Goal: Information Seeking & Learning: Learn about a topic

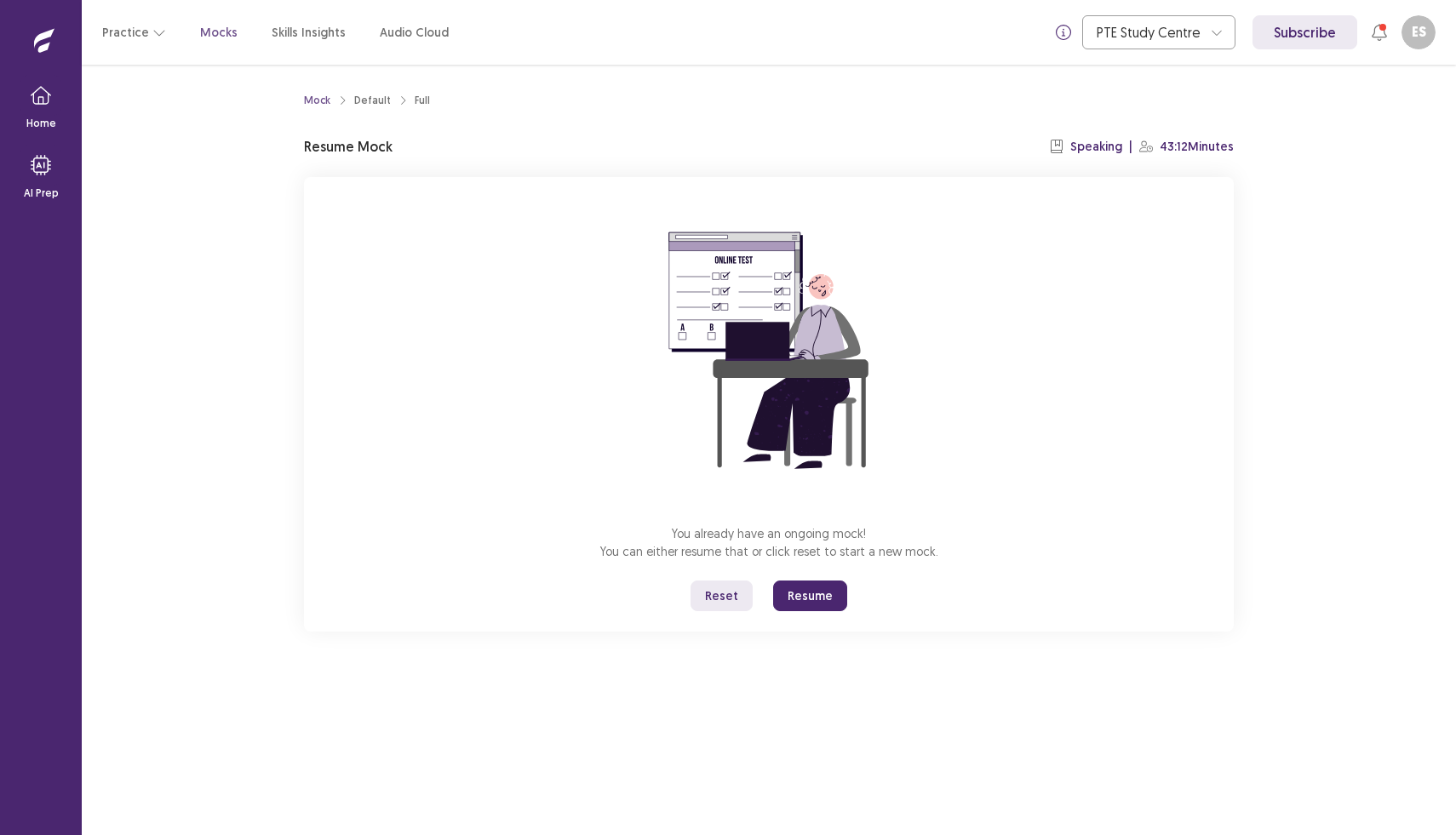
click at [813, 596] on button "Resume" at bounding box center [810, 596] width 74 height 31
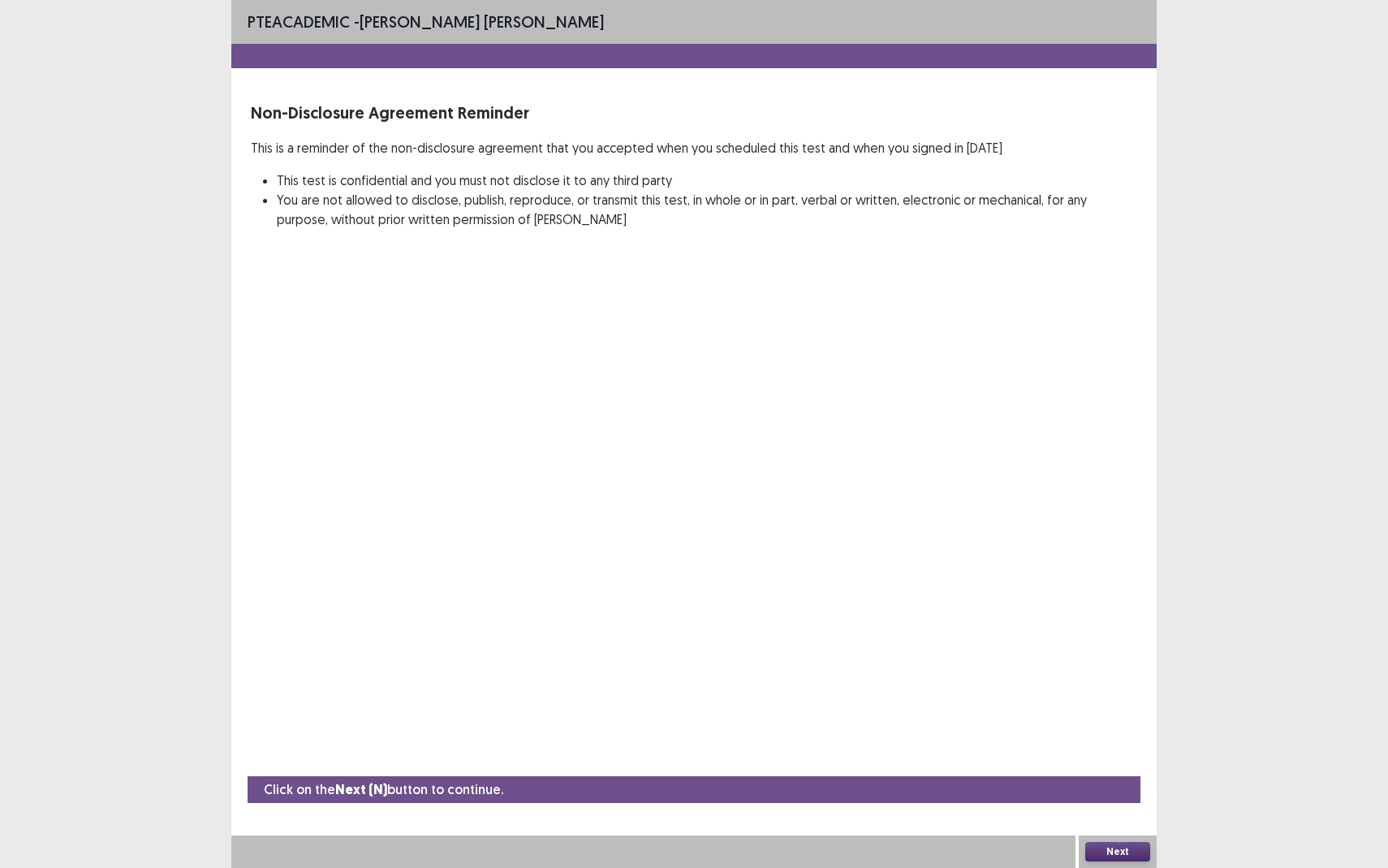
click at [1116, 795] on button "Next" at bounding box center [1118, 851] width 65 height 19
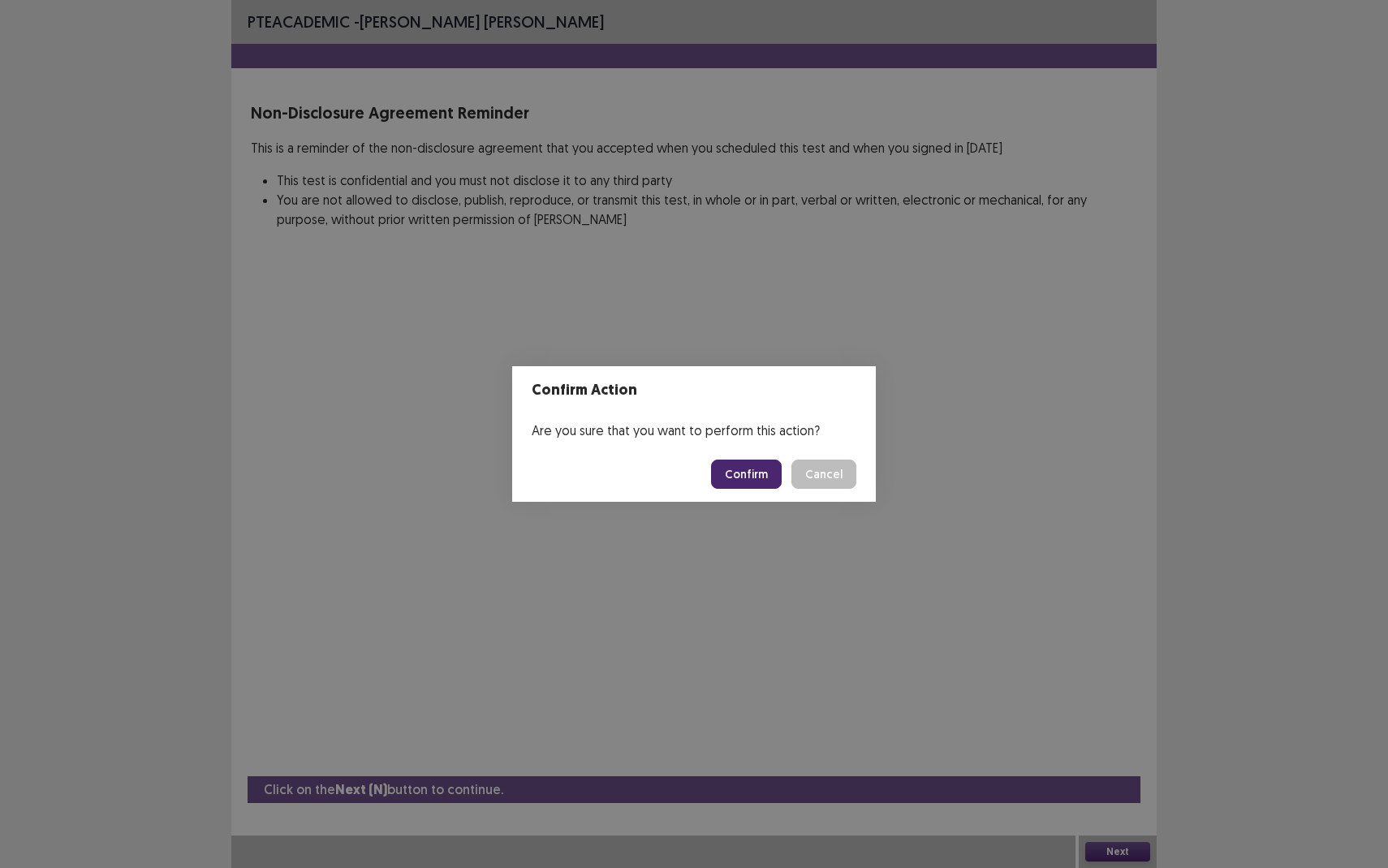
click at [745, 475] on button "Confirm" at bounding box center [746, 474] width 70 height 30
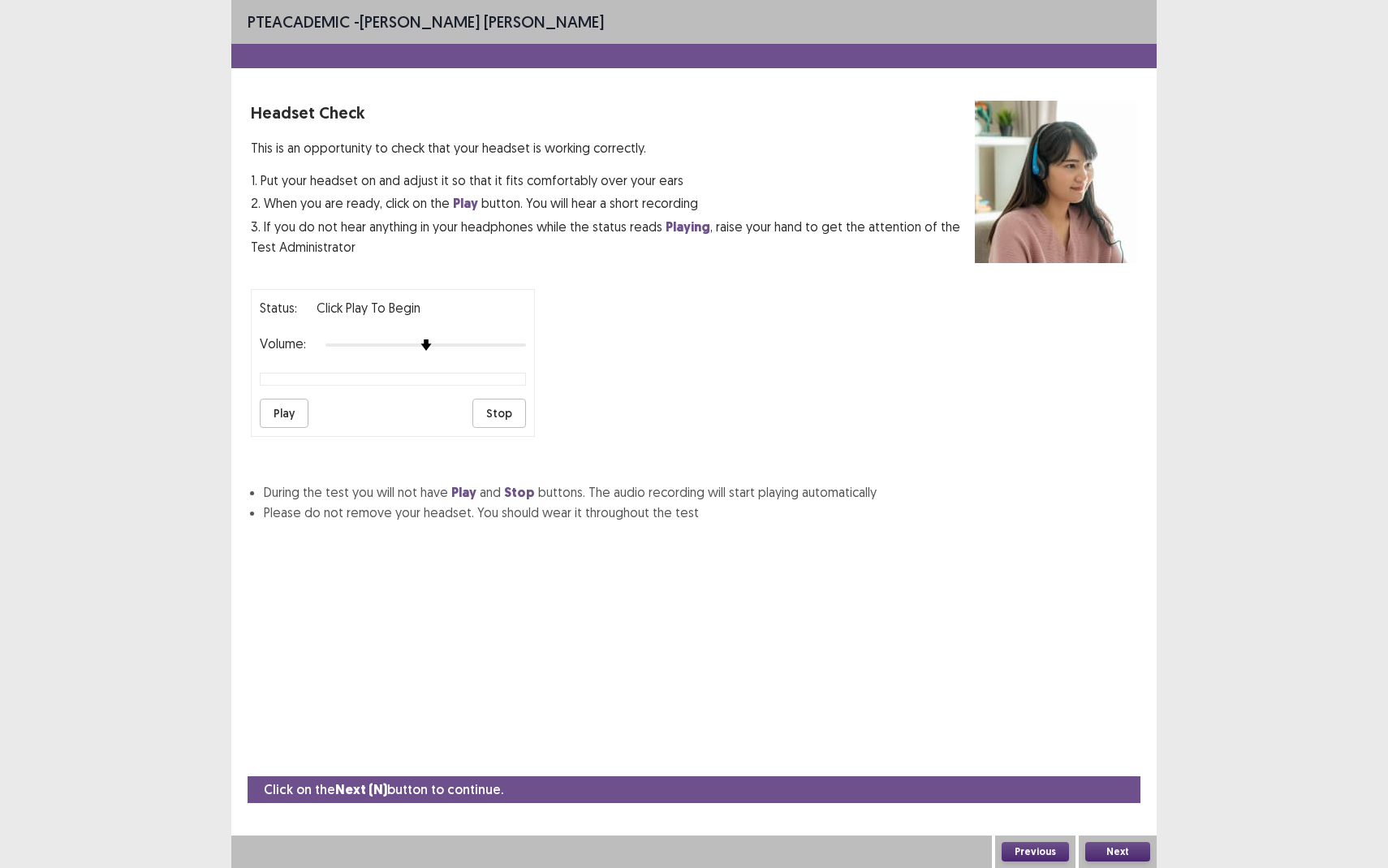
click at [1136, 795] on button "Next" at bounding box center [1118, 851] width 65 height 19
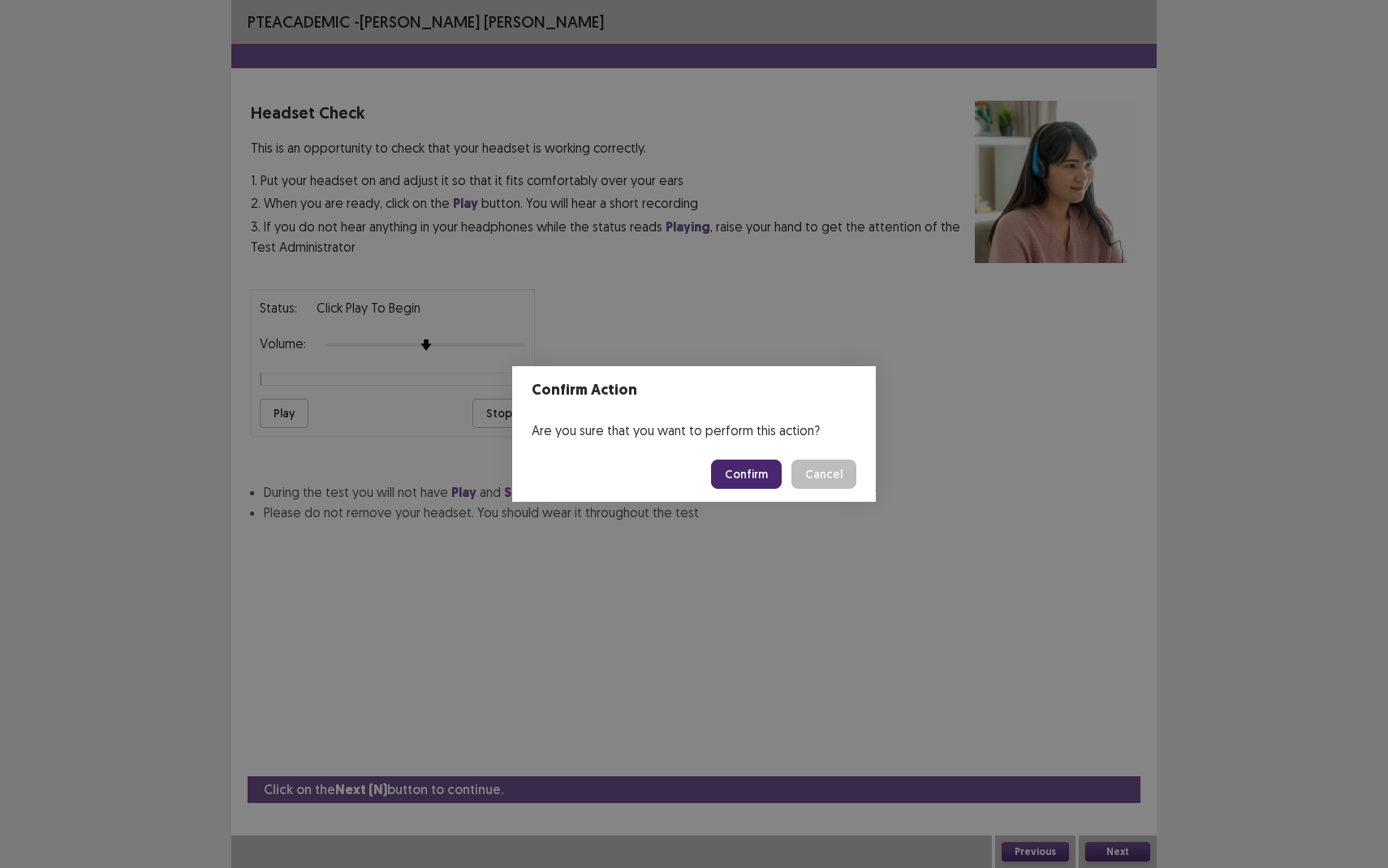
click at [742, 476] on button "Confirm" at bounding box center [746, 474] width 70 height 30
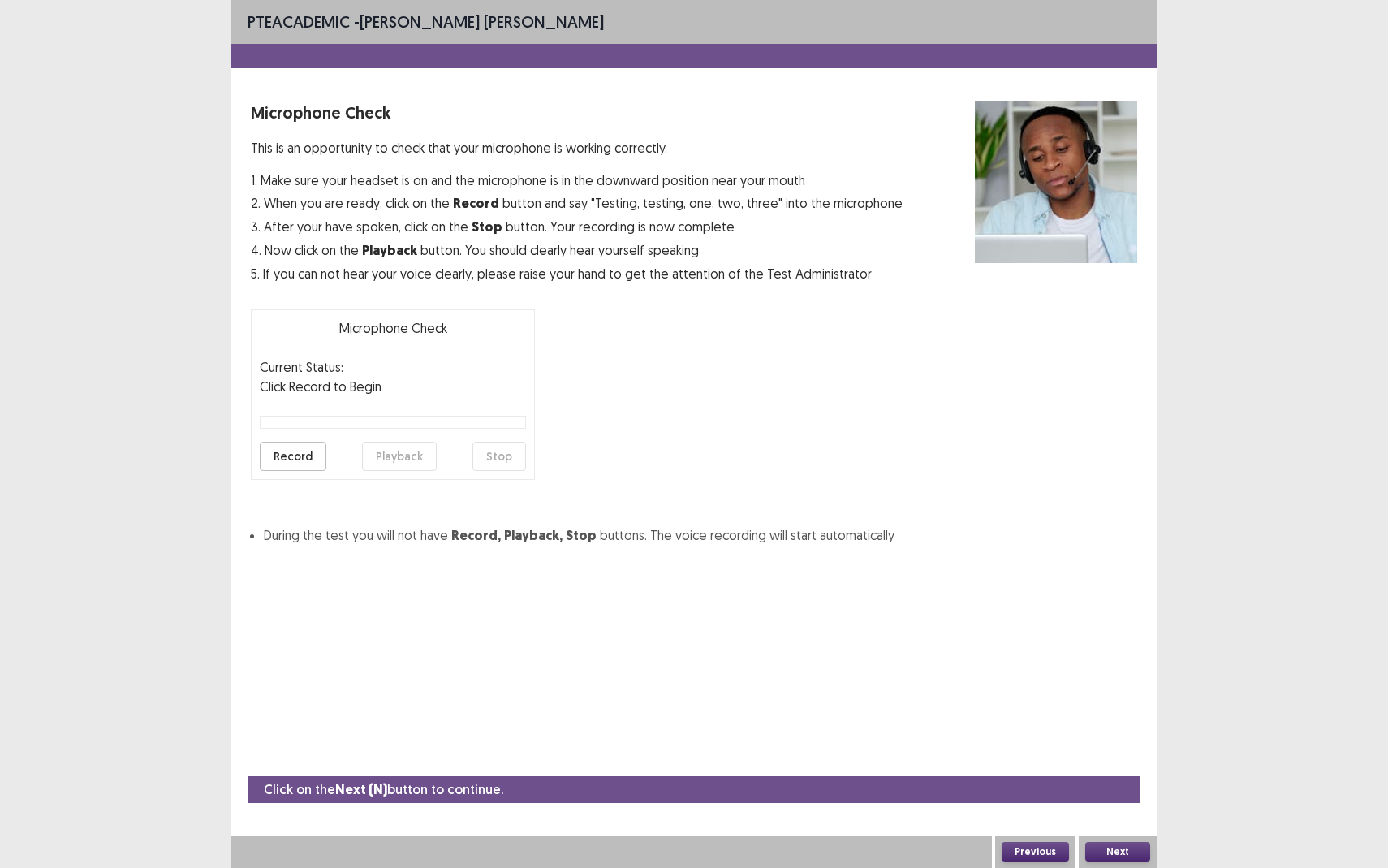
click at [1108, 795] on button "Next" at bounding box center [1118, 851] width 65 height 19
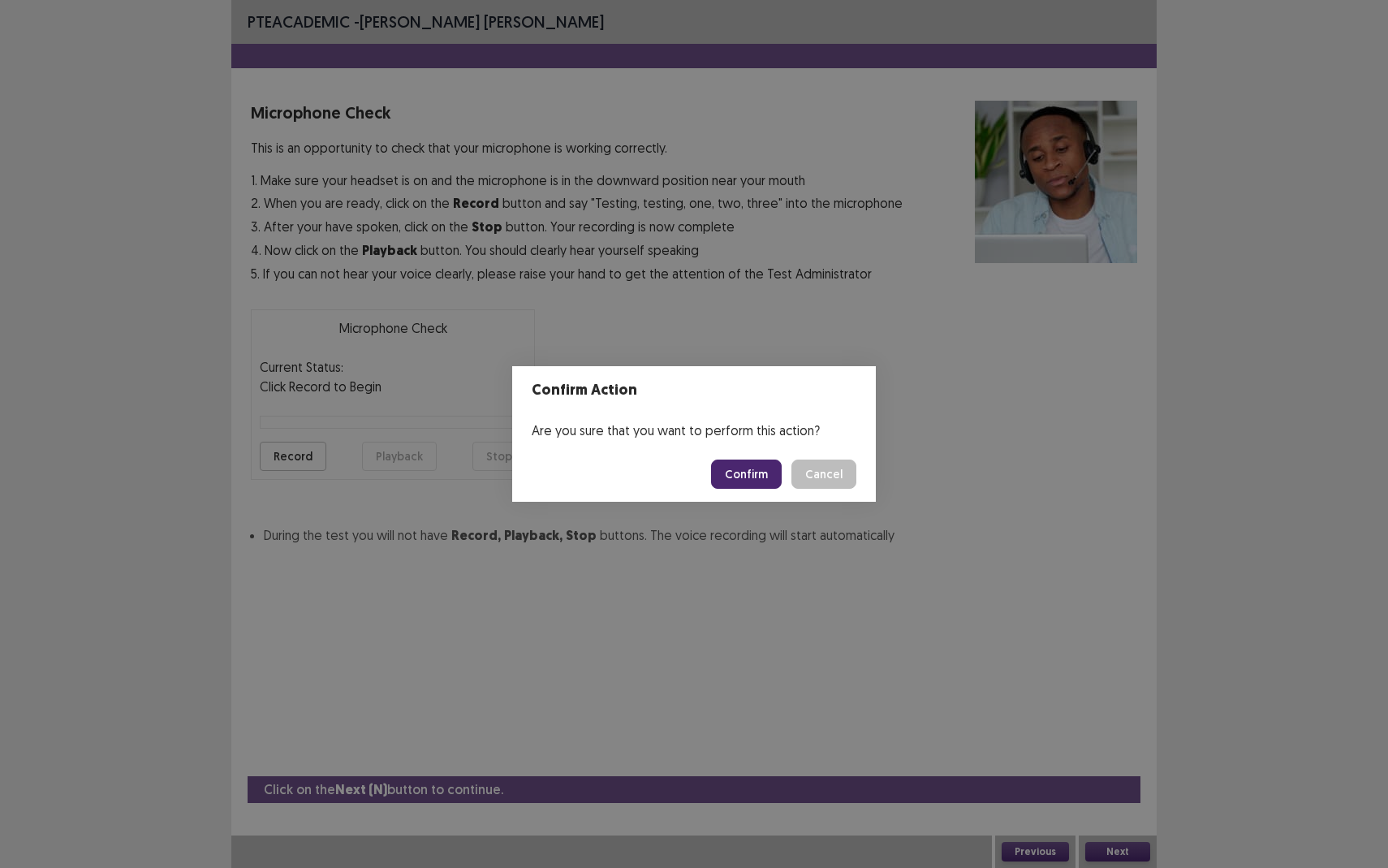
click at [736, 471] on button "Confirm" at bounding box center [746, 474] width 70 height 30
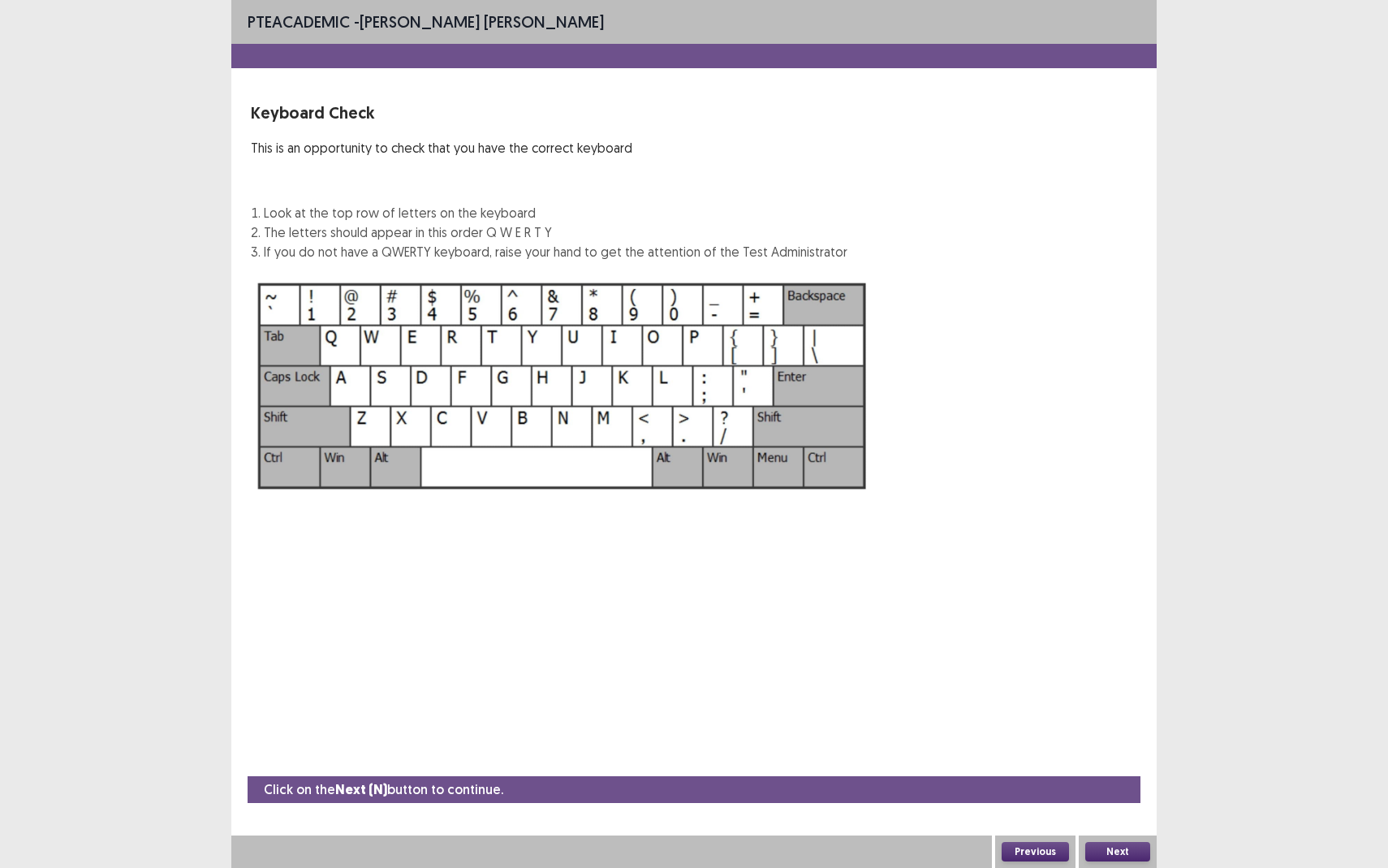
click at [1113, 795] on button "Next" at bounding box center [1118, 851] width 65 height 19
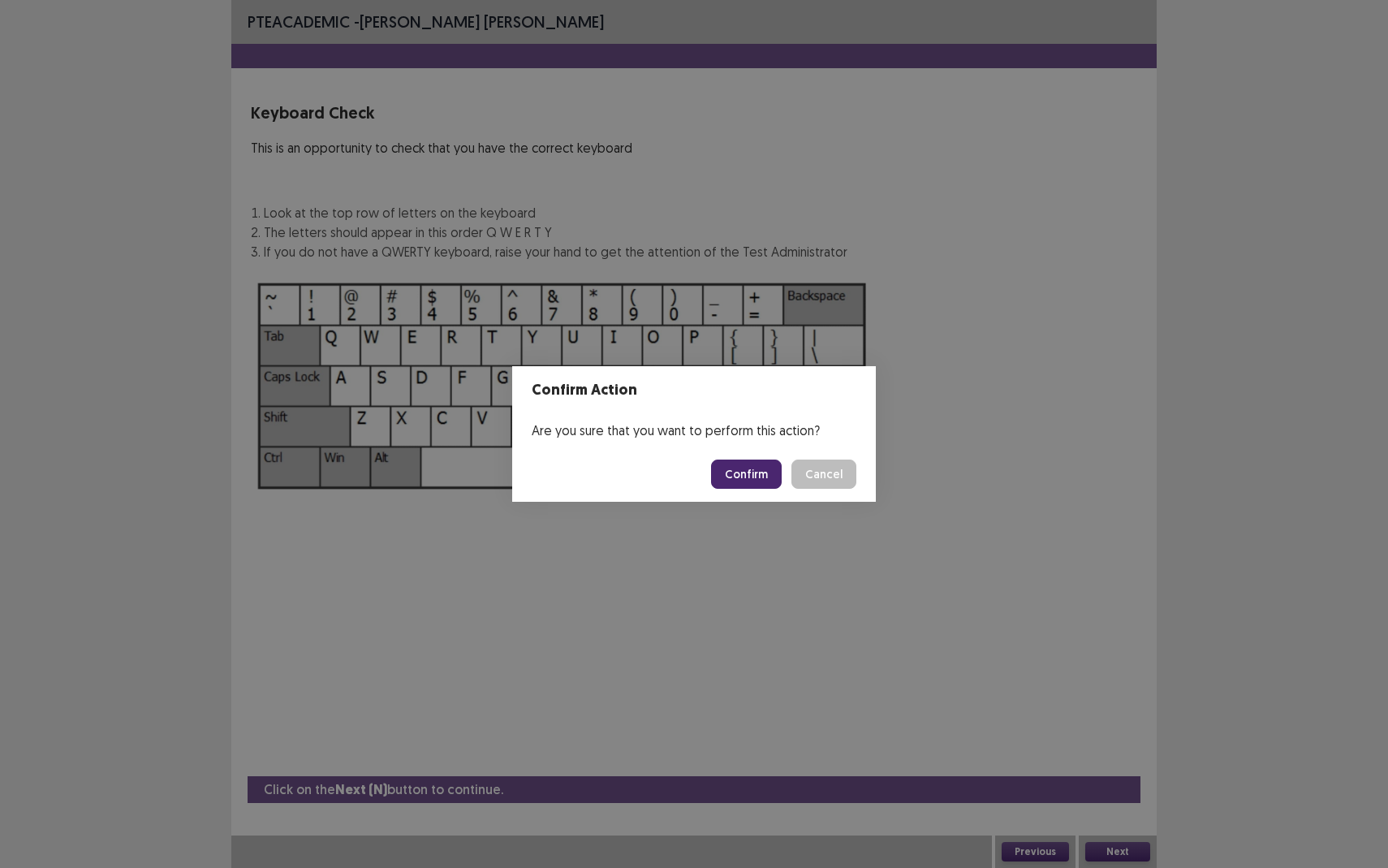
click at [749, 474] on button "Confirm" at bounding box center [746, 474] width 70 height 30
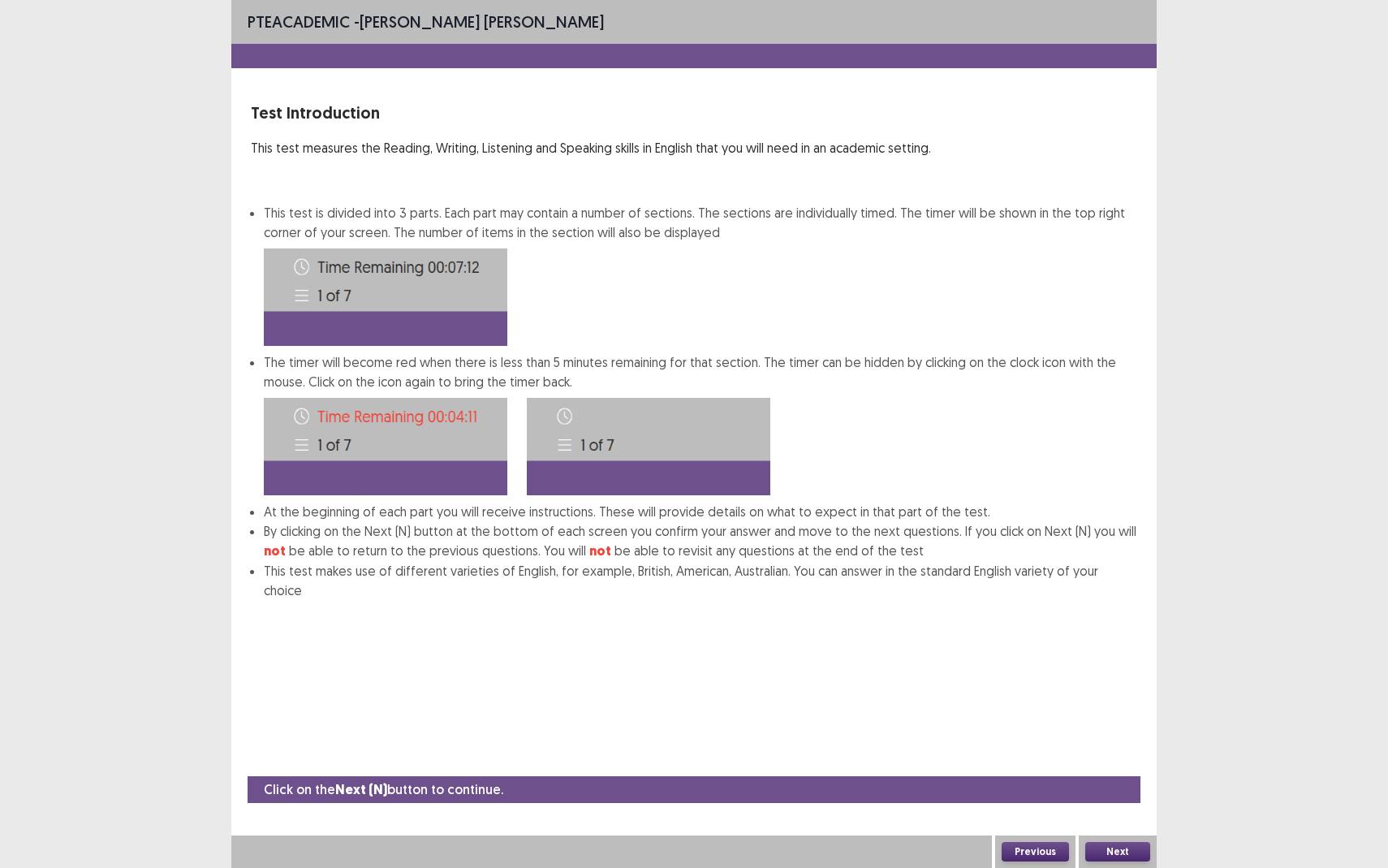
click at [1122, 795] on button "Next" at bounding box center [1118, 851] width 65 height 19
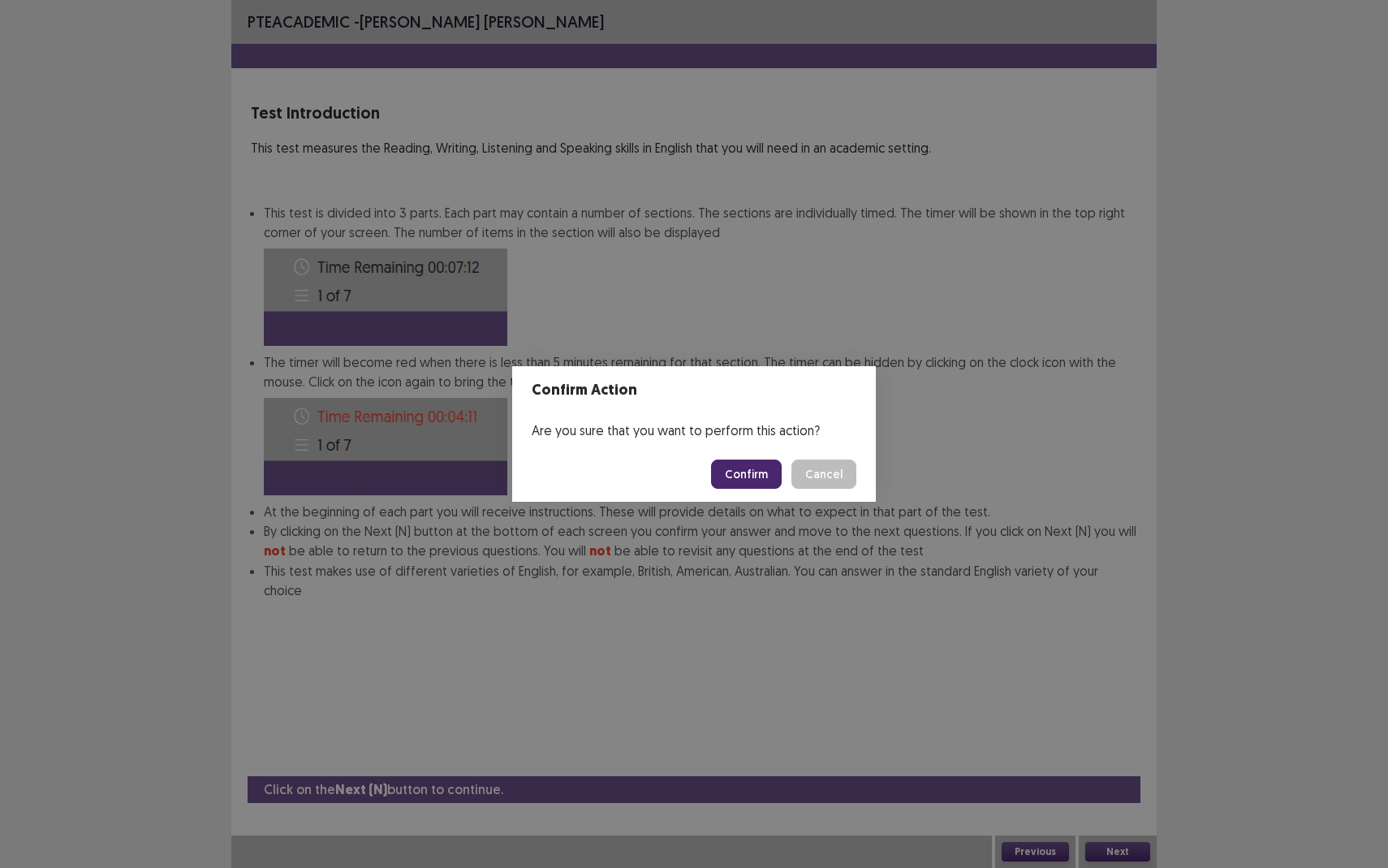
click at [747, 467] on button "Confirm" at bounding box center [746, 474] width 70 height 30
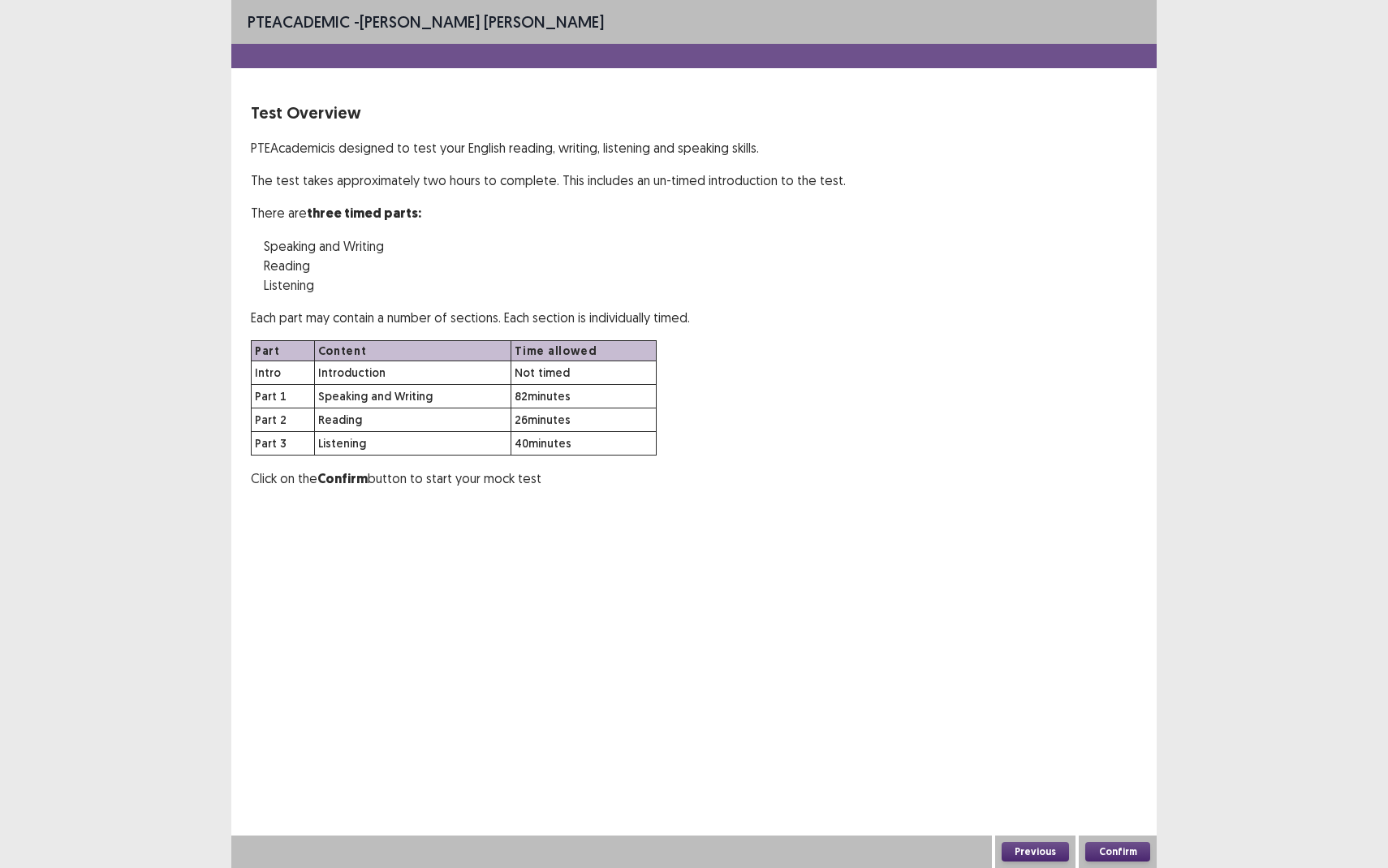
click at [1102, 795] on div "Confirm" at bounding box center [1118, 851] width 78 height 32
click at [1102, 795] on button "Confirm" at bounding box center [1118, 851] width 65 height 19
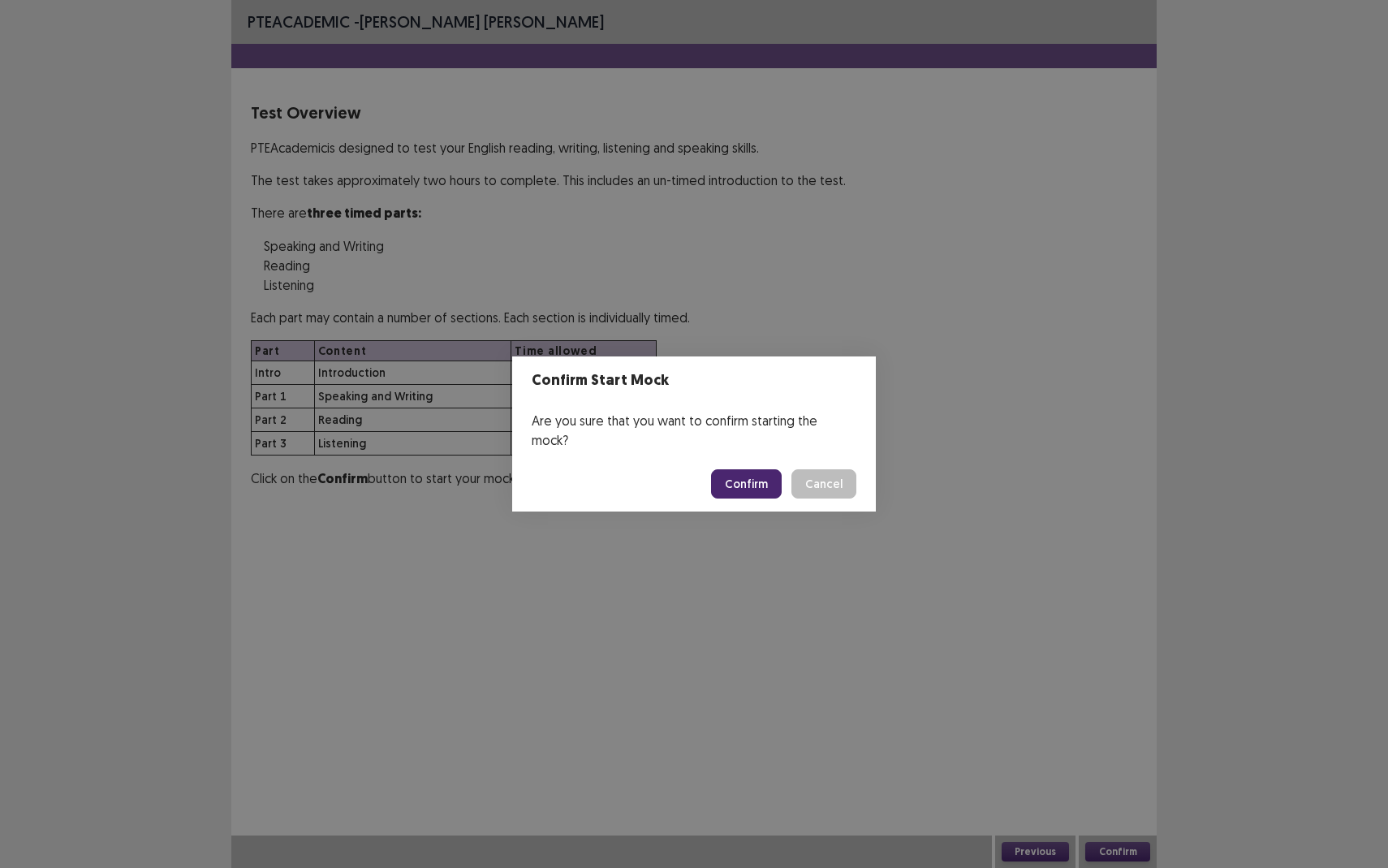
click at [775, 471] on button "Confirm" at bounding box center [746, 484] width 70 height 30
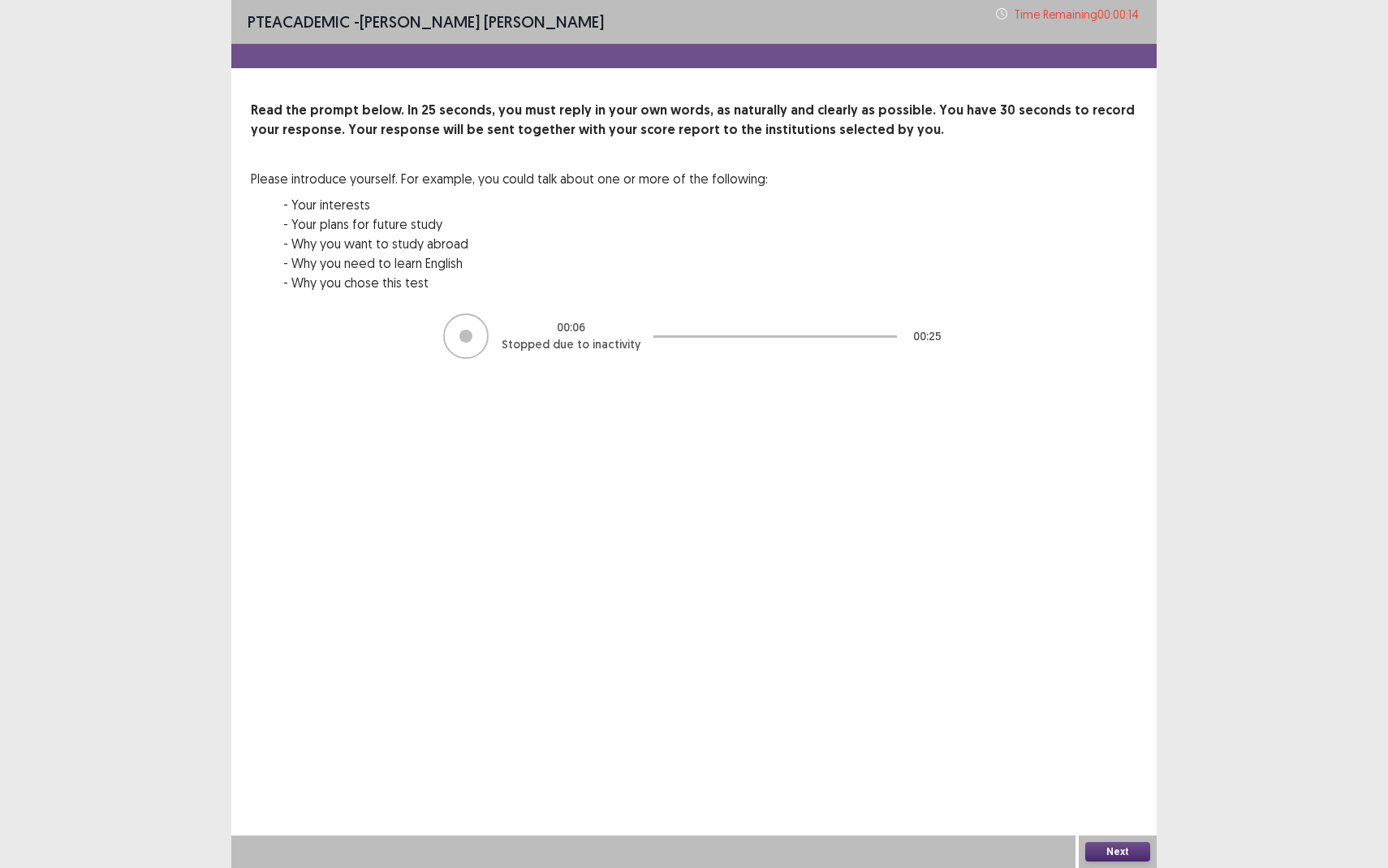
click at [922, 204] on div "Read the prompt below. In 25 seconds, you must reply in your own words, as natu…" at bounding box center [694, 206] width 887 height 211
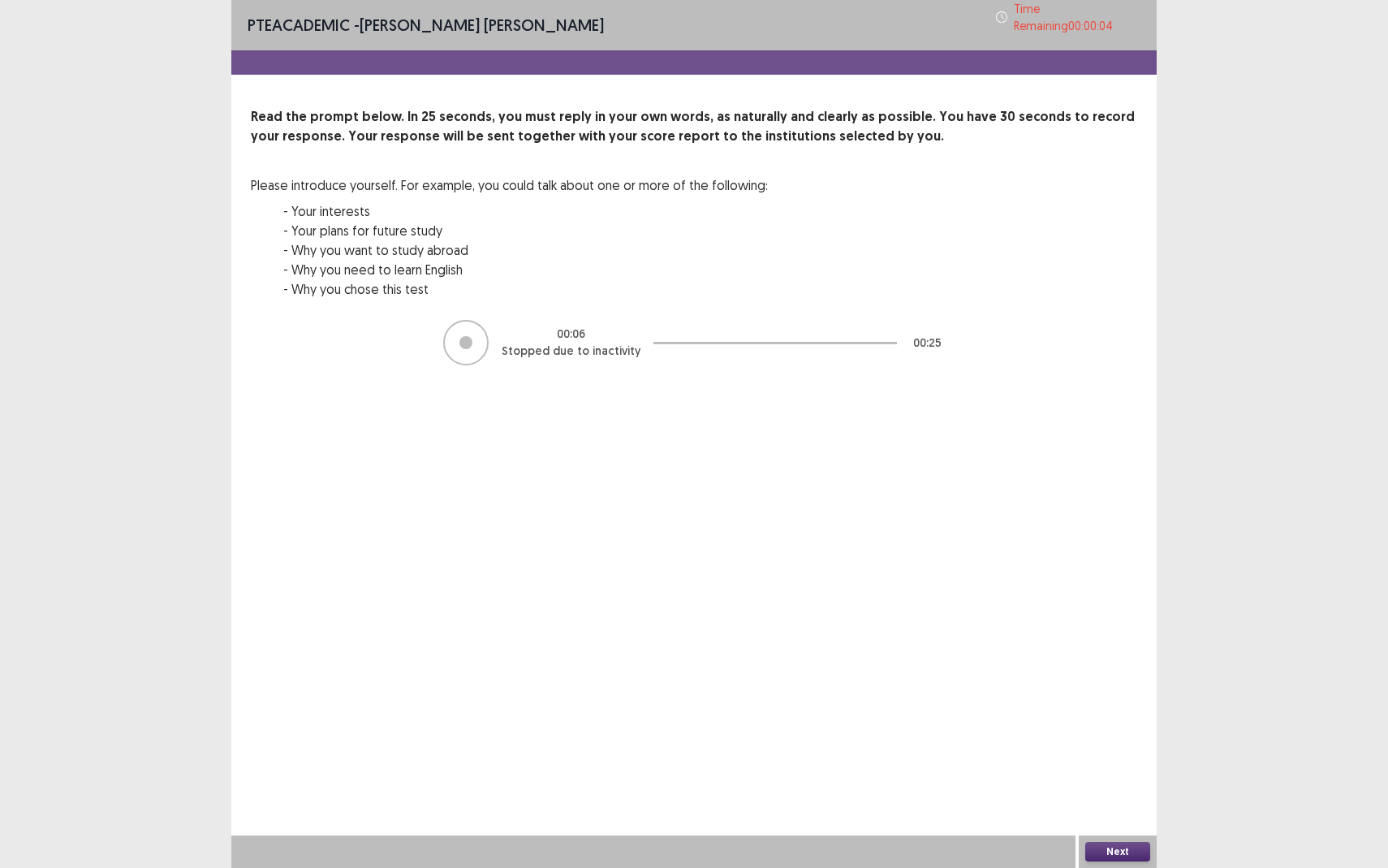
click at [1104, 795] on button "Next" at bounding box center [1118, 851] width 65 height 19
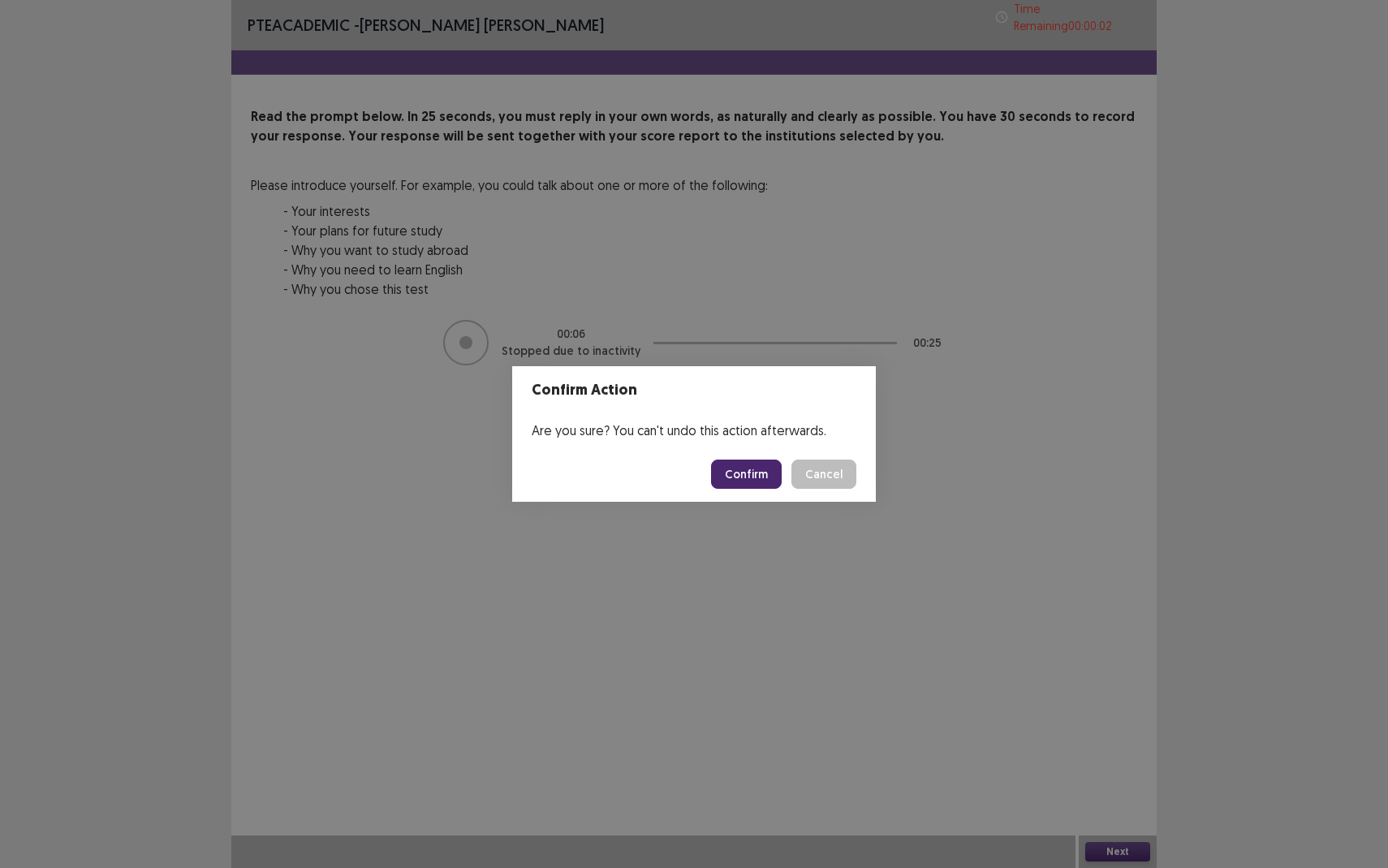
click at [760, 476] on button "Confirm" at bounding box center [746, 474] width 70 height 30
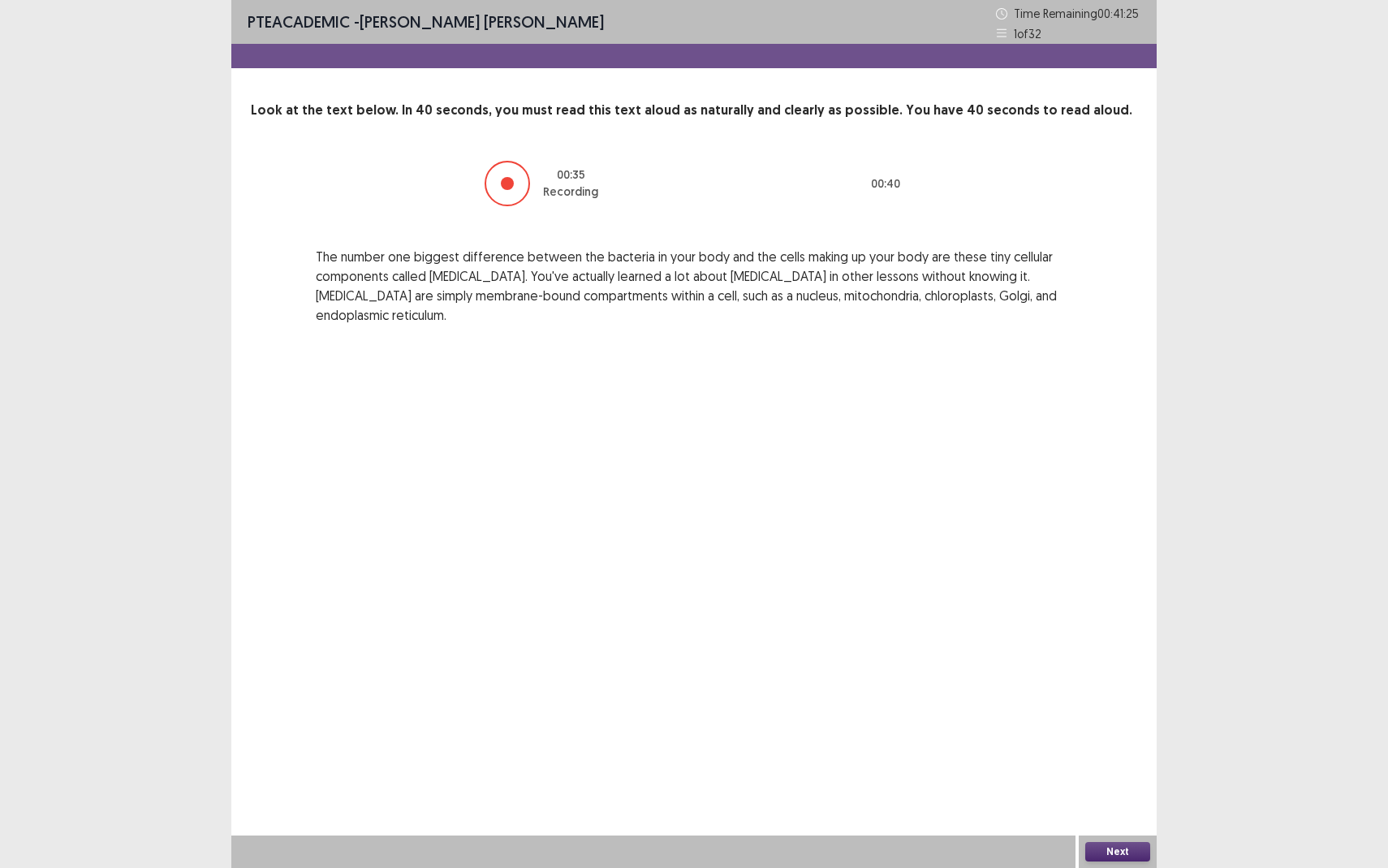
click at [1101, 795] on button "Next" at bounding box center [1118, 851] width 65 height 19
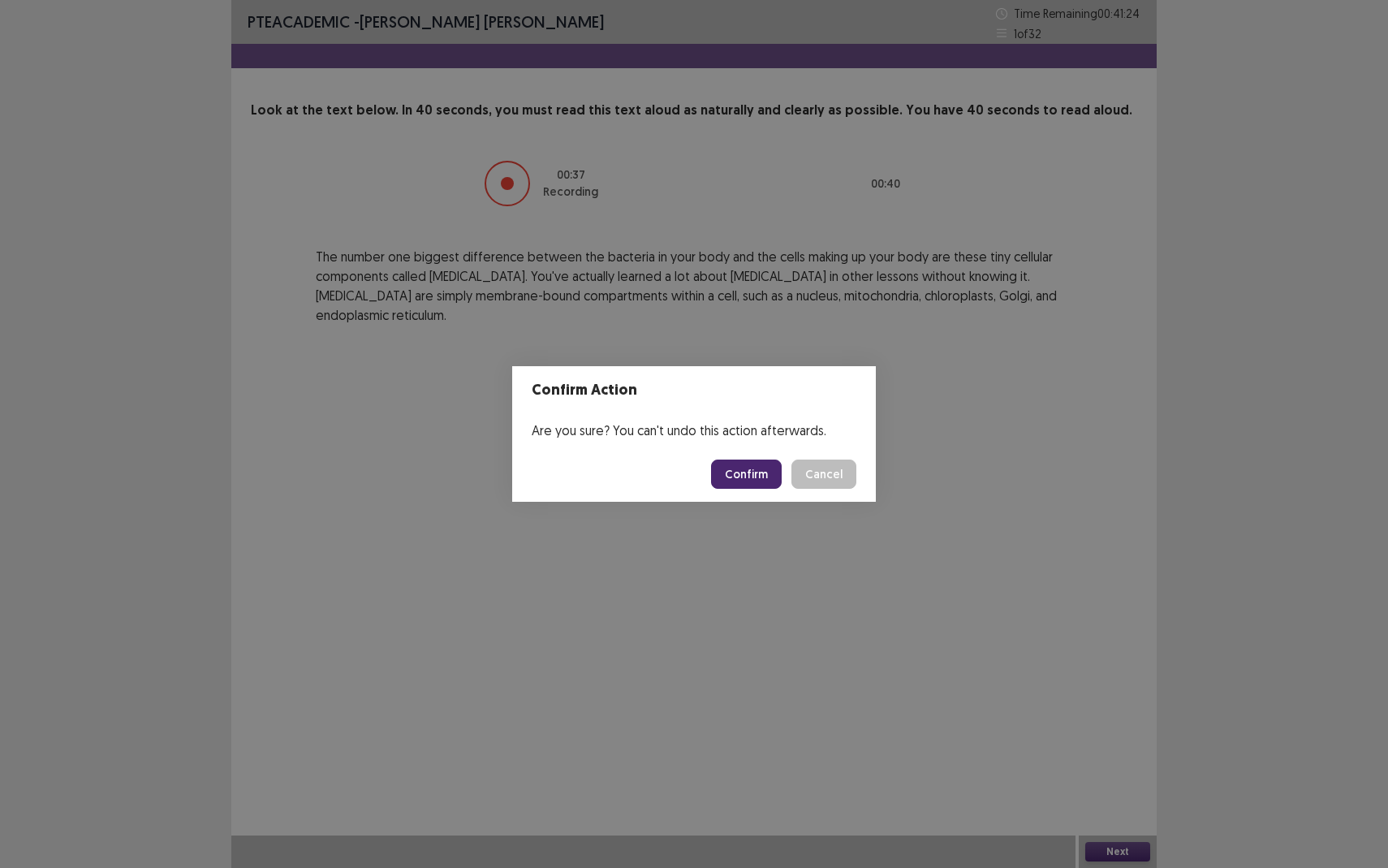
click at [758, 466] on button "Confirm" at bounding box center [746, 474] width 70 height 30
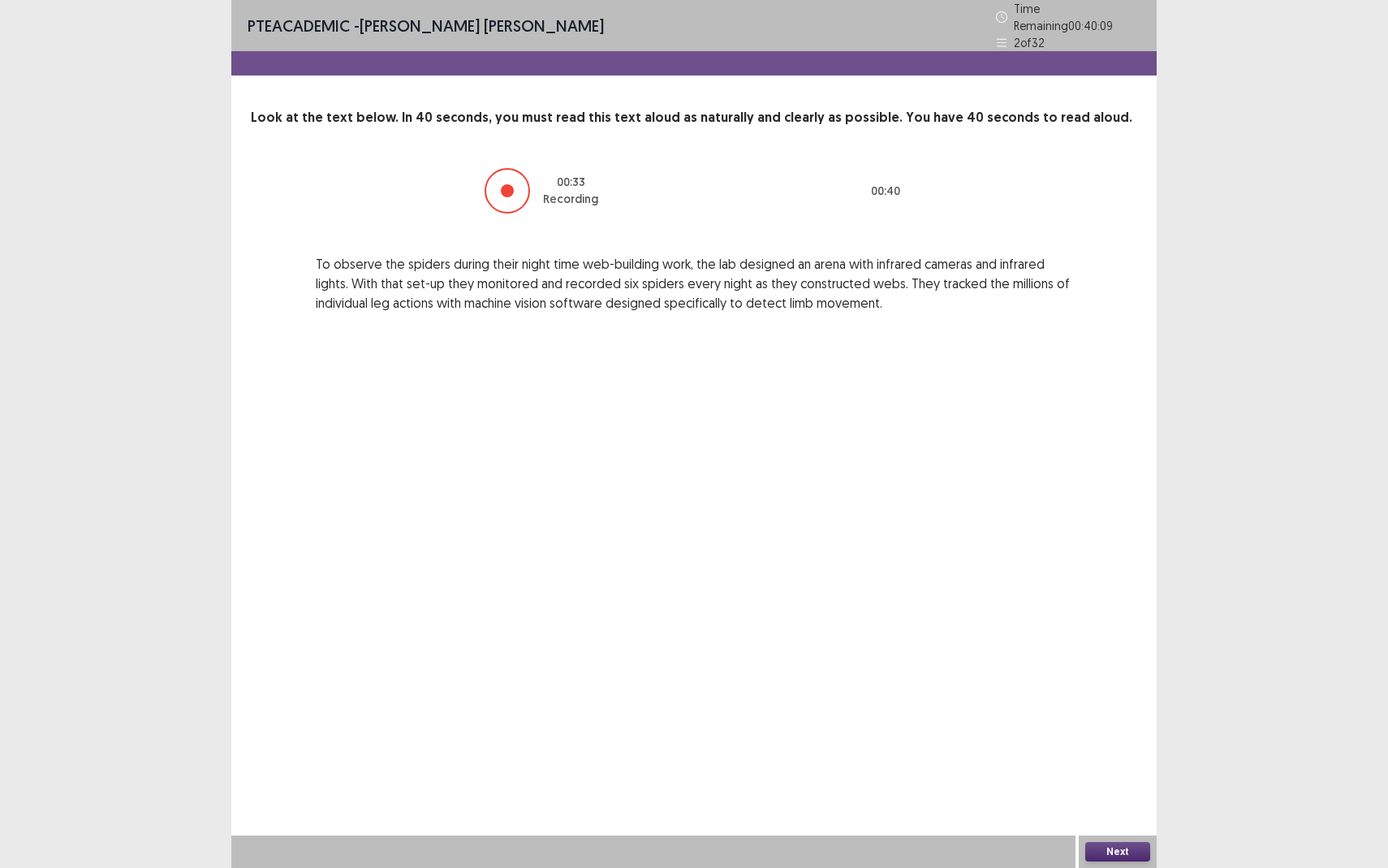
click at [1115, 795] on button "Next" at bounding box center [1118, 851] width 65 height 19
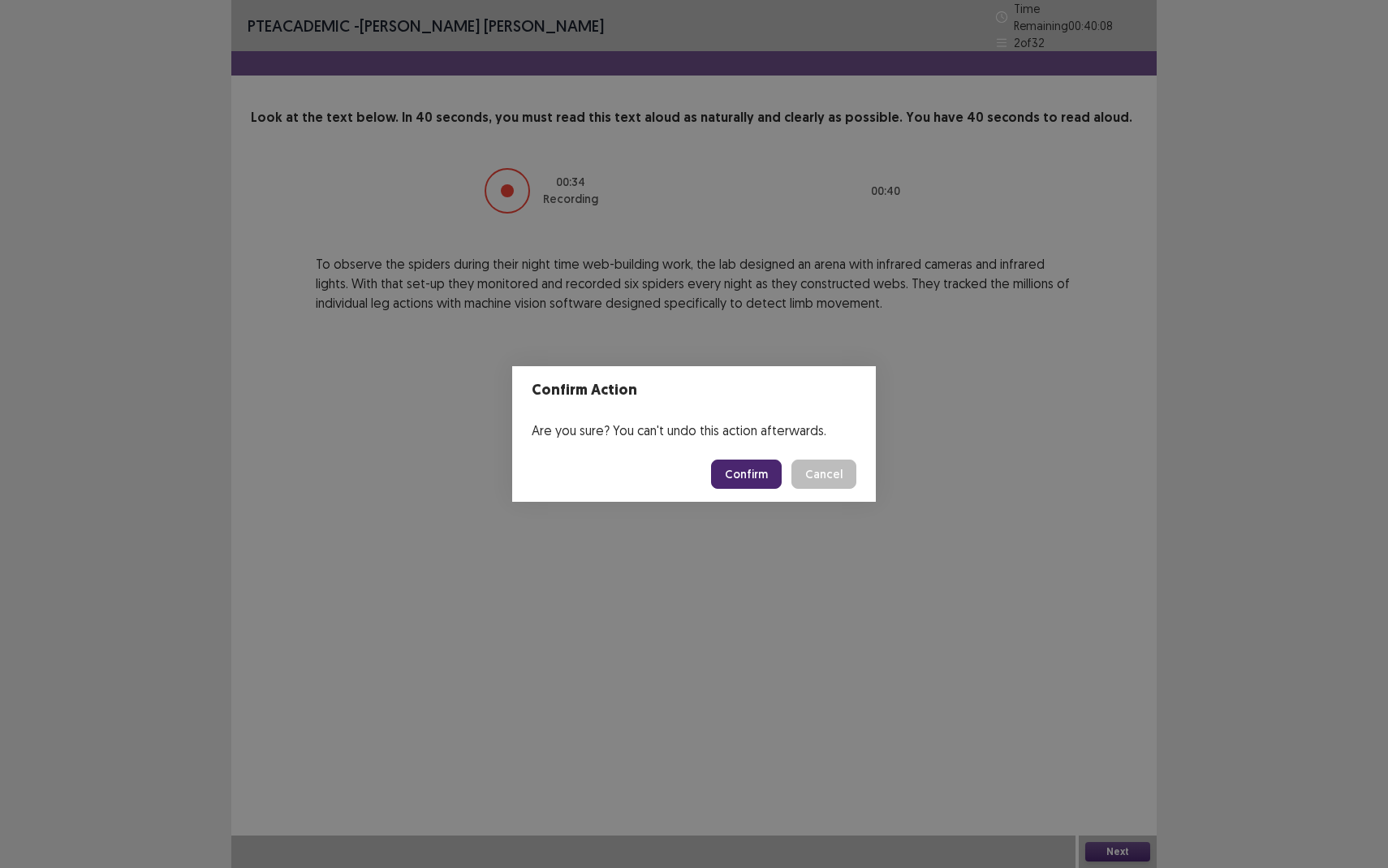
click at [751, 477] on button "Confirm" at bounding box center [746, 474] width 70 height 30
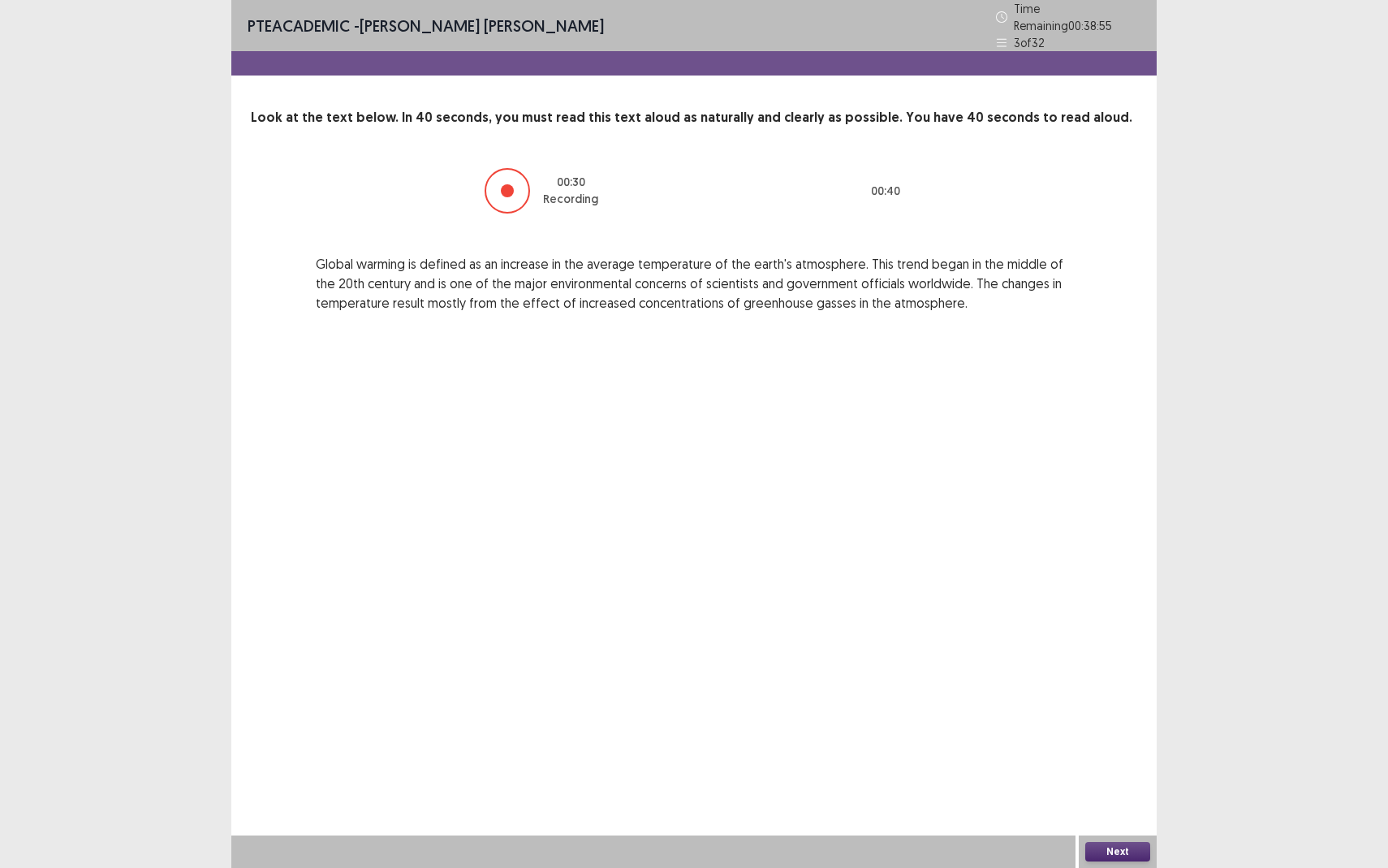
click at [1124, 795] on button "Next" at bounding box center [1118, 851] width 65 height 19
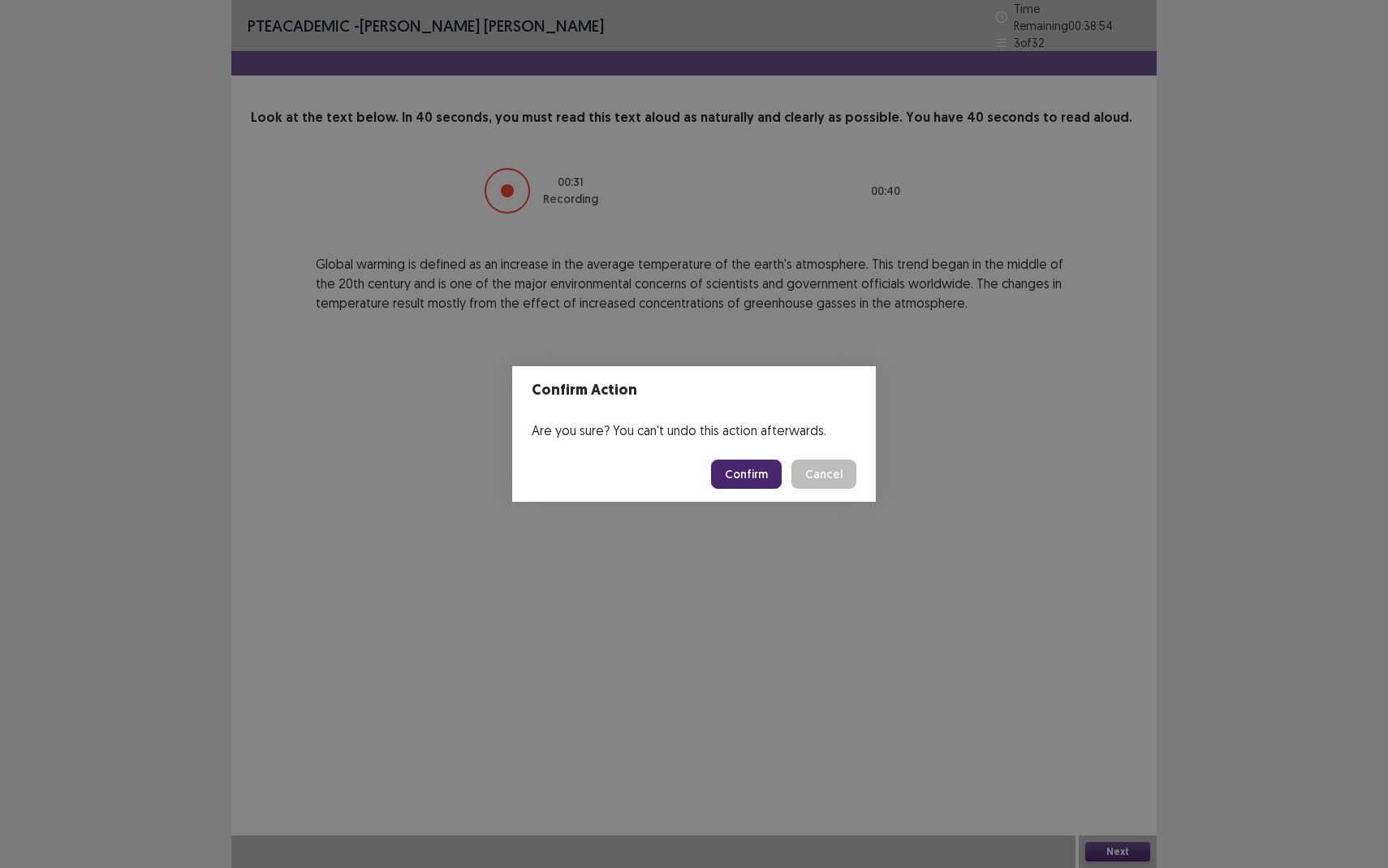
click at [762, 471] on button "Confirm" at bounding box center [746, 474] width 70 height 30
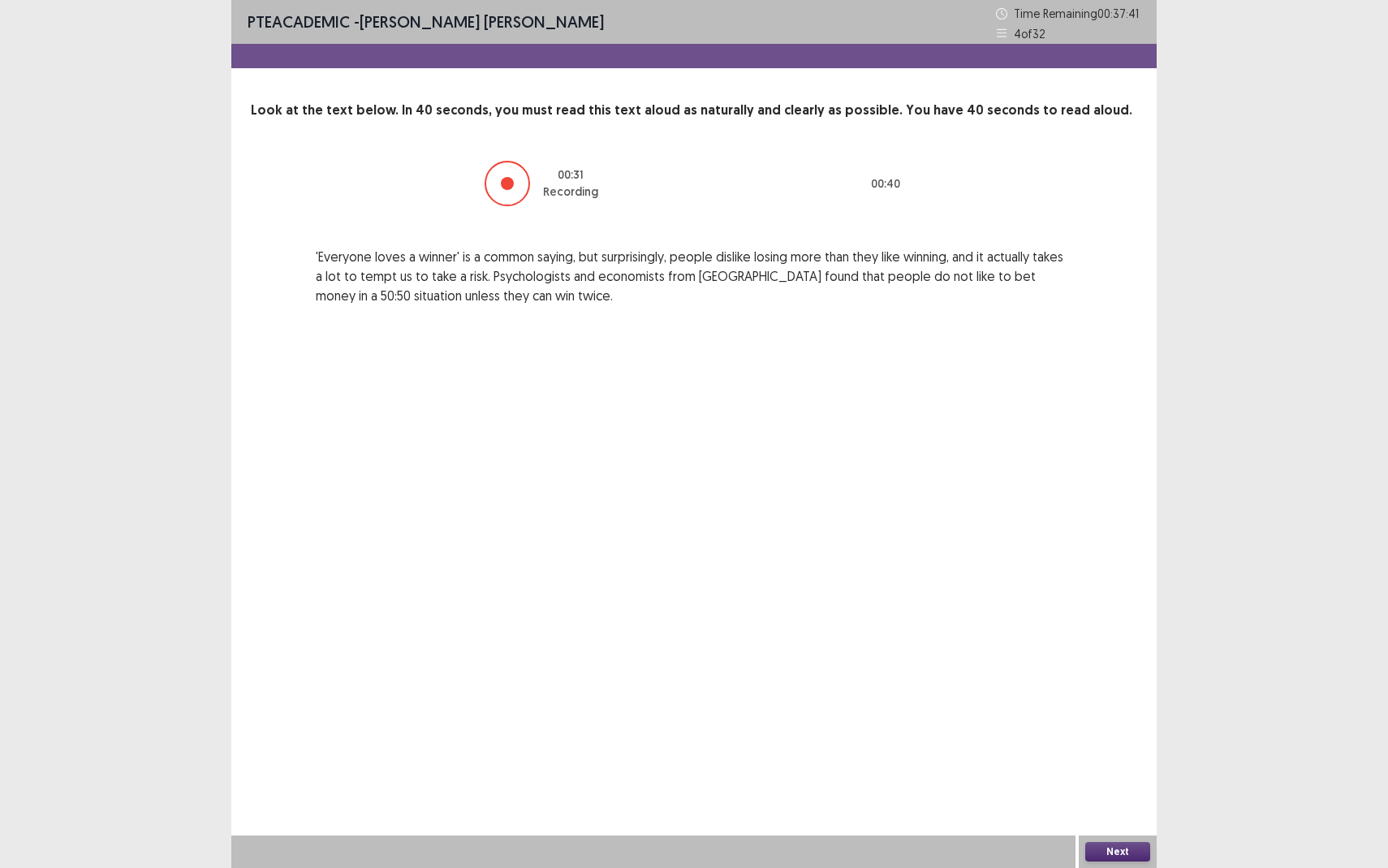
click at [1123, 795] on button "Next" at bounding box center [1118, 851] width 65 height 19
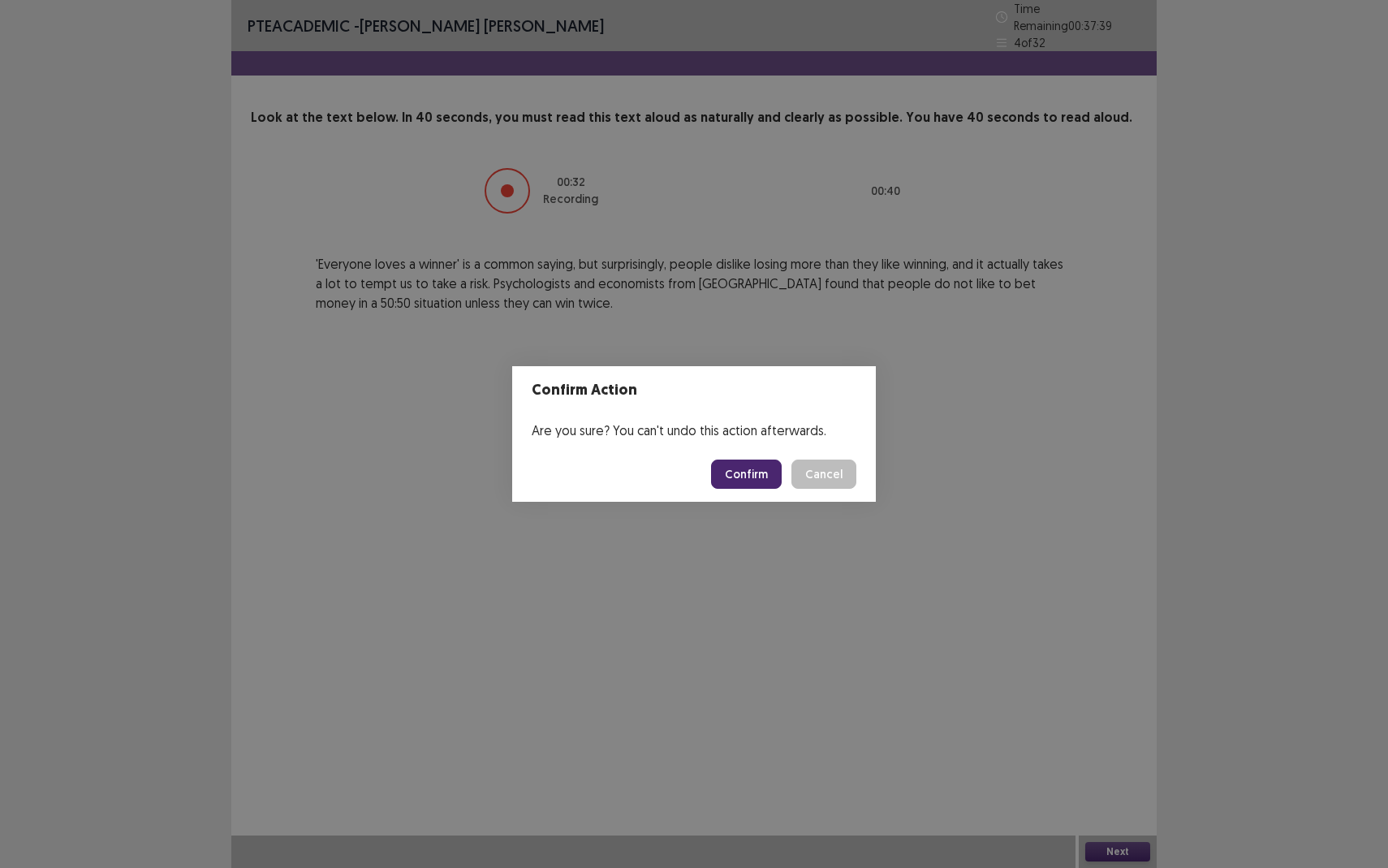
click at [751, 474] on button "Confirm" at bounding box center [746, 474] width 70 height 30
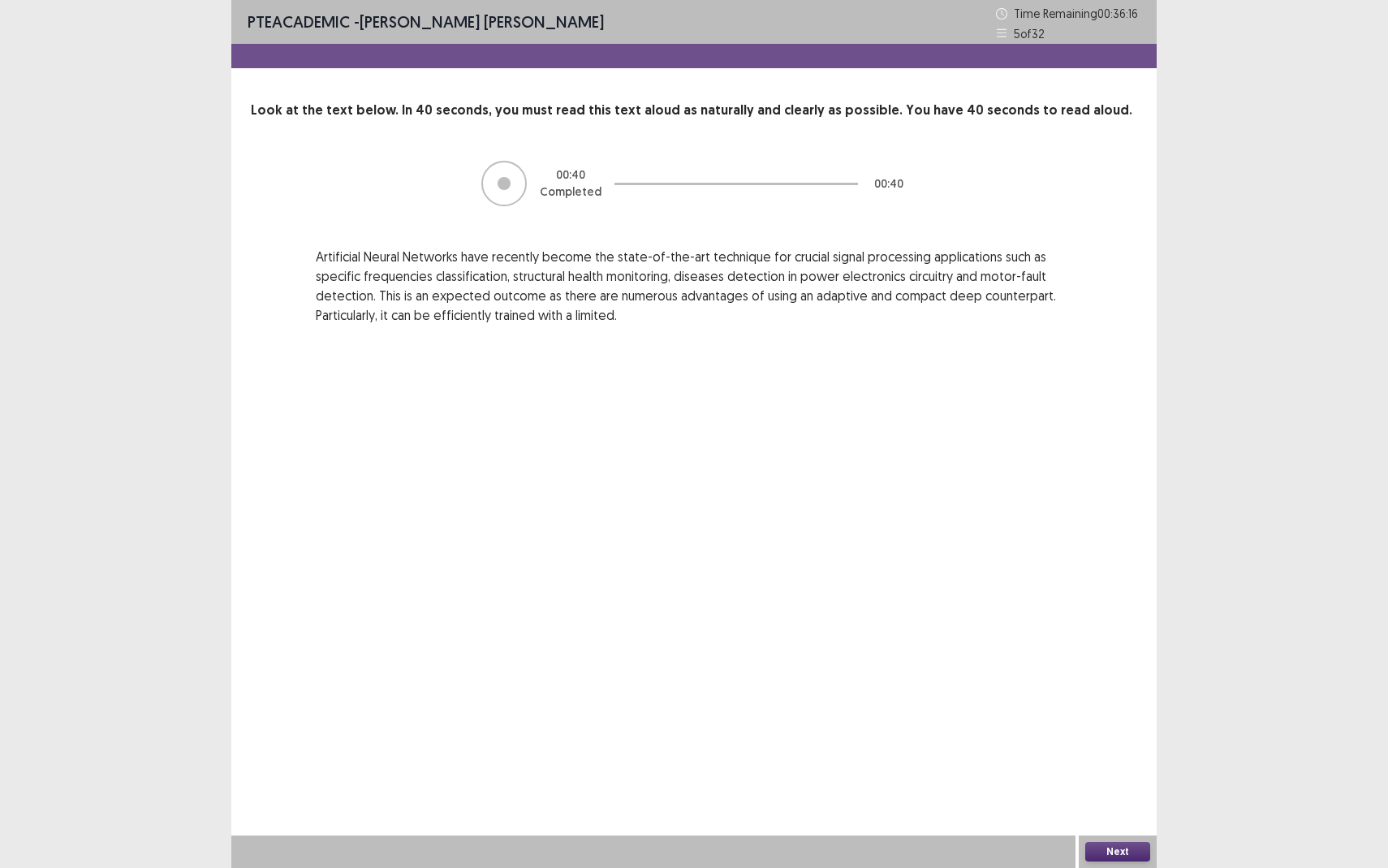
click at [1121, 795] on button "Next" at bounding box center [1118, 851] width 65 height 19
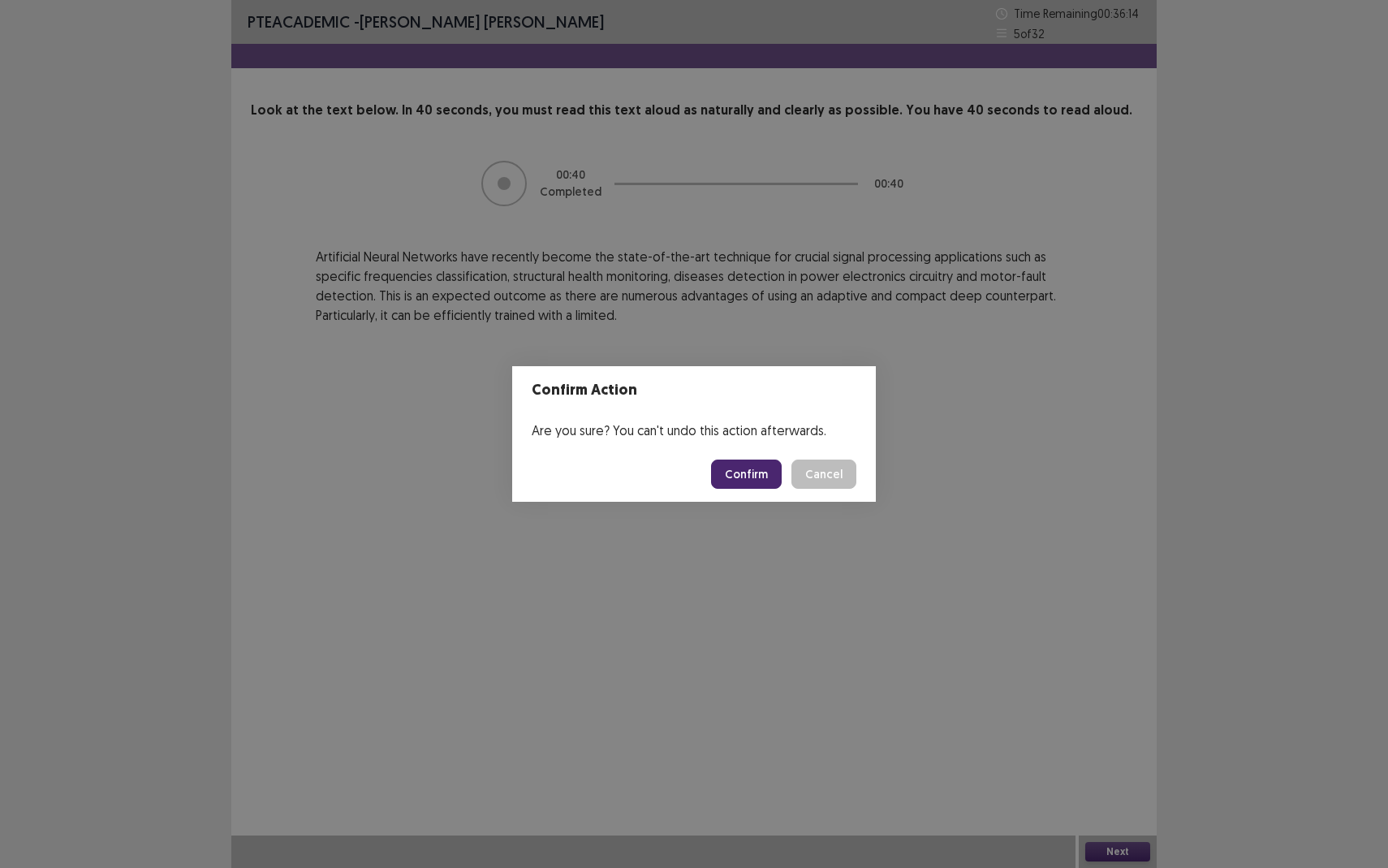
click at [746, 474] on button "Confirm" at bounding box center [746, 474] width 70 height 30
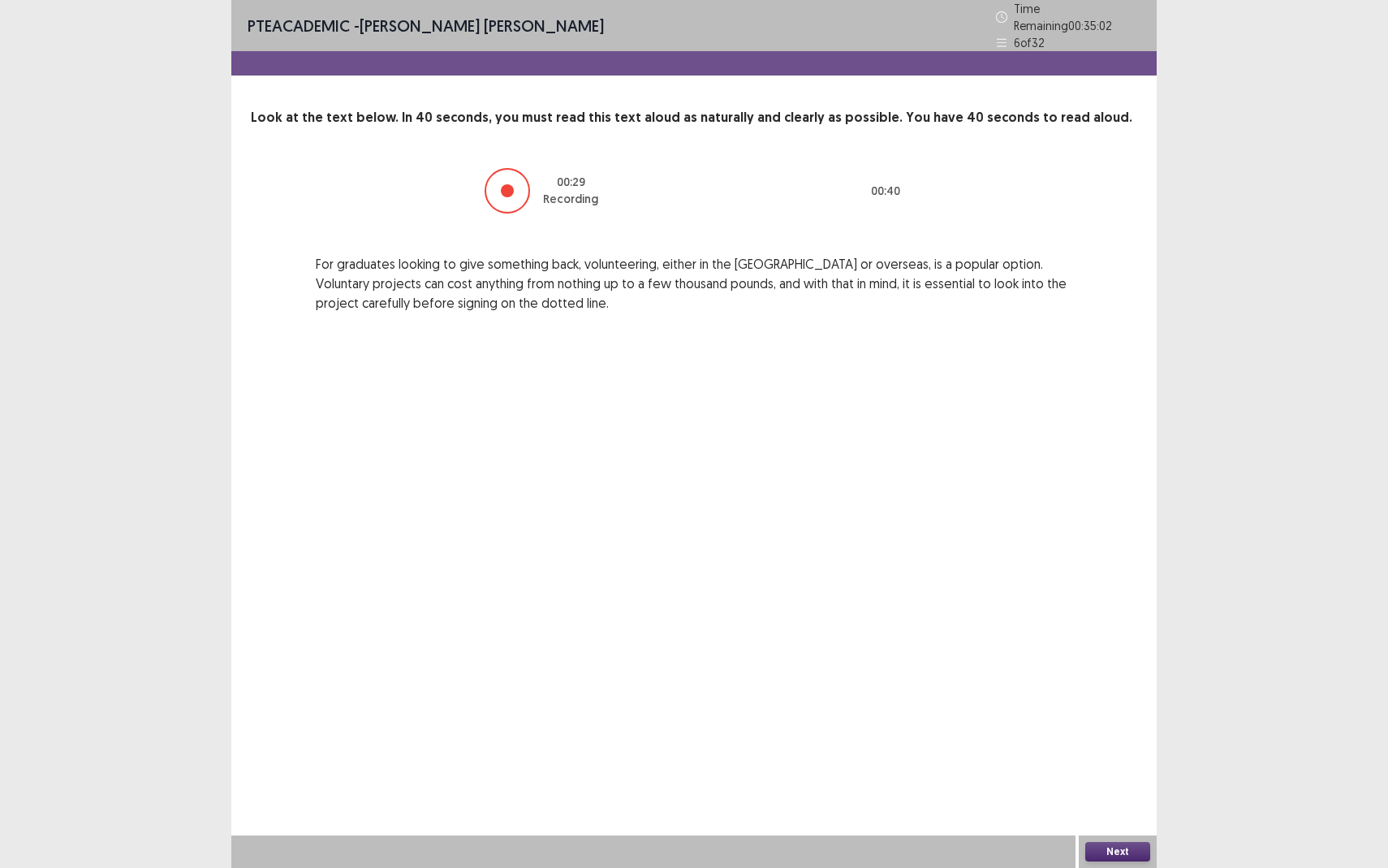
click at [1109, 795] on div "Next" at bounding box center [1118, 851] width 78 height 32
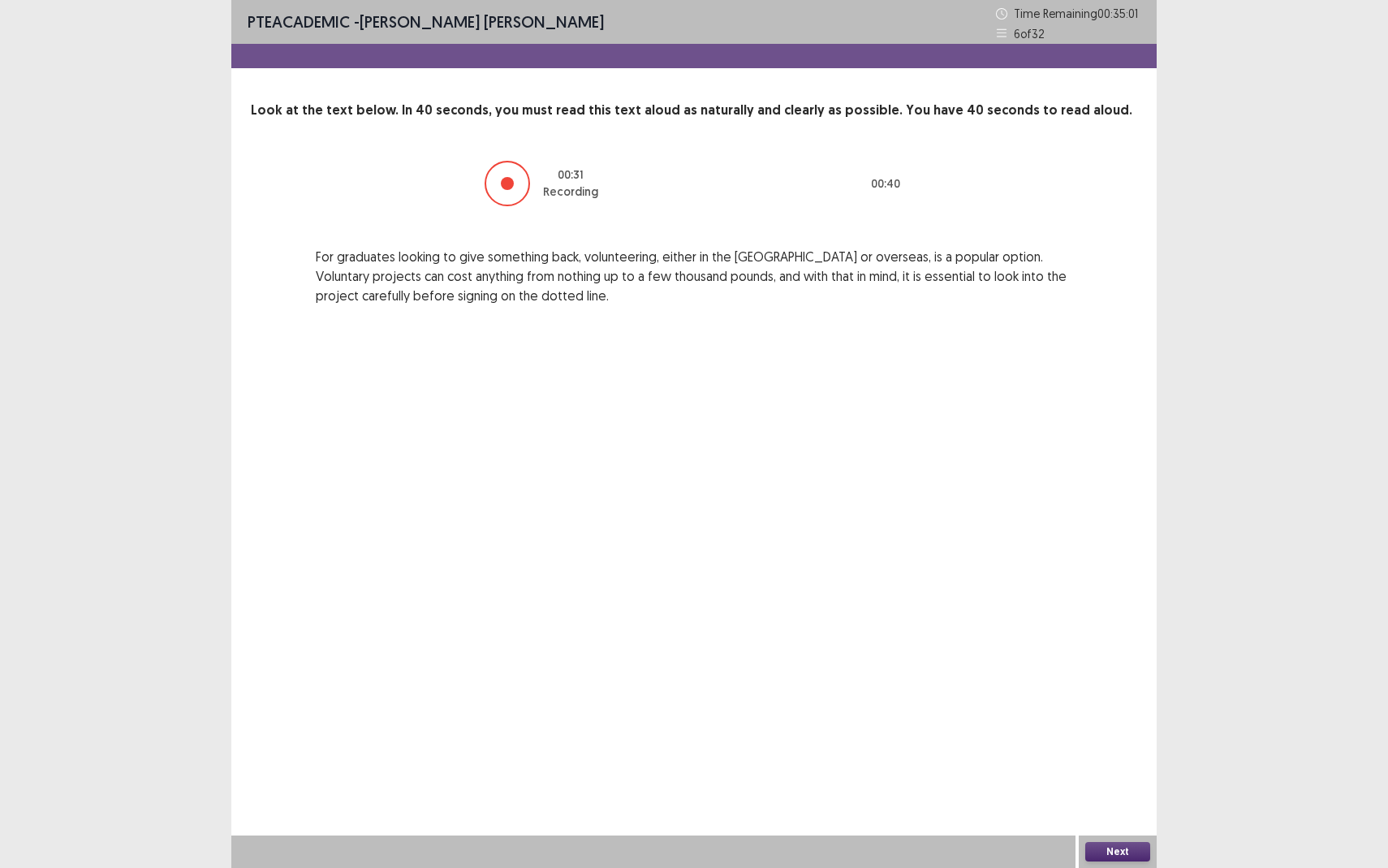
click at [1105, 795] on button "Next" at bounding box center [1118, 851] width 65 height 19
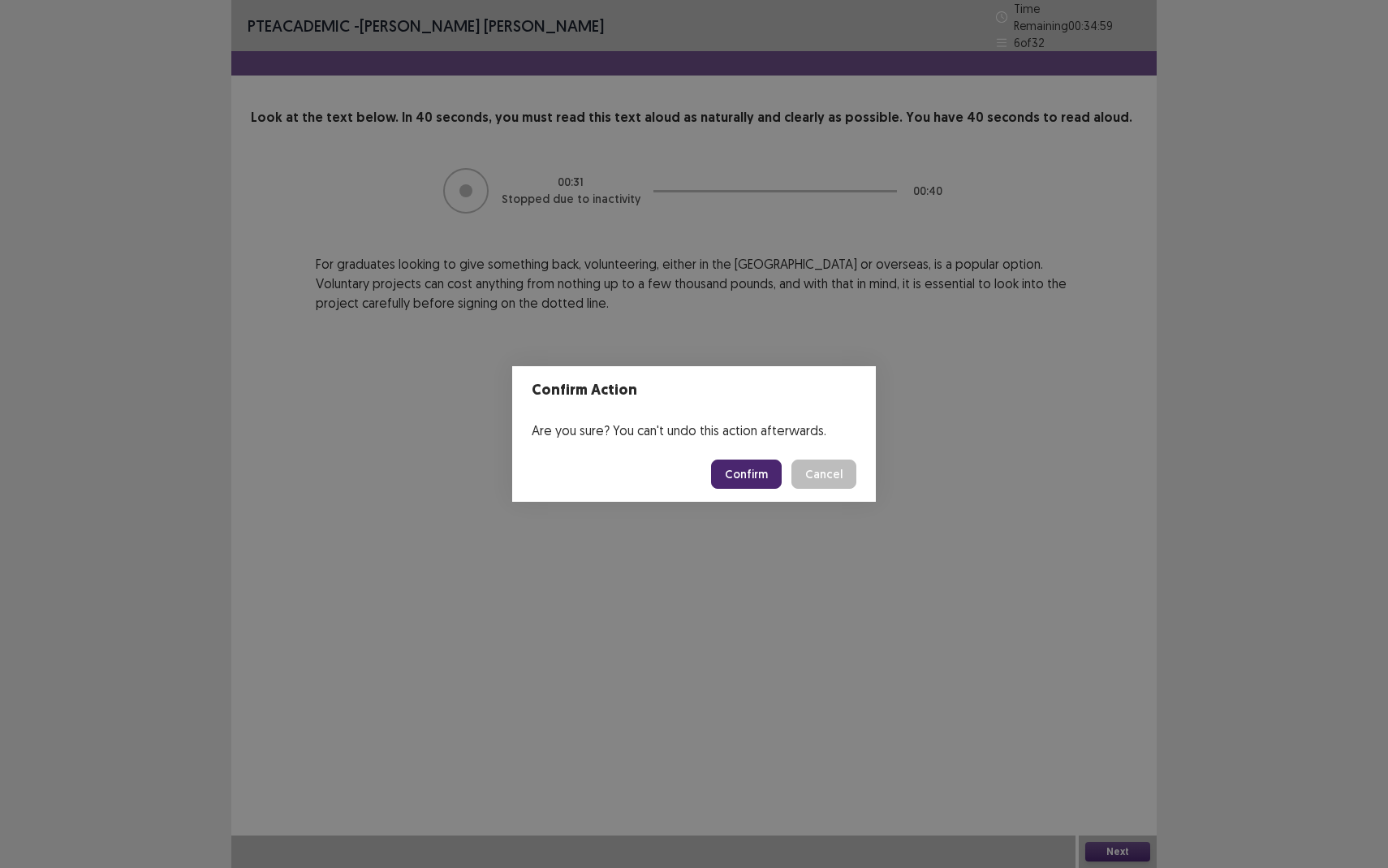
click at [747, 484] on button "Confirm" at bounding box center [746, 474] width 70 height 30
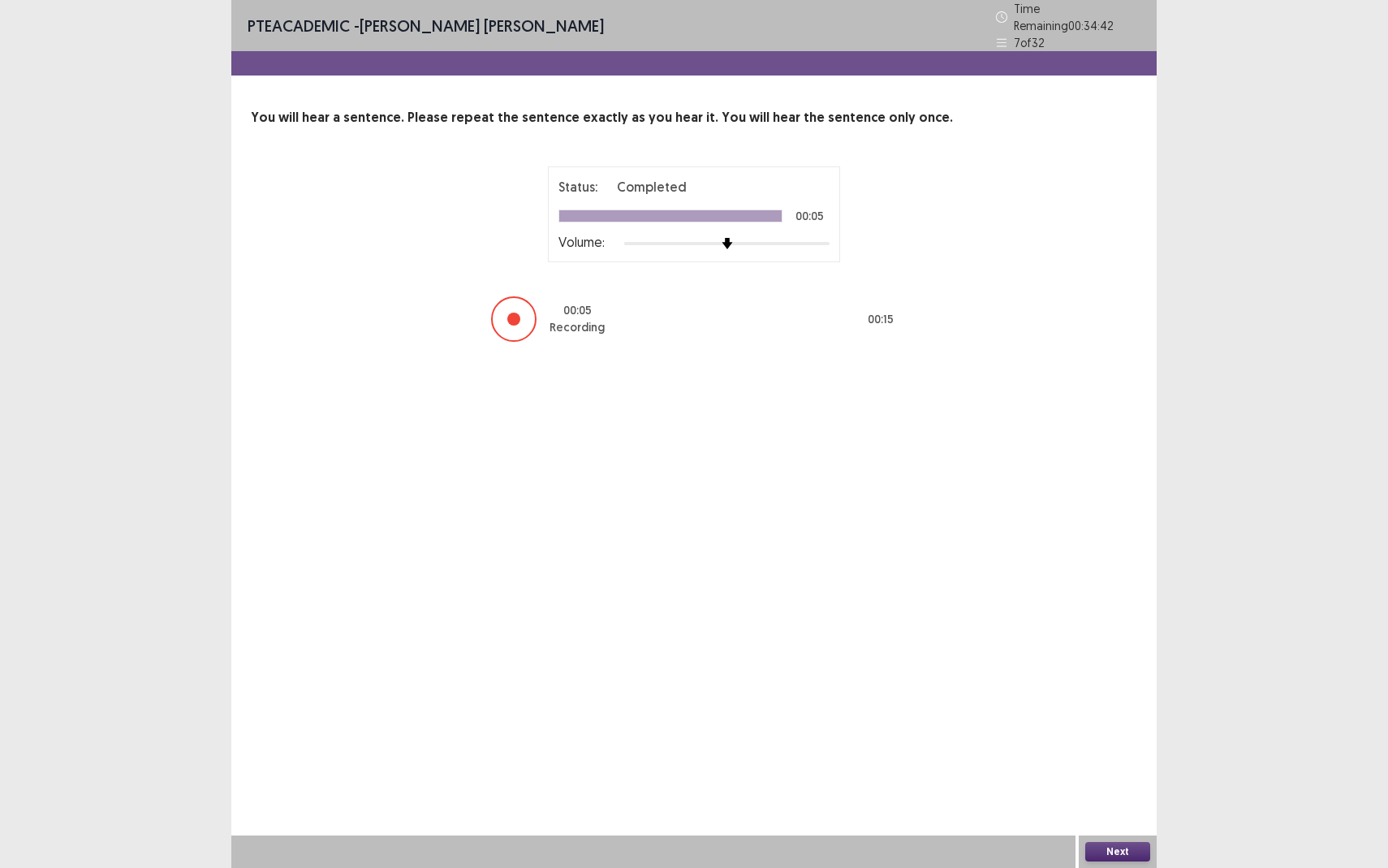
click at [1112, 795] on button "Next" at bounding box center [1118, 851] width 65 height 19
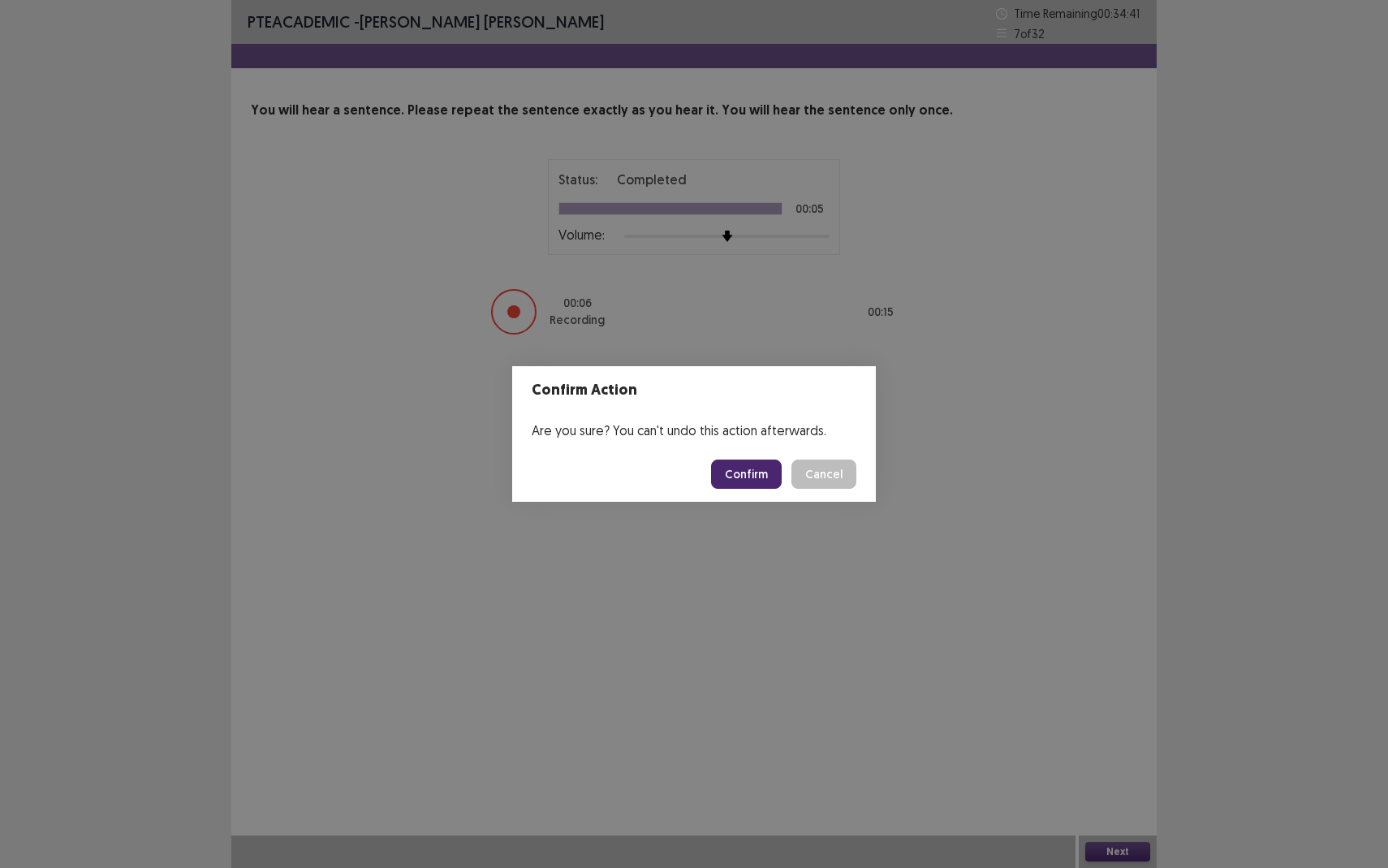
click at [749, 480] on button "Confirm" at bounding box center [746, 474] width 70 height 30
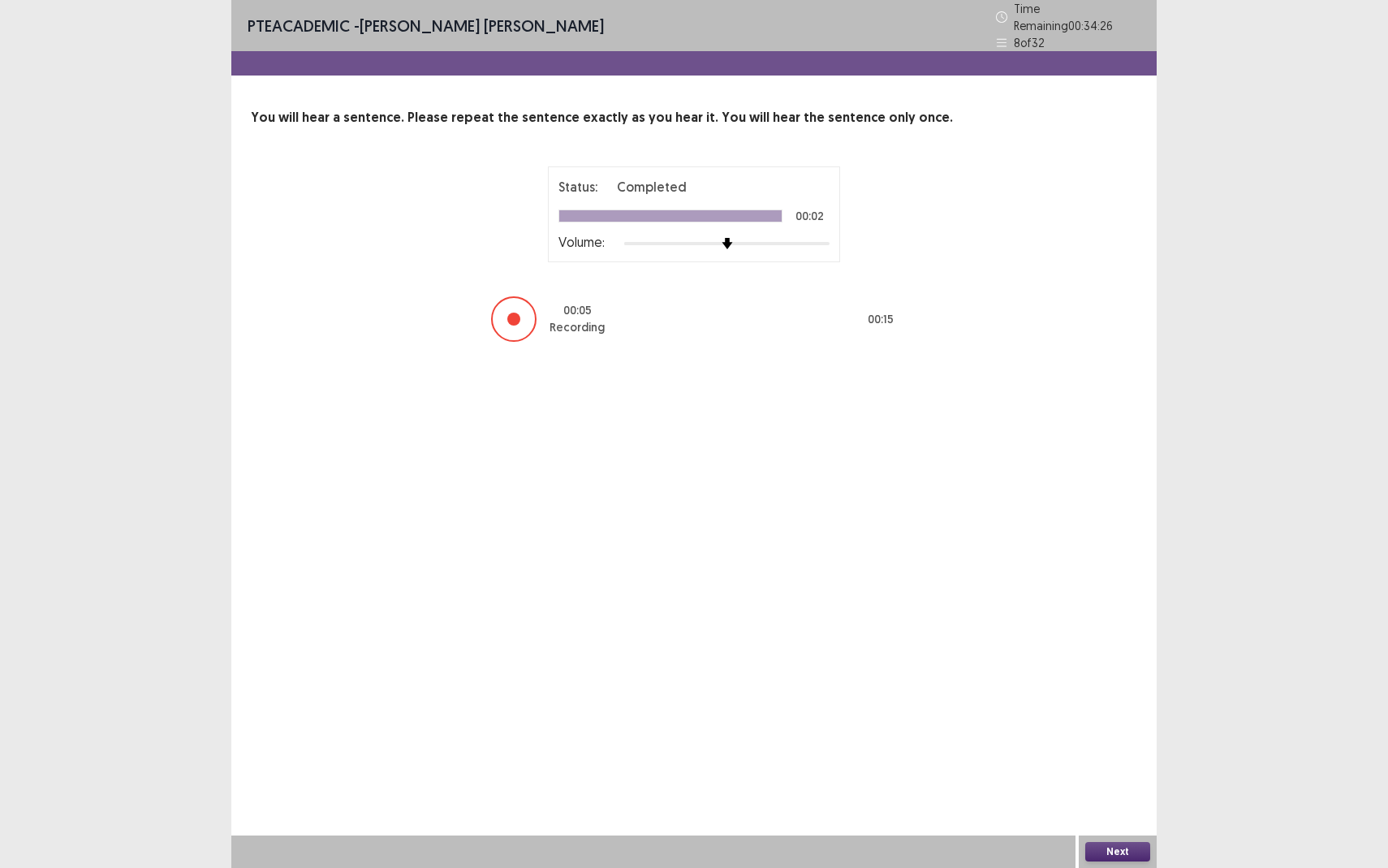
click at [1123, 795] on button "Next" at bounding box center [1118, 851] width 65 height 19
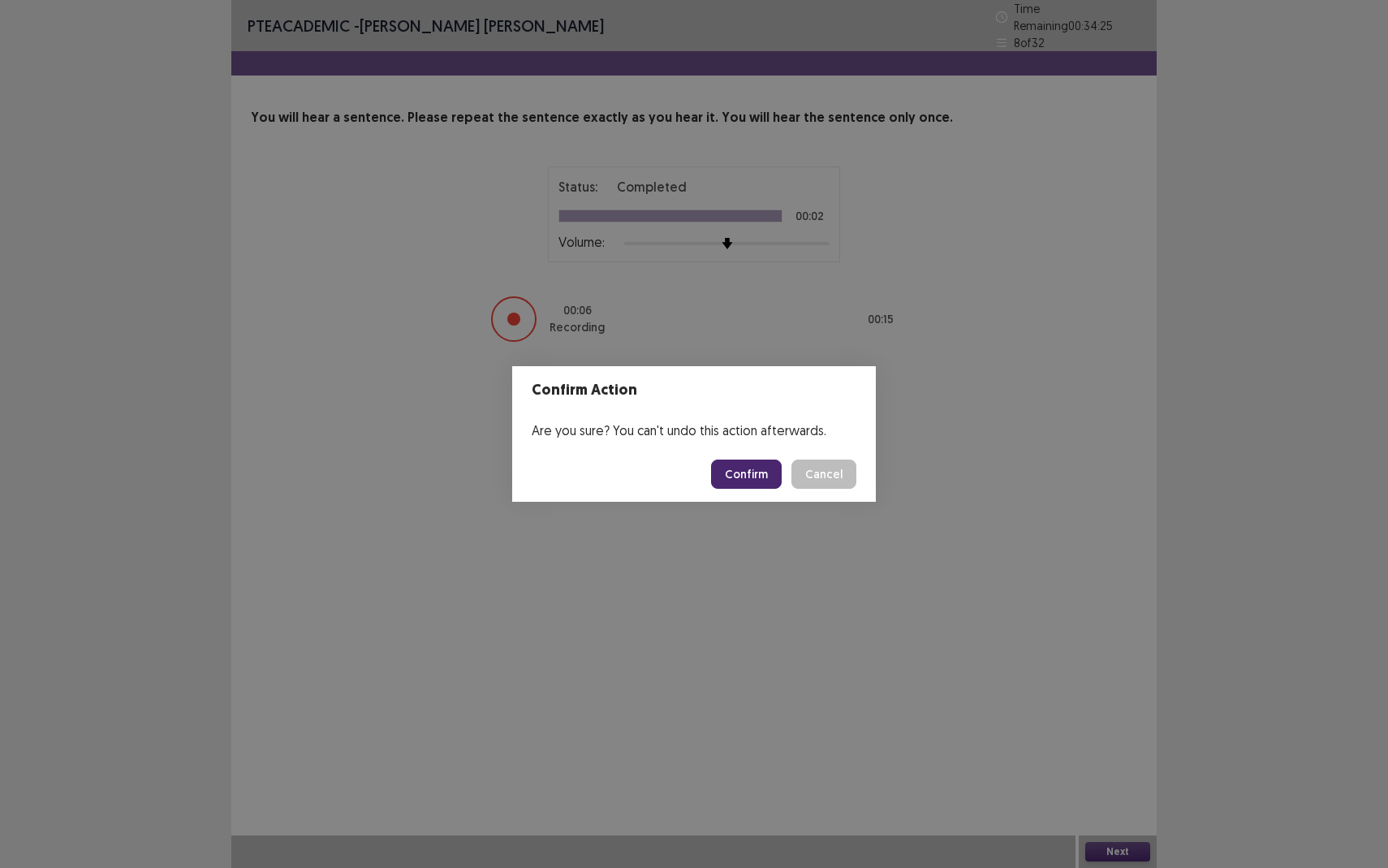
click at [958, 762] on div "Confirm Action Are you sure? You can't undo this action afterwards. Confirm Can…" at bounding box center [694, 434] width 1388 height 868
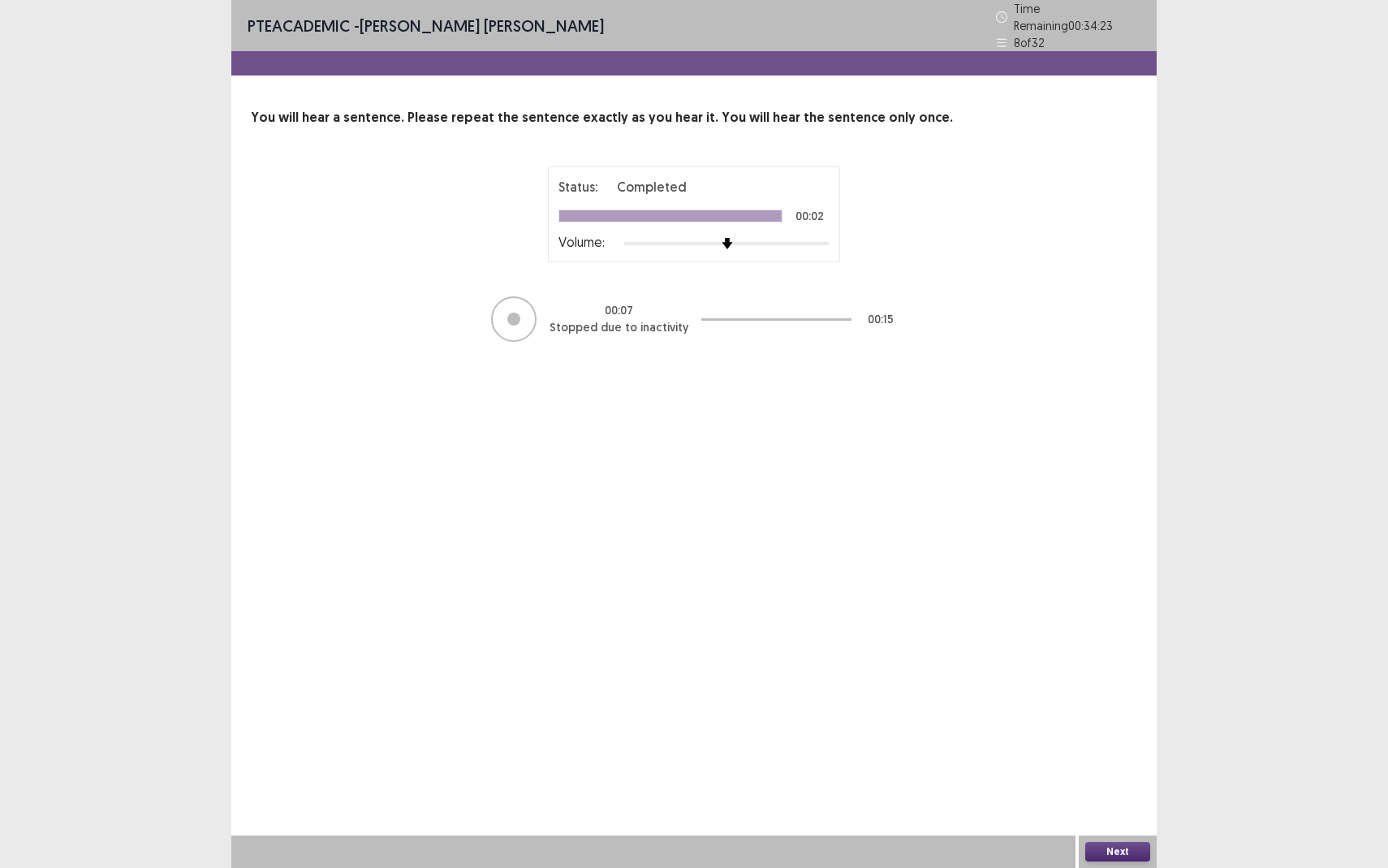
click at [1135, 795] on button "Next" at bounding box center [1118, 851] width 65 height 19
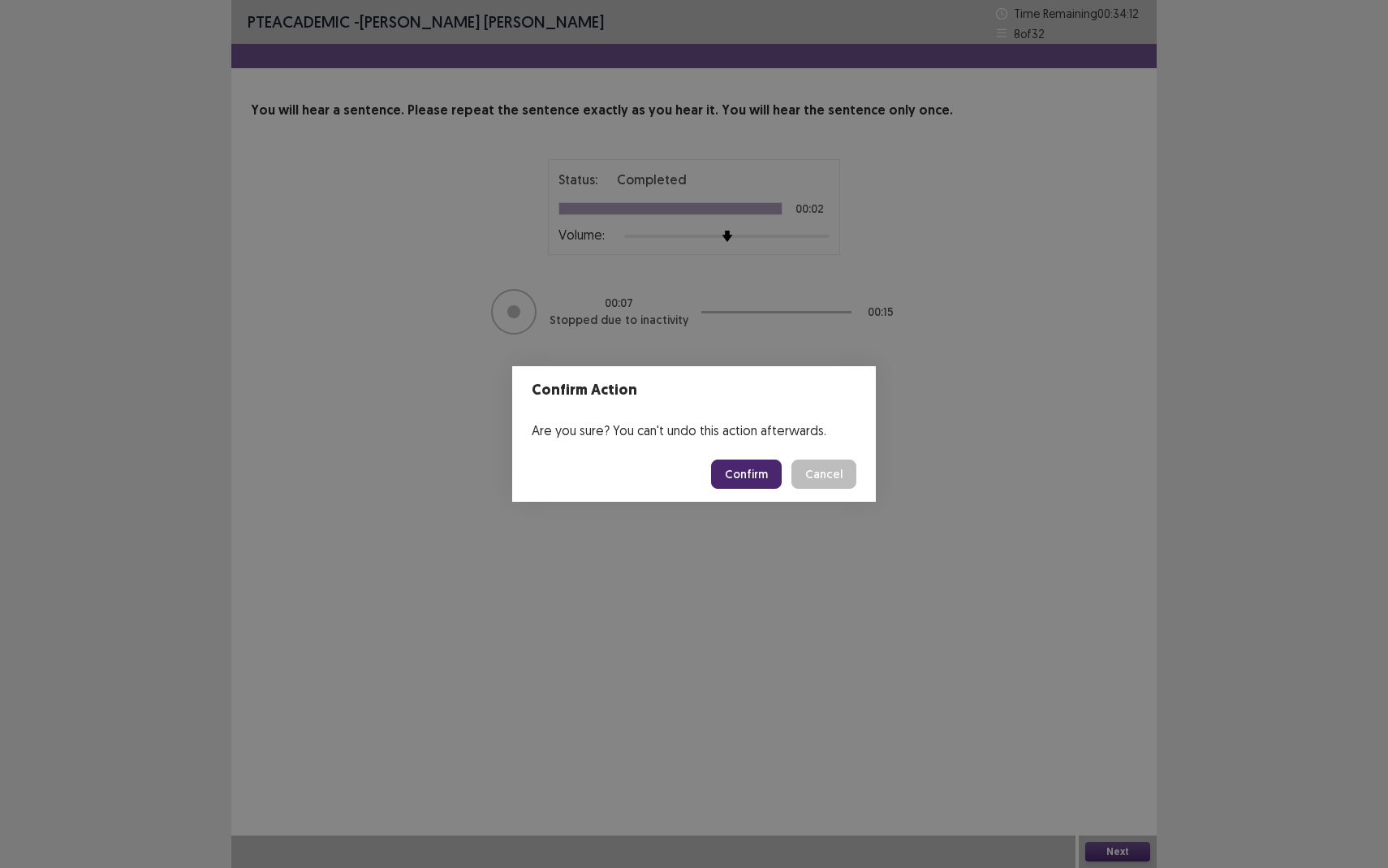
click at [740, 483] on button "Confirm" at bounding box center [746, 474] width 70 height 30
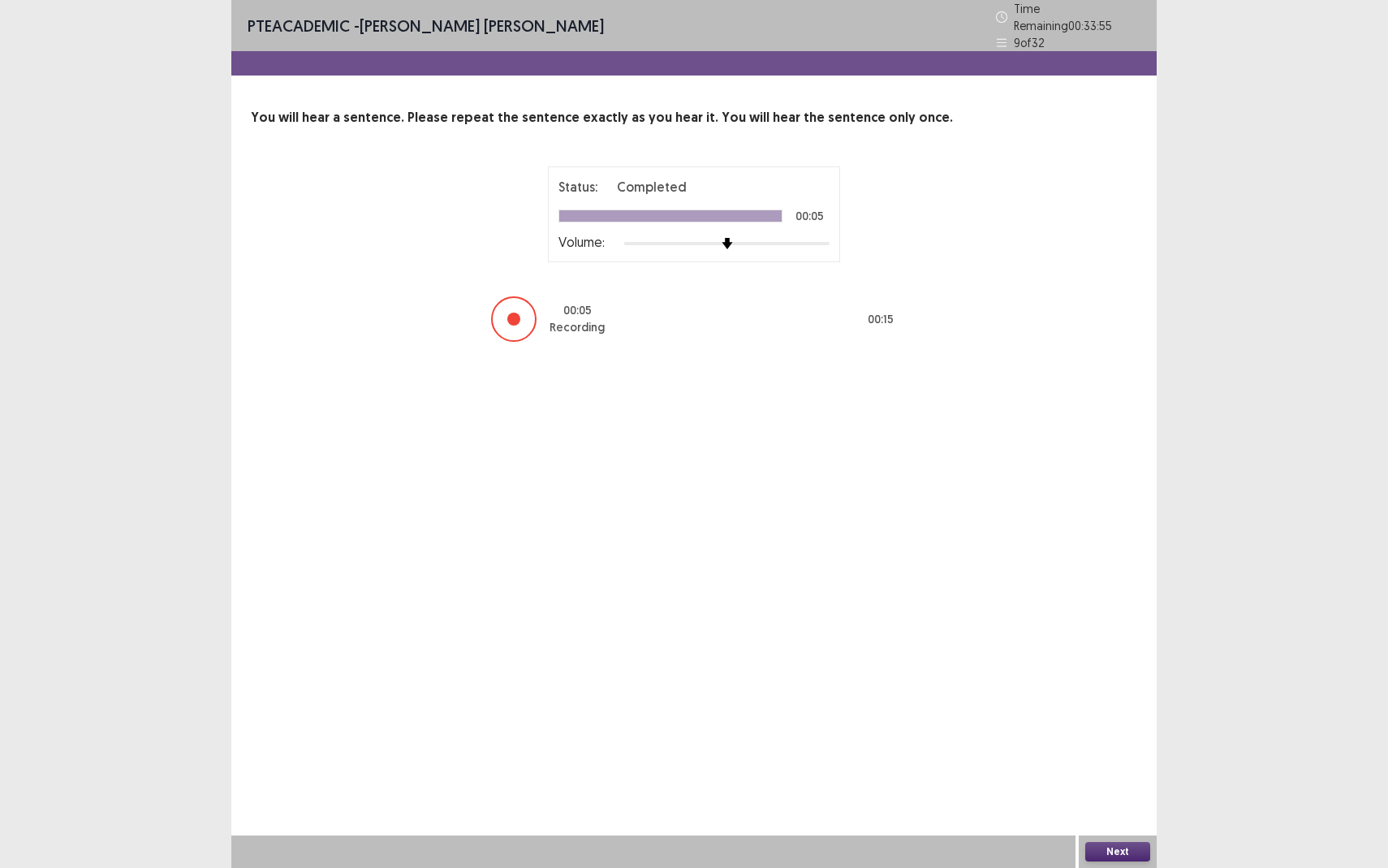
click at [1109, 795] on button "Next" at bounding box center [1118, 851] width 65 height 19
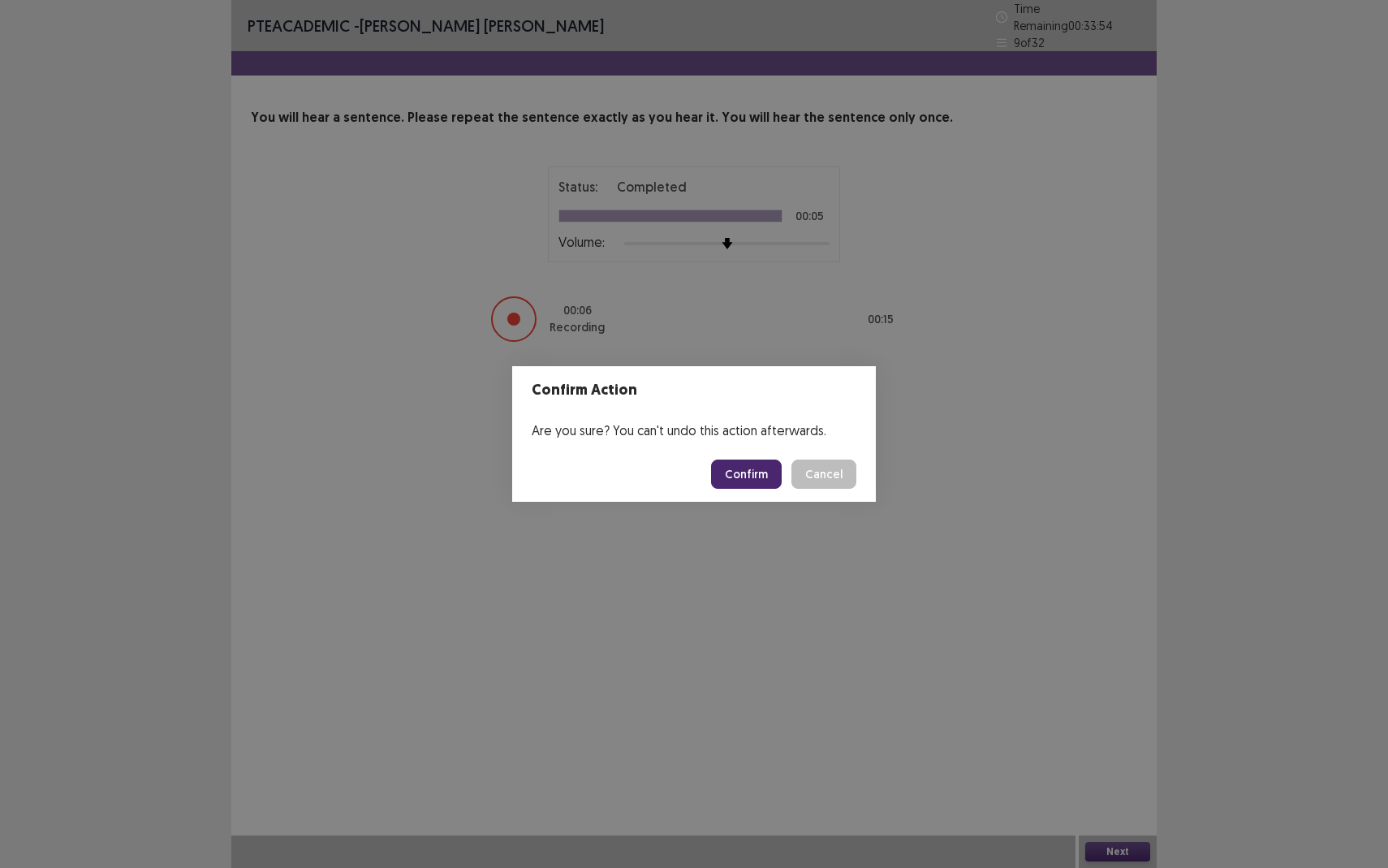
click at [731, 470] on button "Confirm" at bounding box center [746, 474] width 70 height 30
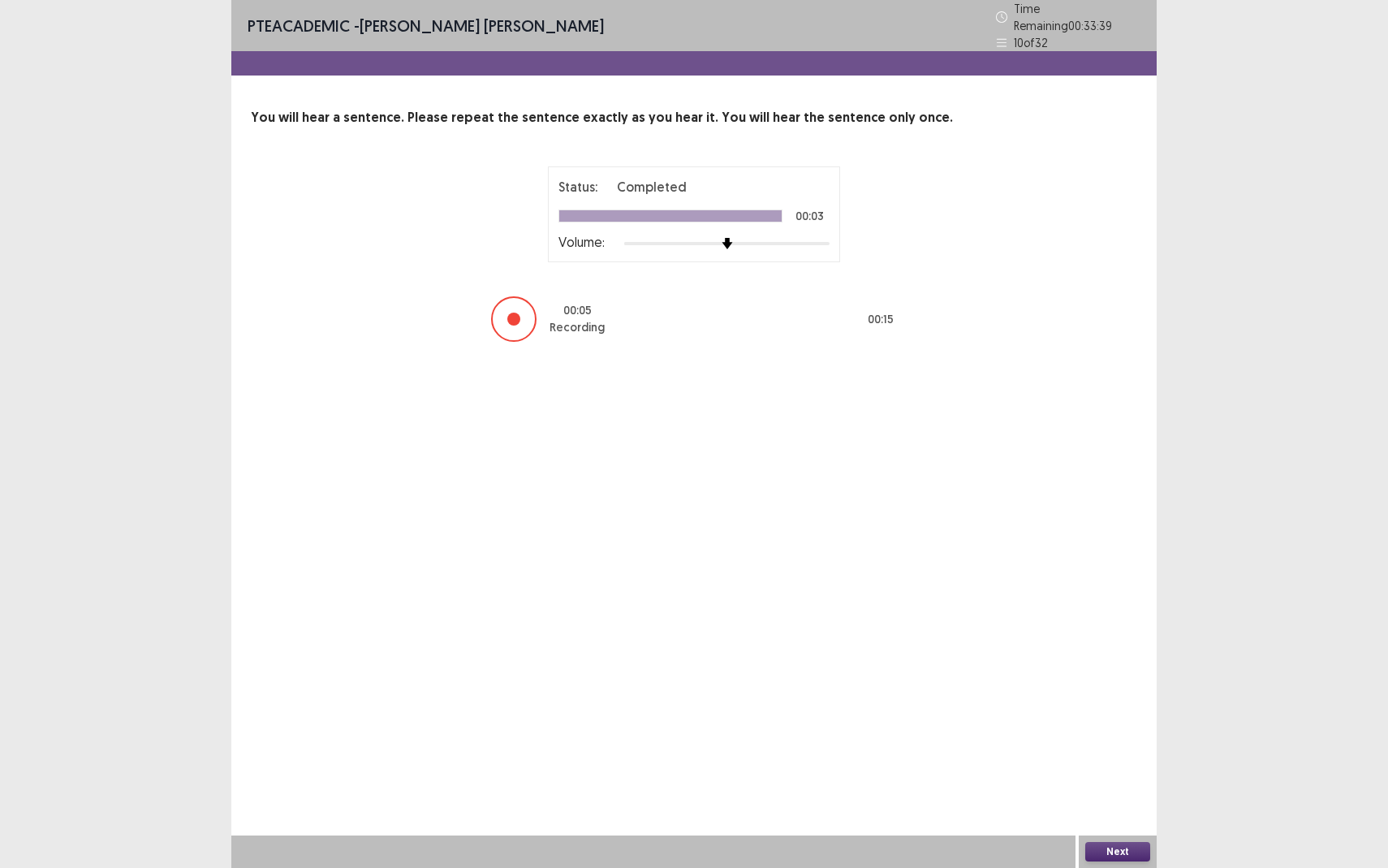
click at [1128, 795] on button "Next" at bounding box center [1118, 851] width 65 height 19
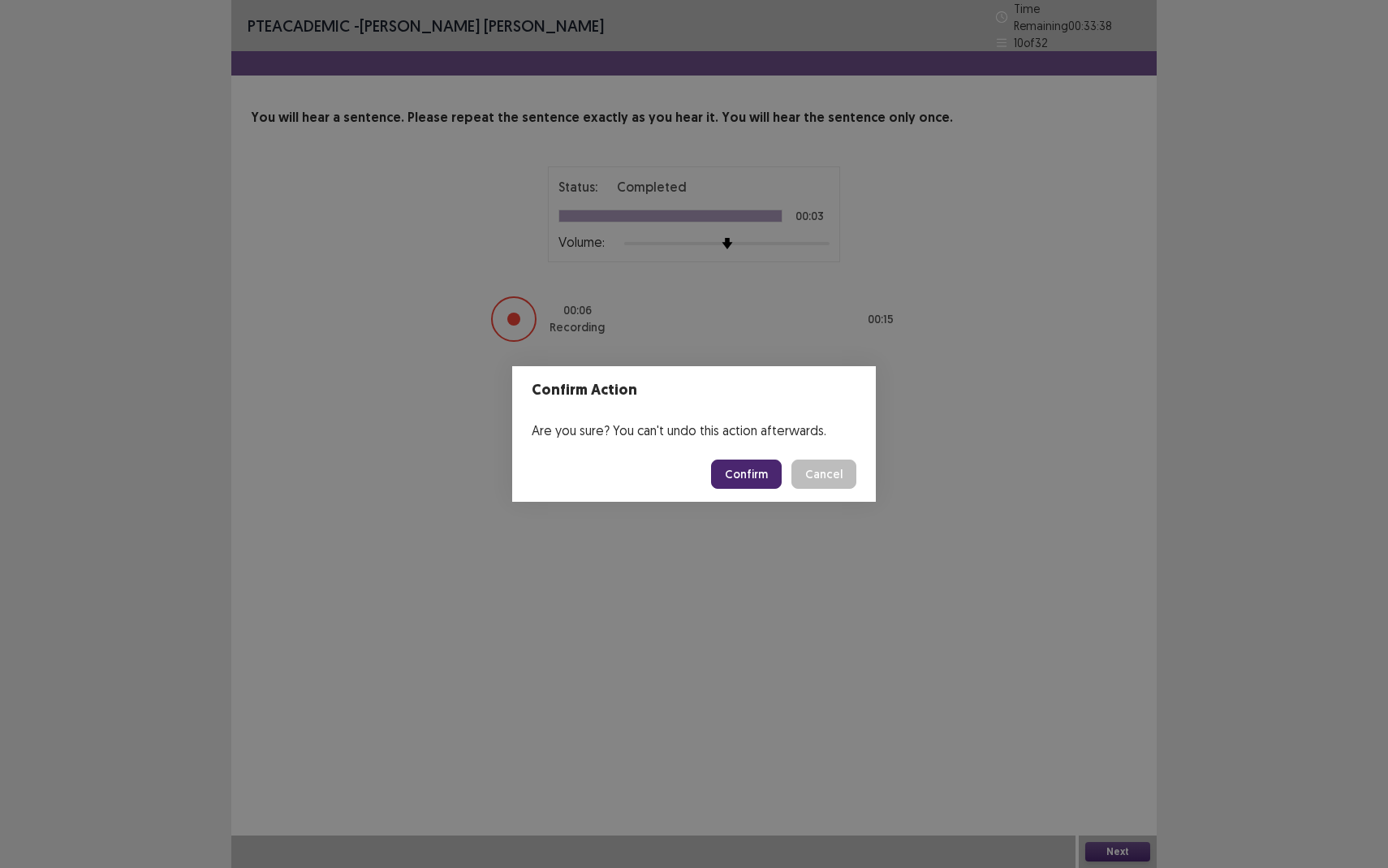
click at [761, 470] on button "Confirm" at bounding box center [746, 474] width 70 height 30
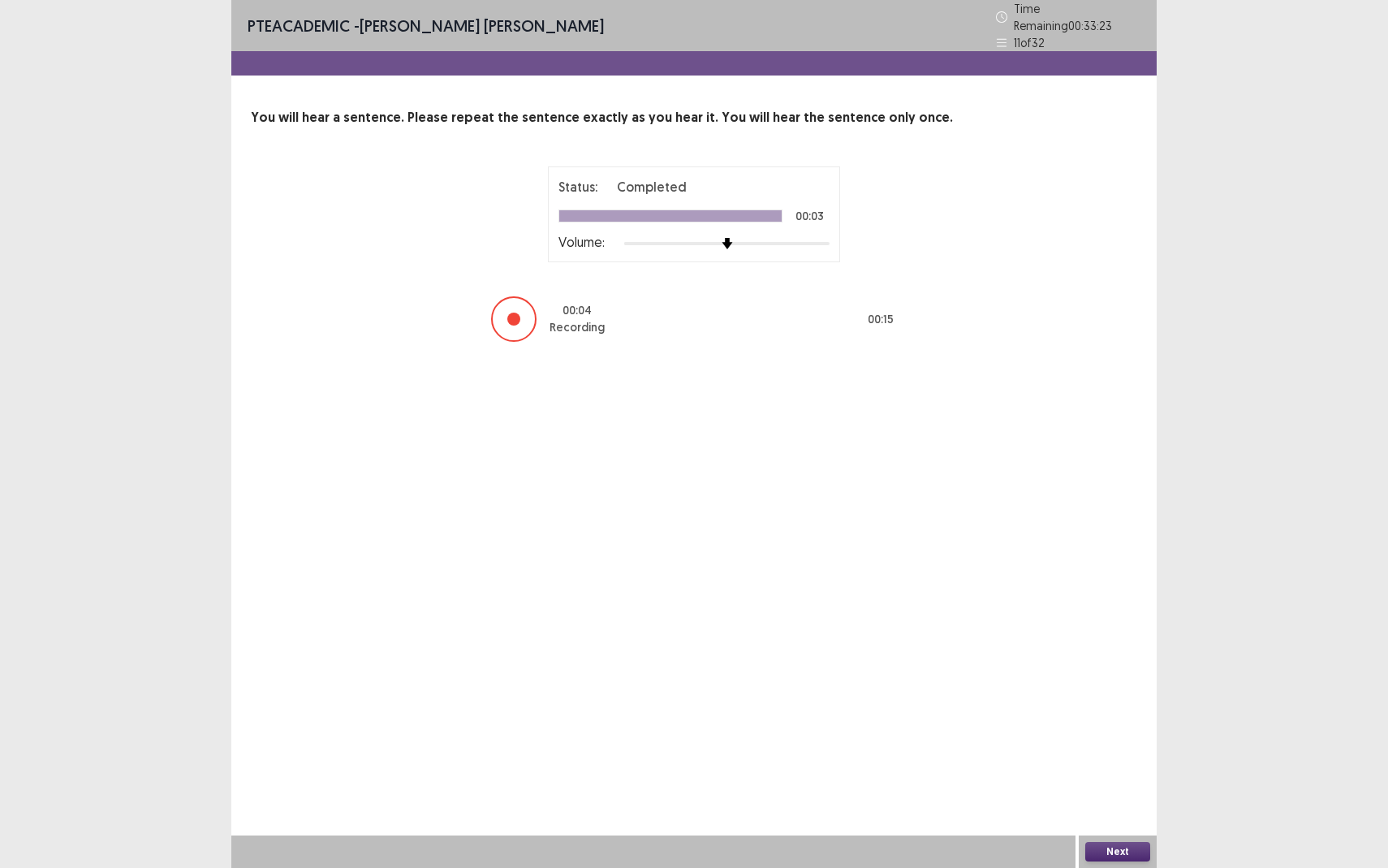
click at [1134, 795] on button "Next" at bounding box center [1118, 851] width 65 height 19
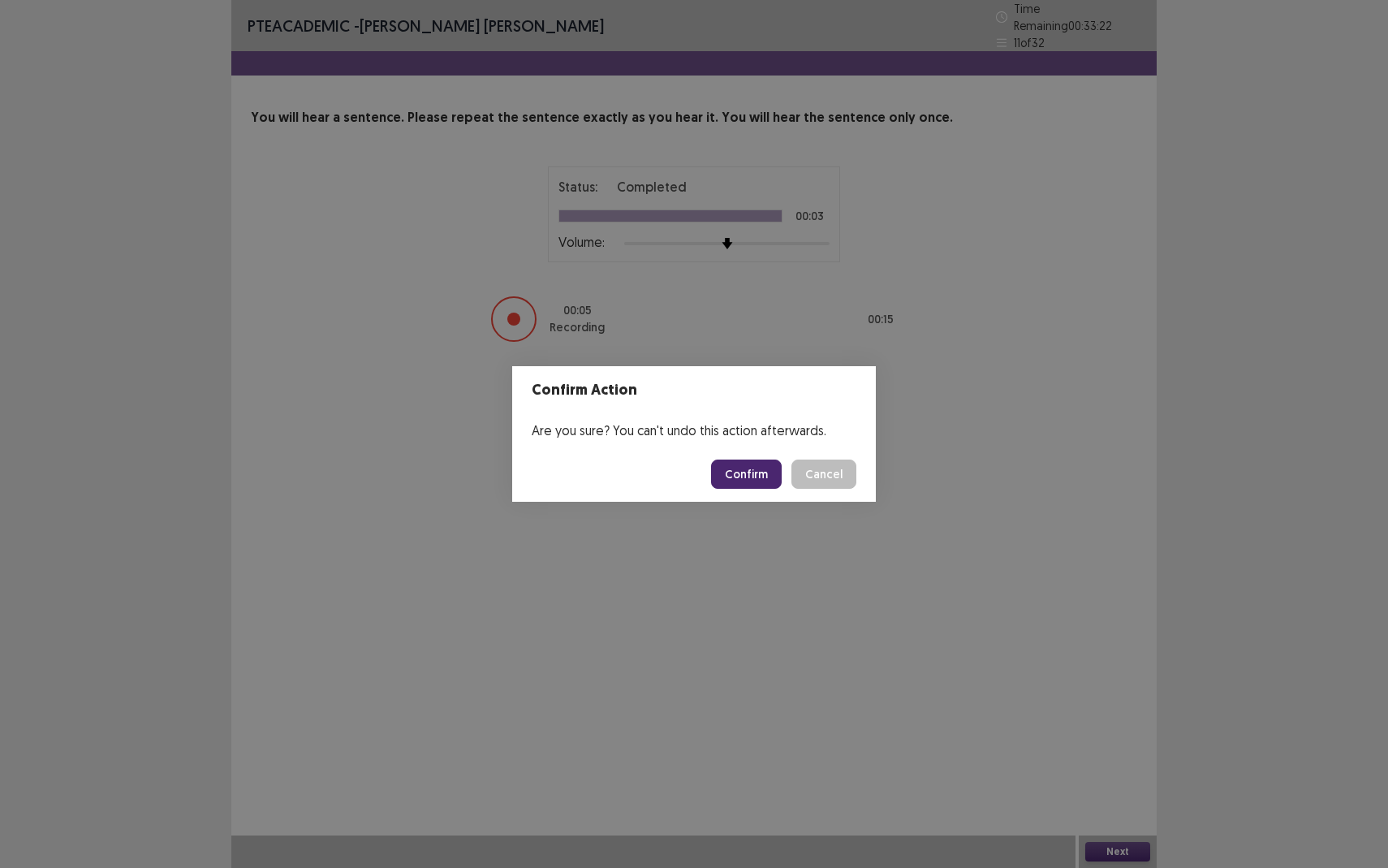
click at [766, 482] on button "Confirm" at bounding box center [746, 474] width 70 height 30
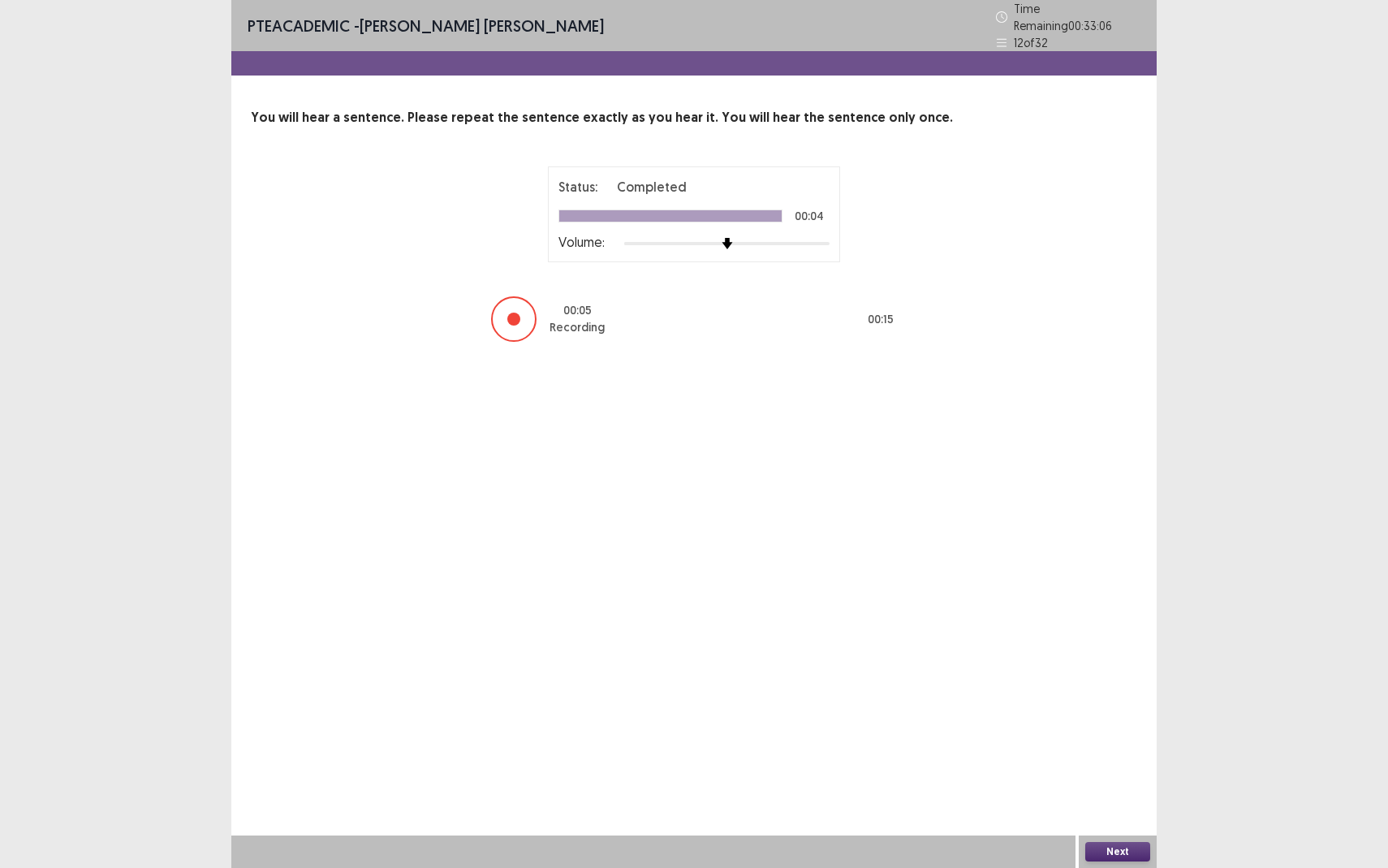
click at [1109, 795] on div "Next" at bounding box center [1118, 851] width 78 height 32
click at [1109, 795] on button "Next" at bounding box center [1118, 851] width 65 height 19
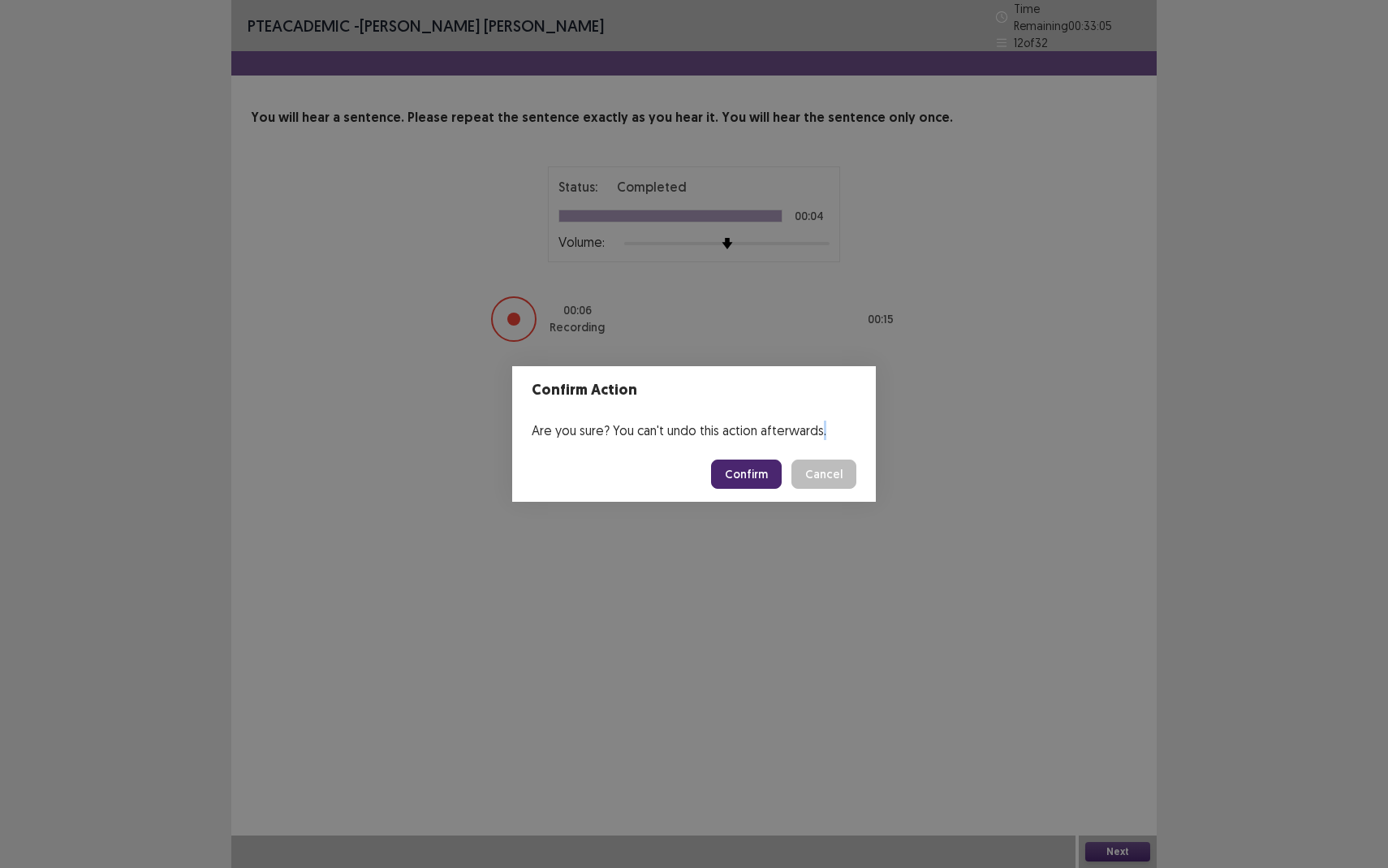
drag, startPoint x: 1109, startPoint y: 841, endPoint x: 924, endPoint y: 691, distance: 238.2
click at [924, 698] on div "Confirm Action Are you sure? You can't undo this action afterwards. Confirm Can…" at bounding box center [694, 434] width 1388 height 868
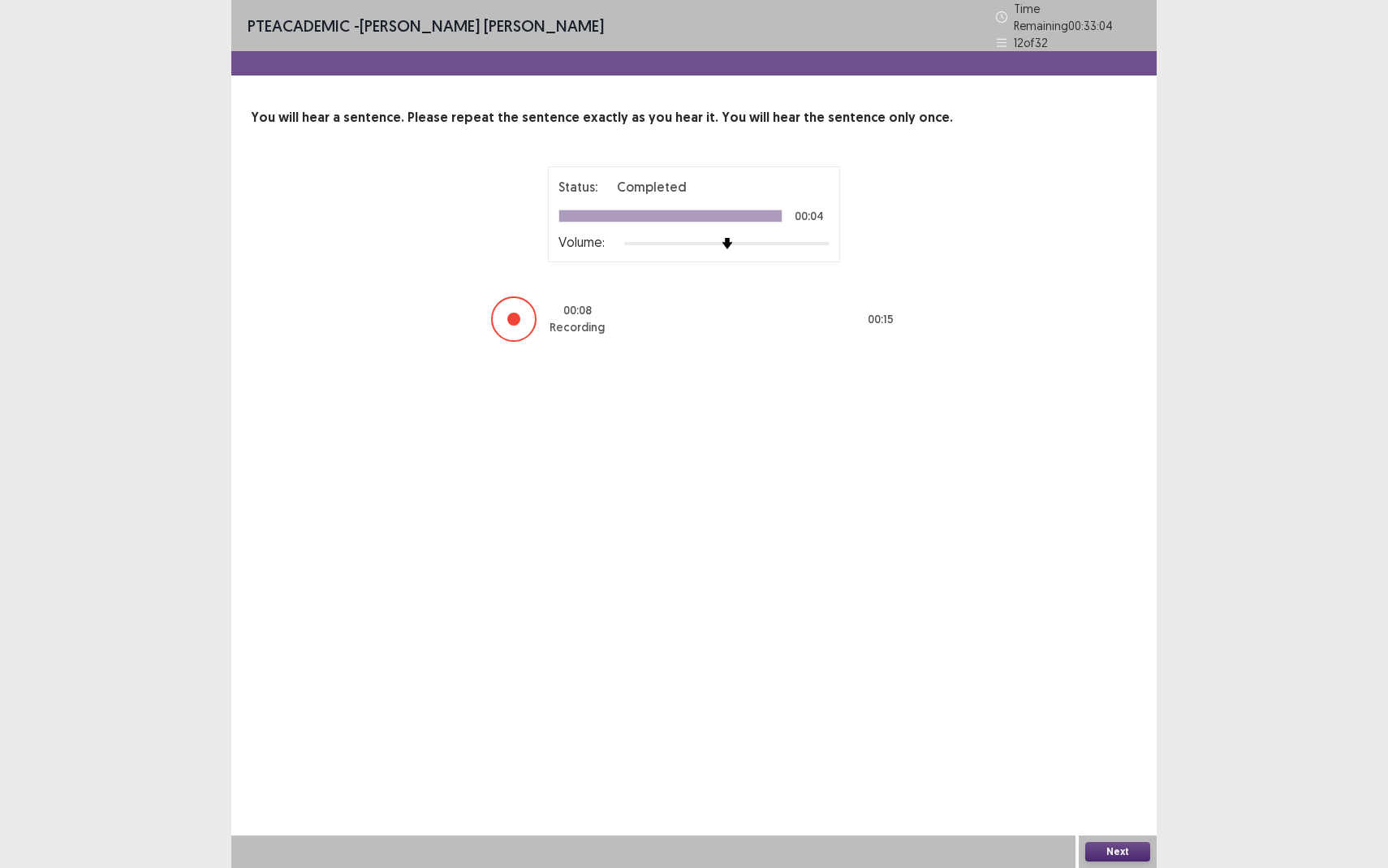
click at [1084, 795] on div "Next" at bounding box center [1118, 851] width 78 height 32
click at [1092, 795] on button "Next" at bounding box center [1118, 851] width 65 height 19
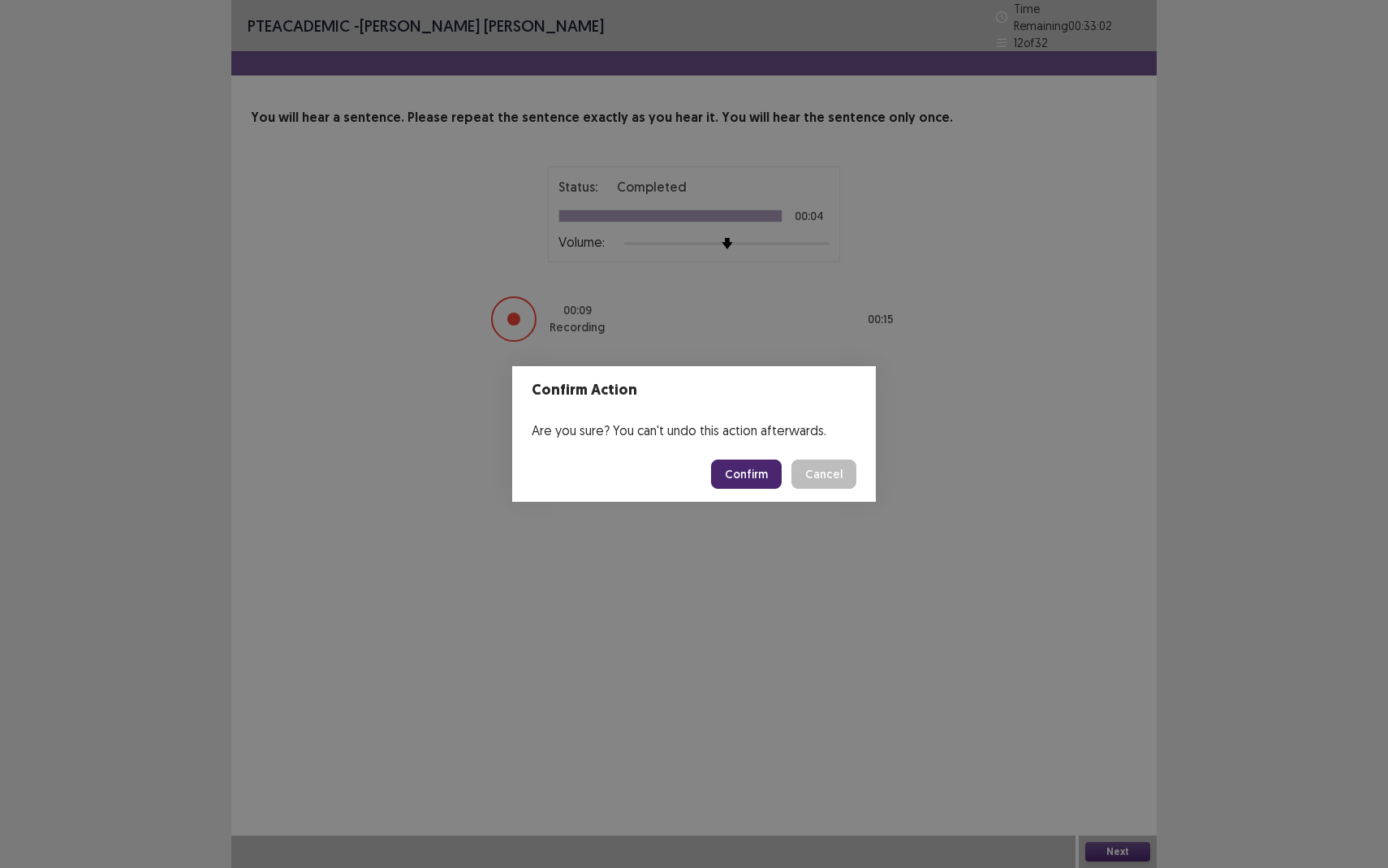
click at [747, 466] on button "Confirm" at bounding box center [746, 474] width 70 height 30
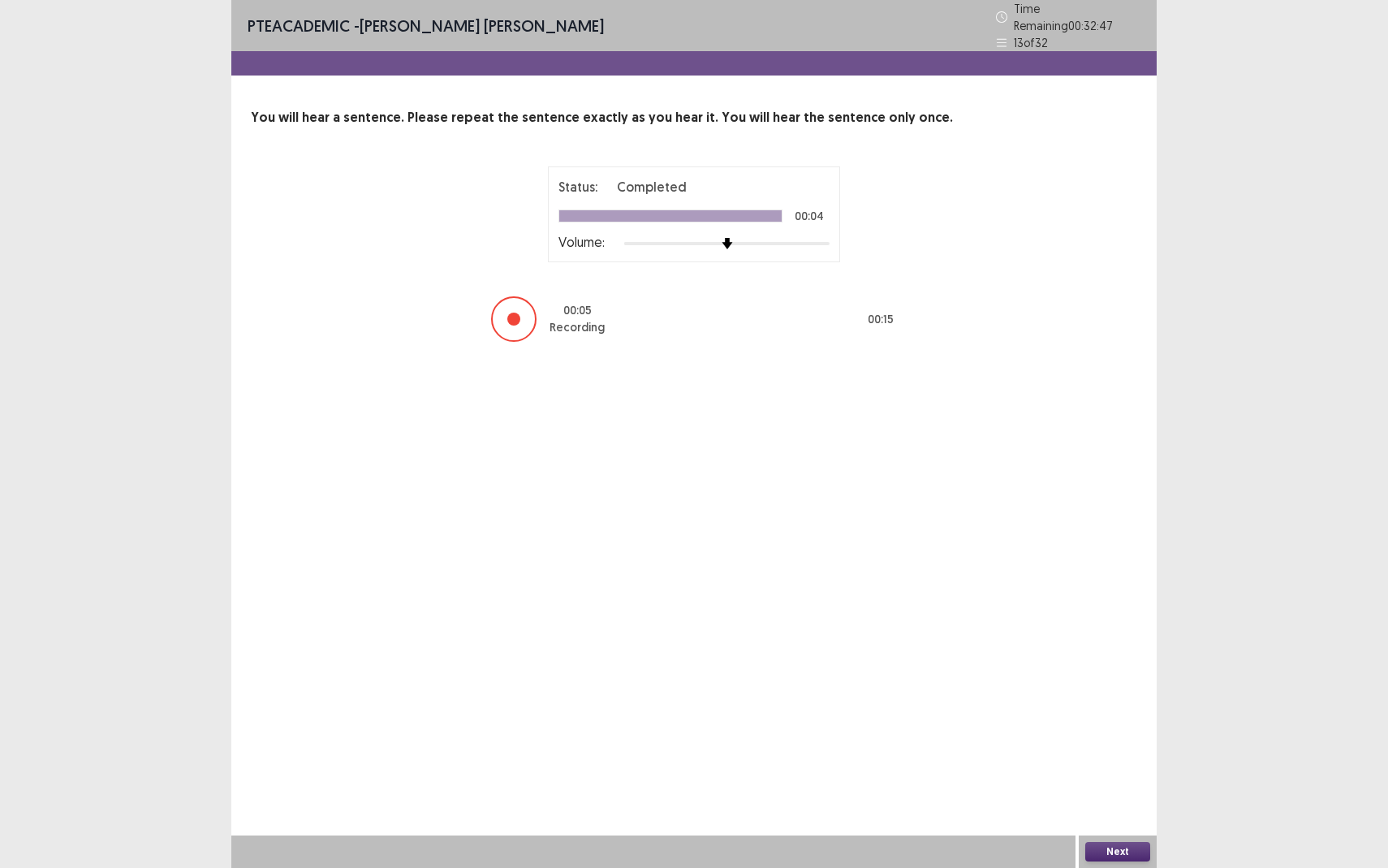
click at [1112, 795] on button "Next" at bounding box center [1118, 851] width 65 height 19
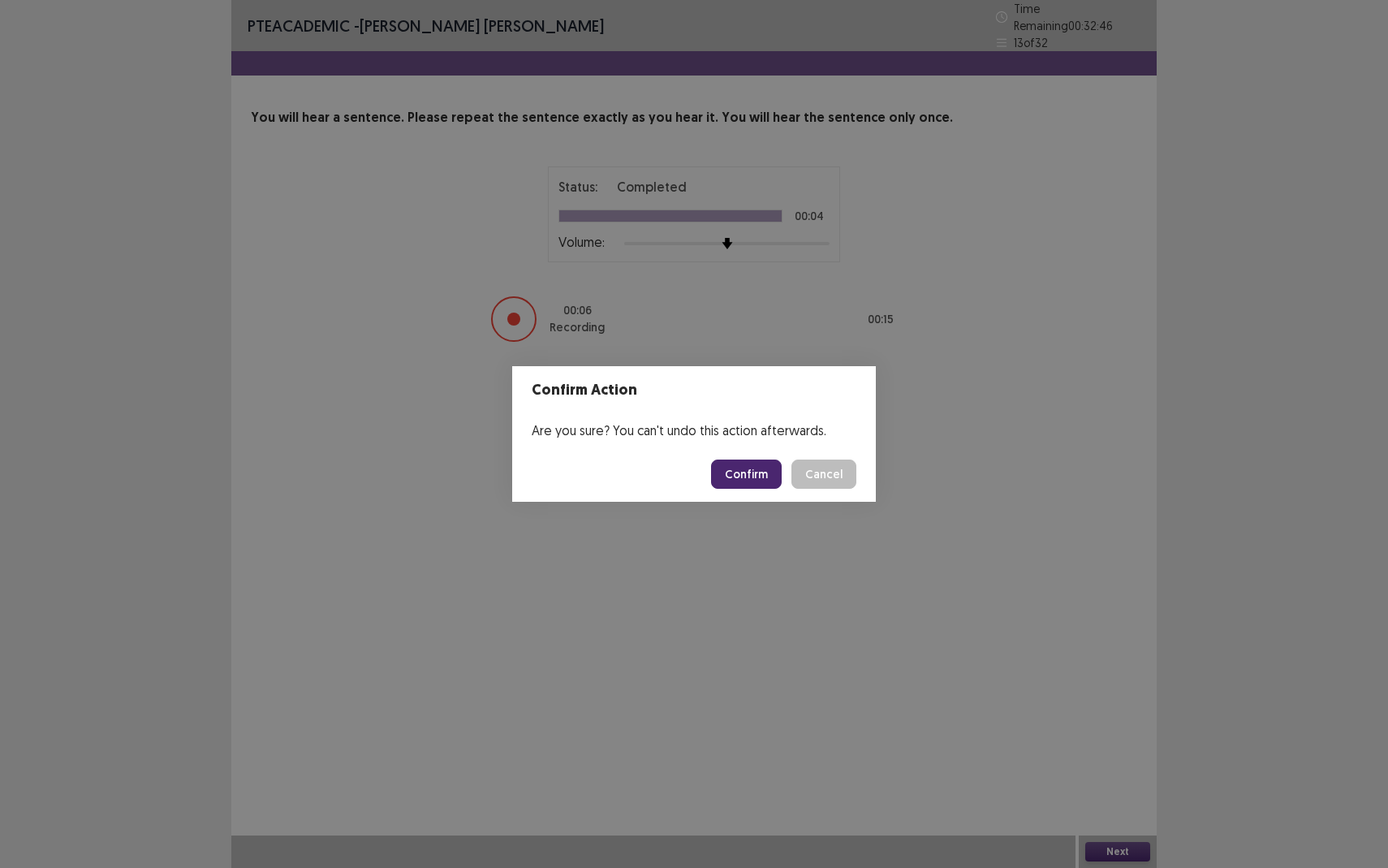
click at [726, 478] on button "Confirm" at bounding box center [746, 474] width 70 height 30
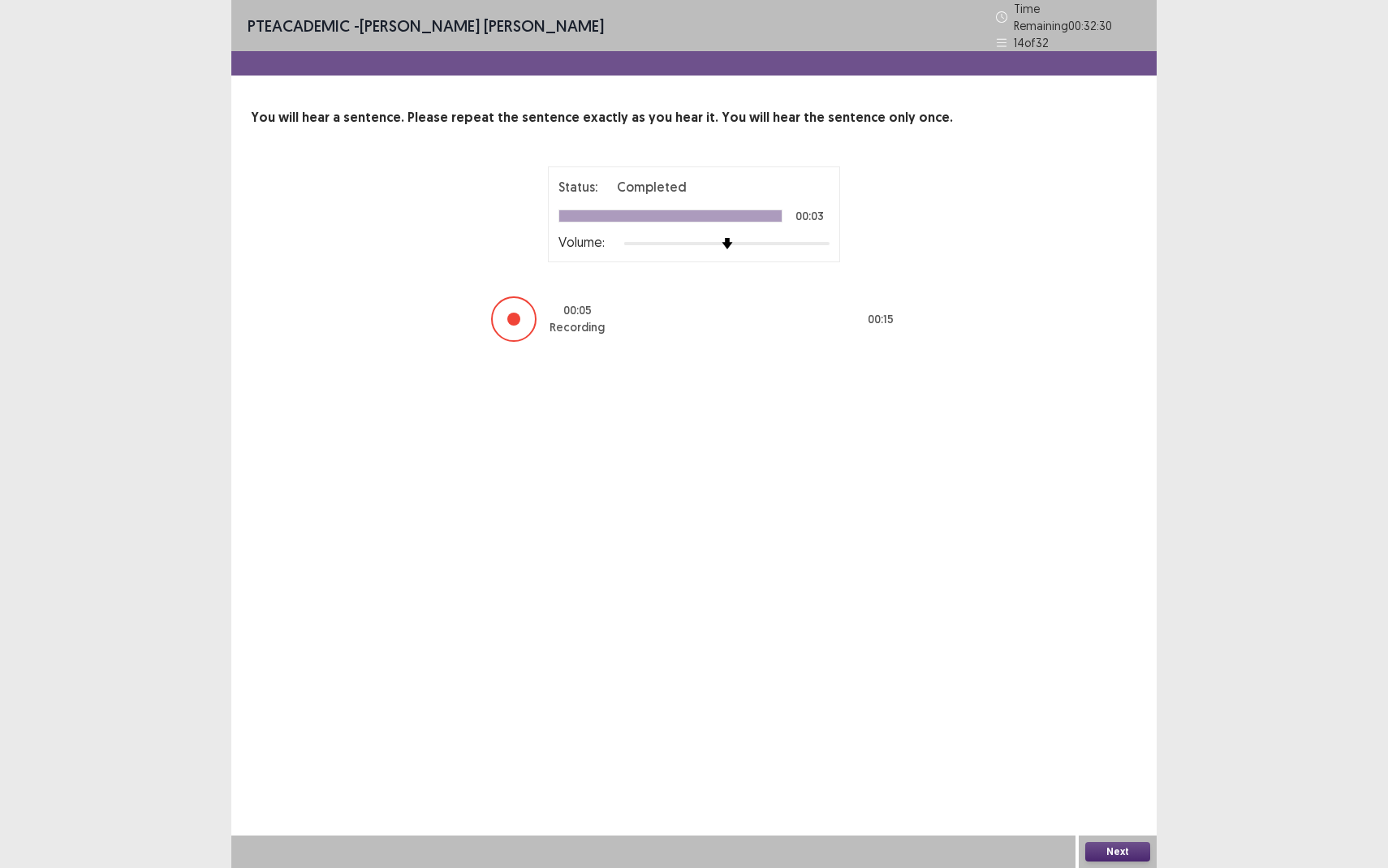
click at [1109, 795] on button "Next" at bounding box center [1118, 851] width 65 height 19
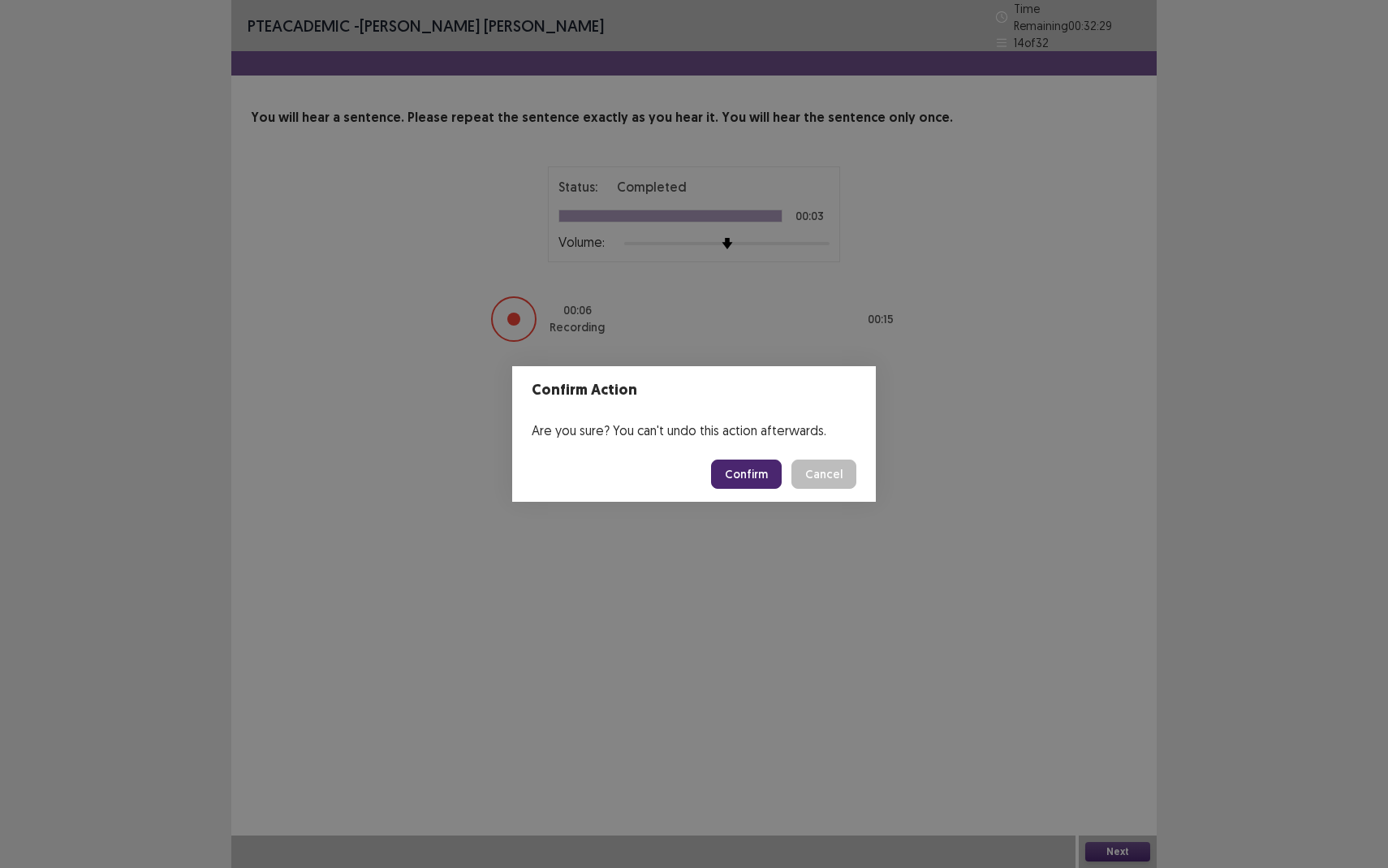
click at [755, 483] on button "Confirm" at bounding box center [746, 474] width 70 height 30
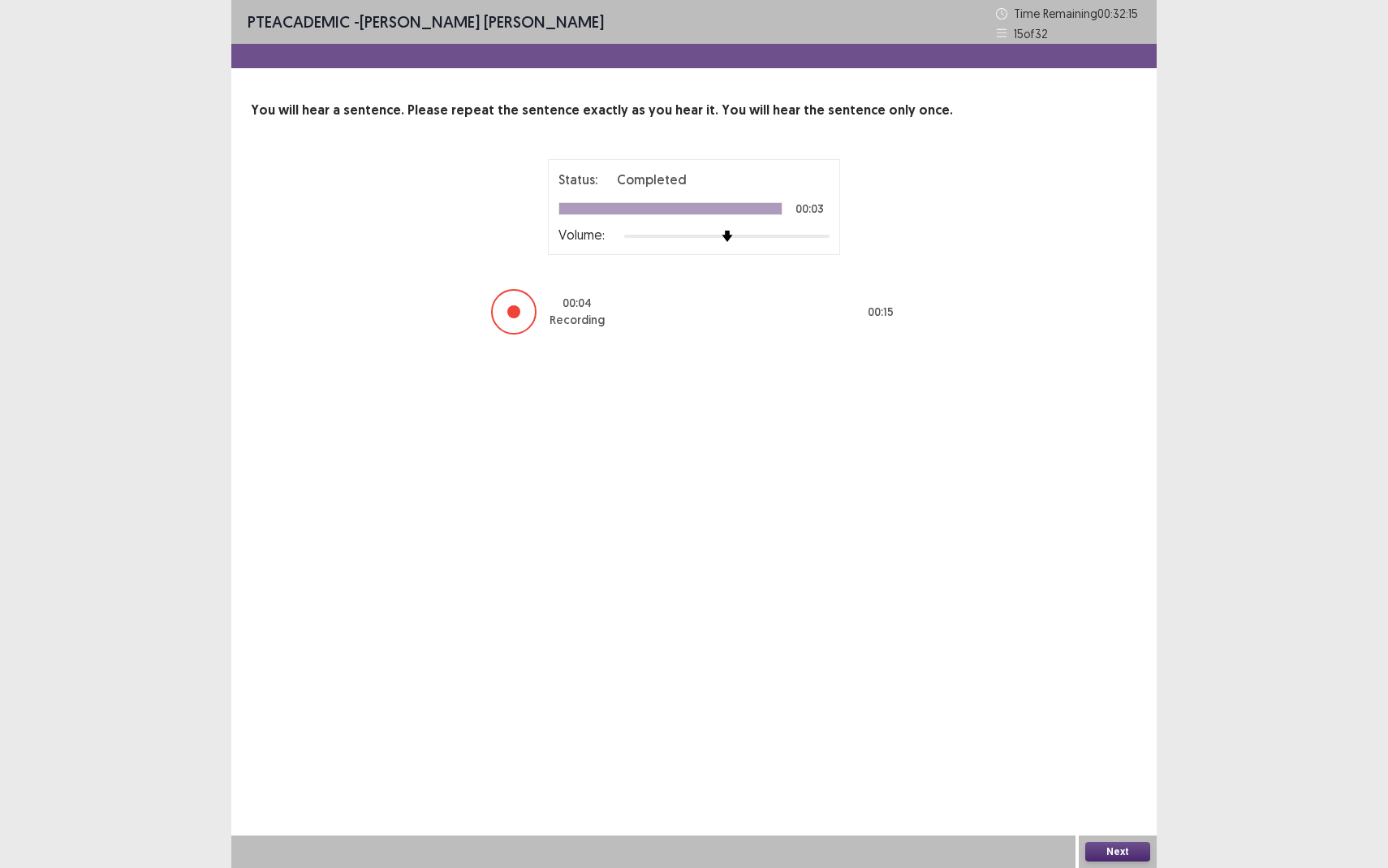
click at [1120, 795] on button "Next" at bounding box center [1118, 851] width 65 height 19
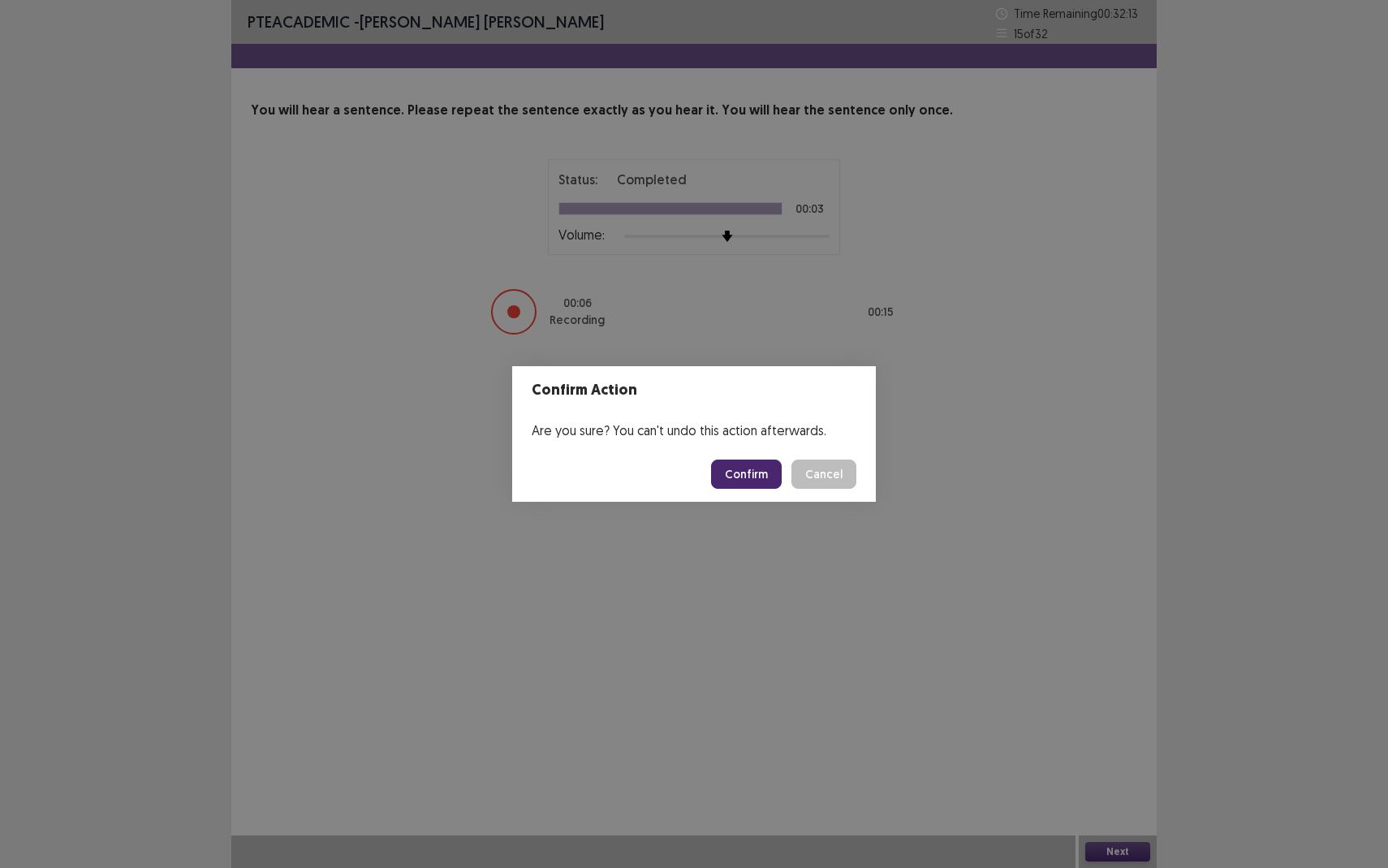
click at [743, 471] on button "Confirm" at bounding box center [746, 474] width 70 height 30
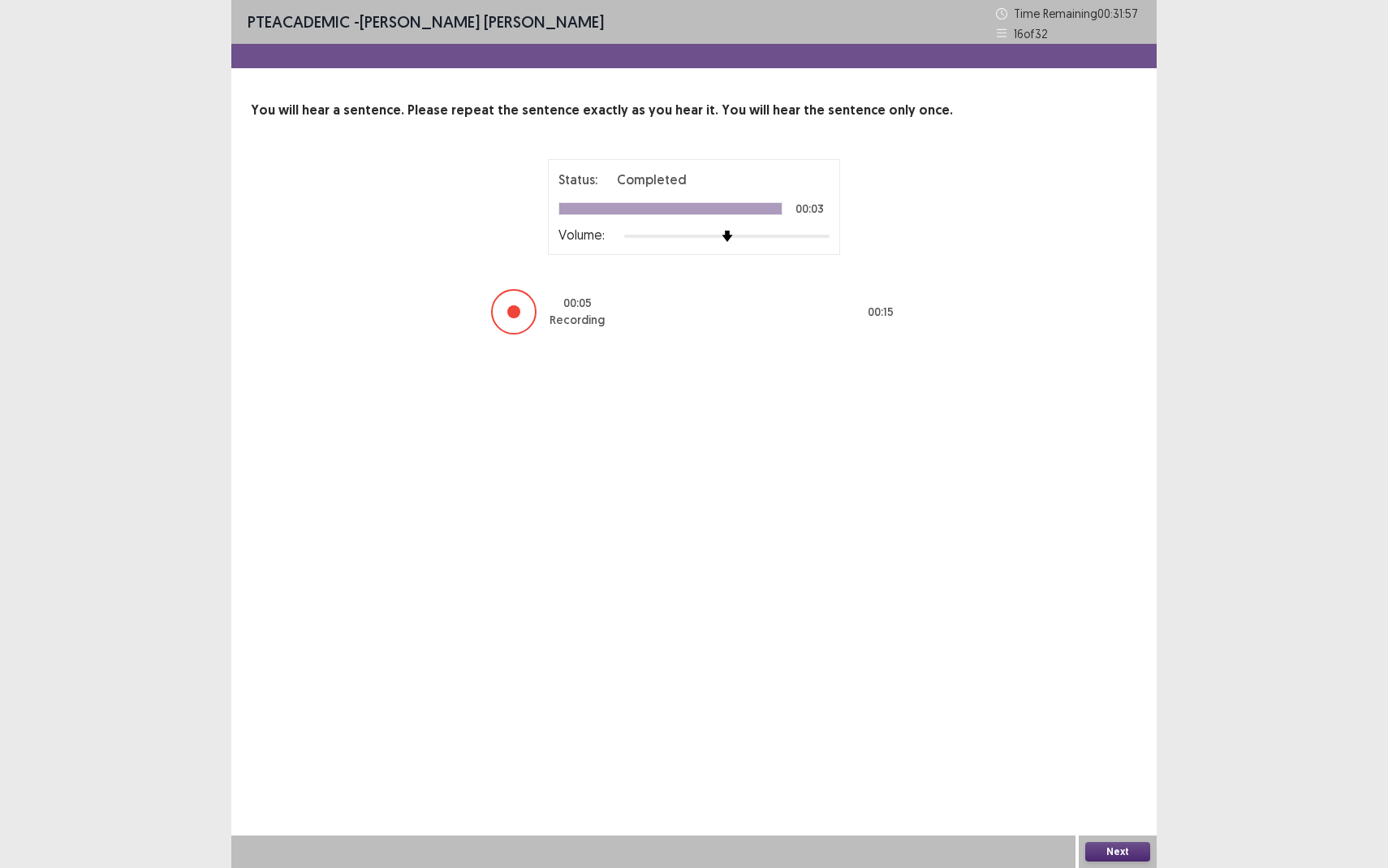
click at [1128, 795] on button "Next" at bounding box center [1118, 851] width 65 height 19
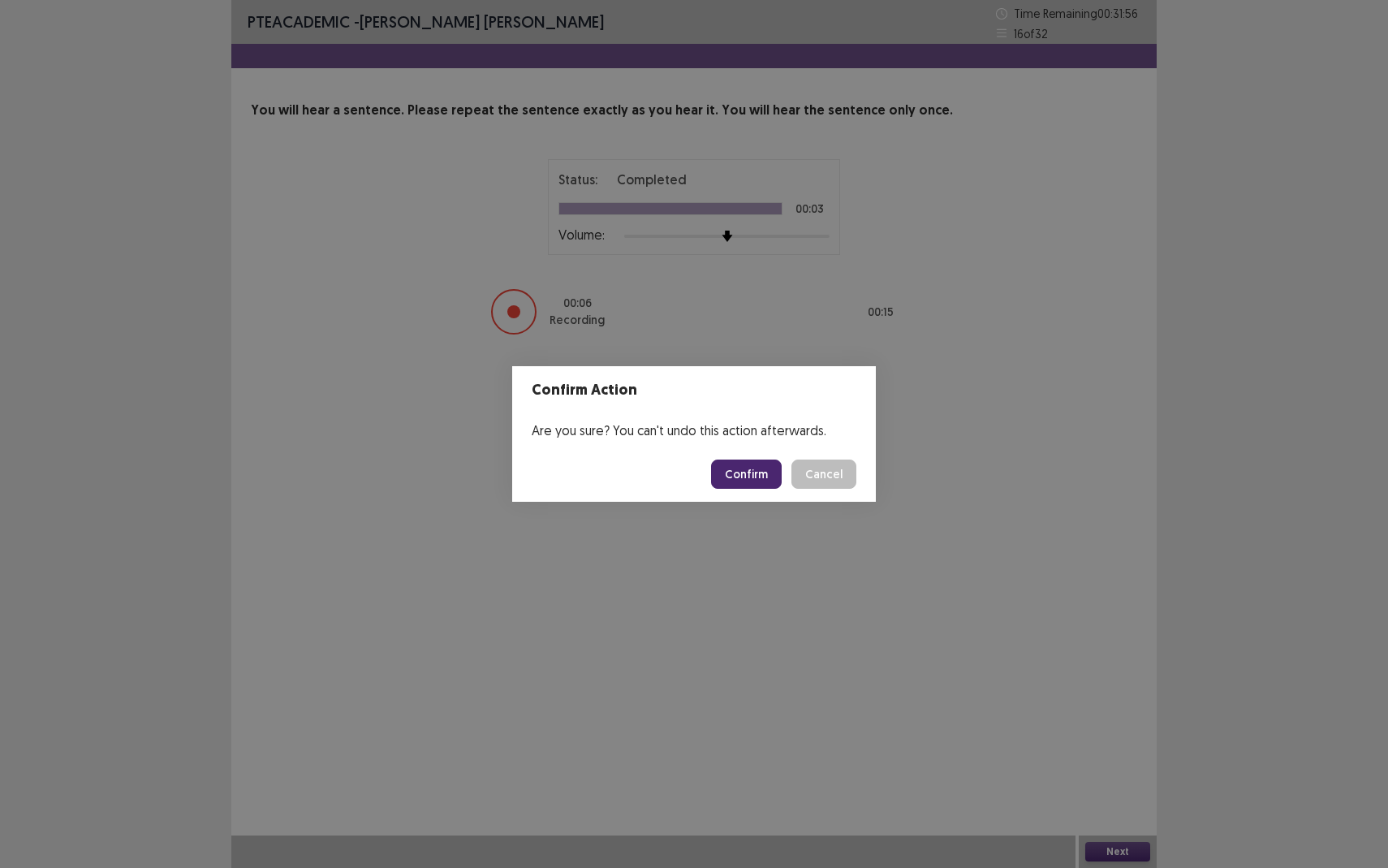
click at [761, 467] on button "Confirm" at bounding box center [746, 474] width 70 height 30
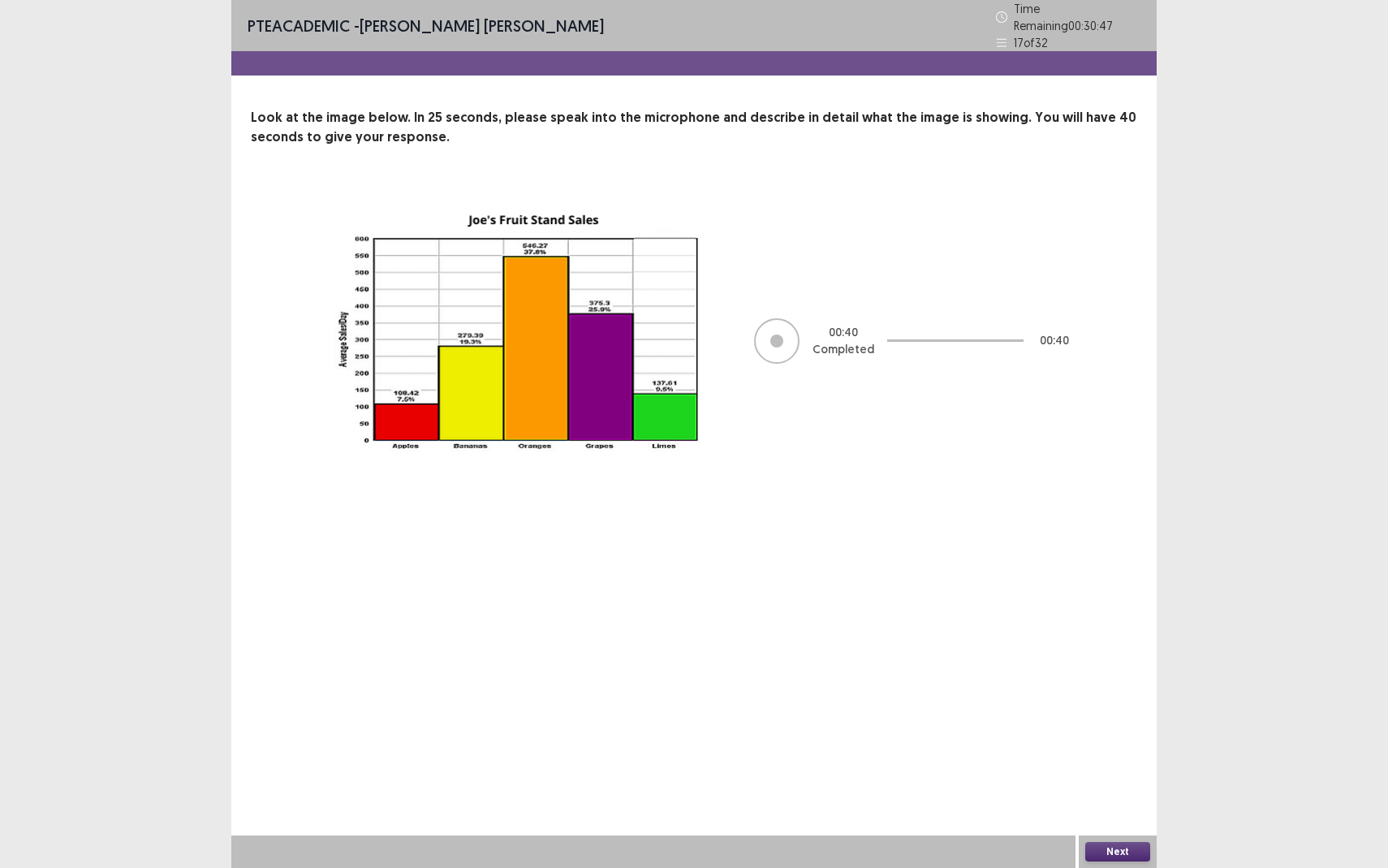
click at [1116, 795] on button "Next" at bounding box center [1118, 851] width 65 height 19
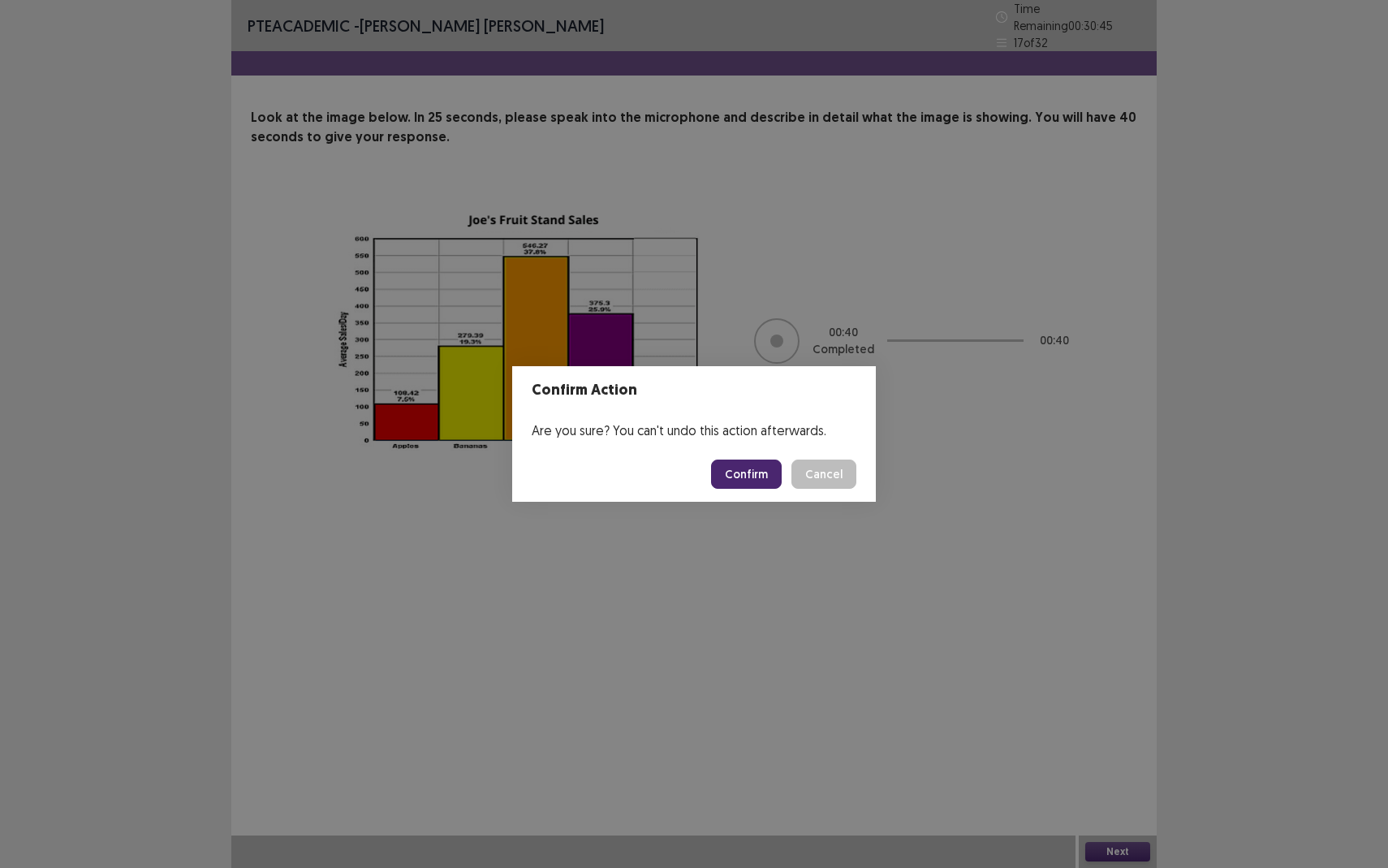
click at [747, 473] on button "Confirm" at bounding box center [746, 474] width 70 height 30
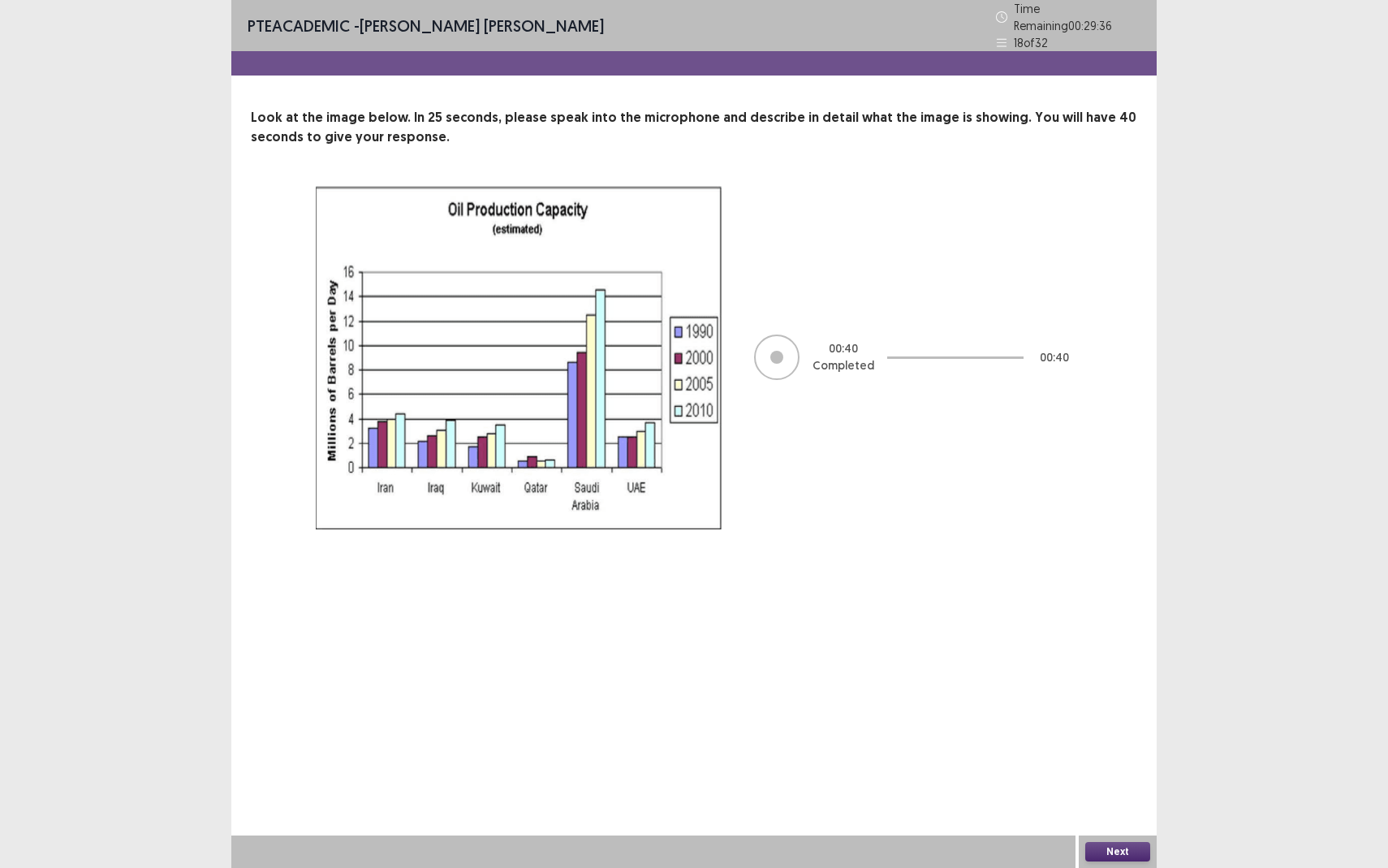
click at [1126, 795] on button "Next" at bounding box center [1118, 851] width 65 height 19
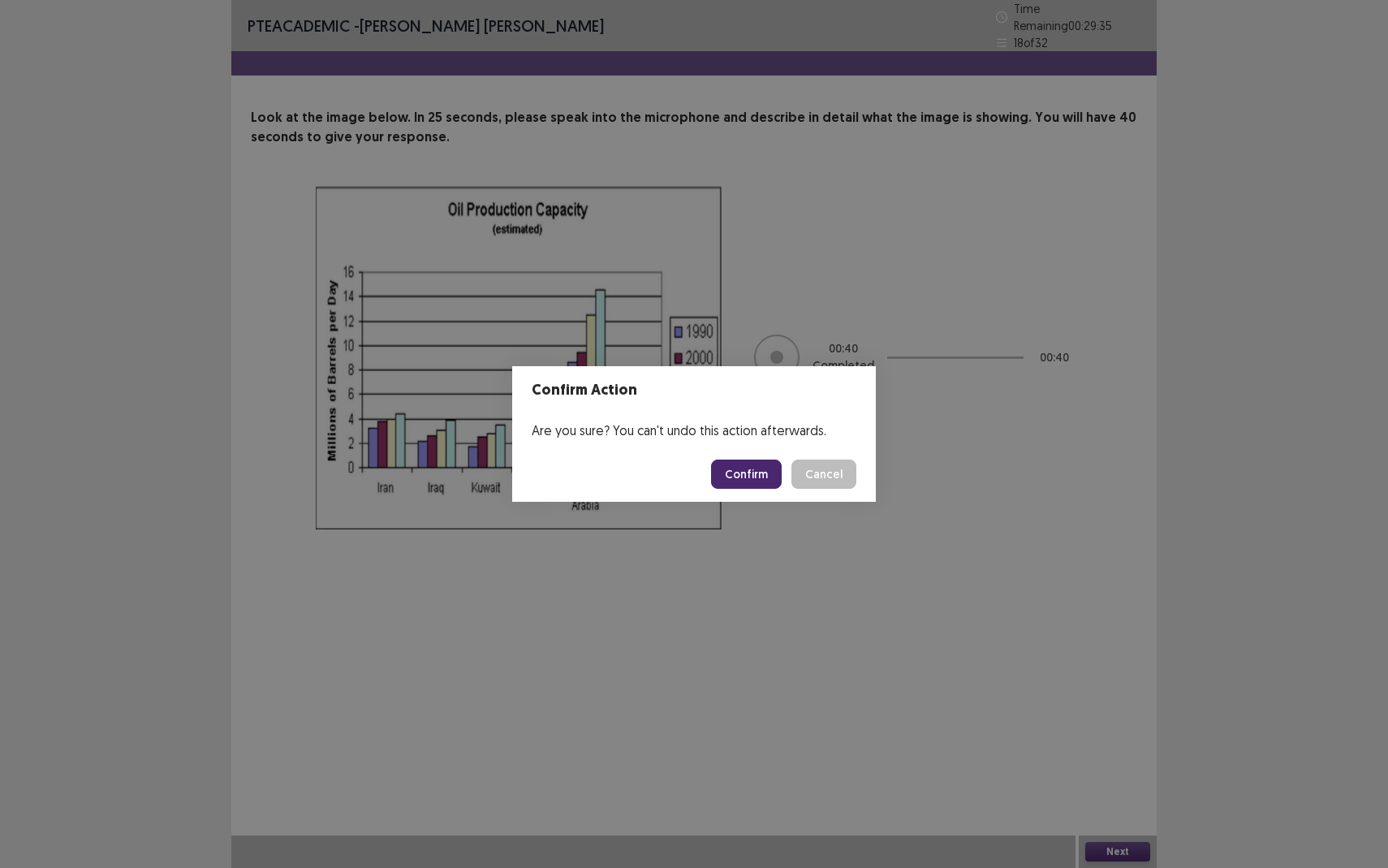
click at [752, 475] on button "Confirm" at bounding box center [746, 474] width 70 height 30
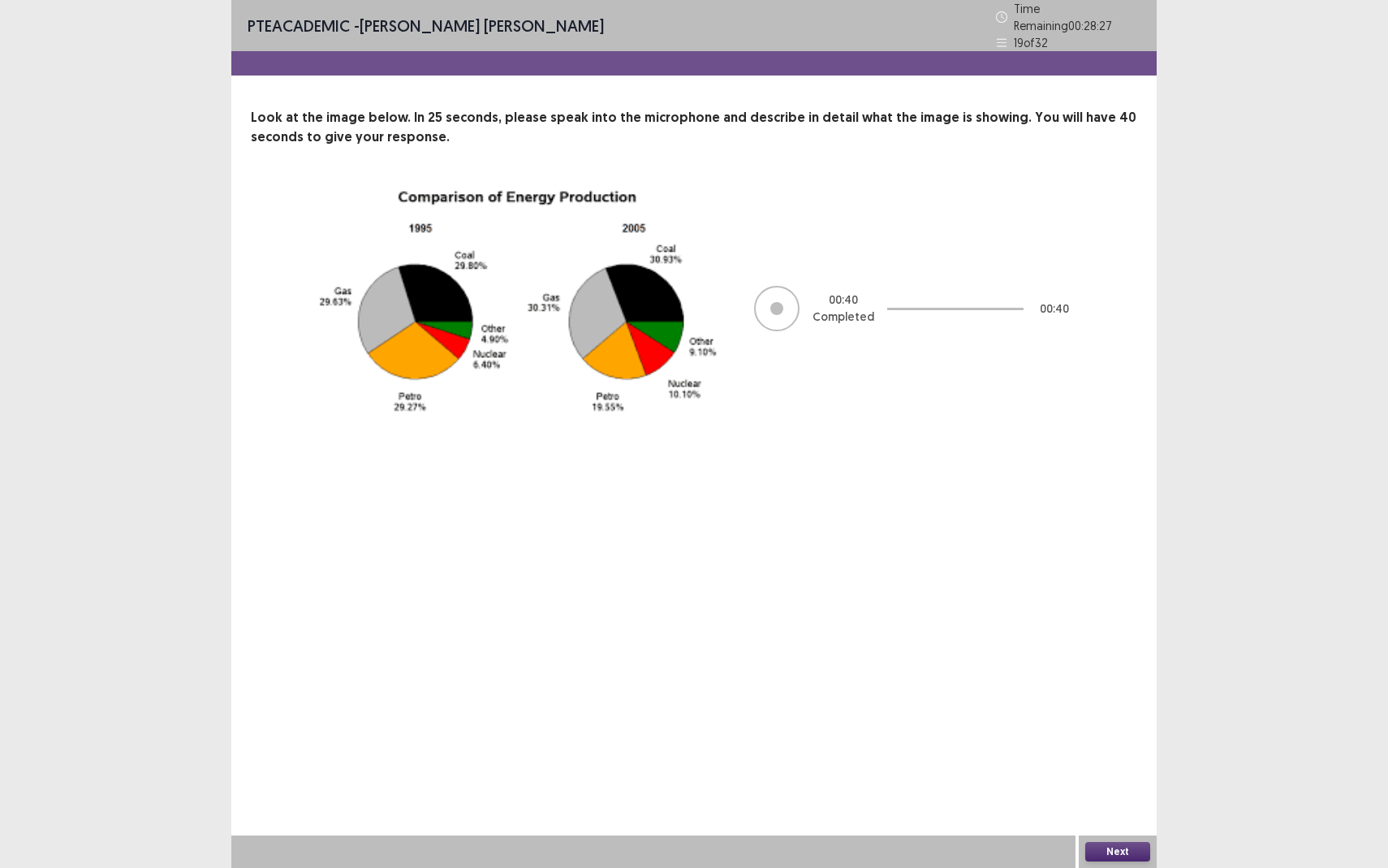
click at [1117, 795] on button "Next" at bounding box center [1118, 851] width 65 height 19
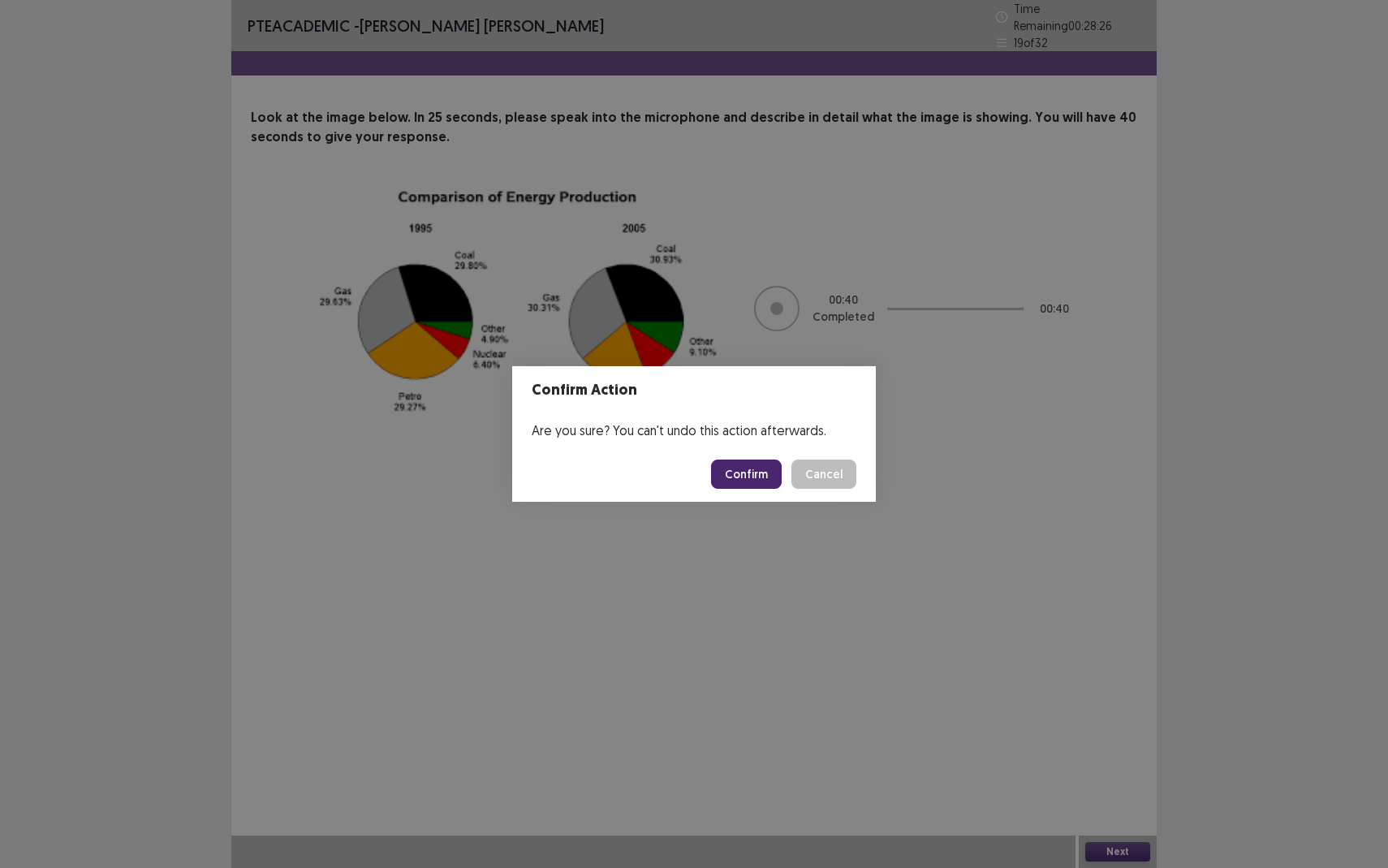
click at [761, 470] on button "Confirm" at bounding box center [746, 474] width 70 height 30
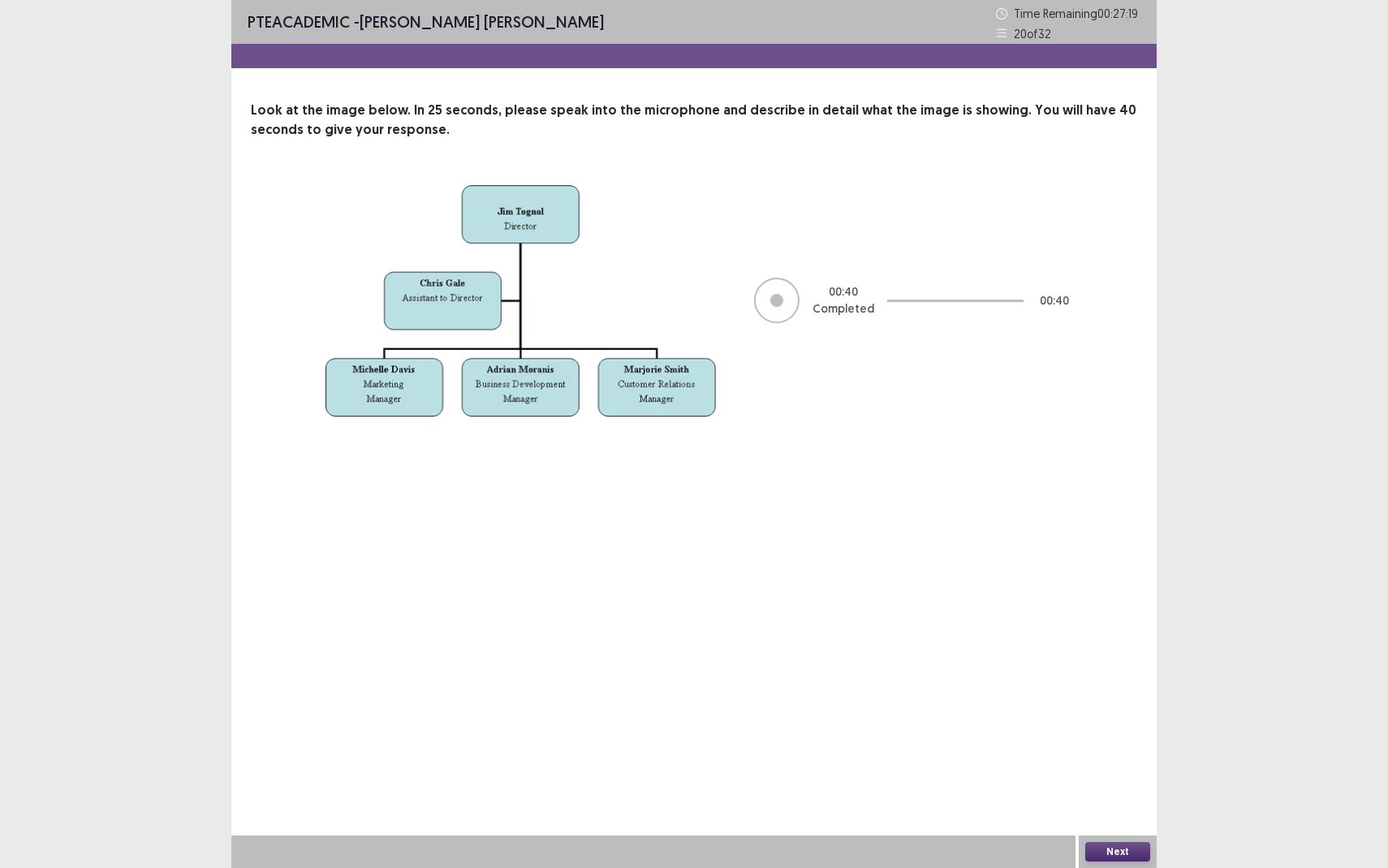
click at [1108, 795] on button "Next" at bounding box center [1118, 851] width 65 height 19
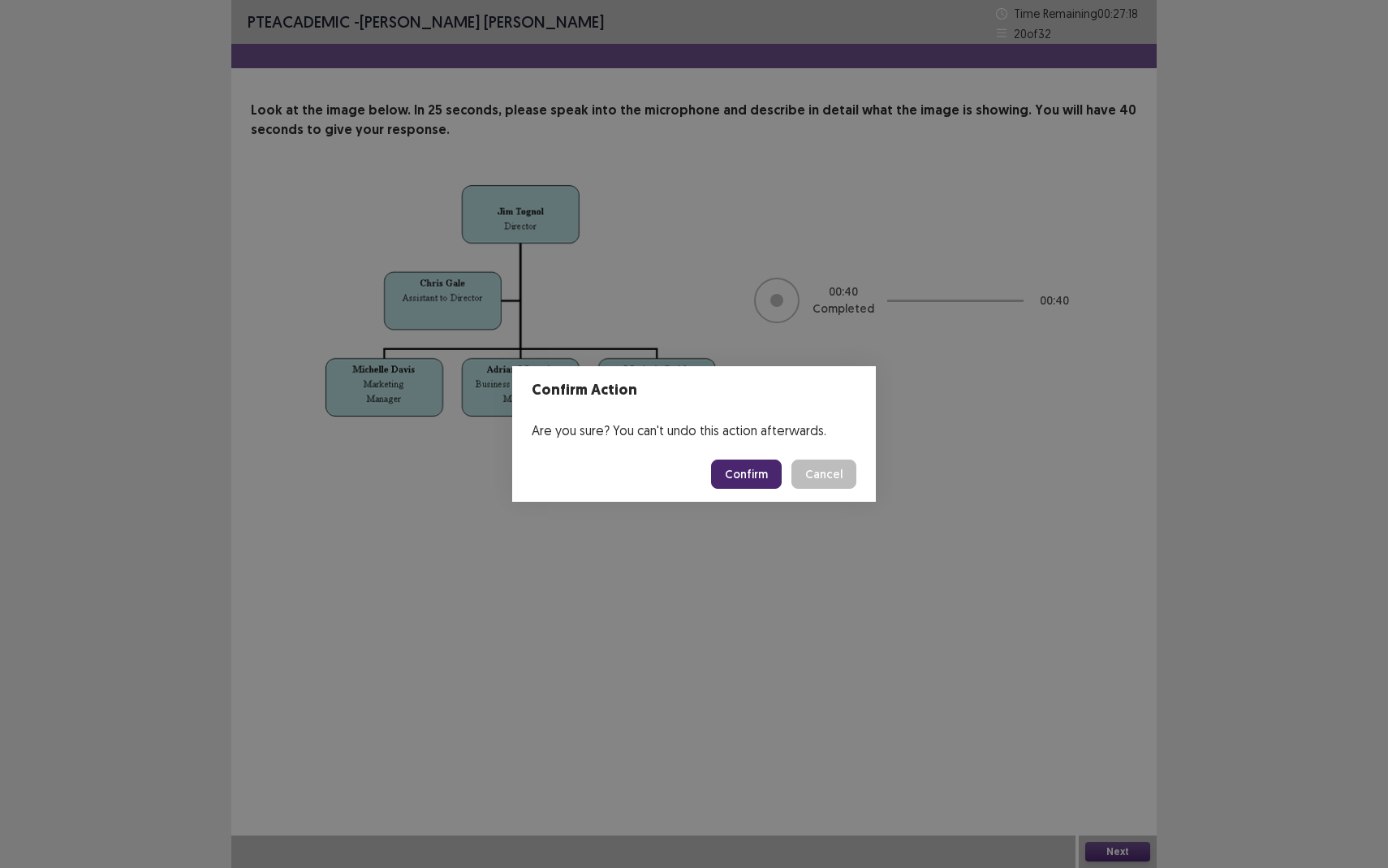
click at [759, 476] on button "Confirm" at bounding box center [746, 474] width 70 height 30
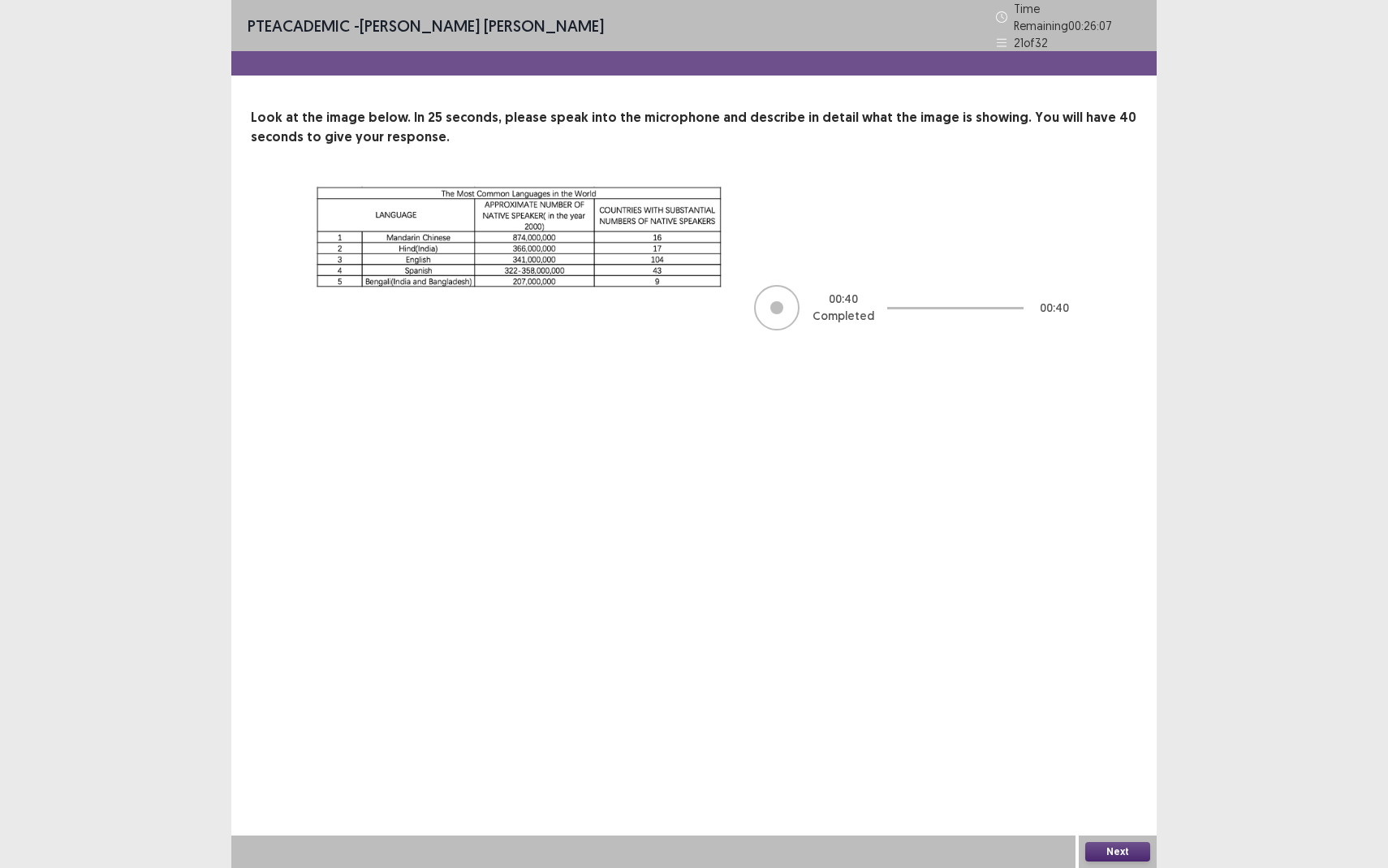
click at [1112, 795] on button "Next" at bounding box center [1118, 851] width 65 height 19
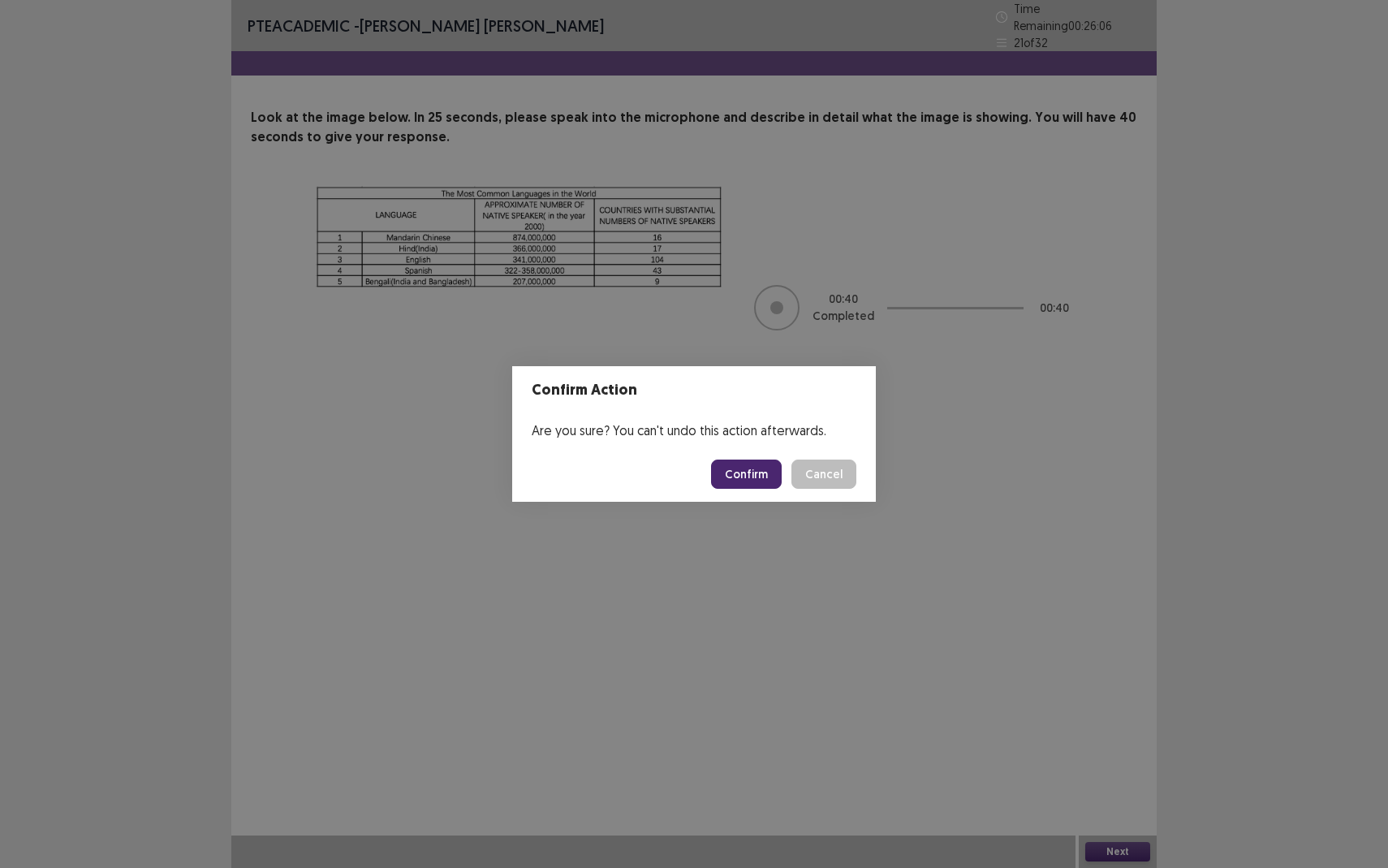
click at [745, 481] on button "Confirm" at bounding box center [746, 474] width 70 height 30
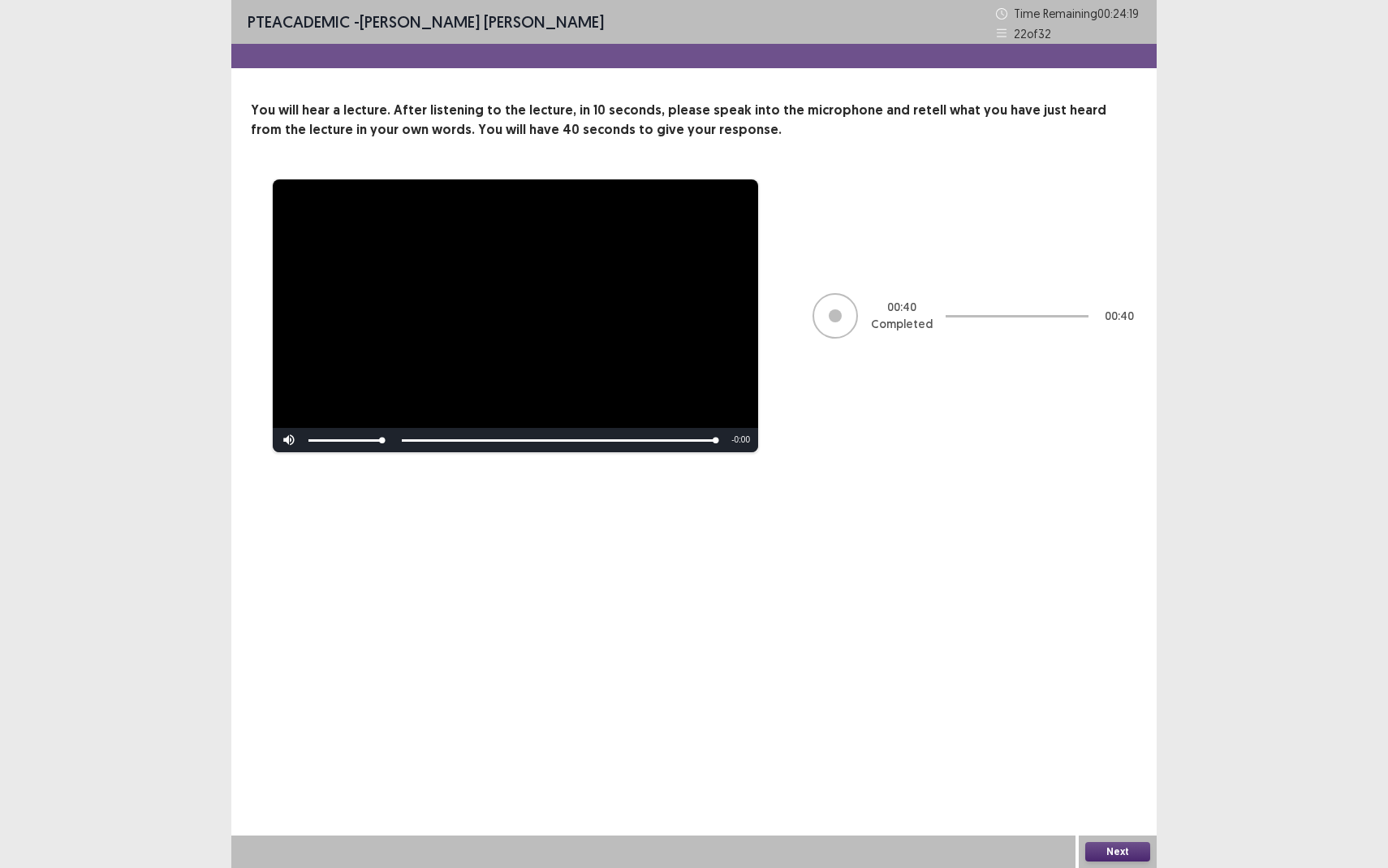
click at [1109, 795] on button "Next" at bounding box center [1118, 851] width 65 height 19
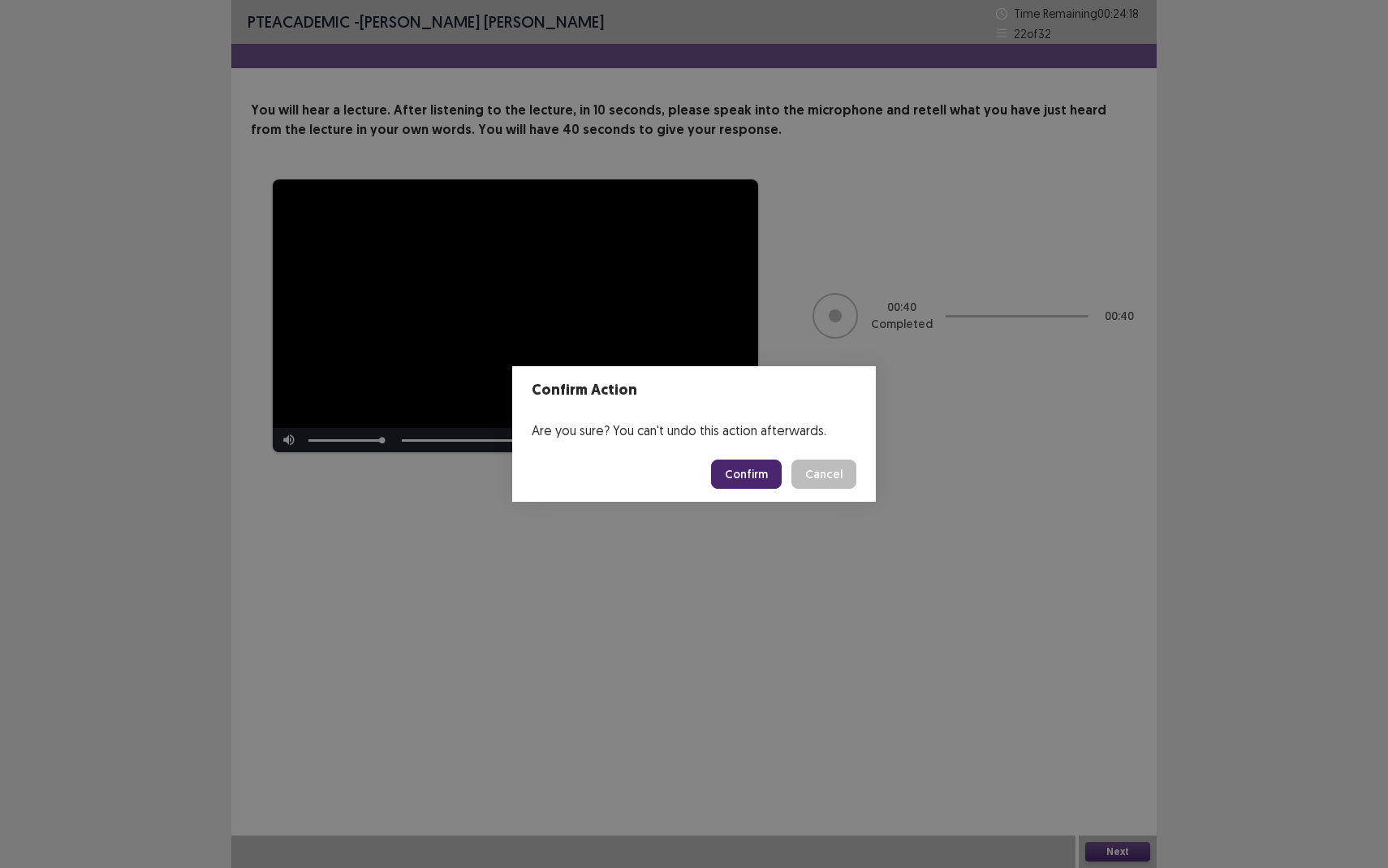
click at [764, 479] on button "Confirm" at bounding box center [746, 474] width 70 height 30
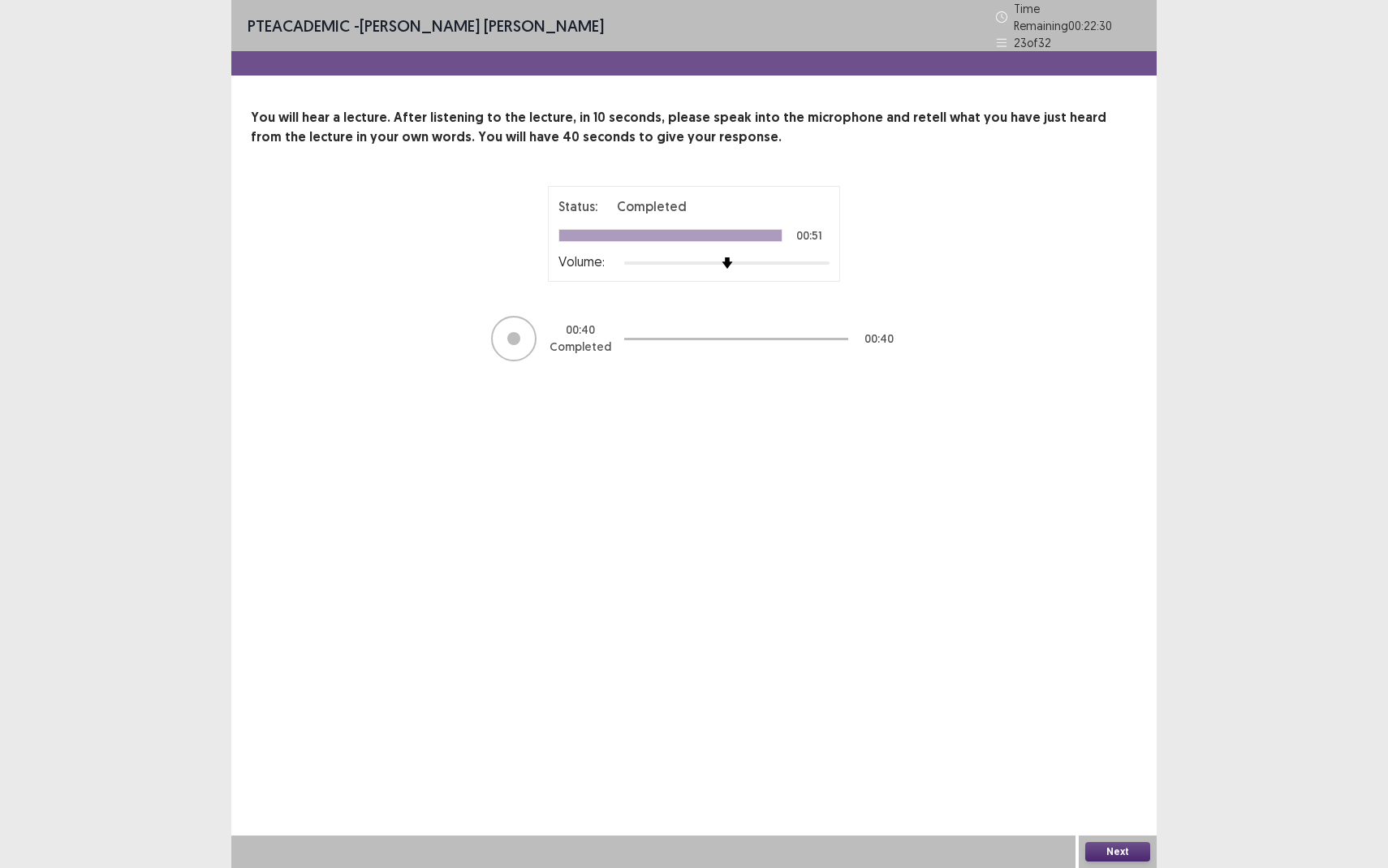
drag, startPoint x: 1177, startPoint y: 807, endPoint x: 1150, endPoint y: 821, distance: 30.4
click at [1163, 795] on div "PTE academic - Edison Stalin Calderon Calixto Time Remaining 00 : 22 : 30 23 of…" at bounding box center [694, 434] width 1388 height 868
click at [1109, 795] on button "Next" at bounding box center [1118, 851] width 65 height 19
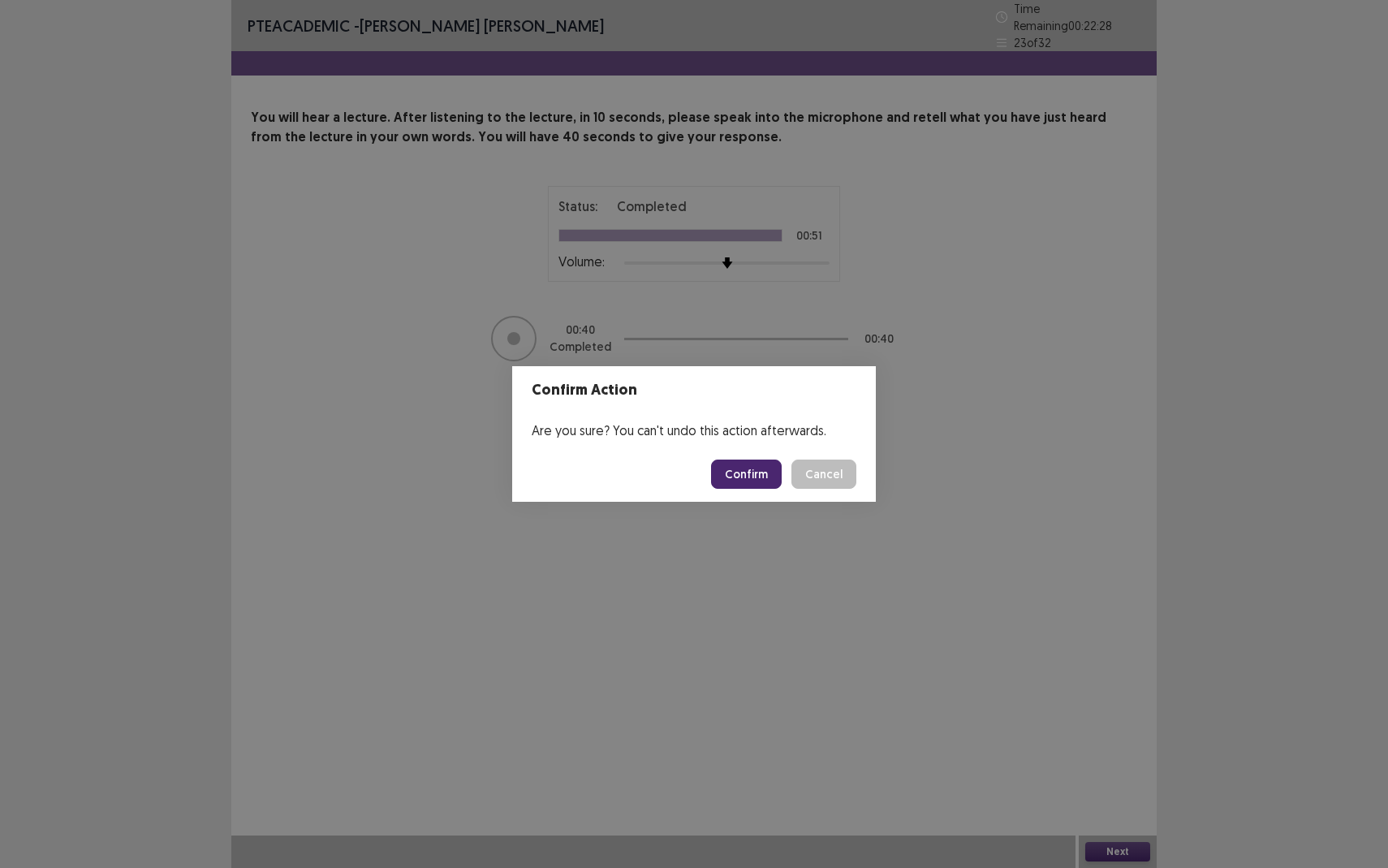
click at [734, 474] on button "Confirm" at bounding box center [746, 474] width 70 height 30
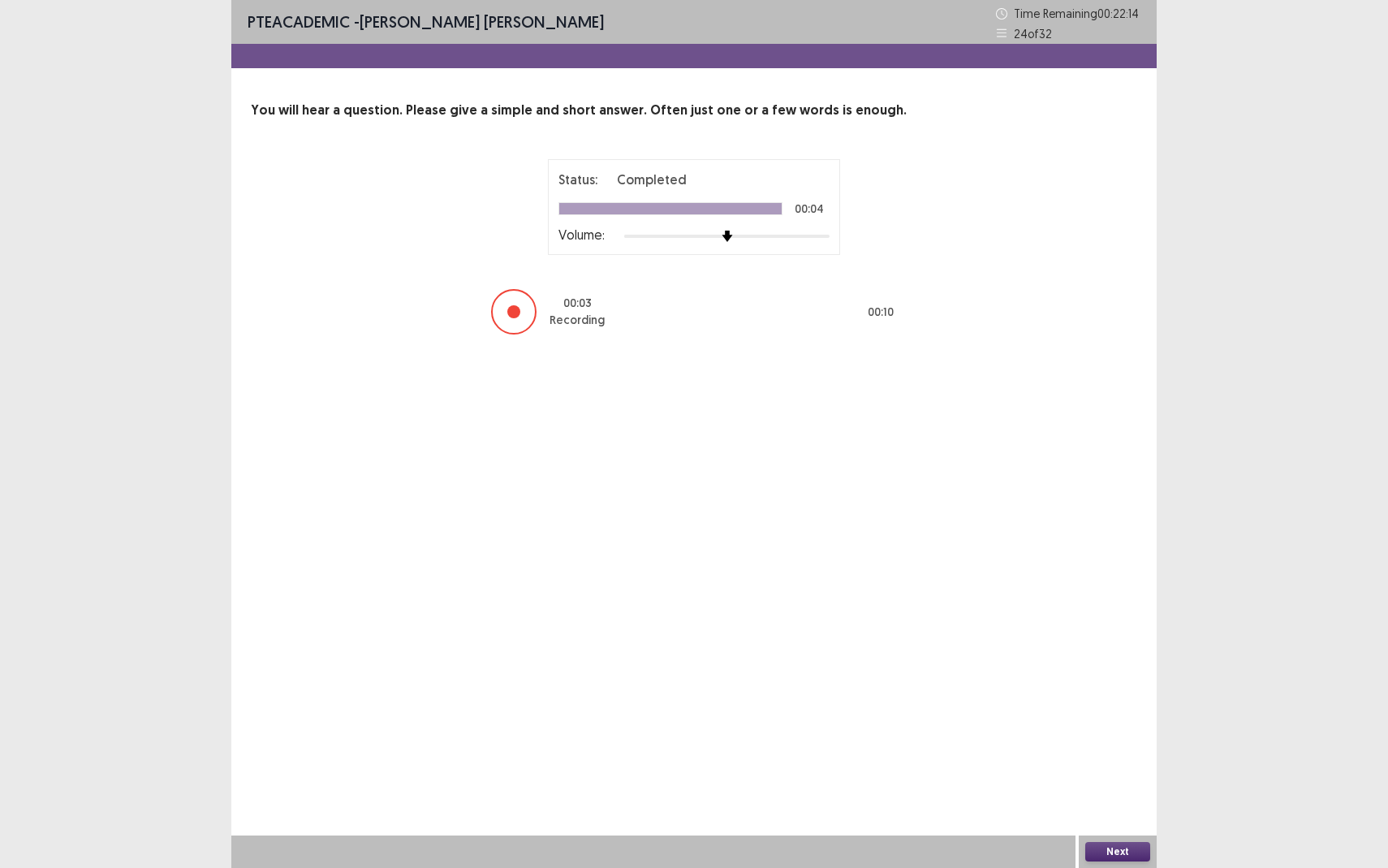
click at [1122, 795] on button "Next" at bounding box center [1118, 851] width 65 height 19
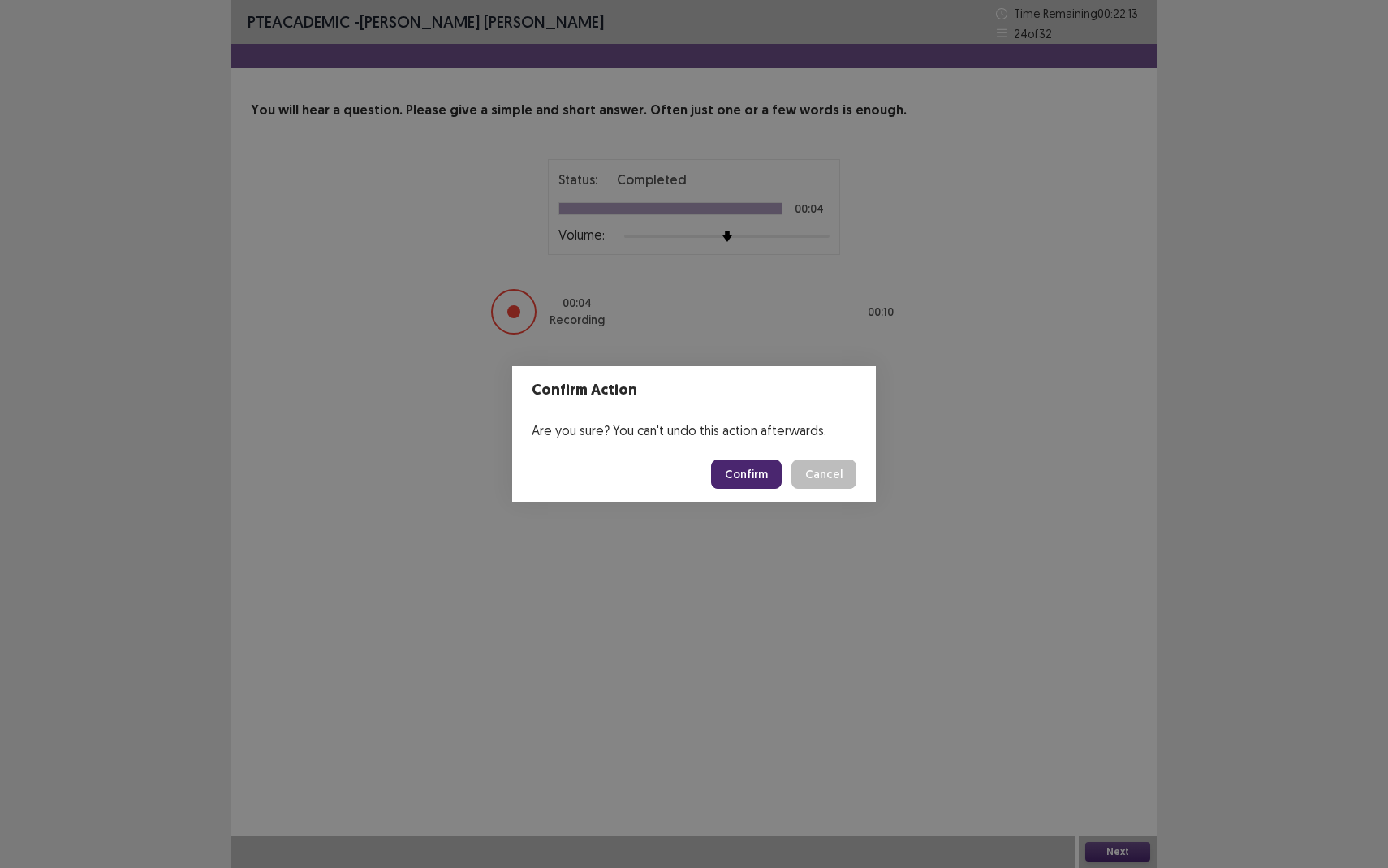
click at [747, 472] on button "Confirm" at bounding box center [746, 474] width 70 height 30
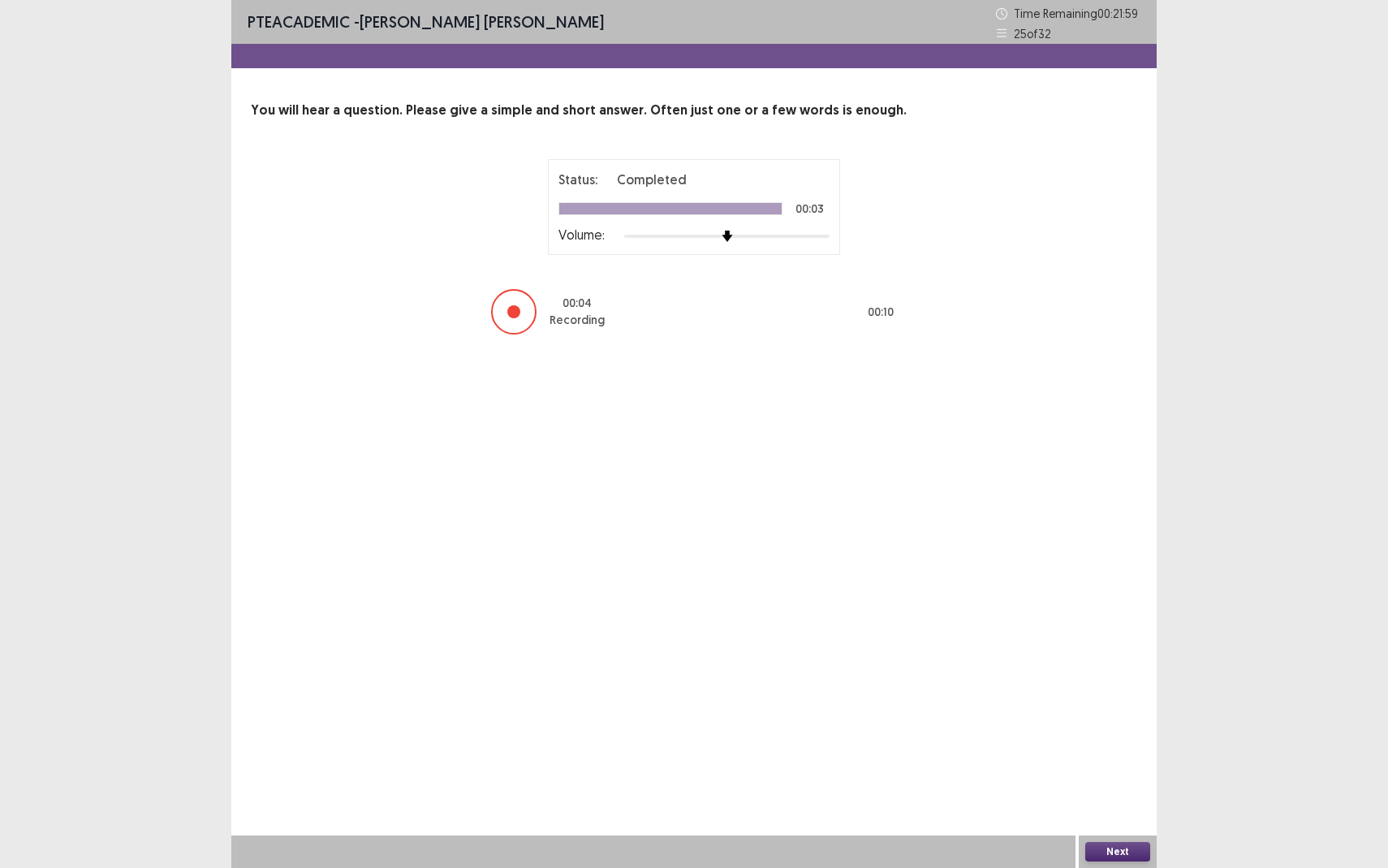
click at [1110, 795] on button "Next" at bounding box center [1118, 851] width 65 height 19
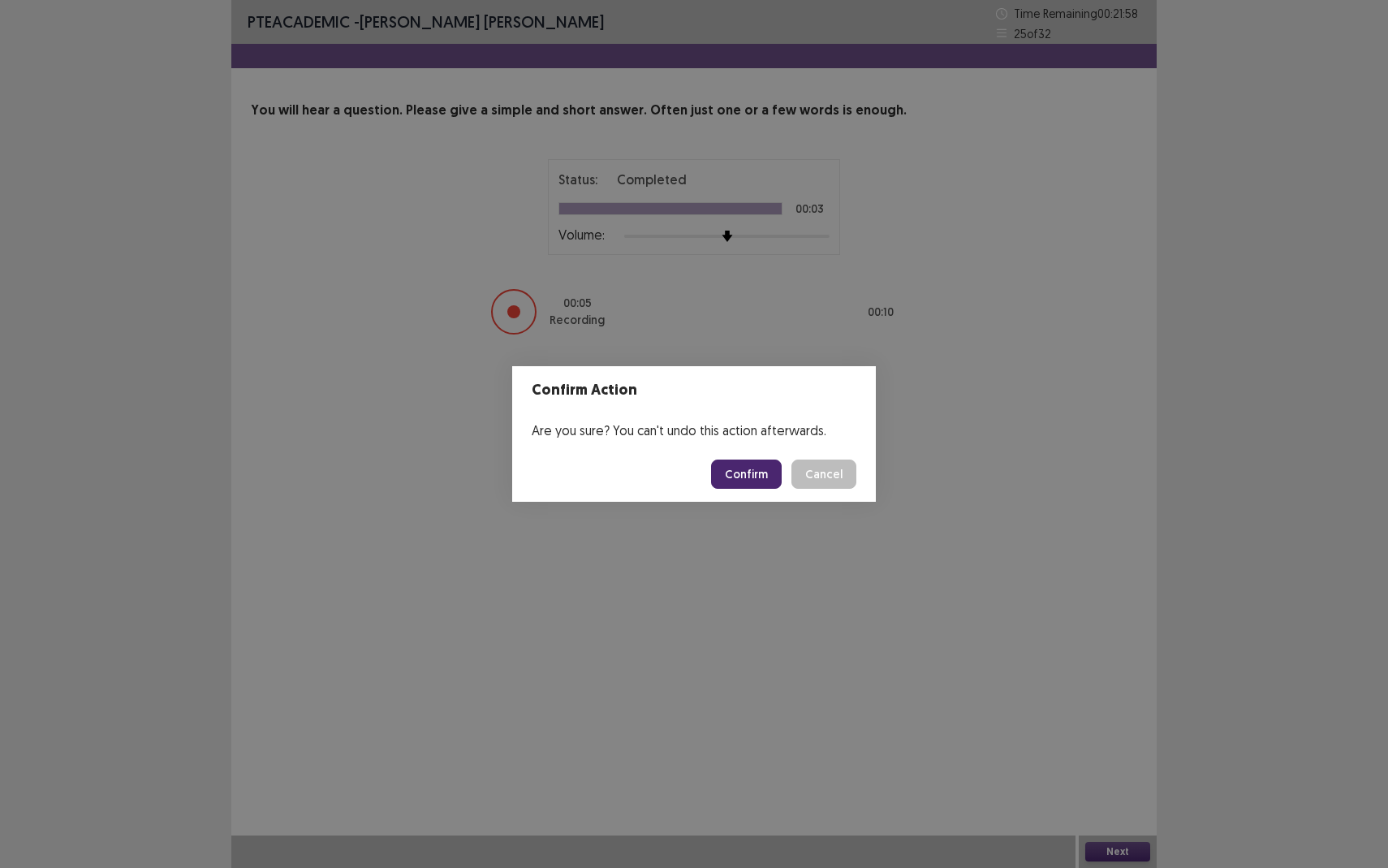
click at [754, 481] on button "Confirm" at bounding box center [746, 474] width 70 height 30
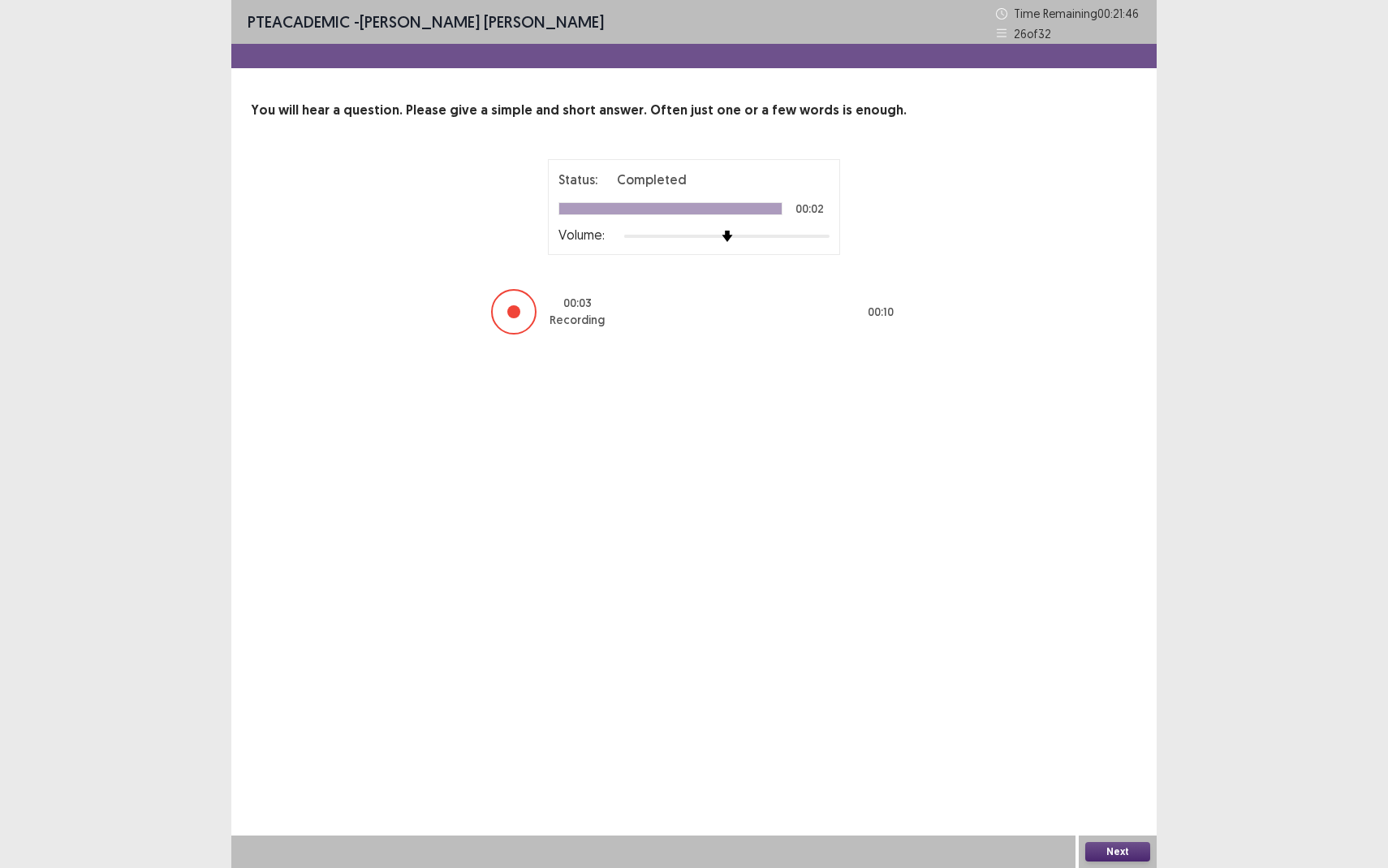
click at [1130, 795] on button "Next" at bounding box center [1118, 851] width 65 height 19
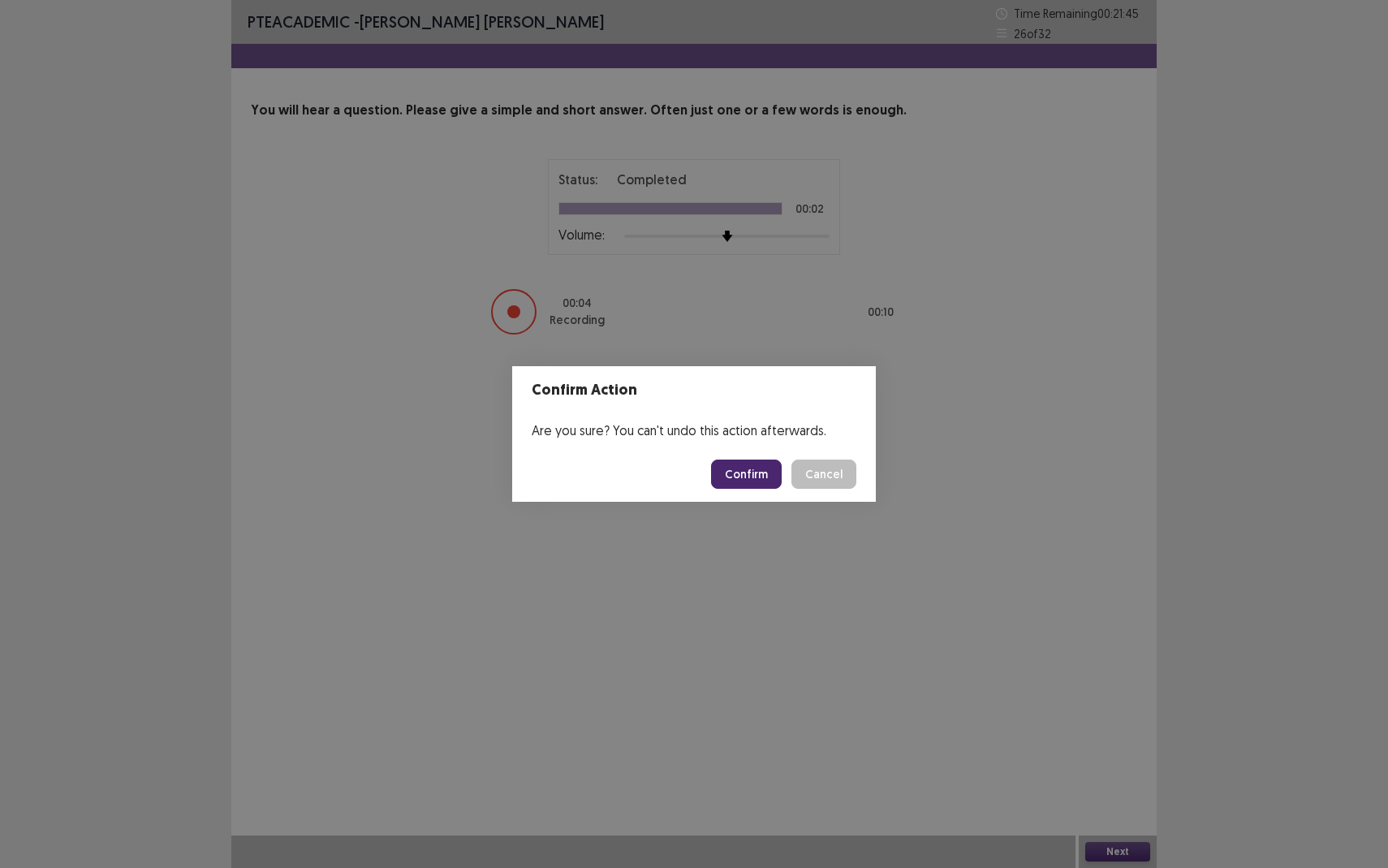
click at [757, 475] on button "Confirm" at bounding box center [746, 474] width 70 height 30
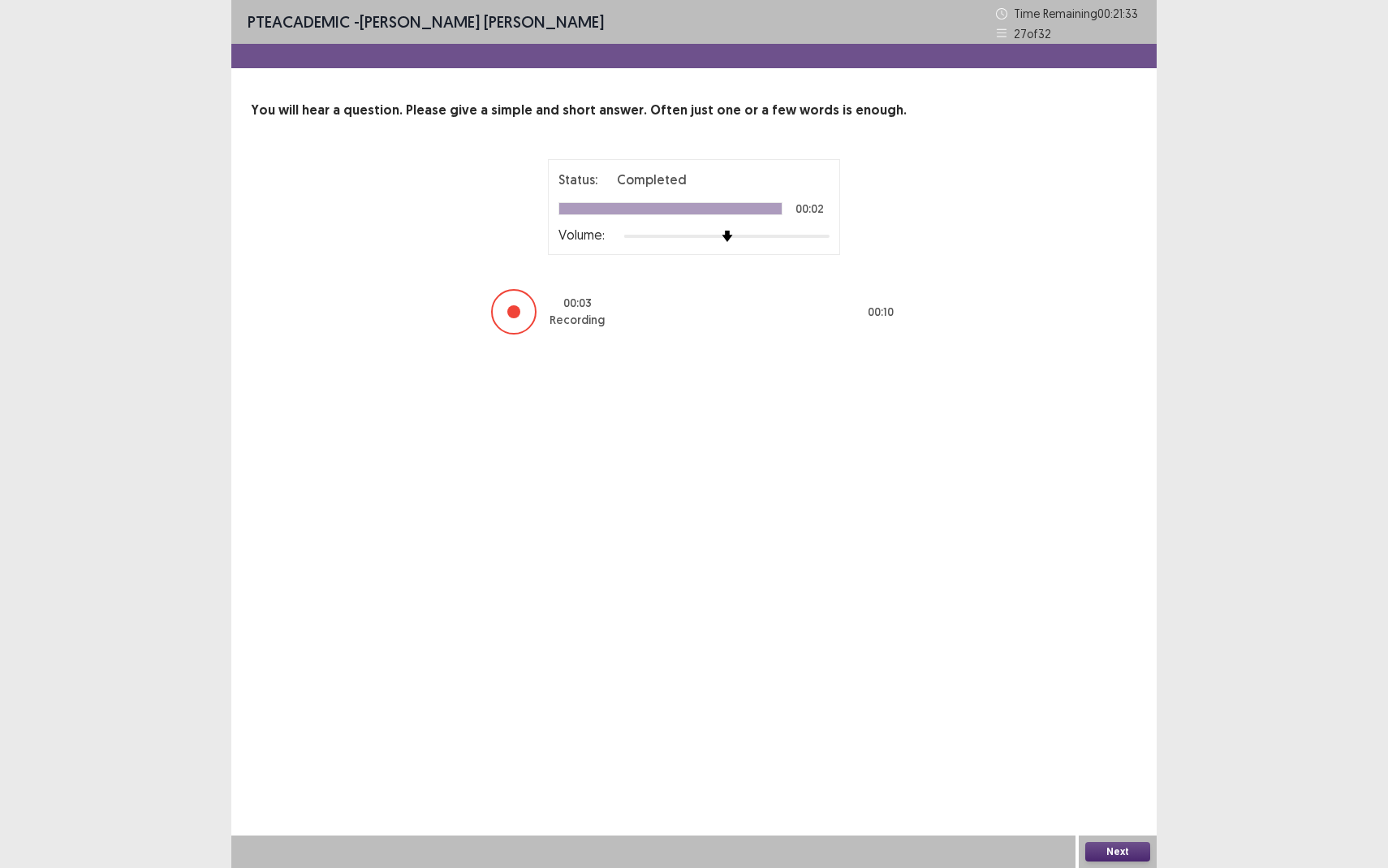
click at [1130, 795] on button "Next" at bounding box center [1118, 851] width 65 height 19
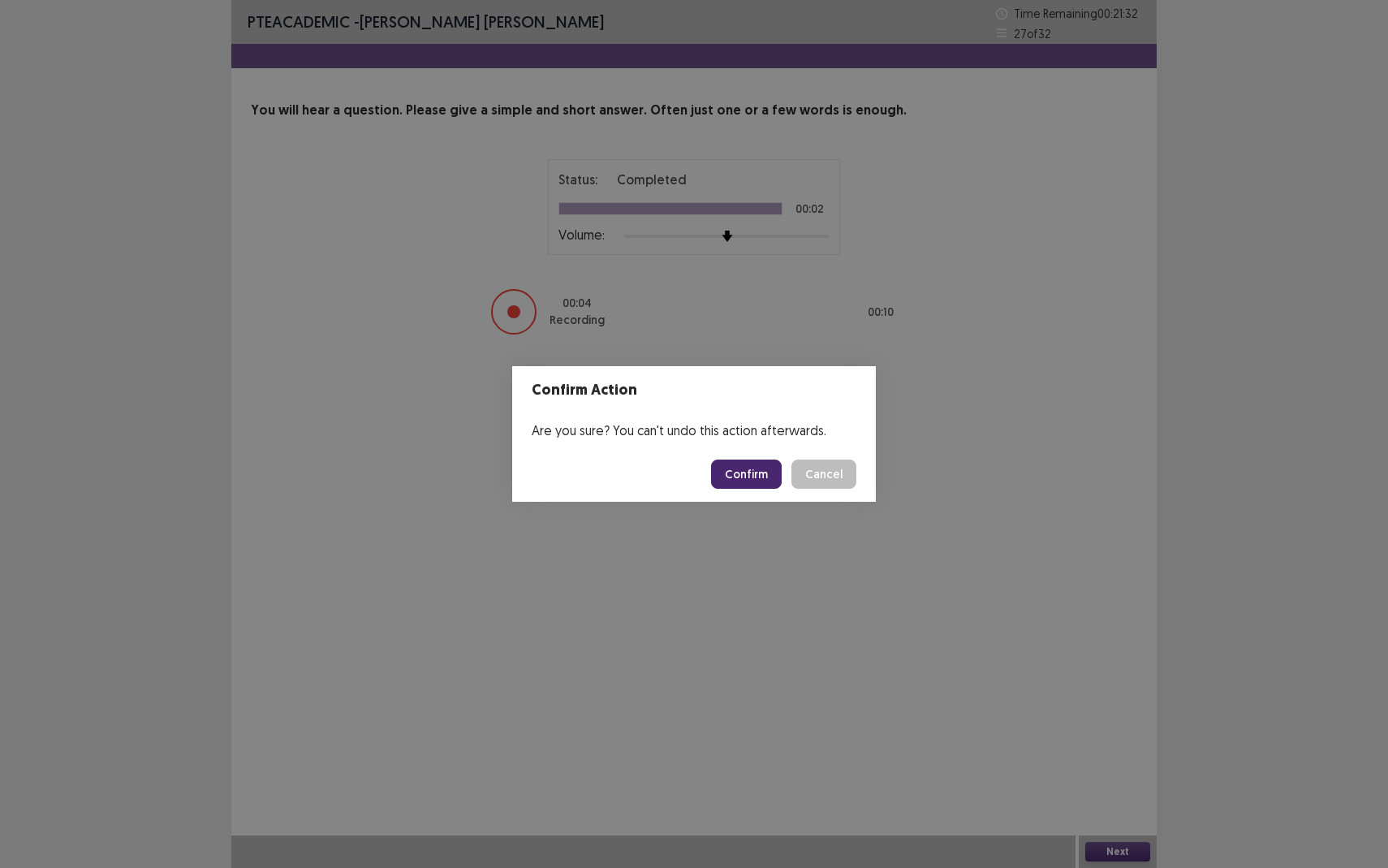
click at [746, 479] on button "Confirm" at bounding box center [746, 474] width 70 height 30
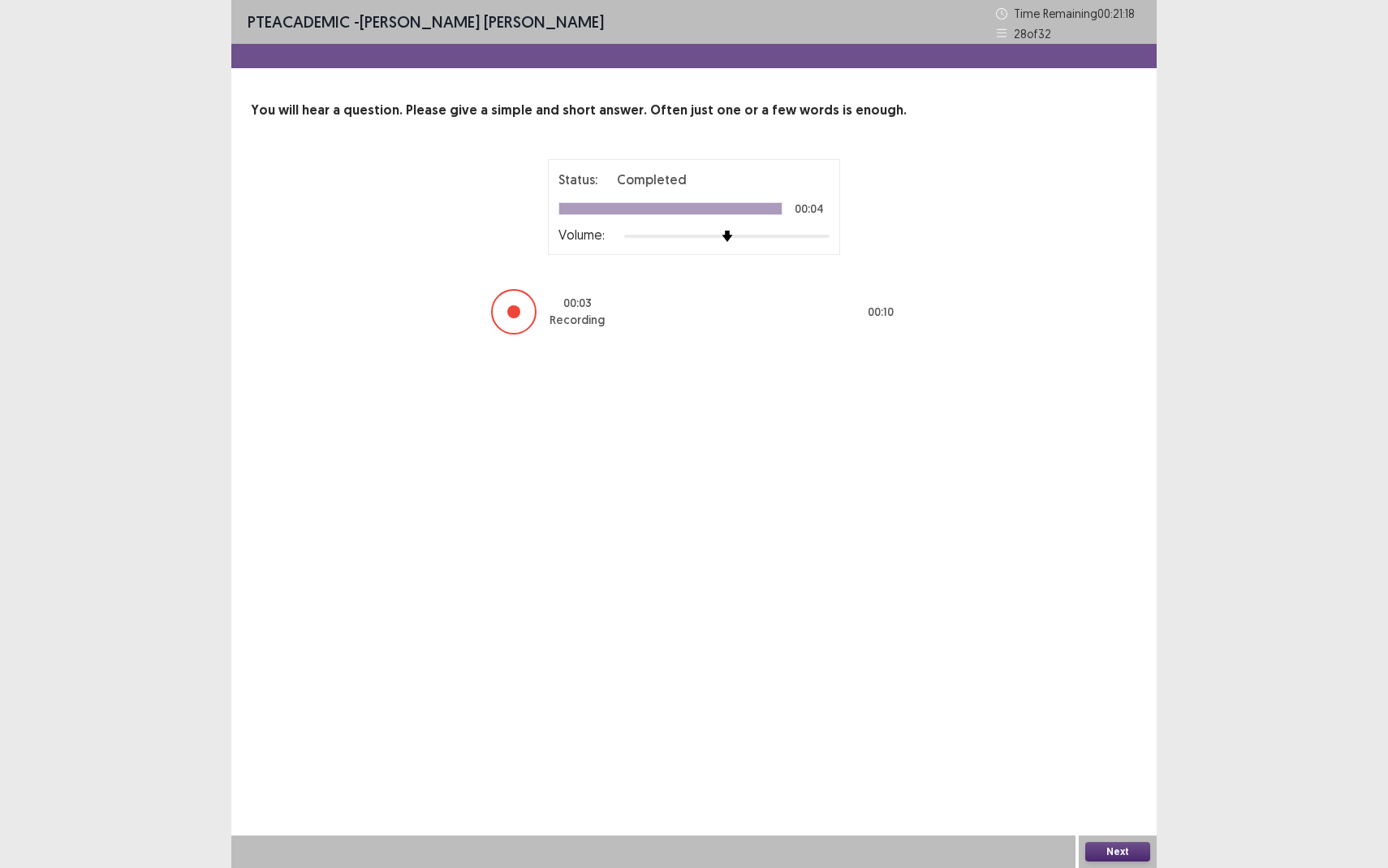
click at [1116, 795] on button "Next" at bounding box center [1118, 851] width 65 height 19
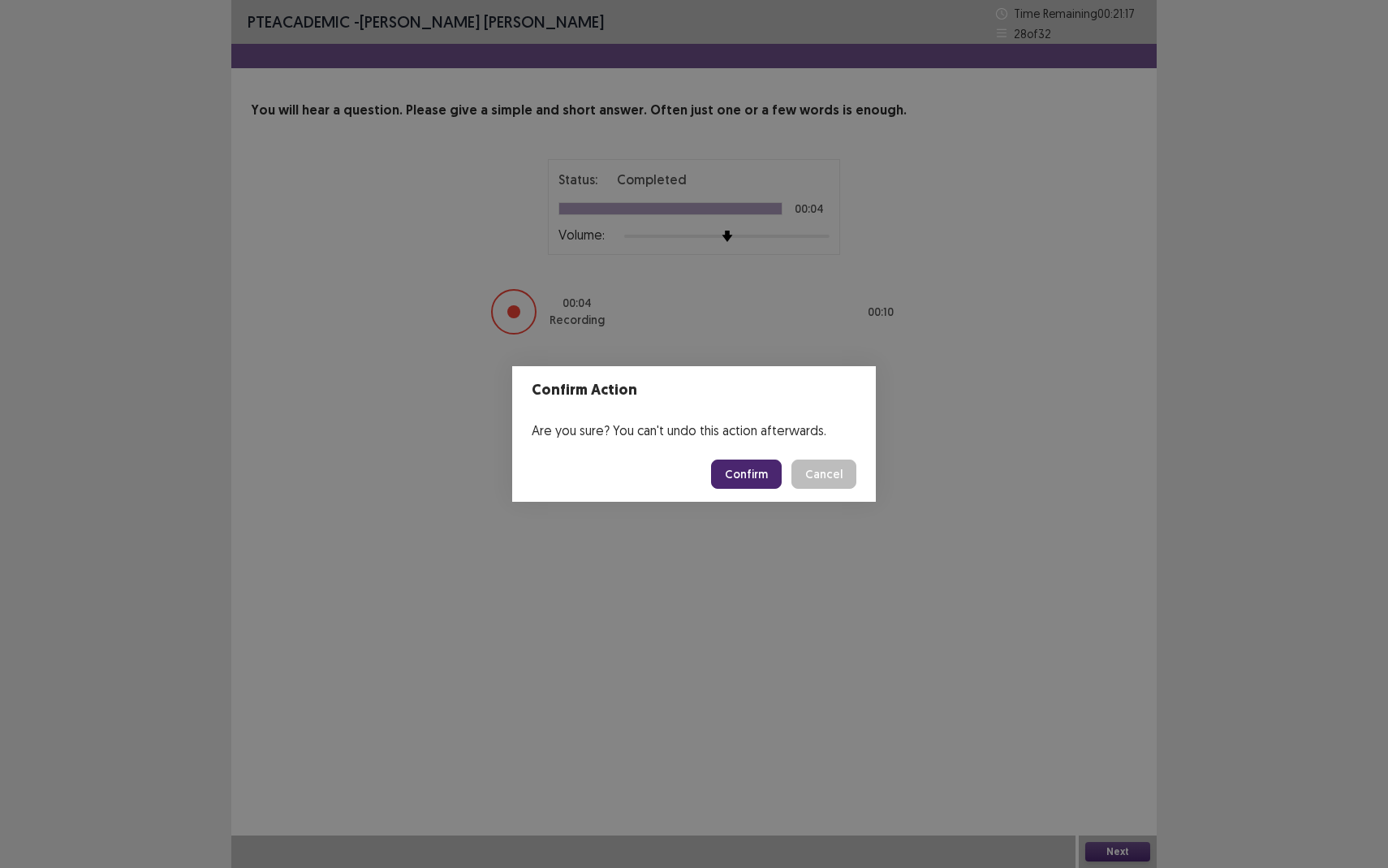
click at [768, 468] on button "Confirm" at bounding box center [746, 474] width 70 height 30
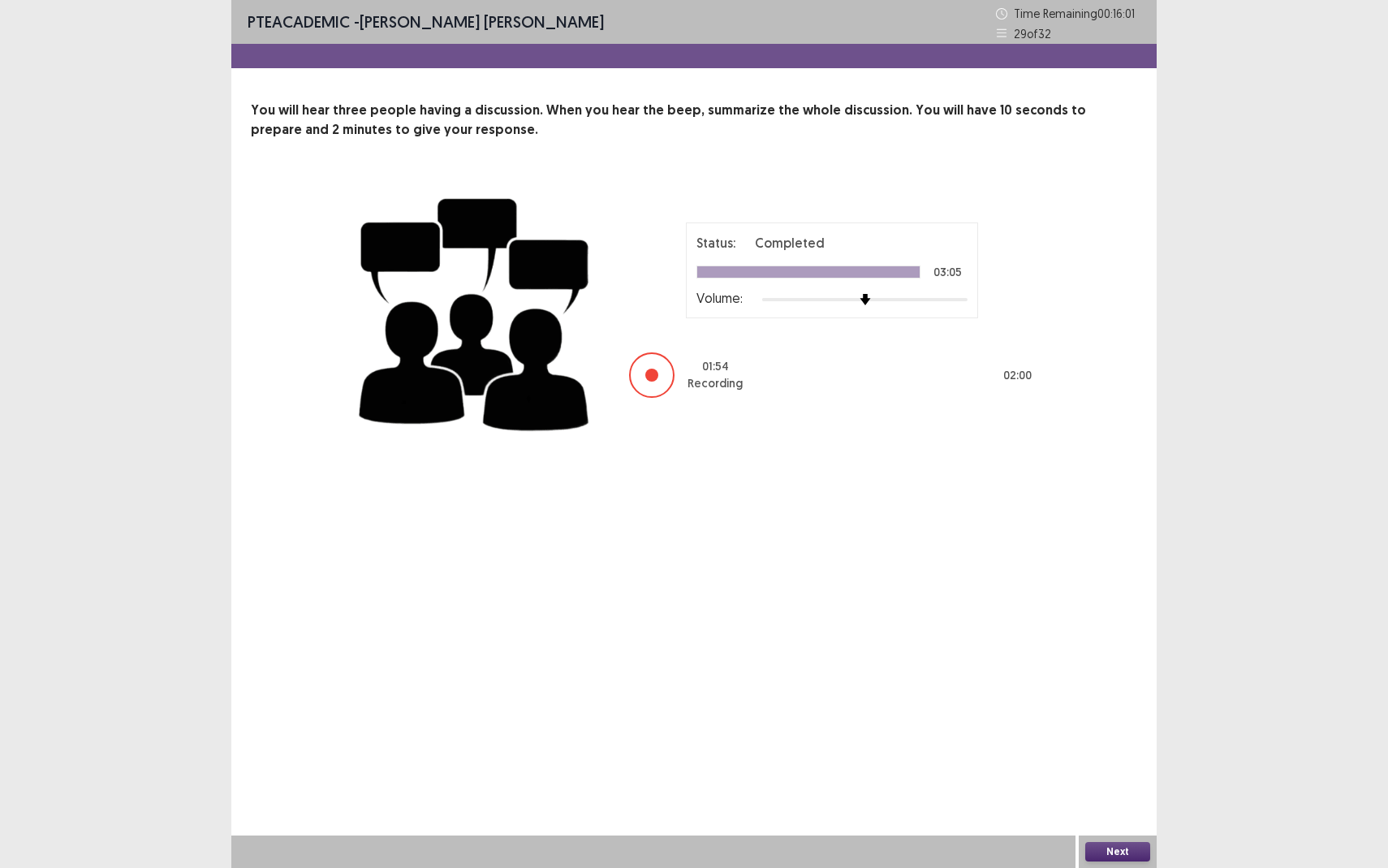
click at [1105, 795] on button "Next" at bounding box center [1118, 851] width 65 height 19
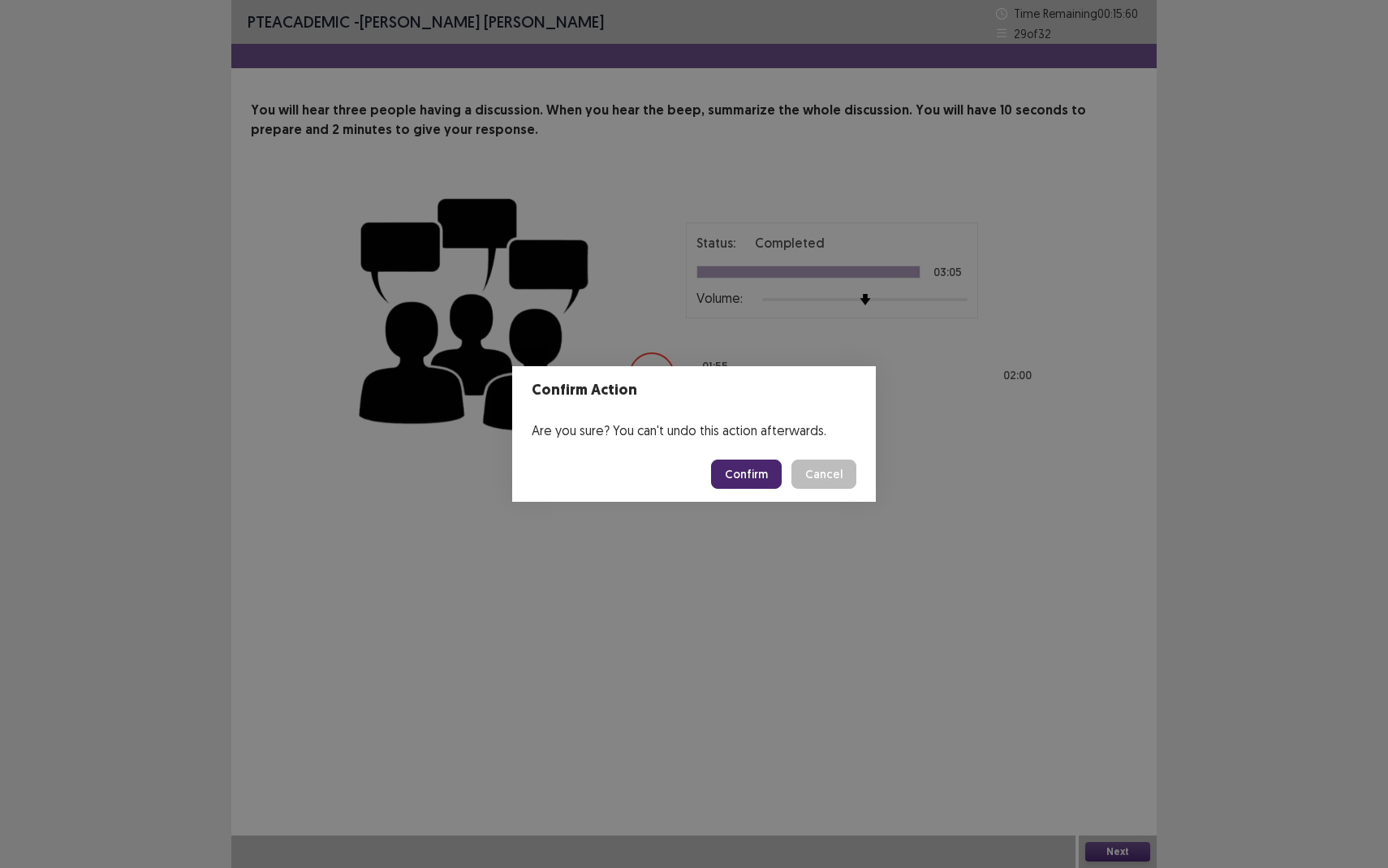
click at [748, 473] on button "Confirm" at bounding box center [746, 474] width 70 height 30
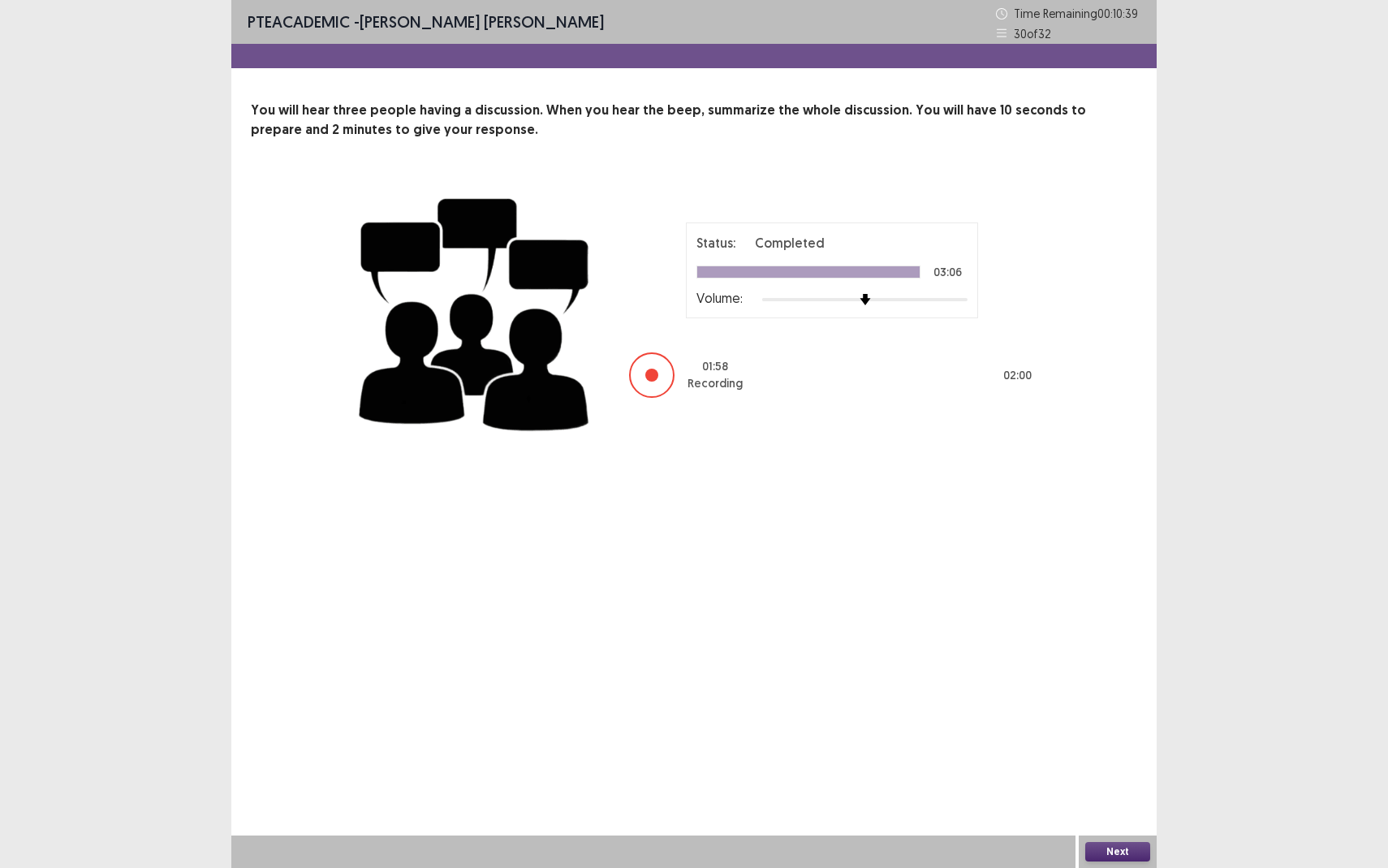
click at [1112, 795] on button "Next" at bounding box center [1118, 851] width 65 height 19
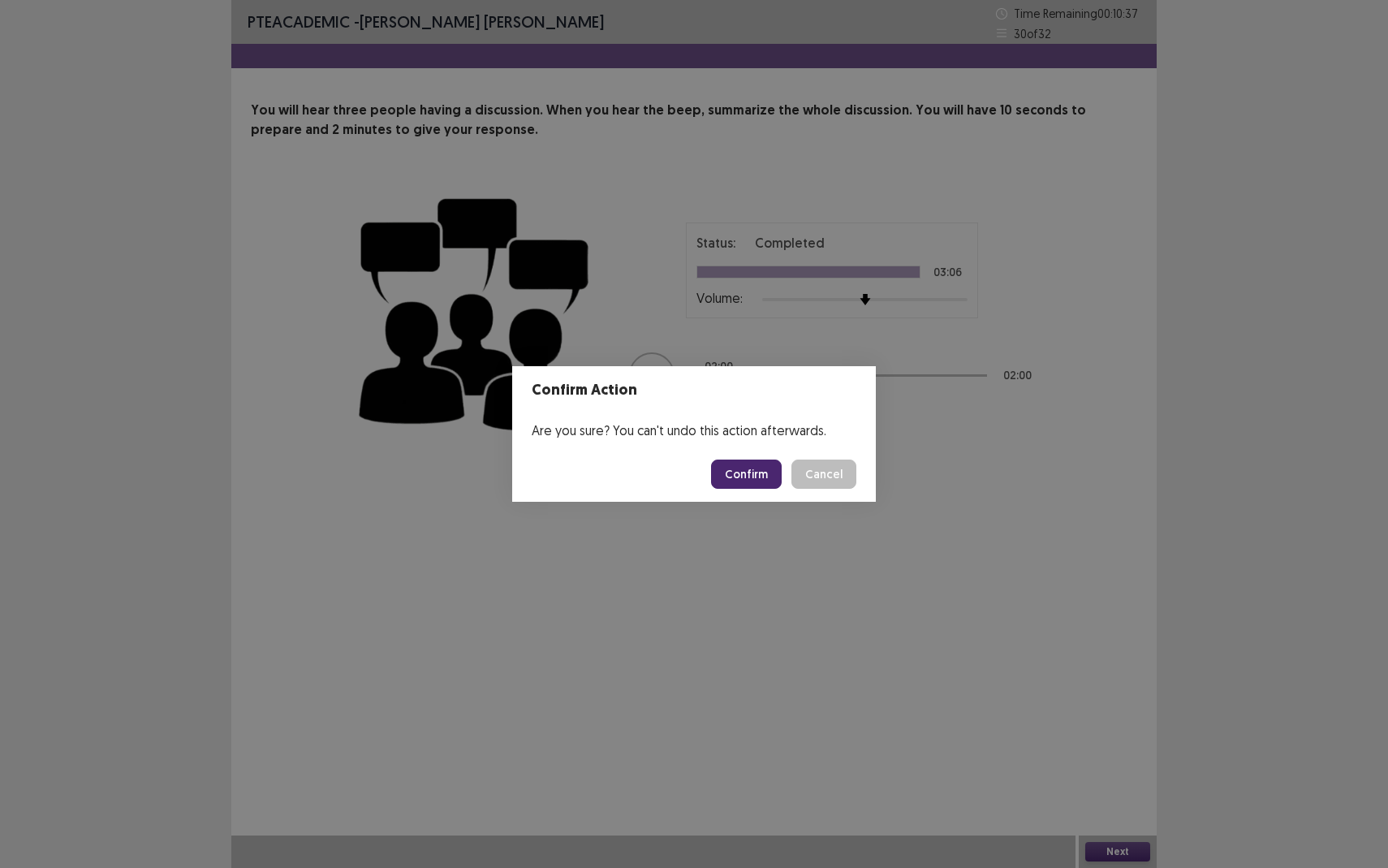
click at [768, 476] on button "Confirm" at bounding box center [746, 474] width 70 height 30
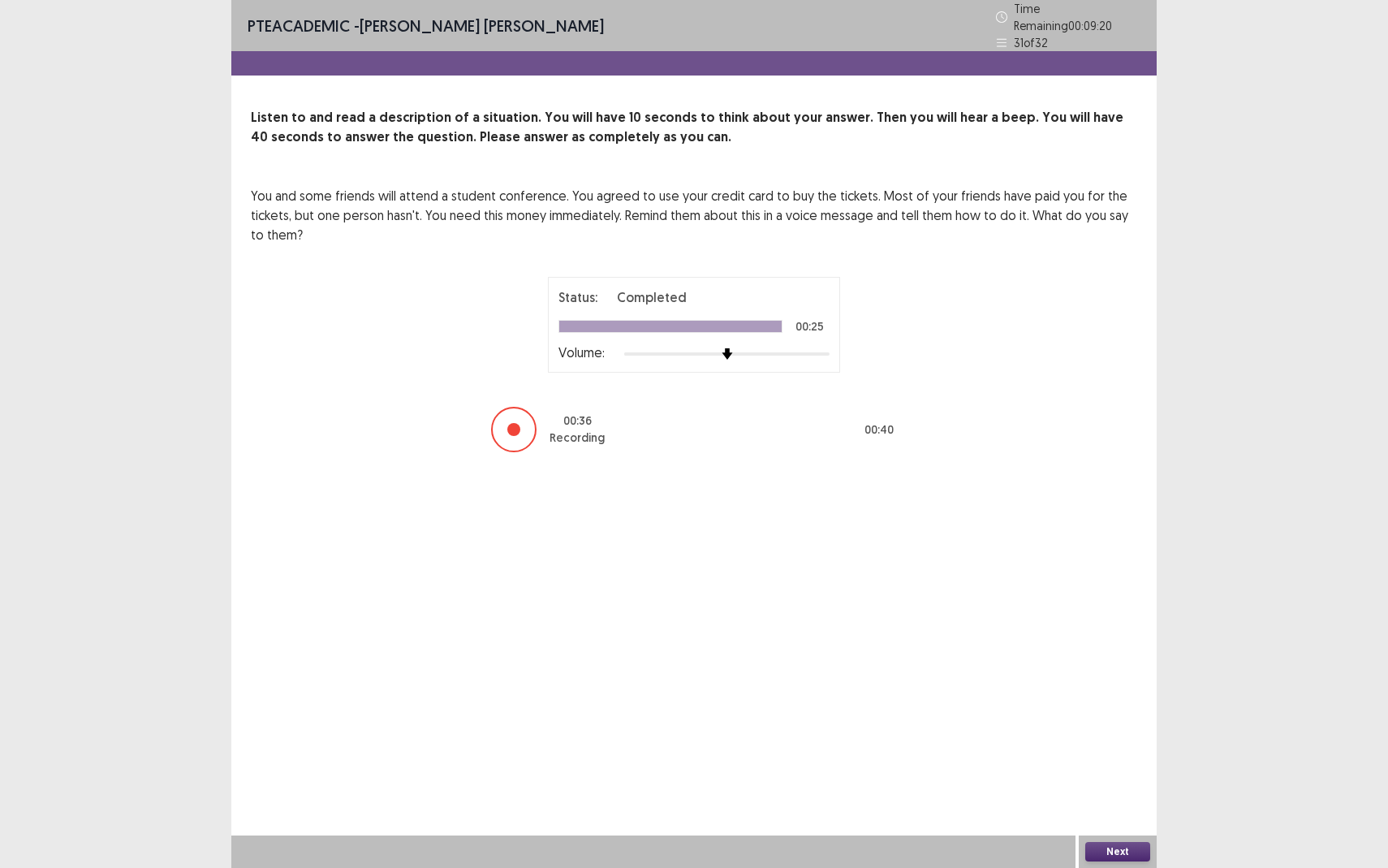
click at [1110, 795] on button "Next" at bounding box center [1118, 851] width 65 height 19
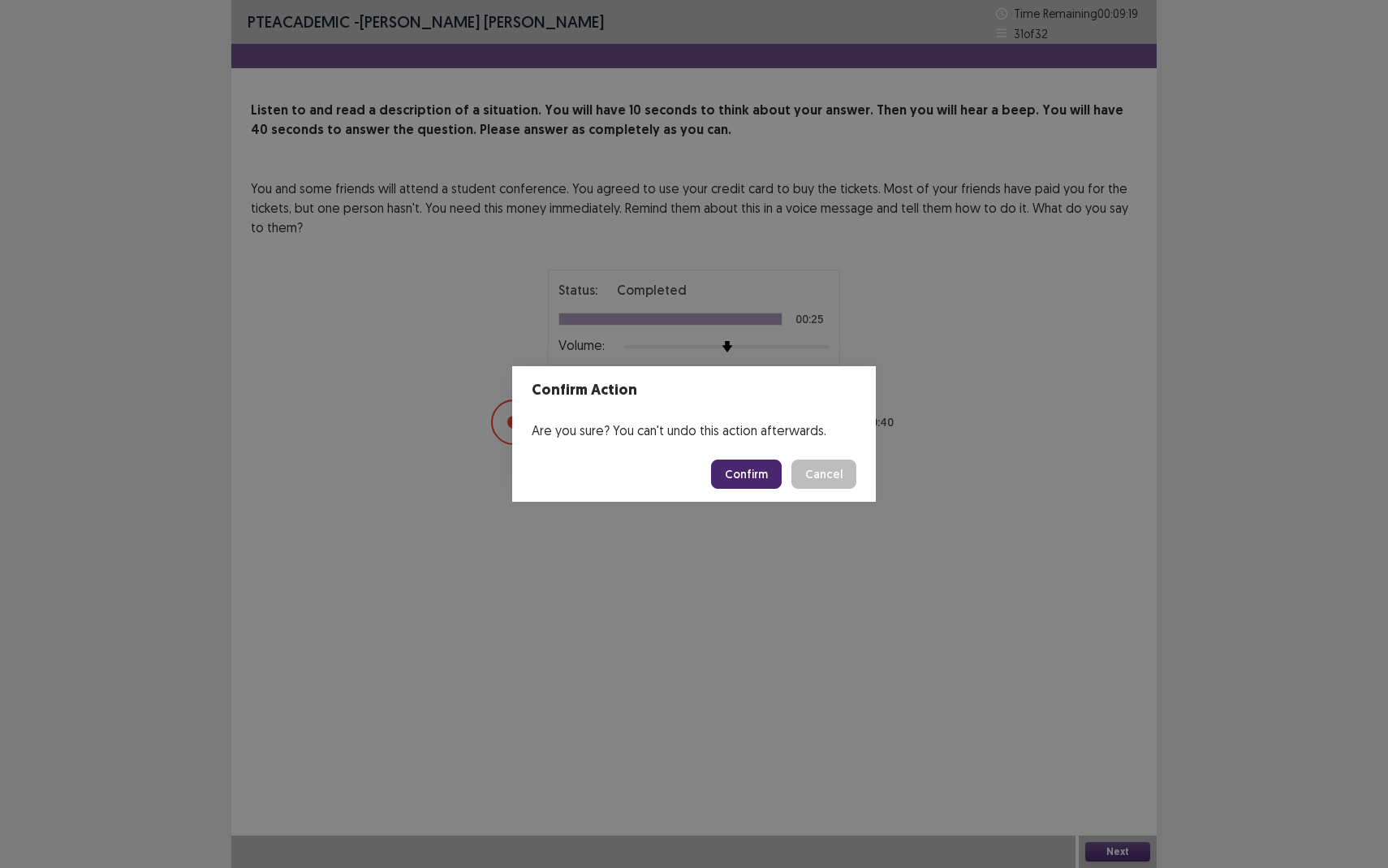
click at [769, 481] on button "Confirm" at bounding box center [746, 474] width 70 height 30
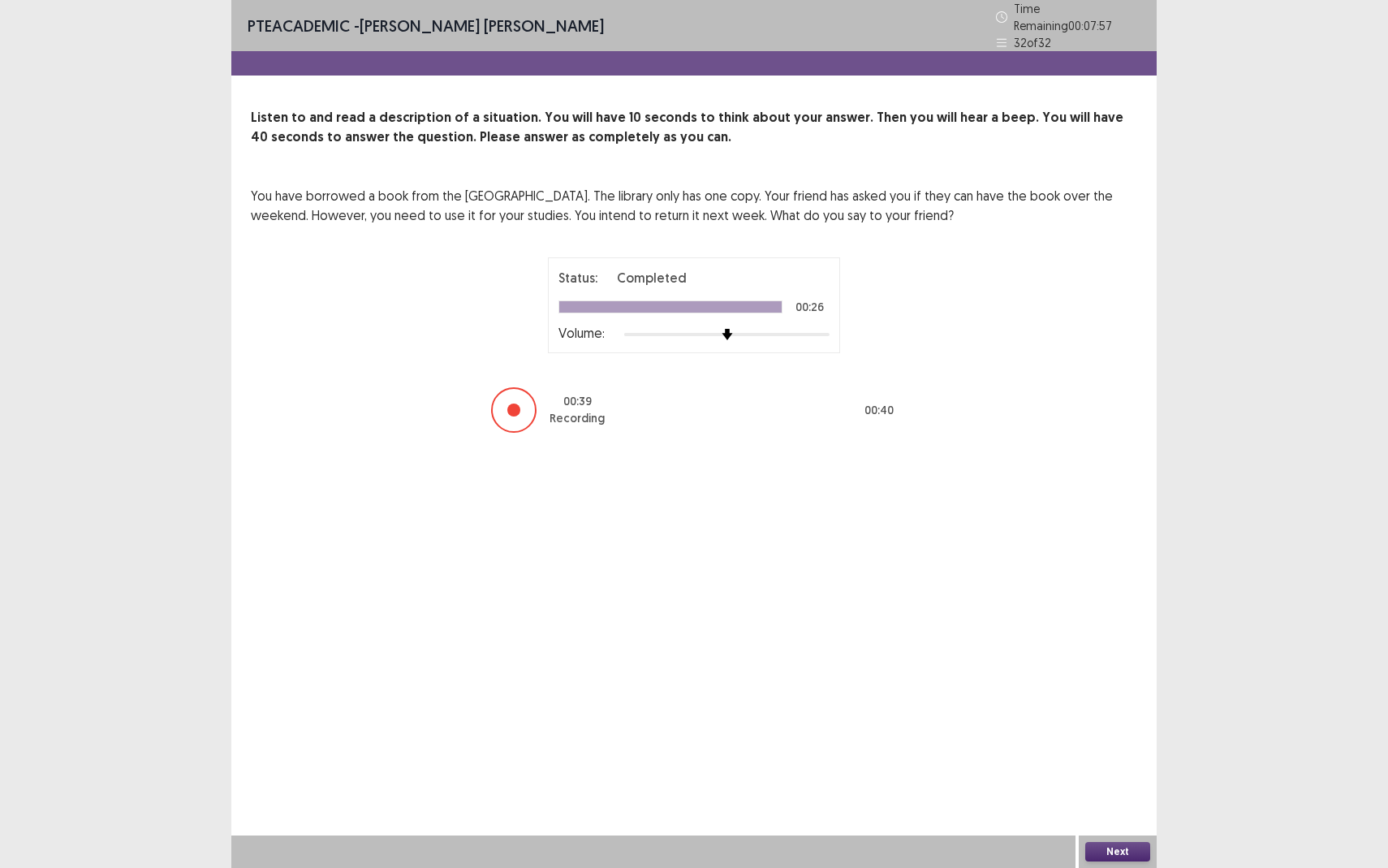
click at [1124, 795] on button "Next" at bounding box center [1118, 851] width 65 height 19
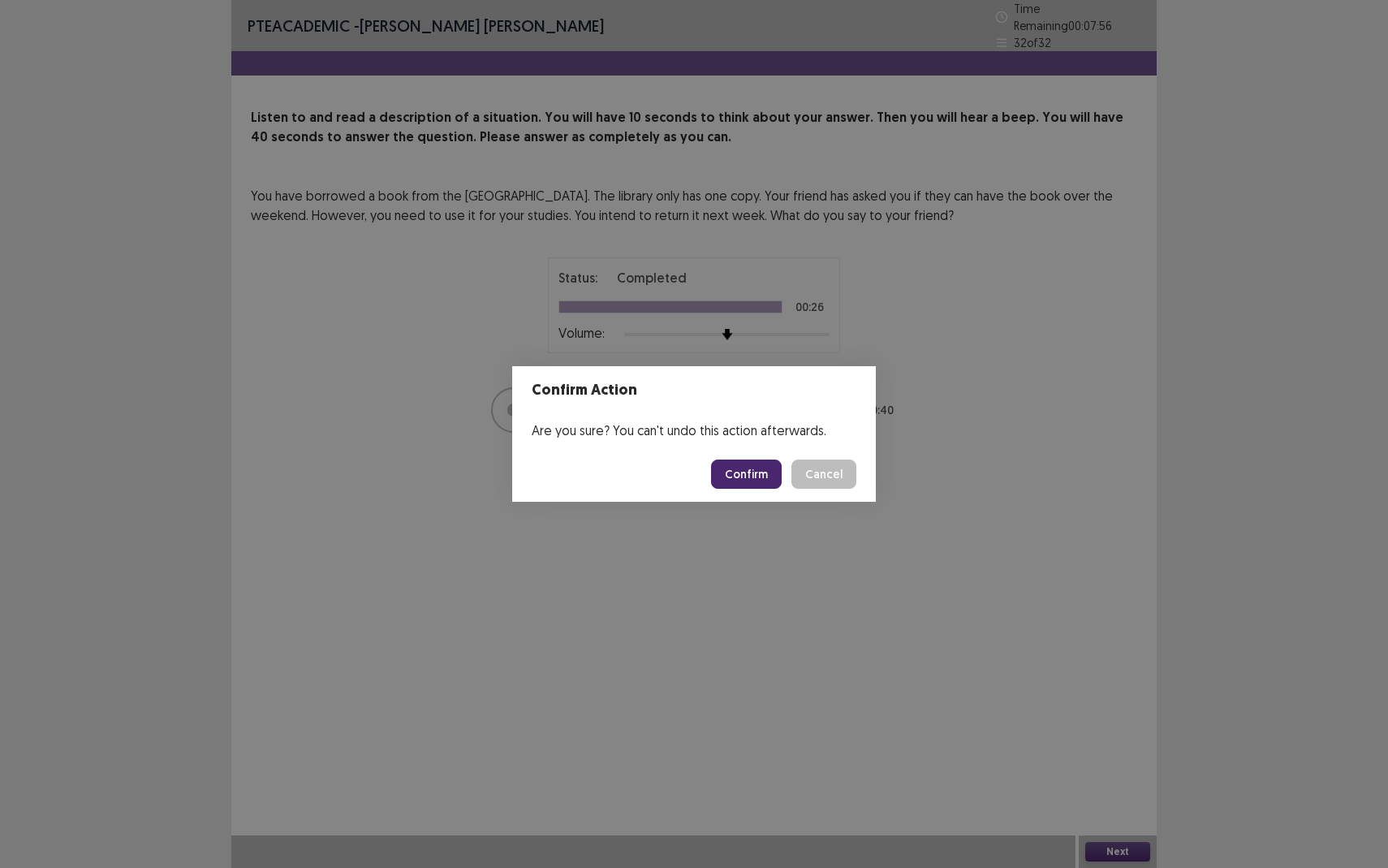
click at [754, 476] on button "Confirm" at bounding box center [746, 474] width 70 height 30
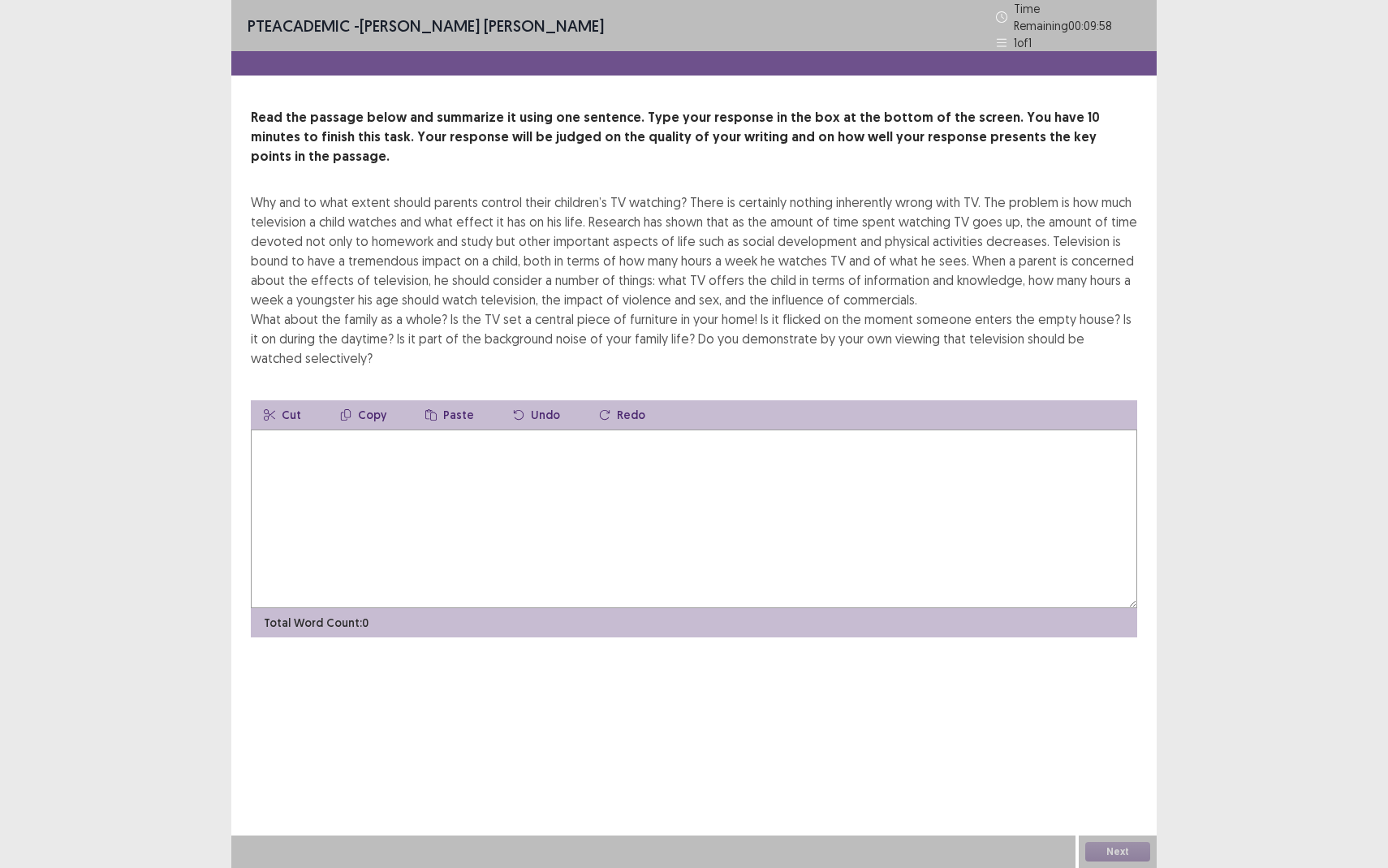
click at [464, 429] on textarea at bounding box center [694, 518] width 887 height 178
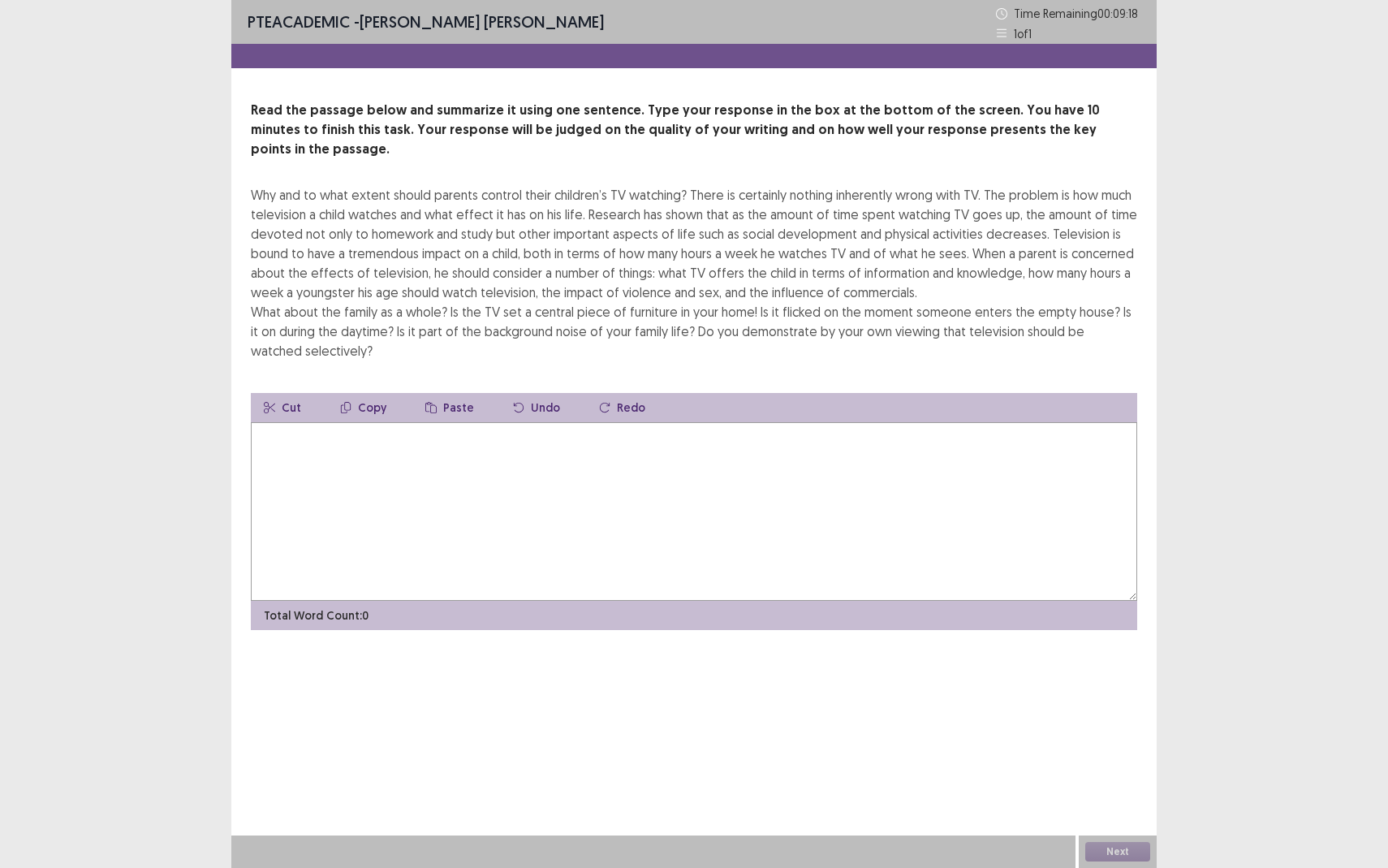
click at [371, 479] on textarea at bounding box center [694, 511] width 887 height 178
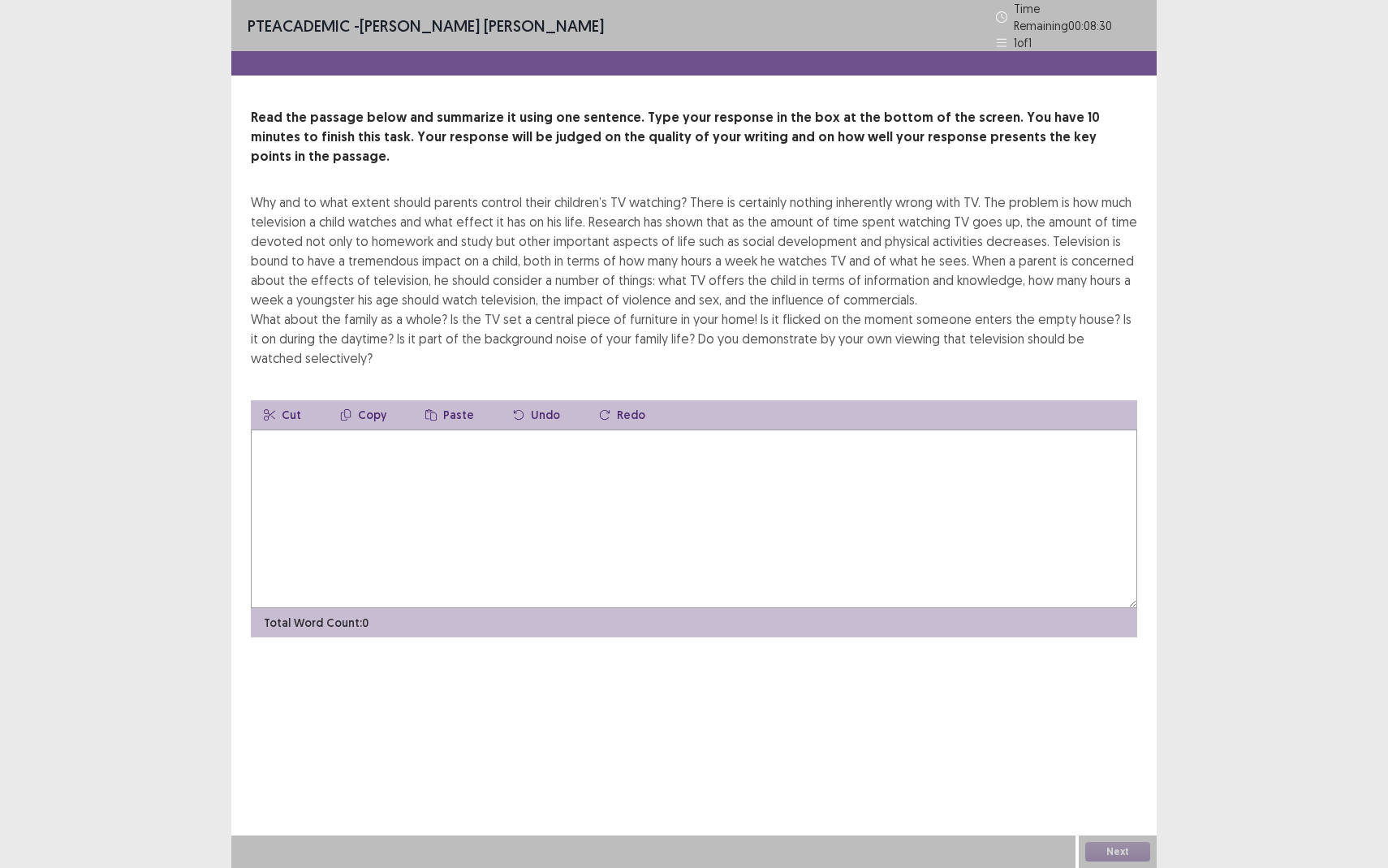
click at [498, 429] on textarea at bounding box center [694, 518] width 887 height 178
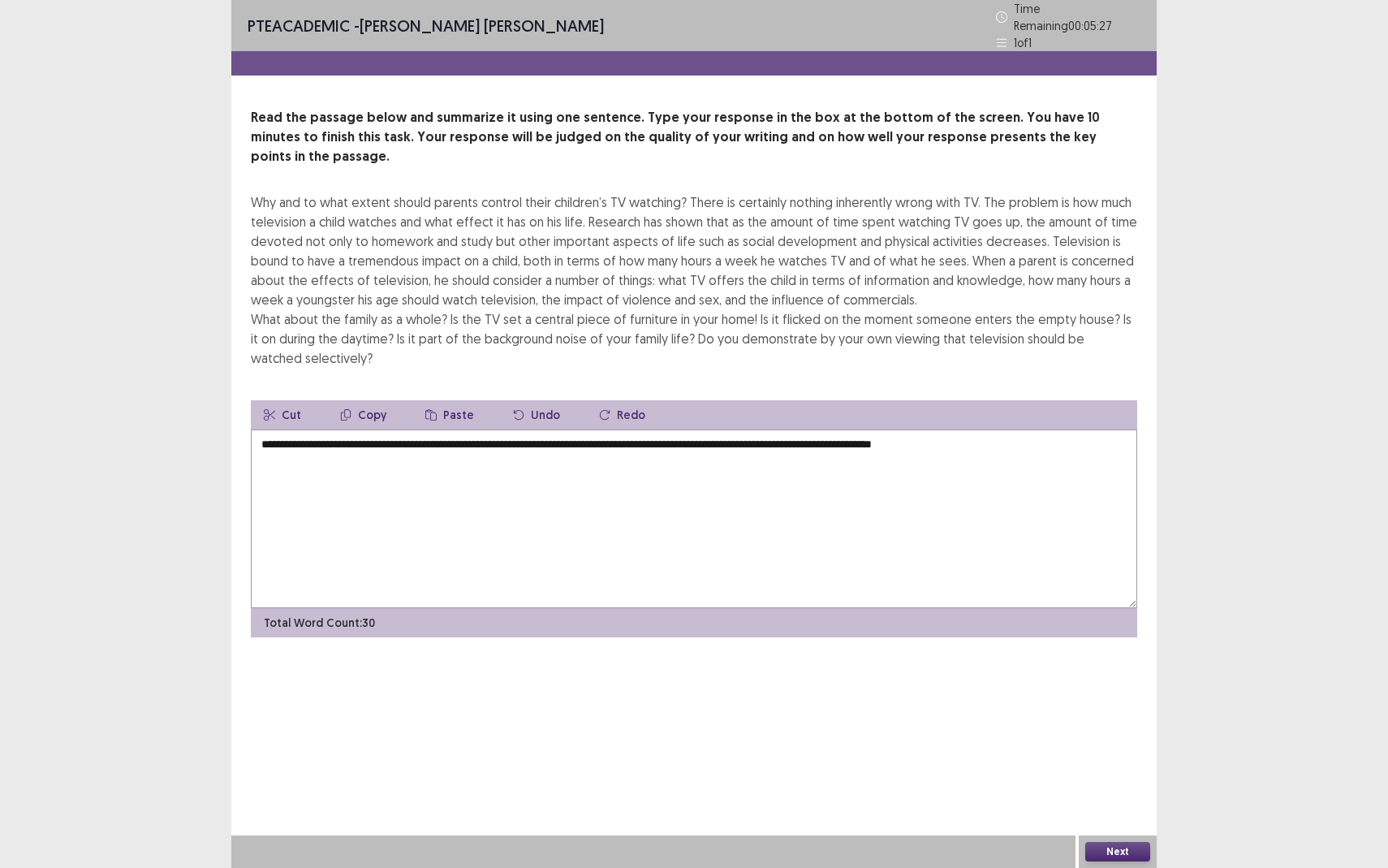
click at [580, 429] on textarea "**********" at bounding box center [694, 518] width 887 height 178
click at [1010, 429] on textarea "**********" at bounding box center [694, 518] width 887 height 178
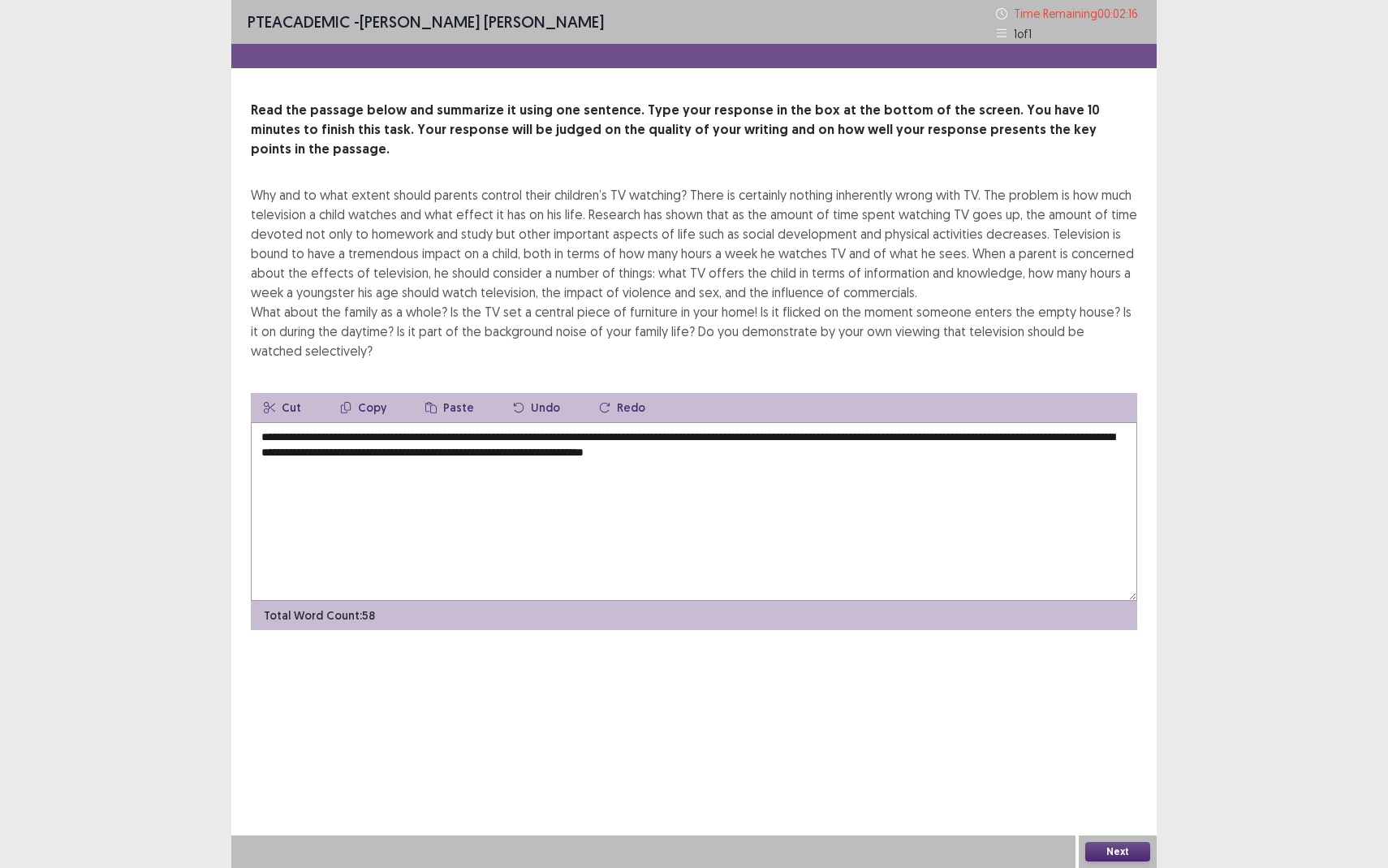
drag, startPoint x: 693, startPoint y: 435, endPoint x: 669, endPoint y: 432, distance: 24.2
click at [669, 432] on textarea "**********" at bounding box center [694, 511] width 887 height 178
click at [857, 437] on textarea "**********" at bounding box center [694, 511] width 887 height 178
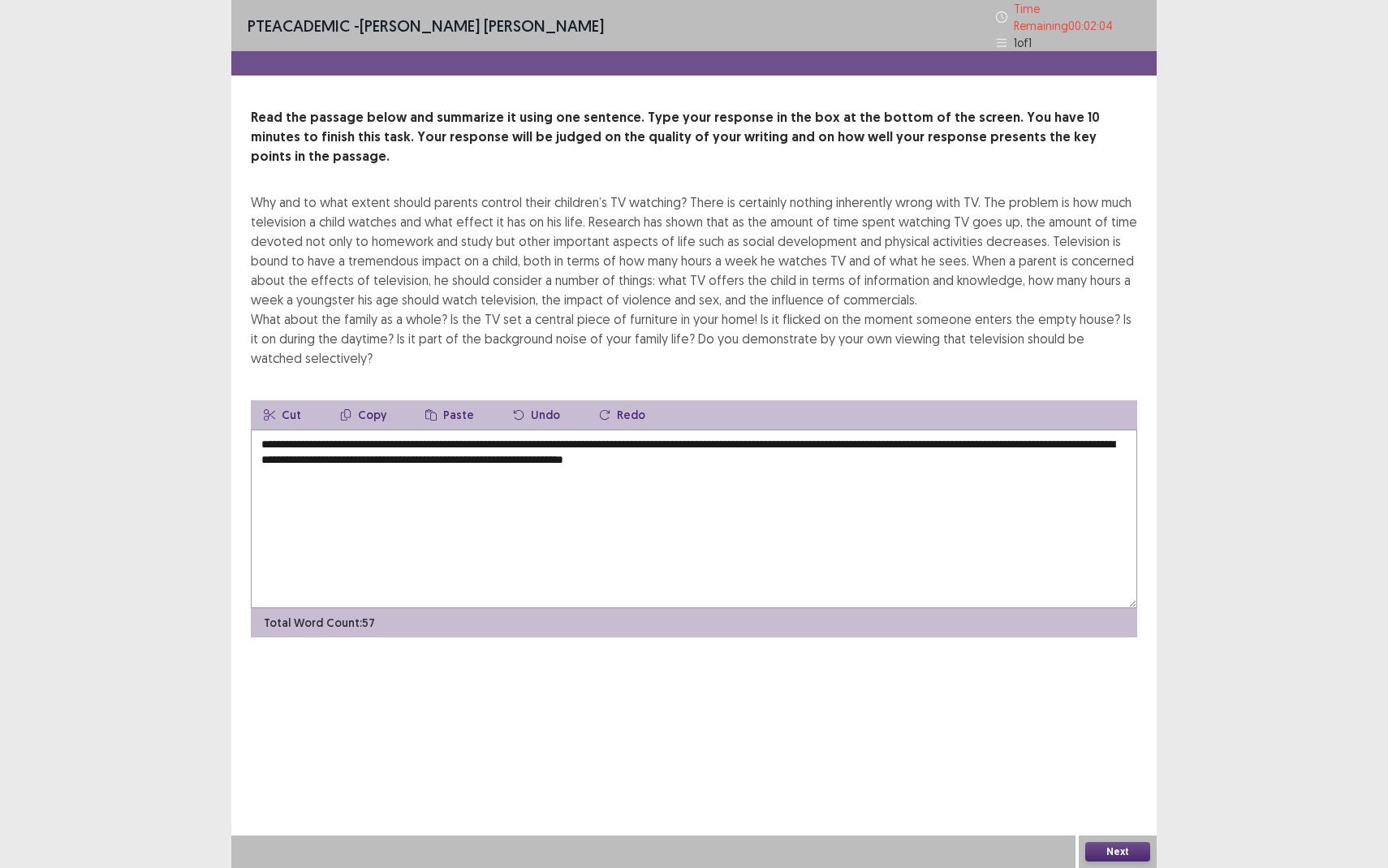
click at [1095, 429] on textarea "**********" at bounding box center [694, 518] width 887 height 178
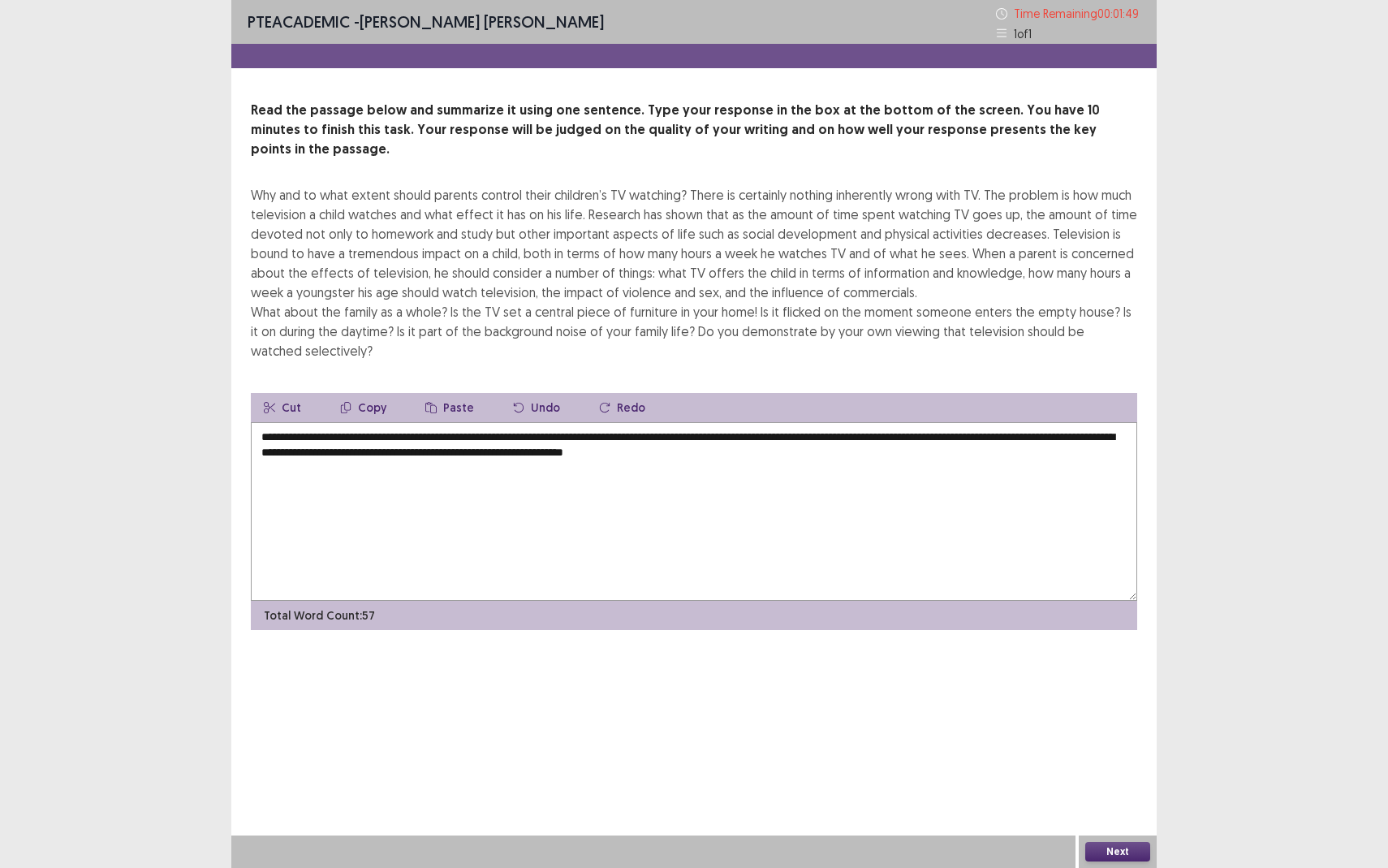
drag, startPoint x: 358, startPoint y: 437, endPoint x: 305, endPoint y: 437, distance: 53.0
click at [305, 437] on textarea "**********" at bounding box center [694, 511] width 887 height 178
click at [379, 445] on textarea "**********" at bounding box center [694, 511] width 887 height 178
drag, startPoint x: 362, startPoint y: 438, endPoint x: 324, endPoint y: 436, distance: 38.1
click at [324, 436] on textarea "**********" at bounding box center [694, 511] width 887 height 178
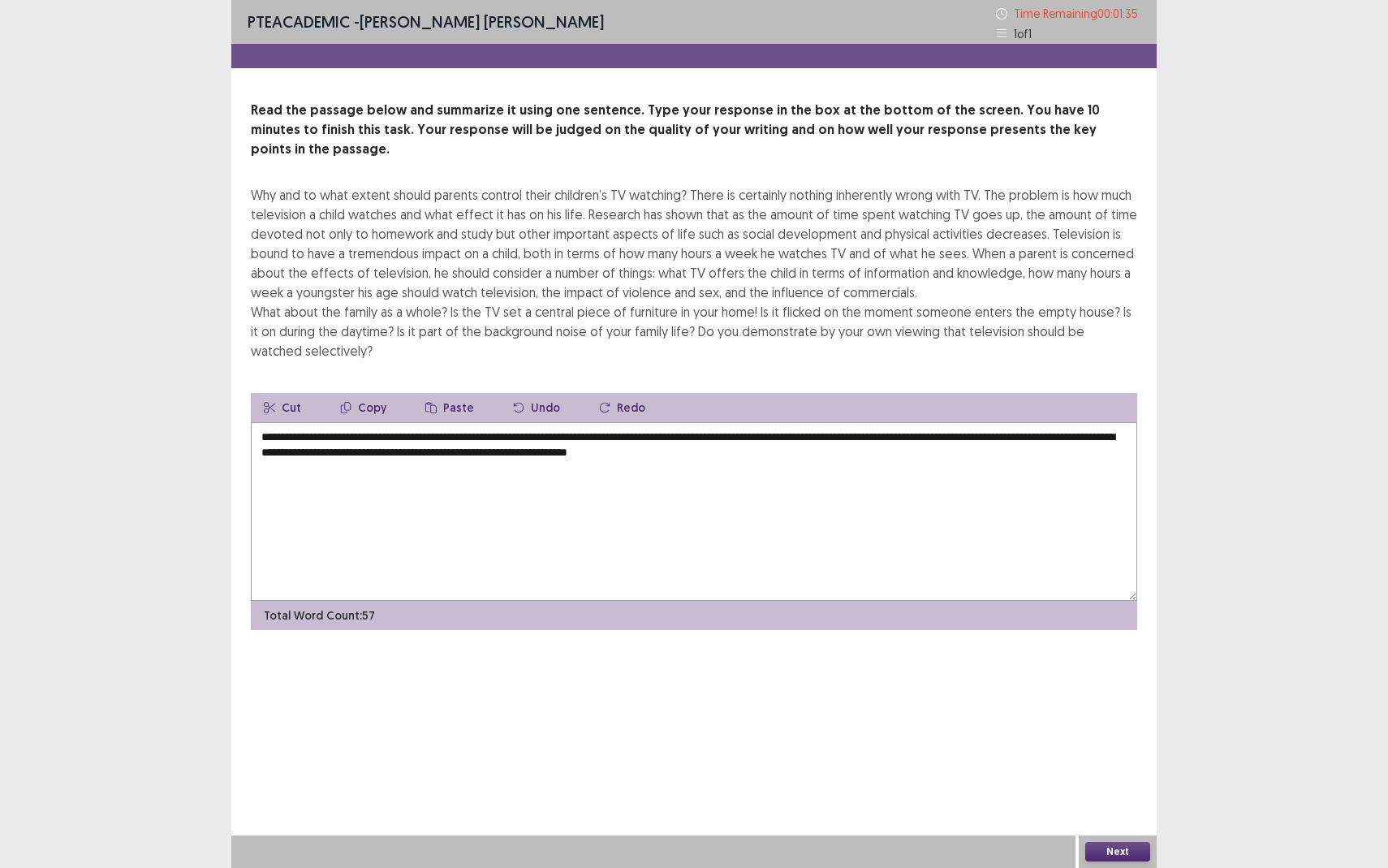
drag, startPoint x: 460, startPoint y: 437, endPoint x: 440, endPoint y: 437, distance: 20.0
click at [440, 437] on textarea "**********" at bounding box center [694, 511] width 887 height 178
click at [876, 436] on textarea "**********" at bounding box center [694, 511] width 887 height 178
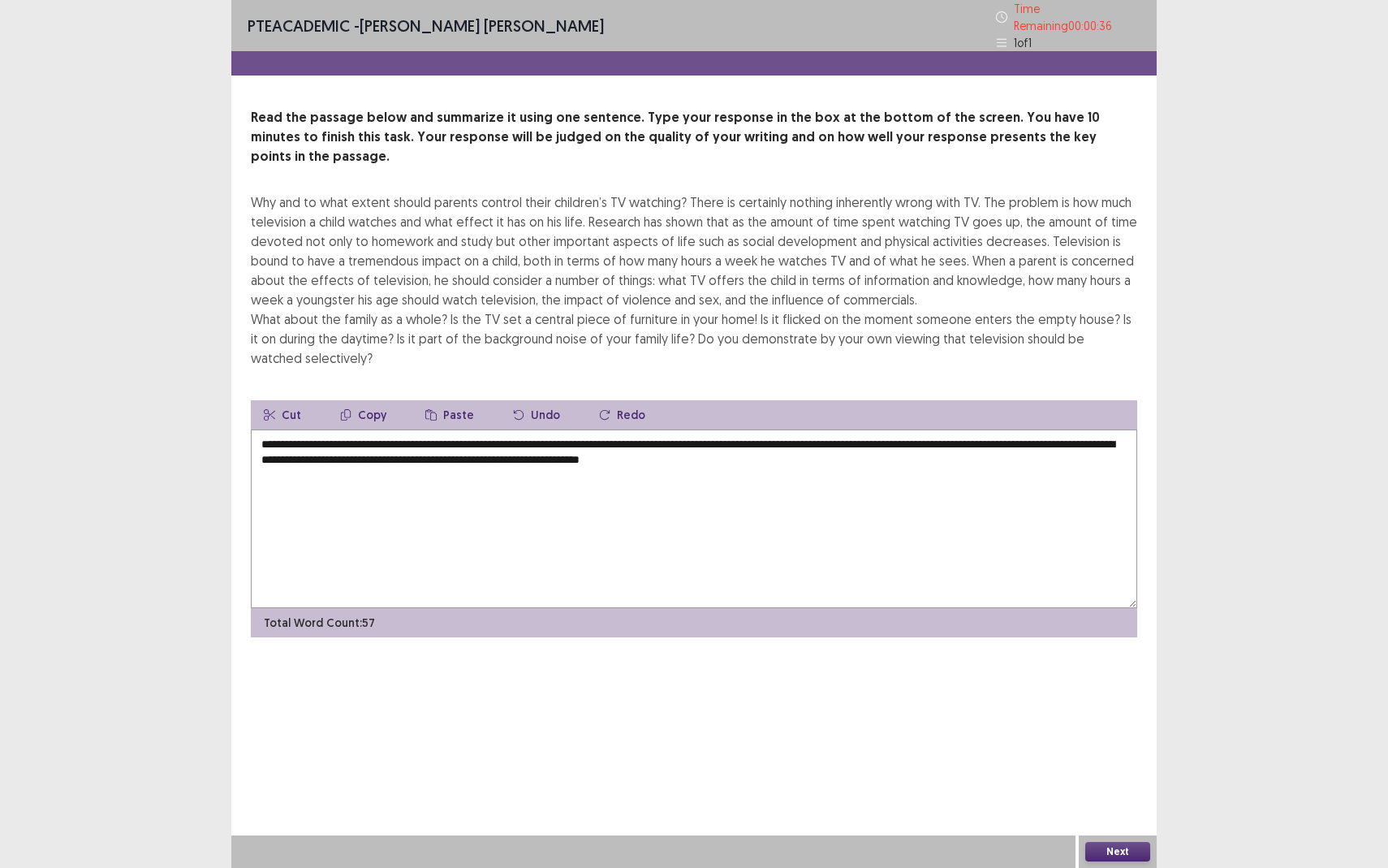
type textarea "**********"
click at [1124, 795] on button "Next" at bounding box center [1118, 851] width 65 height 19
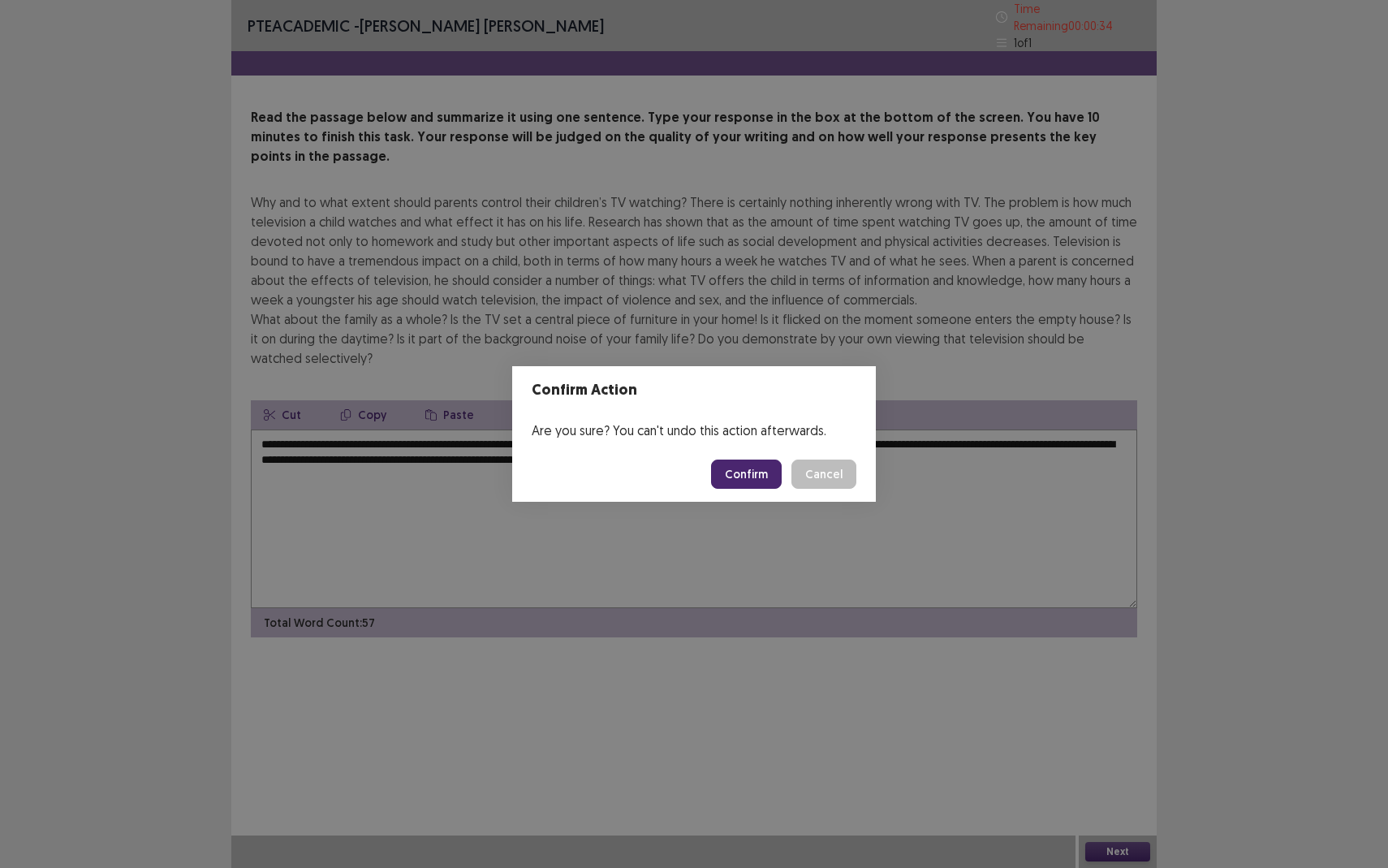
click at [753, 467] on button "Confirm" at bounding box center [746, 474] width 70 height 30
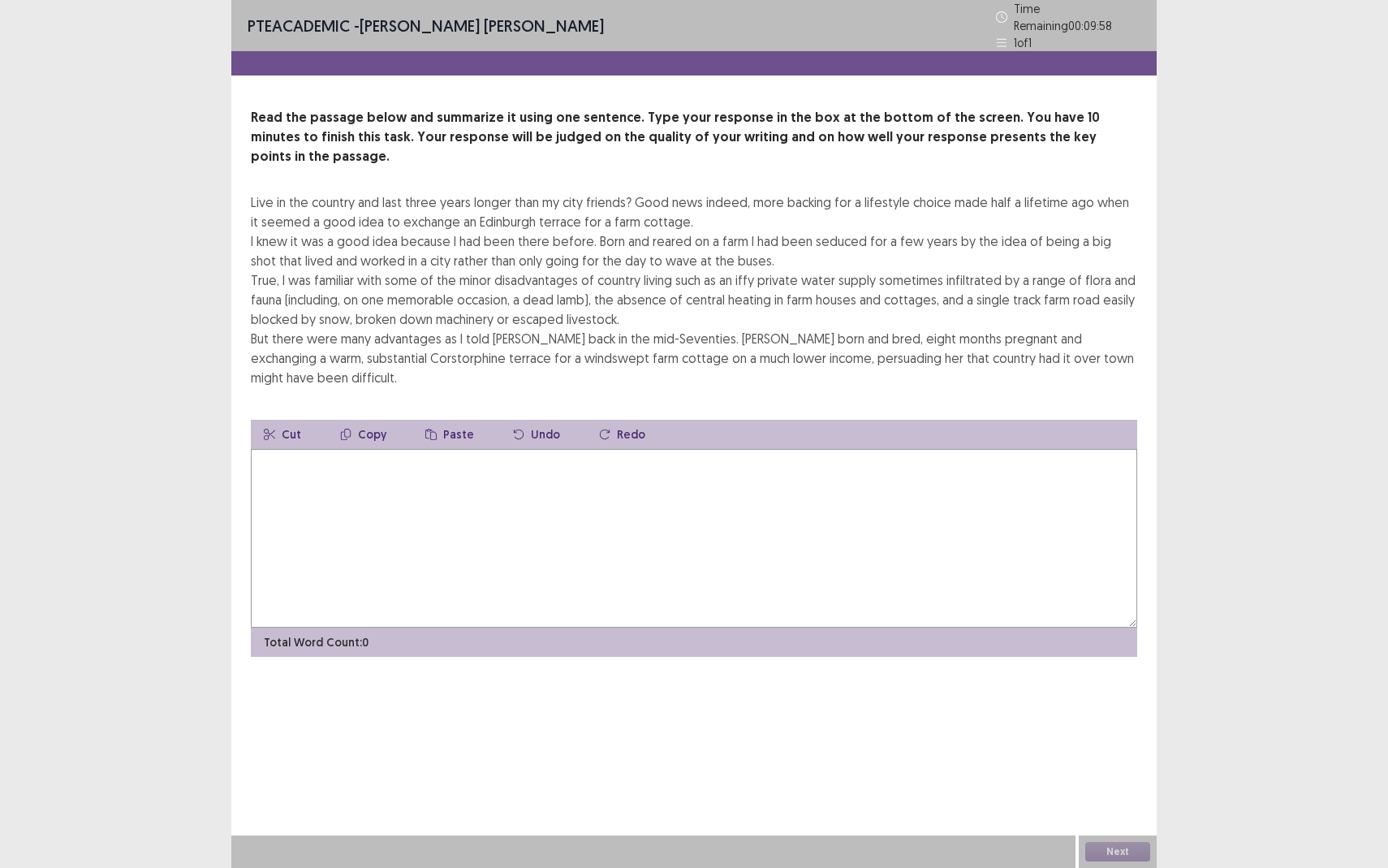
click at [383, 449] on textarea at bounding box center [694, 538] width 887 height 178
drag, startPoint x: 250, startPoint y: 171, endPoint x: 324, endPoint y: 196, distance: 78.1
click at [324, 196] on div "Read the passage below and summarize it using one sentence. Type your response …" at bounding box center [694, 383] width 926 height 549
click at [365, 420] on button "Copy" at bounding box center [363, 434] width 72 height 30
drag, startPoint x: 262, startPoint y: 169, endPoint x: 303, endPoint y: 226, distance: 70.2
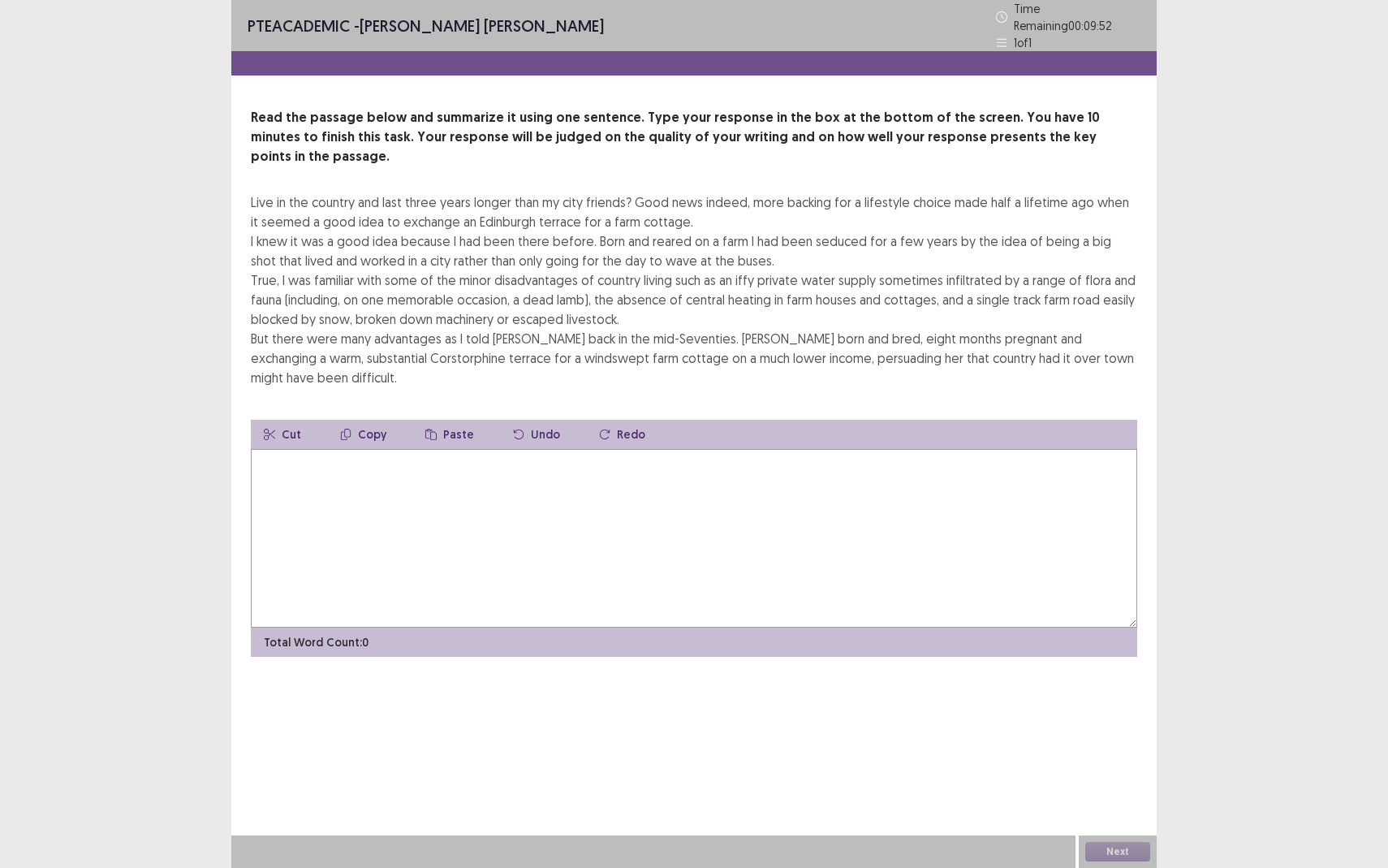
click at [303, 226] on div "Live in the country and last three years longer than my city friends? Good news…" at bounding box center [694, 289] width 887 height 195
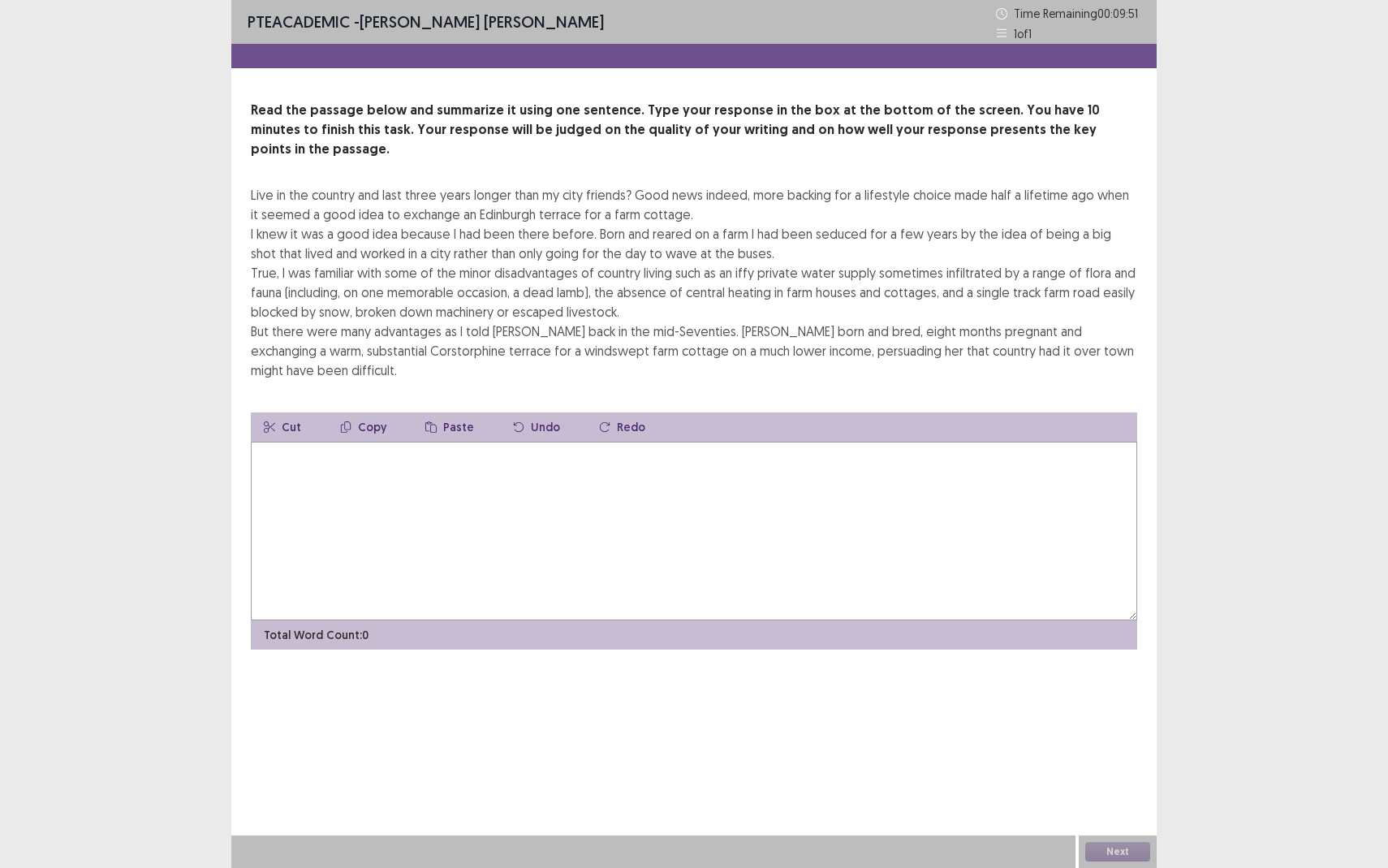
click at [363, 442] on textarea at bounding box center [694, 531] width 887 height 178
drag, startPoint x: 388, startPoint y: 416, endPoint x: 259, endPoint y: 427, distance: 129.5
click at [259, 442] on textarea "**********" at bounding box center [694, 531] width 887 height 178
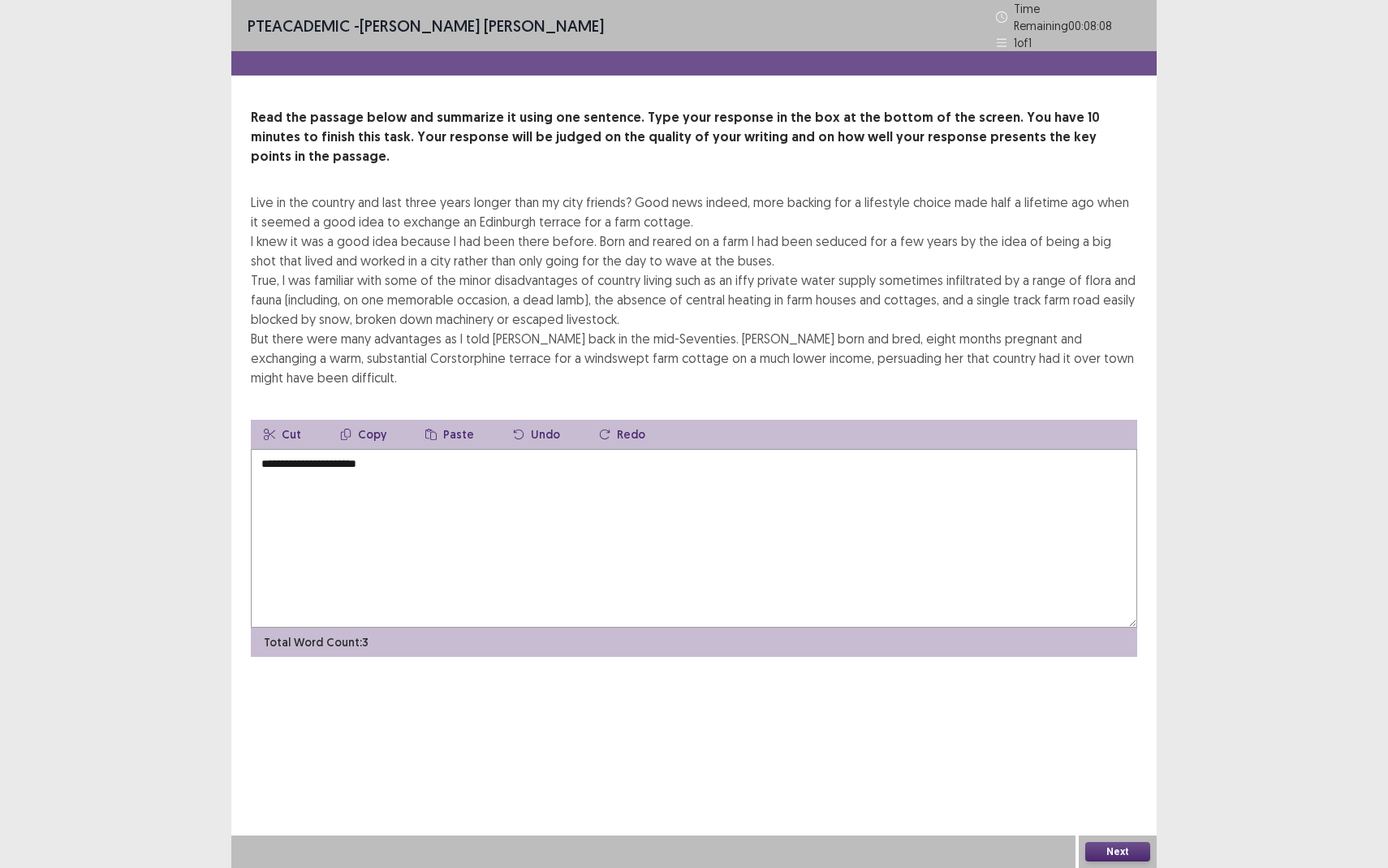
drag, startPoint x: 399, startPoint y: 418, endPoint x: 262, endPoint y: 413, distance: 137.1
click at [262, 449] on textarea "**********" at bounding box center [694, 538] width 887 height 178
type textarea "*"
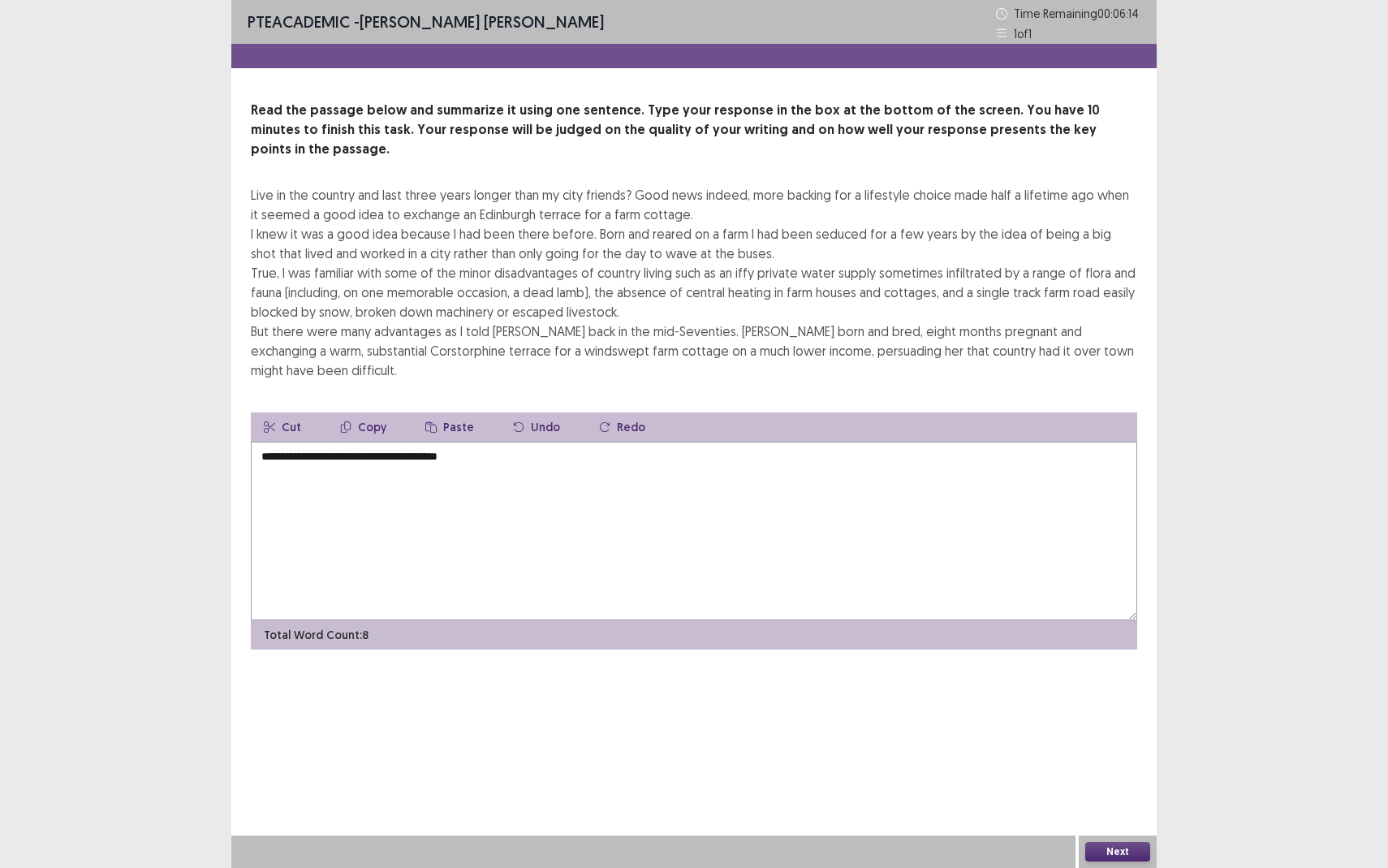
drag, startPoint x: 502, startPoint y: 422, endPoint x: 305, endPoint y: 420, distance: 197.0
click at [305, 442] on textarea "**********" at bounding box center [694, 531] width 887 height 178
click at [469, 442] on textarea "**********" at bounding box center [694, 531] width 887 height 178
click at [487, 442] on textarea "**********" at bounding box center [694, 531] width 887 height 178
drag, startPoint x: 480, startPoint y: 413, endPoint x: 293, endPoint y: 413, distance: 187.0
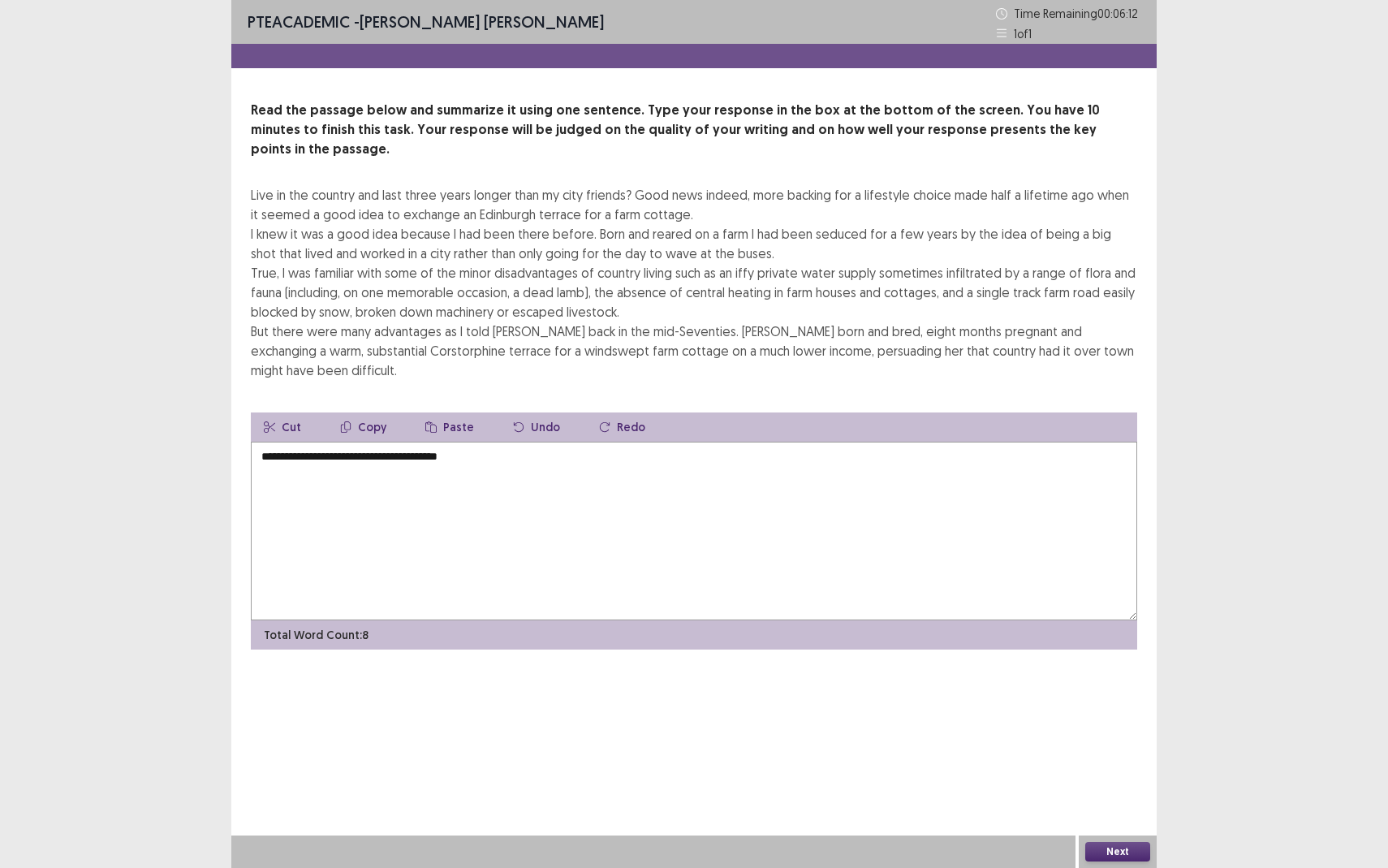
click at [293, 442] on textarea "**********" at bounding box center [694, 531] width 887 height 178
click at [469, 489] on textarea "**********" at bounding box center [694, 531] width 887 height 178
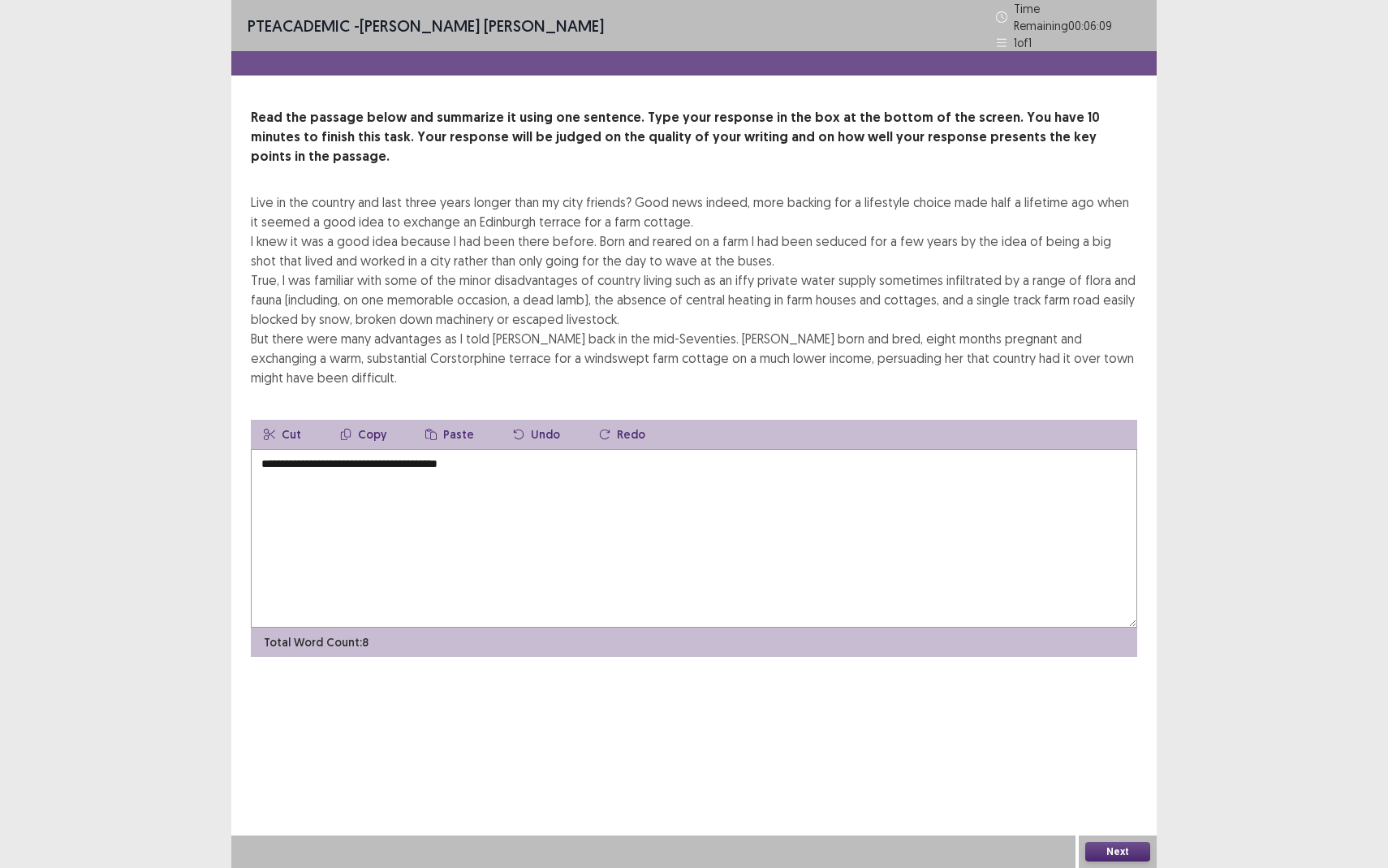
click at [489, 449] on textarea "**********" at bounding box center [694, 538] width 887 height 178
type textarea "*"
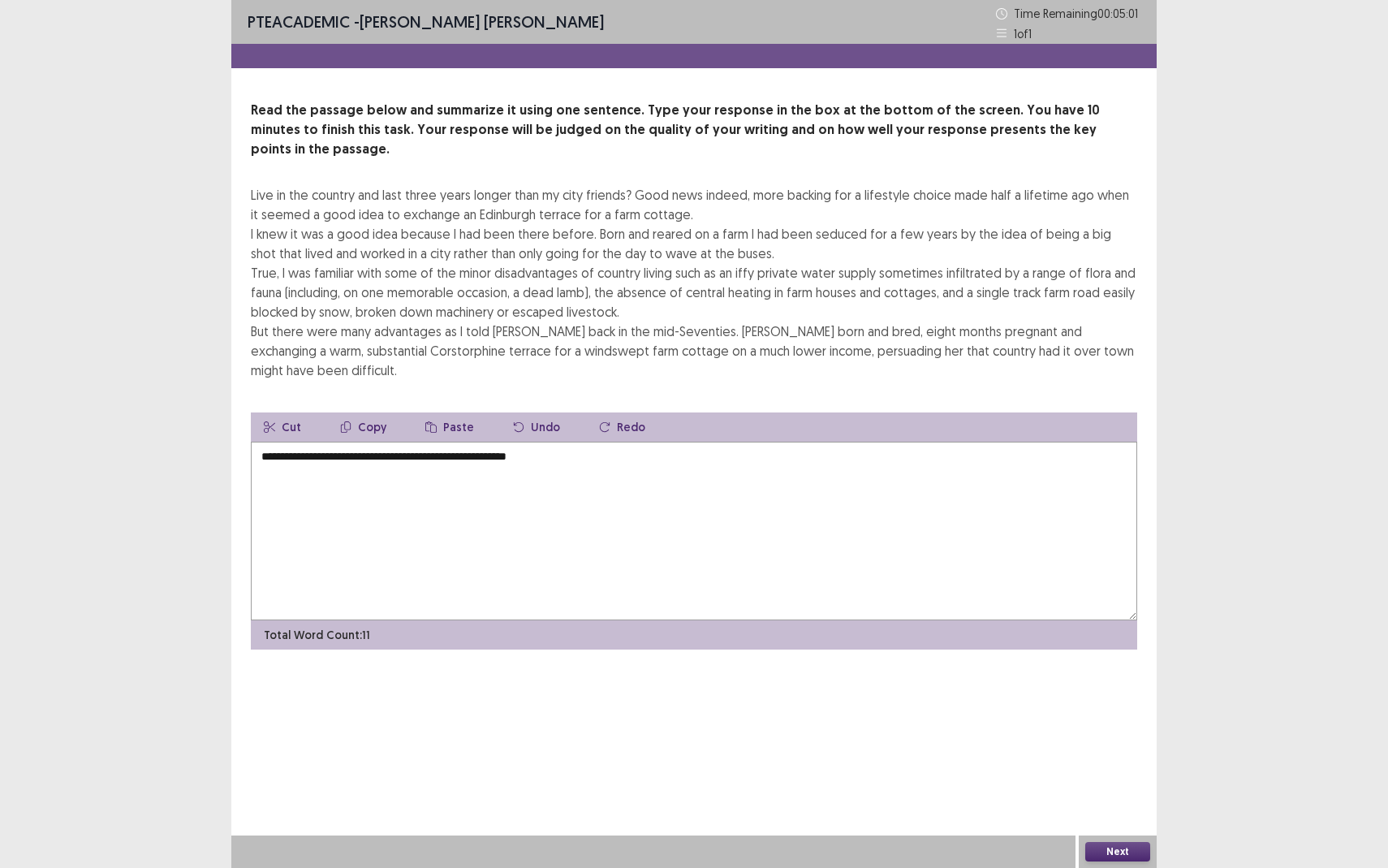
click at [503, 442] on textarea "**********" at bounding box center [694, 531] width 887 height 178
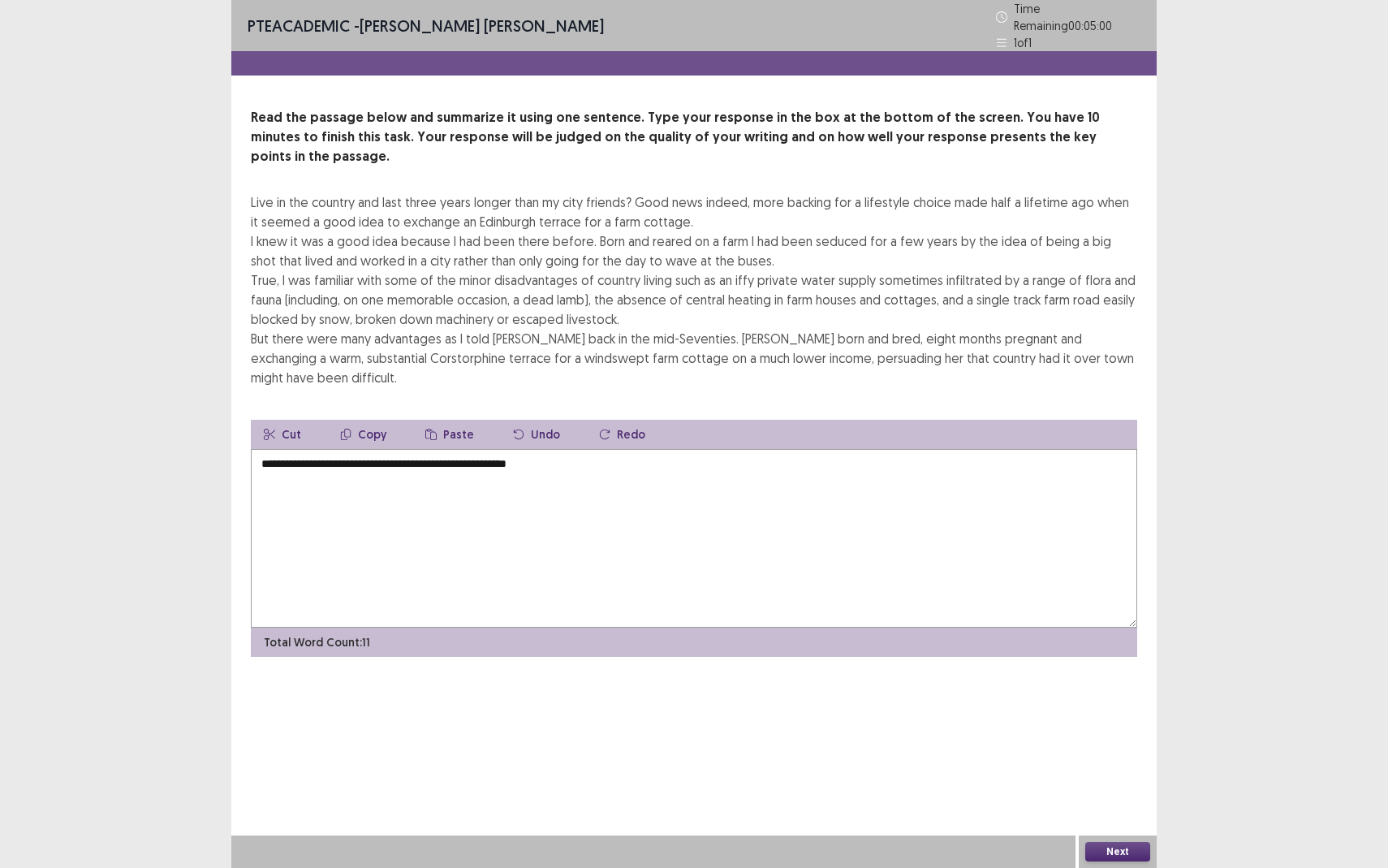
click at [503, 449] on textarea "**********" at bounding box center [694, 538] width 887 height 178
click at [576, 449] on textarea "**********" at bounding box center [694, 538] width 887 height 178
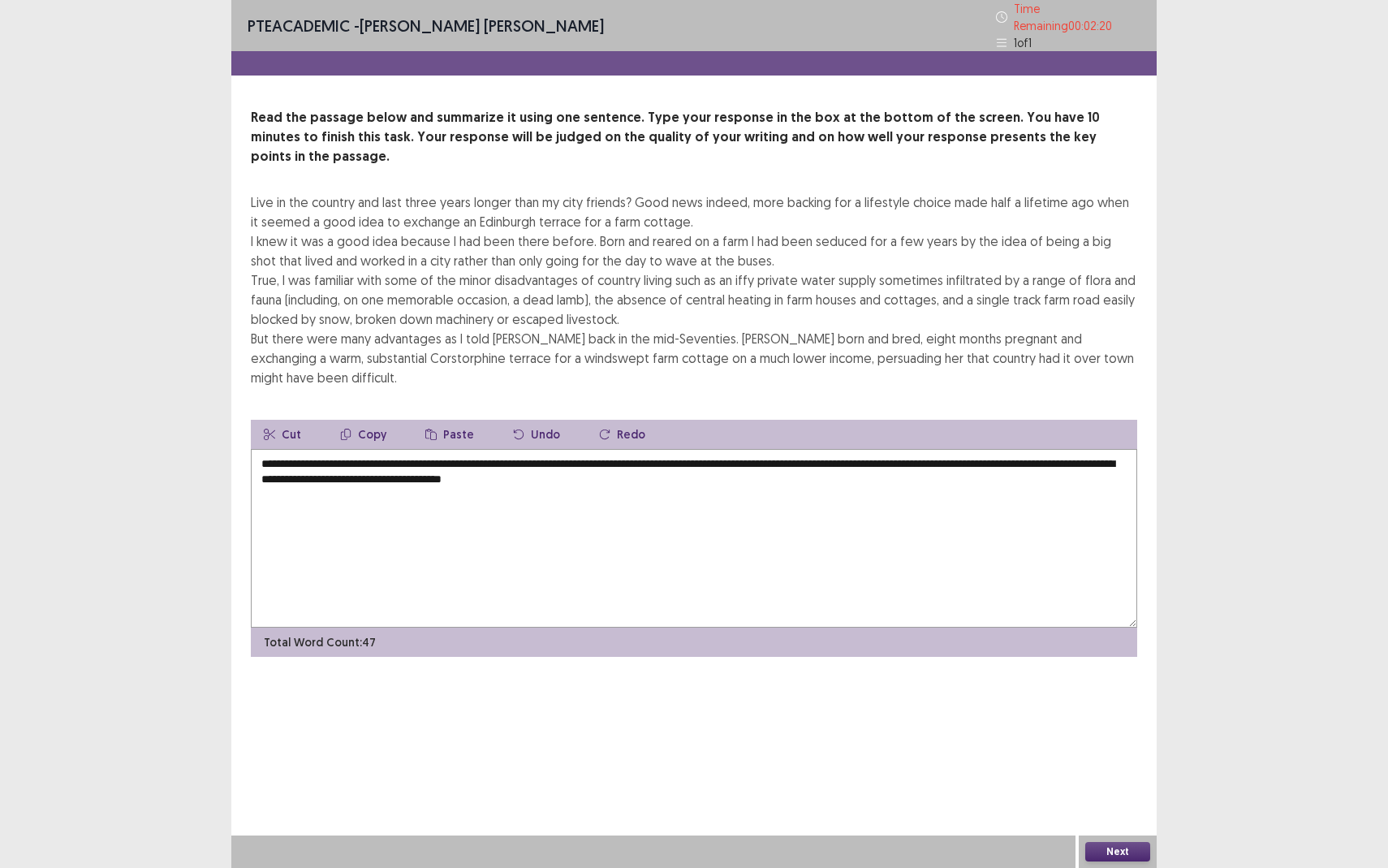
click at [590, 449] on textarea "**********" at bounding box center [694, 538] width 887 height 178
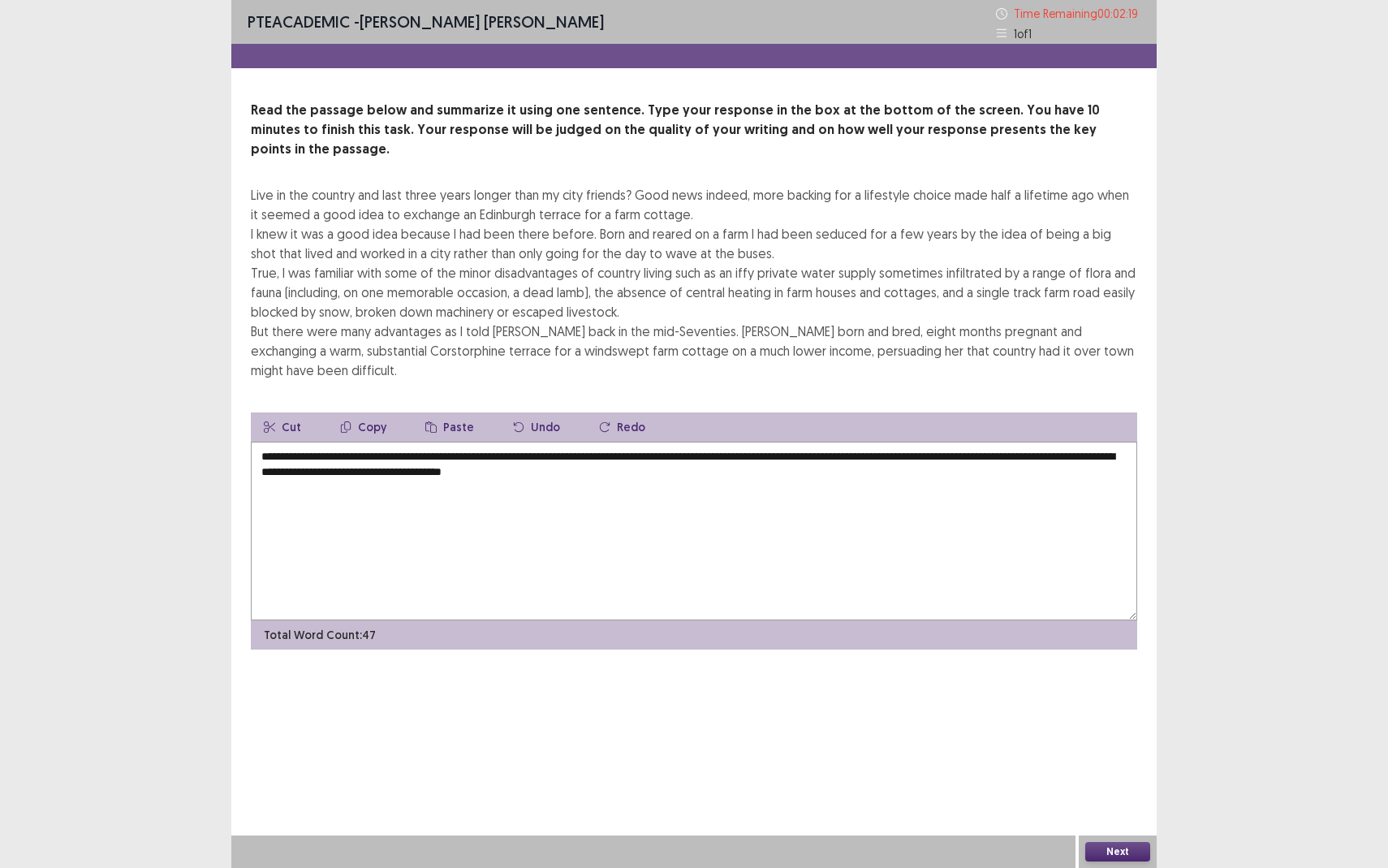
click at [590, 442] on textarea "**********" at bounding box center [694, 531] width 887 height 178
click at [646, 442] on textarea "**********" at bounding box center [694, 531] width 887 height 178
click at [317, 442] on textarea "**********" at bounding box center [694, 531] width 887 height 178
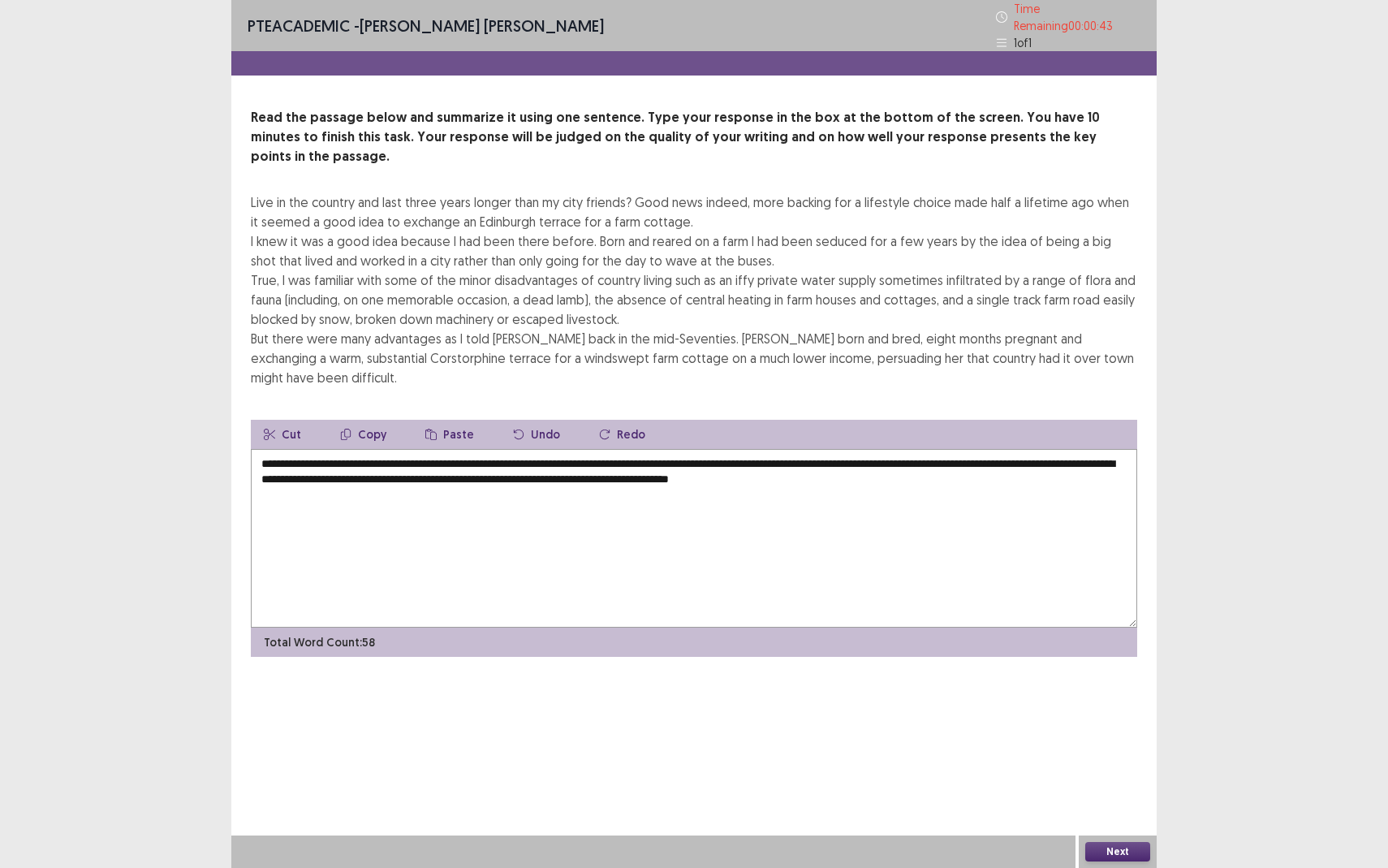
click at [654, 449] on textarea "**********" at bounding box center [694, 538] width 887 height 178
drag, startPoint x: 755, startPoint y: 435, endPoint x: 909, endPoint y: 438, distance: 154.0
click at [909, 449] on textarea "**********" at bounding box center [694, 538] width 887 height 178
click at [744, 449] on textarea "**********" at bounding box center [694, 538] width 887 height 178
type textarea "**********"
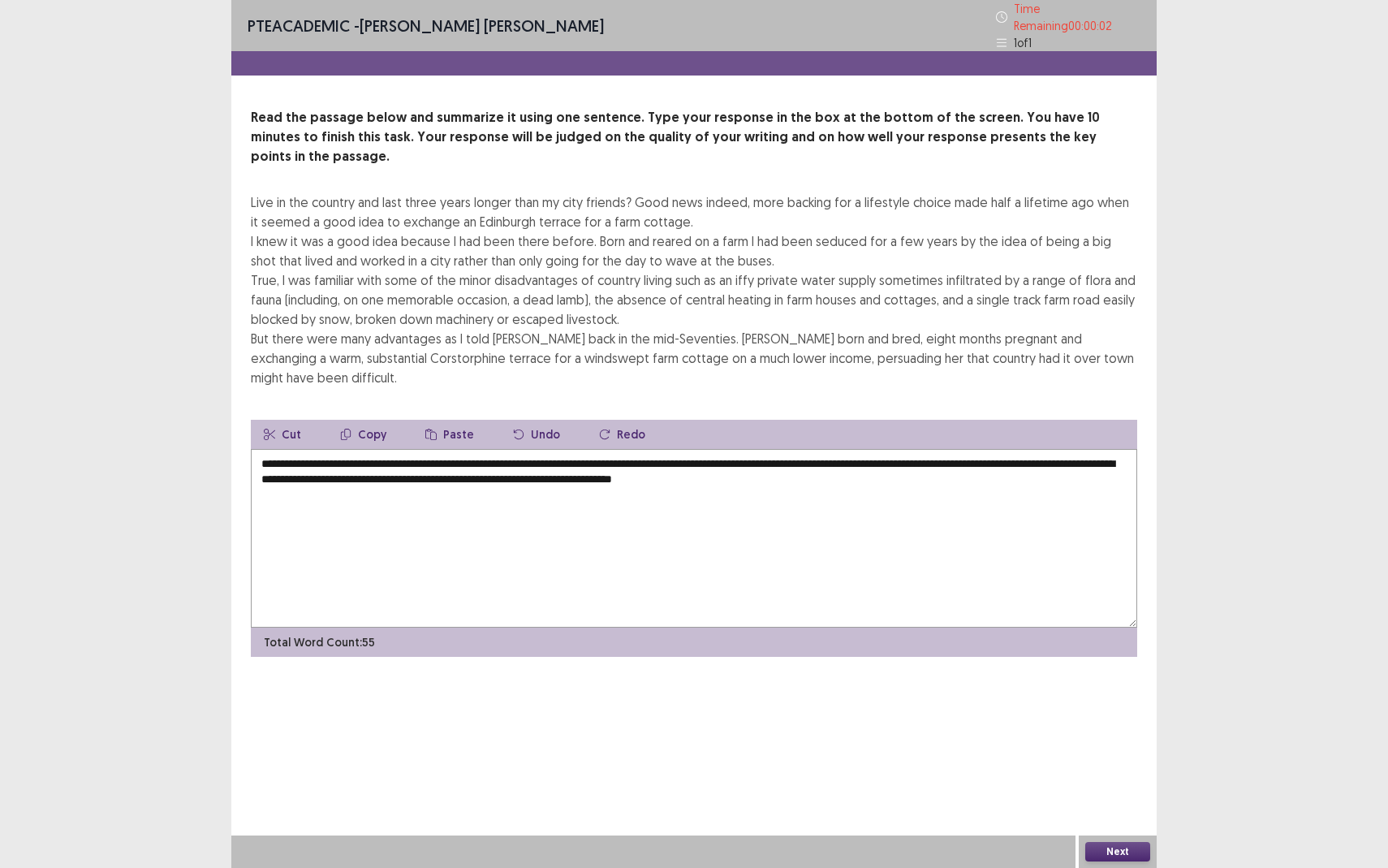
click at [1124, 795] on button "Next" at bounding box center [1118, 851] width 65 height 19
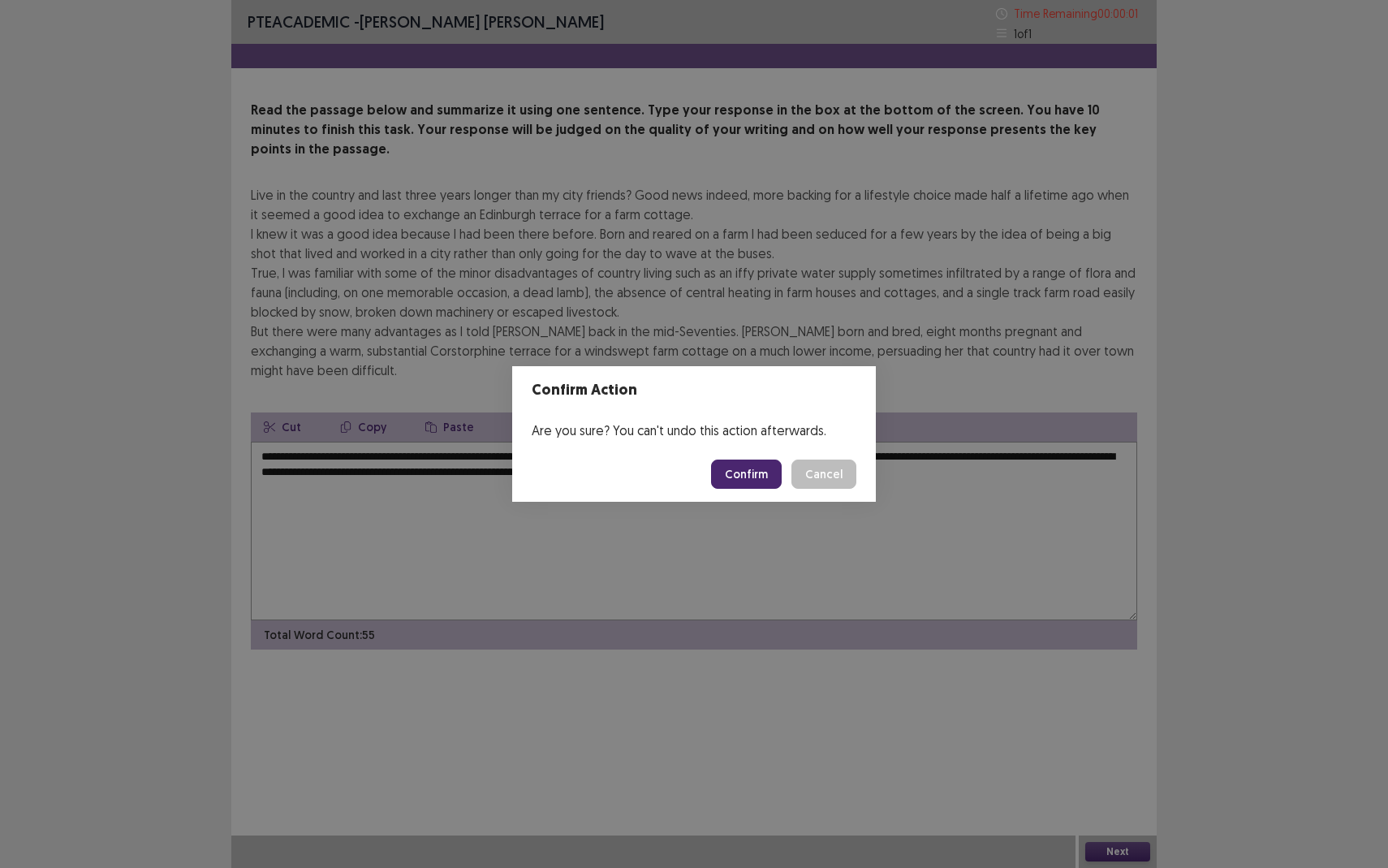
click at [763, 465] on button "Confirm" at bounding box center [746, 474] width 70 height 30
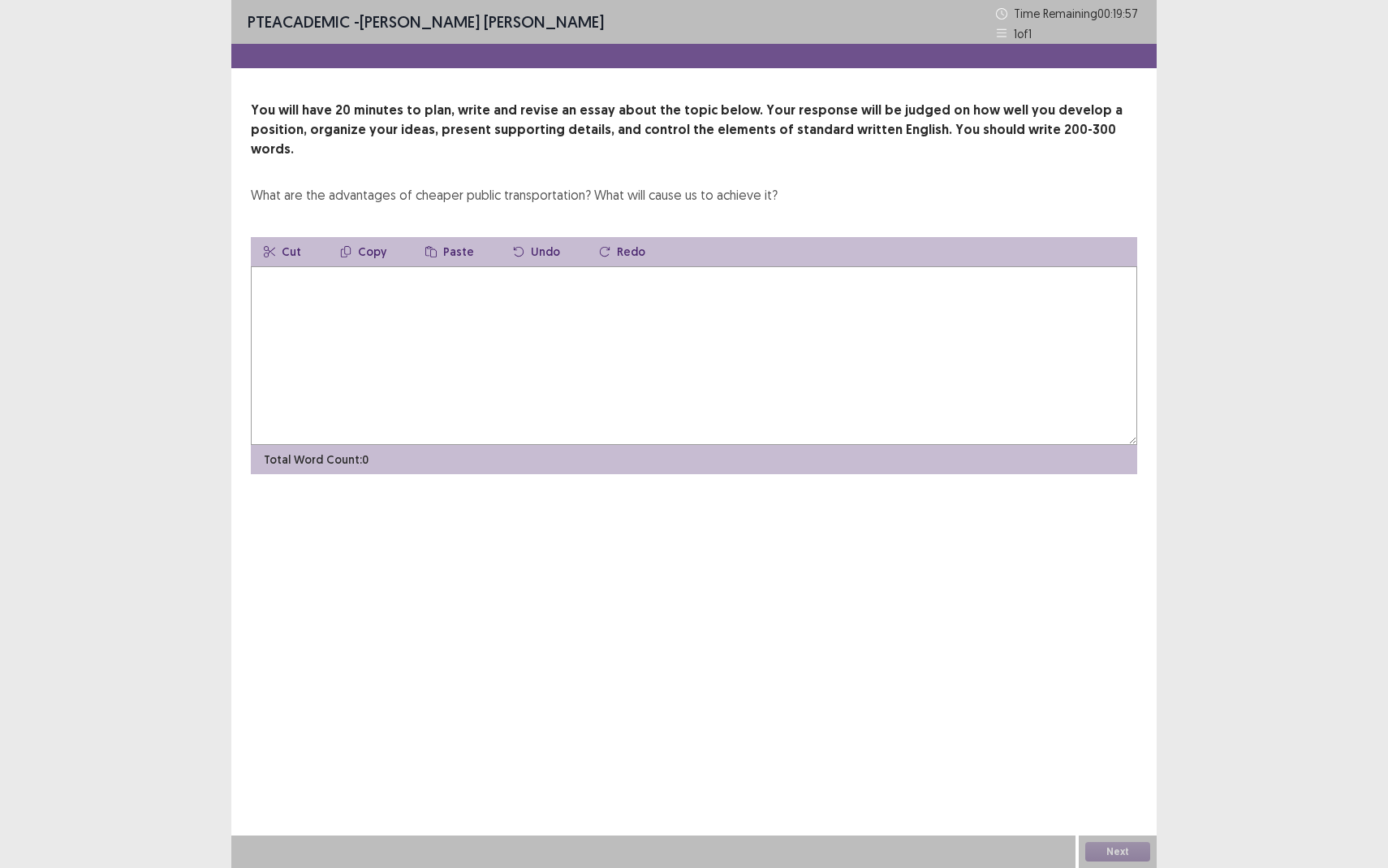
click at [396, 266] on textarea at bounding box center [694, 355] width 887 height 178
click at [447, 270] on textarea at bounding box center [694, 355] width 887 height 178
drag, startPoint x: 866, startPoint y: 263, endPoint x: 758, endPoint y: 264, distance: 108.0
click at [758, 266] on textarea "**********" at bounding box center [694, 355] width 887 height 178
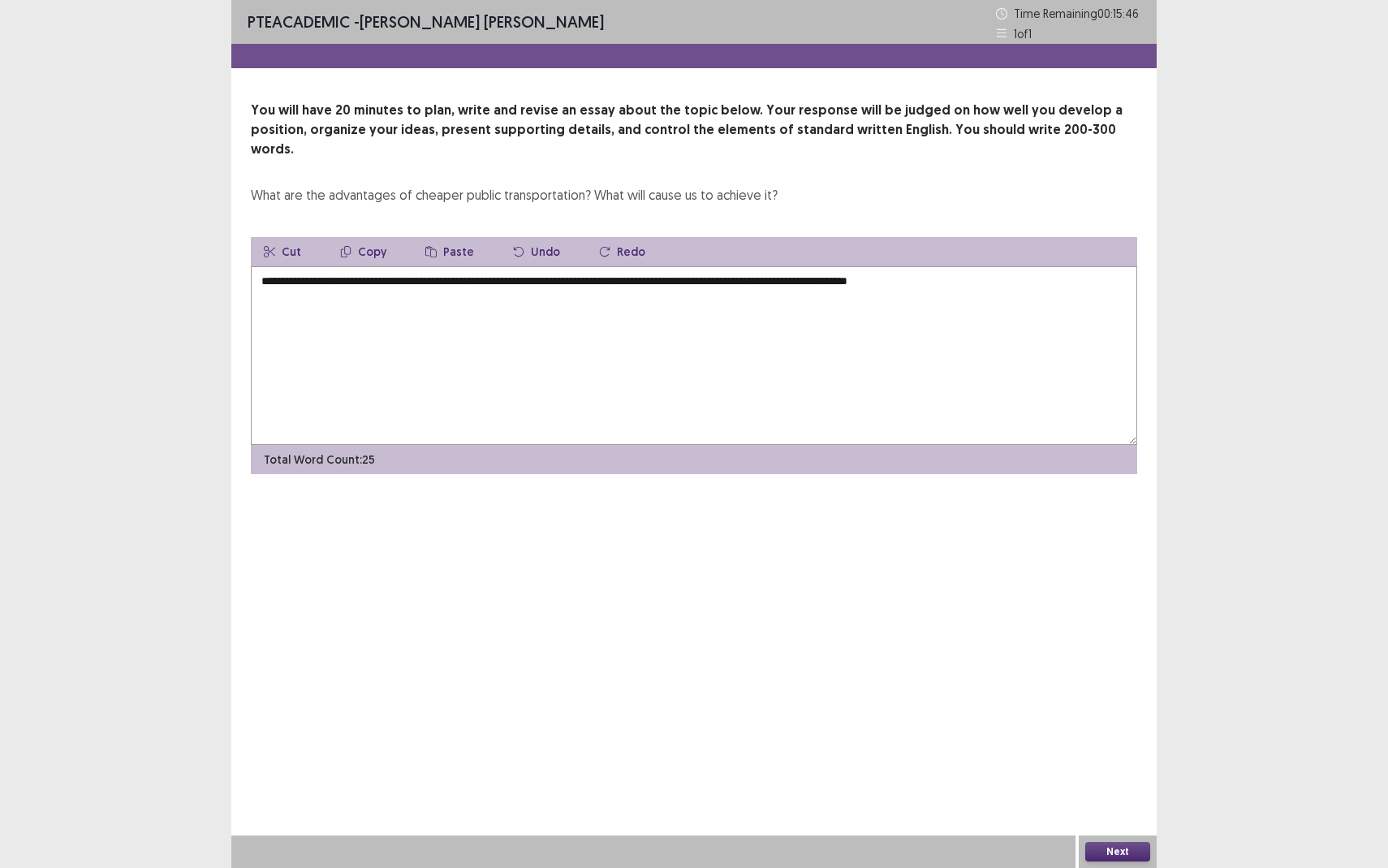
click at [805, 266] on textarea "**********" at bounding box center [694, 355] width 887 height 178
drag, startPoint x: 1017, startPoint y: 262, endPoint x: 875, endPoint y: 257, distance: 142.1
click at [875, 266] on textarea "**********" at bounding box center [694, 355] width 887 height 178
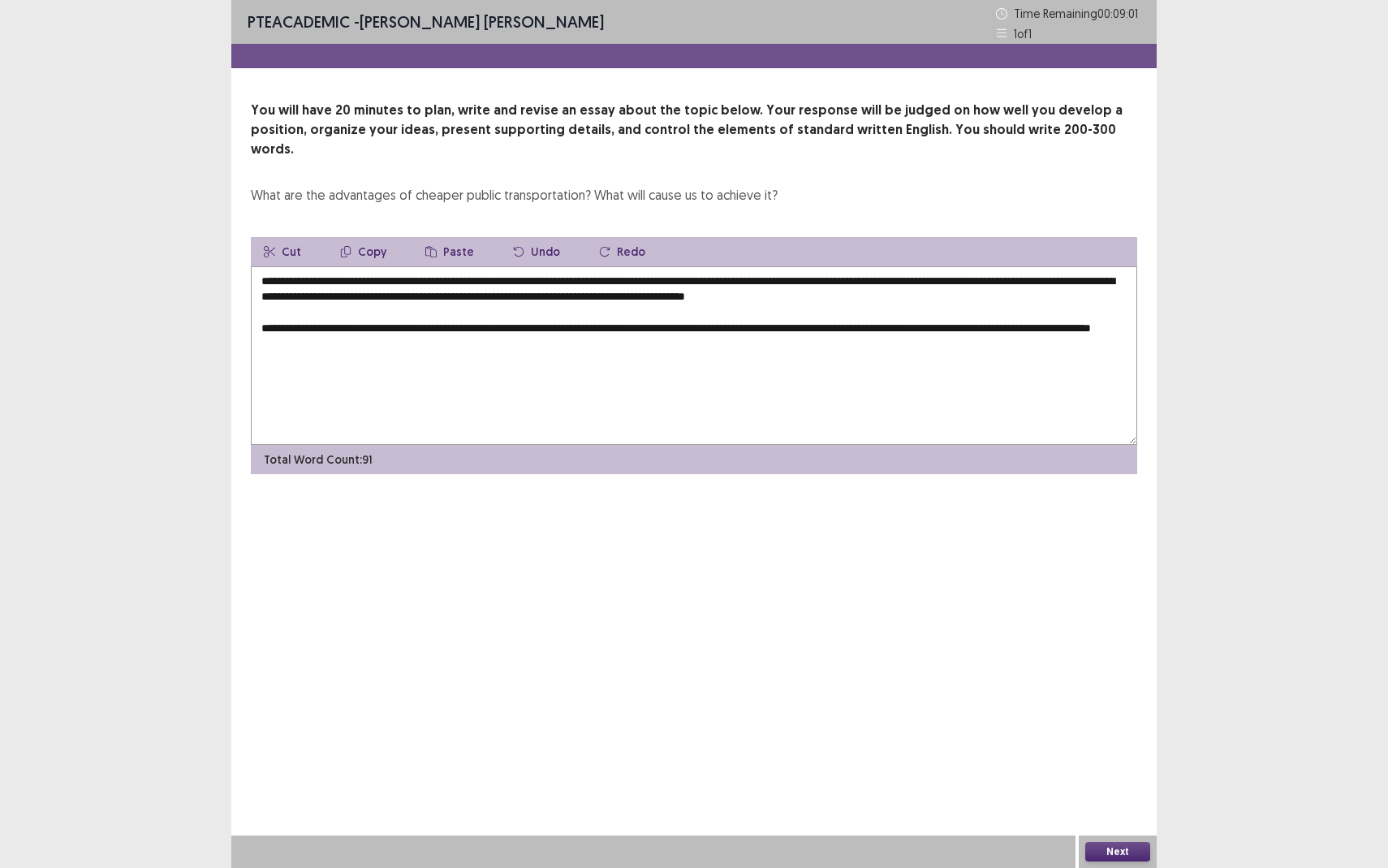
click at [372, 326] on textarea "**********" at bounding box center [694, 355] width 887 height 178
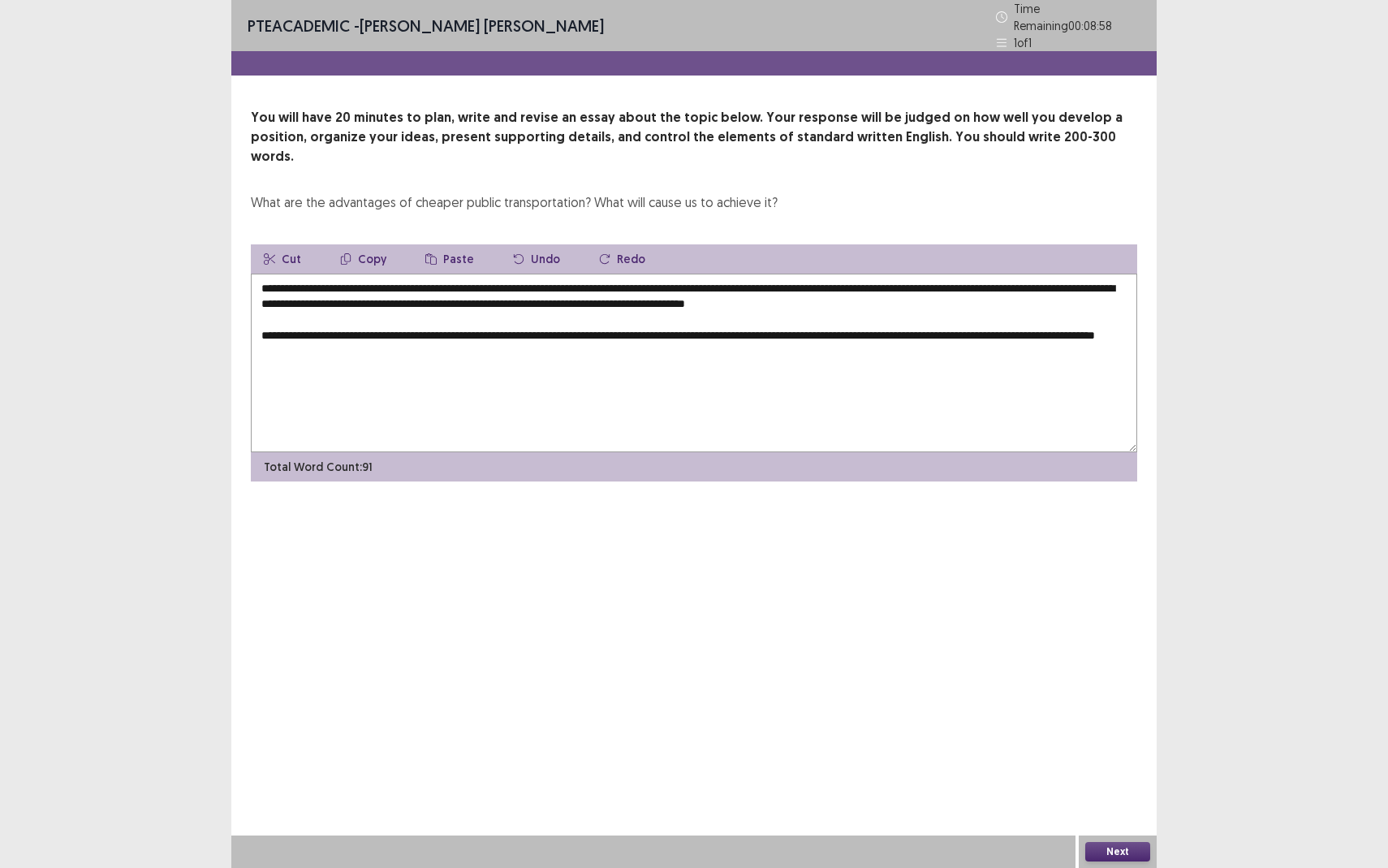
click at [442, 329] on textarea "**********" at bounding box center [694, 362] width 887 height 178
click at [429, 324] on textarea "**********" at bounding box center [694, 362] width 887 height 178
click at [476, 331] on textarea "**********" at bounding box center [694, 362] width 887 height 178
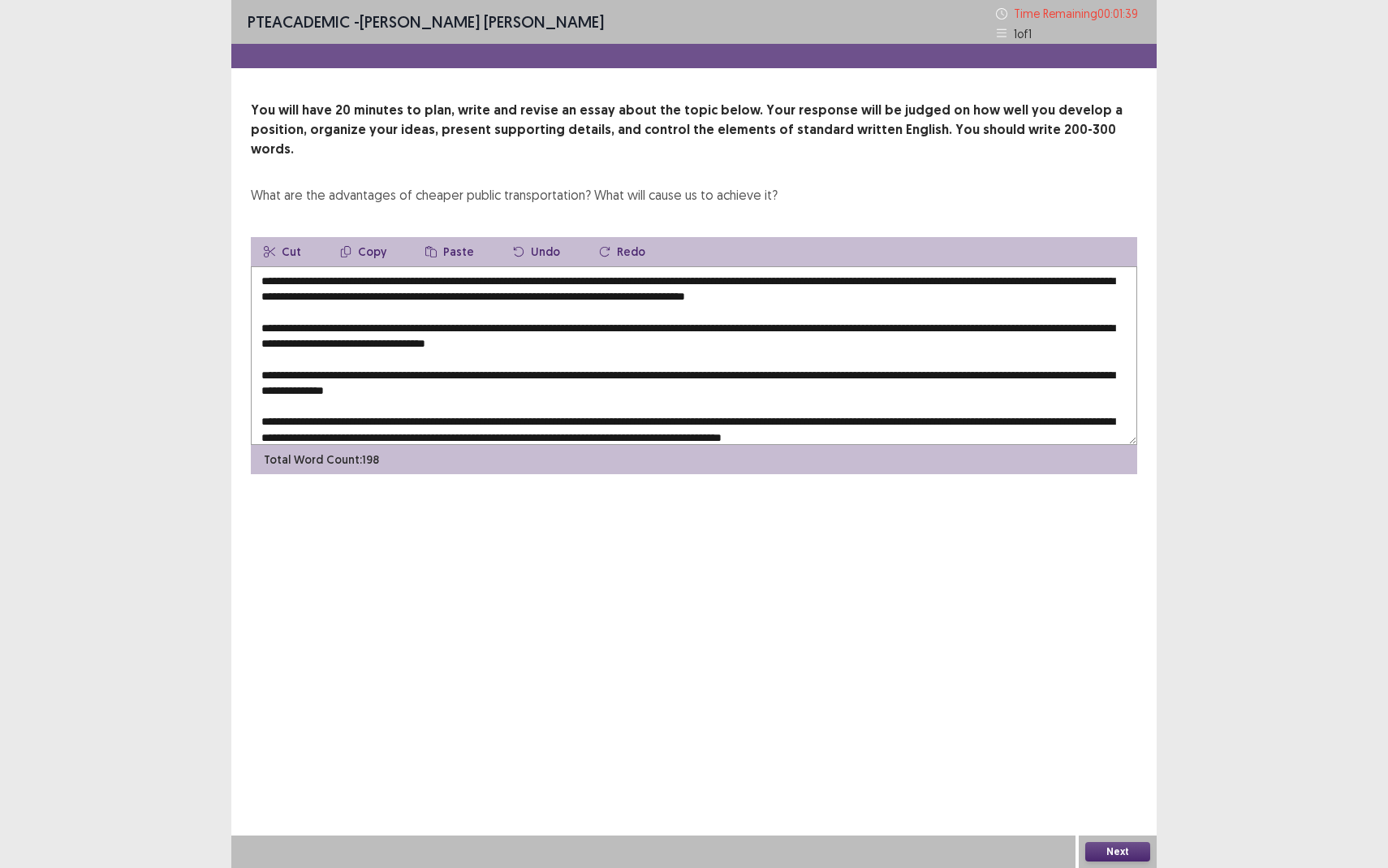
click at [596, 266] on textarea at bounding box center [694, 355] width 887 height 178
click at [792, 266] on textarea at bounding box center [694, 355] width 887 height 178
click at [762, 266] on textarea at bounding box center [694, 355] width 887 height 178
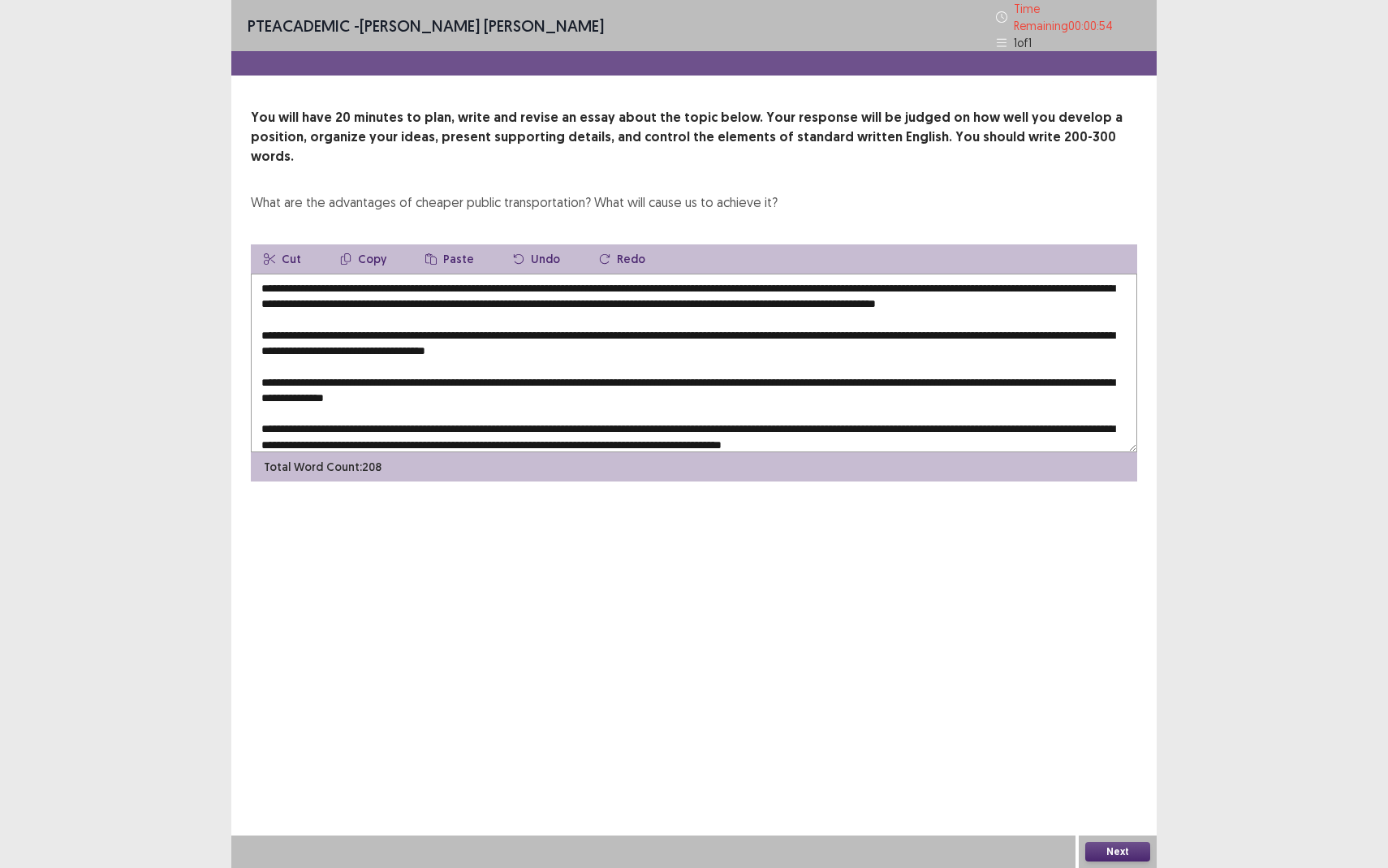
click at [869, 274] on textarea at bounding box center [694, 362] width 887 height 178
click at [927, 274] on textarea at bounding box center [694, 362] width 887 height 178
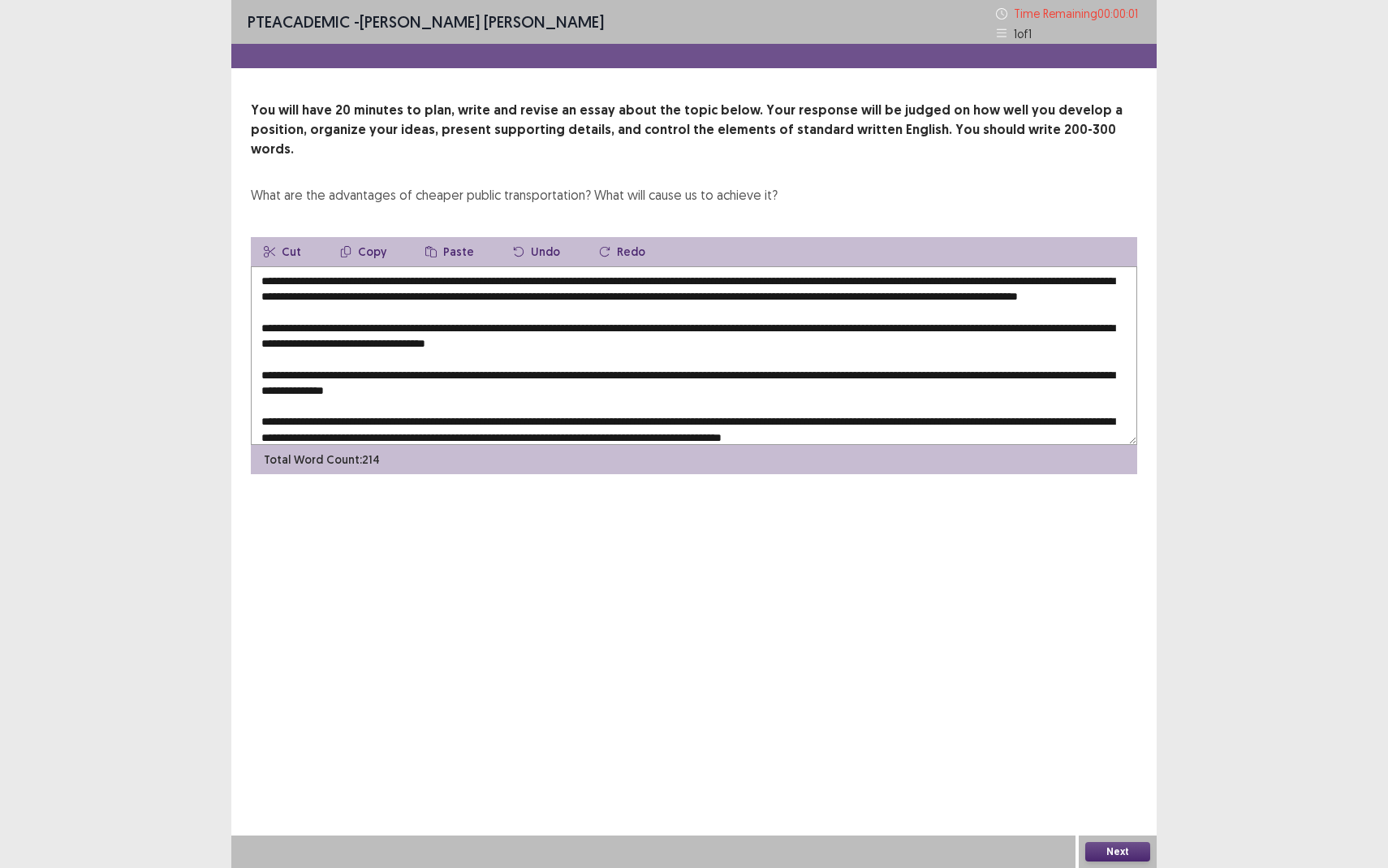
type textarea "**********"
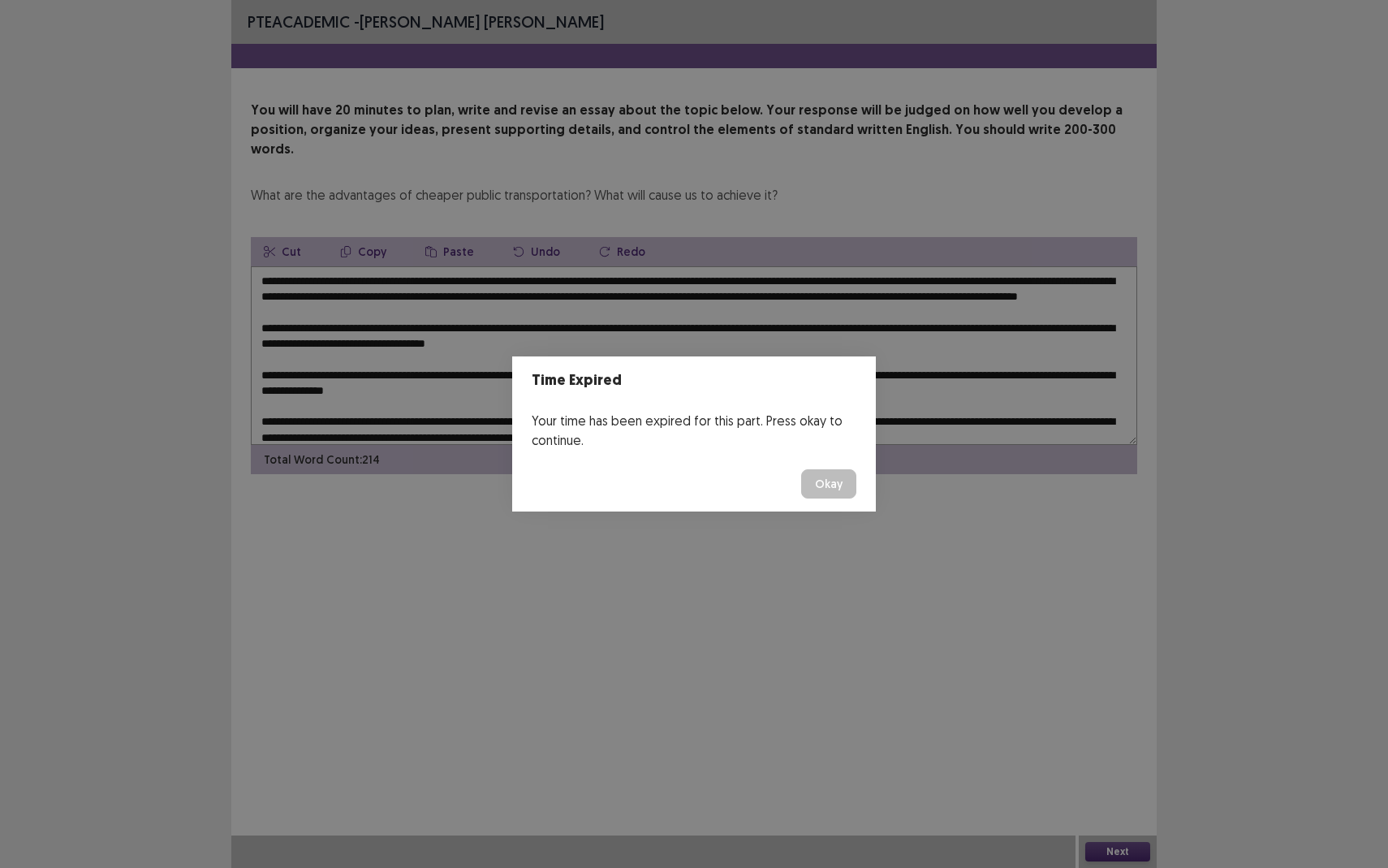
click at [824, 489] on button "Okay" at bounding box center [829, 484] width 55 height 30
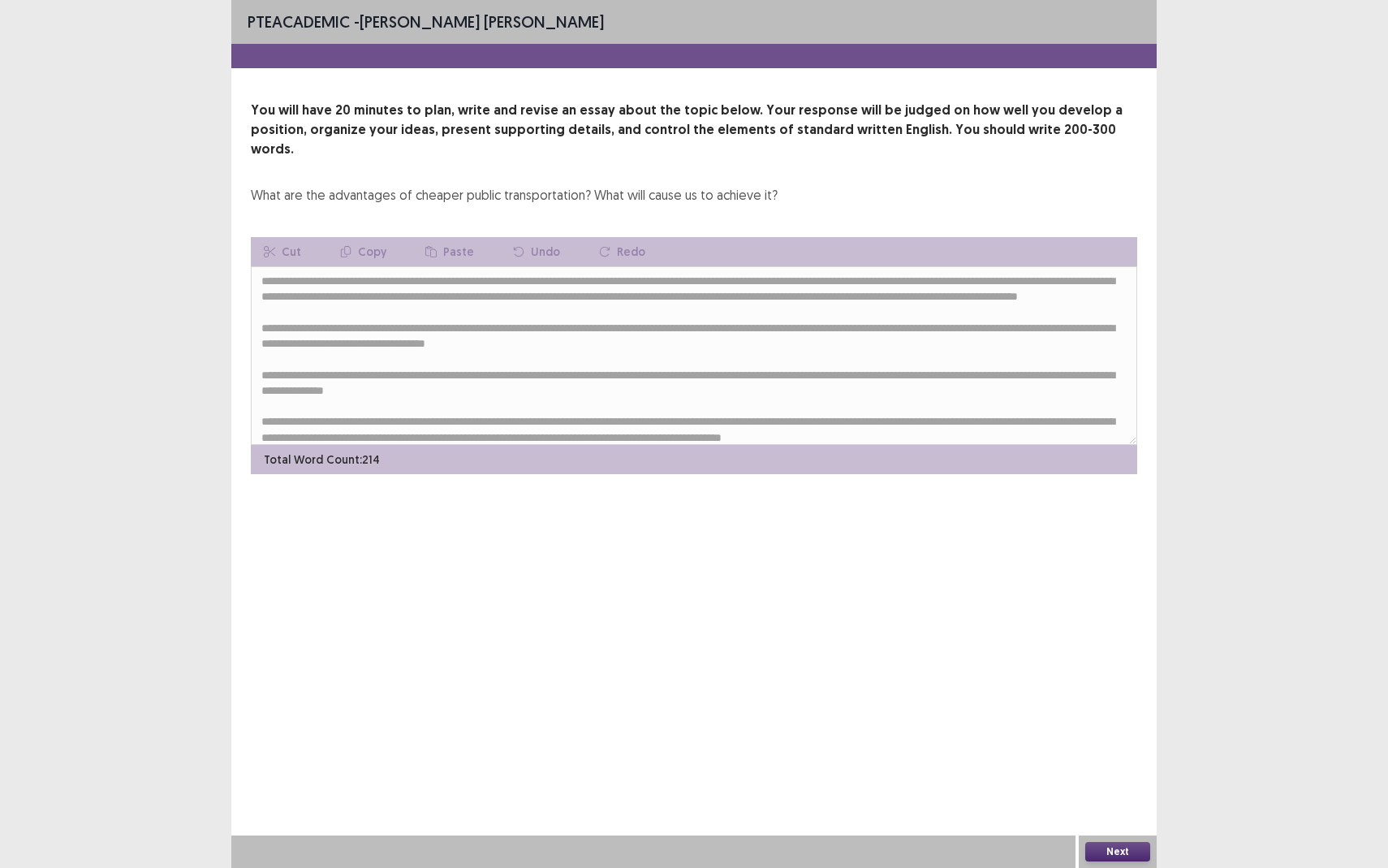
click at [1126, 795] on button "Next" at bounding box center [1118, 851] width 65 height 19
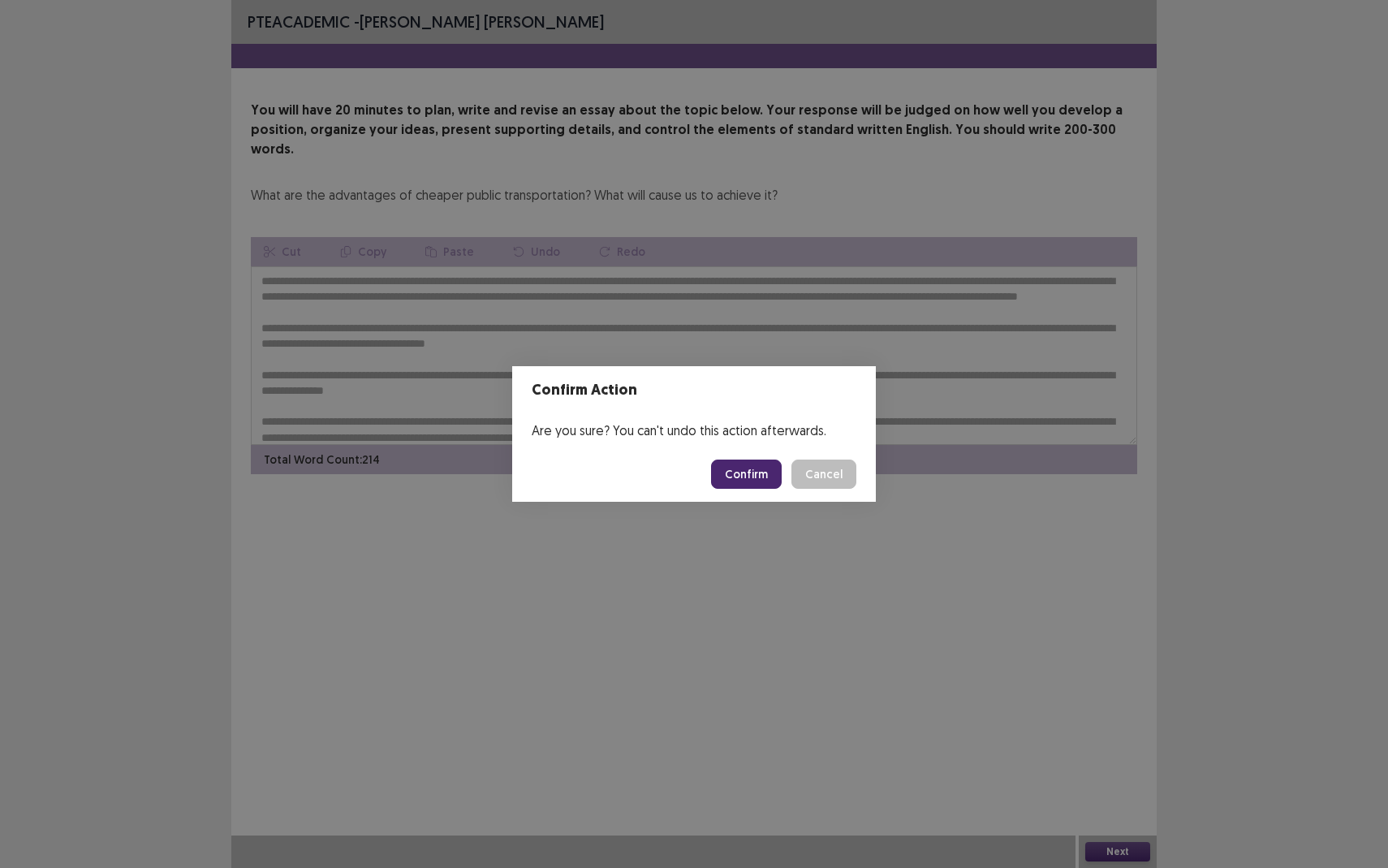
click at [762, 473] on button "Confirm" at bounding box center [746, 474] width 70 height 30
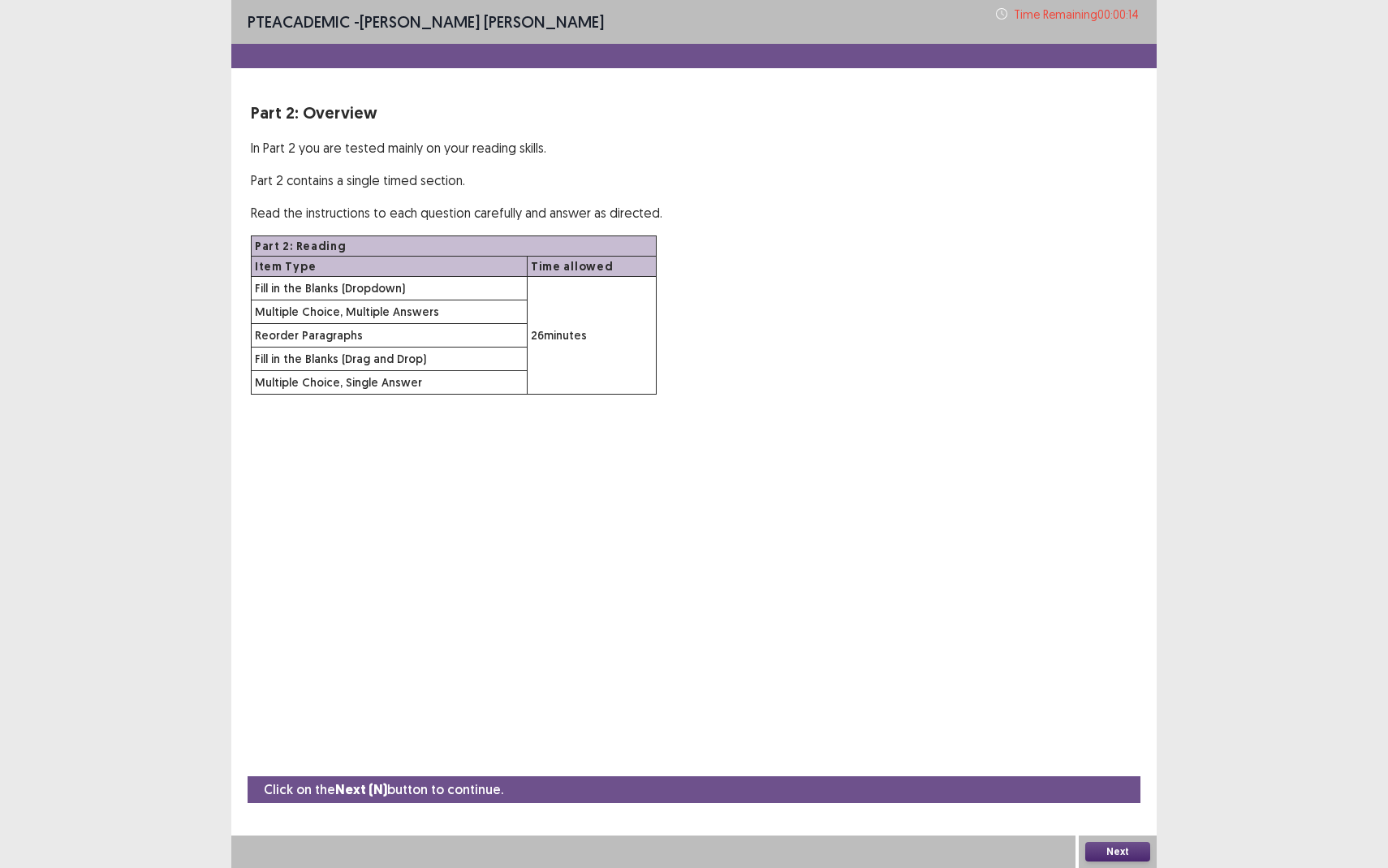
drag, startPoint x: 950, startPoint y: 787, endPoint x: 1143, endPoint y: 776, distance: 193.3
click at [982, 782] on div "Click on the Next (N) button to continue." at bounding box center [694, 789] width 893 height 27
click at [1121, 795] on button "Next" at bounding box center [1118, 851] width 65 height 19
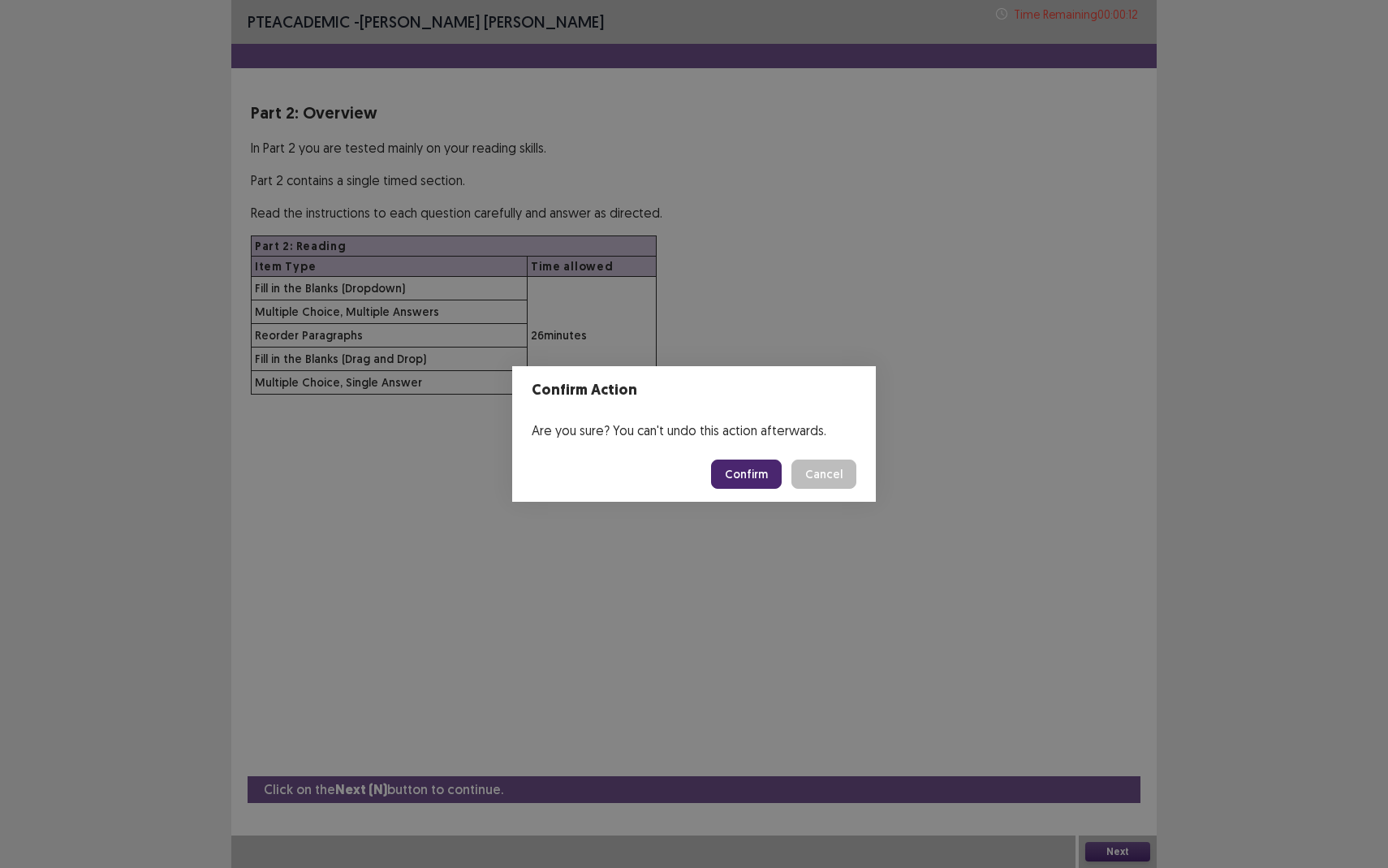
click at [750, 478] on button "Confirm" at bounding box center [746, 474] width 70 height 30
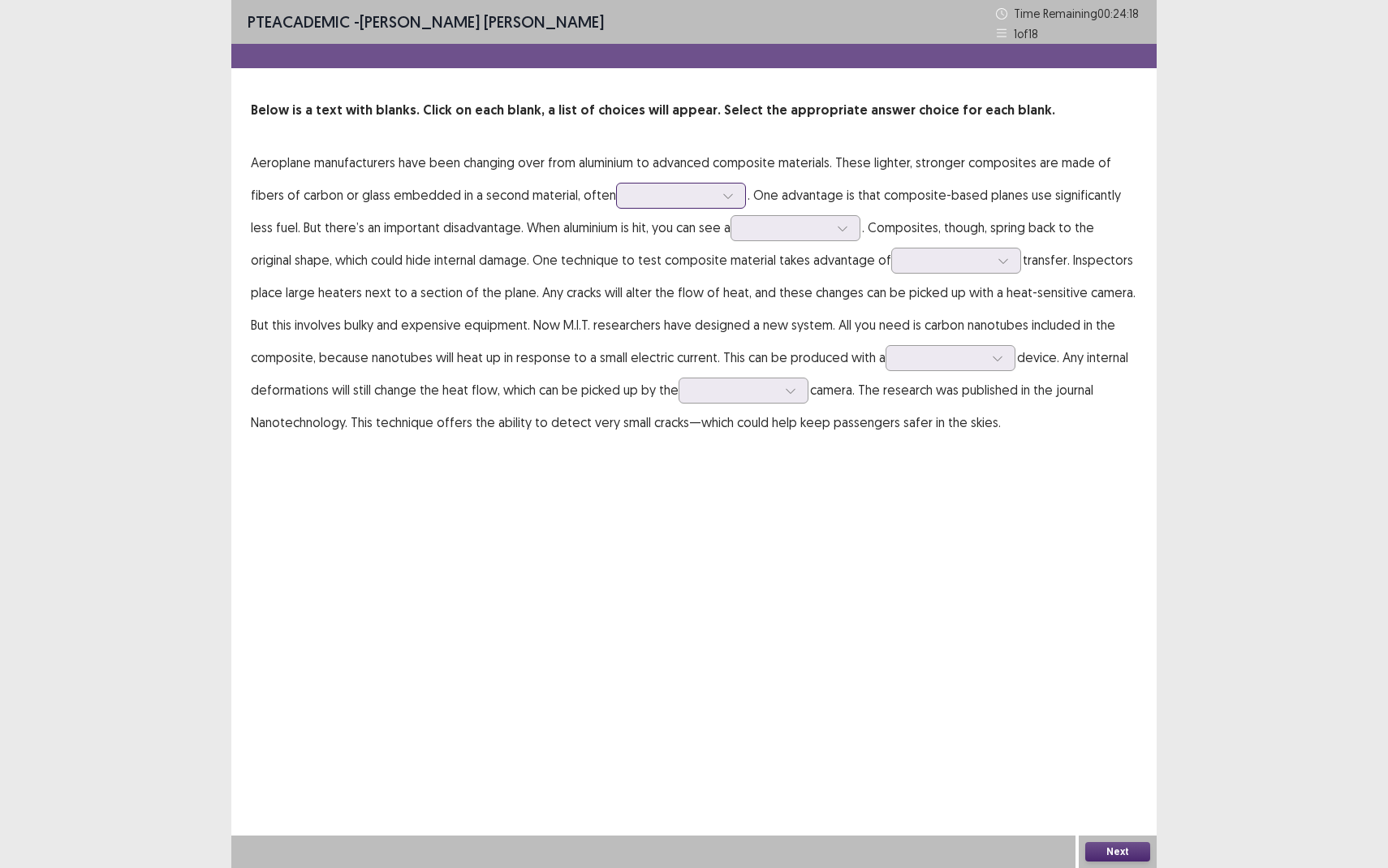
click at [650, 189] on div at bounding box center [671, 195] width 84 height 16
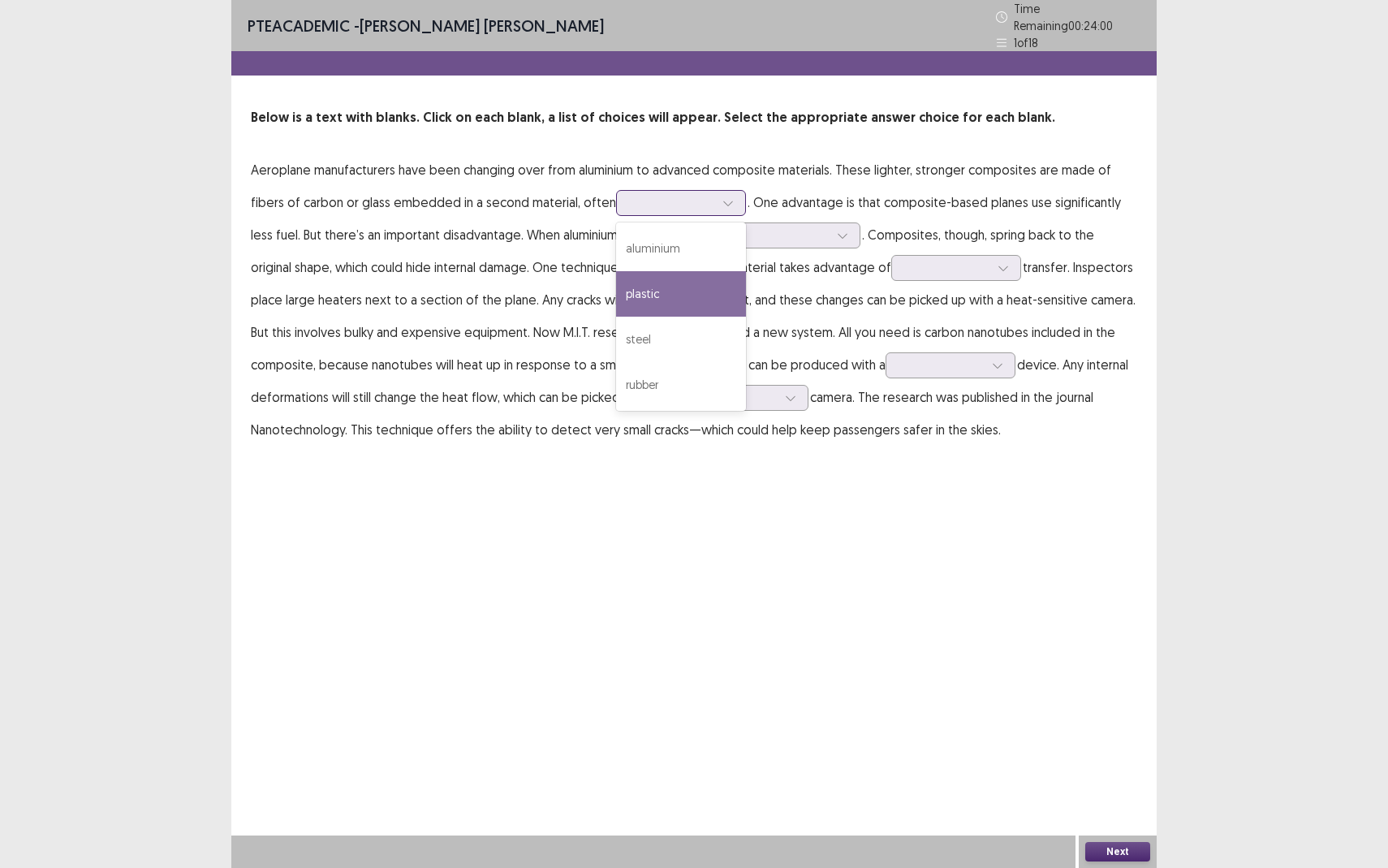
click at [655, 289] on div "plastic" at bounding box center [681, 293] width 129 height 45
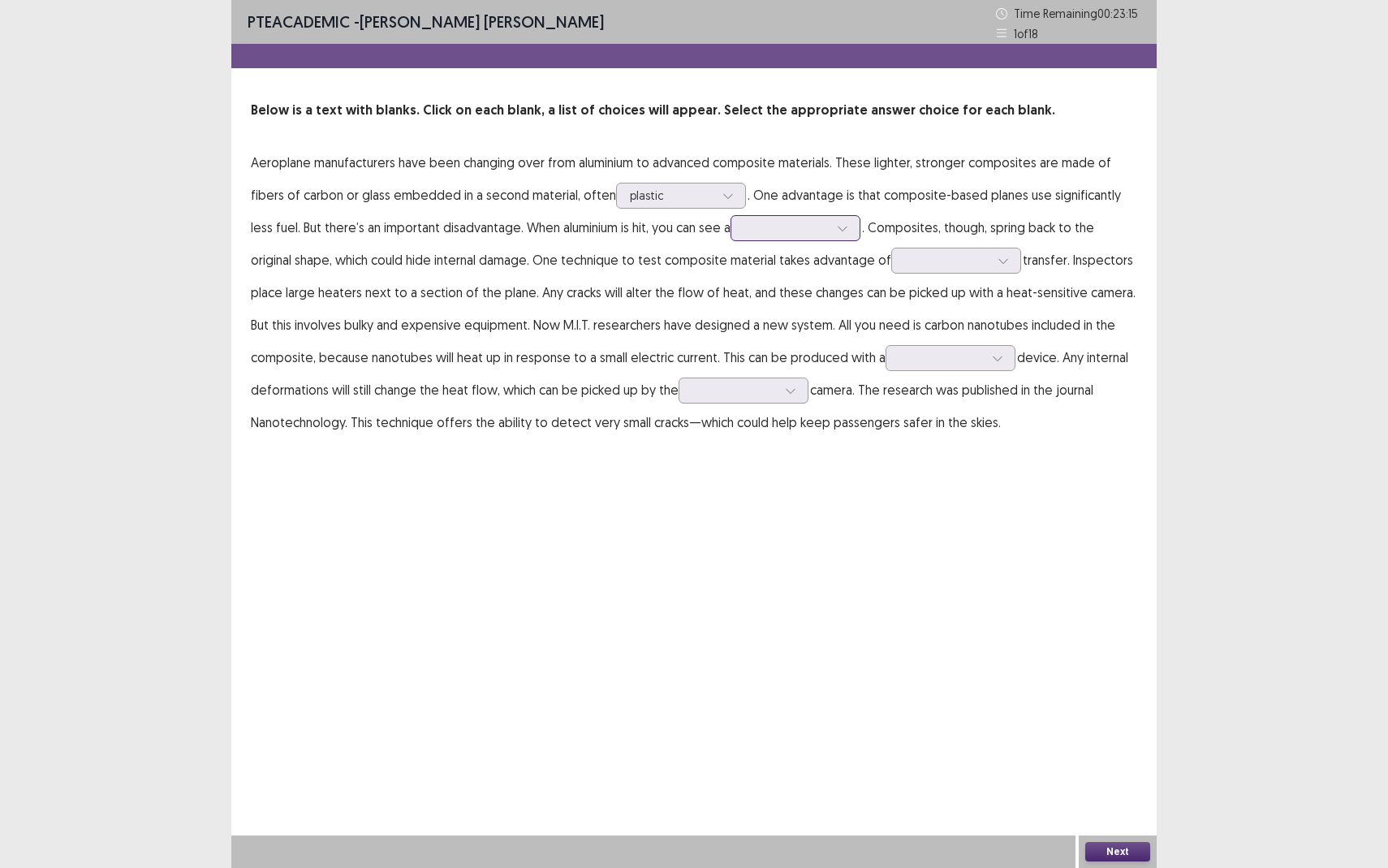
click at [805, 238] on div at bounding box center [795, 228] width 129 height 26
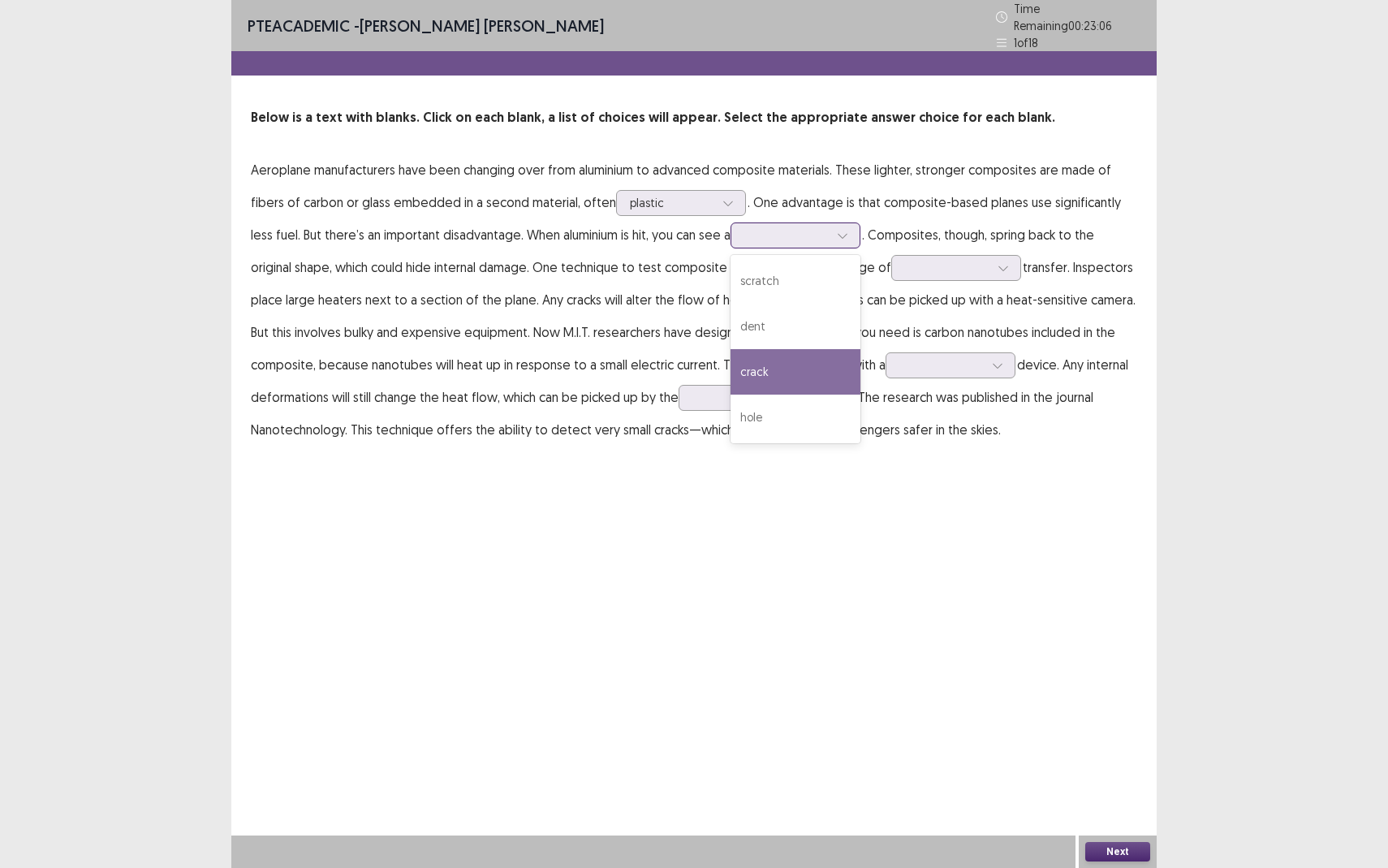
click at [754, 361] on div "crack" at bounding box center [795, 372] width 129 height 45
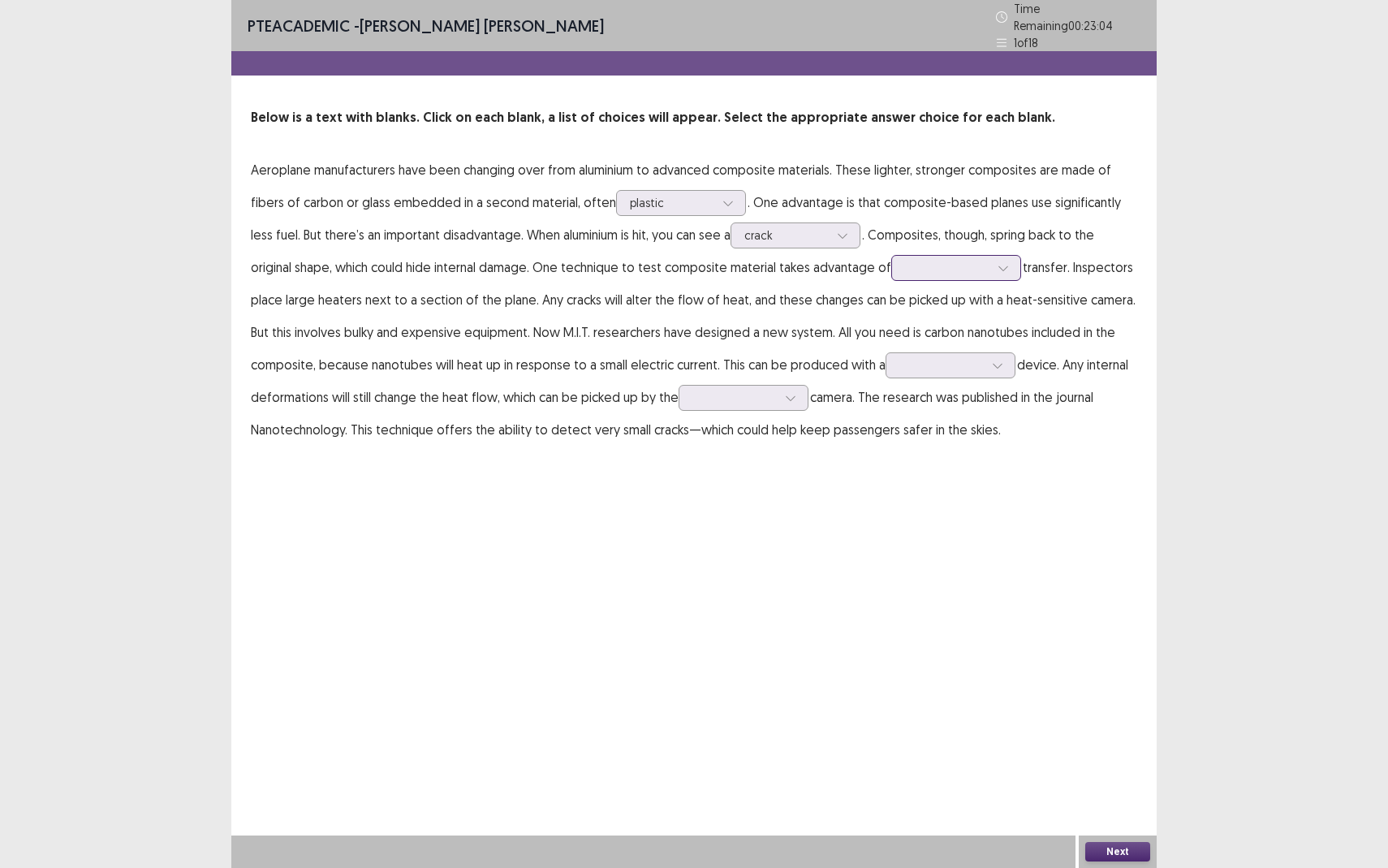
click at [909, 260] on div at bounding box center [947, 267] width 84 height 16
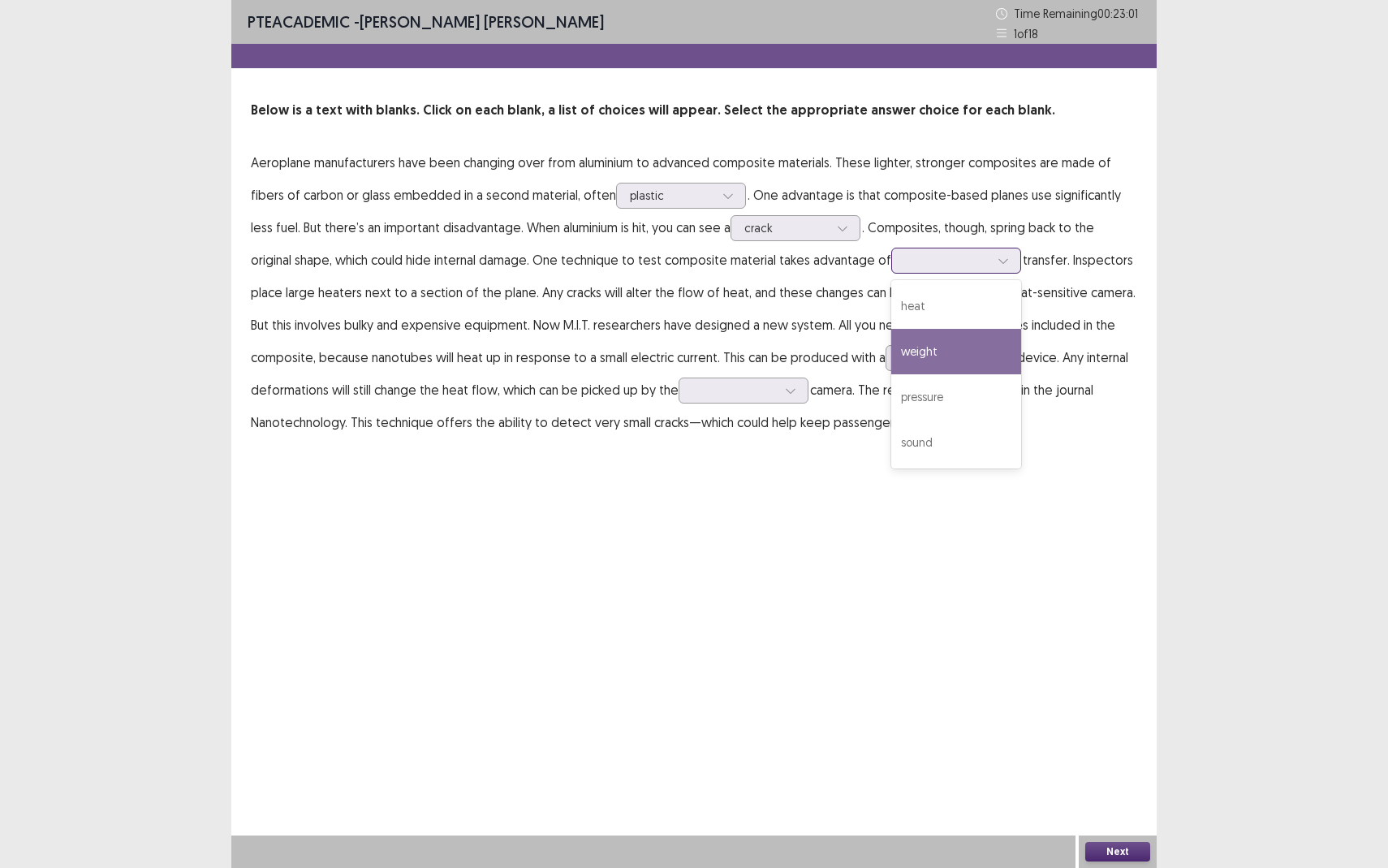
click at [891, 361] on div "weight" at bounding box center [956, 351] width 129 height 45
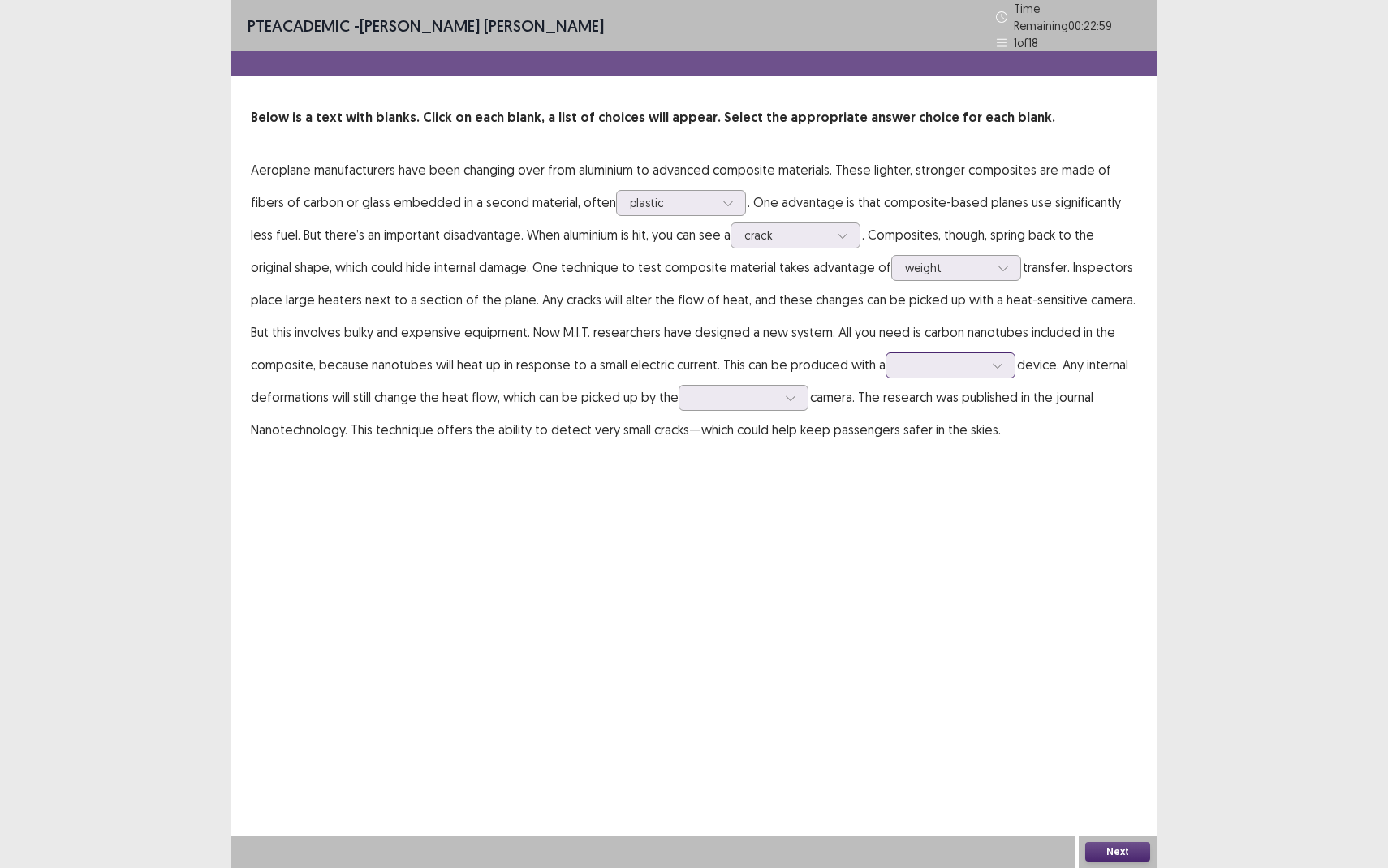
click at [924, 357] on div at bounding box center [941, 364] width 84 height 16
click at [915, 458] on div "manual" at bounding box center [951, 456] width 129 height 45
click at [762, 389] on div at bounding box center [734, 397] width 84 height 16
click at [716, 563] on div "video" at bounding box center [743, 579] width 129 height 45
click at [641, 195] on div at bounding box center [671, 202] width 84 height 16
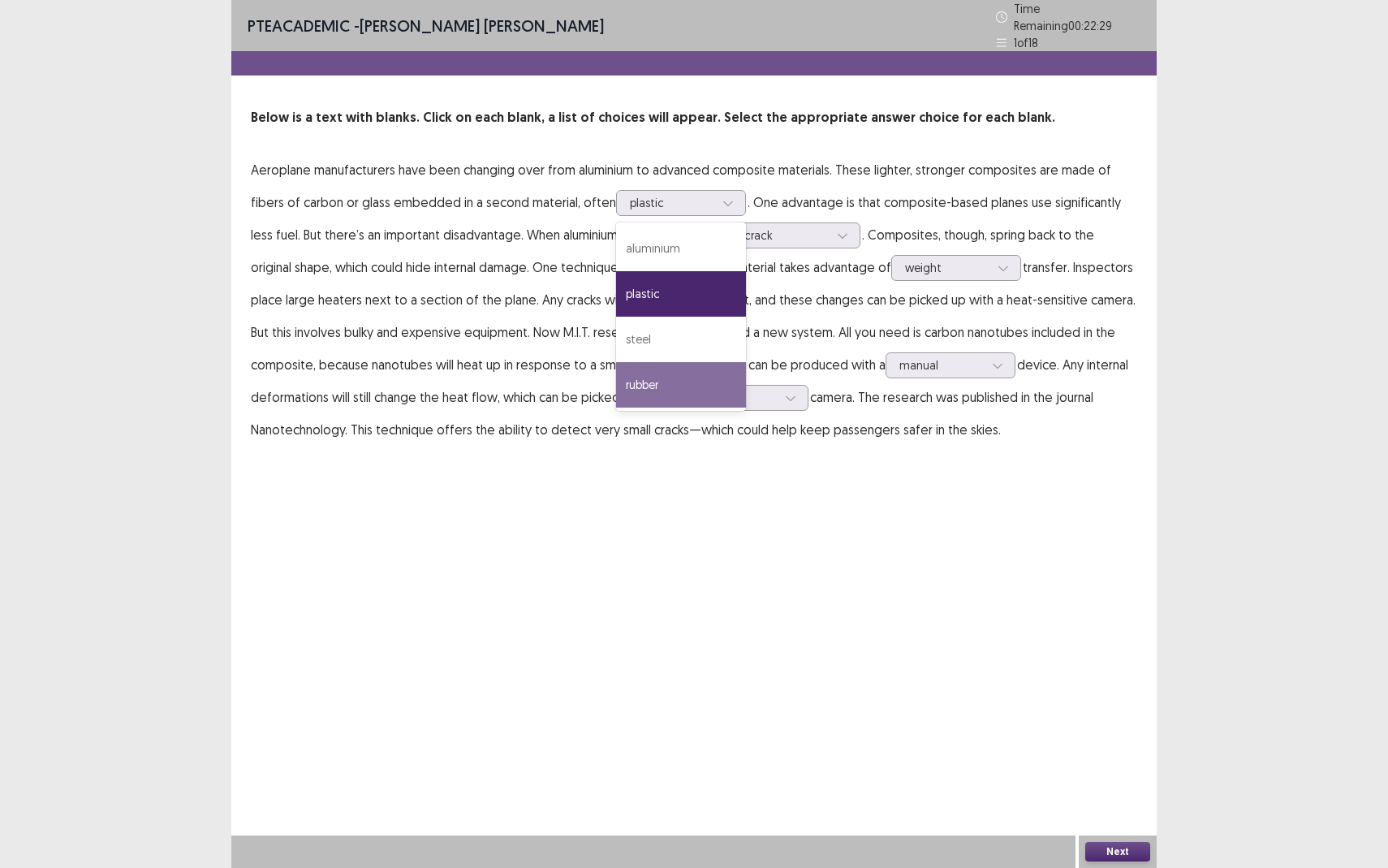
click at [743, 470] on div "PTE academic - Edison Stalin Calderon Calixto Time Remaining 00 : 22 : 29 1 of …" at bounding box center [694, 238] width 926 height 478
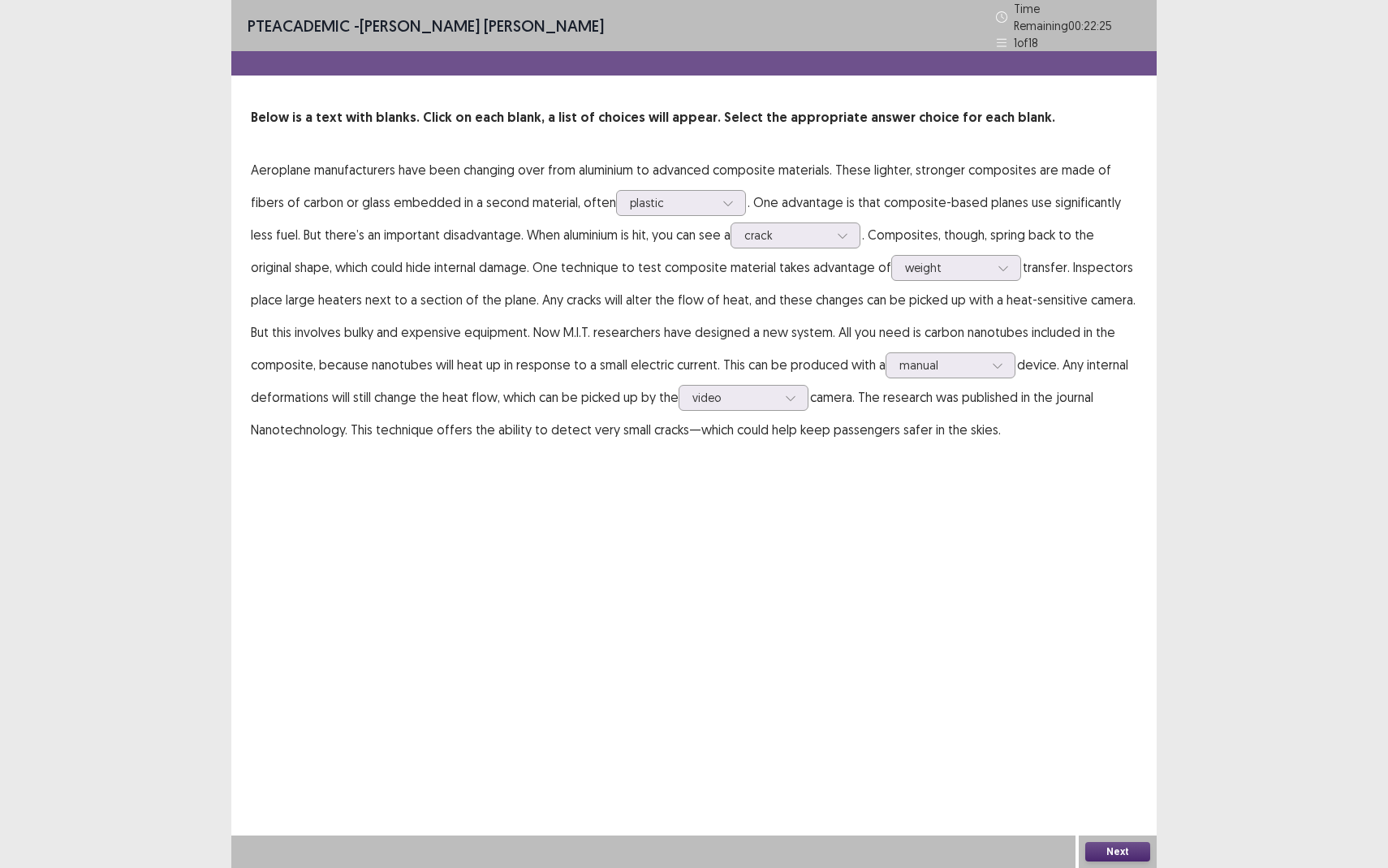
click at [1120, 795] on button "Next" at bounding box center [1118, 851] width 65 height 19
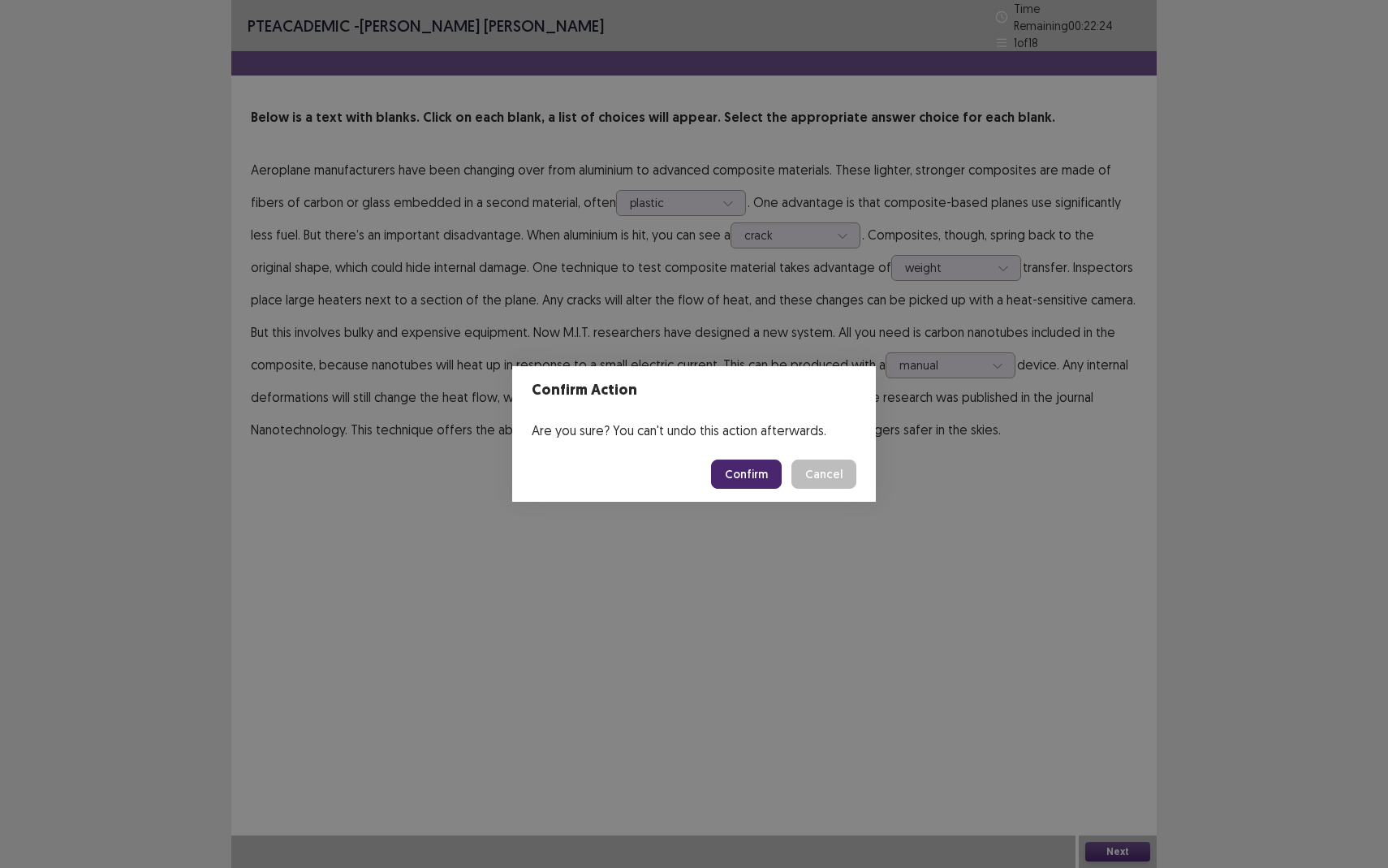
click at [756, 468] on button "Confirm" at bounding box center [746, 474] width 70 height 30
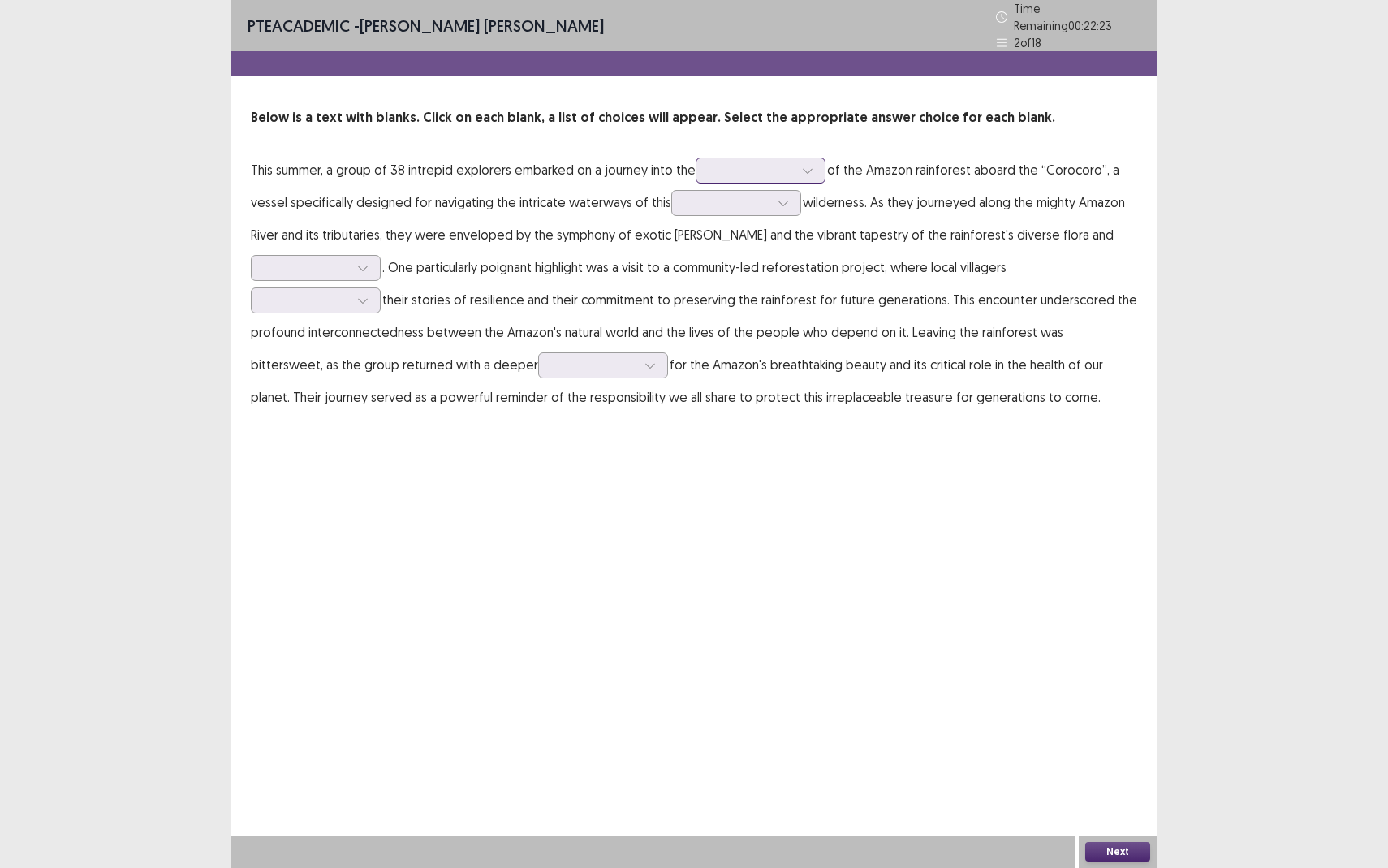
click at [724, 163] on div at bounding box center [751, 170] width 84 height 16
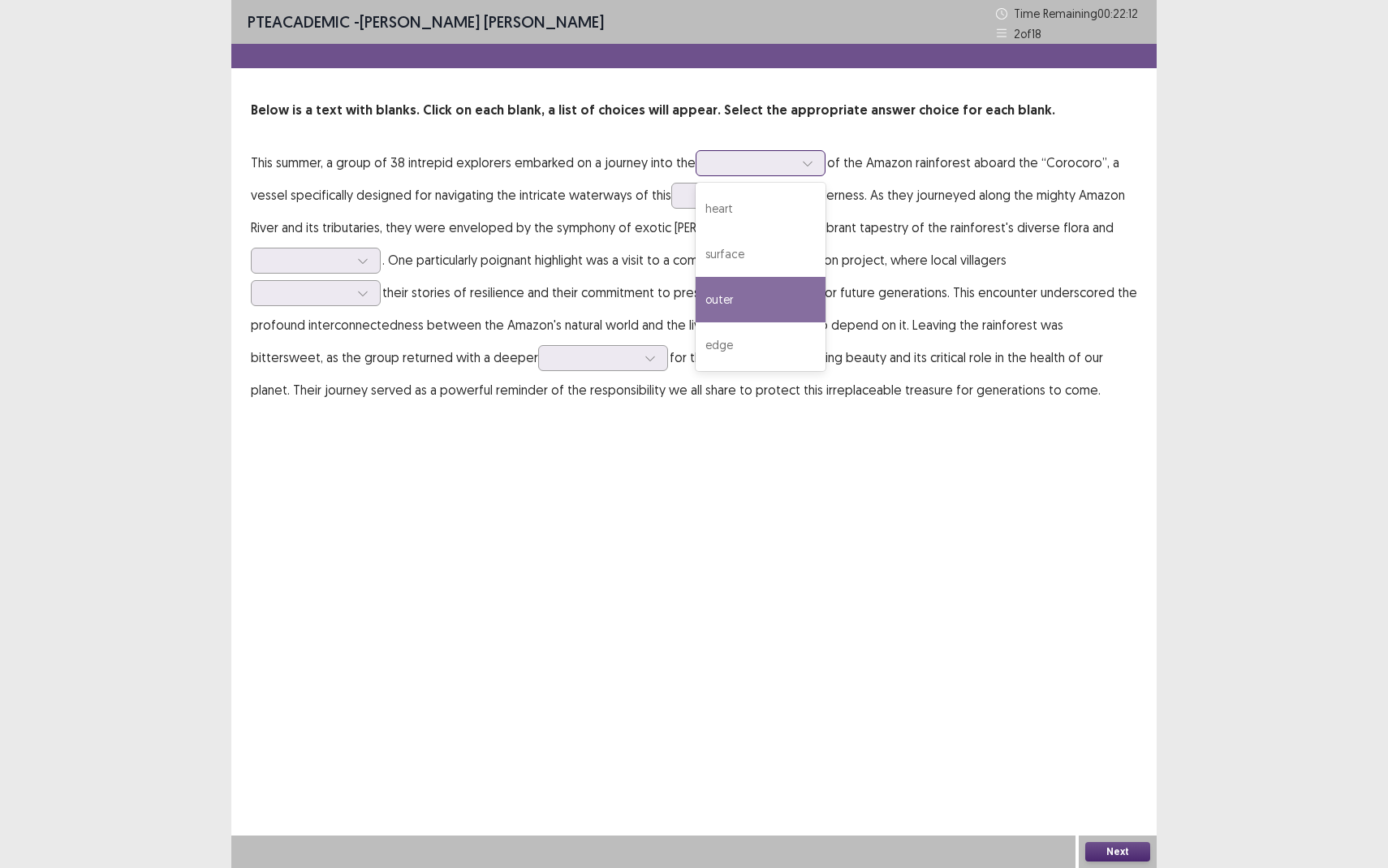
click at [721, 303] on div "outer" at bounding box center [760, 299] width 129 height 45
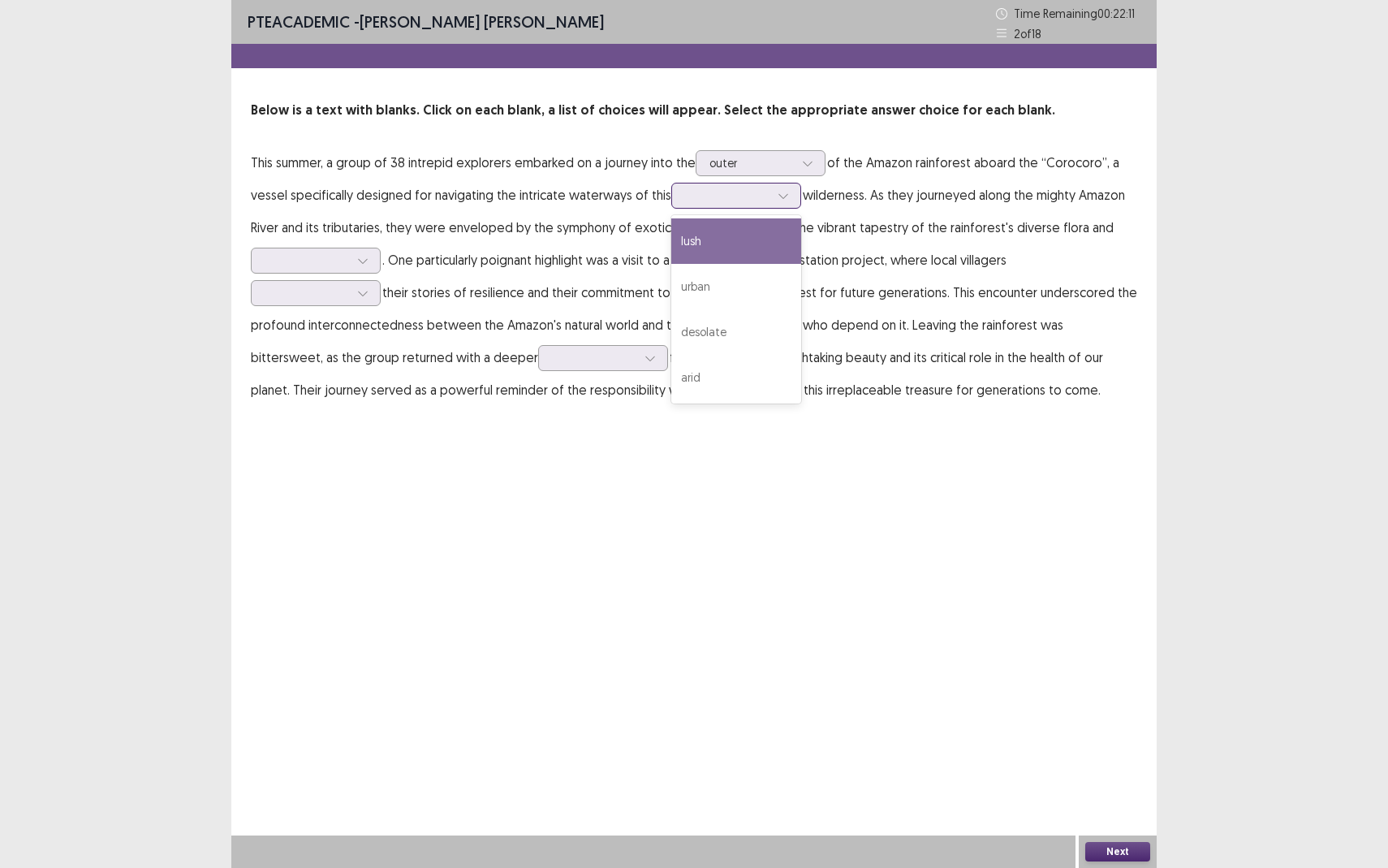
click at [710, 191] on div at bounding box center [727, 195] width 84 height 16
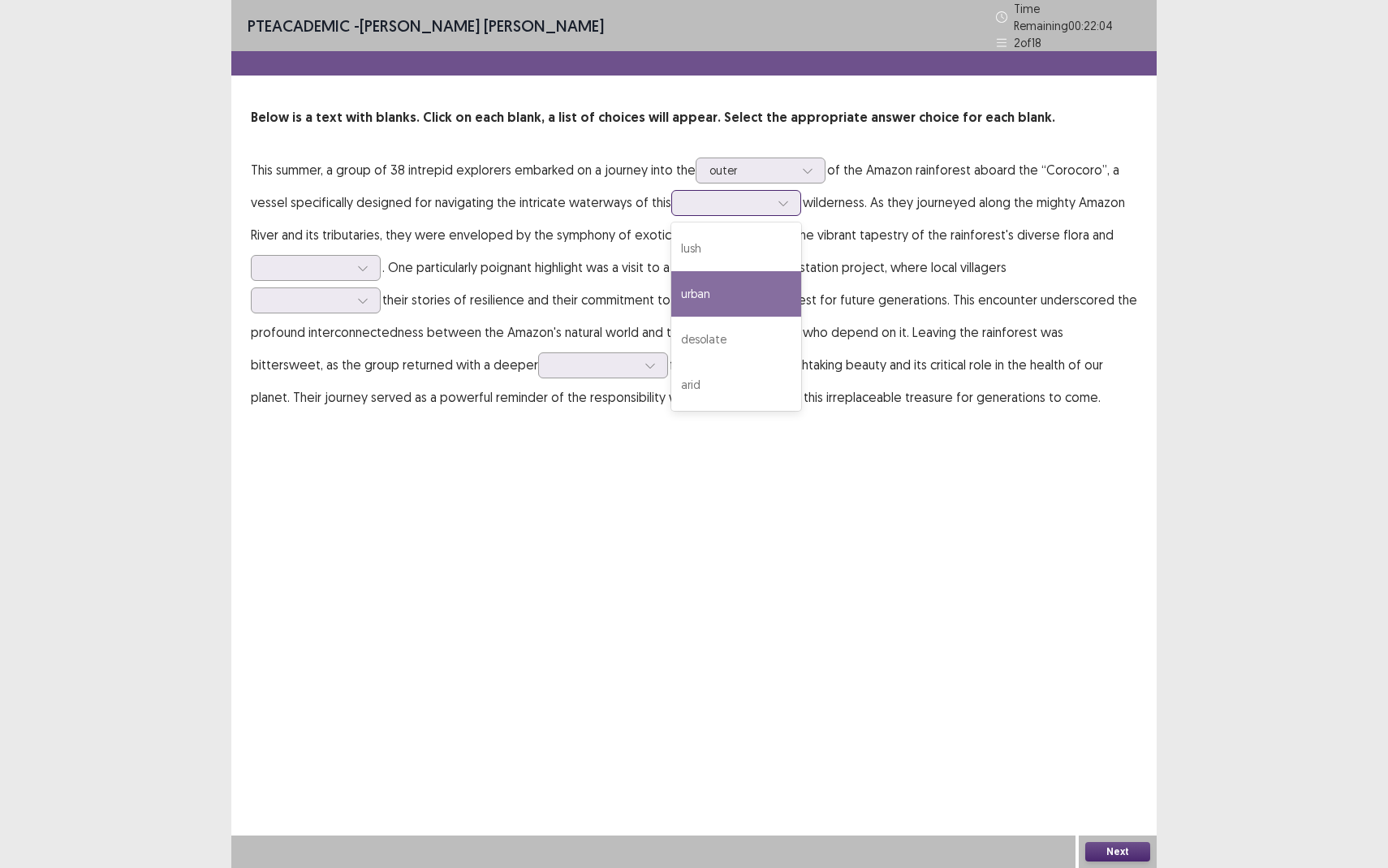
click at [698, 295] on div "urban" at bounding box center [736, 293] width 129 height 45
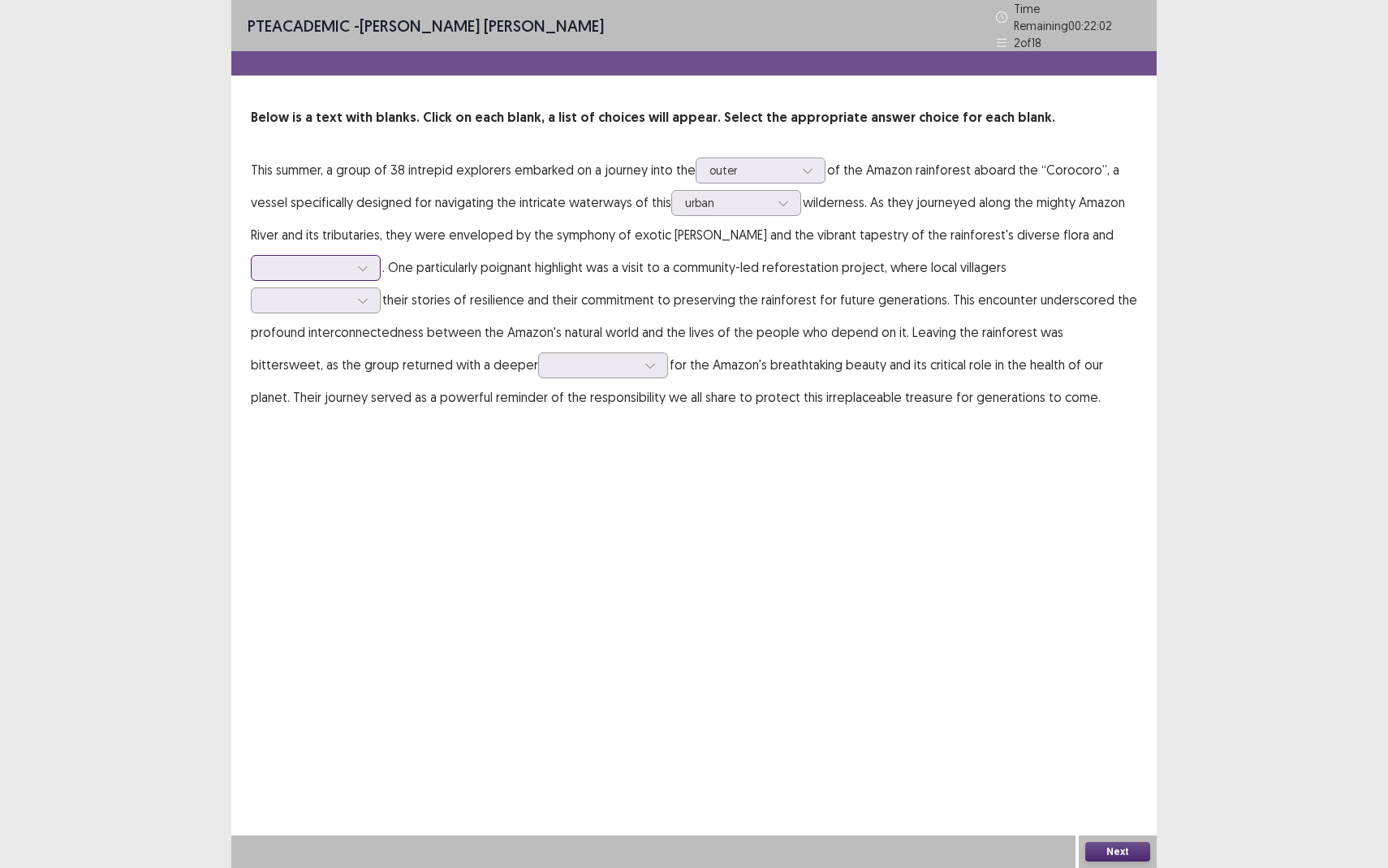
click at [339, 260] on div at bounding box center [306, 267] width 84 height 16
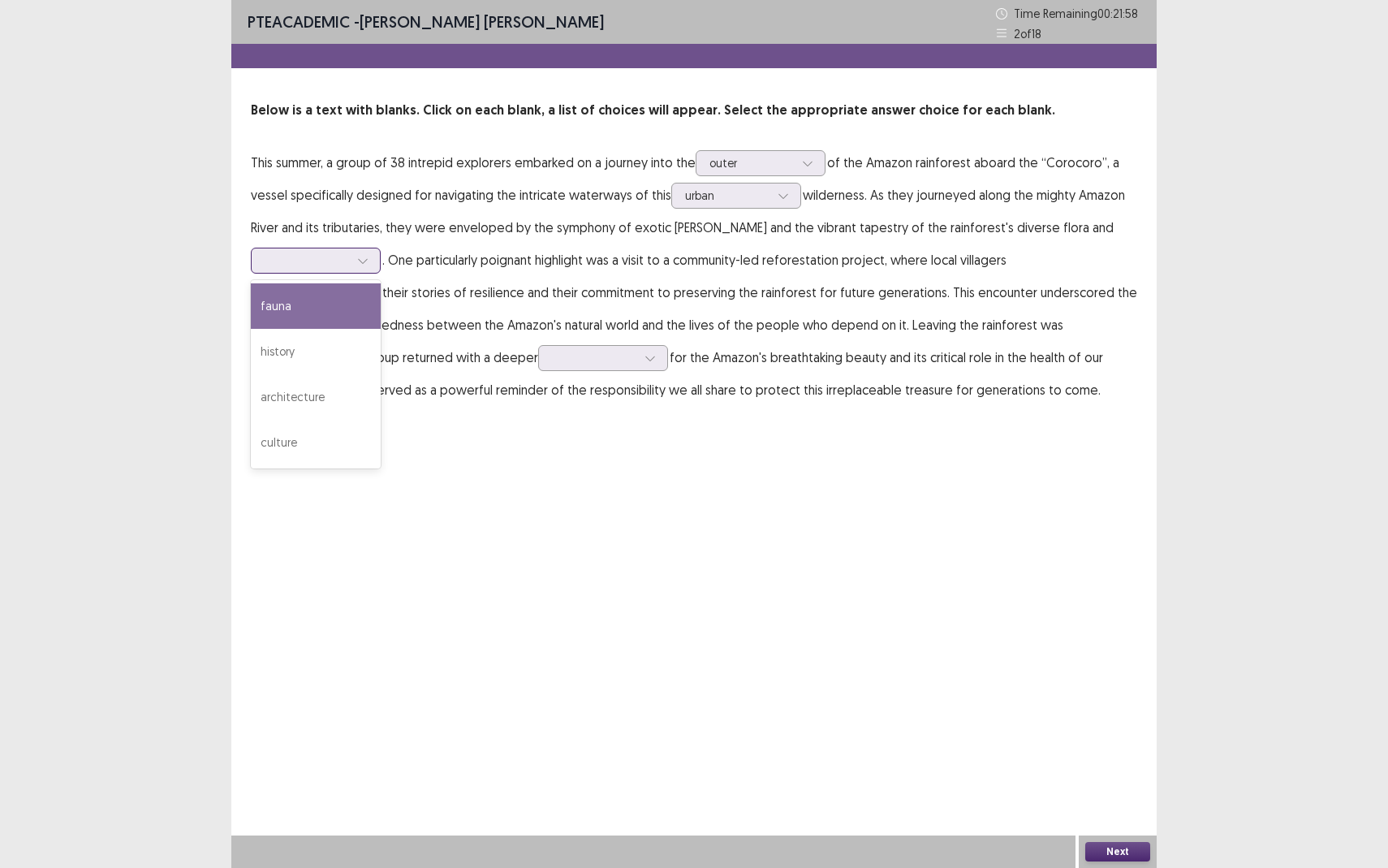
click at [311, 316] on div "fauna" at bounding box center [315, 305] width 129 height 45
click at [356, 296] on div at bounding box center [362, 293] width 24 height 24
click at [303, 341] on div "shared" at bounding box center [315, 338] width 129 height 45
click at [552, 356] on div at bounding box center [594, 357] width 84 height 16
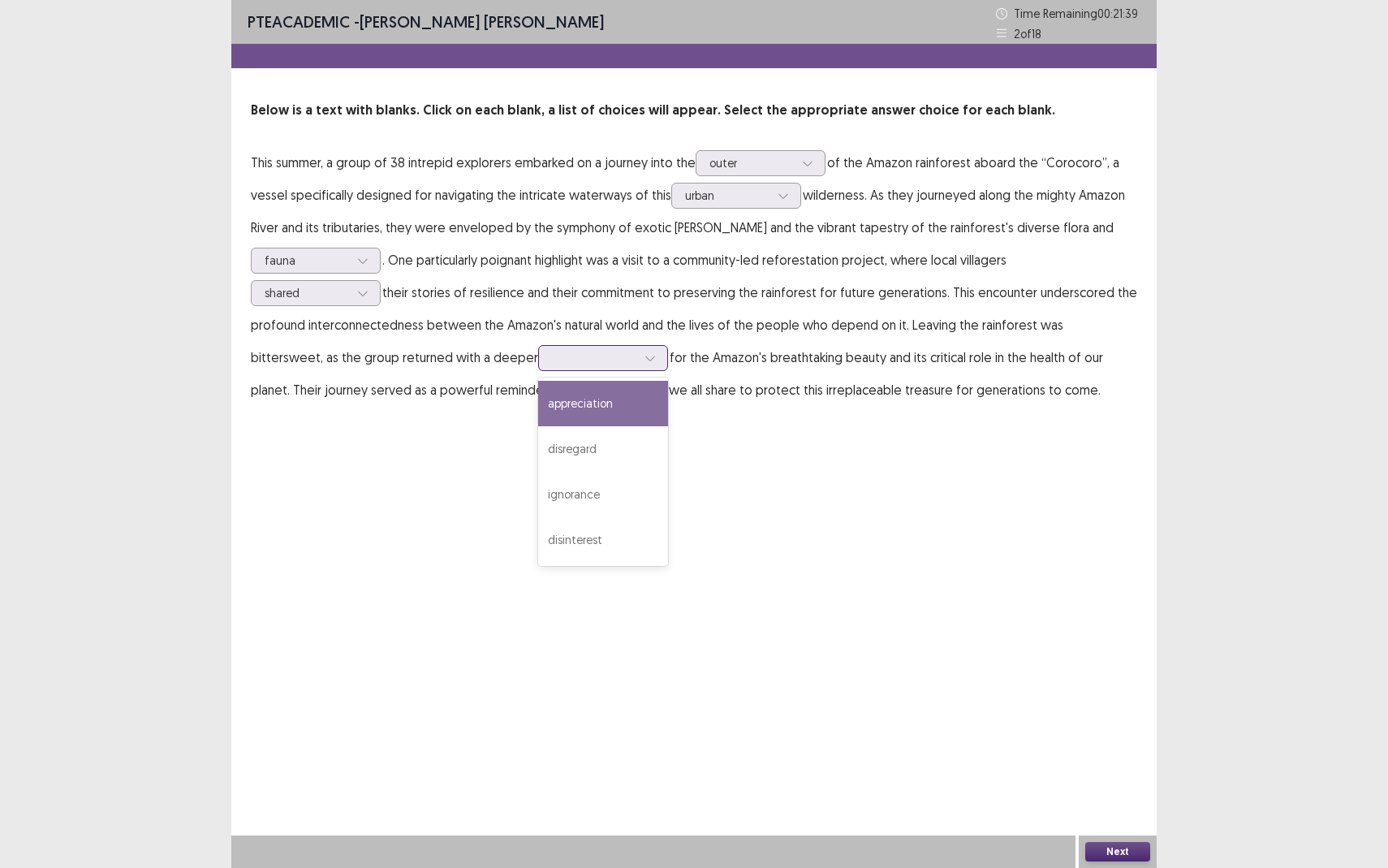
click at [538, 413] on div "appreciation" at bounding box center [603, 403] width 129 height 45
click at [1124, 795] on button "Next" at bounding box center [1118, 851] width 65 height 19
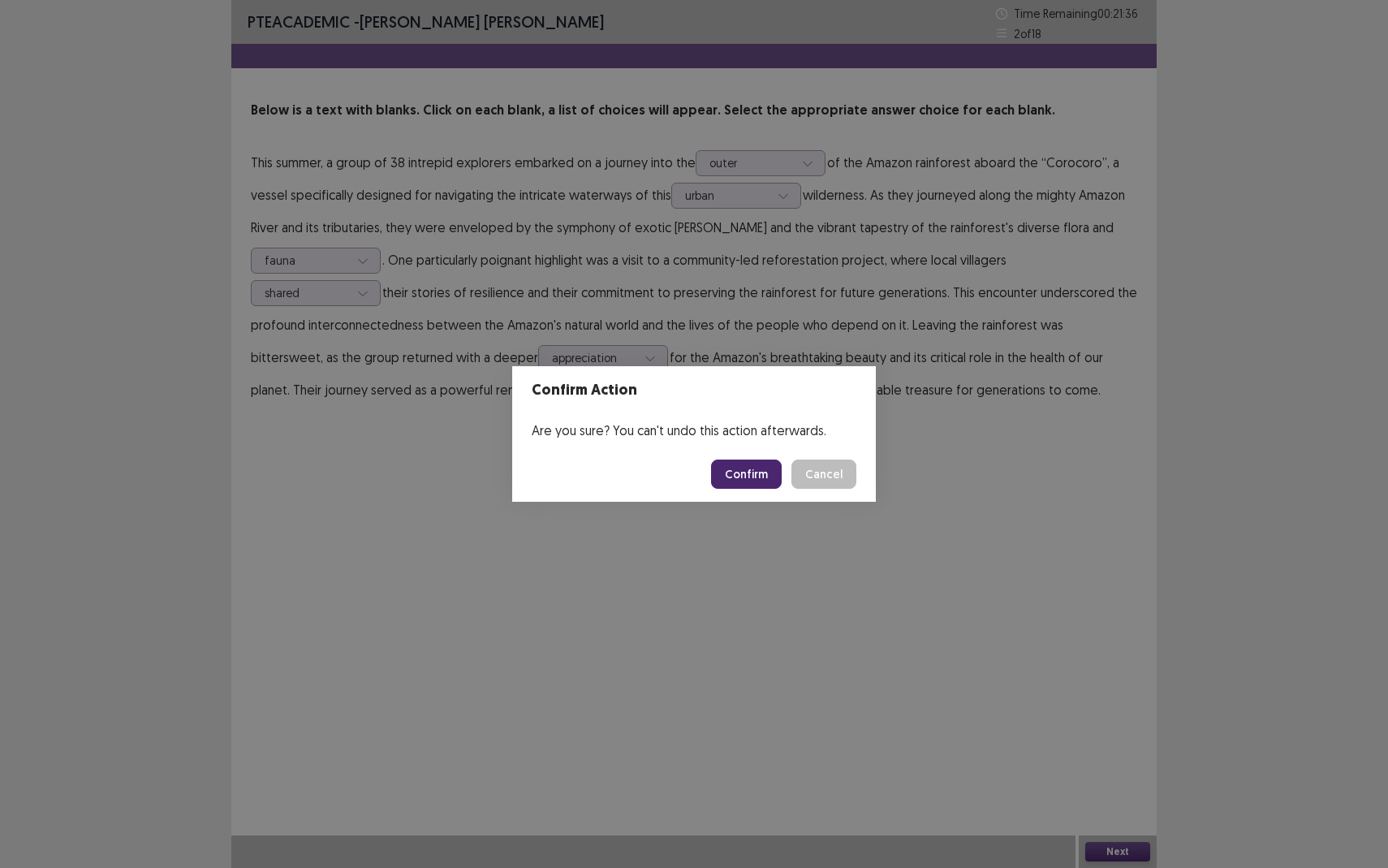
click at [755, 478] on button "Confirm" at bounding box center [746, 474] width 70 height 30
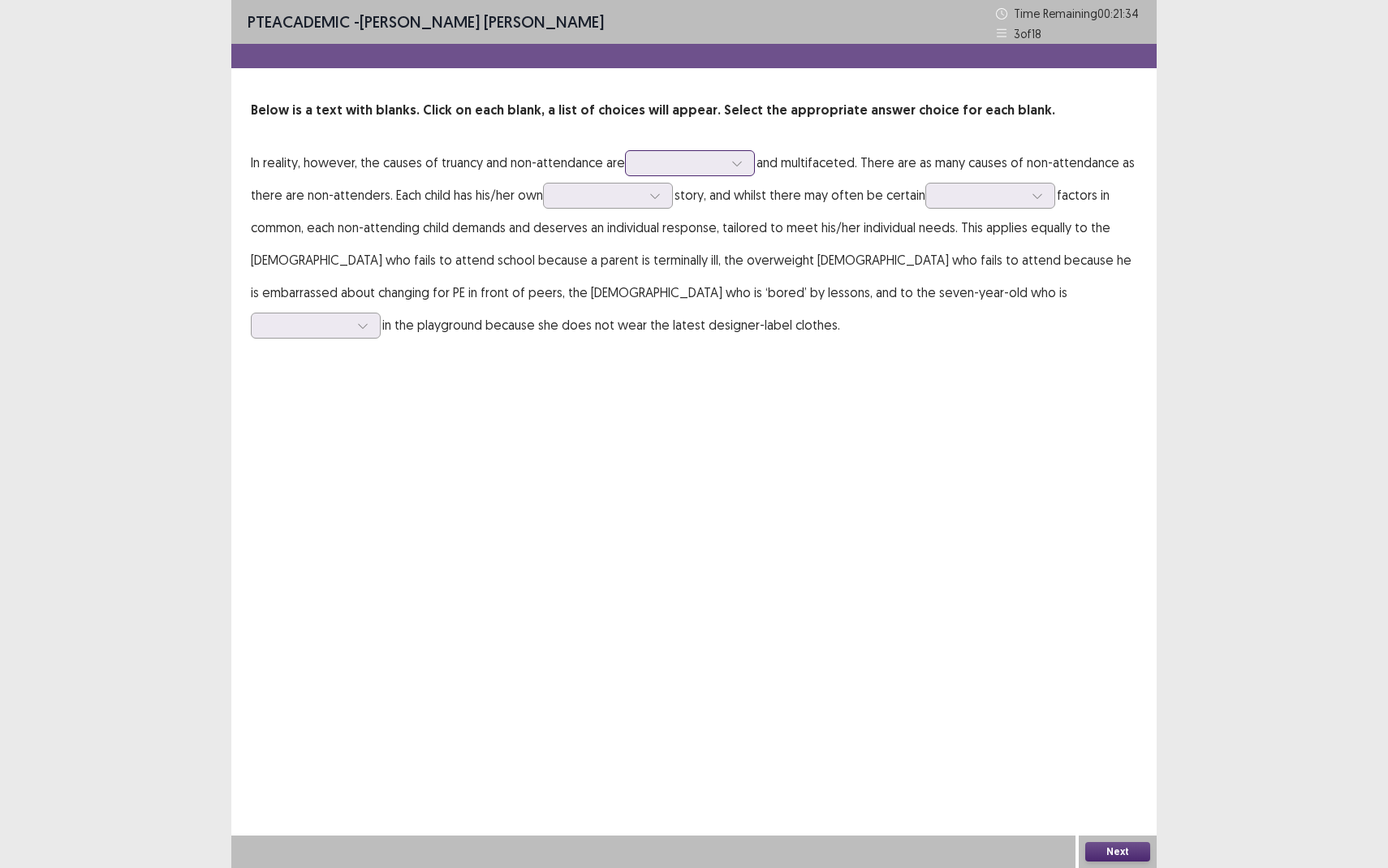
click at [677, 162] on div at bounding box center [681, 163] width 84 height 16
click at [670, 258] on div "diverse" at bounding box center [690, 253] width 129 height 45
click at [596, 183] on div at bounding box center [608, 196] width 129 height 26
click at [582, 302] on div "unique" at bounding box center [608, 286] width 129 height 45
click at [985, 202] on div at bounding box center [981, 195] width 84 height 16
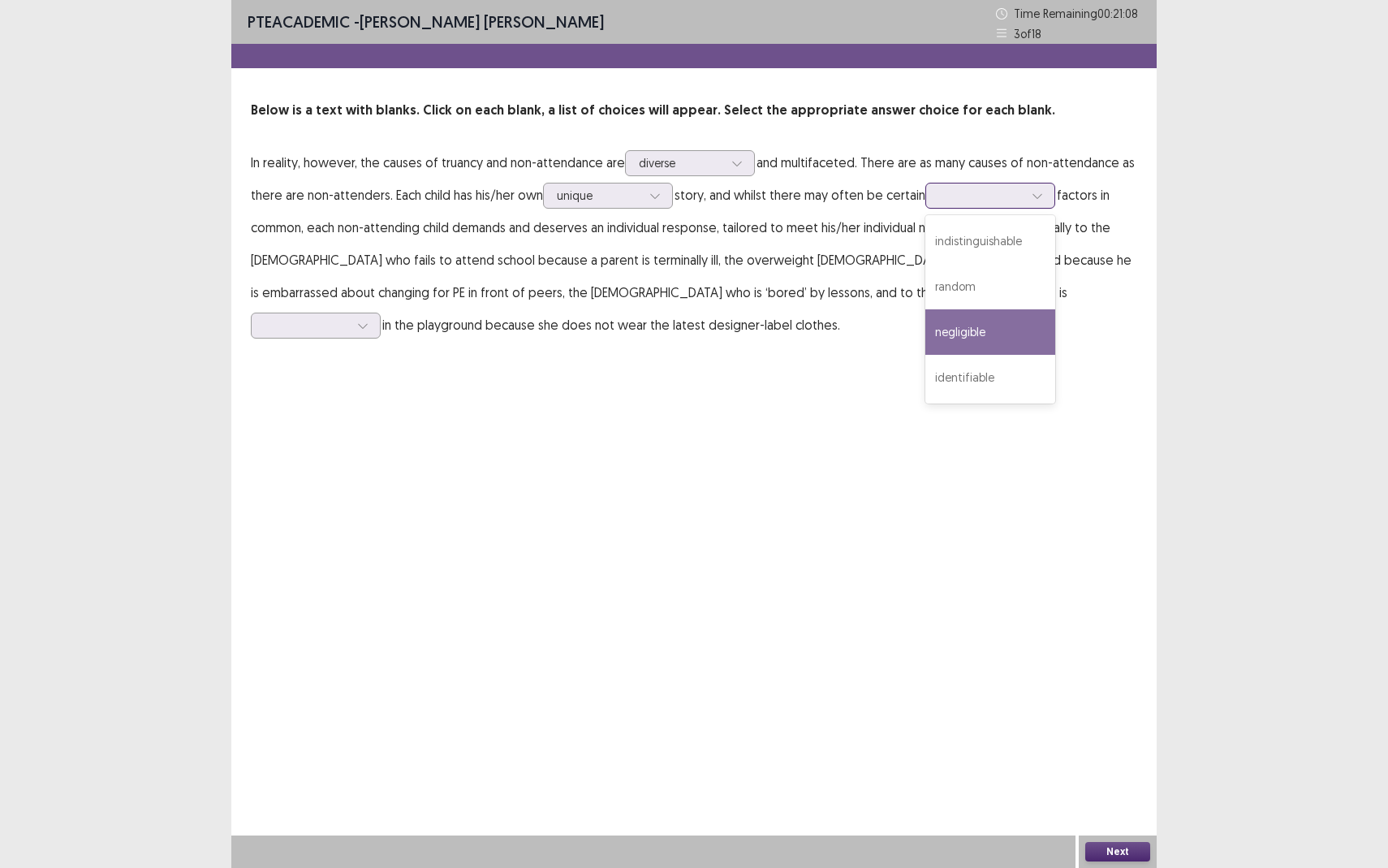
click at [976, 326] on div "negligible" at bounding box center [990, 332] width 129 height 45
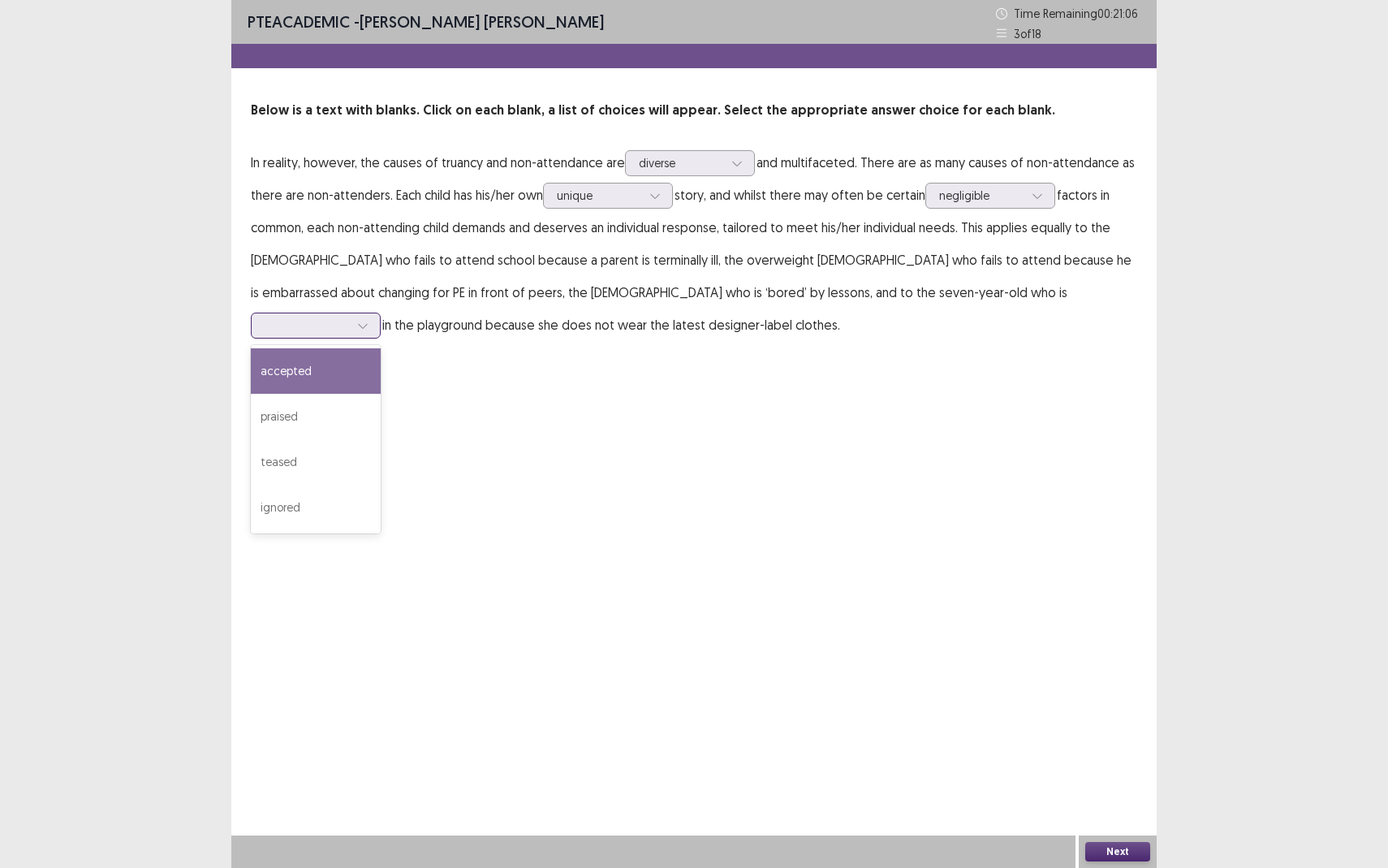
click at [350, 317] on div at bounding box center [306, 324] width 84 height 16
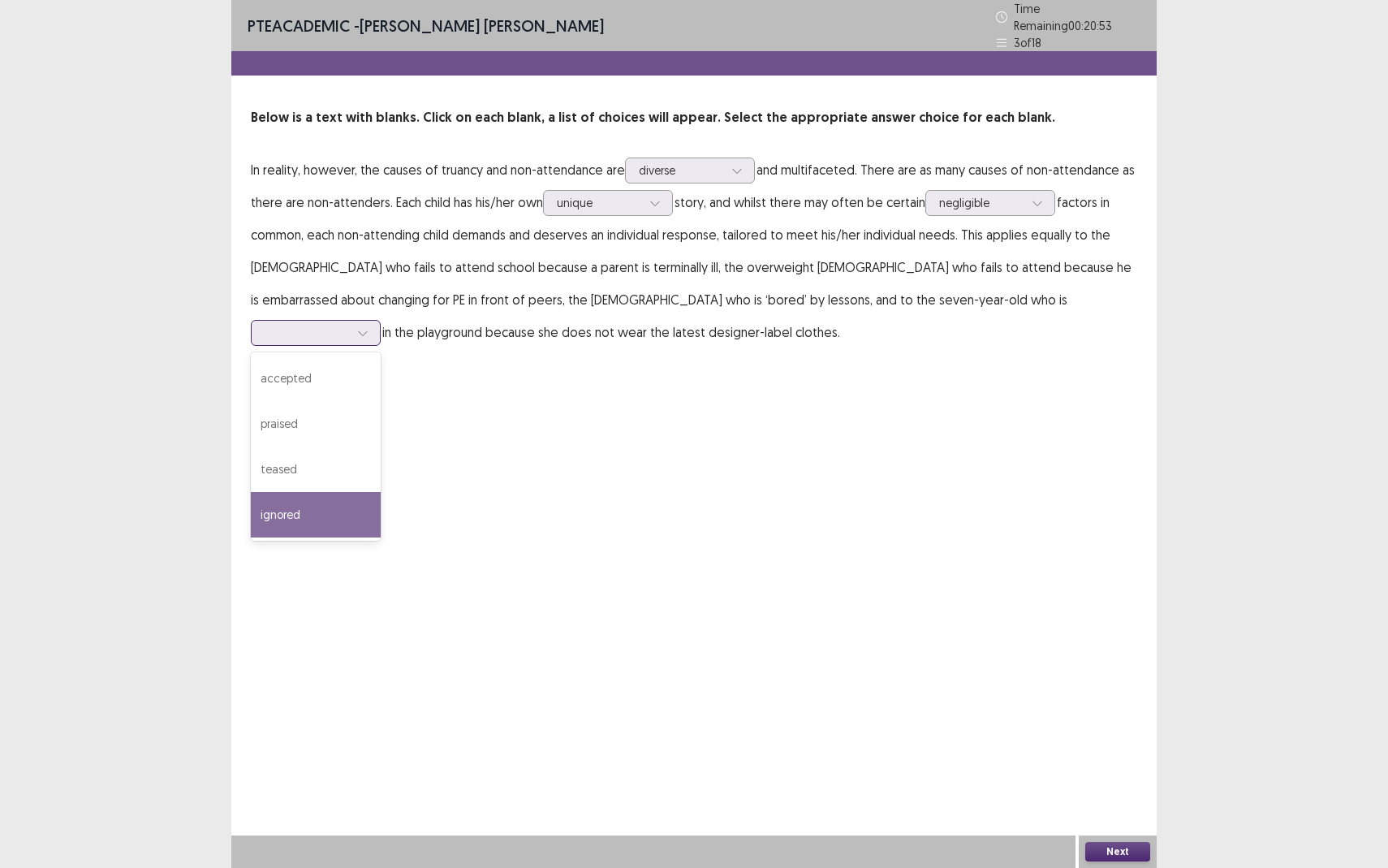
click at [381, 492] on div "ignored" at bounding box center [315, 514] width 129 height 45
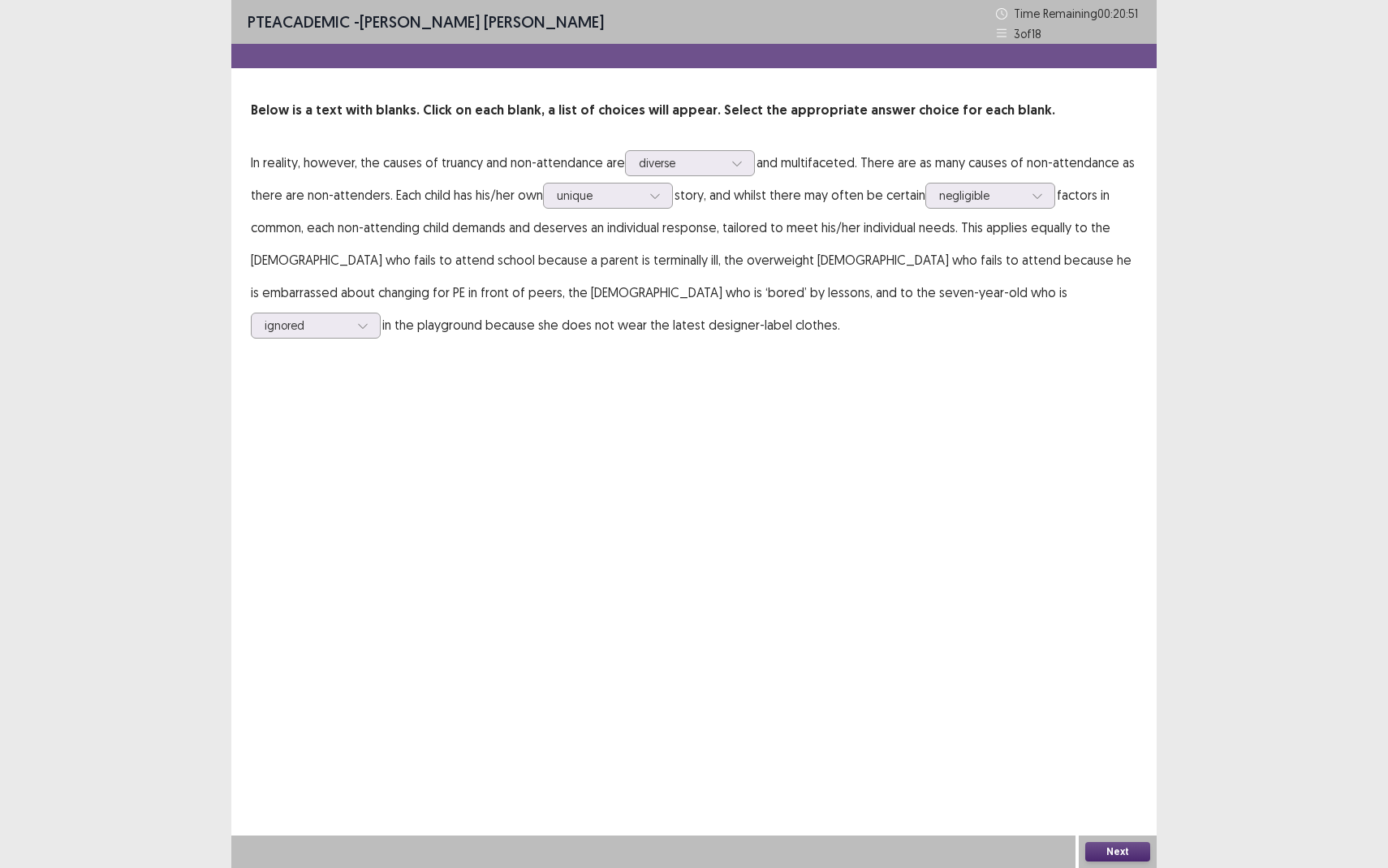
click at [1112, 795] on button "Next" at bounding box center [1118, 851] width 65 height 19
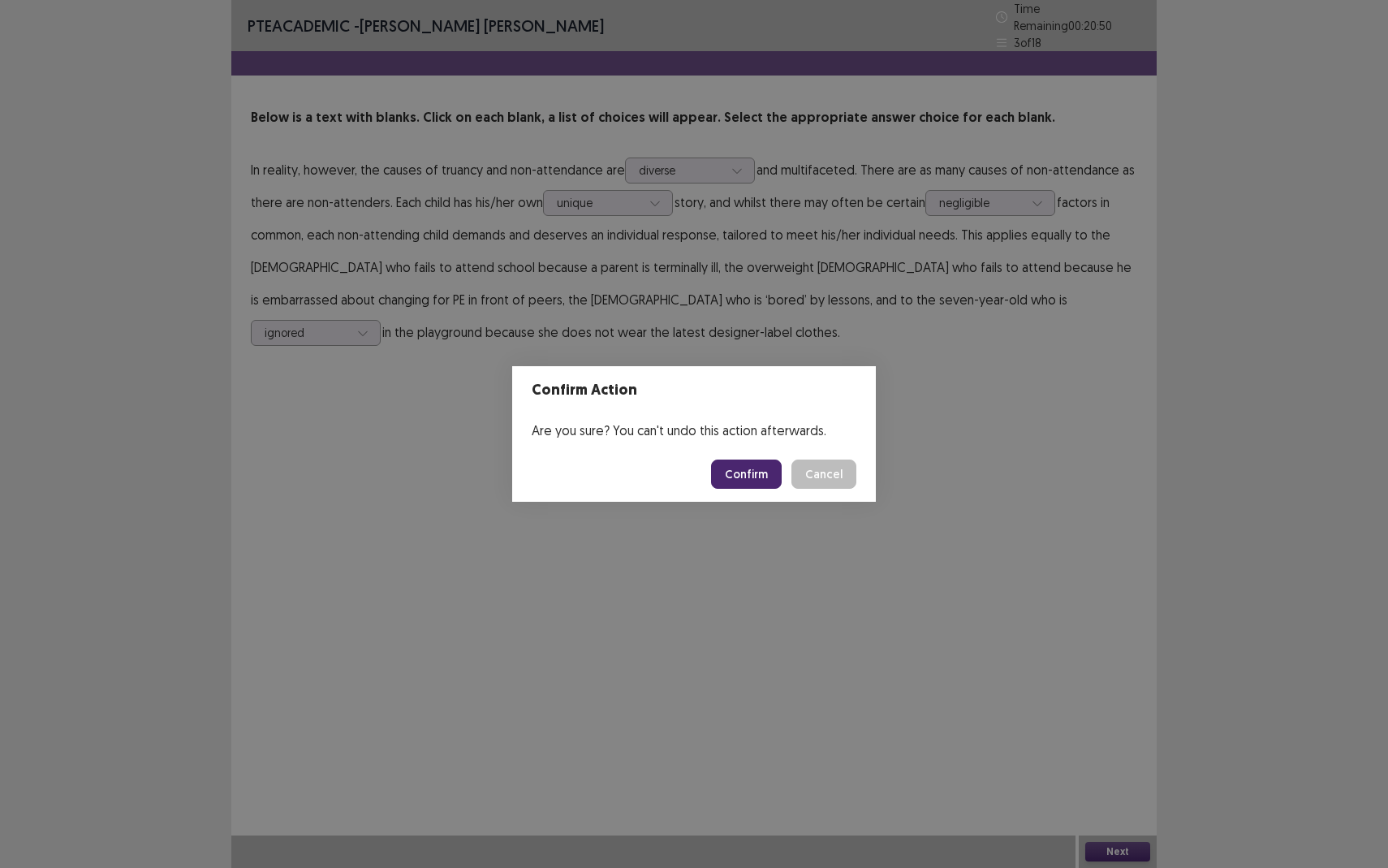
click at [765, 472] on button "Confirm" at bounding box center [746, 474] width 70 height 30
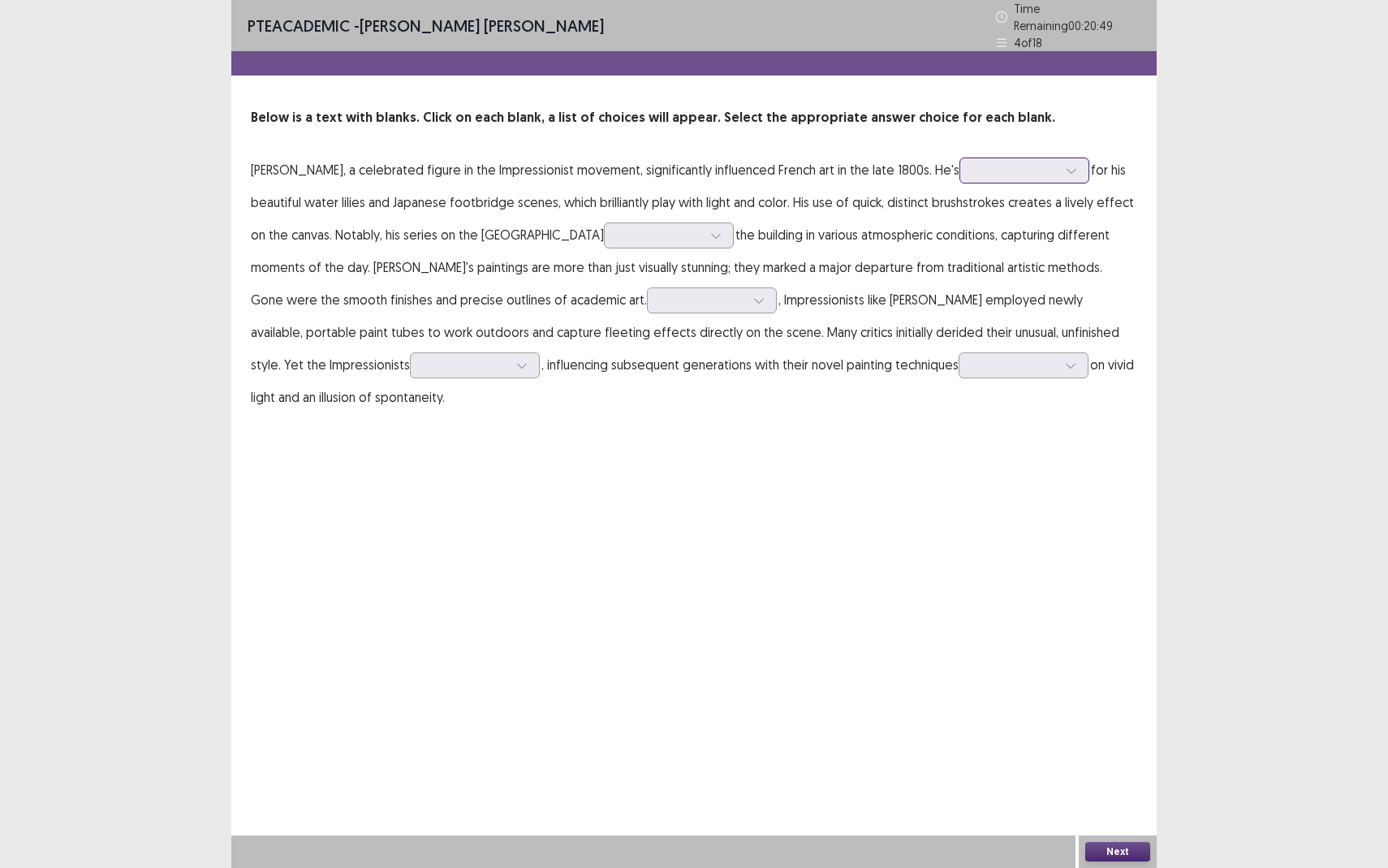
click at [990, 167] on div at bounding box center [1015, 170] width 84 height 16
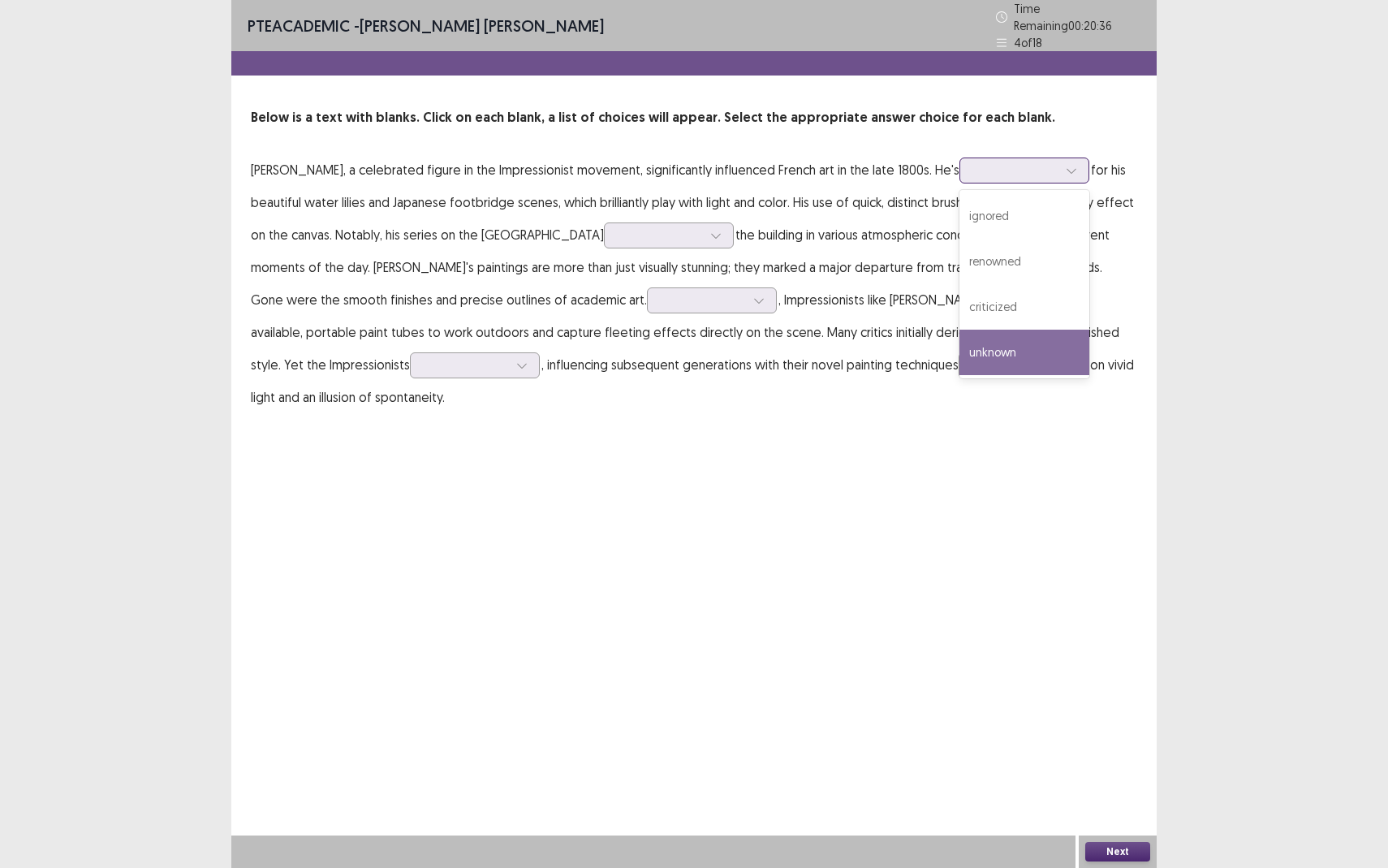
click at [987, 348] on div "unknown" at bounding box center [1025, 351] width 129 height 45
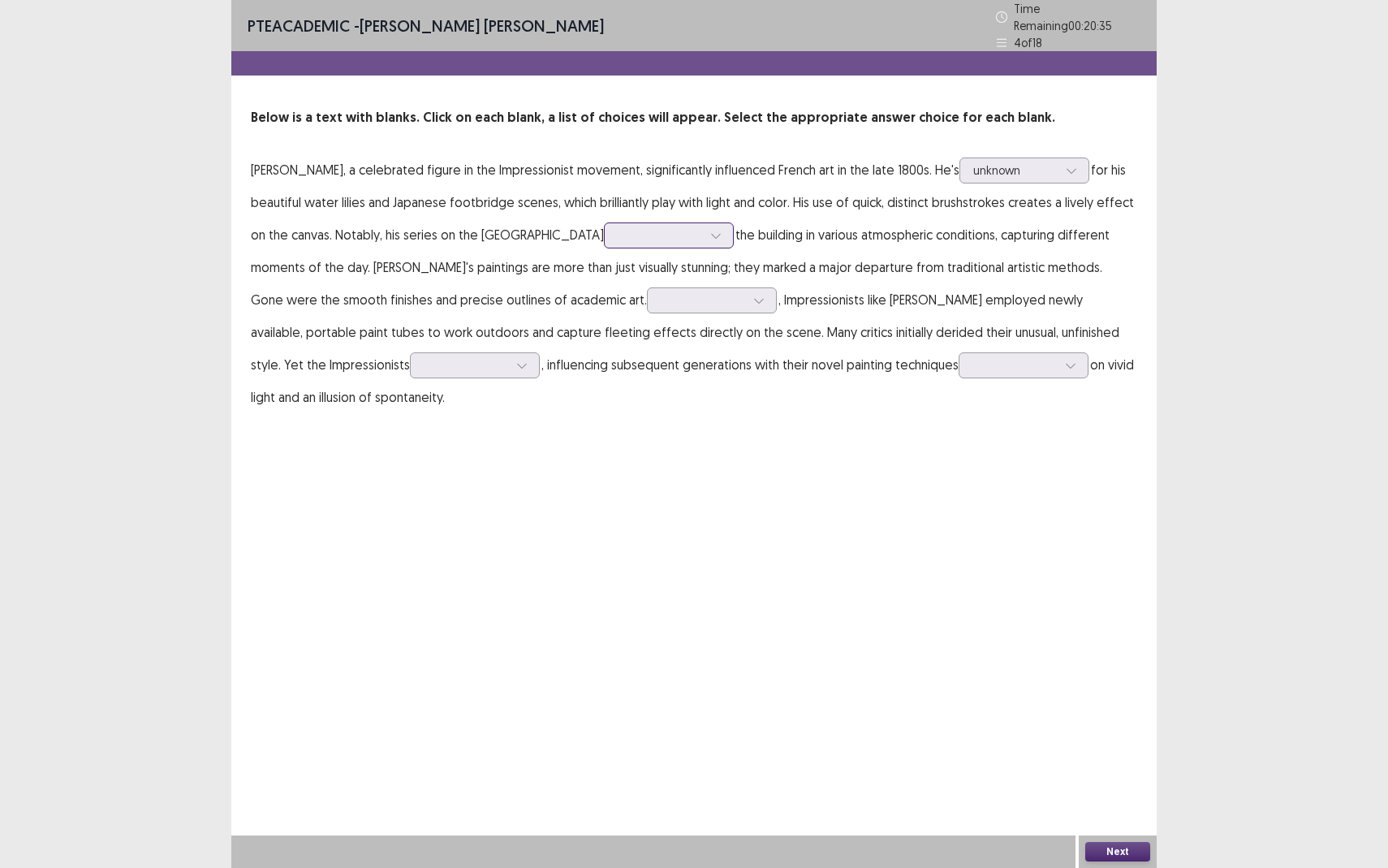
click at [646, 228] on div at bounding box center [659, 235] width 84 height 16
click at [620, 316] on div "misses" at bounding box center [669, 325] width 129 height 45
click at [661, 292] on div at bounding box center [703, 300] width 84 height 16
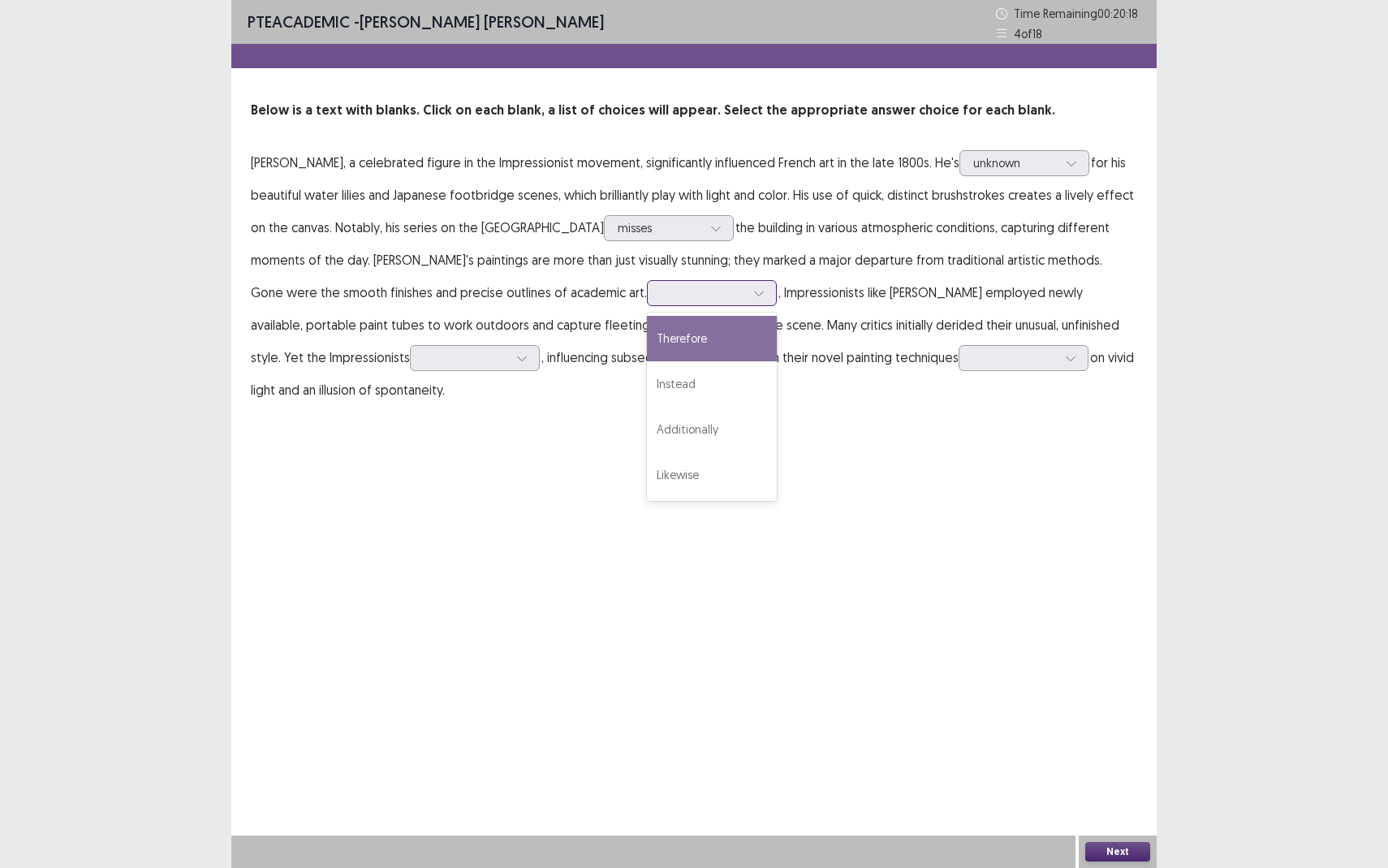
click at [647, 346] on div "Therefore" at bounding box center [712, 338] width 129 height 45
click at [973, 364] on div at bounding box center [1014, 357] width 84 height 16
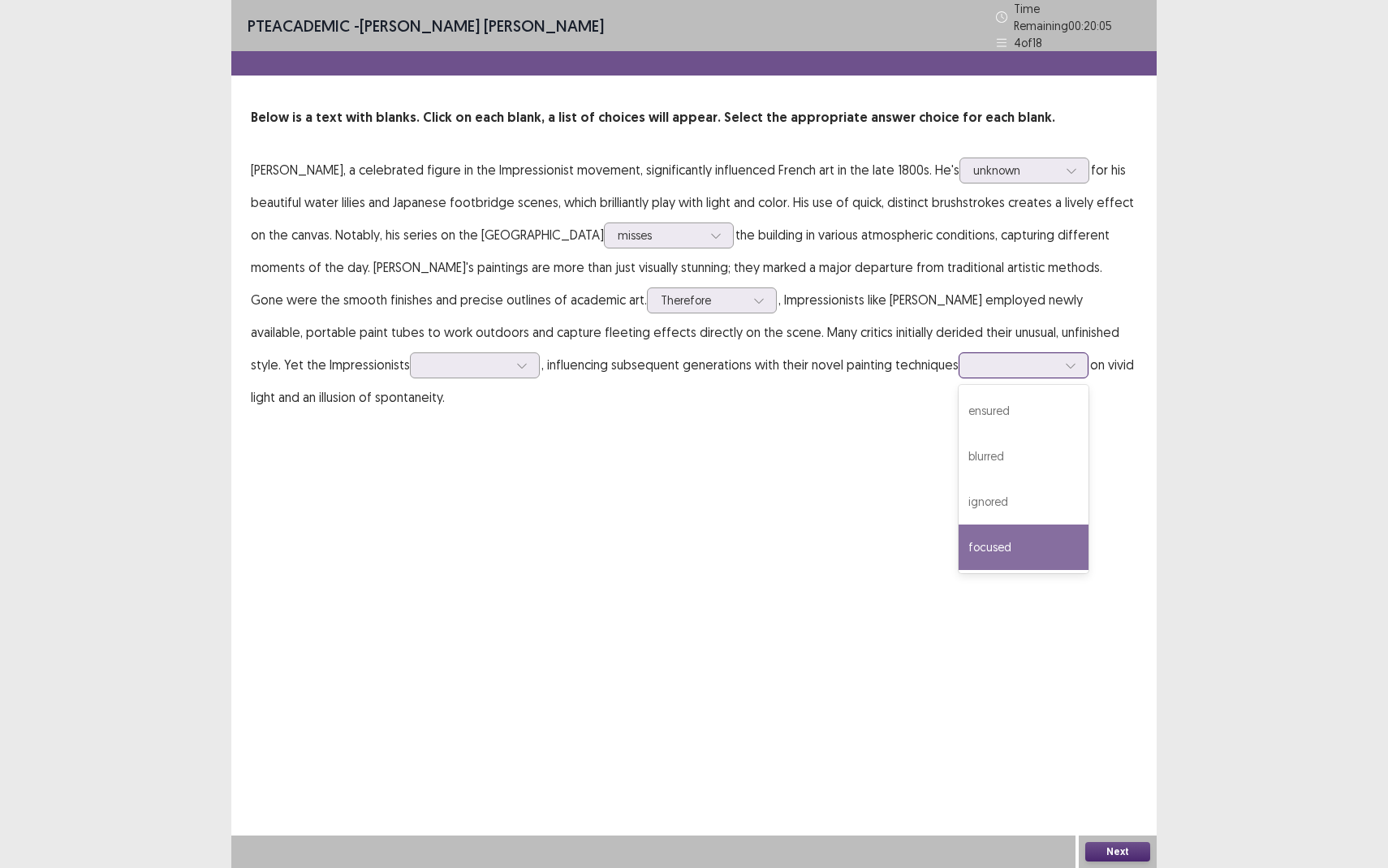
click at [959, 543] on div "focused" at bounding box center [1024, 546] width 129 height 45
click at [510, 360] on div at bounding box center [522, 365] width 24 height 24
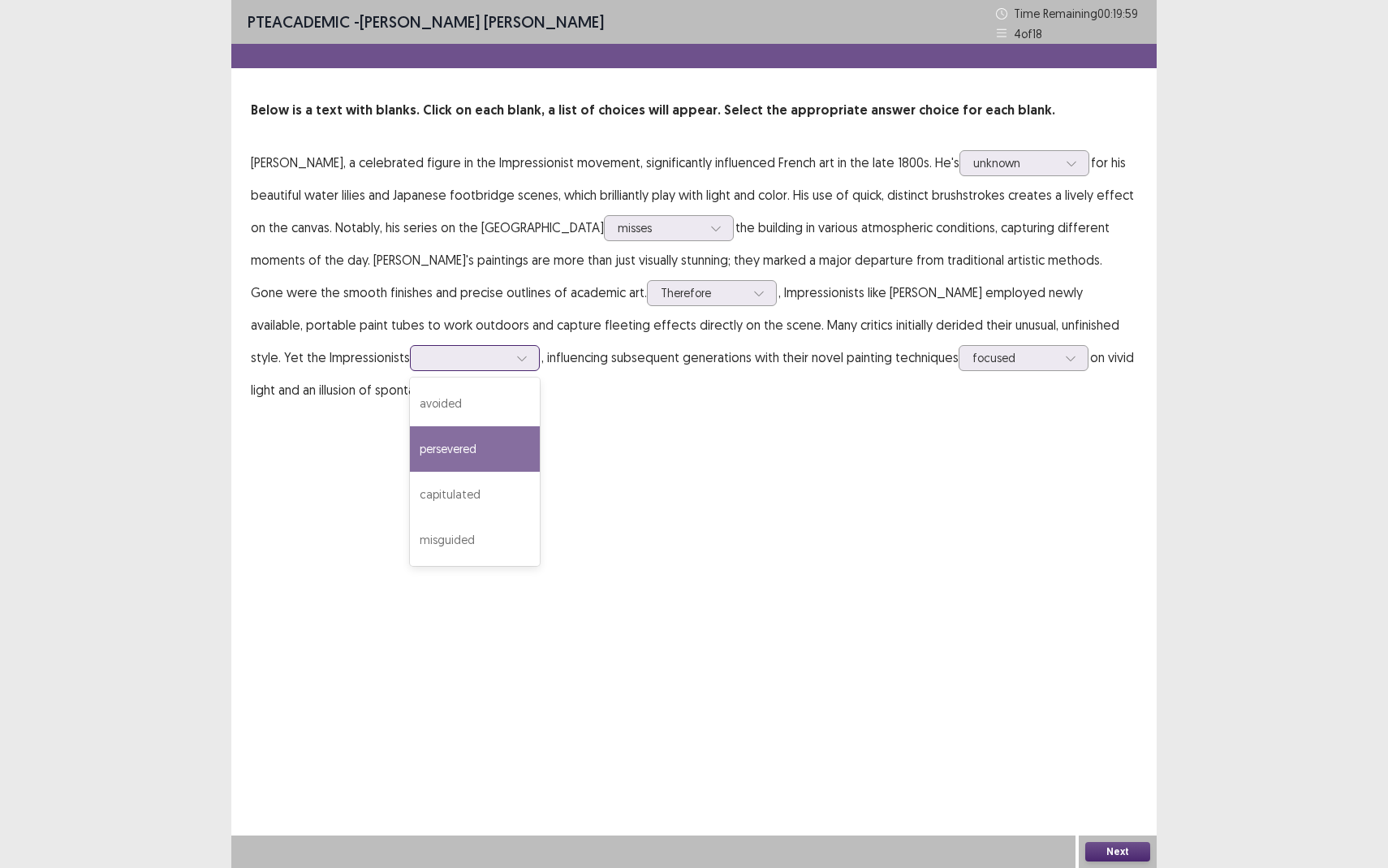
click at [410, 458] on div "persevered" at bounding box center [474, 448] width 129 height 45
click at [424, 357] on div at bounding box center [465, 357] width 84 height 16
click at [410, 406] on div "avoided" at bounding box center [474, 403] width 129 height 45
click at [424, 356] on div at bounding box center [465, 357] width 84 height 16
click at [410, 456] on div "persevered" at bounding box center [474, 448] width 129 height 45
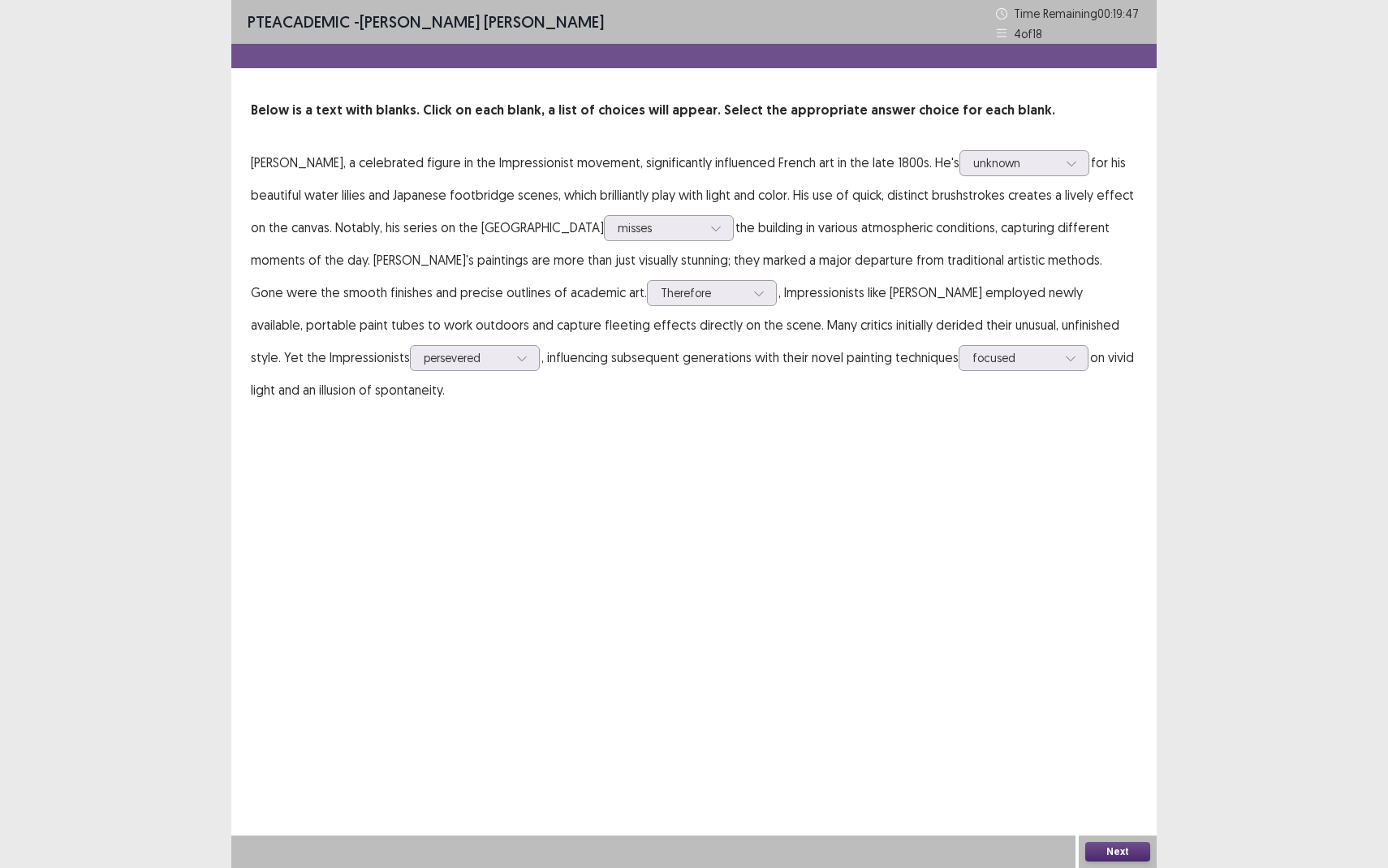
click at [1106, 795] on button "Next" at bounding box center [1118, 851] width 65 height 19
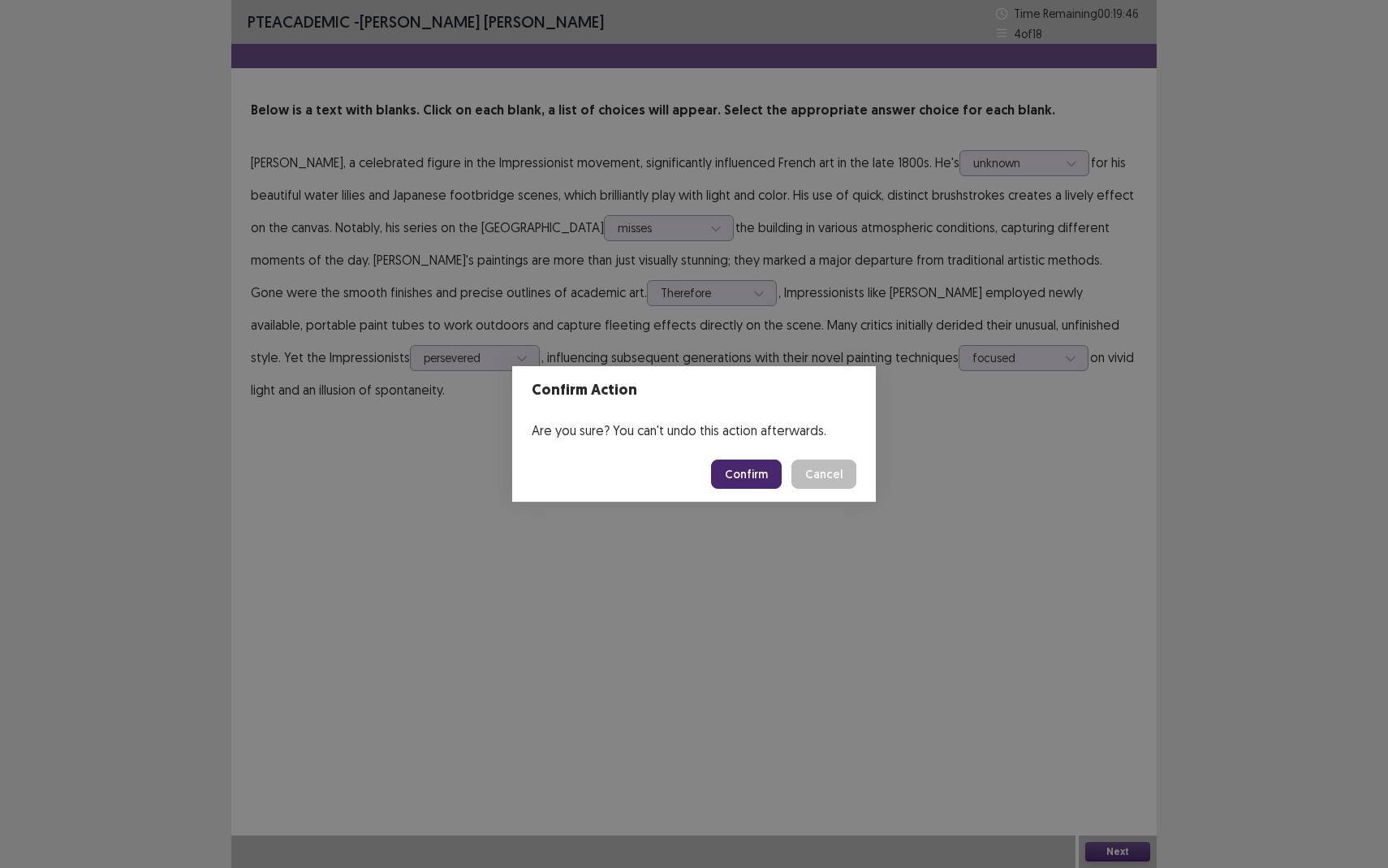
click at [749, 475] on button "Confirm" at bounding box center [746, 474] width 70 height 30
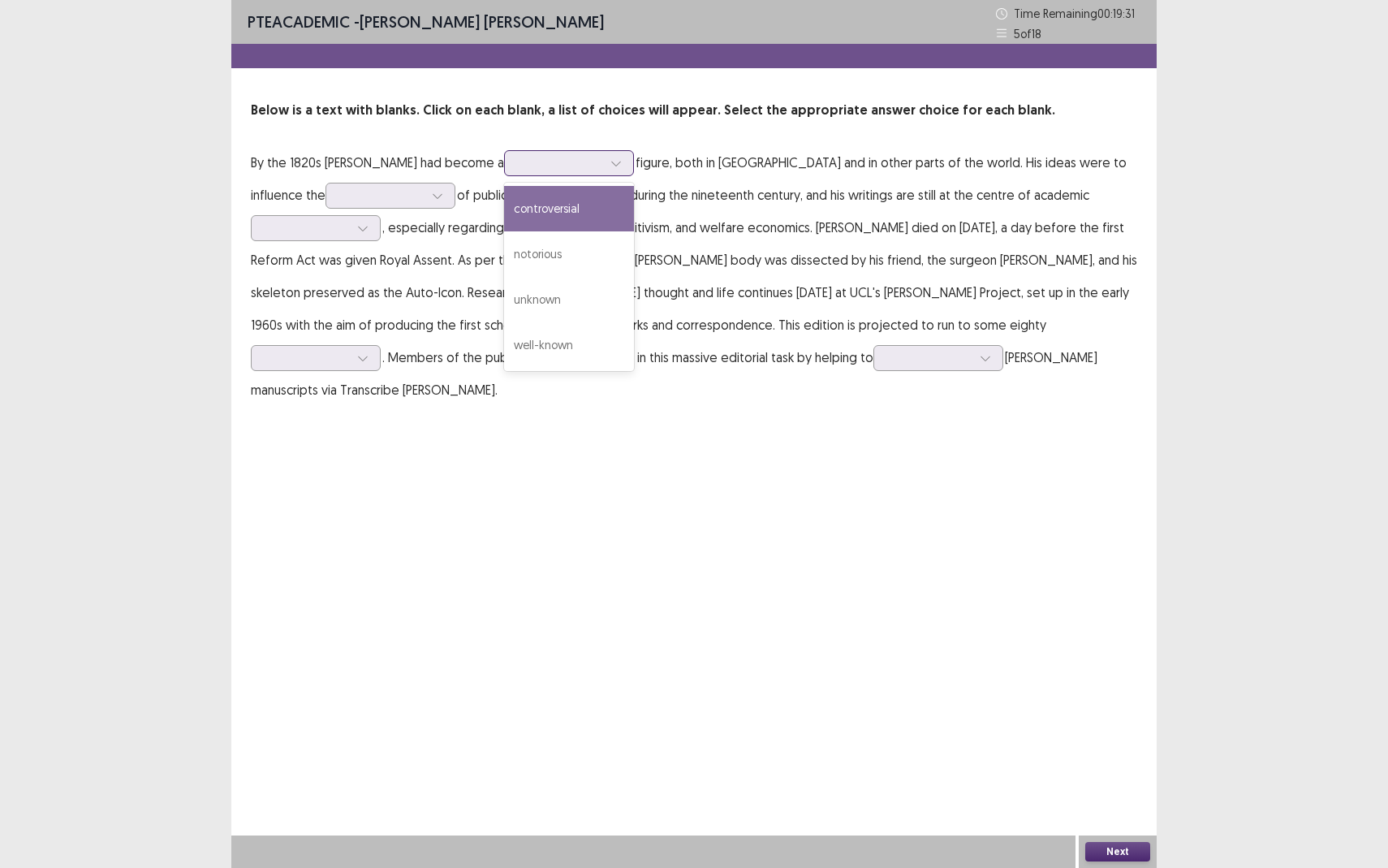
click at [518, 164] on div at bounding box center [559, 163] width 84 height 16
click at [514, 215] on div "controversial" at bounding box center [569, 208] width 129 height 45
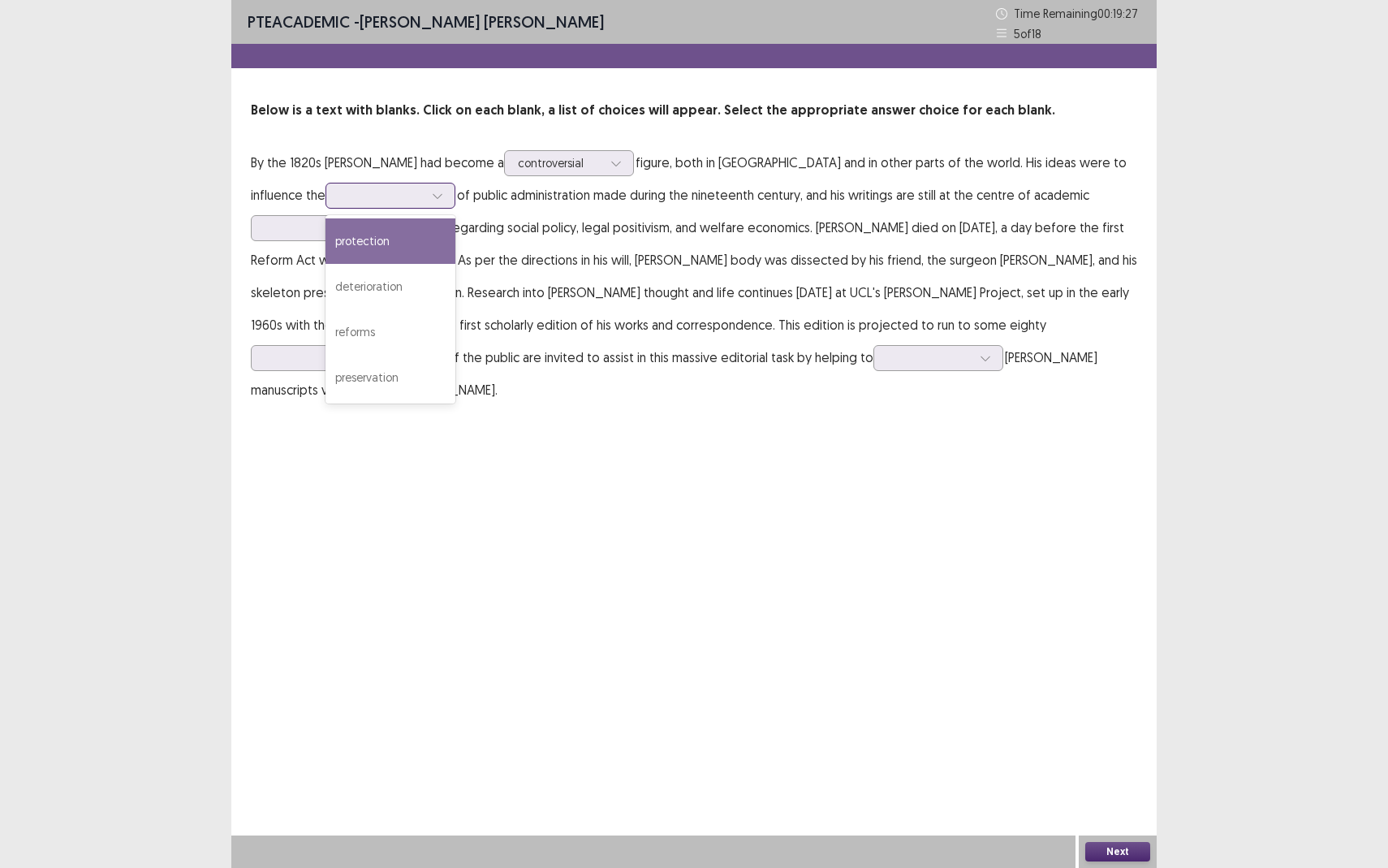
click at [339, 193] on div at bounding box center [381, 195] width 84 height 16
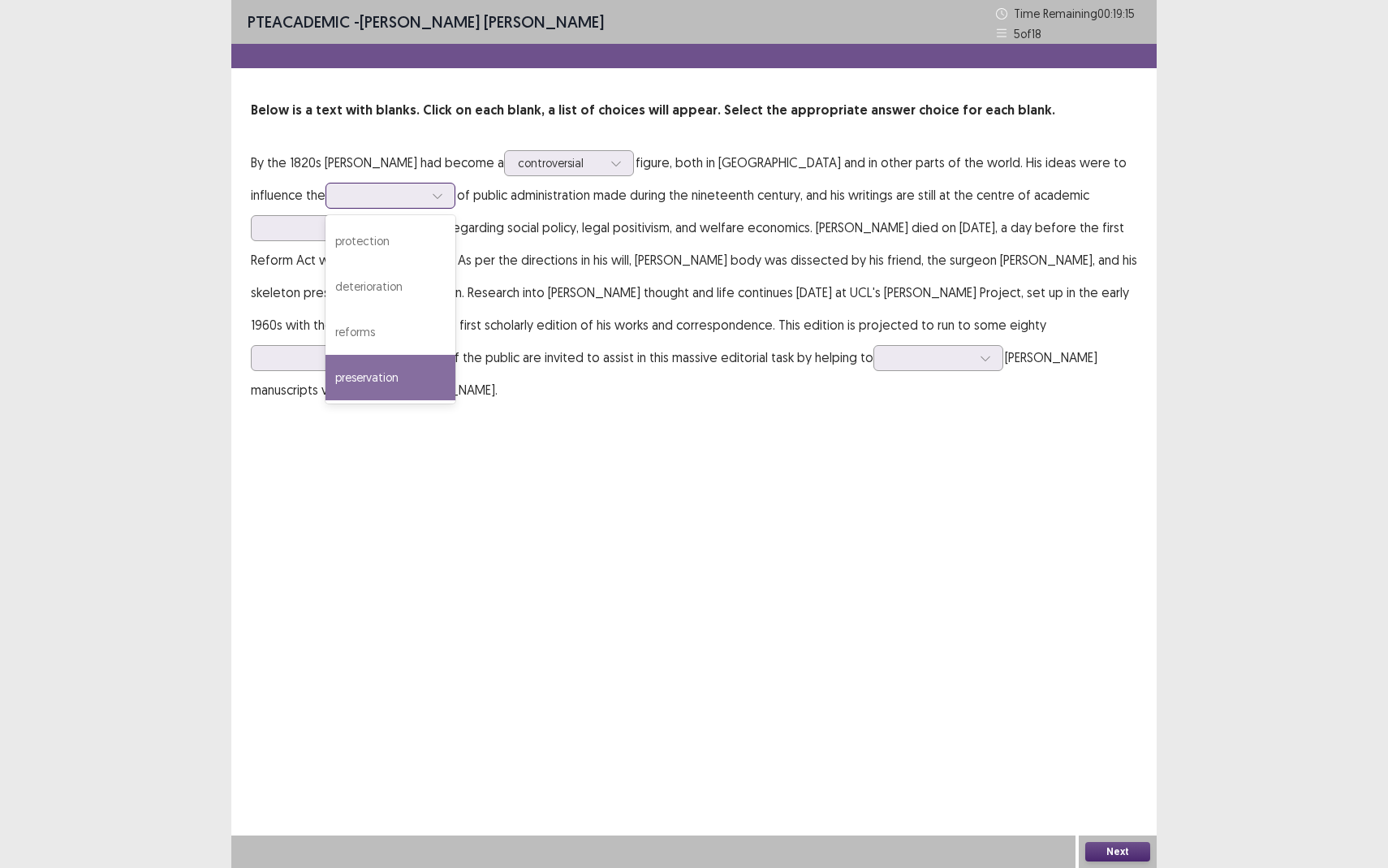
click at [326, 376] on div "preservation" at bounding box center [390, 377] width 129 height 45
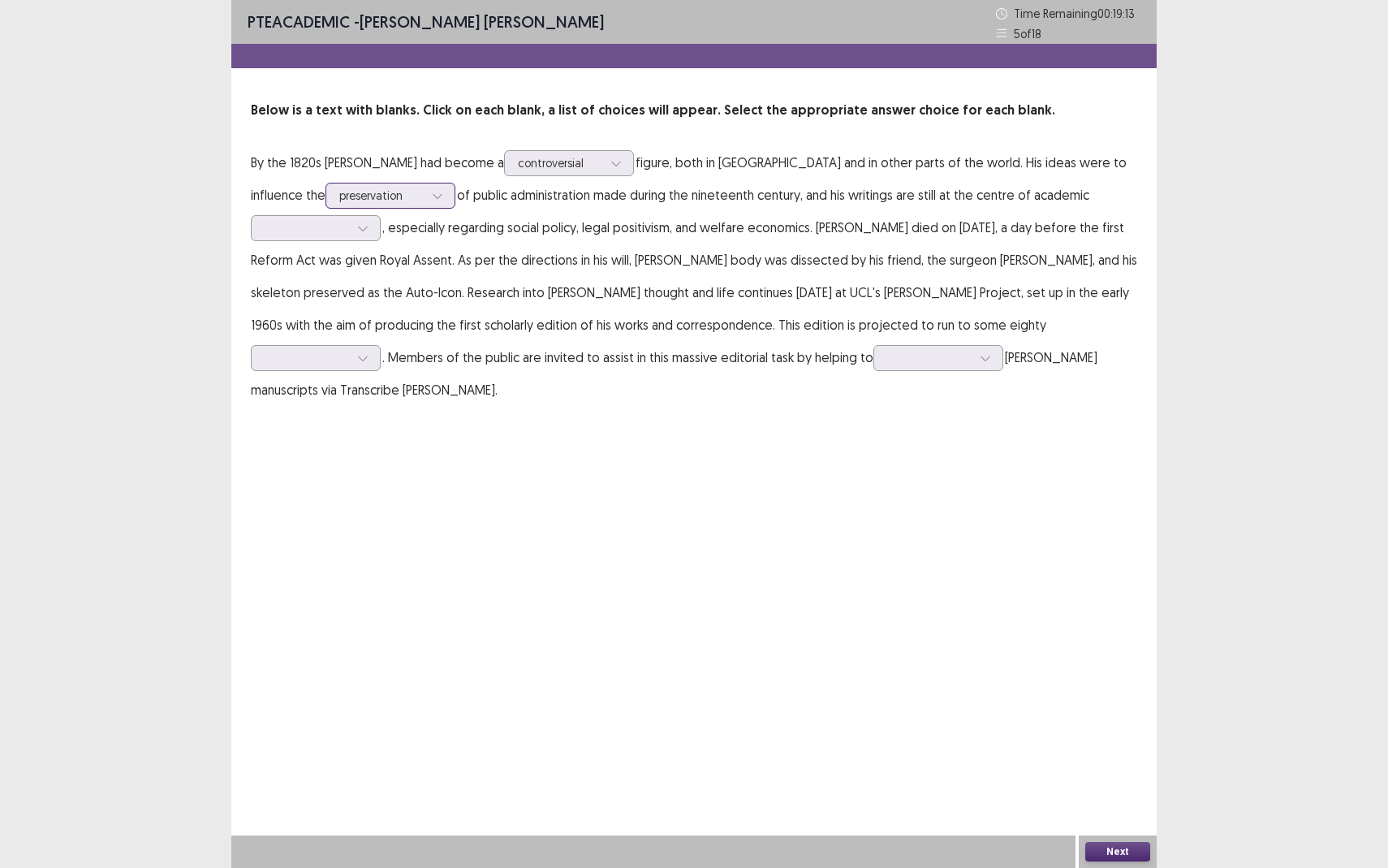
click at [339, 196] on div at bounding box center [381, 195] width 84 height 16
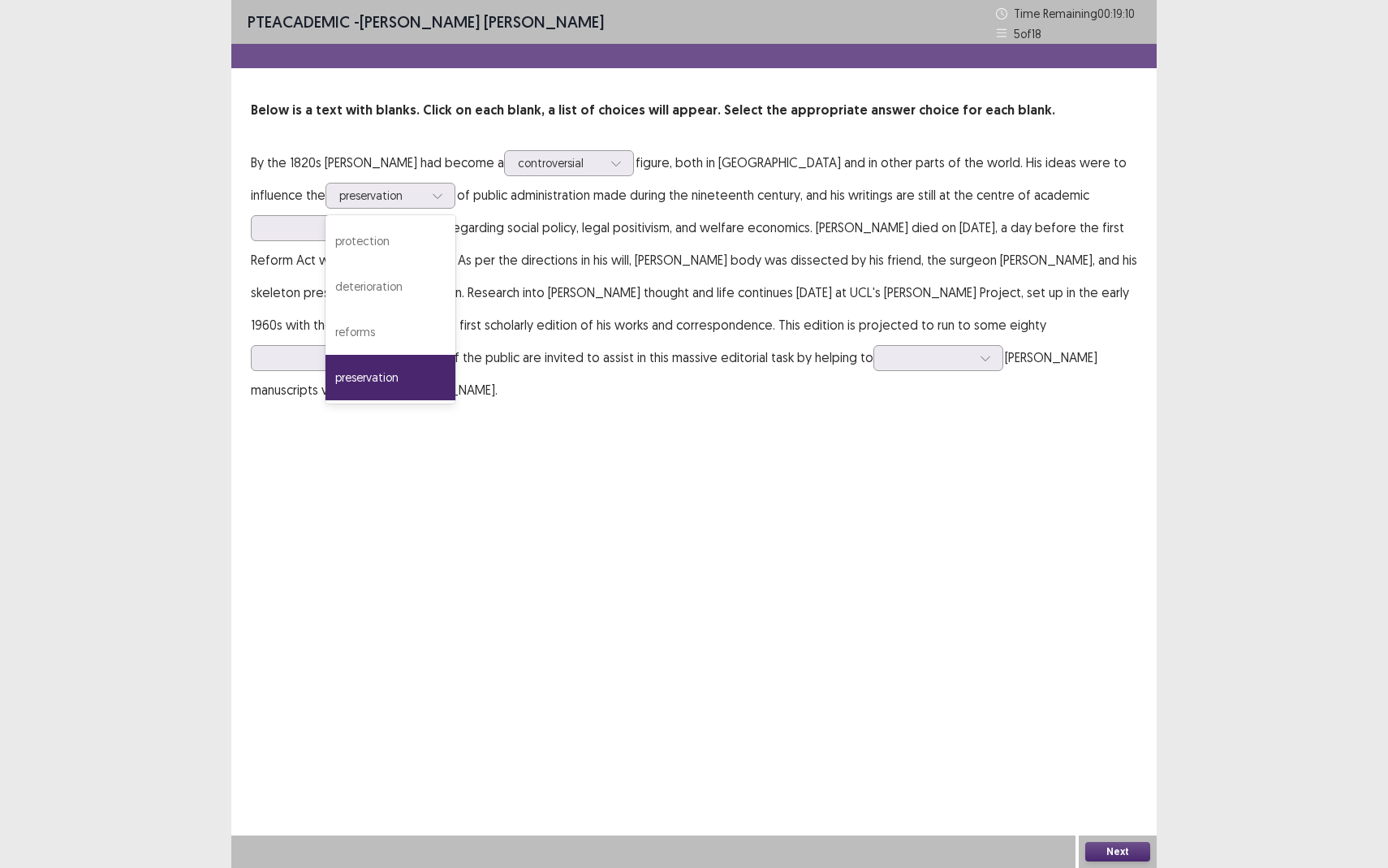
click at [440, 226] on p "By the 1820s Bentham had become a controversial figure, both in Britain and in …" at bounding box center [694, 275] width 887 height 260
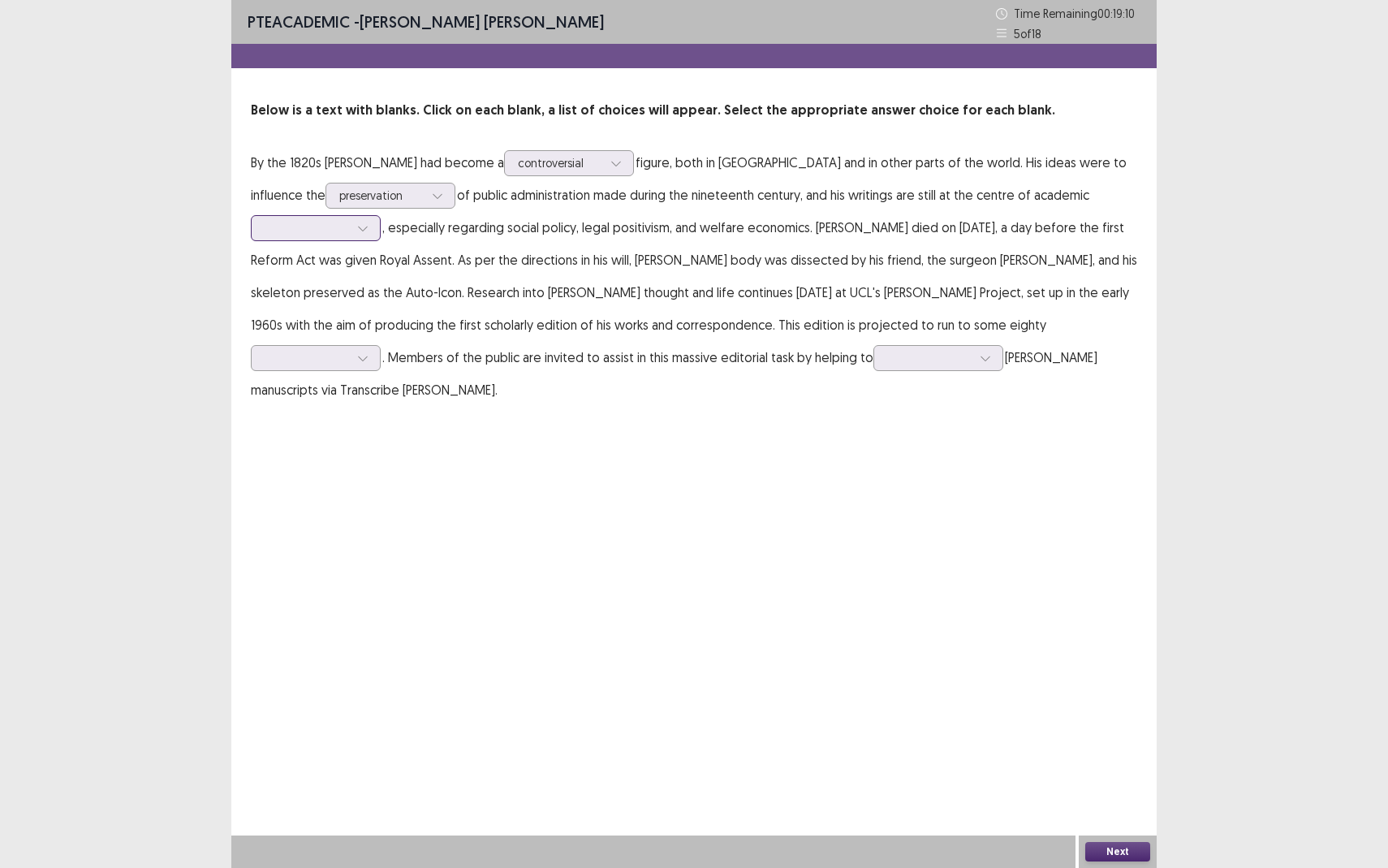
click at [330, 238] on div at bounding box center [315, 228] width 129 height 26
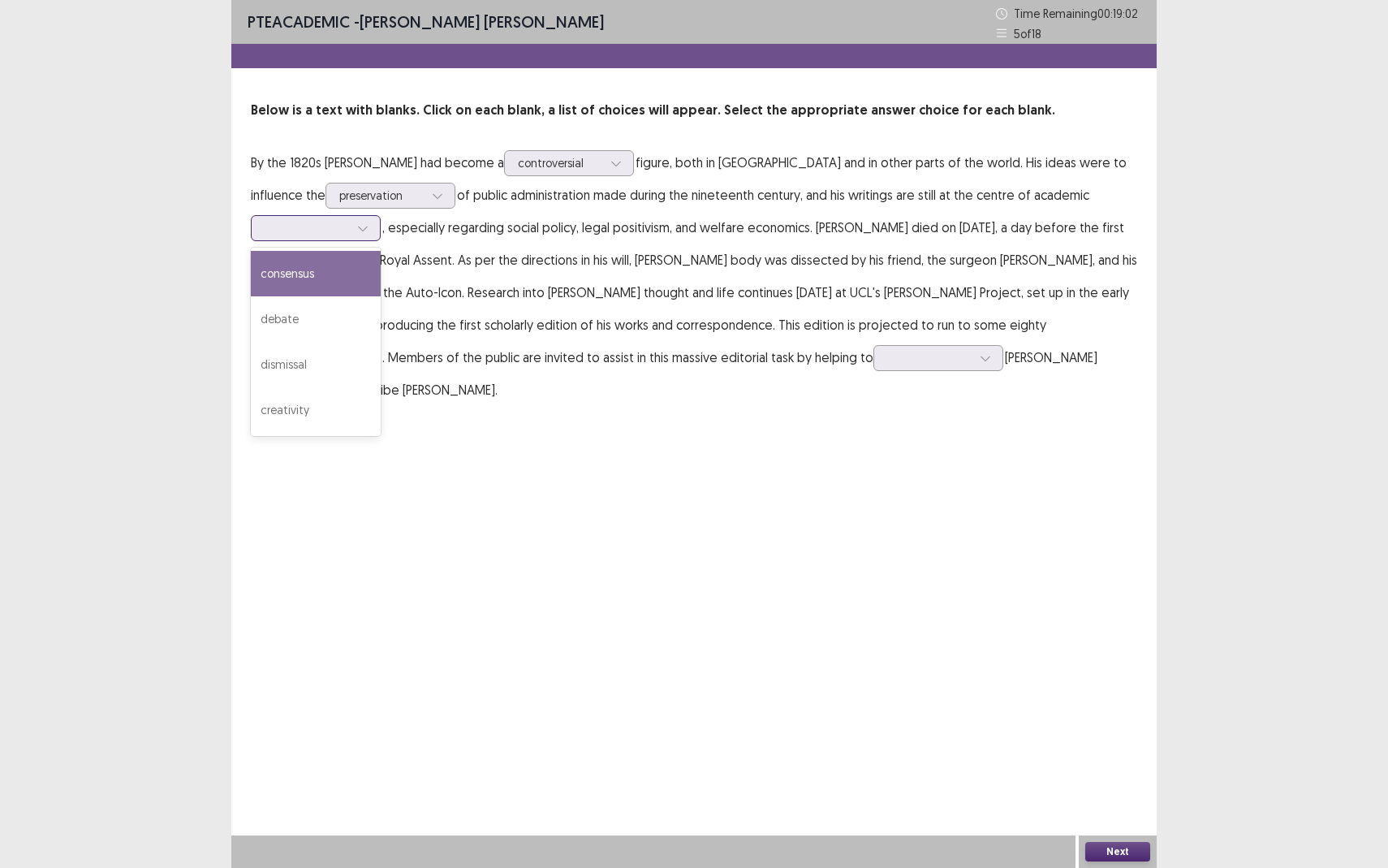
click at [289, 285] on div "consensus" at bounding box center [315, 273] width 129 height 45
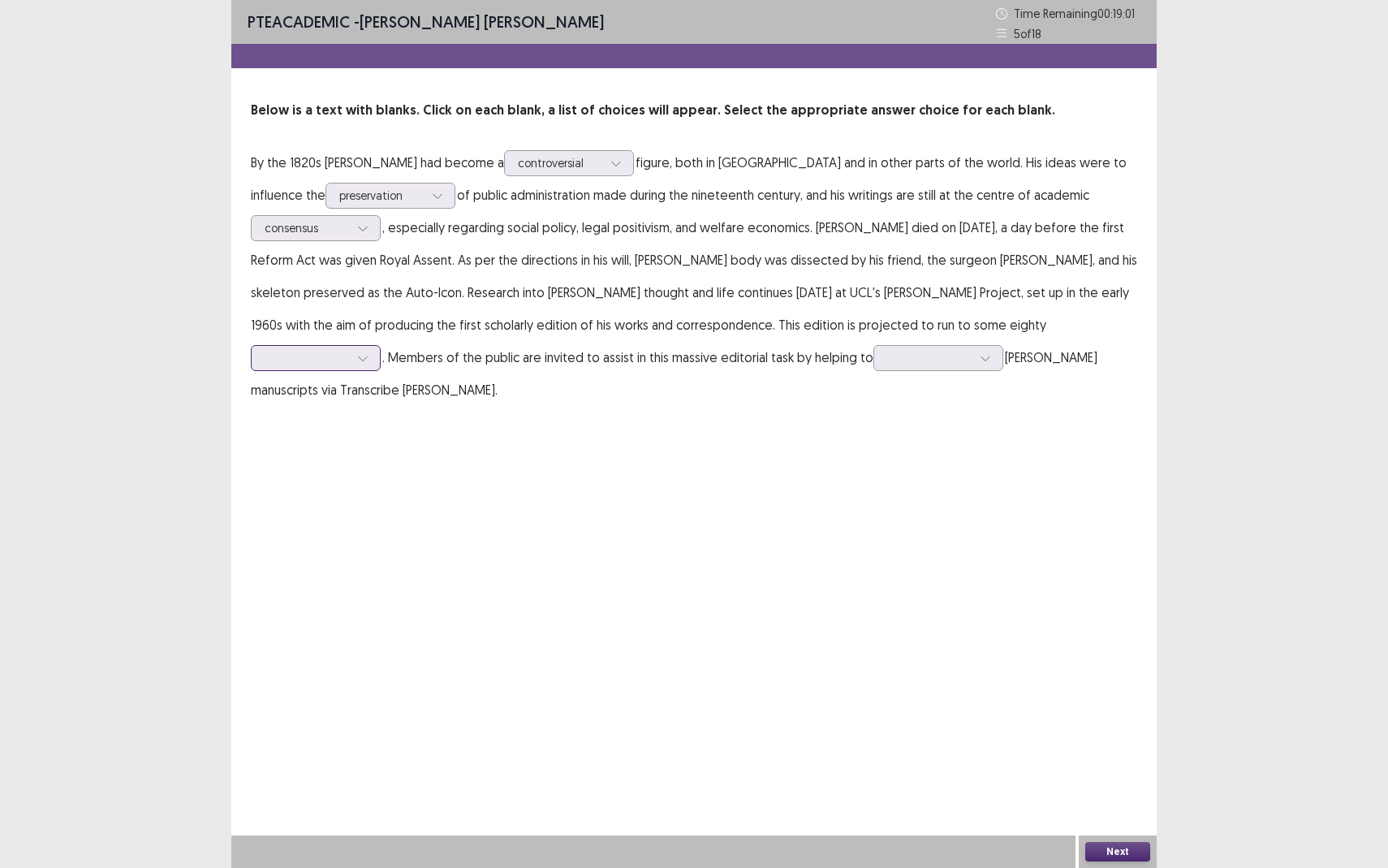
click at [350, 349] on div at bounding box center [306, 357] width 84 height 16
click at [381, 382] on div "pages" at bounding box center [315, 403] width 129 height 45
click at [888, 360] on div at bounding box center [929, 357] width 84 height 16
click at [874, 410] on div "transcribe" at bounding box center [939, 403] width 129 height 45
click at [1115, 795] on button "Next" at bounding box center [1118, 851] width 65 height 19
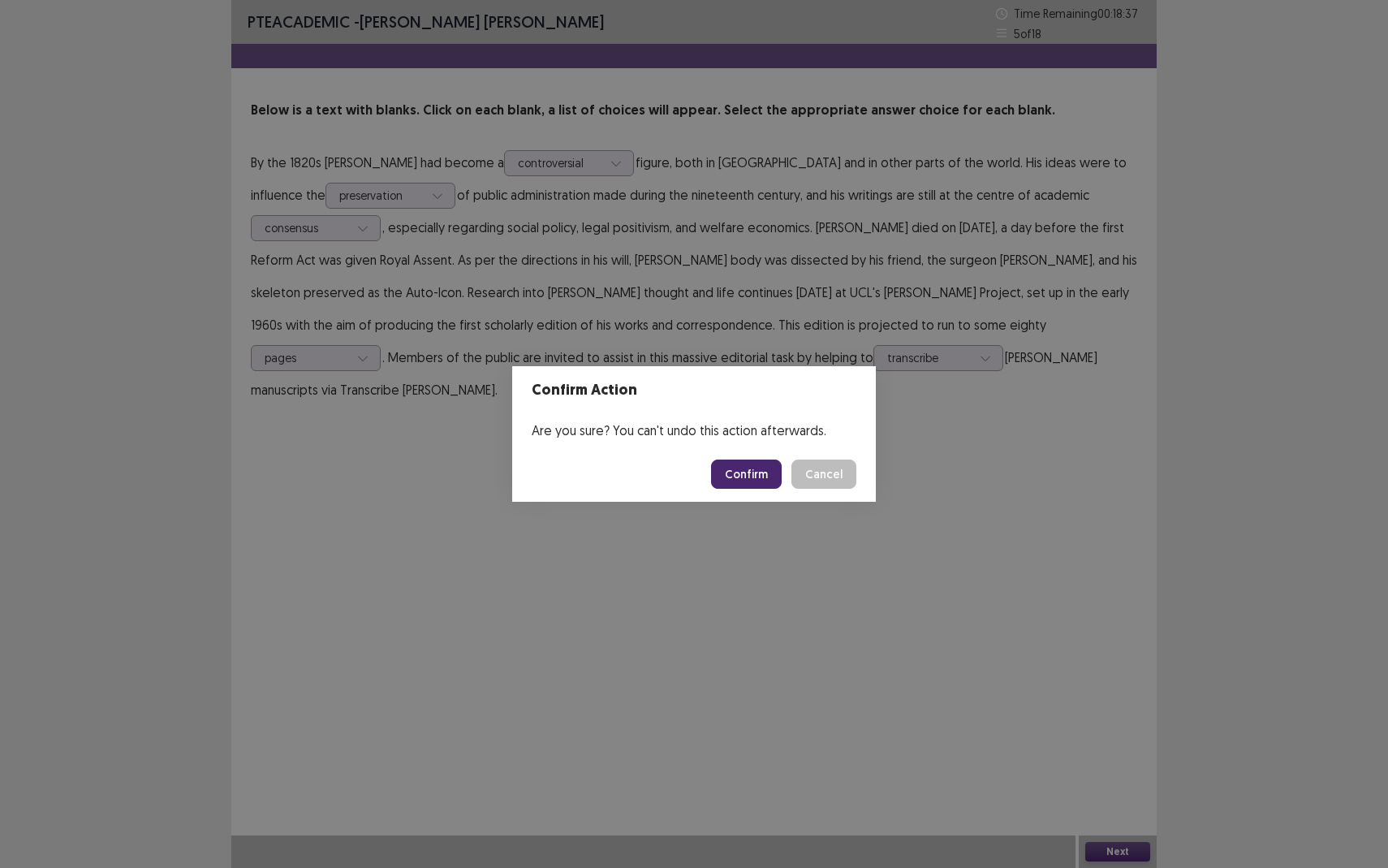
click at [740, 488] on button "Confirm" at bounding box center [746, 474] width 70 height 30
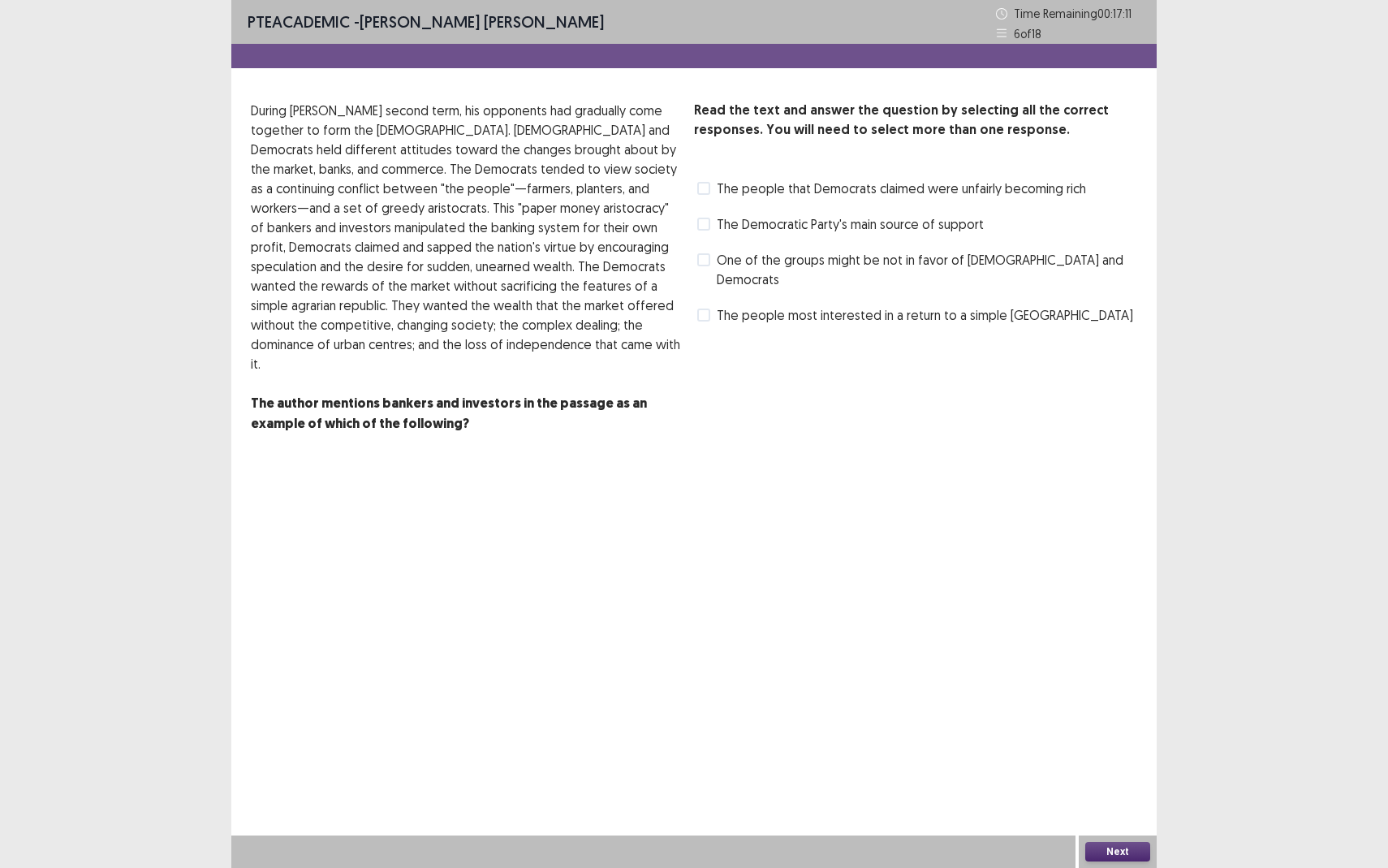
click at [706, 191] on span at bounding box center [704, 189] width 13 height 13
click at [1113, 795] on button "Next" at bounding box center [1118, 851] width 65 height 19
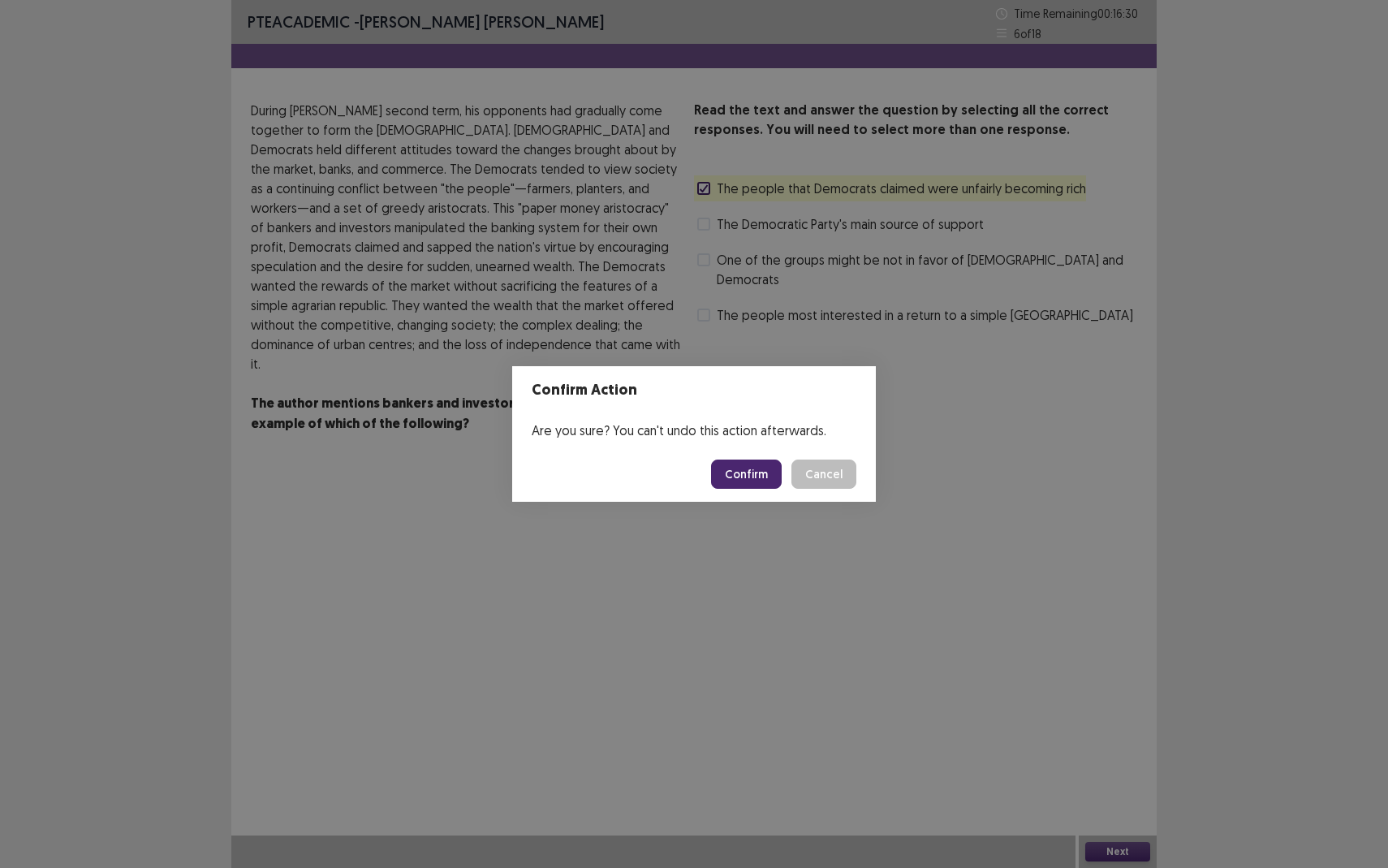
click at [753, 472] on button "Confirm" at bounding box center [746, 474] width 70 height 30
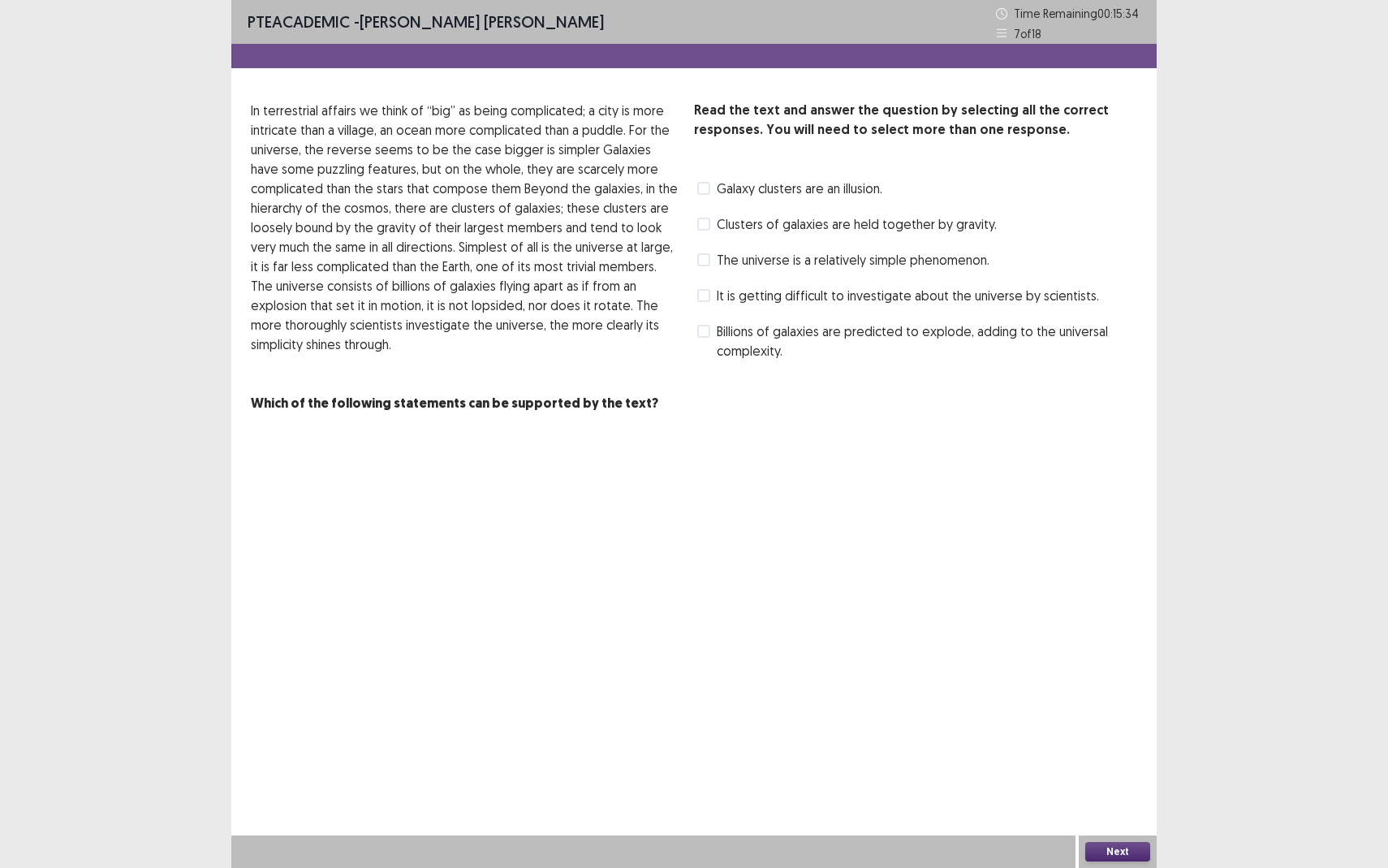
click at [700, 221] on span at bounding box center [704, 224] width 13 height 13
click at [706, 264] on span at bounding box center [704, 260] width 13 height 13
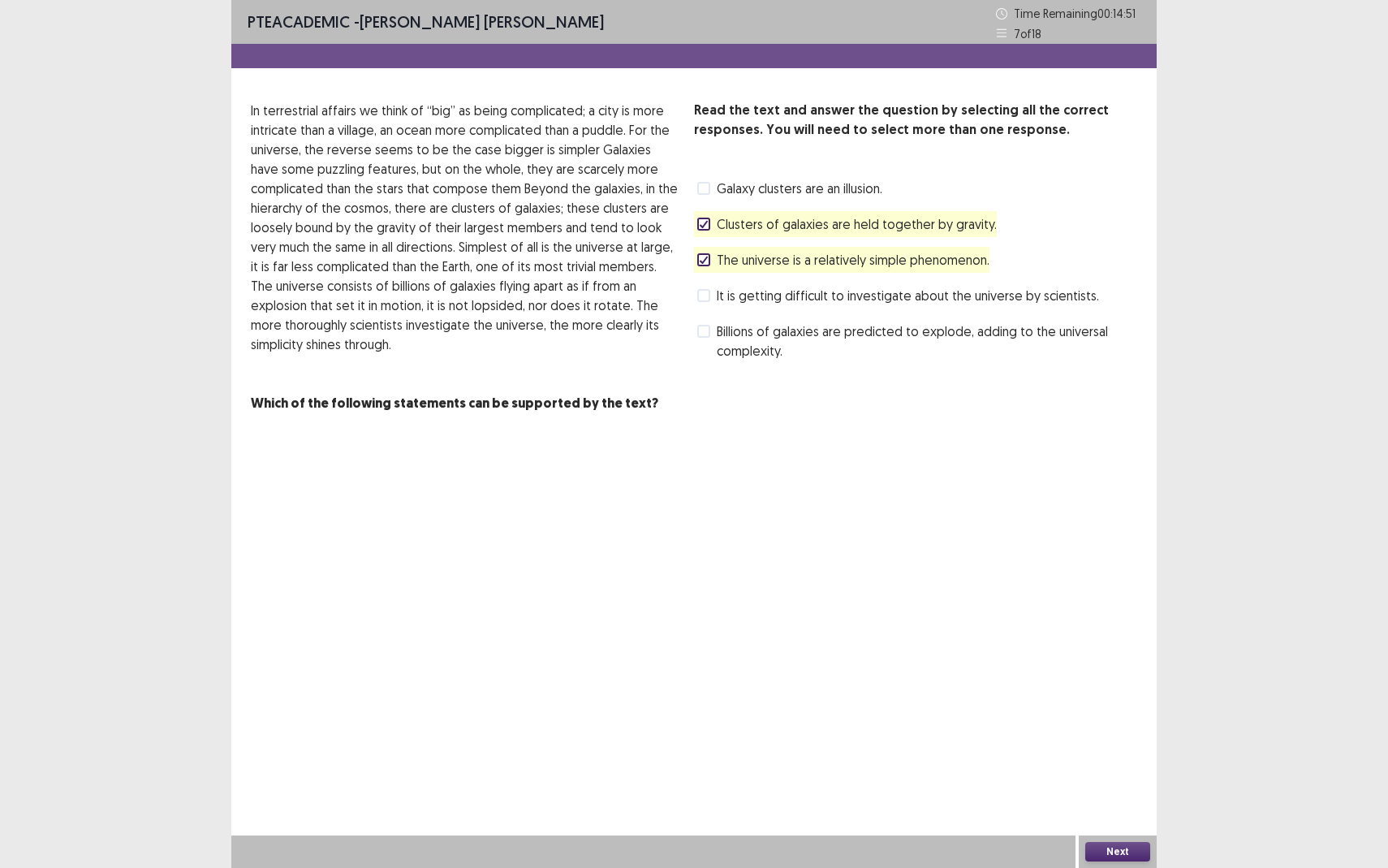
click at [703, 261] on icon at bounding box center [704, 260] width 10 height 8
click at [707, 336] on span at bounding box center [704, 331] width 13 height 13
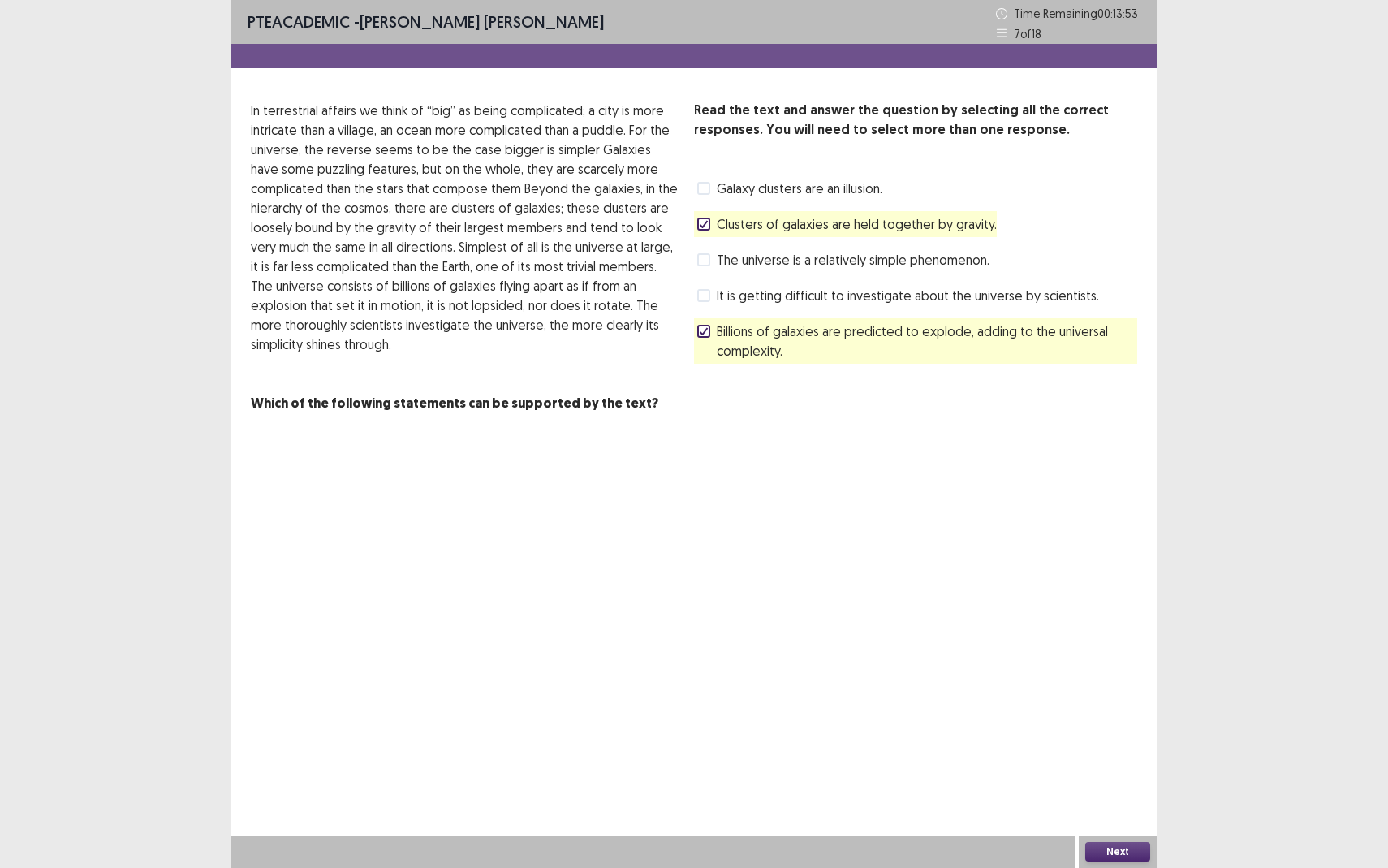
click at [1127, 795] on button "Next" at bounding box center [1118, 851] width 65 height 19
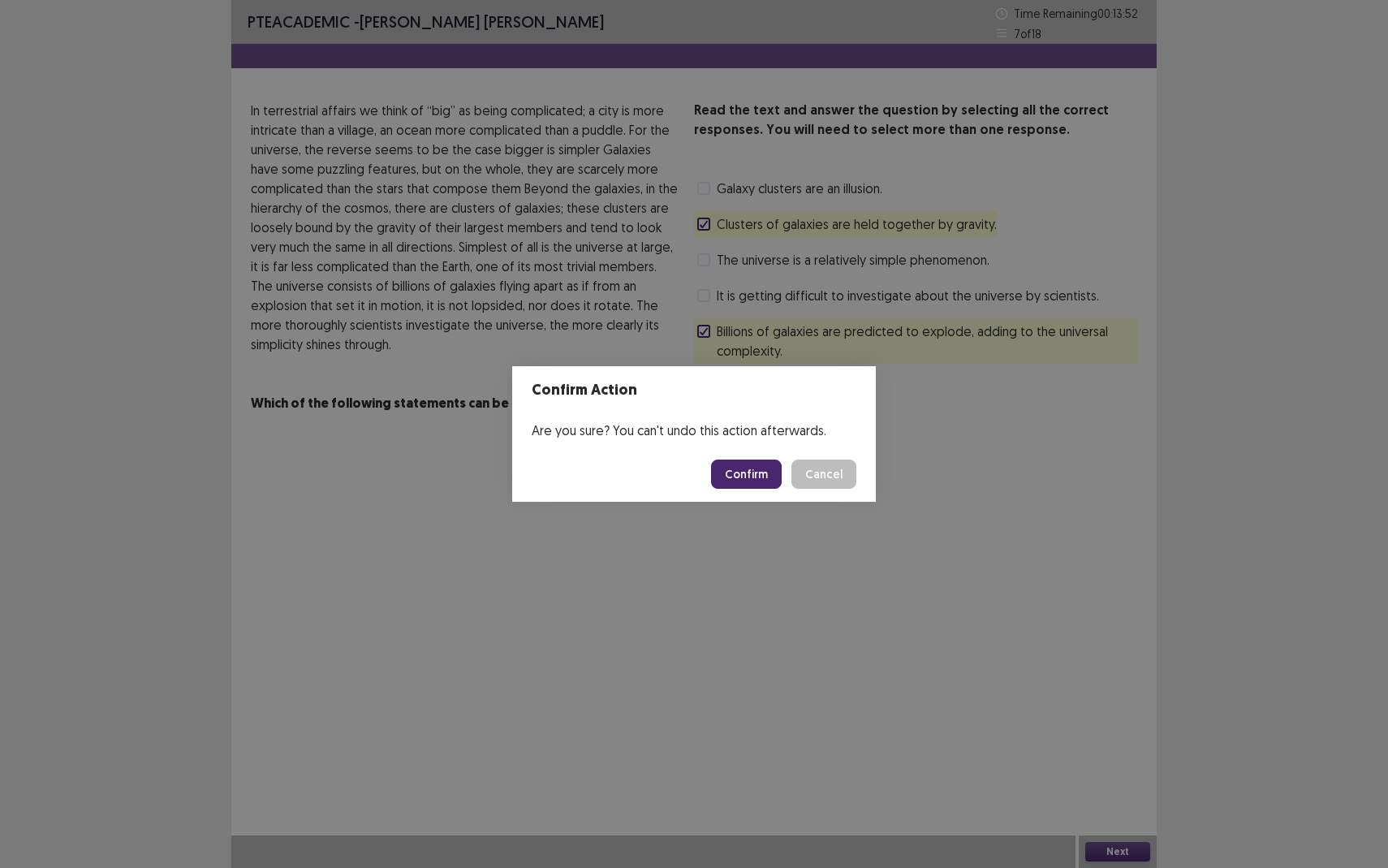
click at [752, 474] on button "Confirm" at bounding box center [746, 474] width 70 height 30
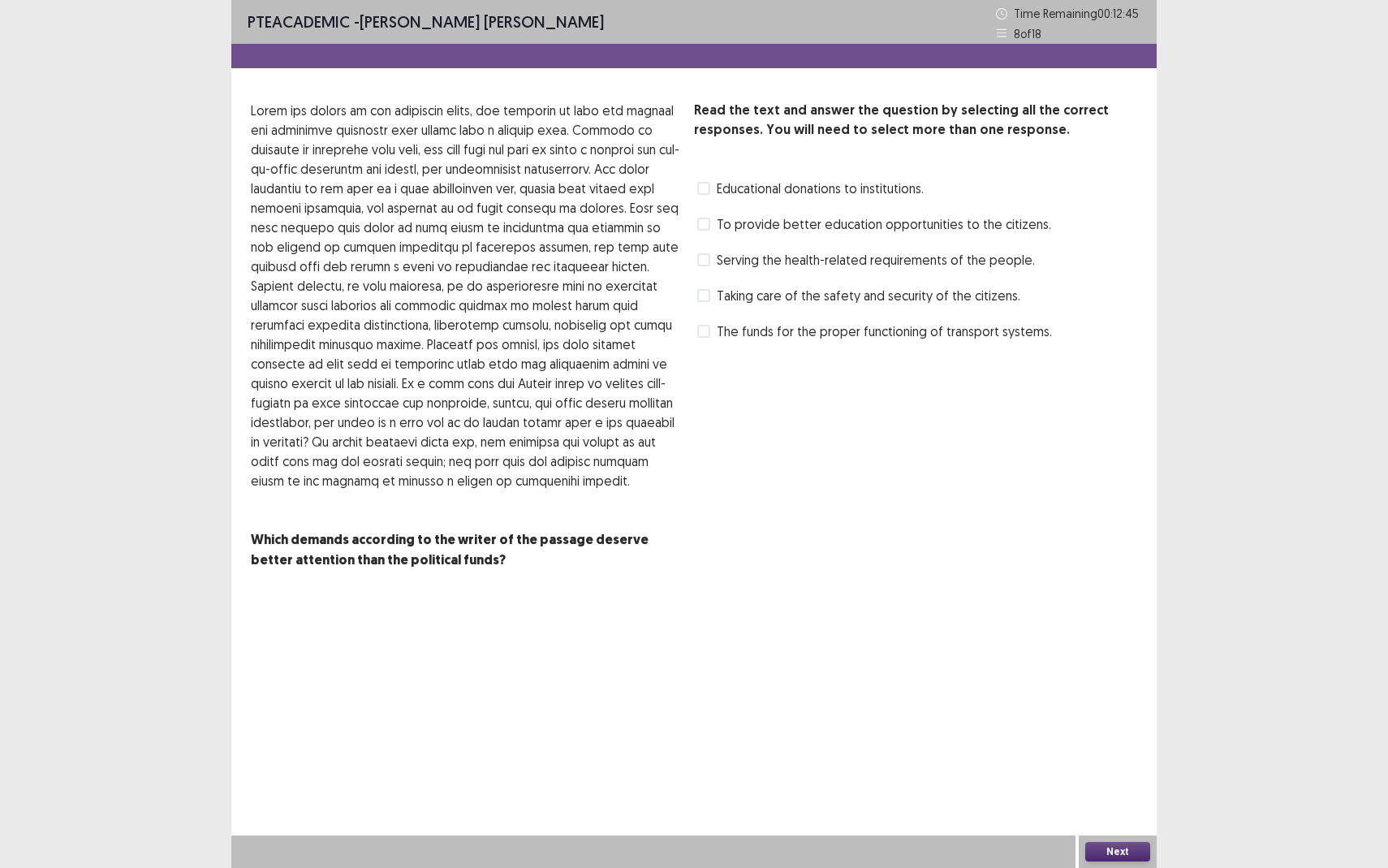
click at [713, 225] on label "To provide better education opportunities to the citizens." at bounding box center [874, 224] width 354 height 19
click at [711, 284] on div "Taking care of the safety and security of the citizens." at bounding box center [857, 296] width 326 height 26
click at [703, 297] on span at bounding box center [704, 296] width 13 height 13
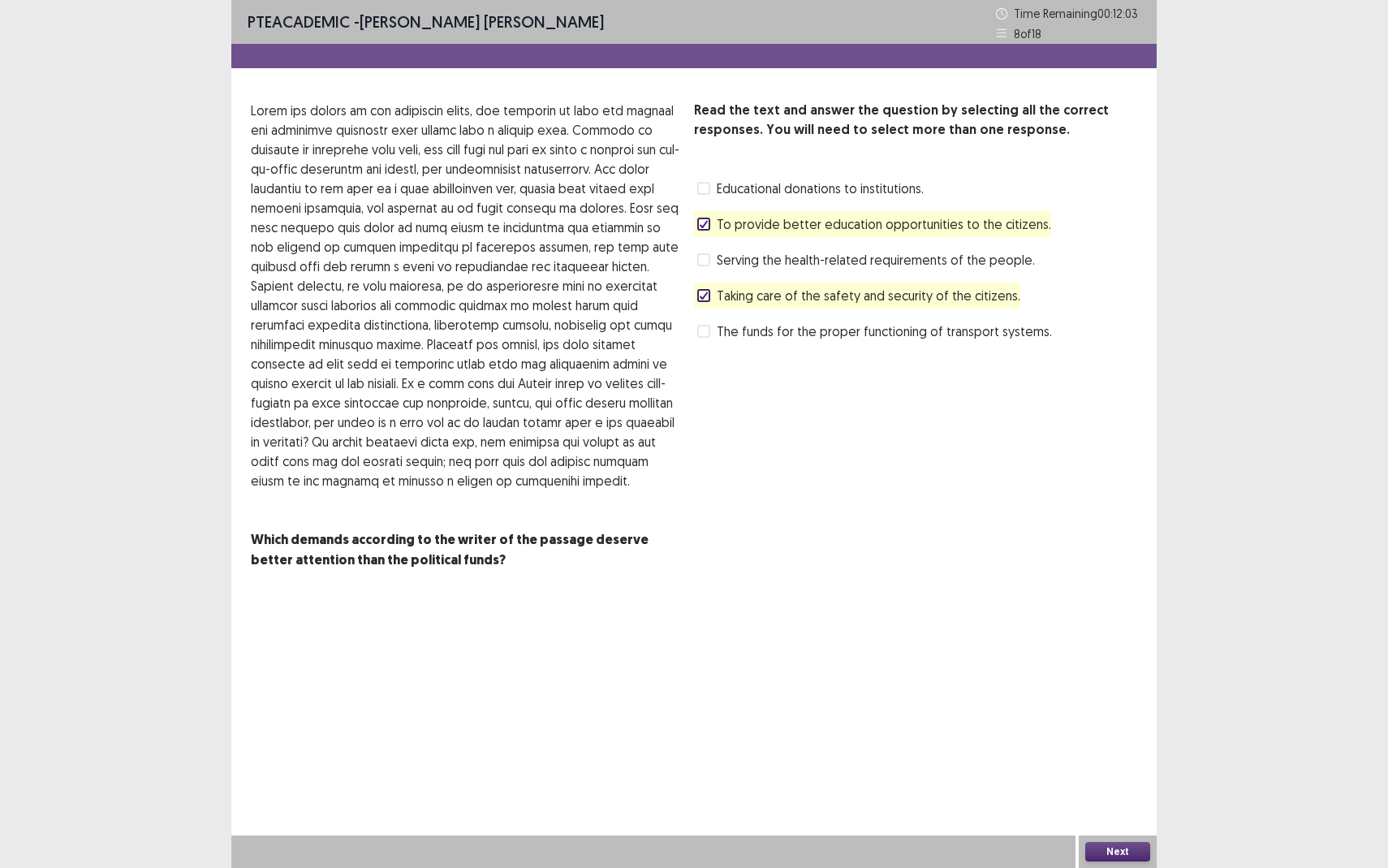
click at [1115, 795] on button "Next" at bounding box center [1118, 851] width 65 height 19
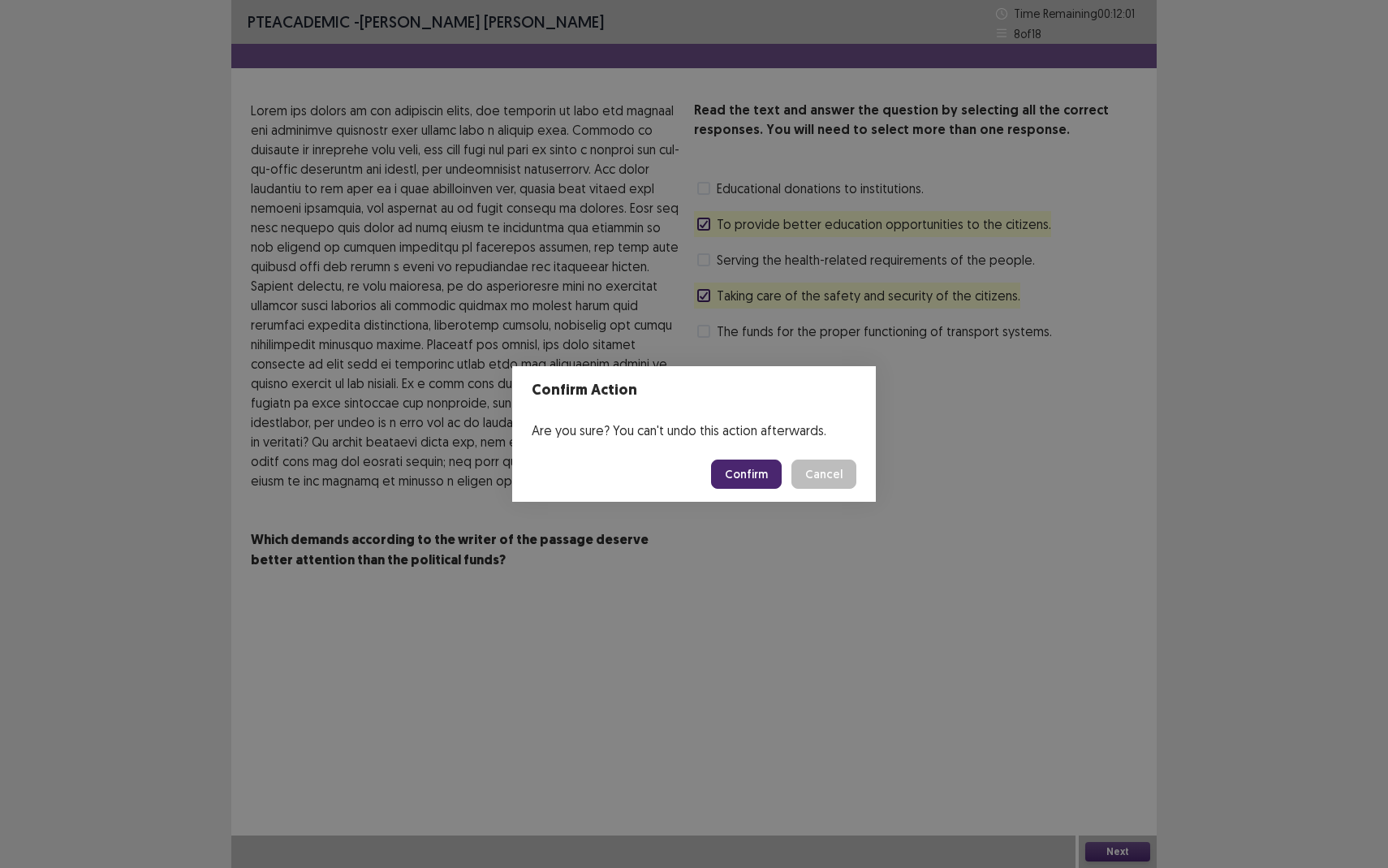
click at [768, 477] on button "Confirm" at bounding box center [746, 474] width 70 height 30
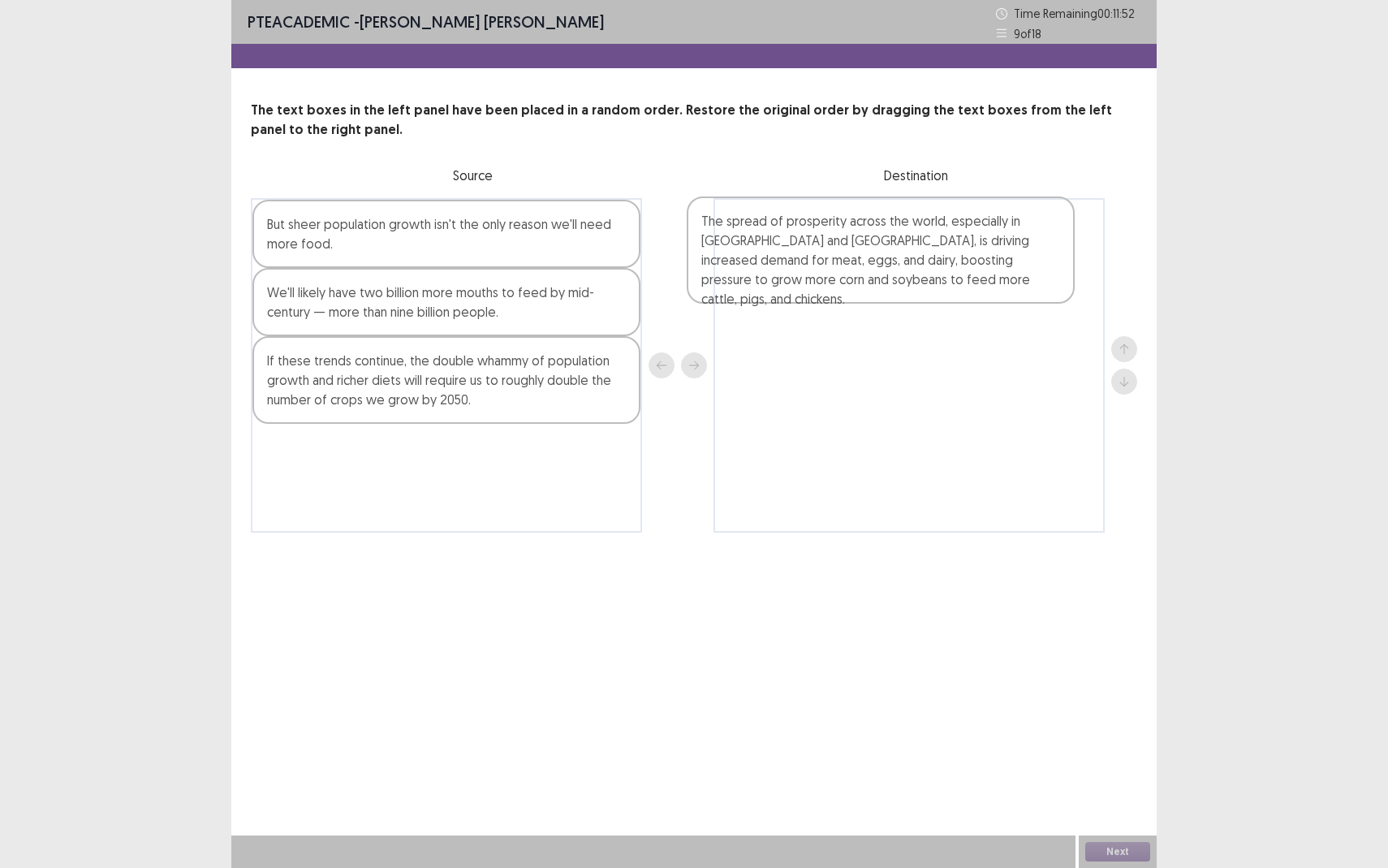
drag, startPoint x: 350, startPoint y: 485, endPoint x: 801, endPoint y: 247, distance: 509.9
click at [801, 247] on div "But sheer population growth isn't the only reason we'll need more food. We'll l…" at bounding box center [694, 365] width 887 height 335
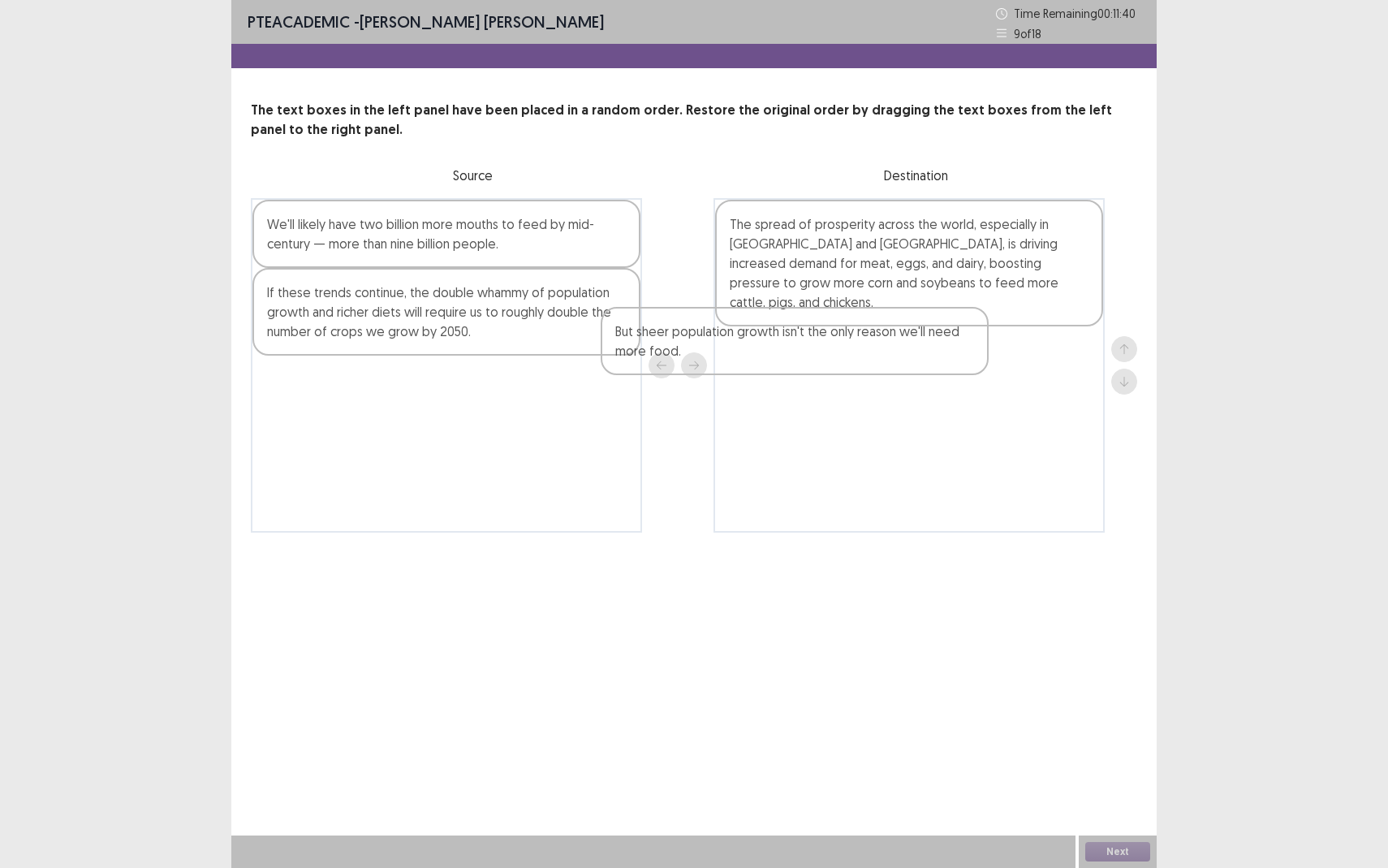
drag, startPoint x: 356, startPoint y: 247, endPoint x: 784, endPoint y: 363, distance: 443.4
click at [784, 363] on div "But sheer population growth isn't the only reason we'll need more food. We'll l…" at bounding box center [694, 365] width 887 height 335
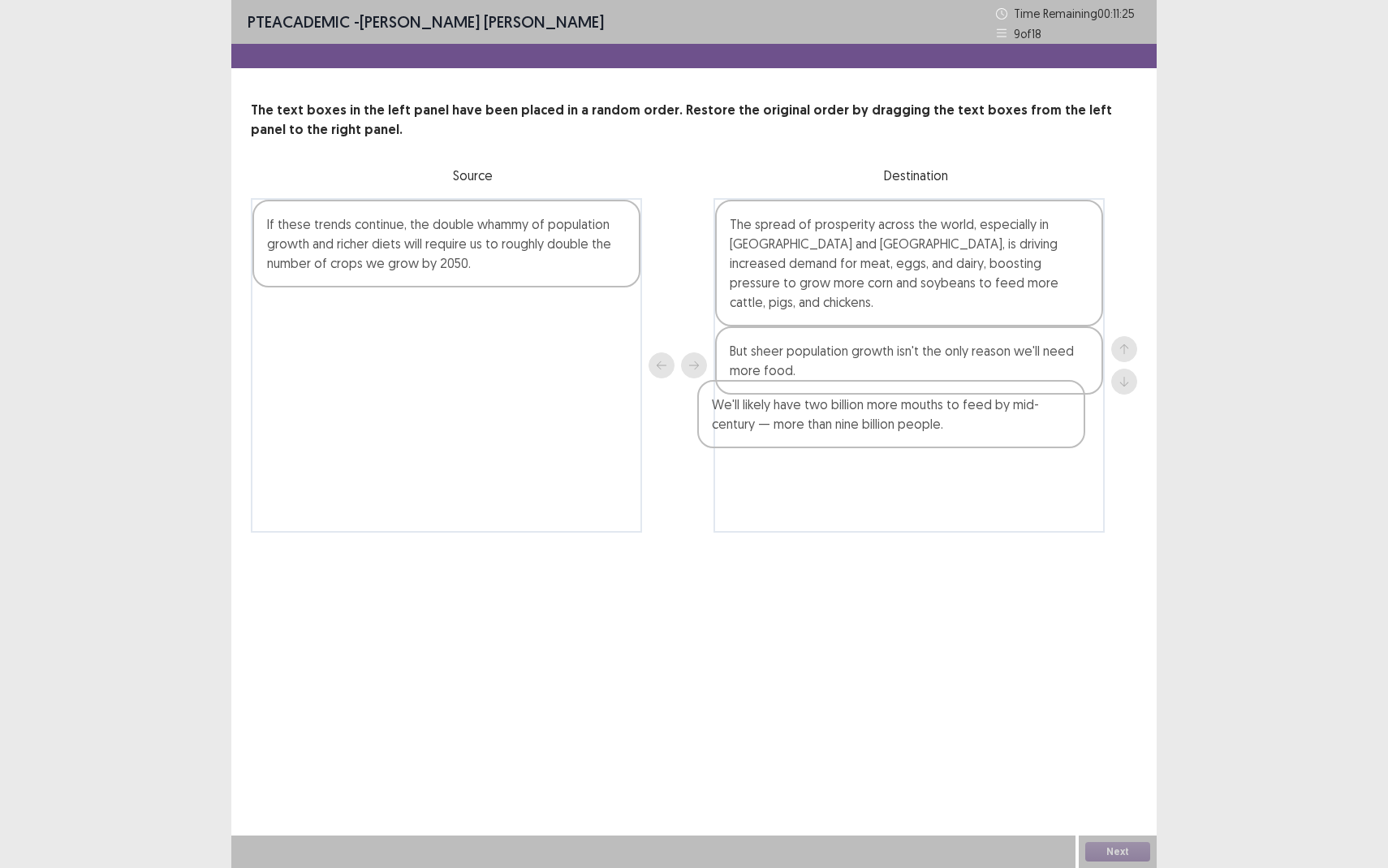
drag, startPoint x: 434, startPoint y: 232, endPoint x: 887, endPoint y: 412, distance: 487.5
click at [887, 412] on div "We'll likely have two billion more mouths to feed by mid-century — more than ni…" at bounding box center [694, 365] width 887 height 335
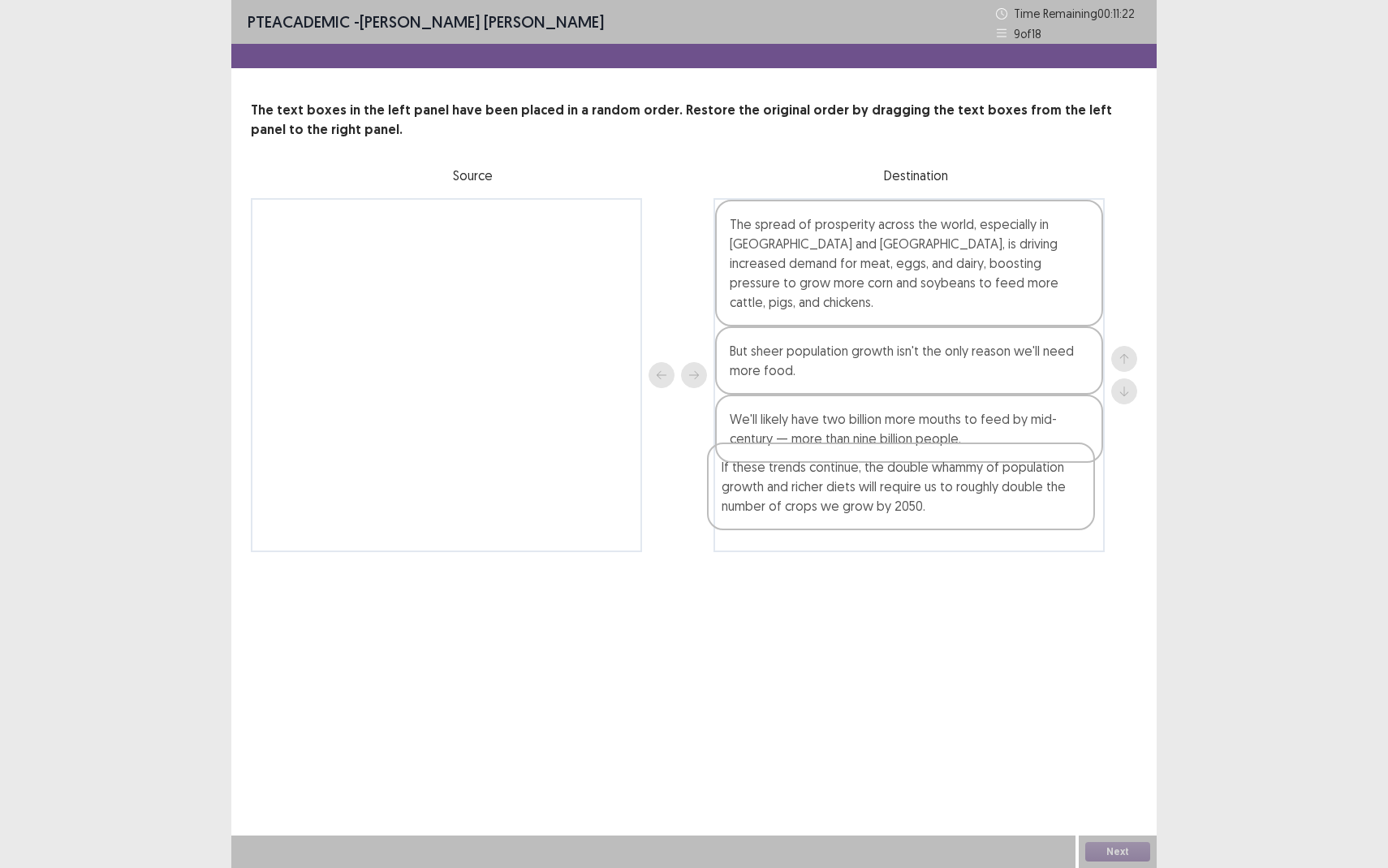
drag, startPoint x: 490, startPoint y: 243, endPoint x: 949, endPoint y: 487, distance: 519.8
click at [949, 487] on div "If these trends continue, the double whammy of population growth and richer die…" at bounding box center [694, 374] width 887 height 354
click at [1124, 795] on button "Next" at bounding box center [1118, 851] width 65 height 19
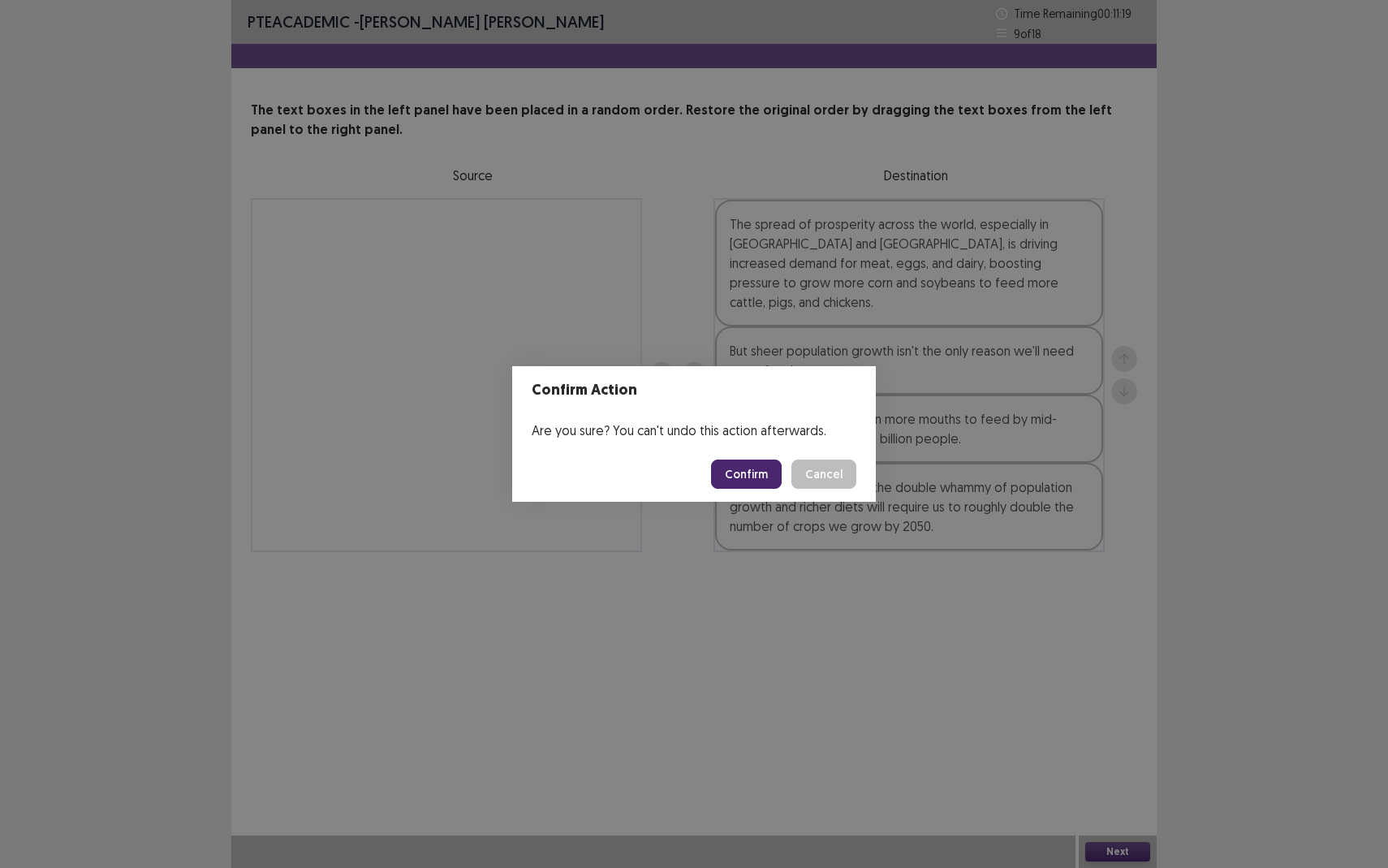
click at [755, 476] on button "Confirm" at bounding box center [746, 474] width 70 height 30
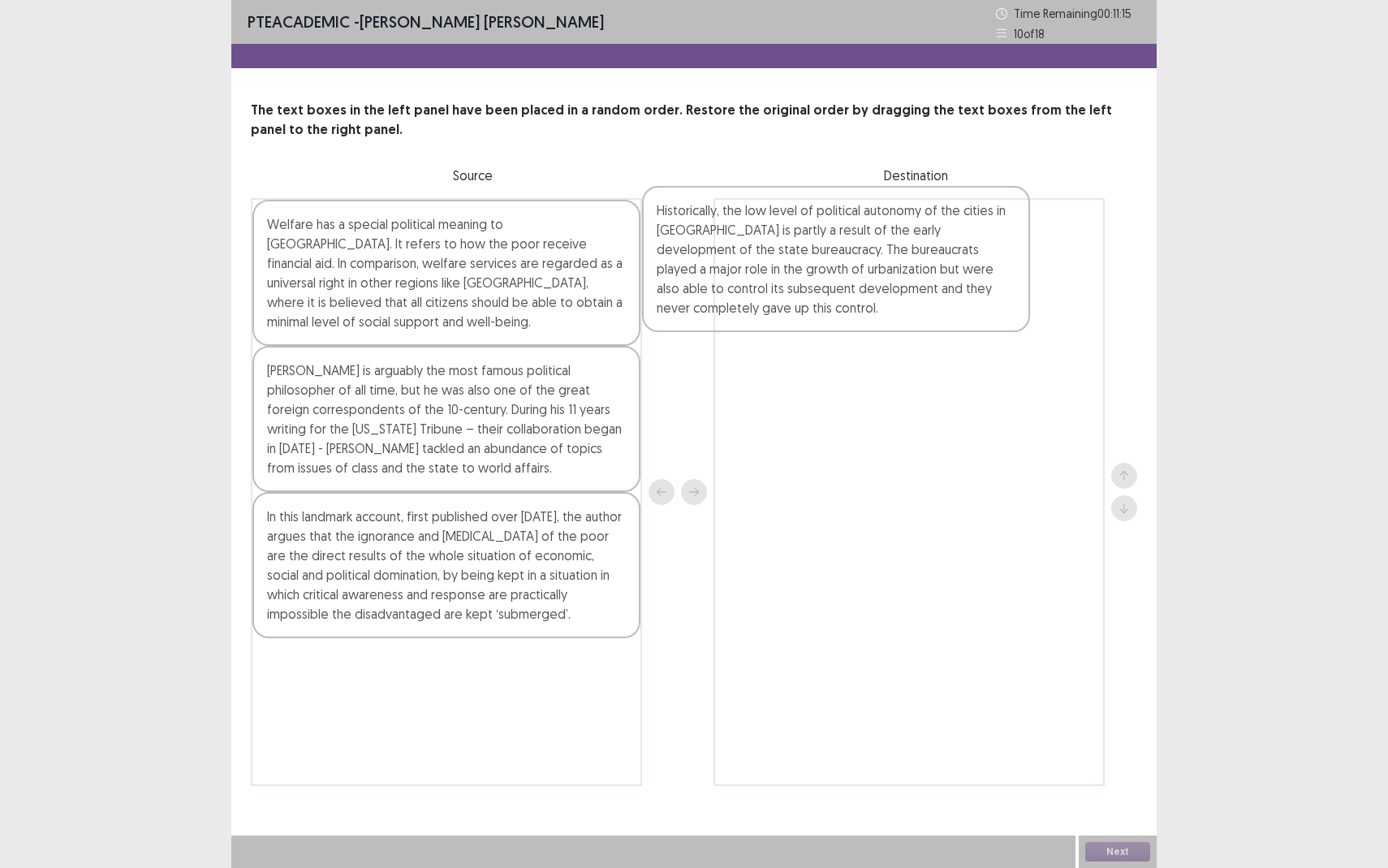
drag, startPoint x: 379, startPoint y: 721, endPoint x: 780, endPoint y: 261, distance: 610.2
click at [780, 261] on div "Welfare has a special political meaning to the United States. It refers to how …" at bounding box center [694, 492] width 887 height 588
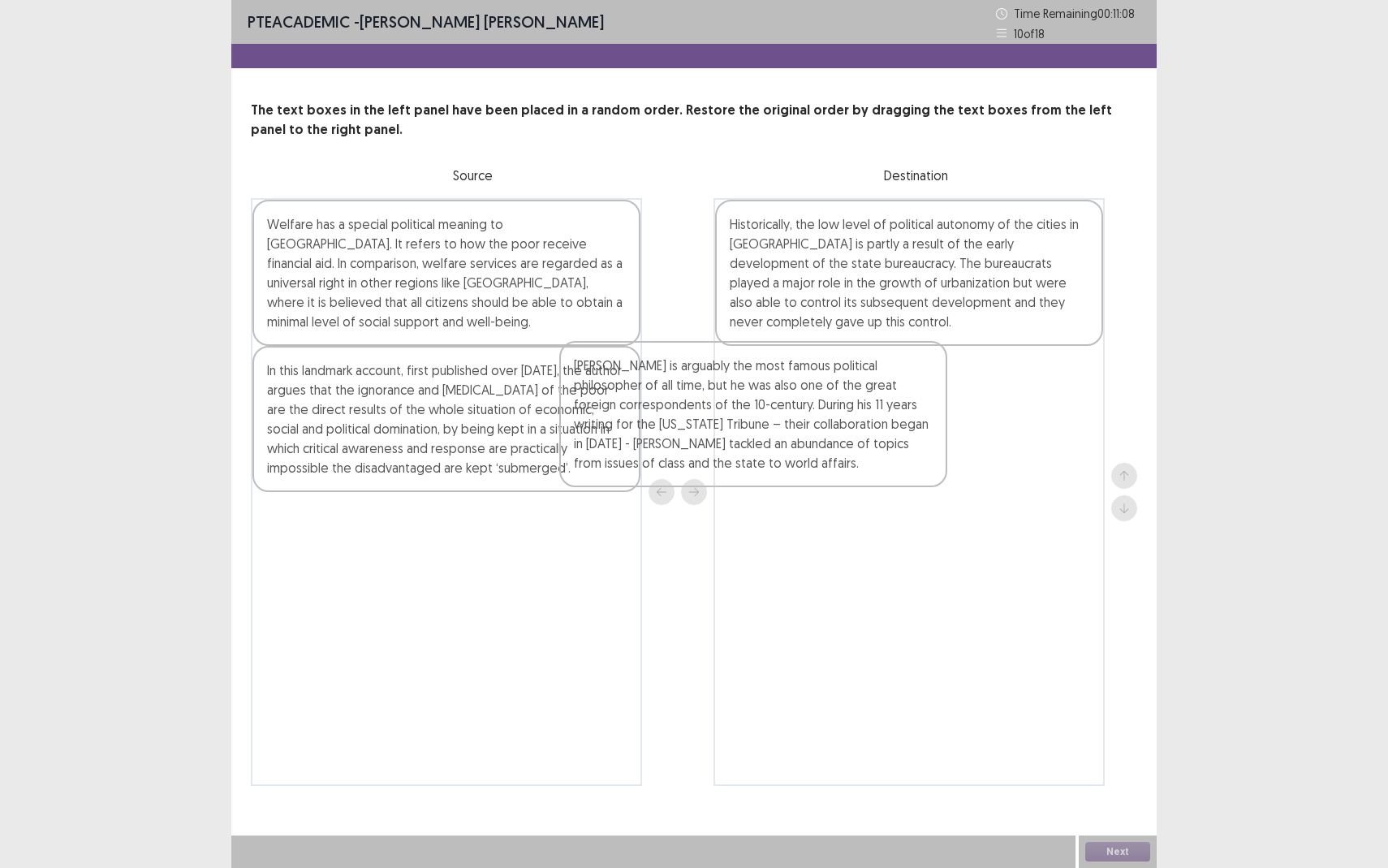
drag, startPoint x: 407, startPoint y: 422, endPoint x: 721, endPoint y: 417, distance: 314.0
click at [721, 417] on div "Welfare has a special political meaning to the United States. It refers to how …" at bounding box center [694, 492] width 887 height 588
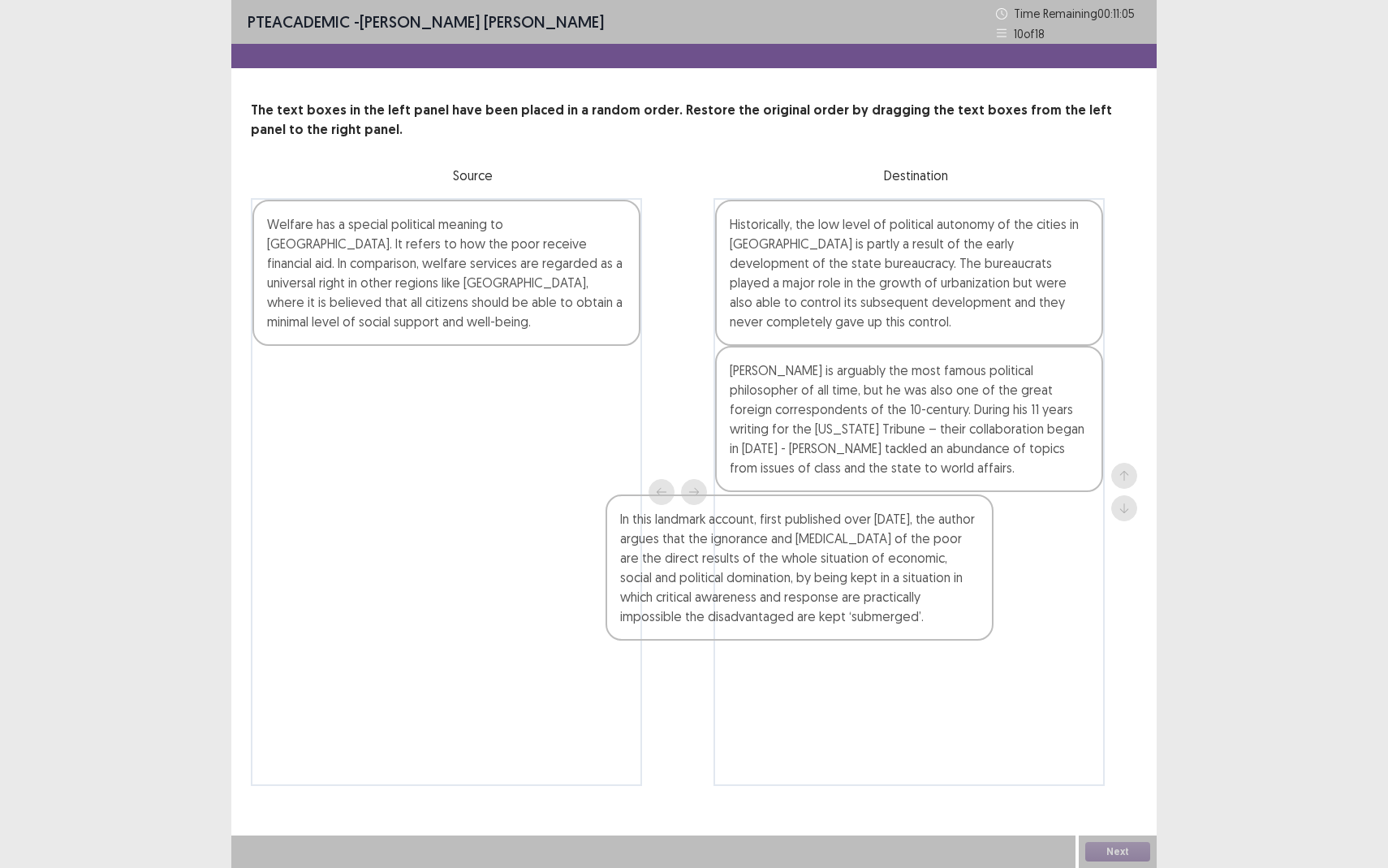
drag, startPoint x: 412, startPoint y: 404, endPoint x: 841, endPoint y: 543, distance: 451.0
click at [841, 543] on div "Welfare has a special political meaning to the United States. It refers to how …" at bounding box center [694, 492] width 887 height 588
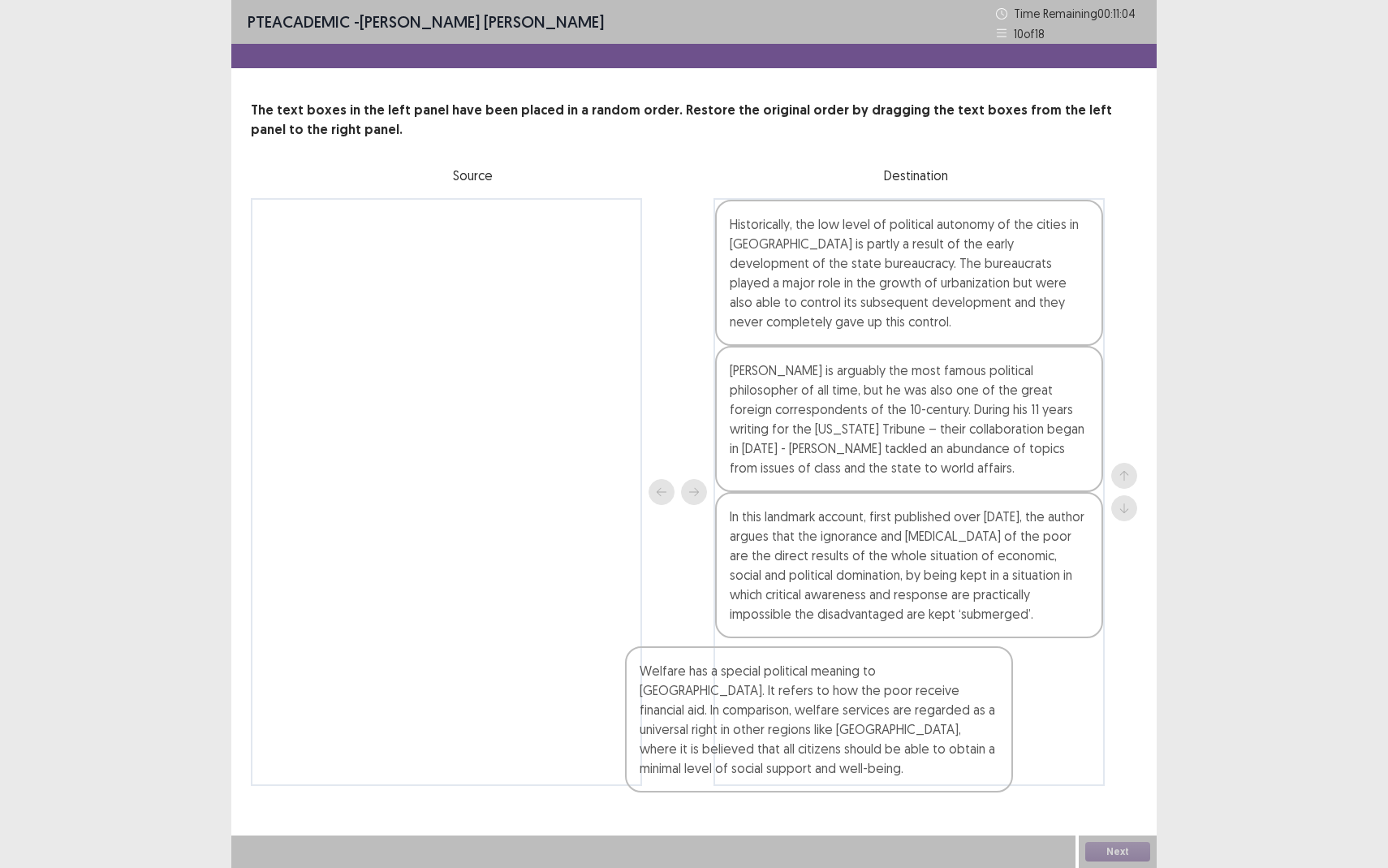
drag, startPoint x: 506, startPoint y: 300, endPoint x: 904, endPoint y: 757, distance: 606.0
click at [904, 757] on div "Welfare has a special political meaning to the United States. It refers to how …" at bounding box center [694, 492] width 887 height 588
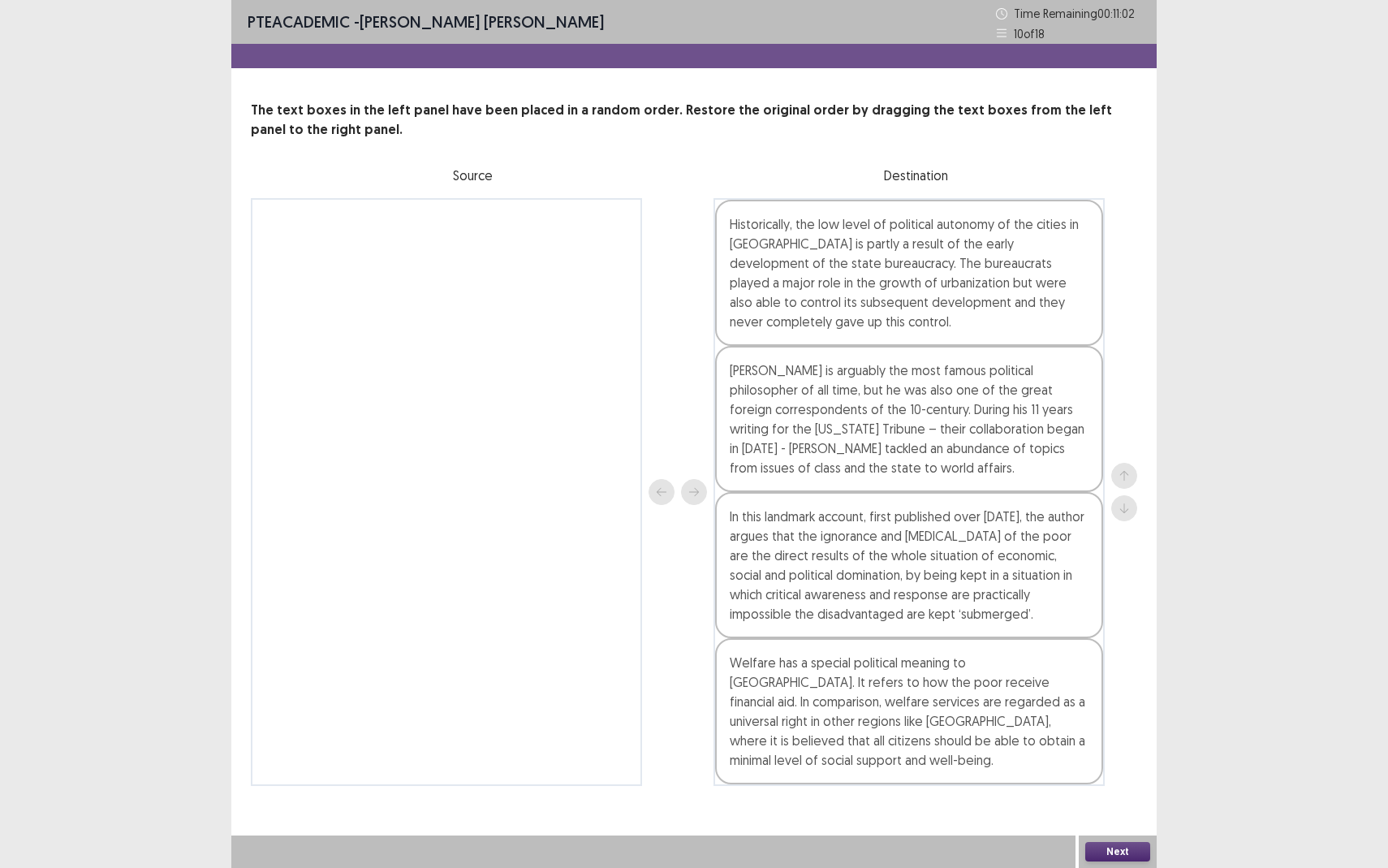
click at [1117, 795] on button "Next" at bounding box center [1118, 851] width 65 height 19
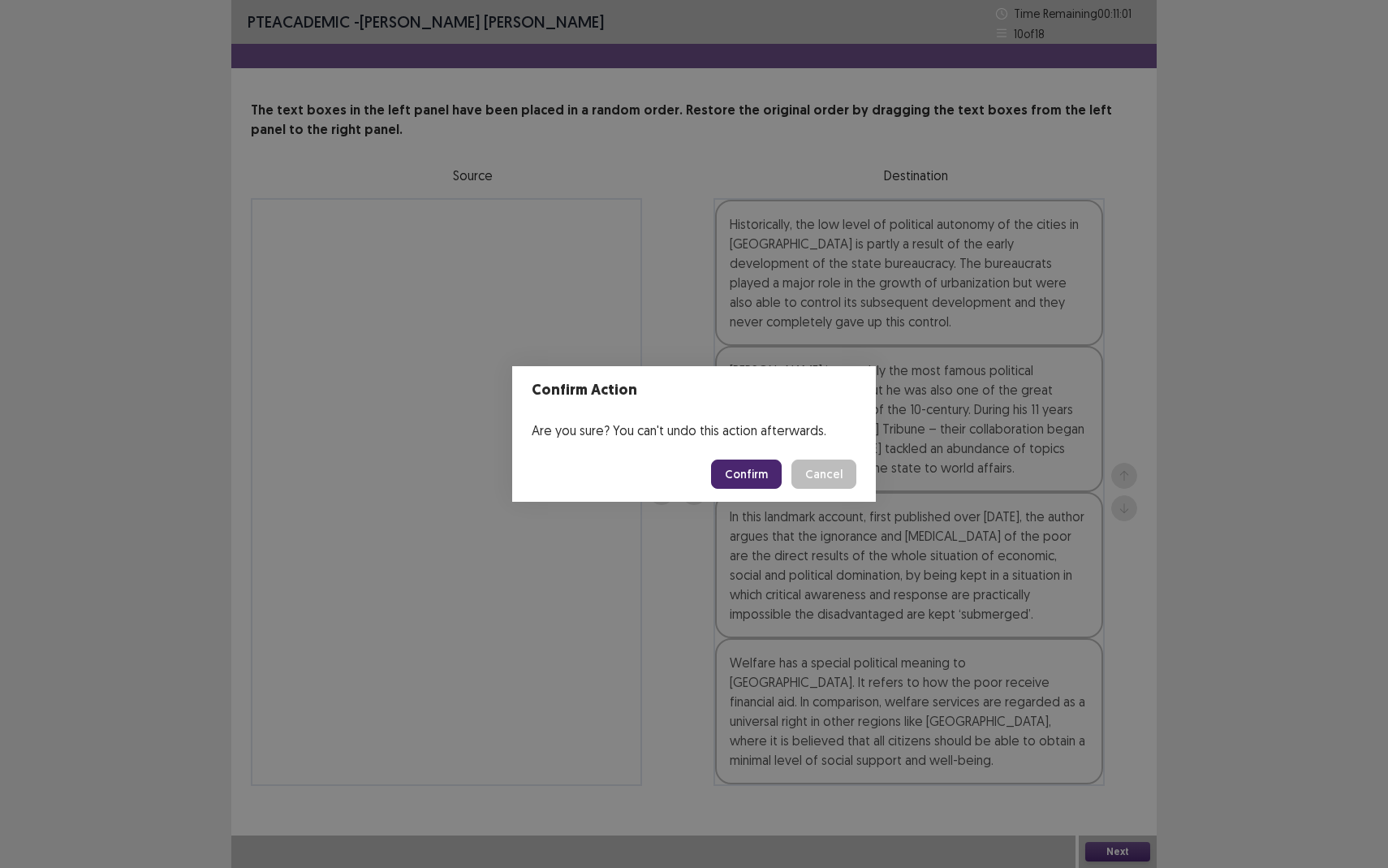
click at [749, 466] on button "Confirm" at bounding box center [746, 474] width 70 height 30
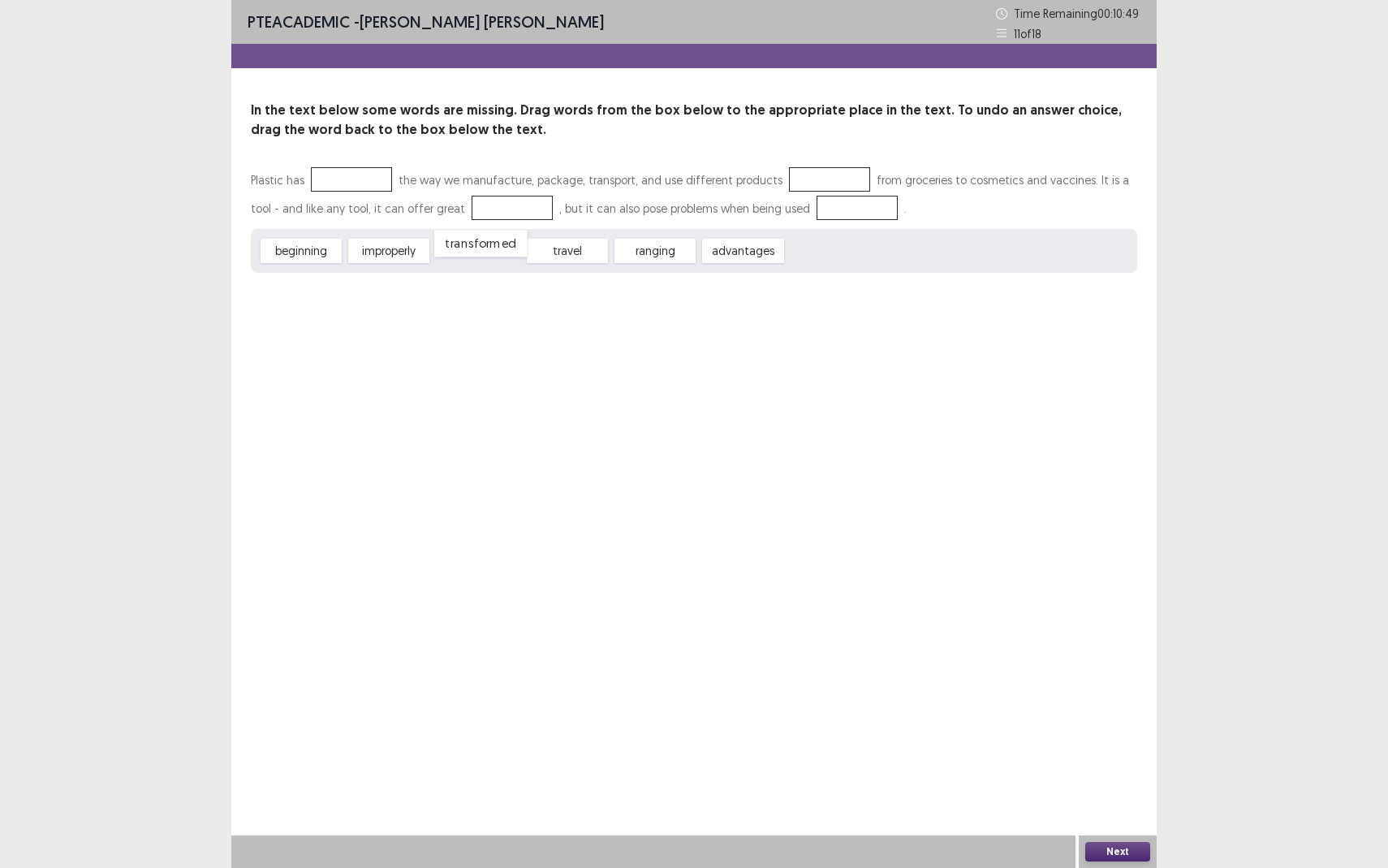
click at [477, 251] on div "transformed" at bounding box center [481, 242] width 92 height 27
drag, startPoint x: 493, startPoint y: 254, endPoint x: 373, endPoint y: 185, distance: 138.4
drag, startPoint x: 313, startPoint y: 251, endPoint x: 817, endPoint y: 181, distance: 508.8
drag, startPoint x: 387, startPoint y: 249, endPoint x: 459, endPoint y: 208, distance: 82.9
drag, startPoint x: 481, startPoint y: 254, endPoint x: 790, endPoint y: 216, distance: 311.3
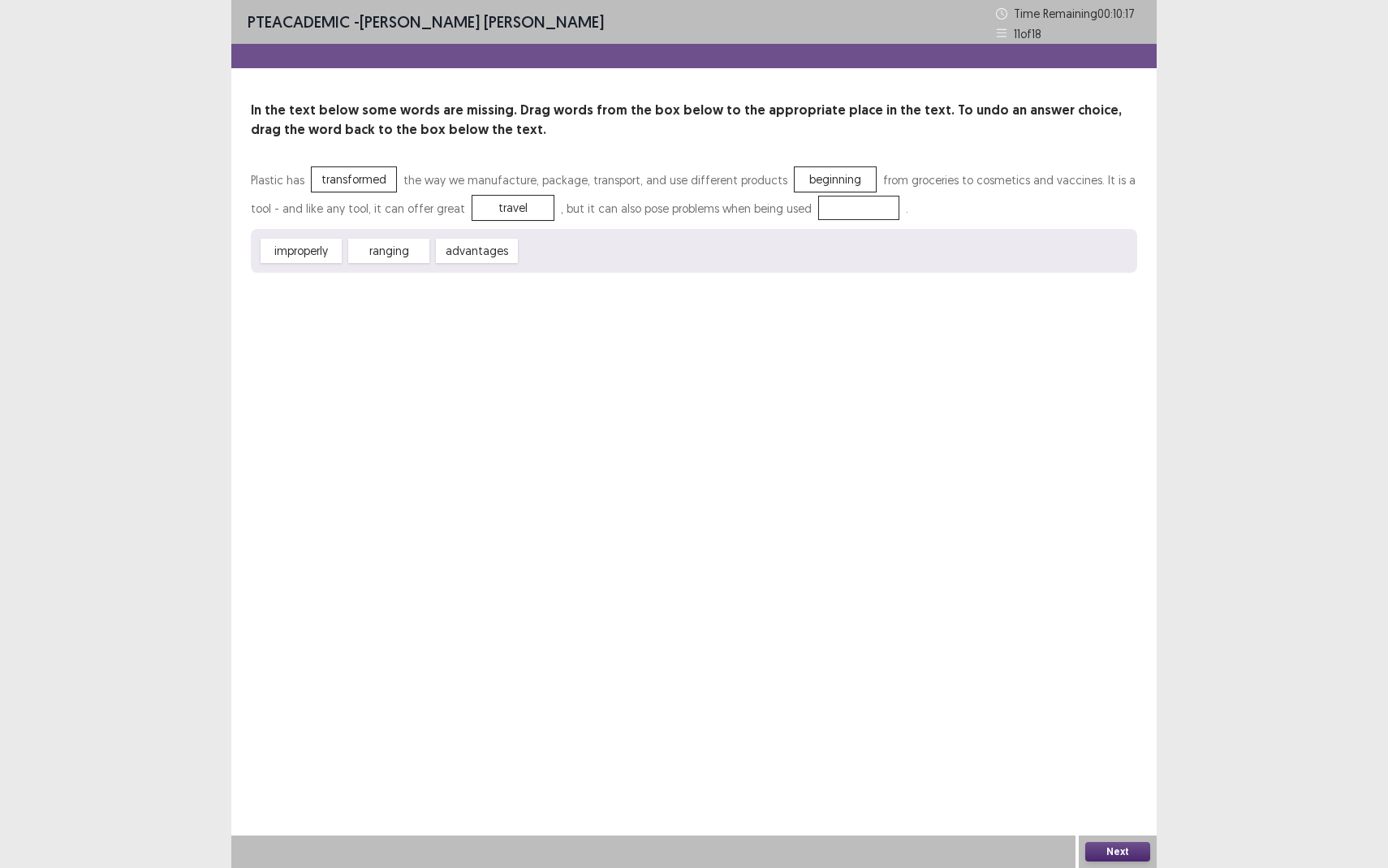
click at [790, 216] on div "Plastic has transformed the way we manufacture, package, transport, and use dif…" at bounding box center [694, 219] width 887 height 107
drag, startPoint x: 490, startPoint y: 256, endPoint x: 842, endPoint y: 211, distance: 354.9
click at [1115, 795] on button "Next" at bounding box center [1118, 851] width 65 height 19
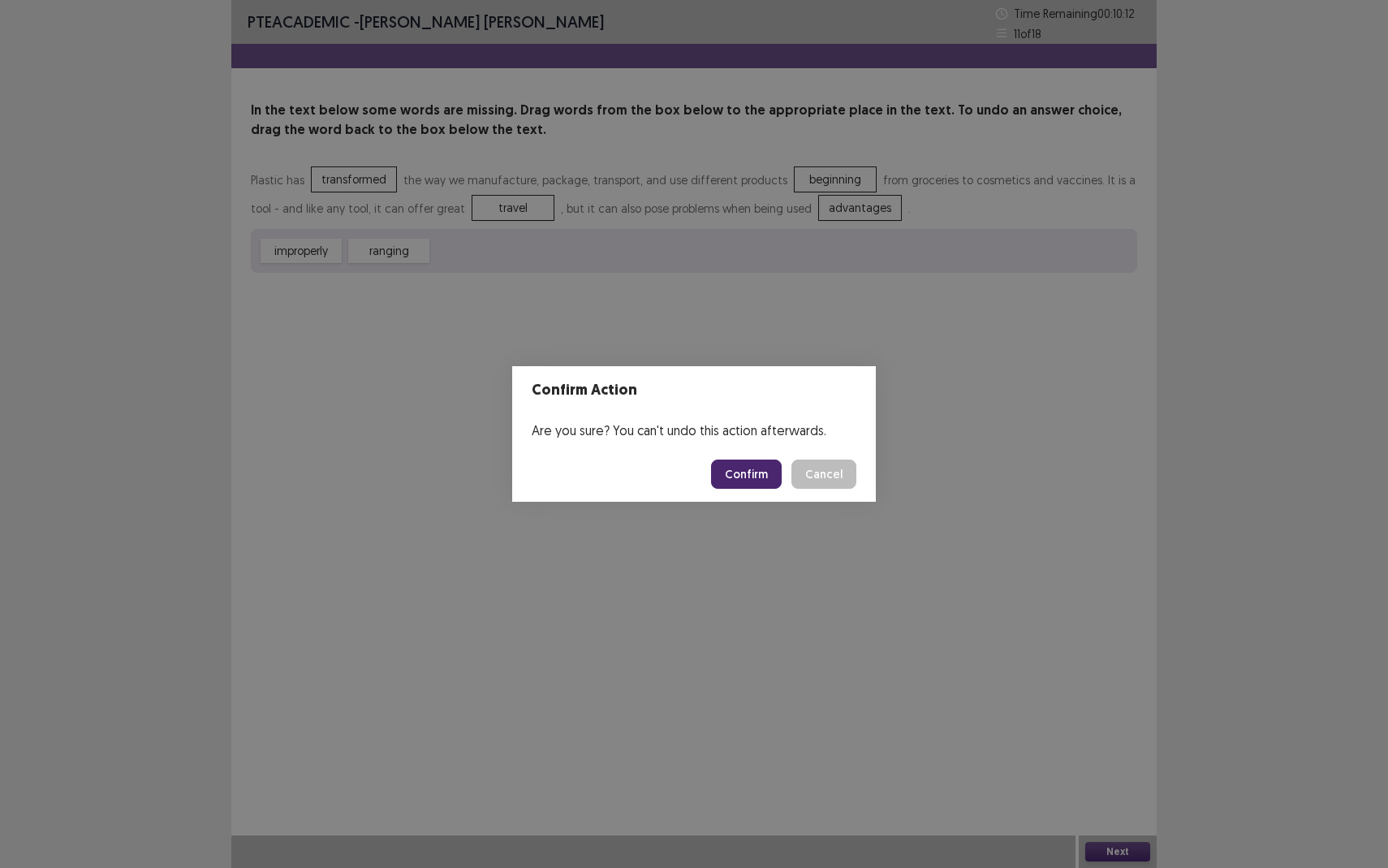
click at [726, 469] on button "Confirm" at bounding box center [746, 474] width 70 height 30
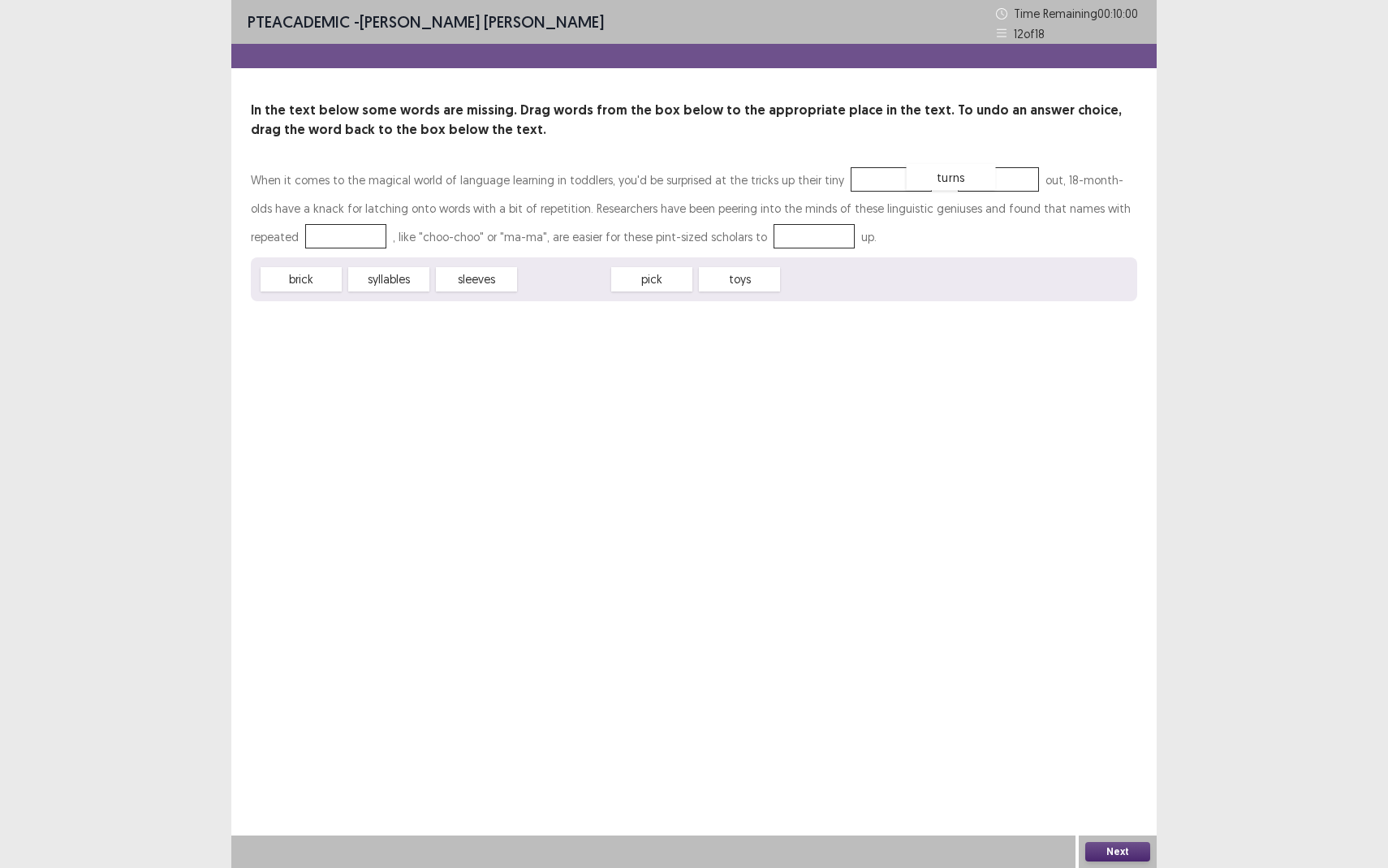
drag, startPoint x: 570, startPoint y: 278, endPoint x: 983, endPoint y: 176, distance: 425.4
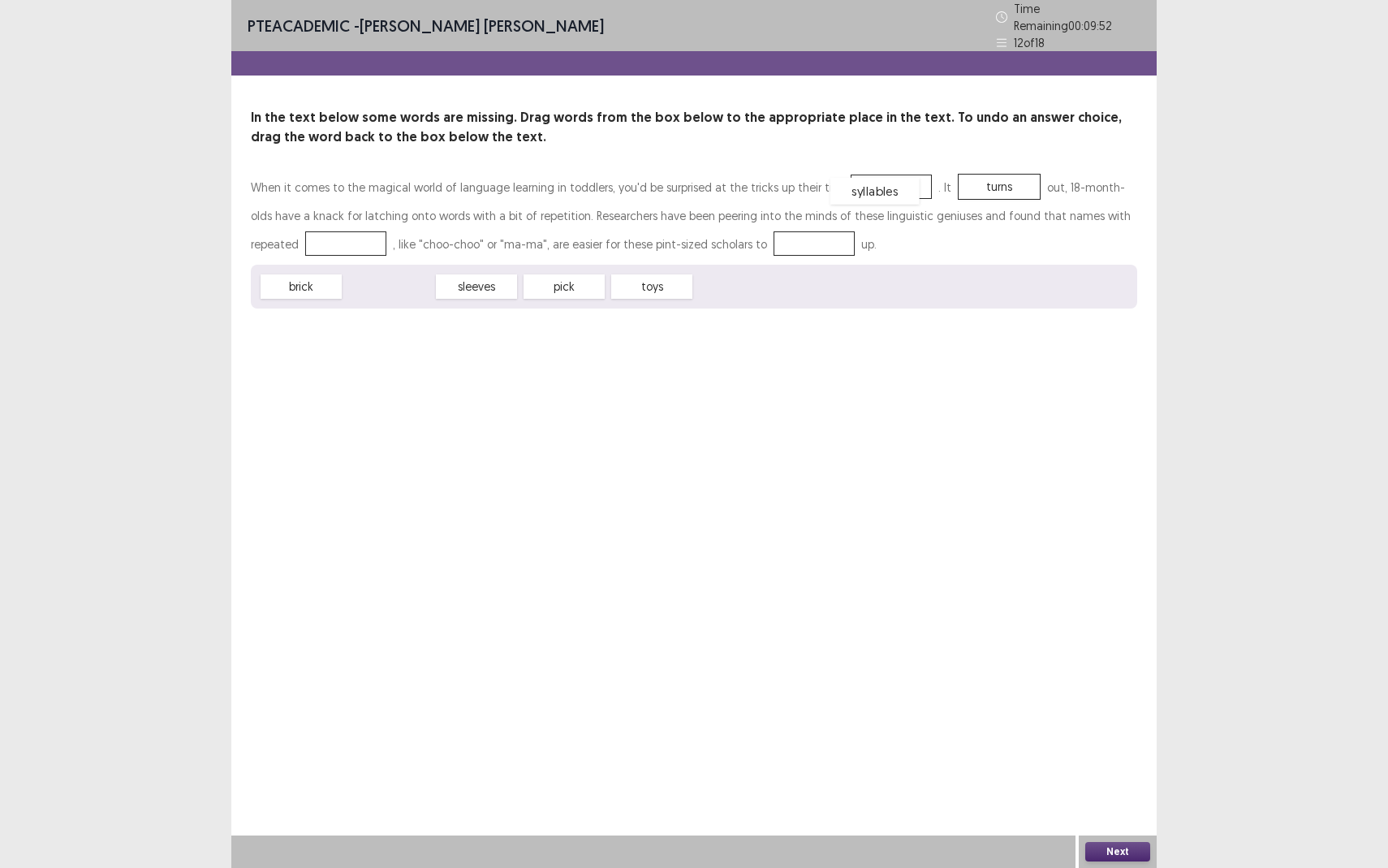
drag, startPoint x: 394, startPoint y: 280, endPoint x: 880, endPoint y: 184, distance: 495.4
drag, startPoint x: 496, startPoint y: 277, endPoint x: 766, endPoint y: 240, distance: 272.5
drag, startPoint x: 308, startPoint y: 282, endPoint x: 302, endPoint y: 239, distance: 43.4
click at [1114, 795] on button "Next" at bounding box center [1118, 851] width 65 height 19
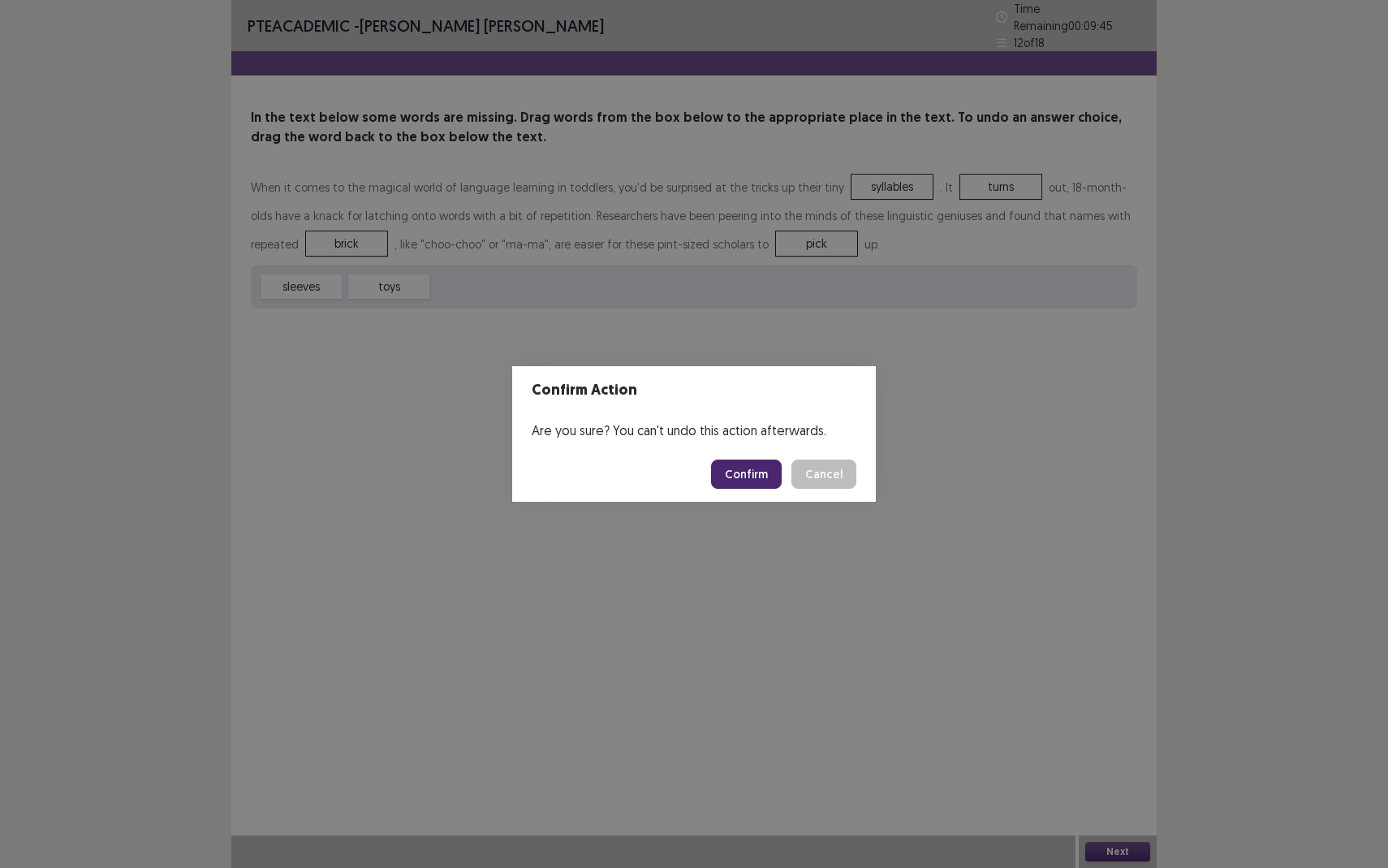
click at [749, 486] on button "Confirm" at bounding box center [746, 474] width 70 height 30
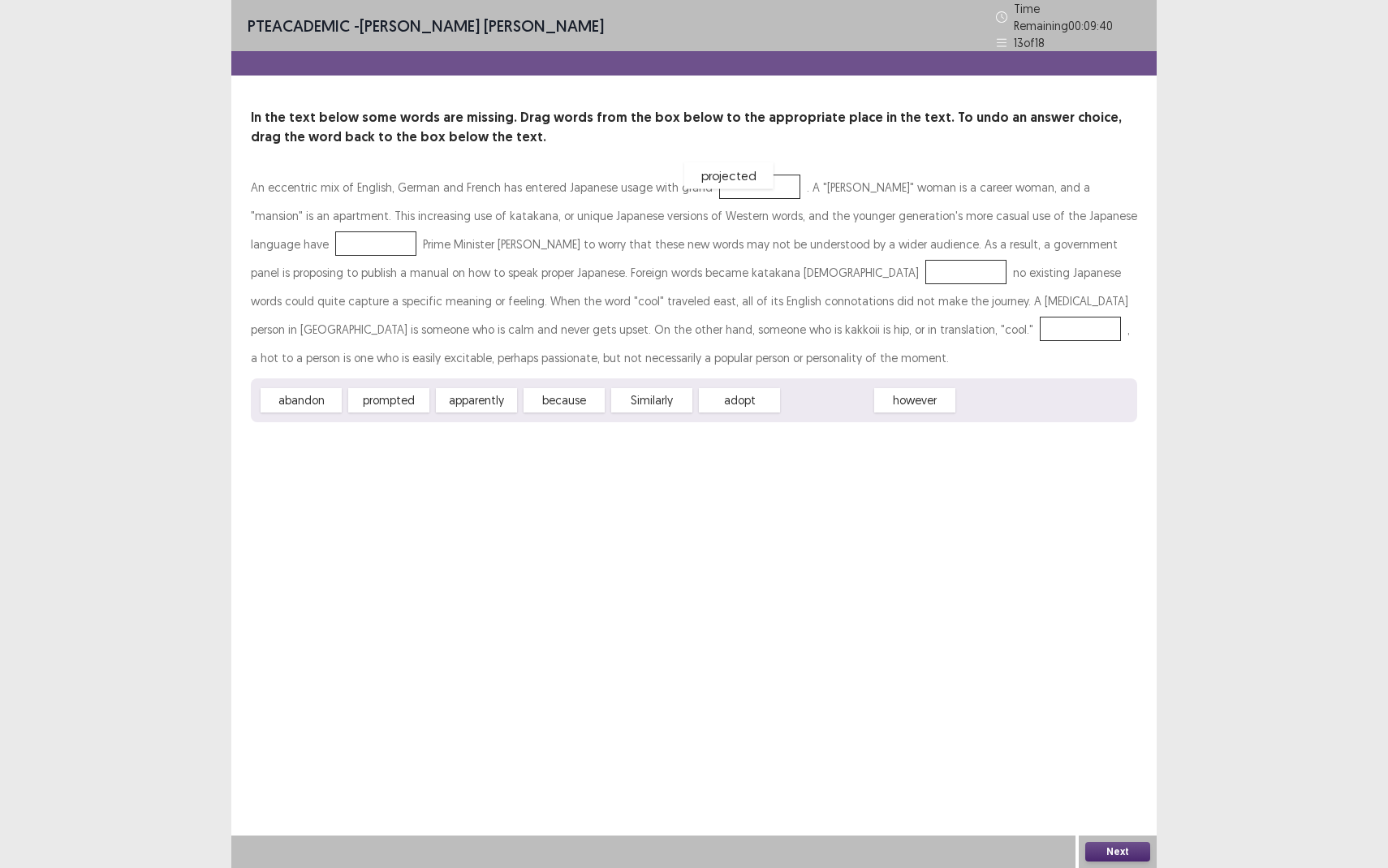
drag, startPoint x: 825, startPoint y: 393, endPoint x: 727, endPoint y: 170, distance: 243.6
drag, startPoint x: 734, startPoint y: 171, endPoint x: 700, endPoint y: 310, distance: 143.1
drag, startPoint x: 570, startPoint y: 392, endPoint x: 755, endPoint y: 268, distance: 222.7
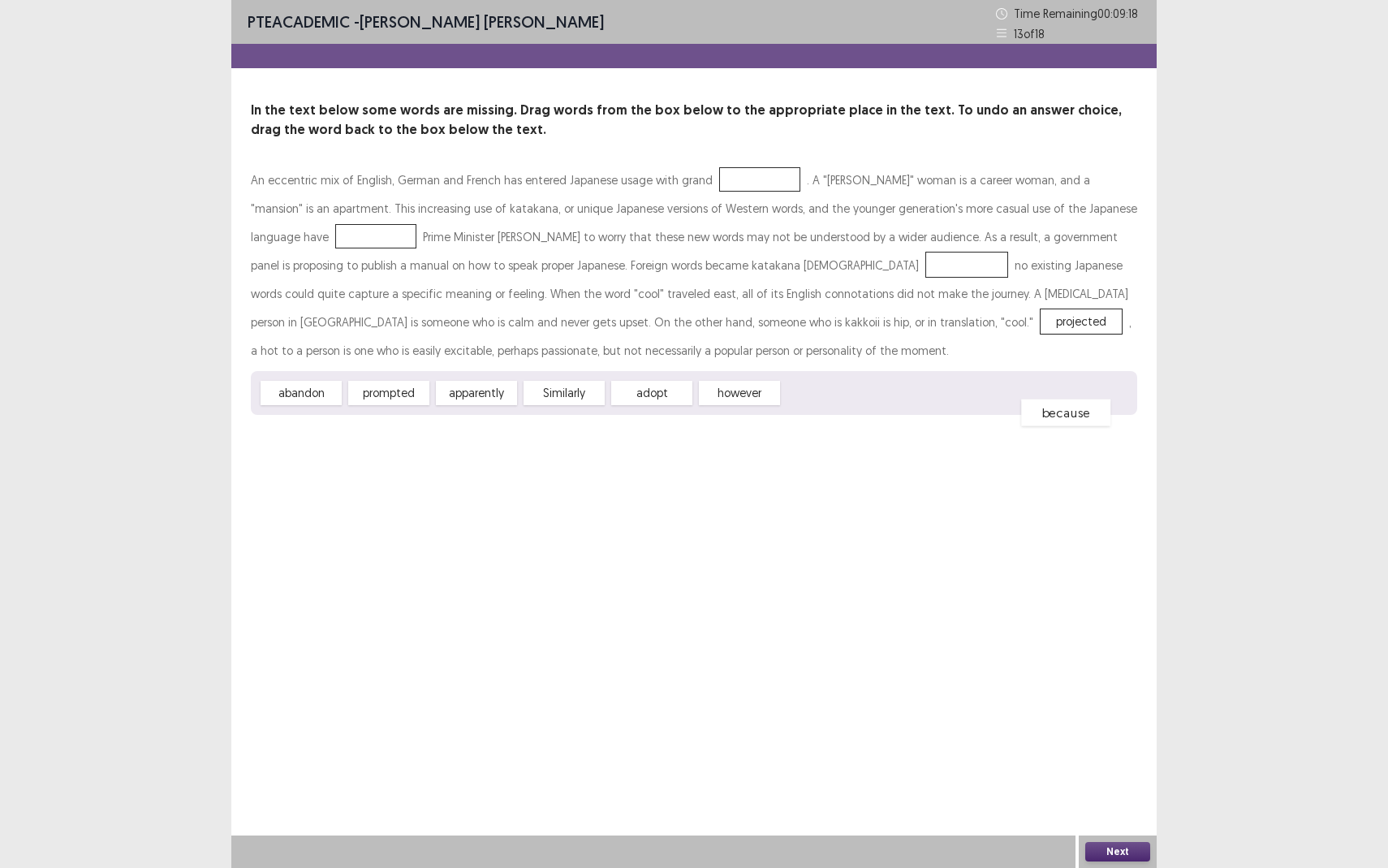
drag, startPoint x: 762, startPoint y: 272, endPoint x: 862, endPoint y: 421, distance: 179.4
drag, startPoint x: 728, startPoint y: 402, endPoint x: 764, endPoint y: 267, distance: 139.7
drag, startPoint x: 304, startPoint y: 399, endPoint x: 301, endPoint y: 241, distance: 158.0
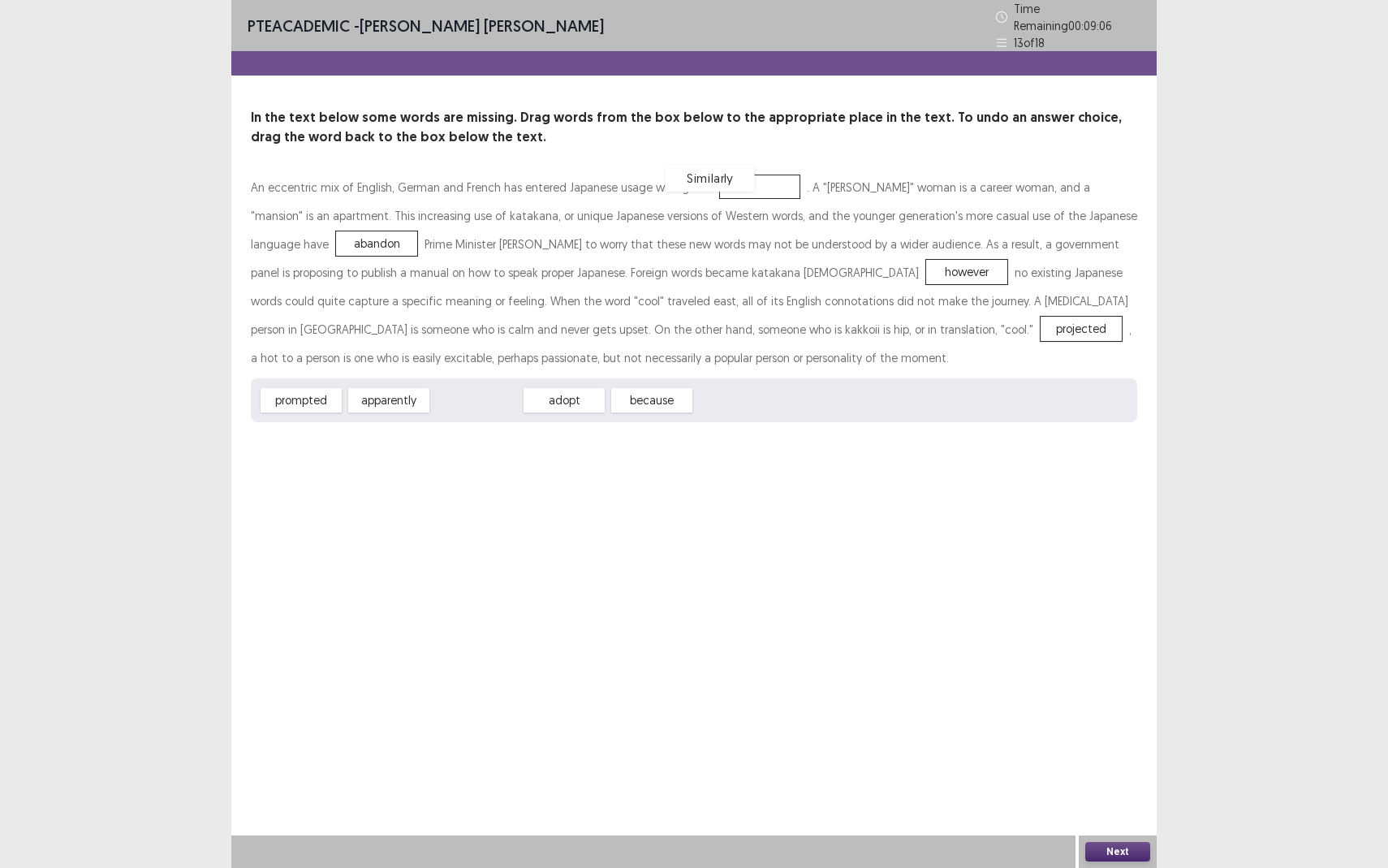
drag, startPoint x: 476, startPoint y: 396, endPoint x: 714, endPoint y: 177, distance: 323.4
click at [1113, 795] on button "Next" at bounding box center [1118, 851] width 65 height 19
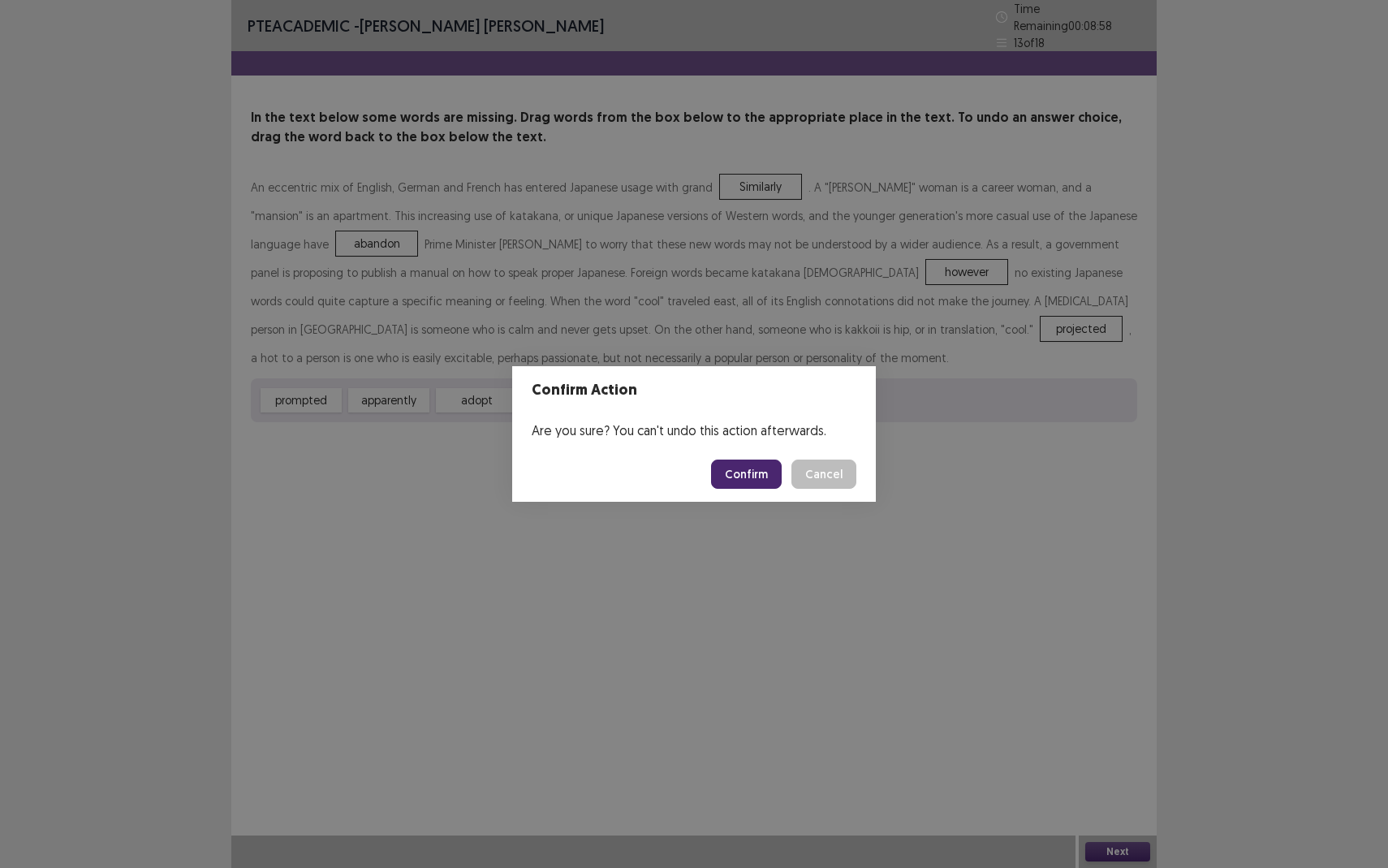
click at [762, 472] on button "Confirm" at bounding box center [746, 474] width 70 height 30
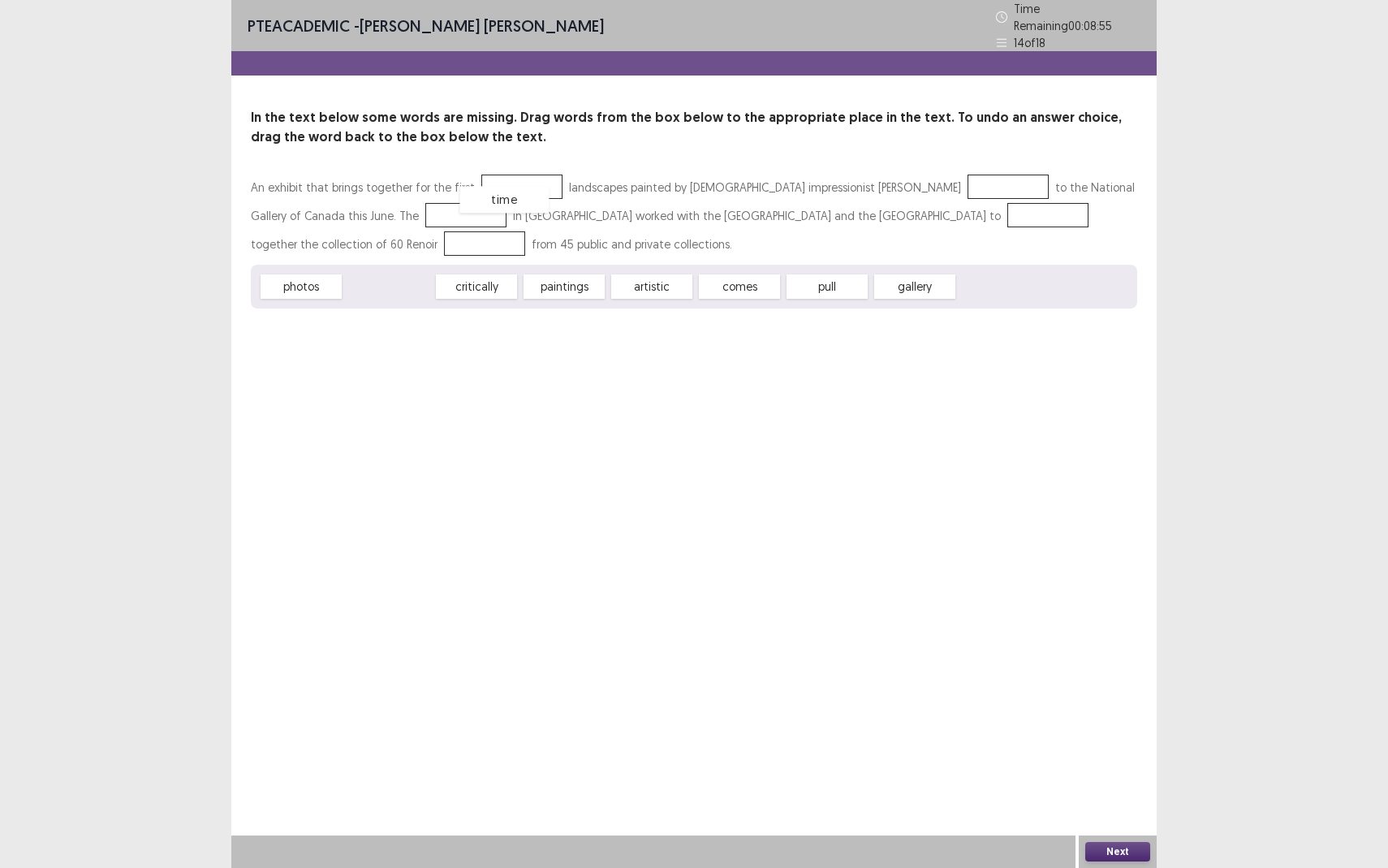
drag, startPoint x: 411, startPoint y: 272, endPoint x: 527, endPoint y: 185, distance: 145.0
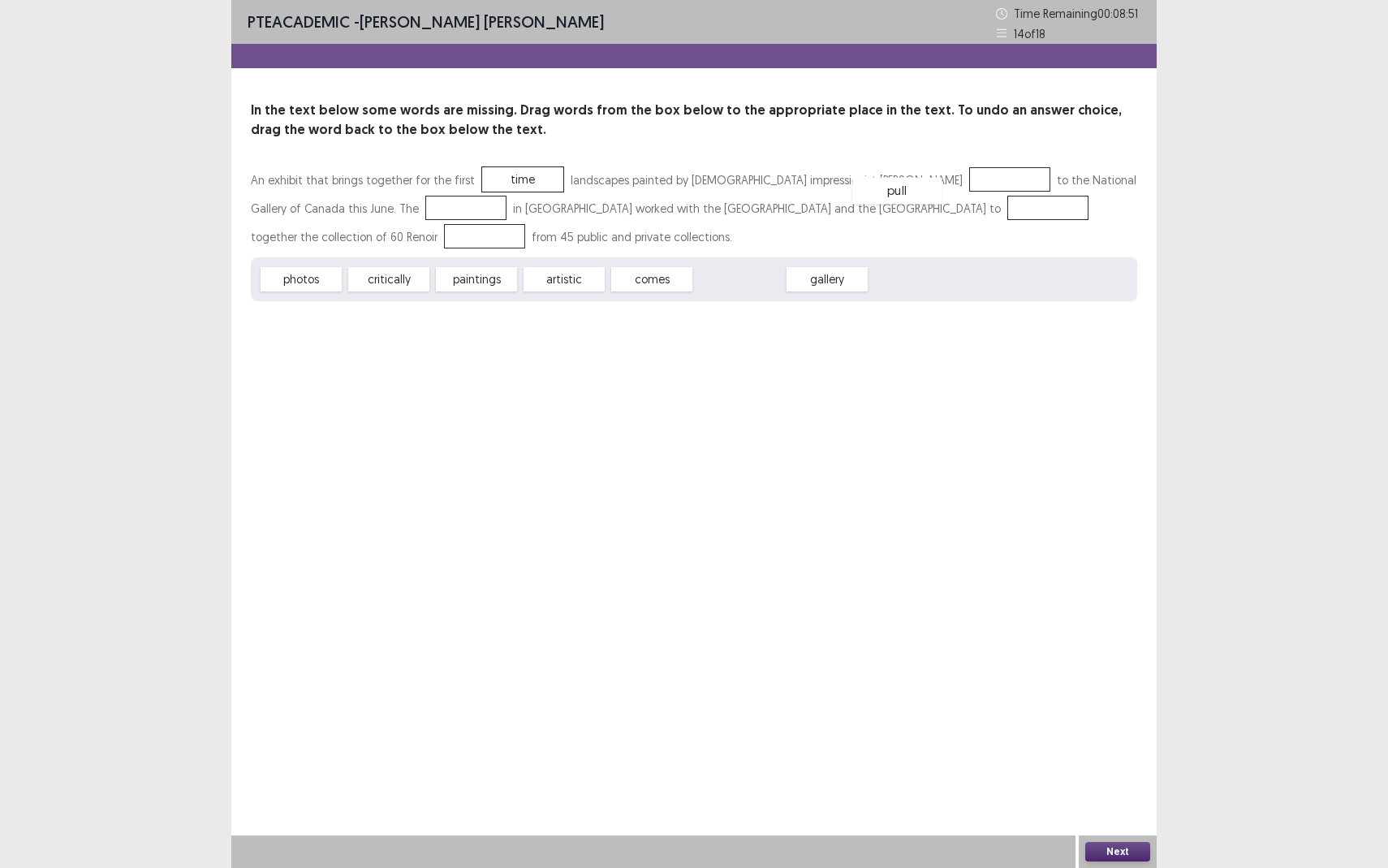
drag, startPoint x: 742, startPoint y: 278, endPoint x: 920, endPoint y: 183, distance: 201.8
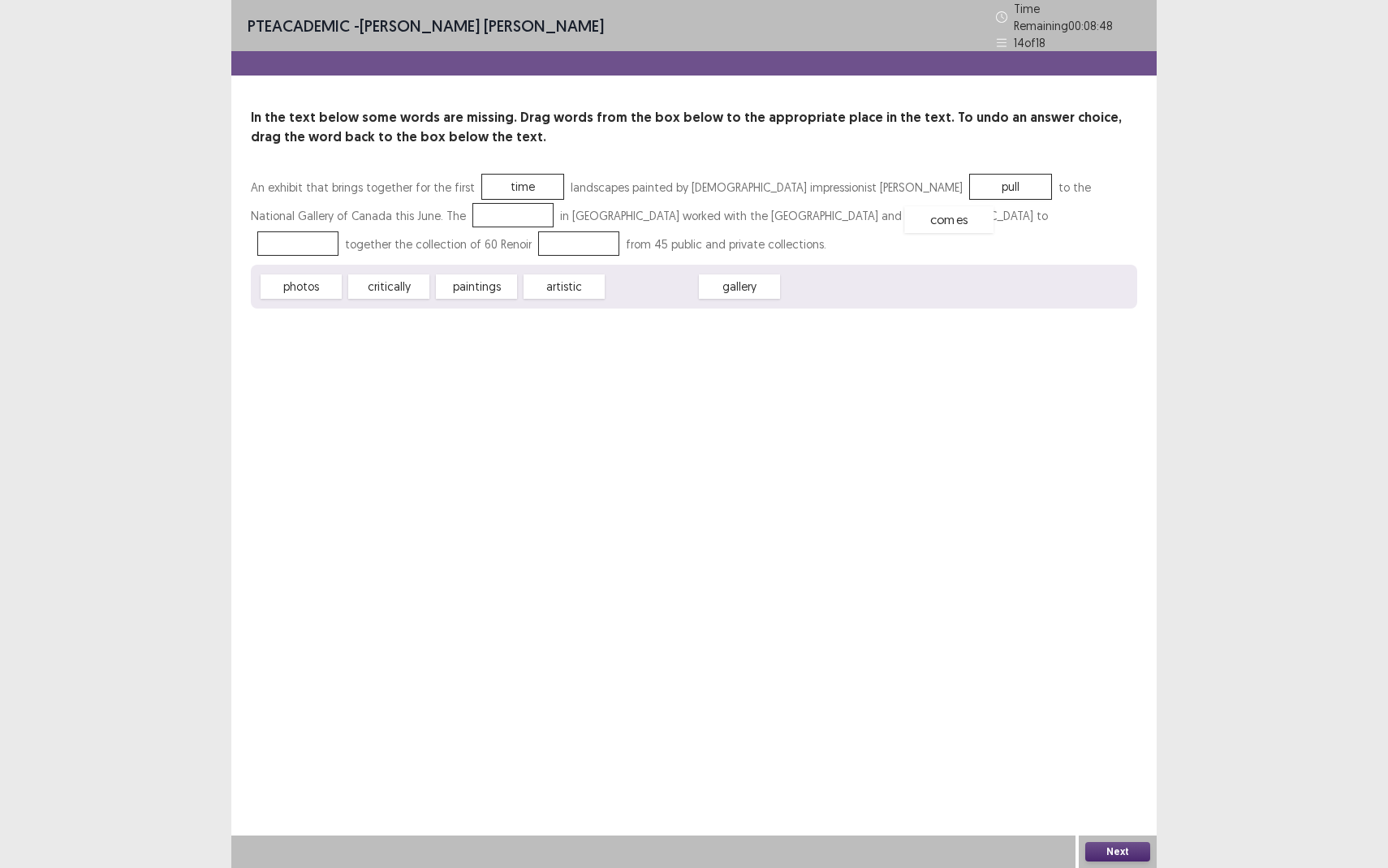
drag, startPoint x: 655, startPoint y: 274, endPoint x: 952, endPoint y: 207, distance: 304.5
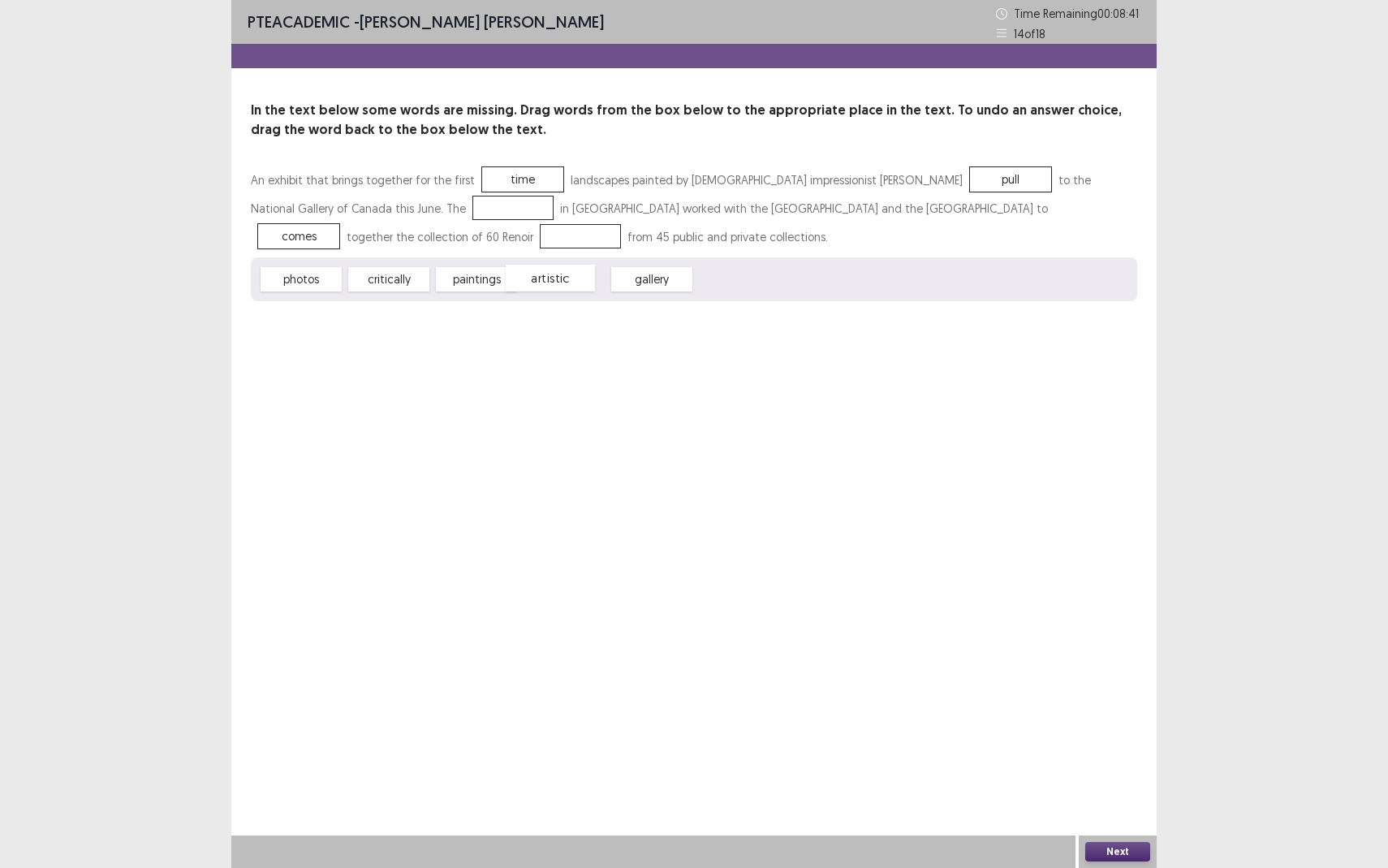
click at [553, 279] on div "artistic" at bounding box center [550, 277] width 90 height 27
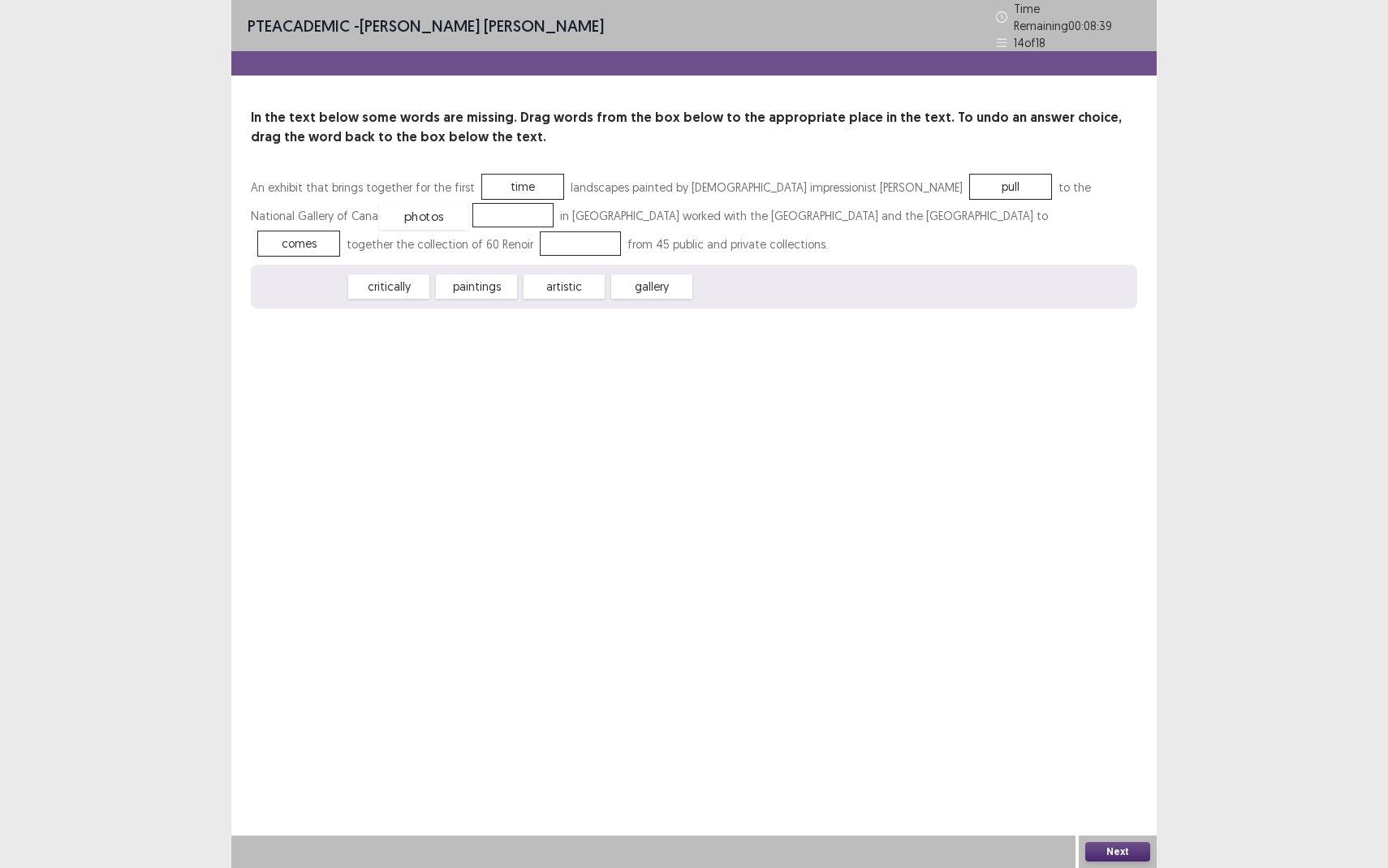
drag, startPoint x: 313, startPoint y: 282, endPoint x: 432, endPoint y: 210, distance: 139.1
click at [532, 275] on div "gallery" at bounding box center [564, 287] width 81 height 24
drag, startPoint x: 547, startPoint y: 278, endPoint x: 497, endPoint y: 276, distance: 50.0
click at [497, 276] on div "gallery" at bounding box center [515, 284] width 90 height 27
click at [497, 276] on div "artistic" at bounding box center [476, 287] width 90 height 27
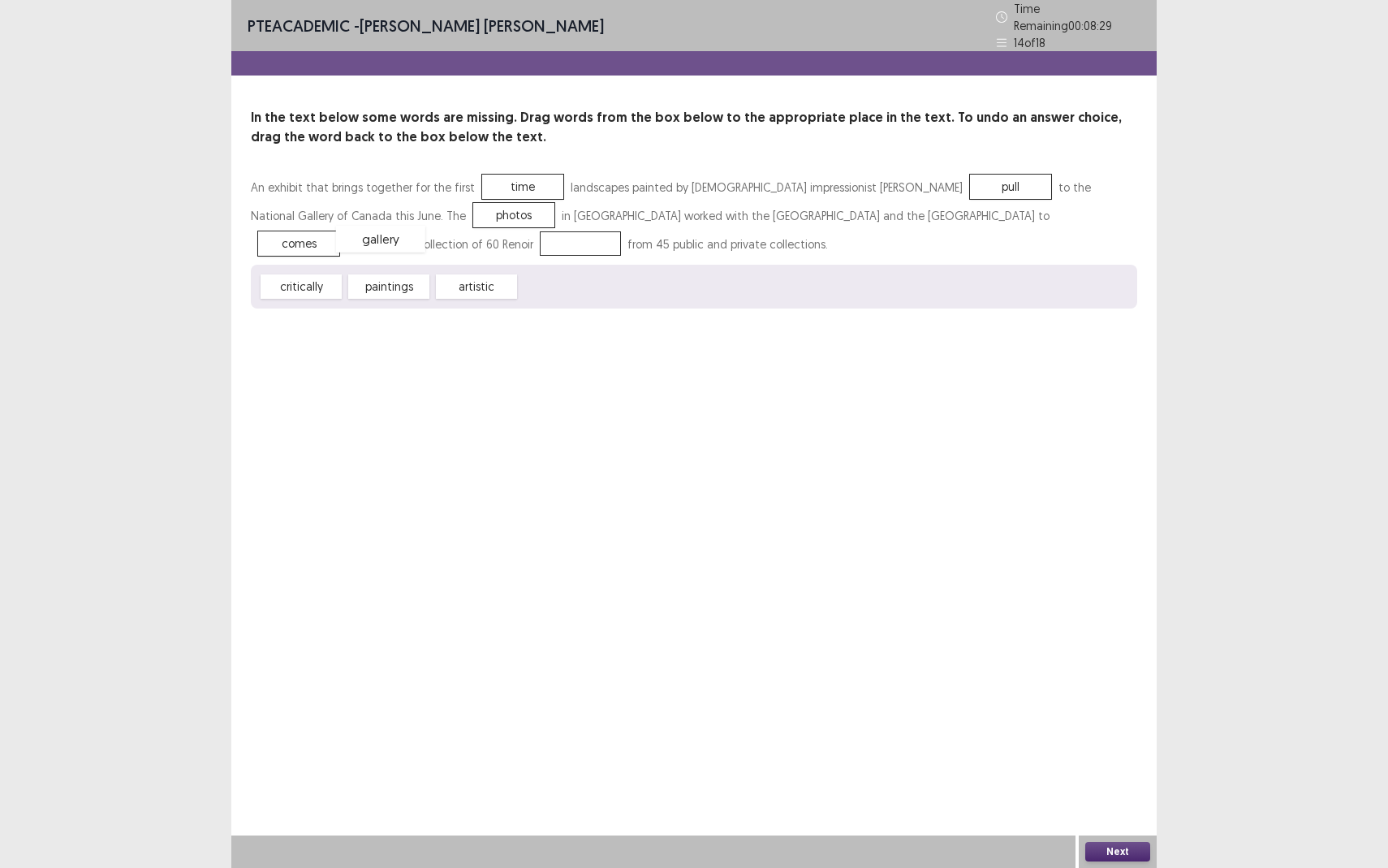
drag, startPoint x: 564, startPoint y: 283, endPoint x: 381, endPoint y: 235, distance: 189.2
click at [1118, 795] on button "Next" at bounding box center [1118, 851] width 65 height 19
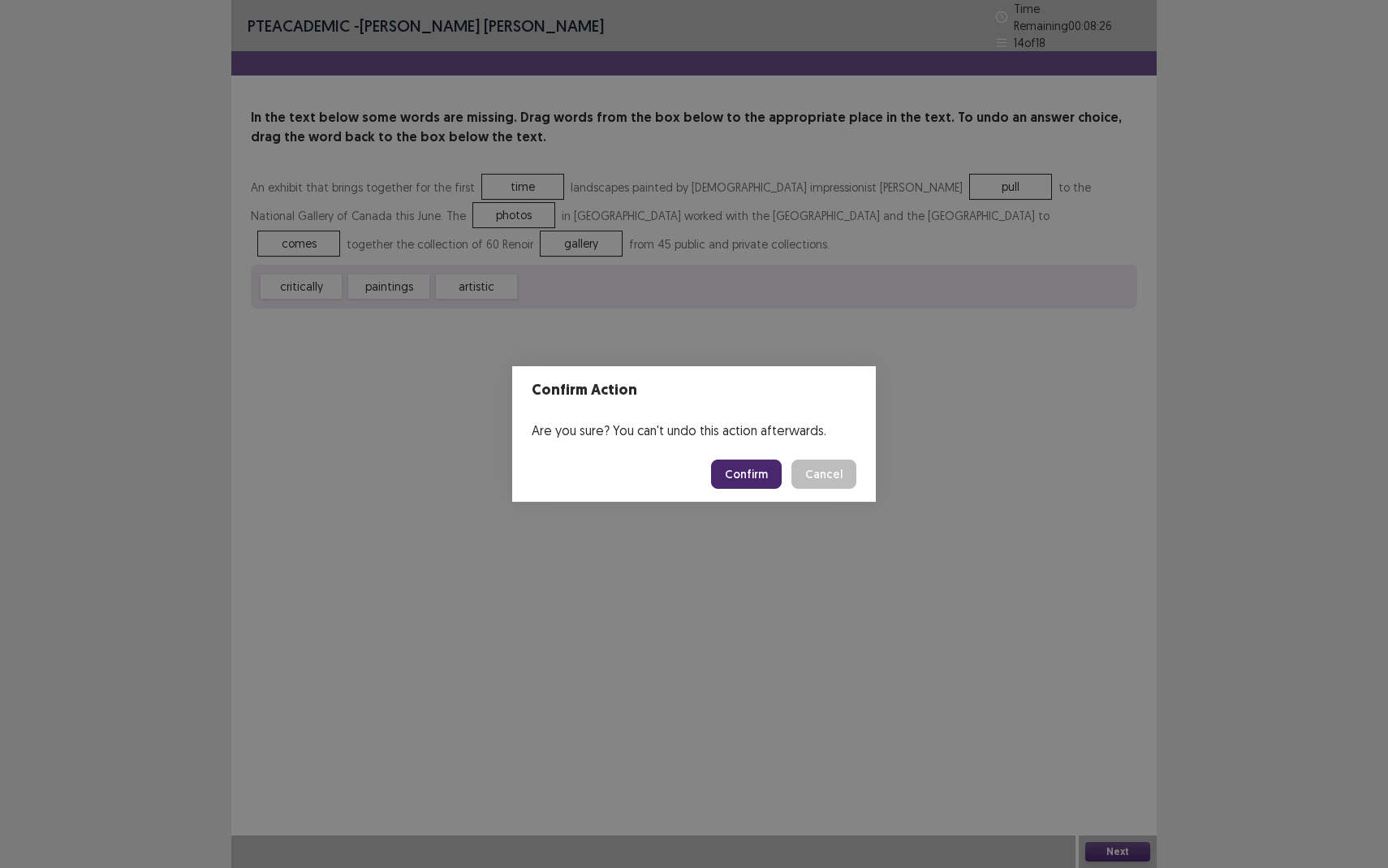
click at [754, 475] on button "Confirm" at bounding box center [746, 474] width 70 height 30
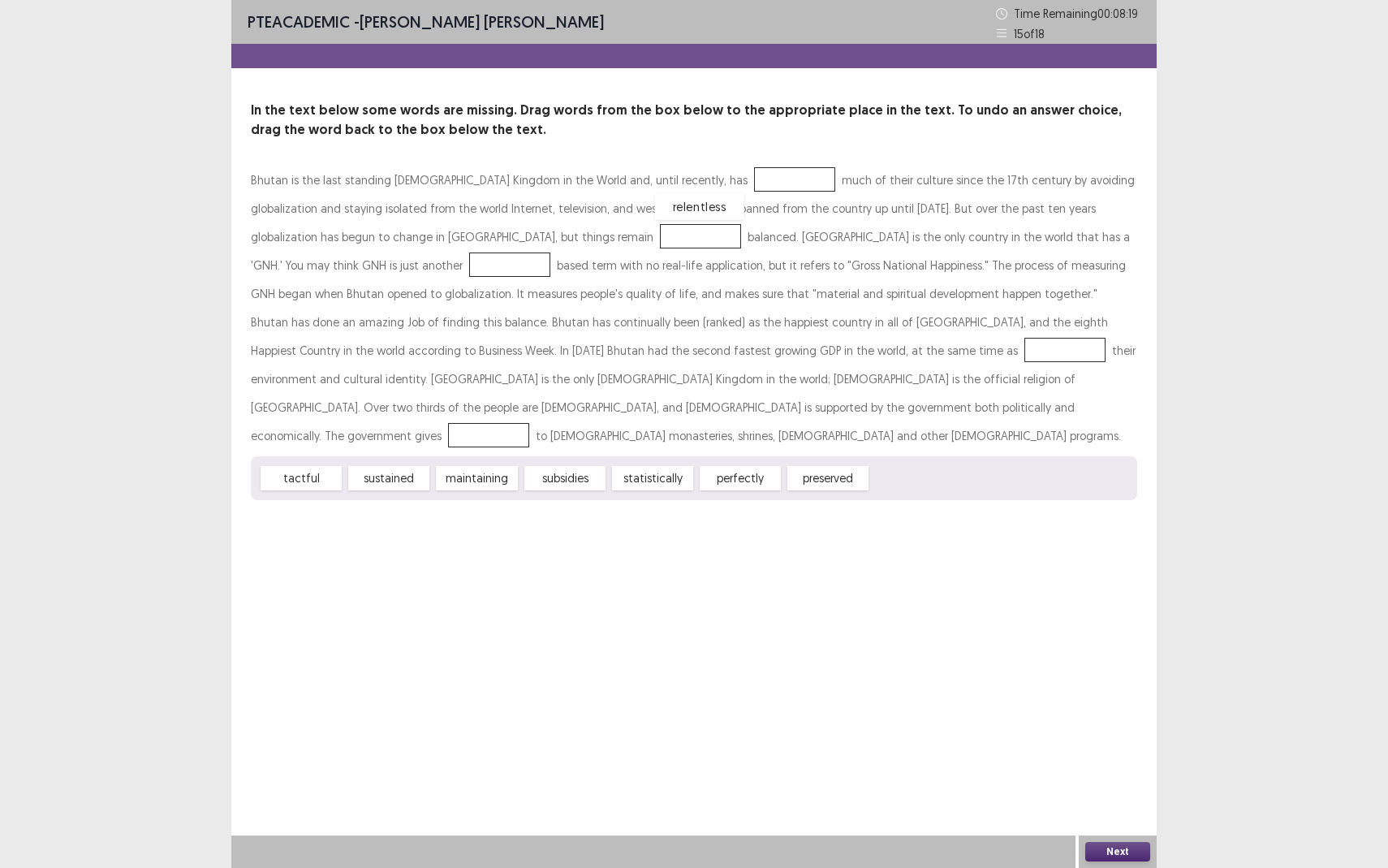
drag, startPoint x: 906, startPoint y: 455, endPoint x: 690, endPoint y: 183, distance: 347.3
drag, startPoint x: 400, startPoint y: 445, endPoint x: 487, endPoint y: 233, distance: 229.2
drag, startPoint x: 460, startPoint y: 447, endPoint x: 454, endPoint y: 343, distance: 104.2
drag, startPoint x: 643, startPoint y: 444, endPoint x: 782, endPoint y: 396, distance: 147.1
click at [782, 416] on div "preserved" at bounding box center [796, 429] width 90 height 27
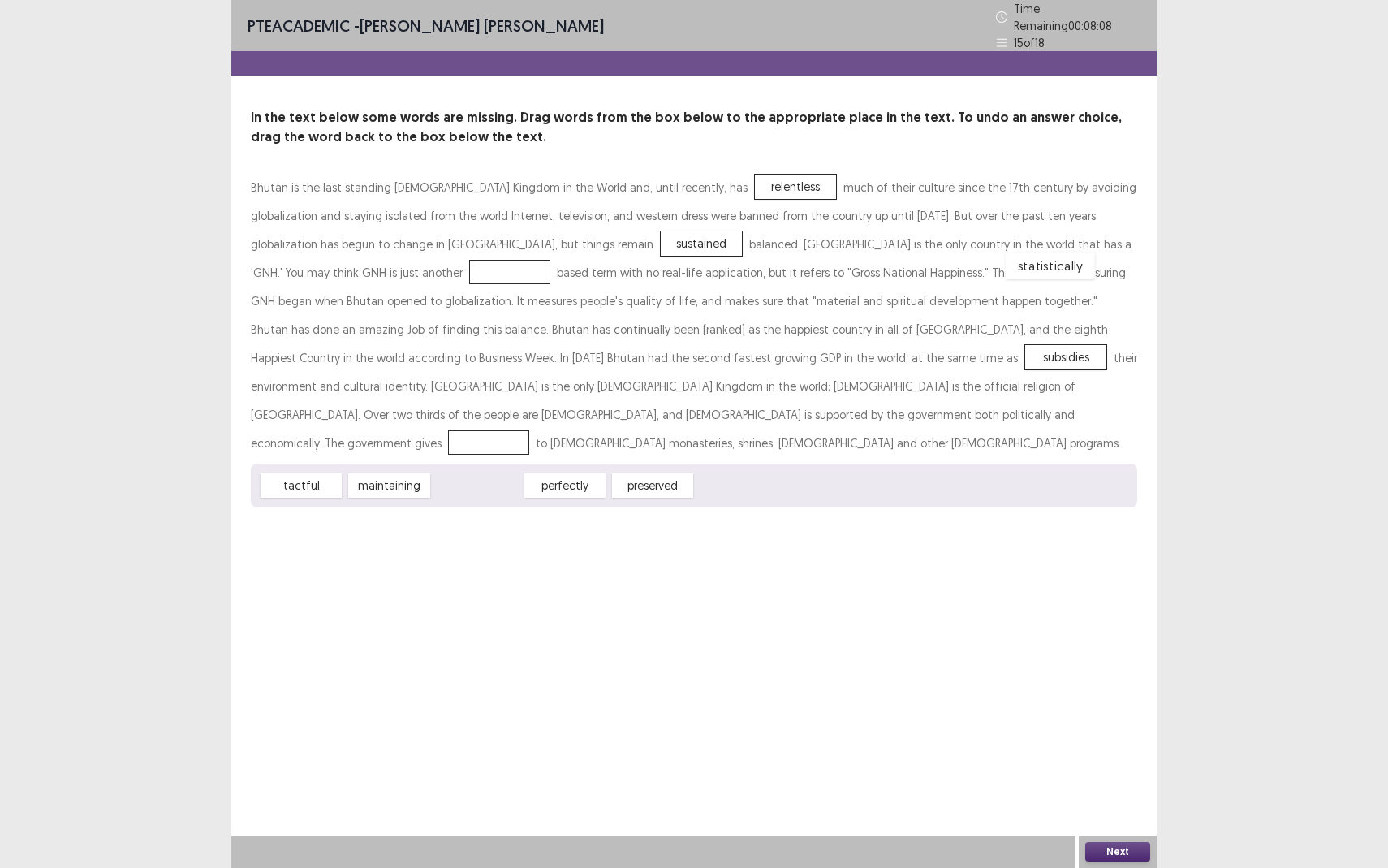
drag, startPoint x: 443, startPoint y: 448, endPoint x: 1016, endPoint y: 228, distance: 613.8
drag, startPoint x: 480, startPoint y: 449, endPoint x: 291, endPoint y: 397, distance: 196.0
click at [1122, 795] on button "Next" at bounding box center [1118, 851] width 65 height 19
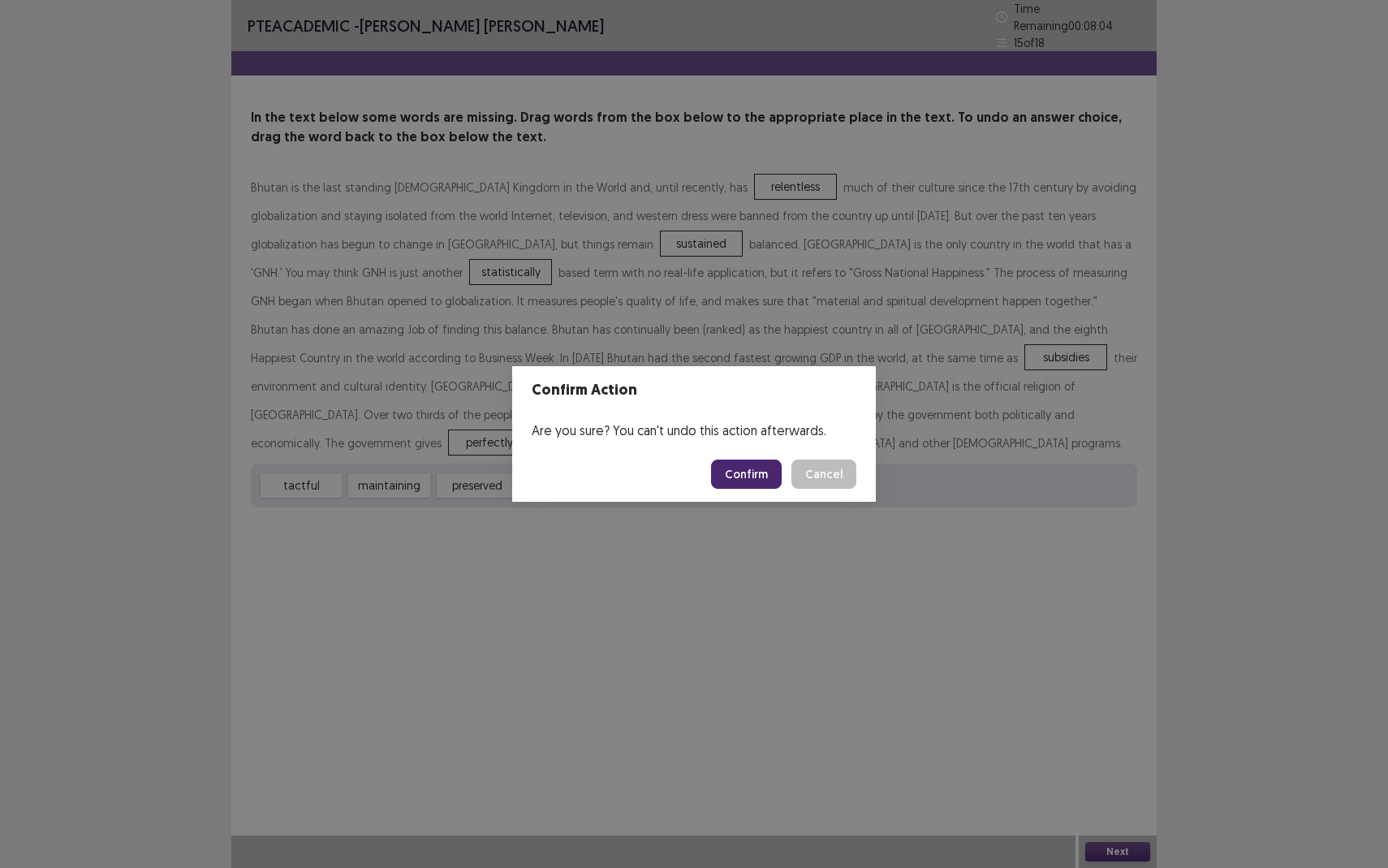
click at [755, 467] on button "Confirm" at bounding box center [746, 474] width 70 height 30
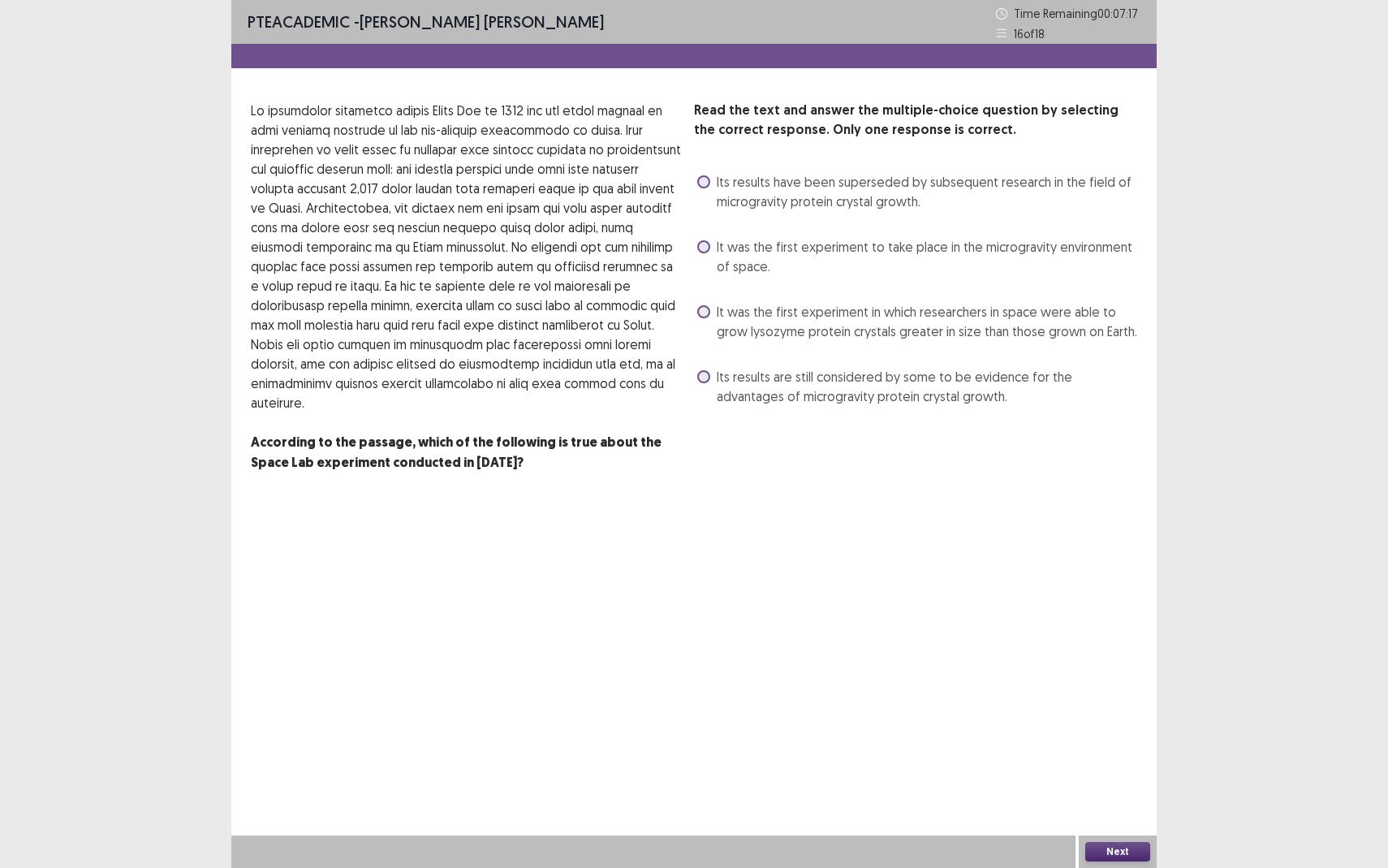
click at [711, 371] on label "Its results are still considered by some to be evidence for the advantages of m…" at bounding box center [917, 386] width 440 height 39
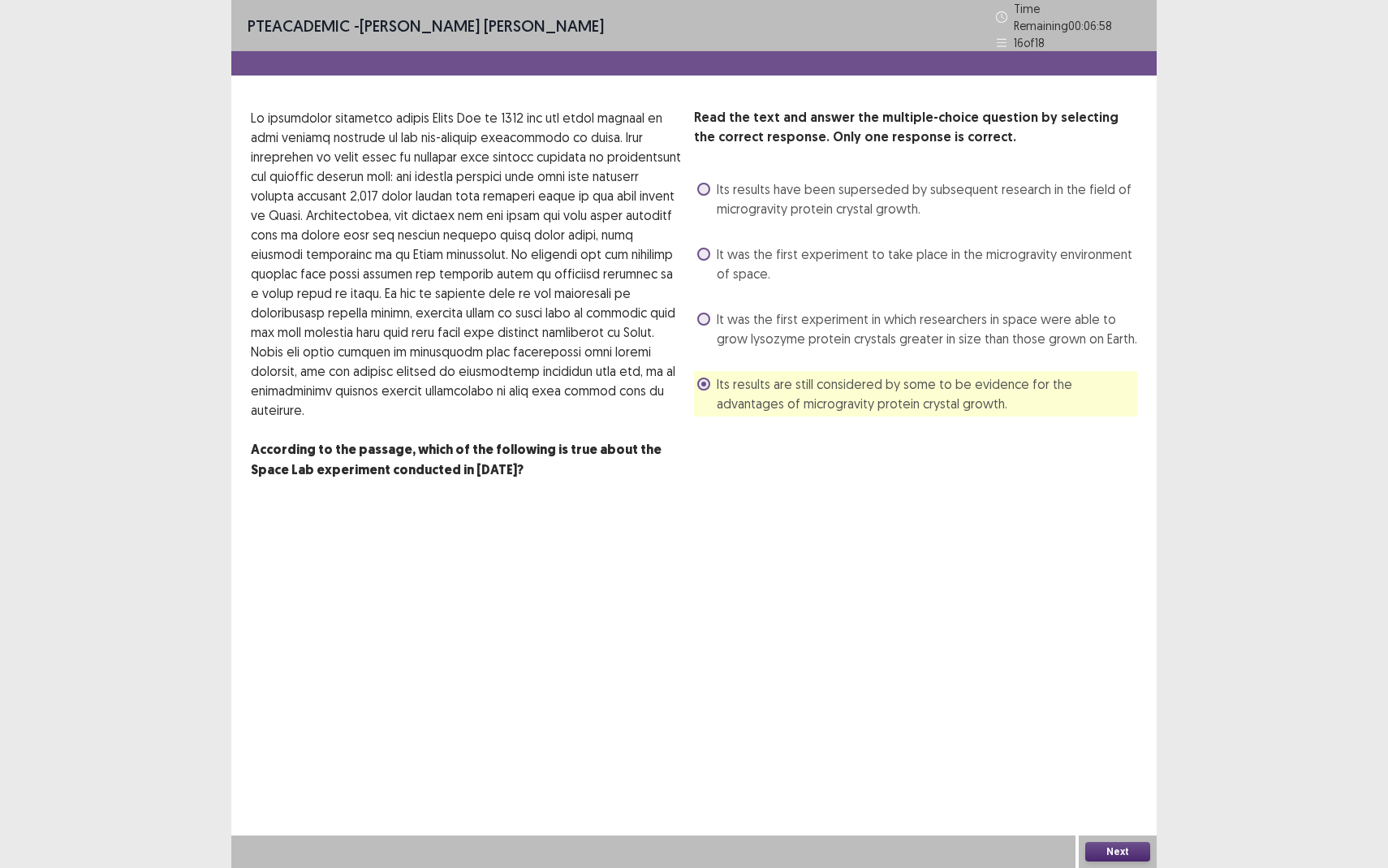
click at [1122, 795] on button "Next" at bounding box center [1118, 851] width 65 height 19
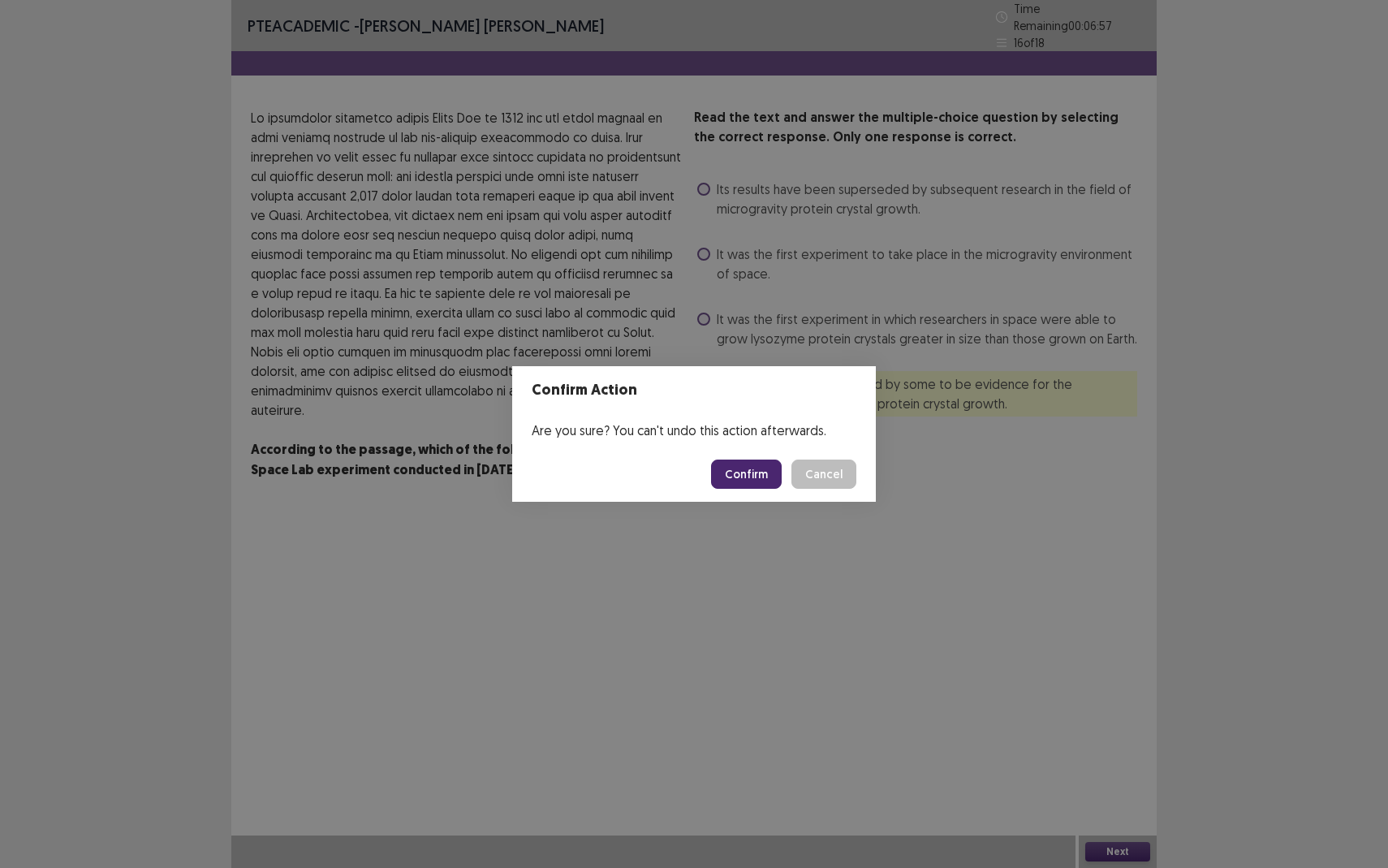
click at [729, 474] on button "Confirm" at bounding box center [746, 474] width 70 height 30
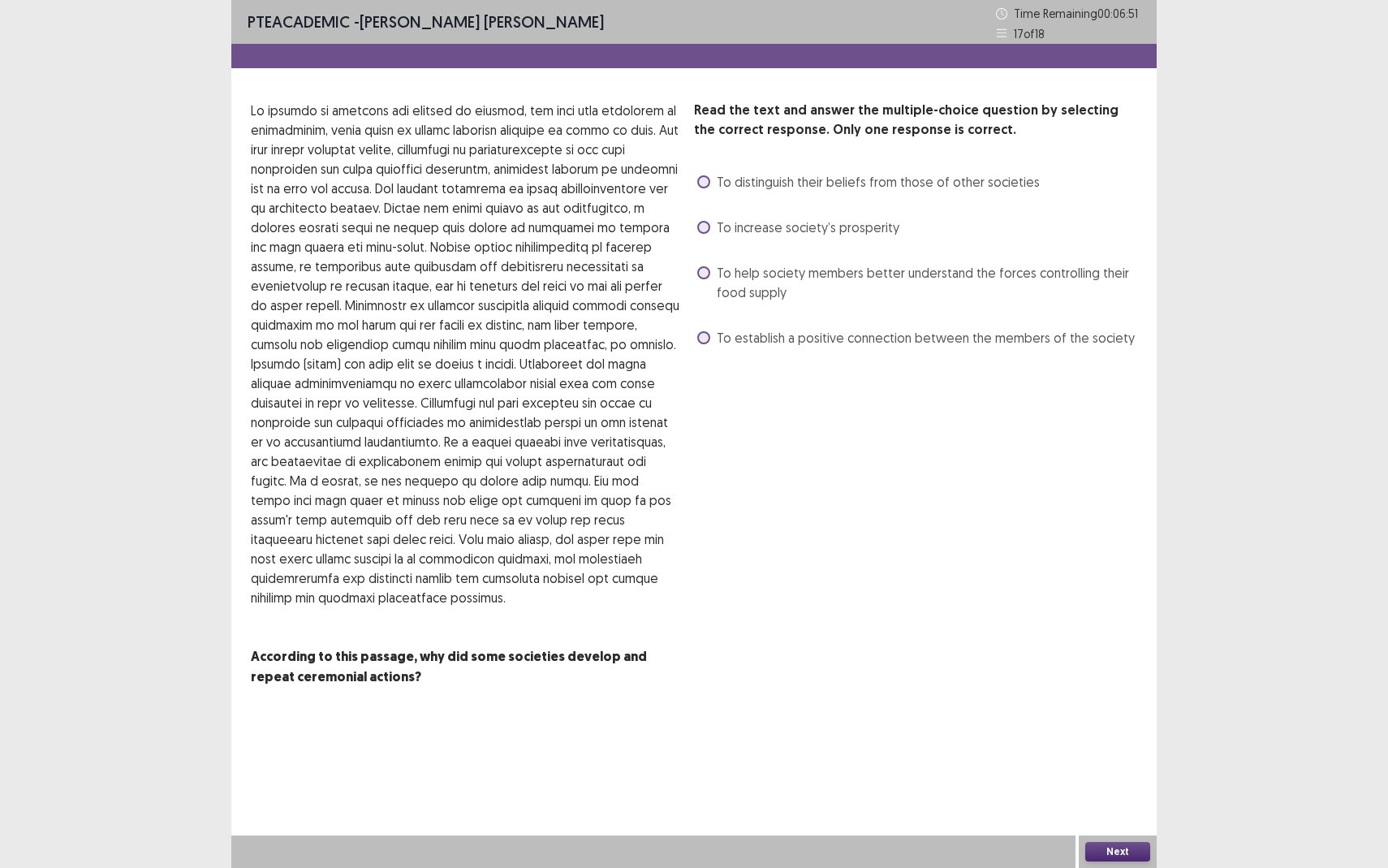
click at [700, 336] on span at bounding box center [704, 337] width 13 height 13
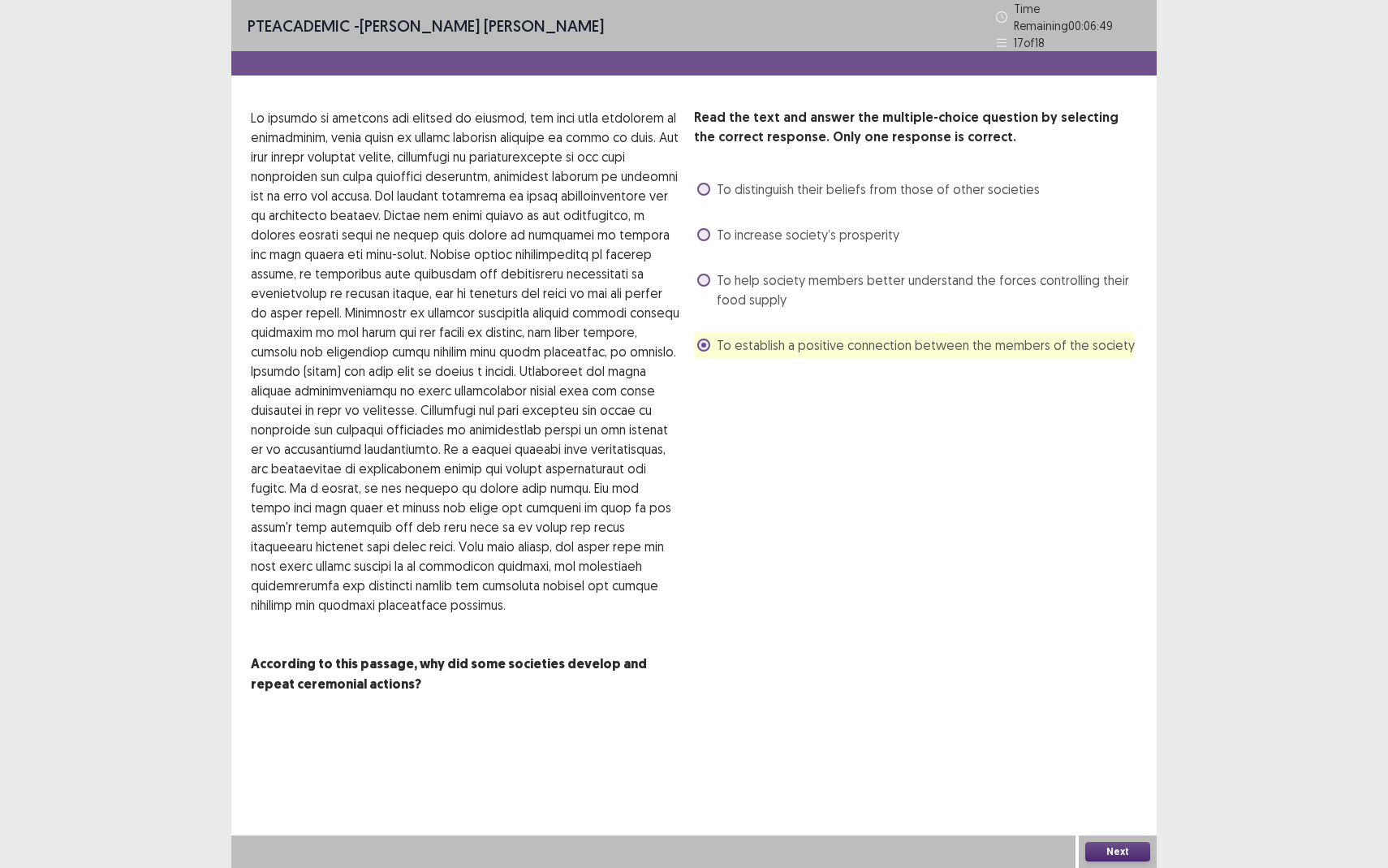
click at [1108, 795] on button "Next" at bounding box center [1118, 851] width 65 height 19
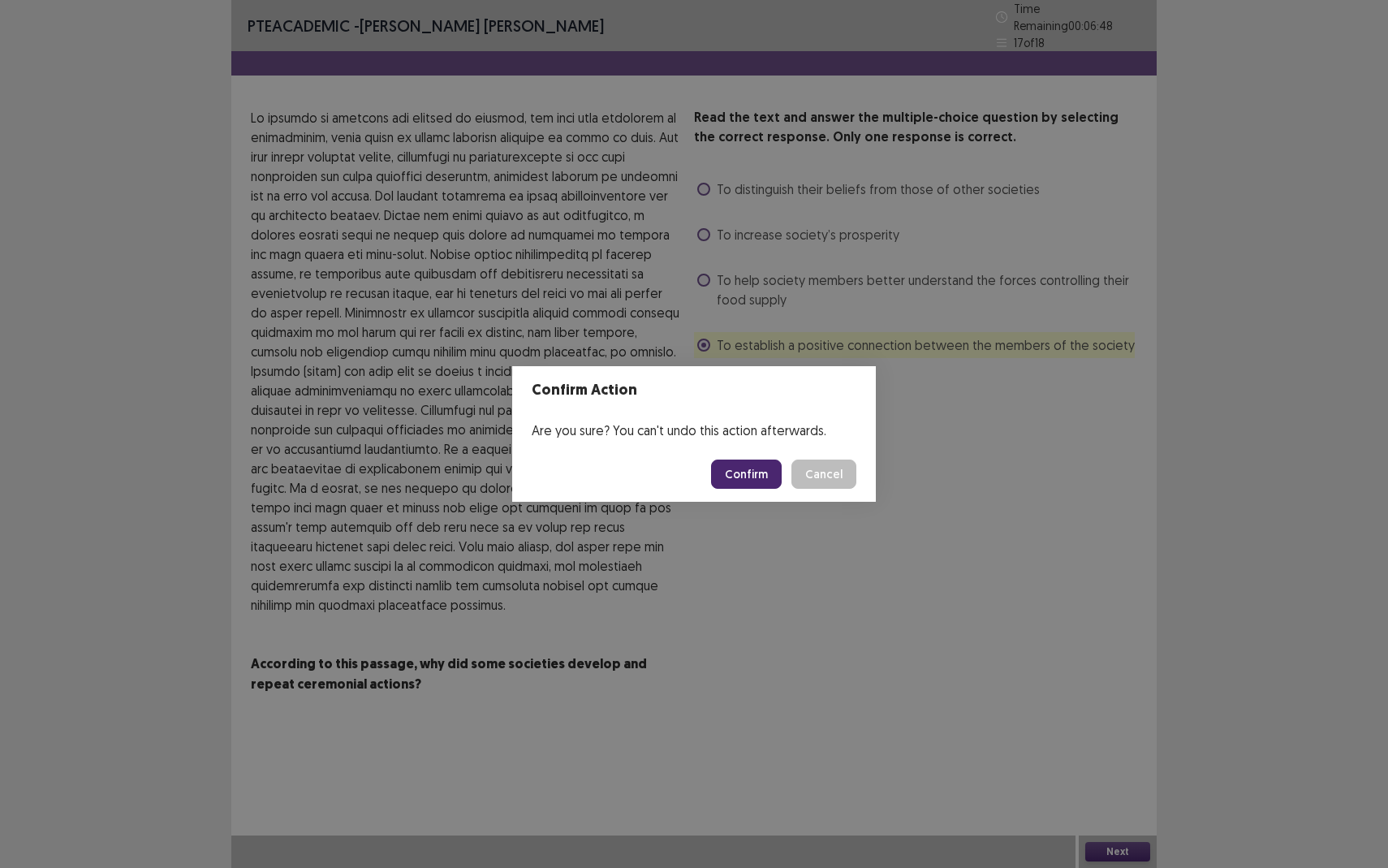
click at [744, 470] on button "Confirm" at bounding box center [746, 474] width 70 height 30
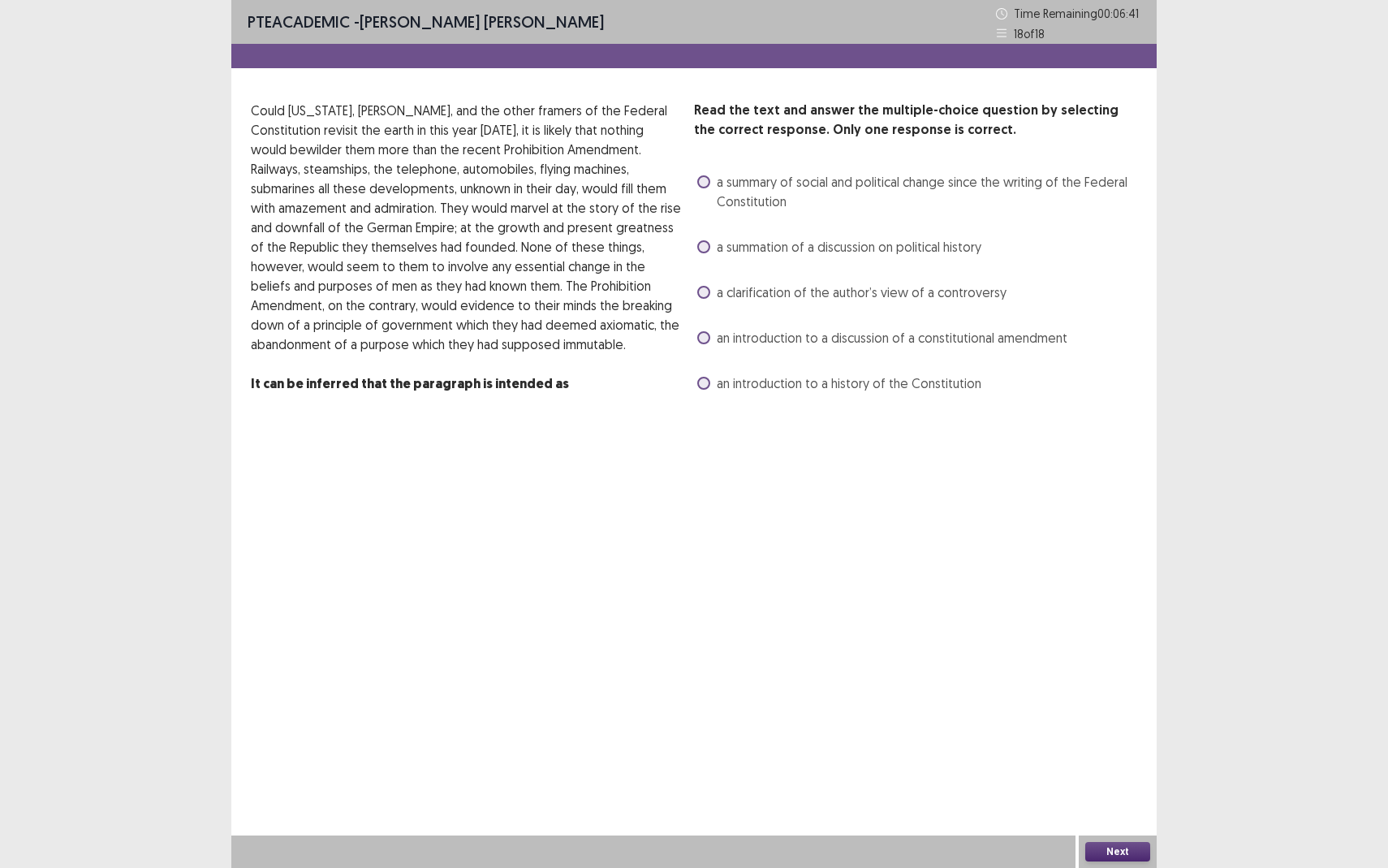
click at [708, 247] on span at bounding box center [704, 247] width 13 height 13
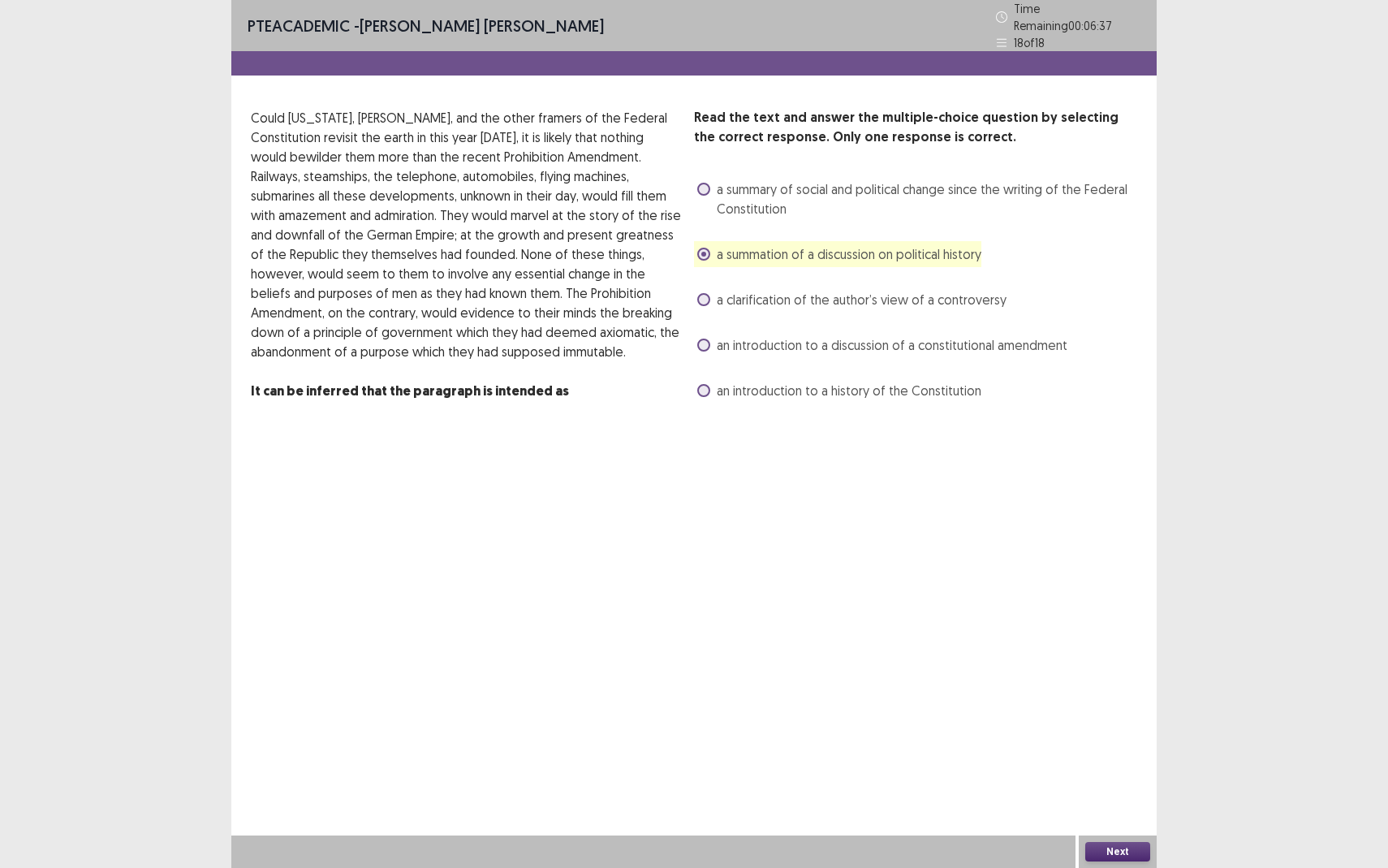
click at [1117, 795] on button "Next" at bounding box center [1118, 851] width 65 height 19
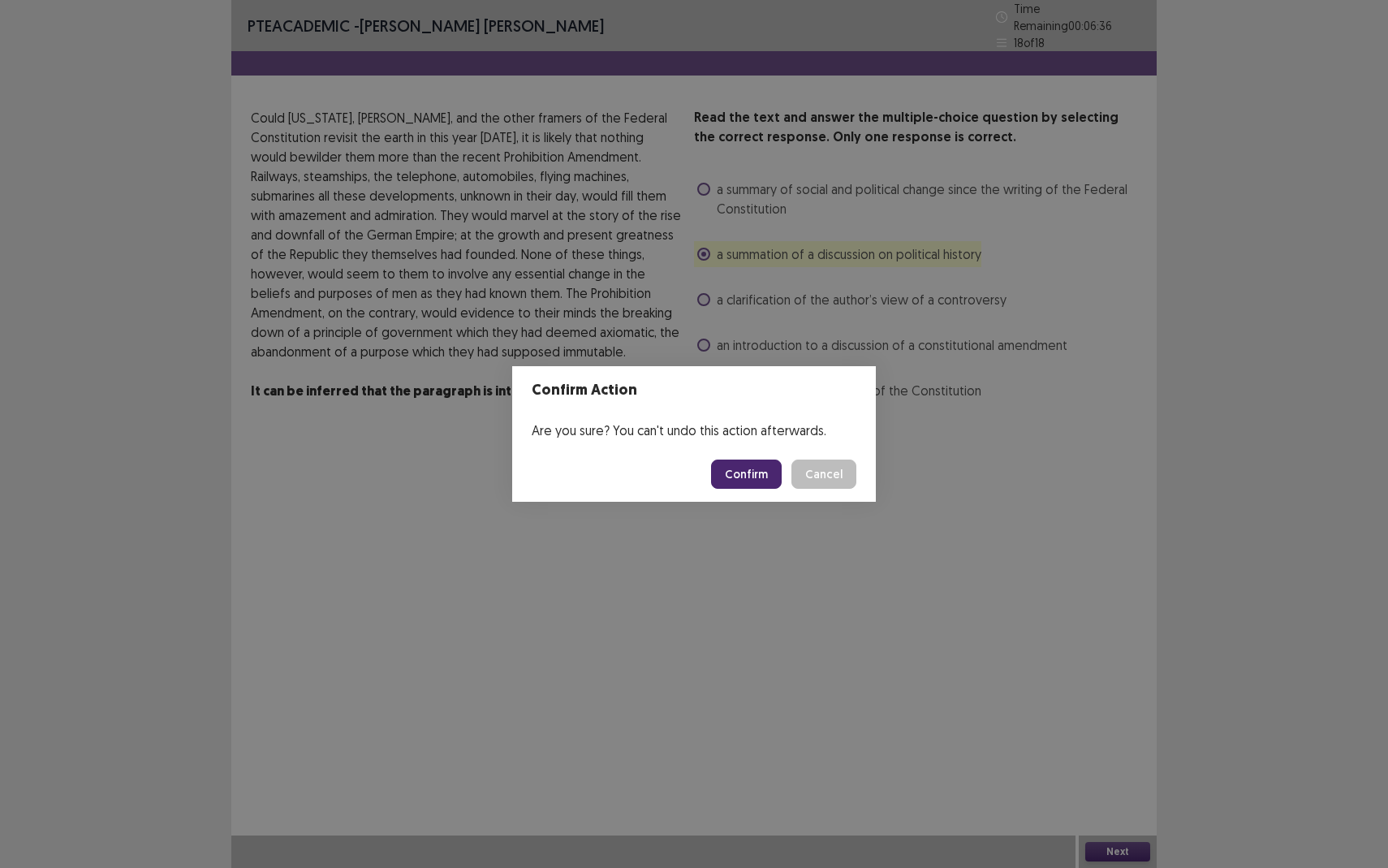
click at [749, 473] on button "Confirm" at bounding box center [746, 474] width 70 height 30
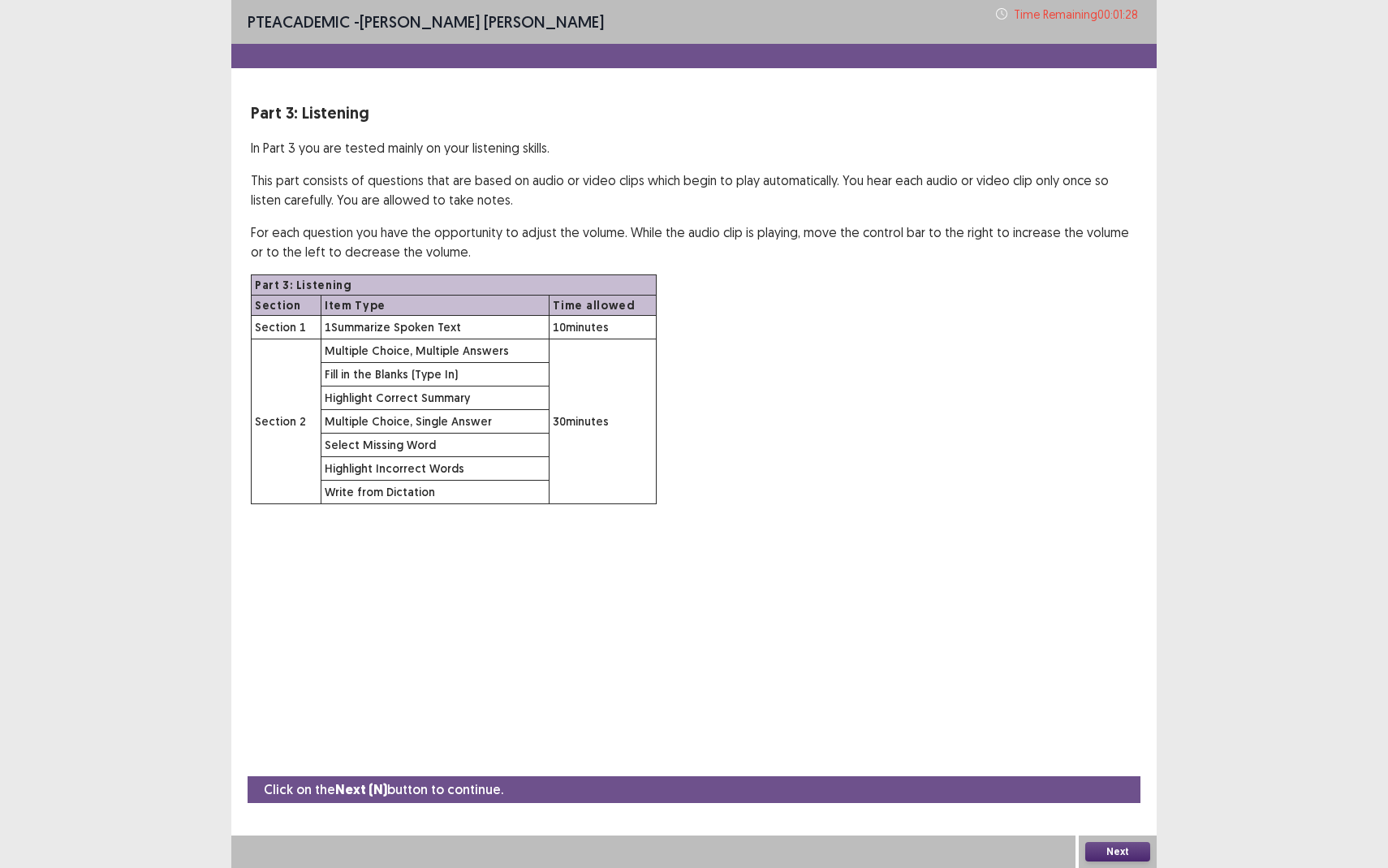
click at [1122, 795] on button "Next" at bounding box center [1118, 851] width 65 height 19
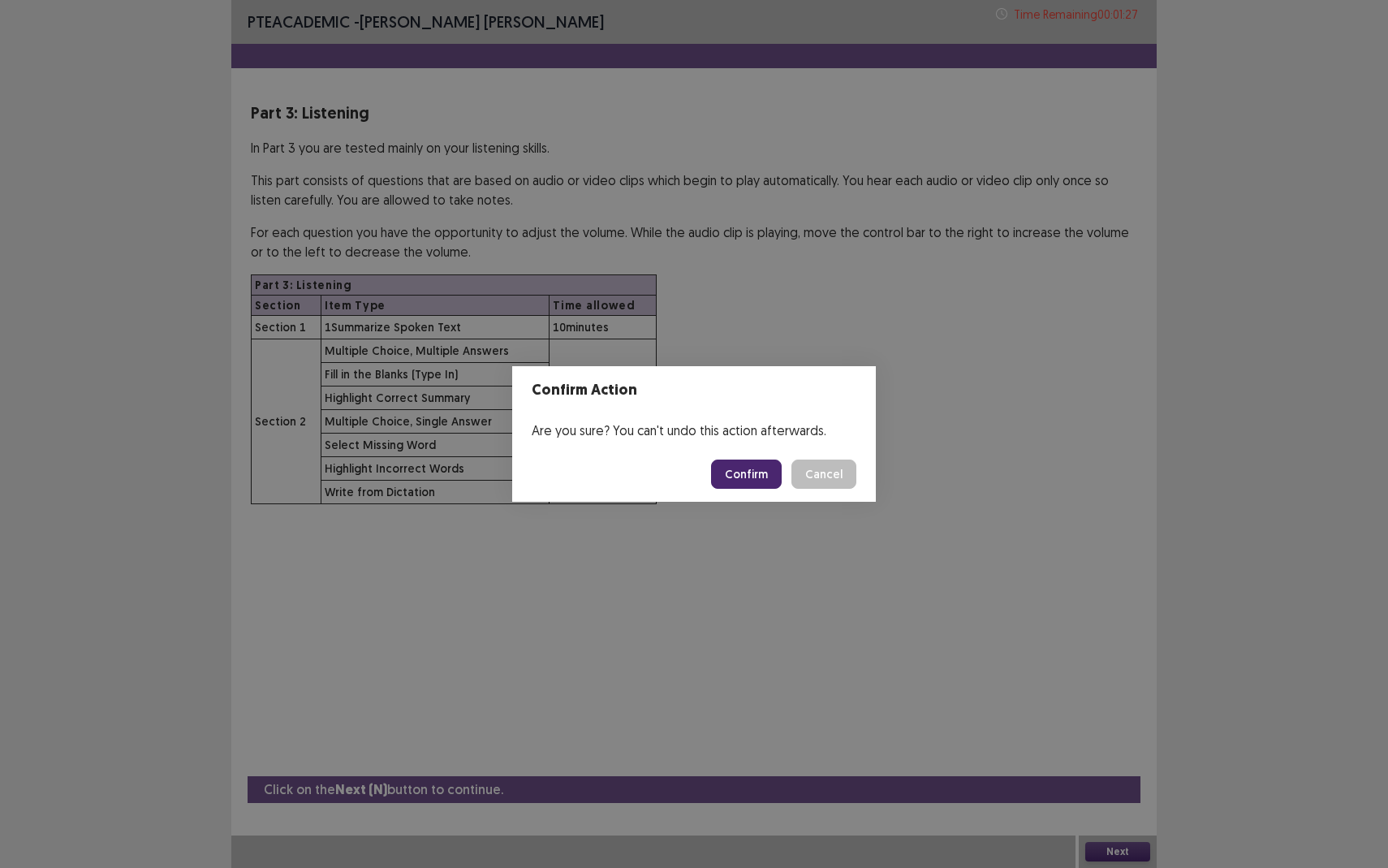
click at [744, 459] on button "Confirm" at bounding box center [746, 474] width 70 height 30
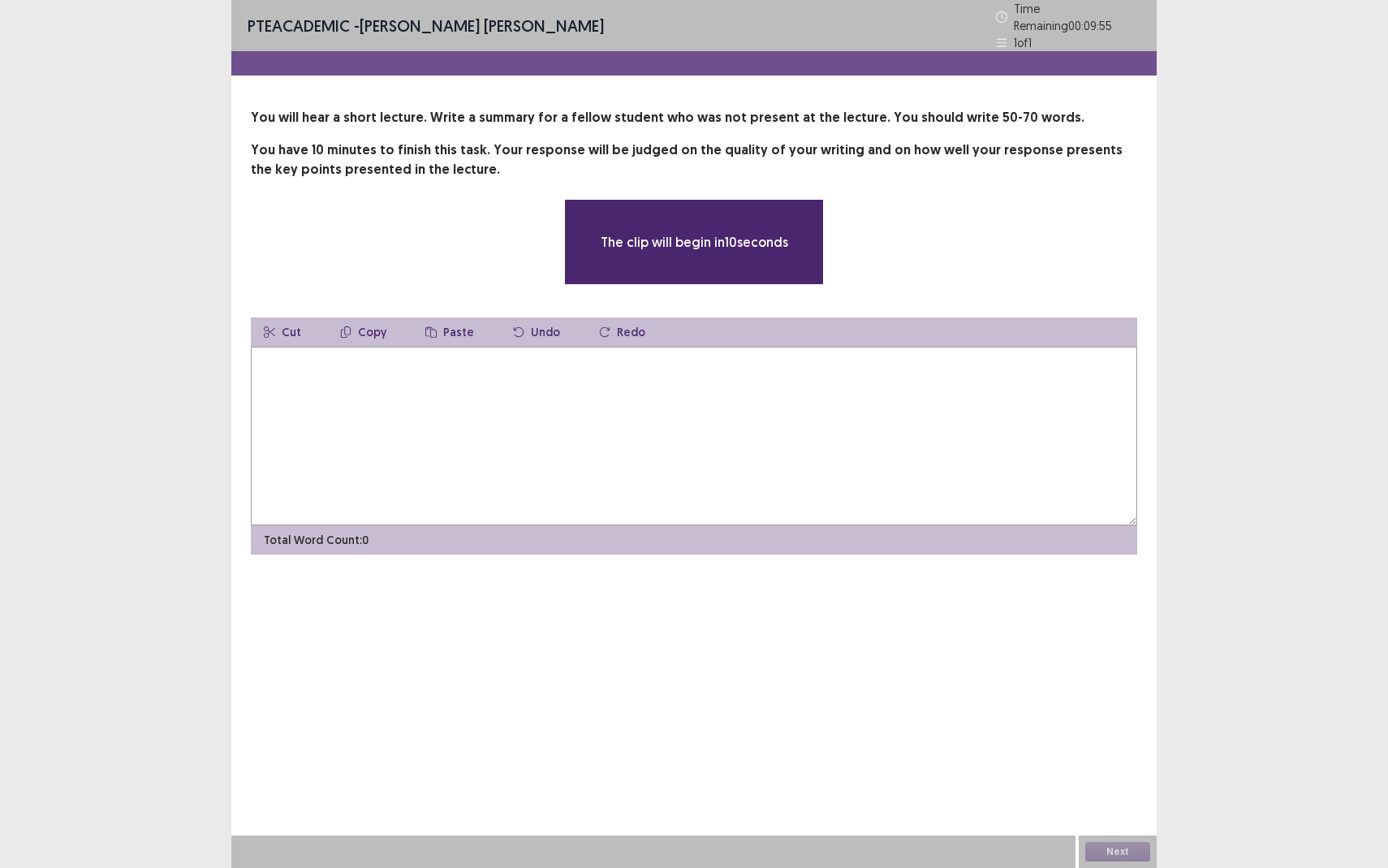
click at [321, 364] on textarea at bounding box center [694, 435] width 887 height 178
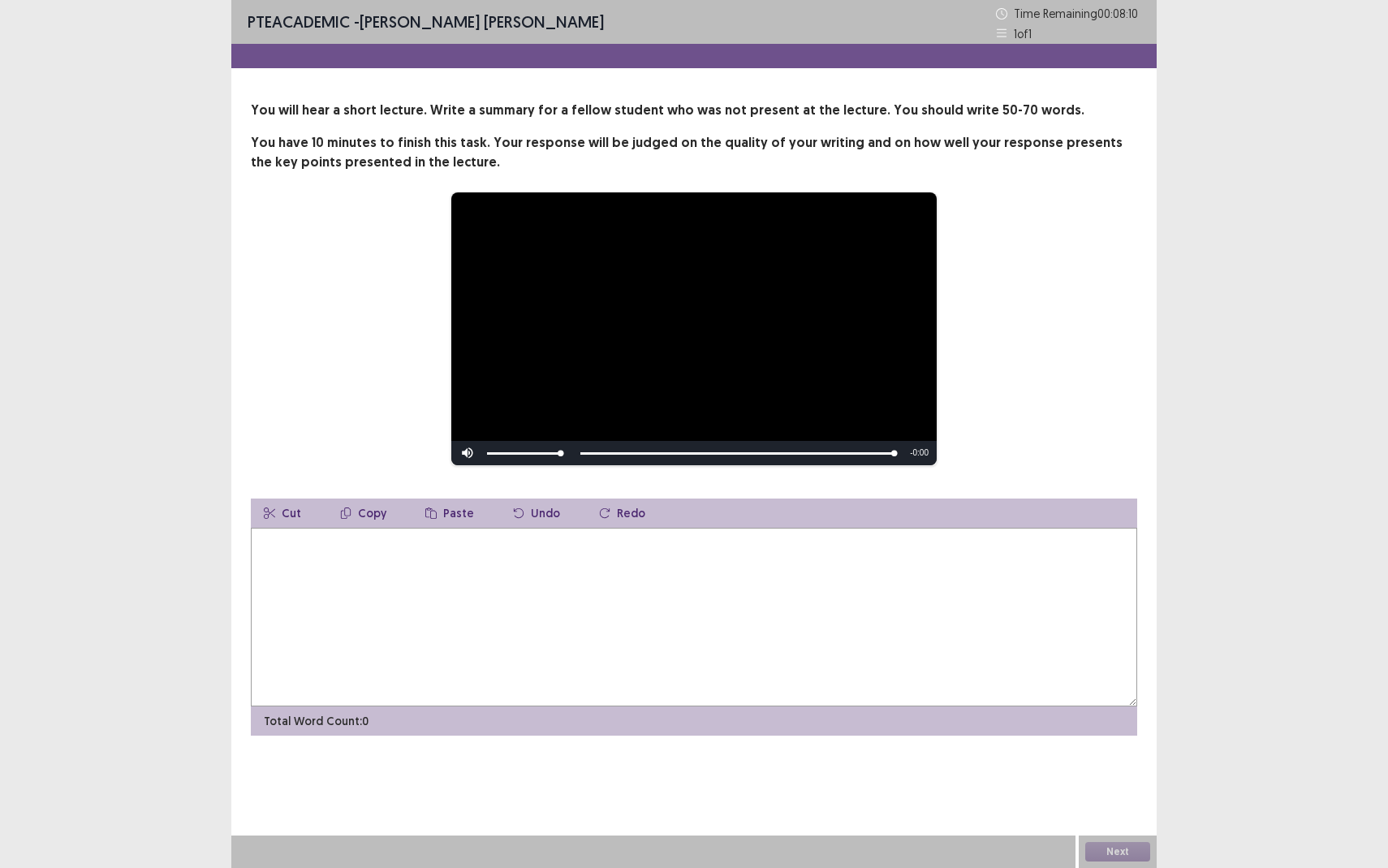
click at [288, 549] on textarea at bounding box center [694, 617] width 887 height 178
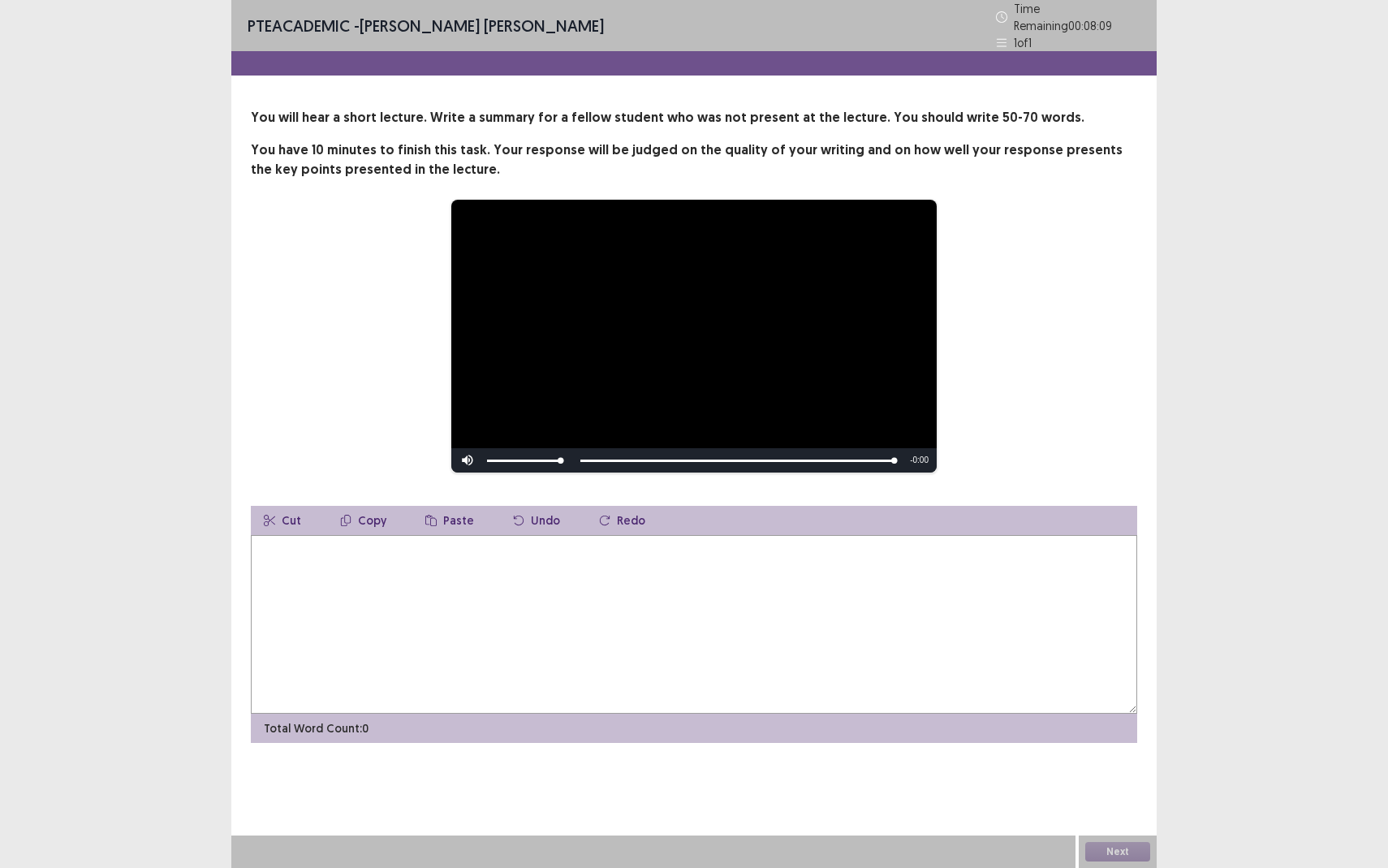
type textarea "*"
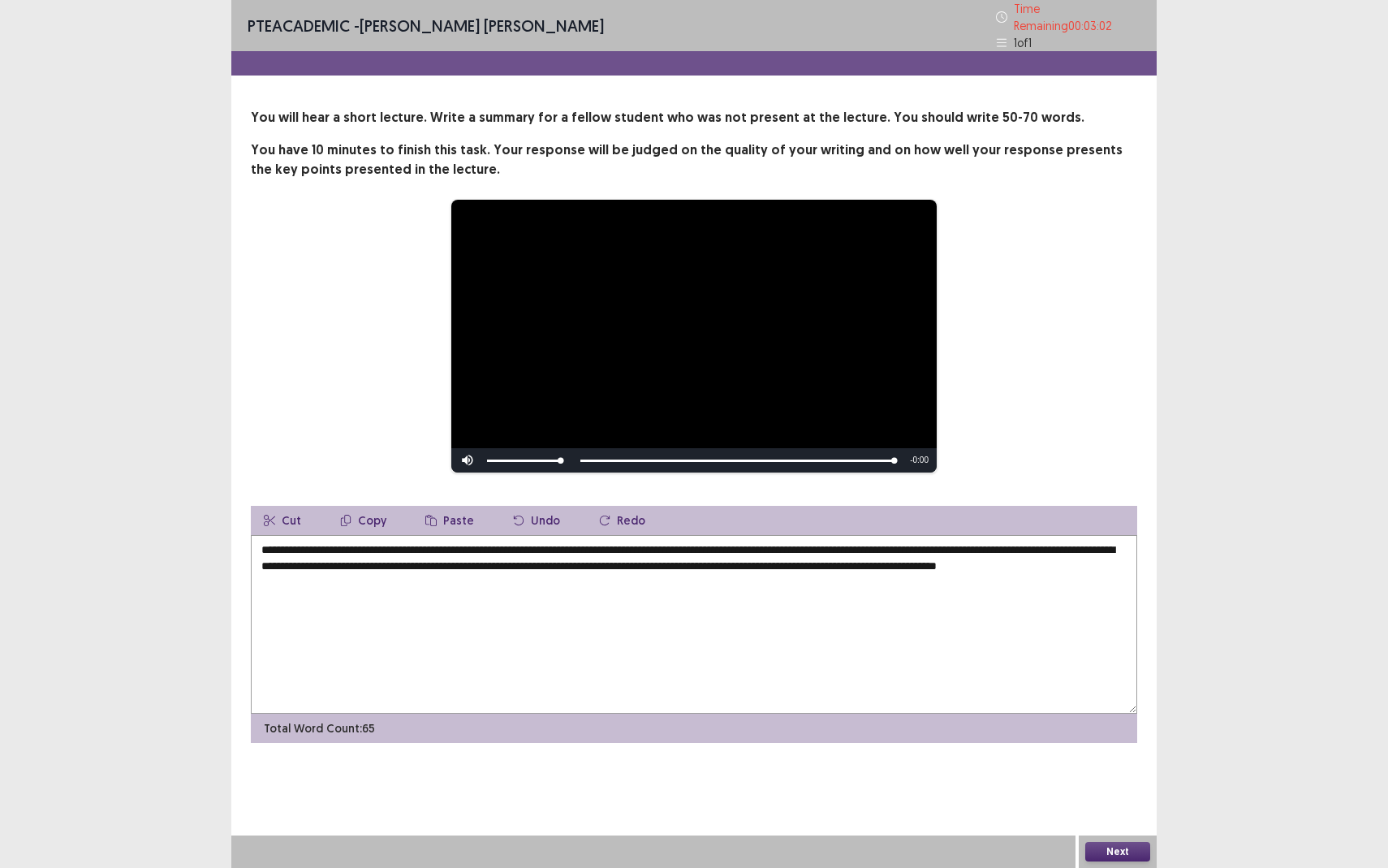
type textarea "**********"
click at [1129, 795] on button "Next" at bounding box center [1118, 851] width 65 height 19
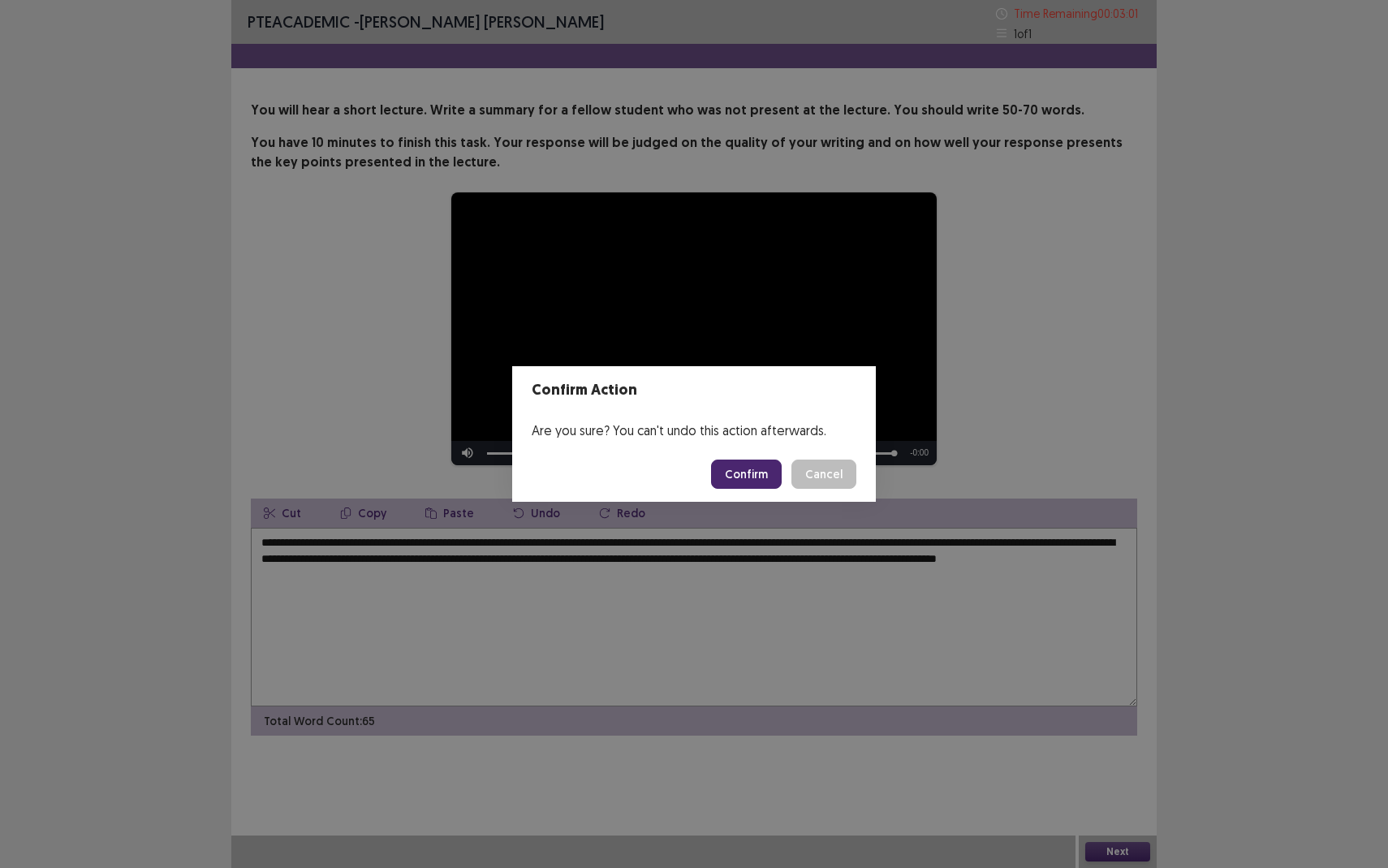
click at [755, 483] on button "Confirm" at bounding box center [746, 474] width 70 height 30
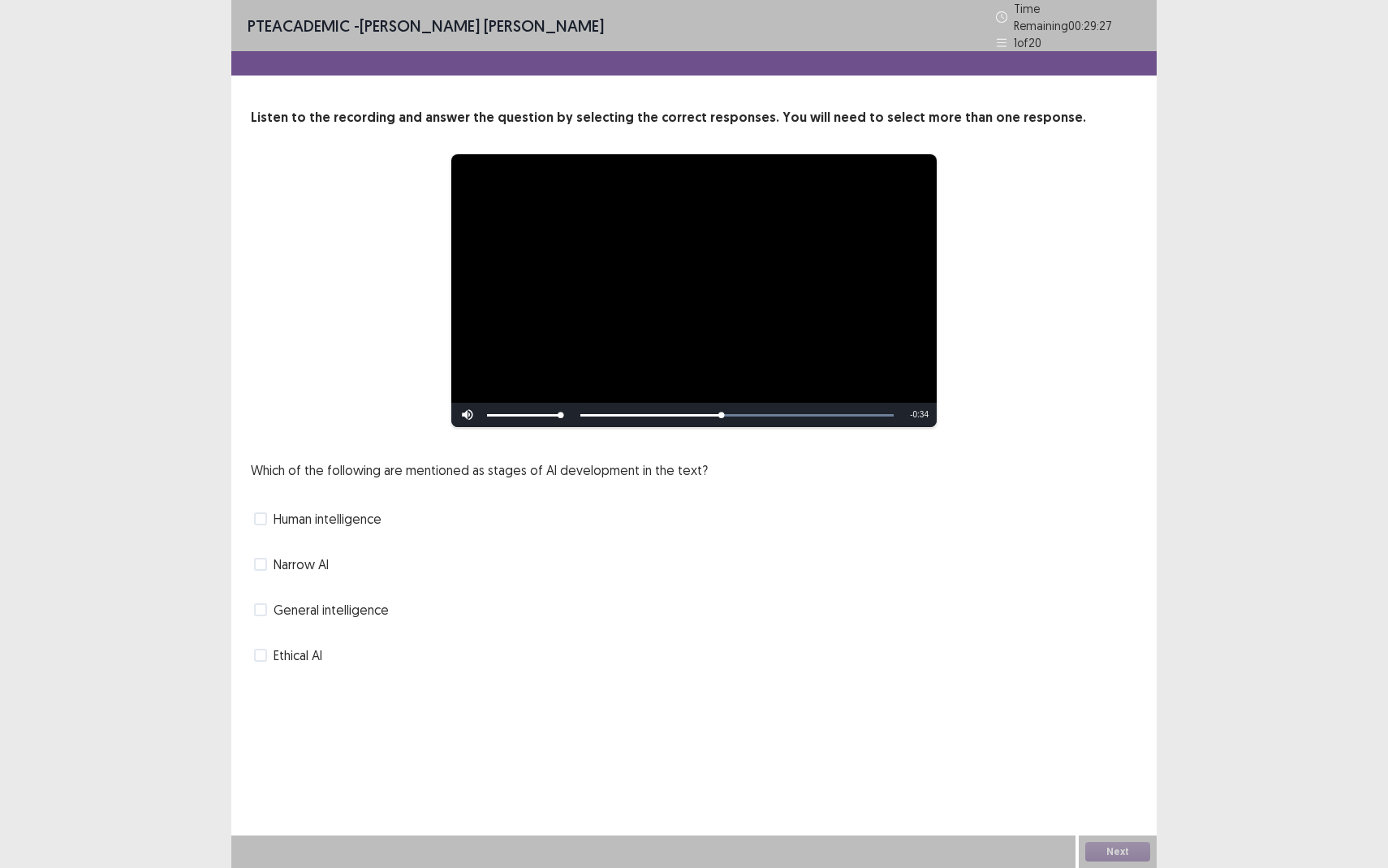
click at [252, 608] on div "General intelligence" at bounding box center [694, 609] width 887 height 26
click at [260, 605] on span at bounding box center [261, 609] width 13 height 13
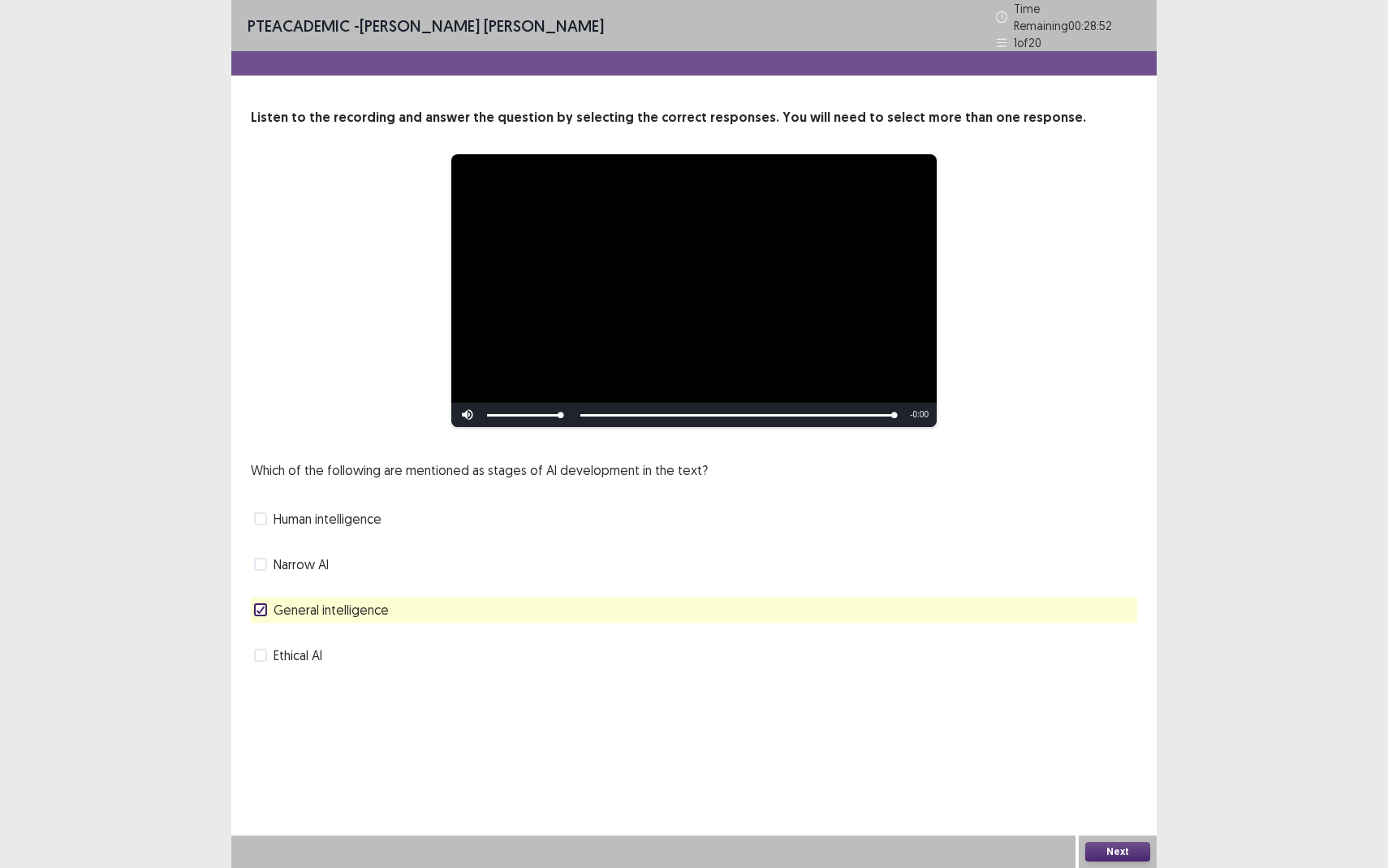
click at [1122, 795] on button "Next" at bounding box center [1118, 851] width 65 height 19
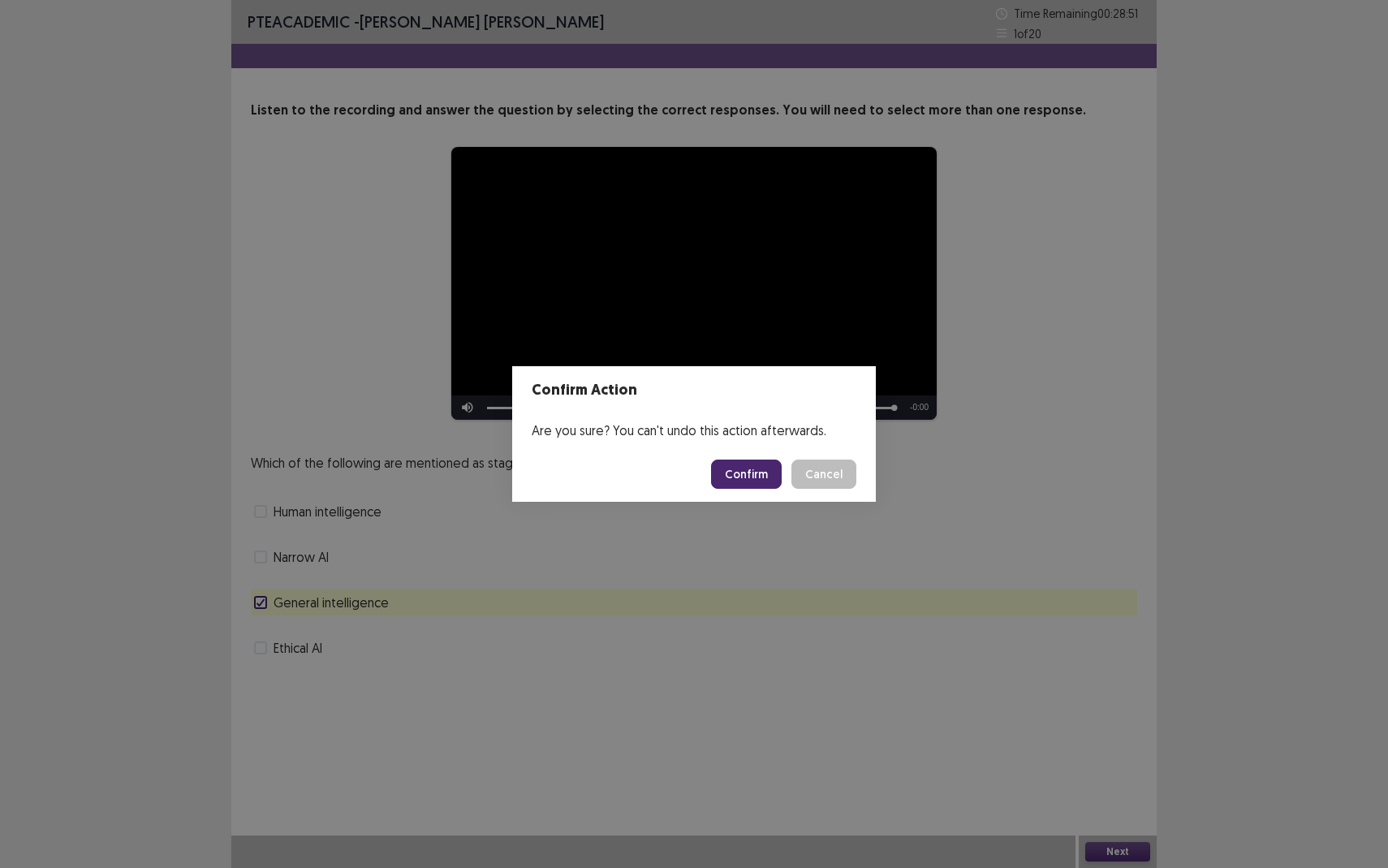
click at [759, 476] on button "Confirm" at bounding box center [746, 474] width 70 height 30
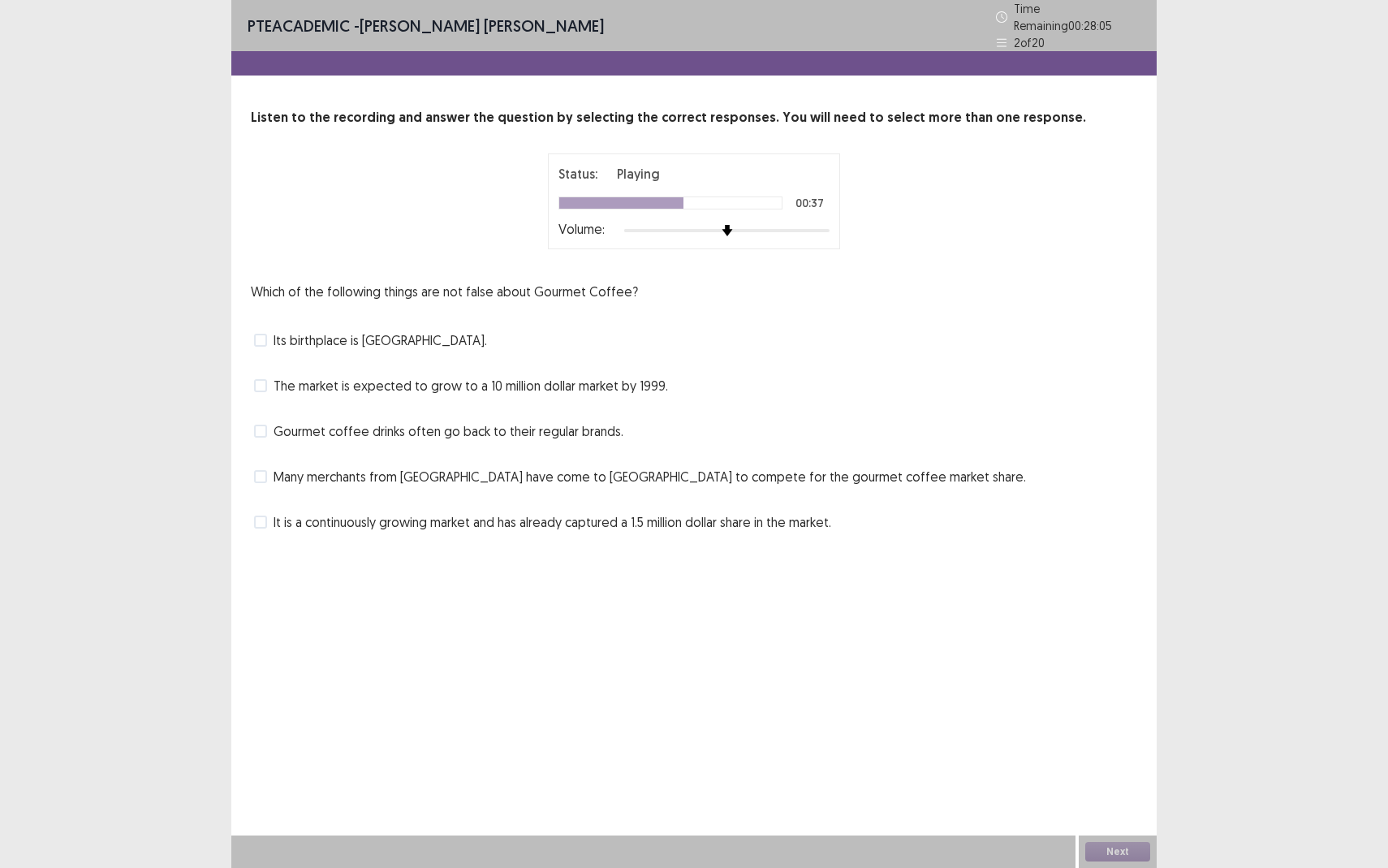
click at [274, 424] on span "Gourmet coffee drinks often go back to their regular brands." at bounding box center [448, 431] width 350 height 19
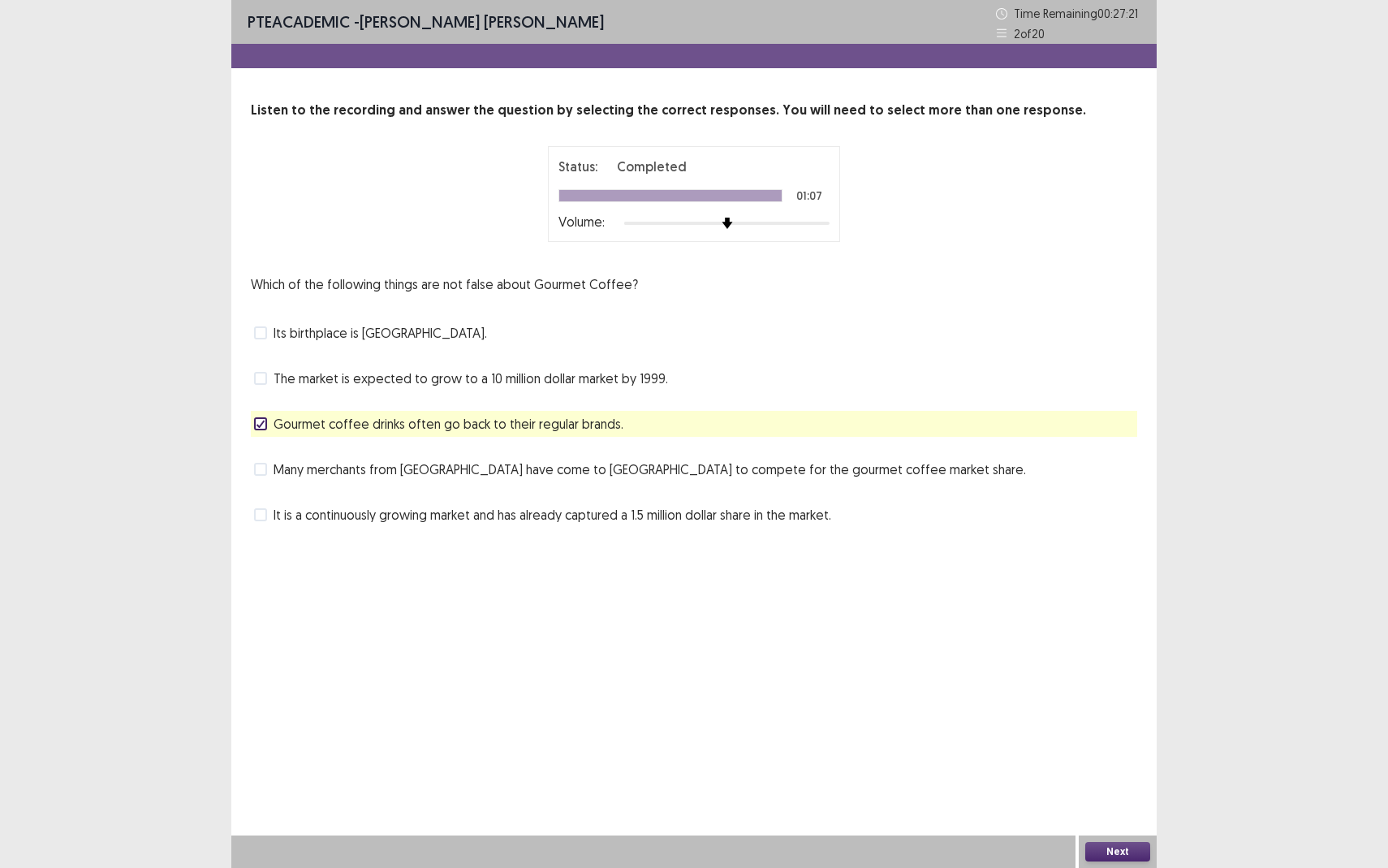
click at [263, 377] on span at bounding box center [261, 378] width 13 height 13
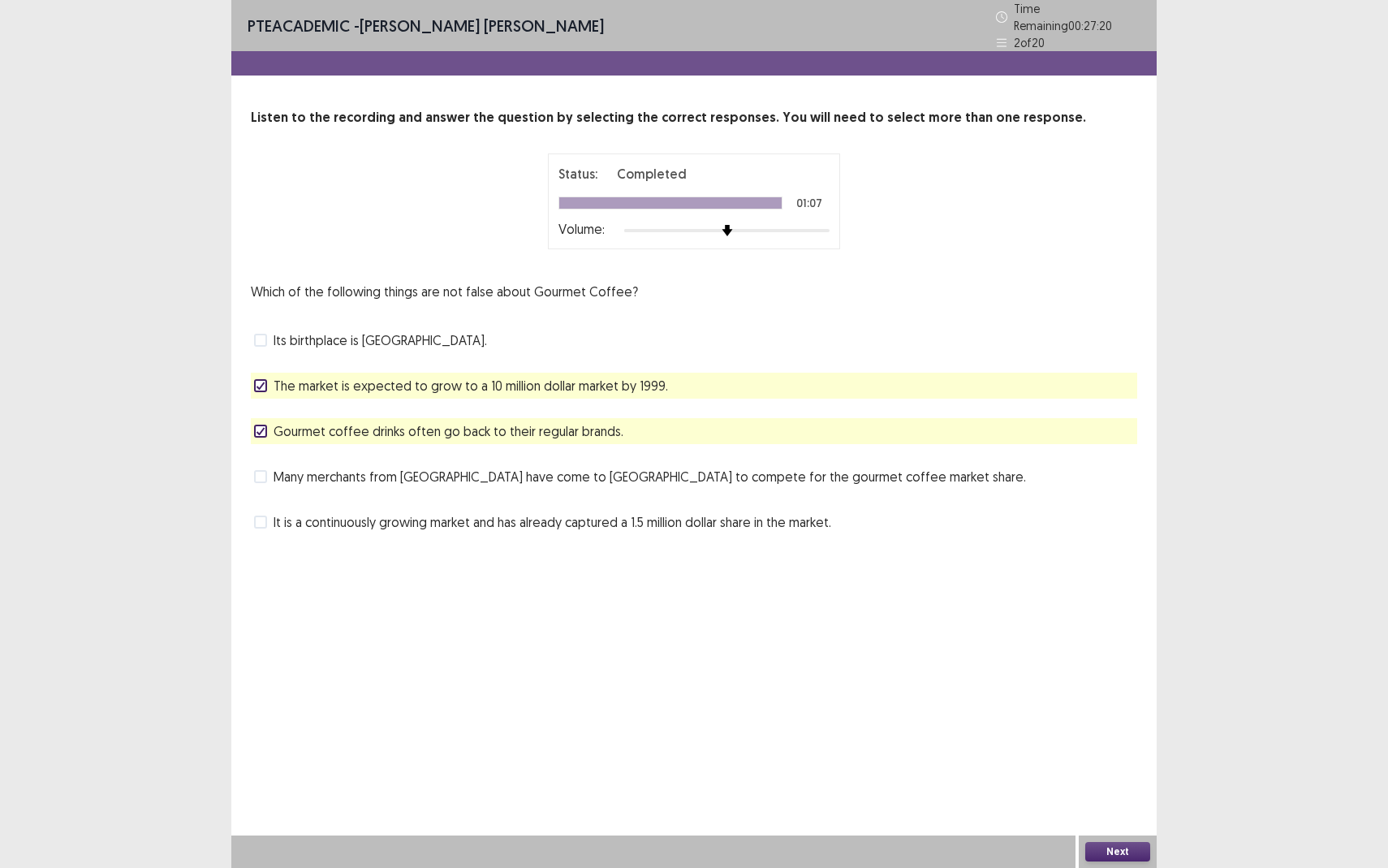
click at [1103, 795] on button "Next" at bounding box center [1118, 851] width 65 height 19
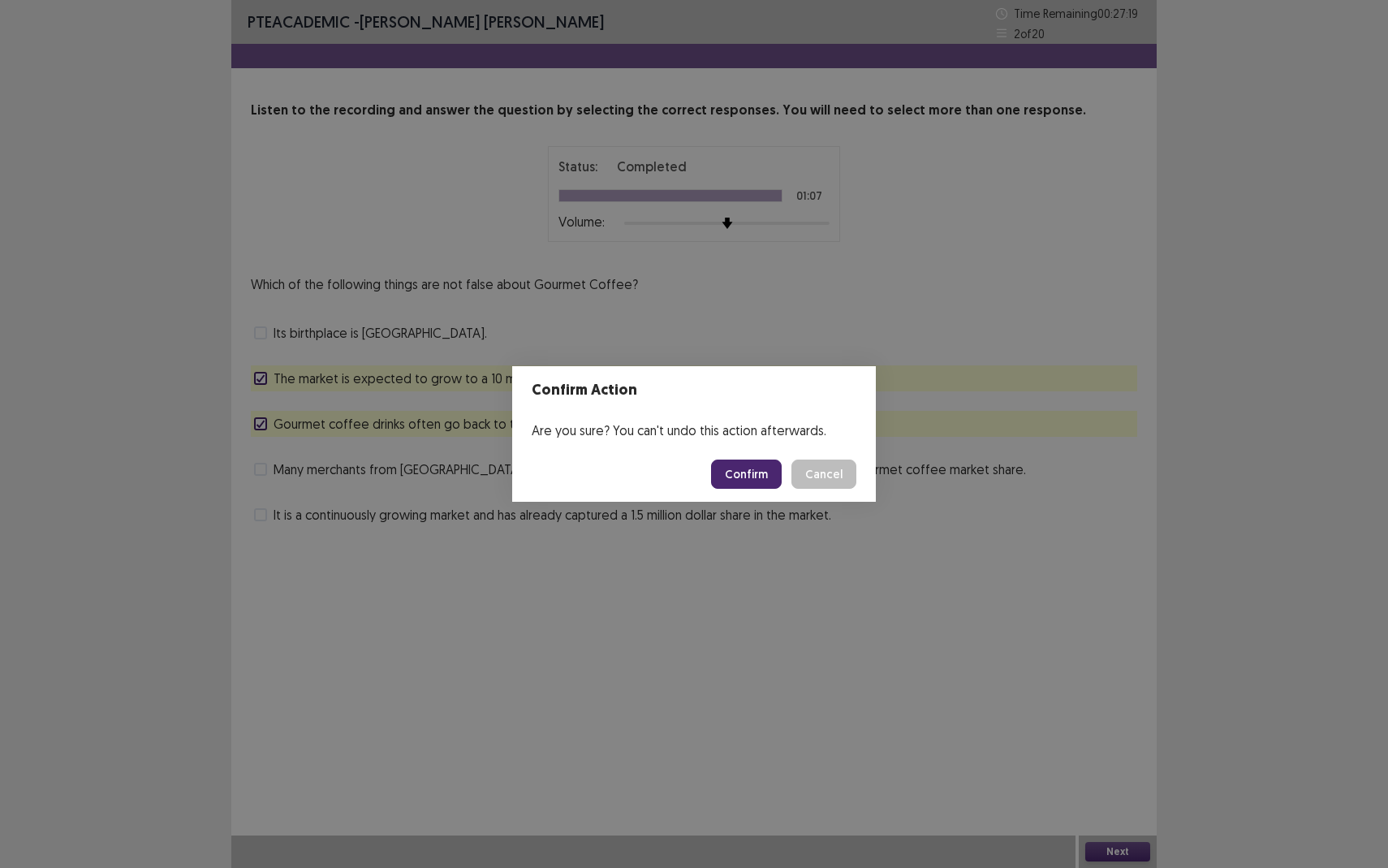
click at [759, 483] on button "Confirm" at bounding box center [746, 474] width 70 height 30
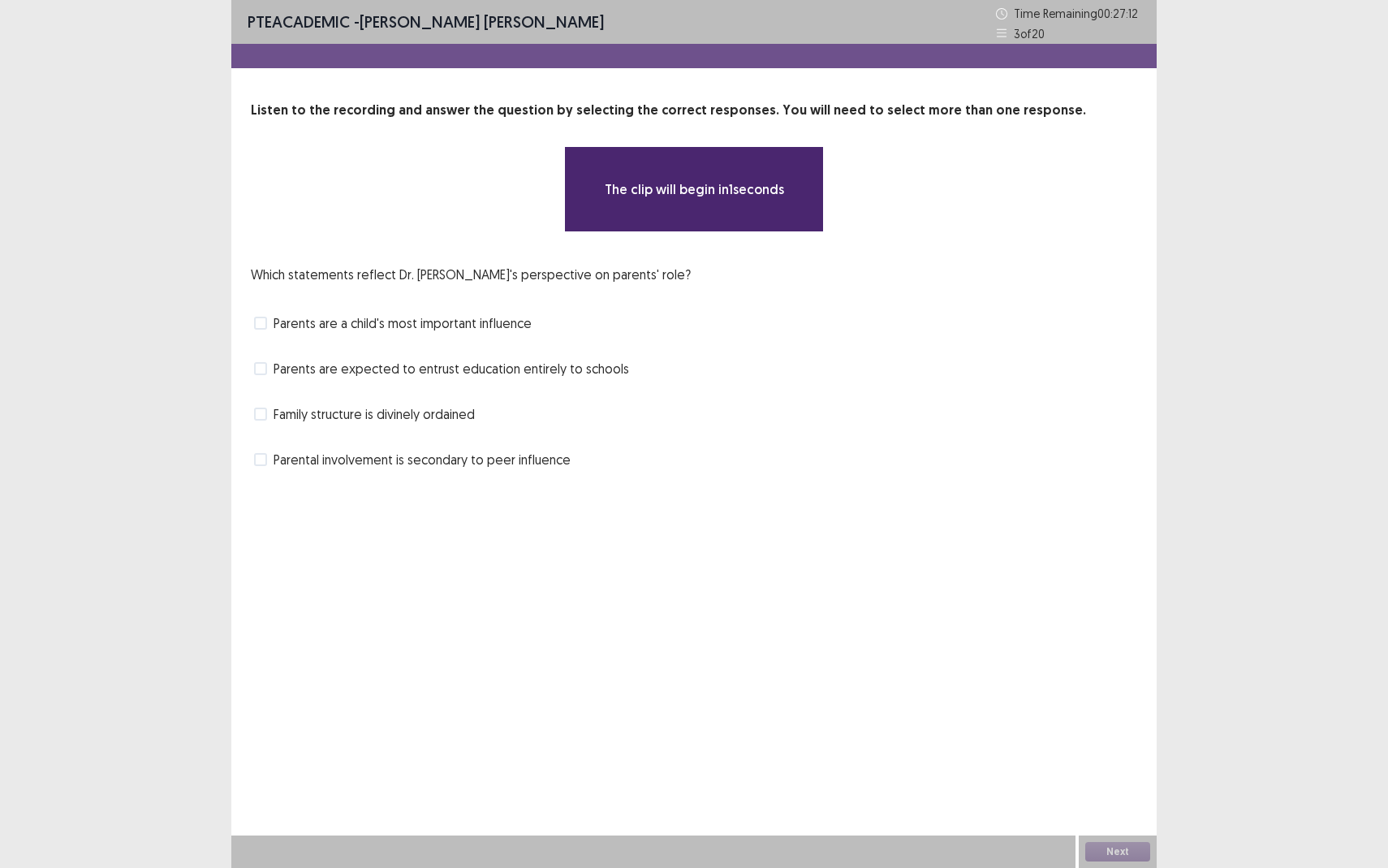
click at [272, 323] on label "Parents are a child's most important influence" at bounding box center [393, 323] width 277 height 19
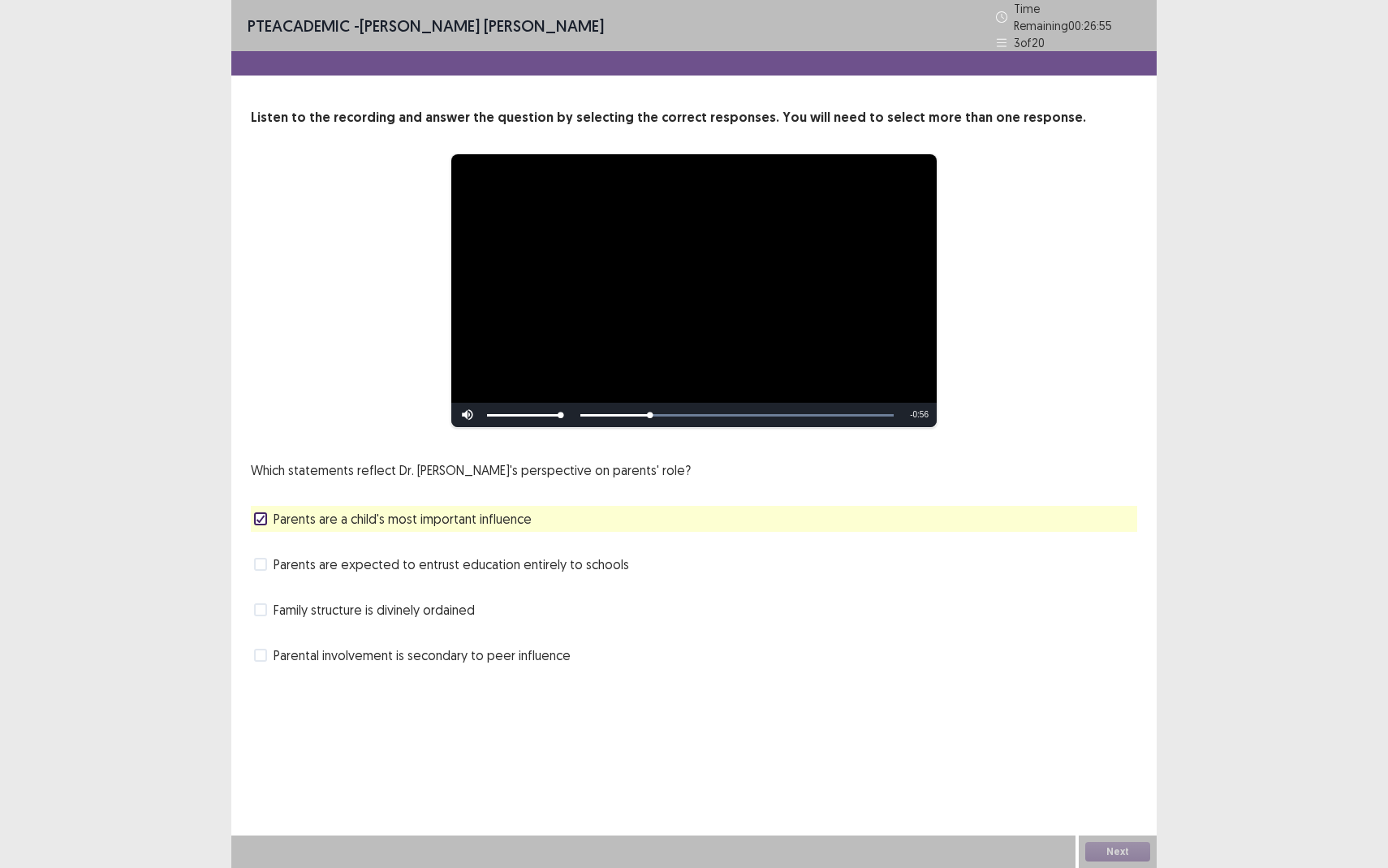
click at [282, 564] on span "Parents are expected to entrust education entirely to schools" at bounding box center [451, 564] width 356 height 19
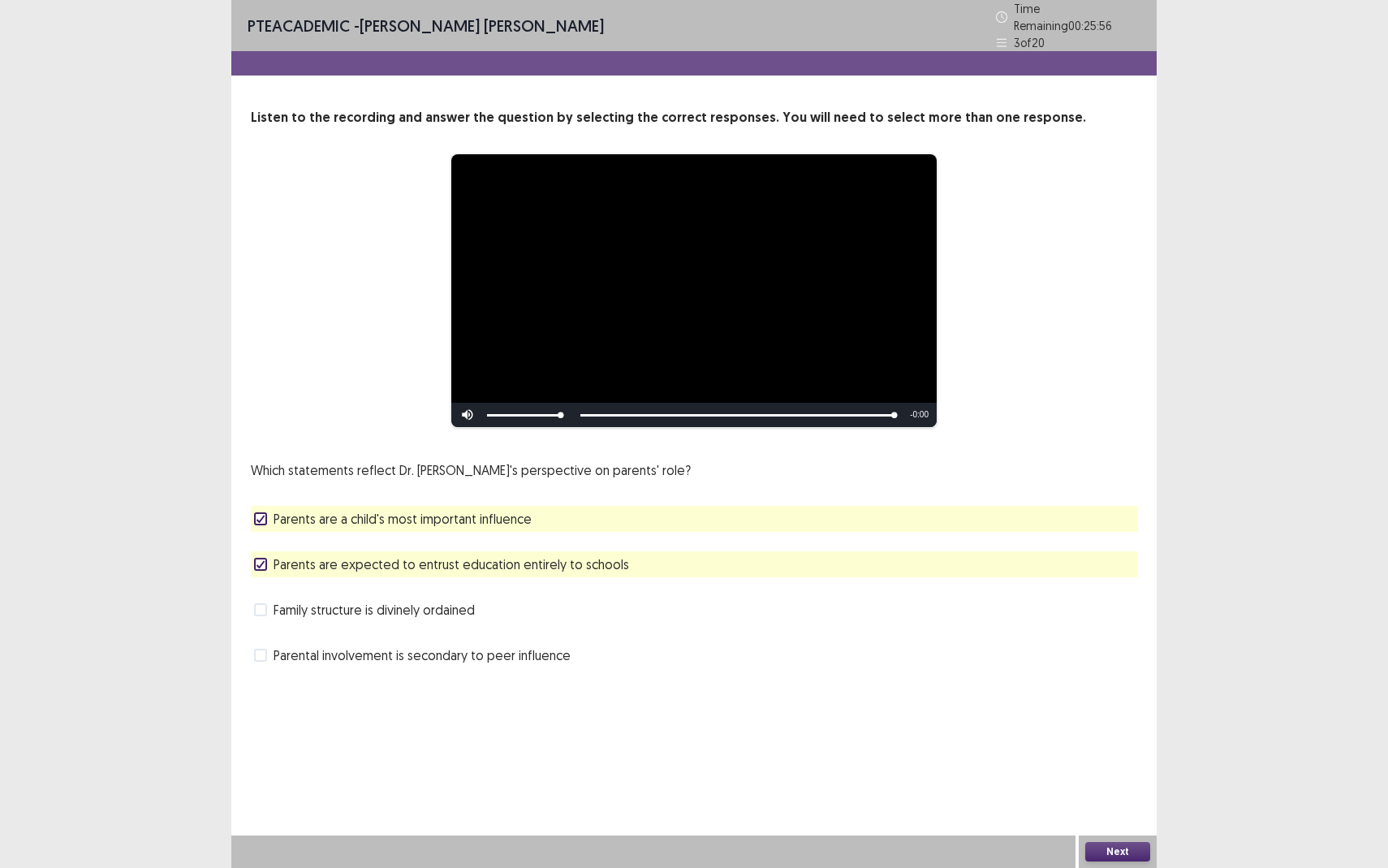
click at [1104, 795] on button "Next" at bounding box center [1118, 851] width 65 height 19
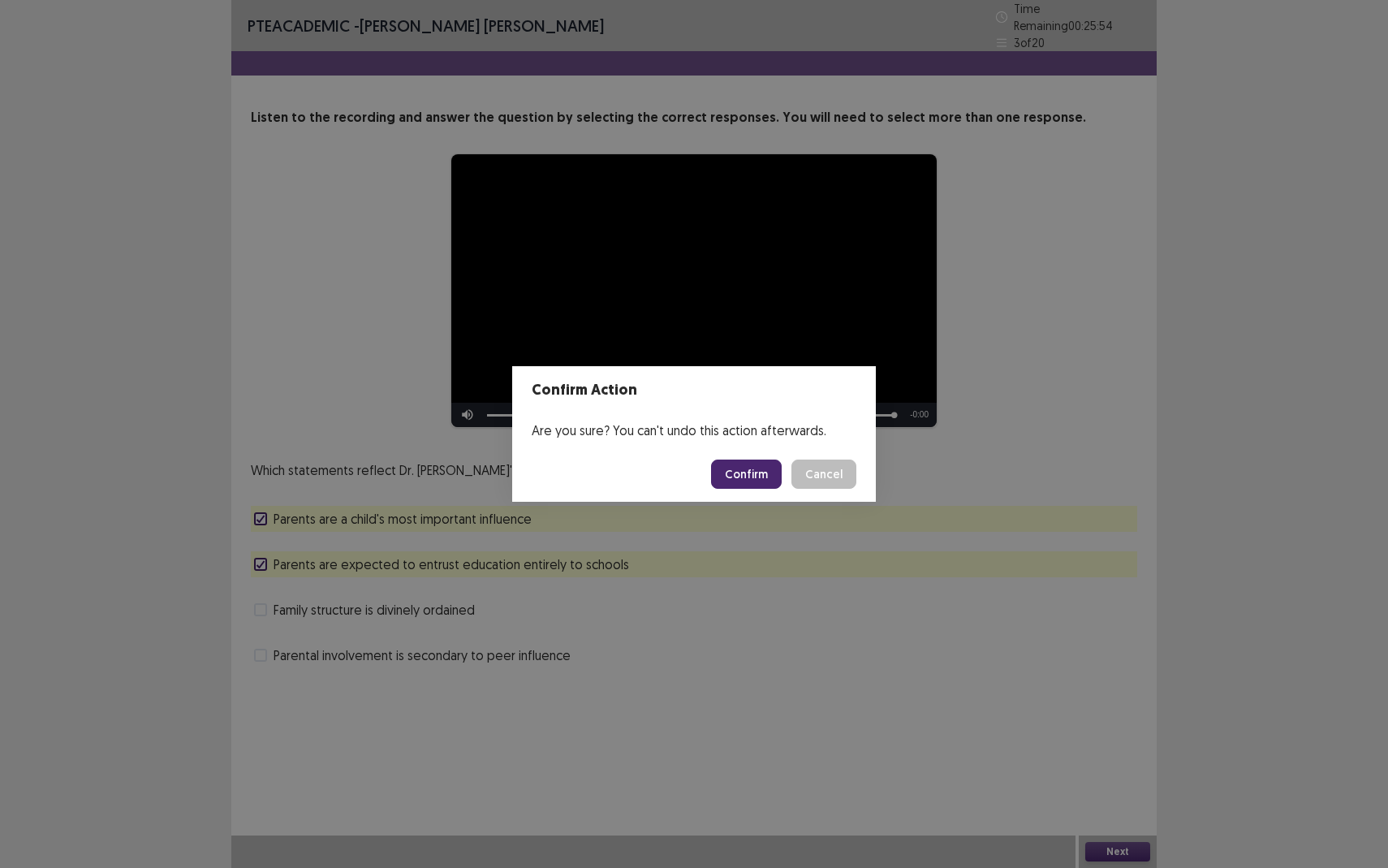
click at [760, 470] on button "Confirm" at bounding box center [746, 474] width 70 height 30
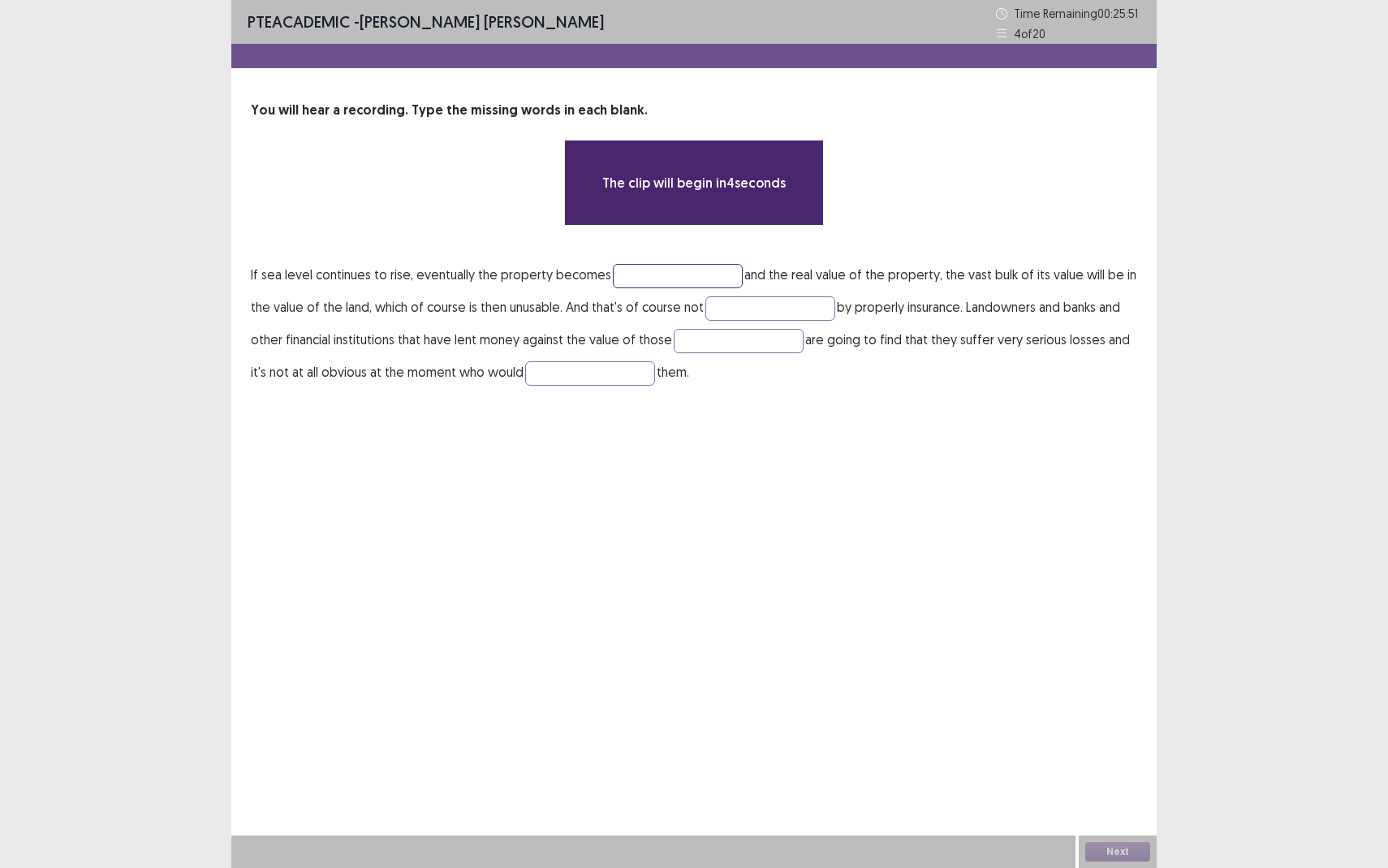
click at [620, 275] on input "text" at bounding box center [678, 275] width 129 height 24
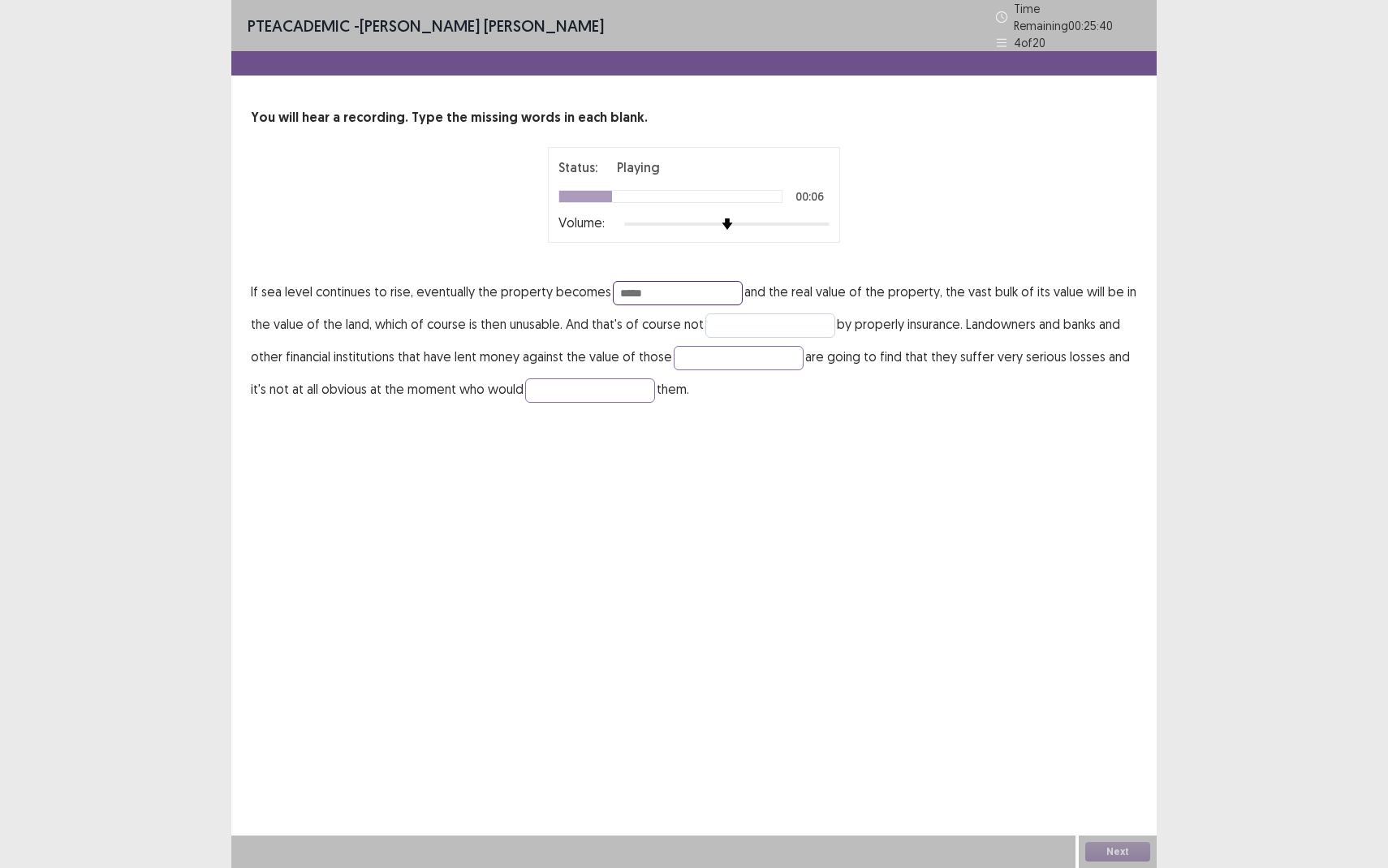
type input "*****"
click at [749, 314] on input "text" at bounding box center [770, 325] width 129 height 24
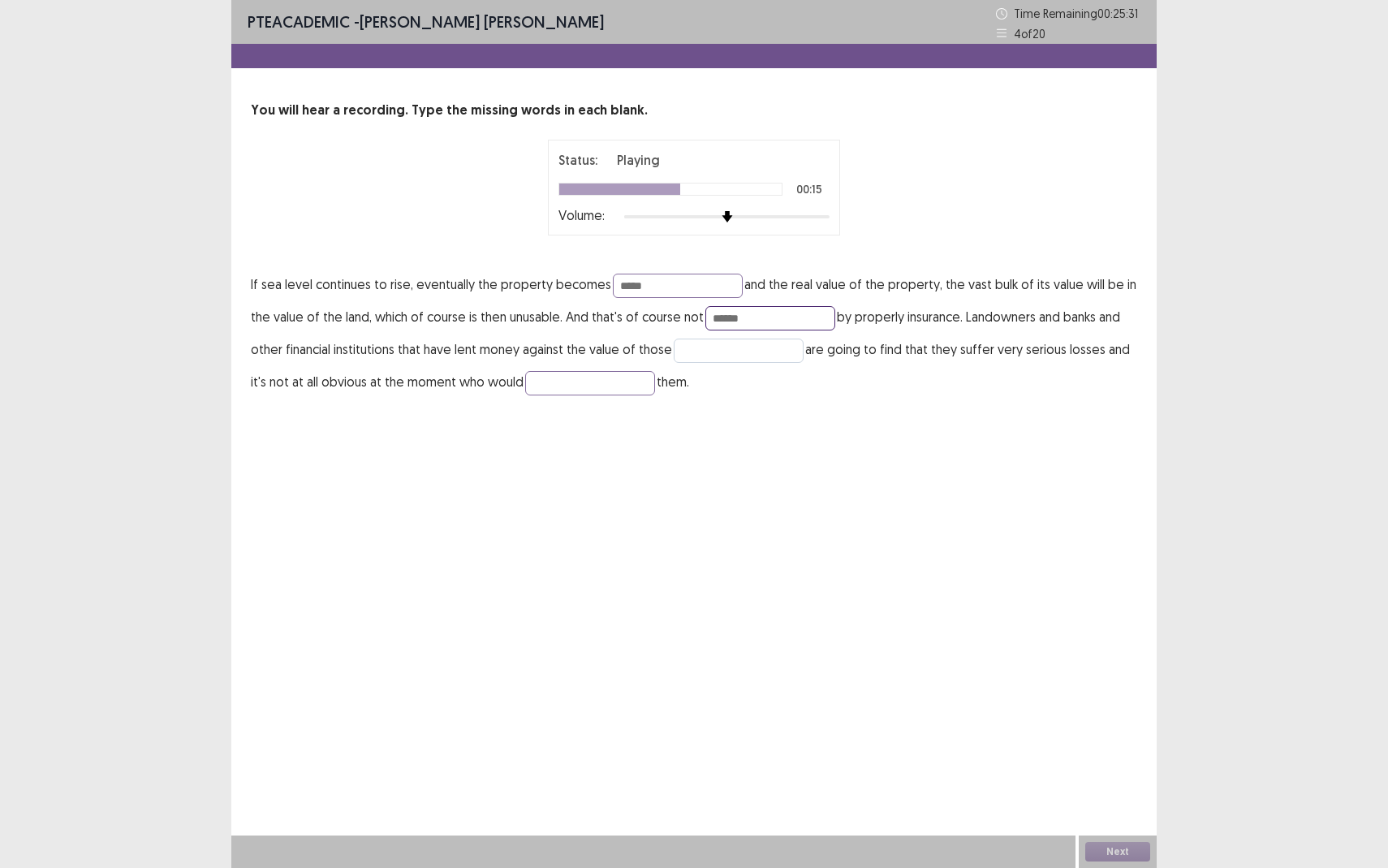
type input "******"
click at [749, 349] on input "text" at bounding box center [739, 350] width 129 height 24
click at [584, 376] on input "text" at bounding box center [590, 383] width 129 height 24
click at [1109, 795] on button "Next" at bounding box center [1118, 851] width 65 height 19
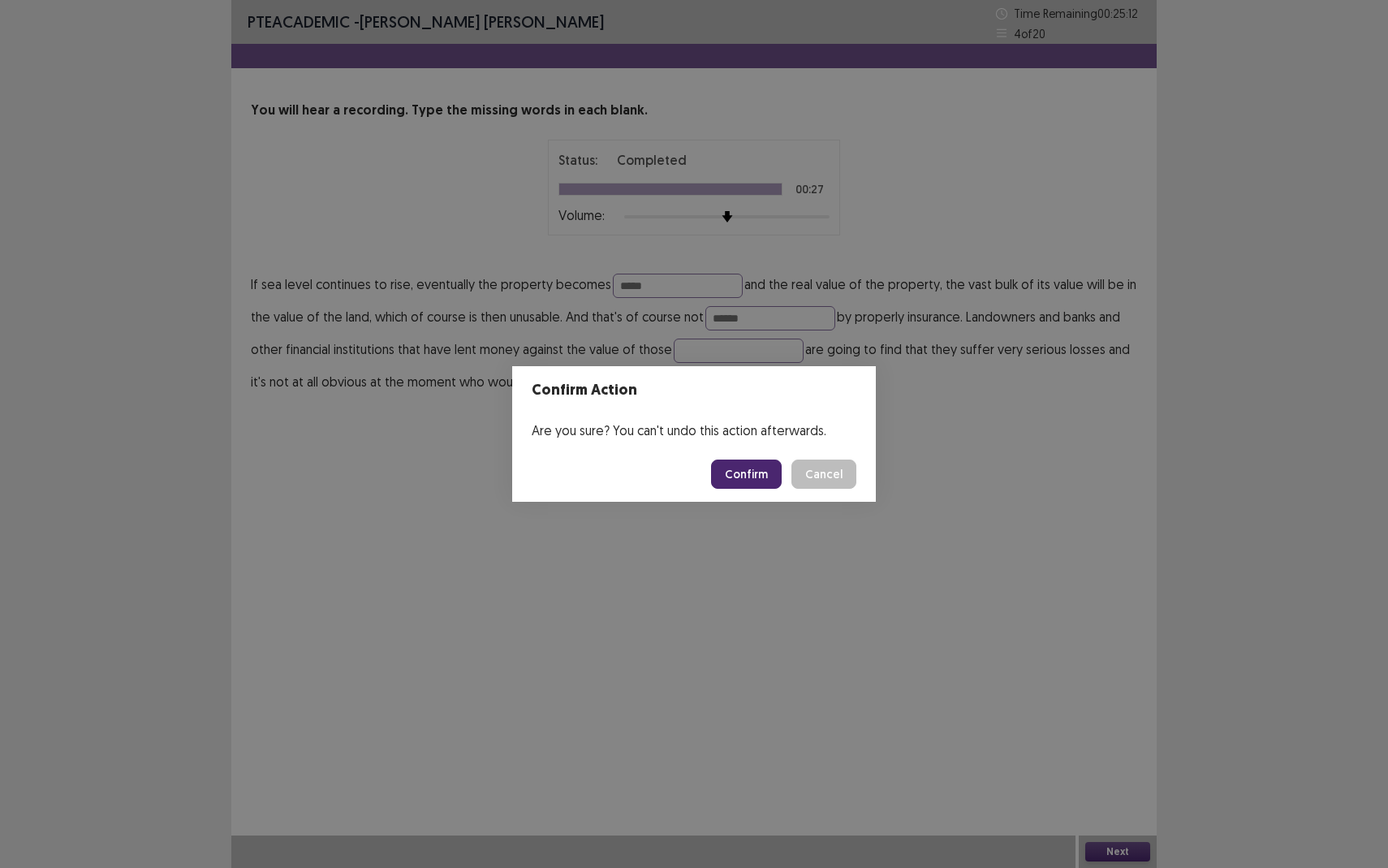
click at [768, 479] on button "Confirm" at bounding box center [746, 474] width 70 height 30
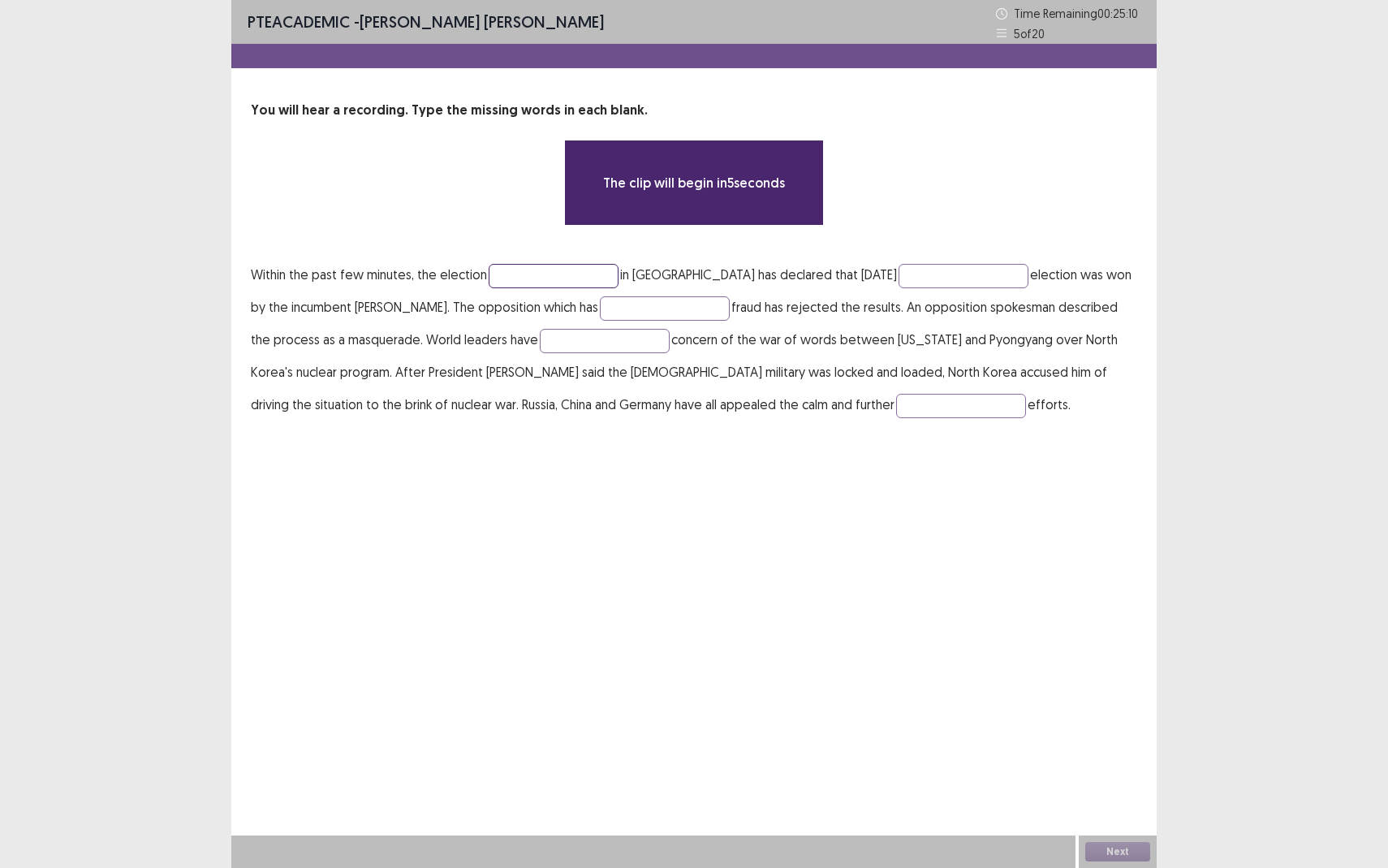
click at [558, 281] on input "text" at bounding box center [554, 275] width 129 height 24
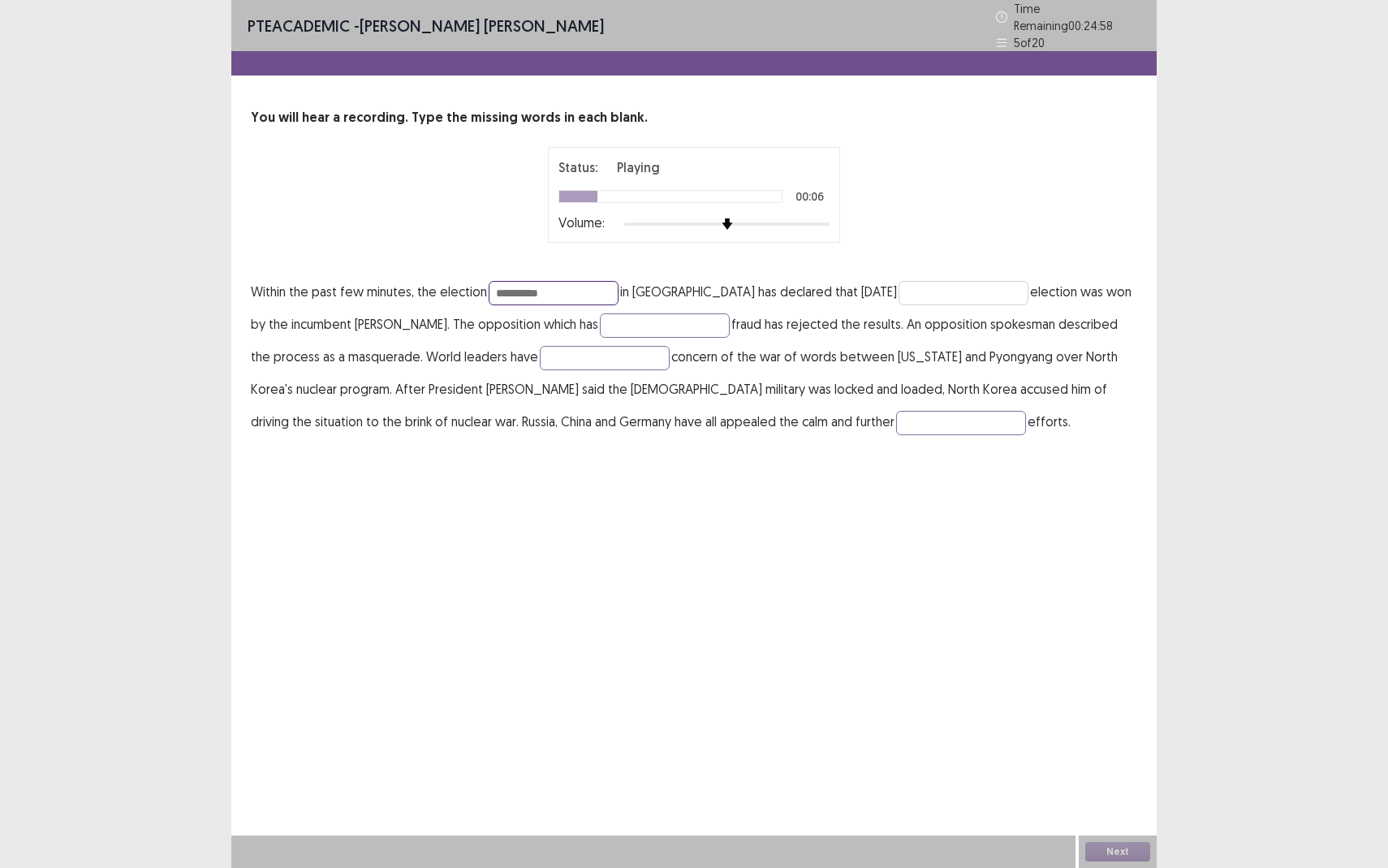
type input "**********"
click at [899, 285] on input "text" at bounding box center [964, 293] width 129 height 24
type input "***"
click at [645, 313] on input "text" at bounding box center [665, 325] width 129 height 24
click at [611, 313] on input "text" at bounding box center [665, 325] width 129 height 24
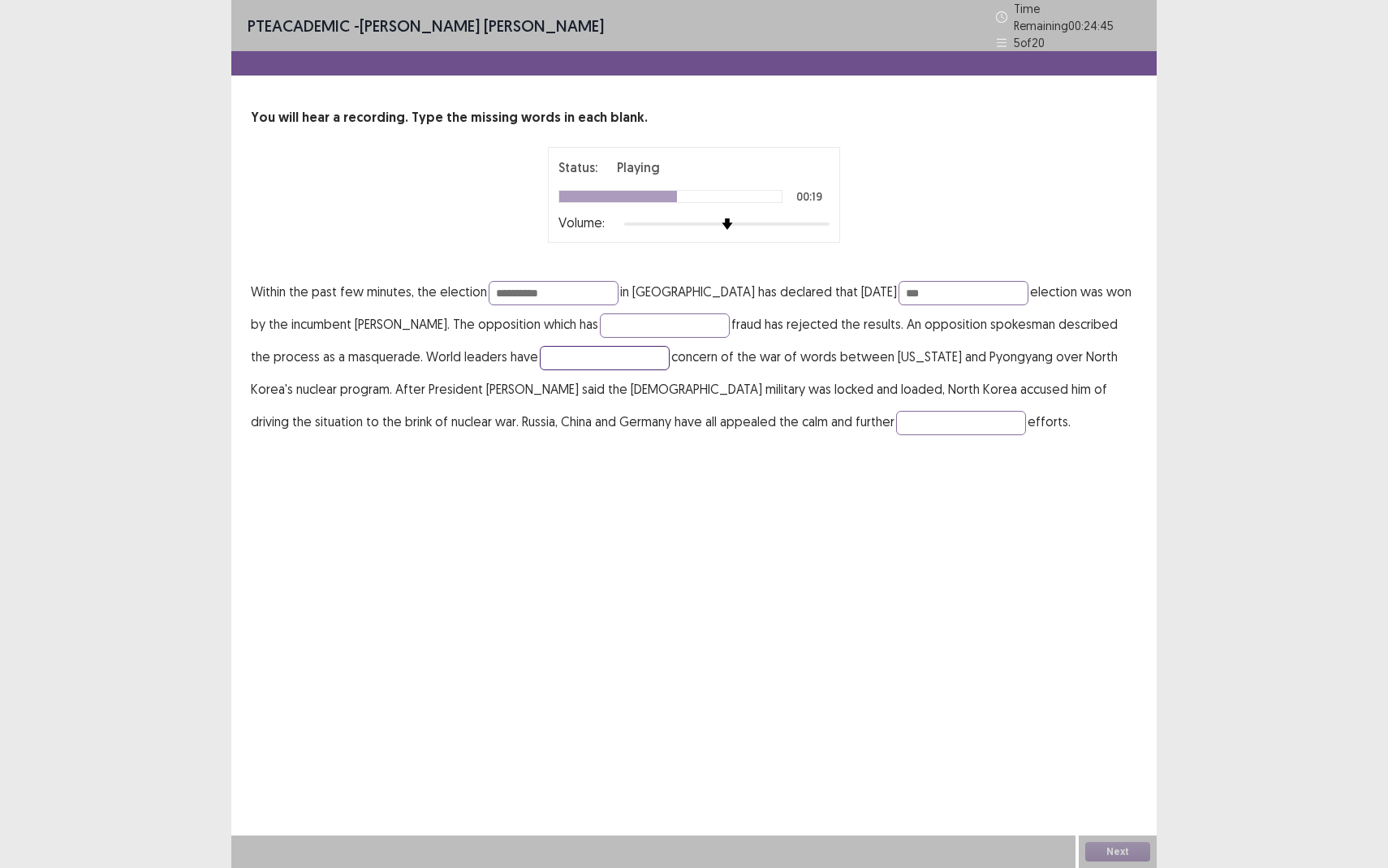
click at [568, 354] on input "text" at bounding box center [605, 358] width 129 height 24
click at [896, 410] on input "text" at bounding box center [961, 422] width 129 height 24
click at [896, 416] on input "text" at bounding box center [961, 422] width 129 height 24
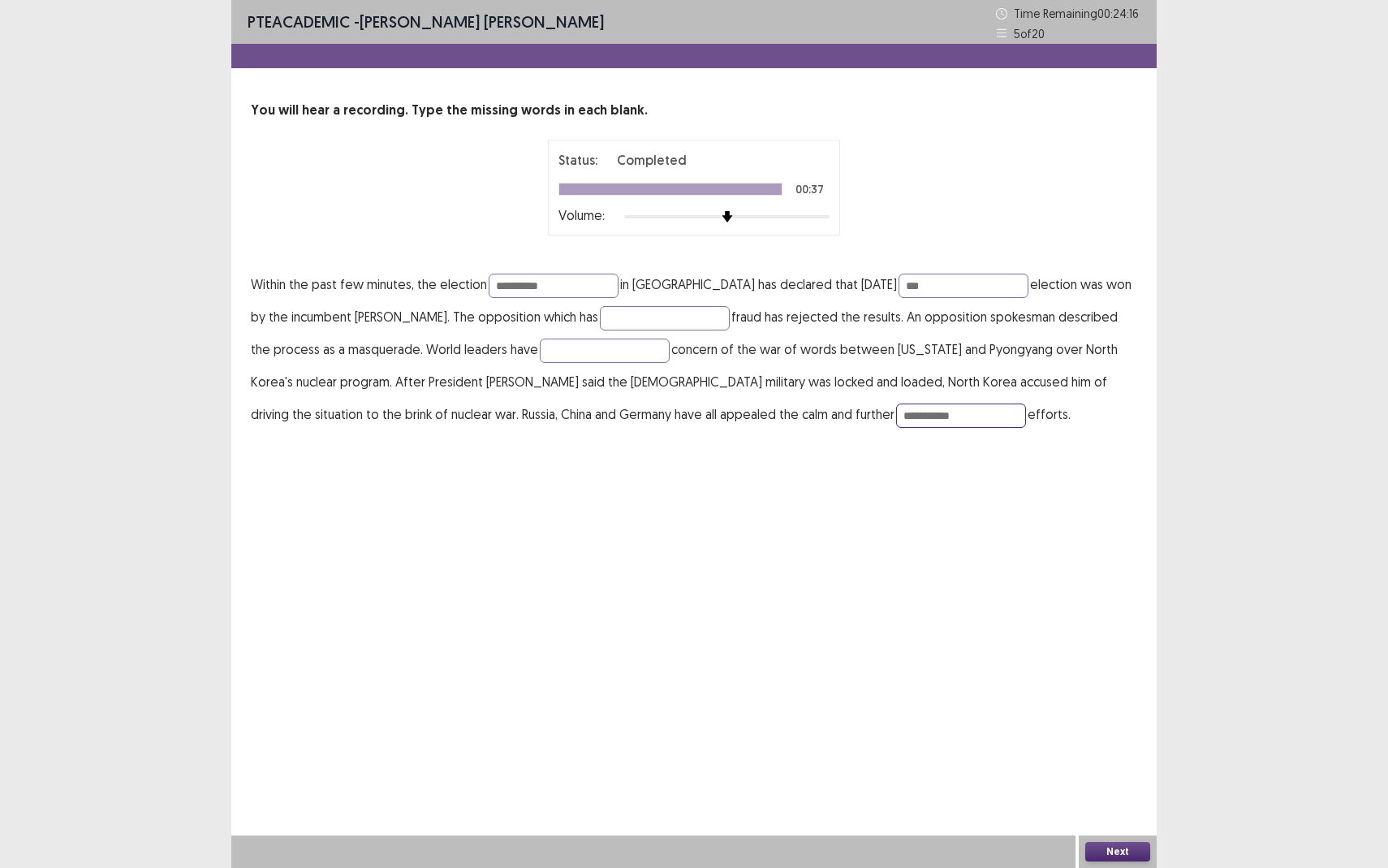
type input "**********"
click at [1108, 795] on button "Next" at bounding box center [1118, 851] width 65 height 19
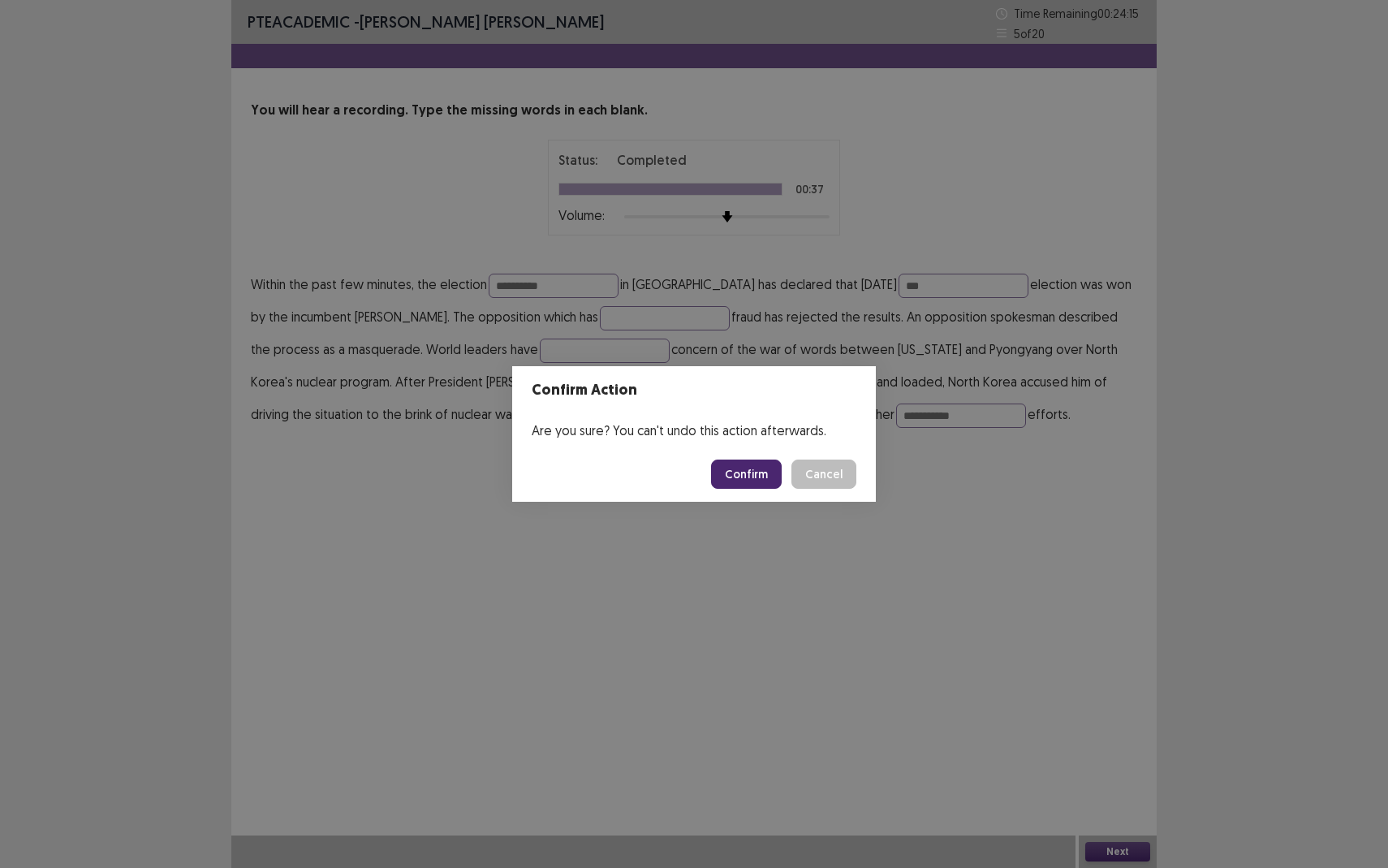
click at [762, 480] on button "Confirm" at bounding box center [746, 474] width 70 height 30
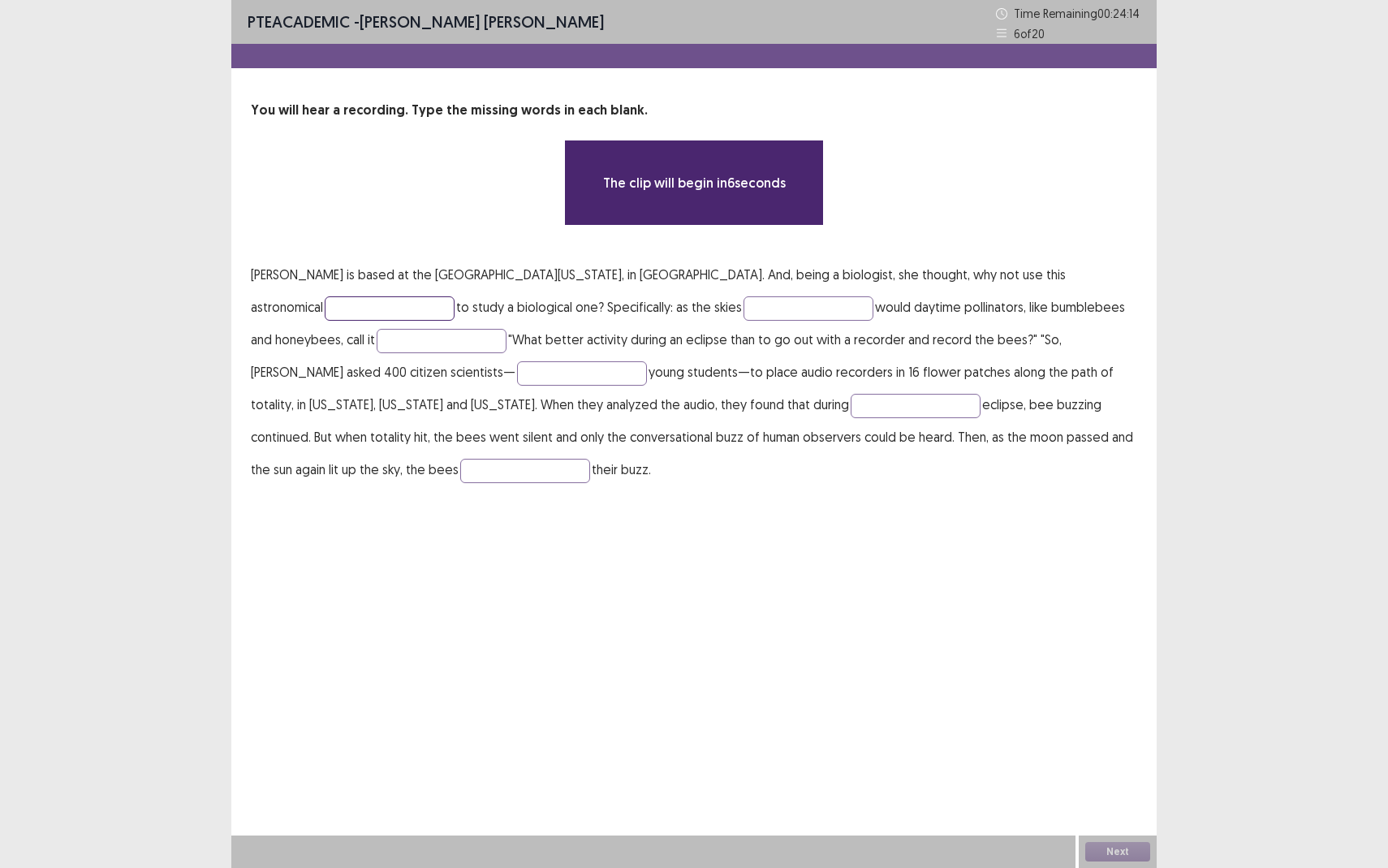
click at [455, 296] on input "text" at bounding box center [389, 308] width 129 height 24
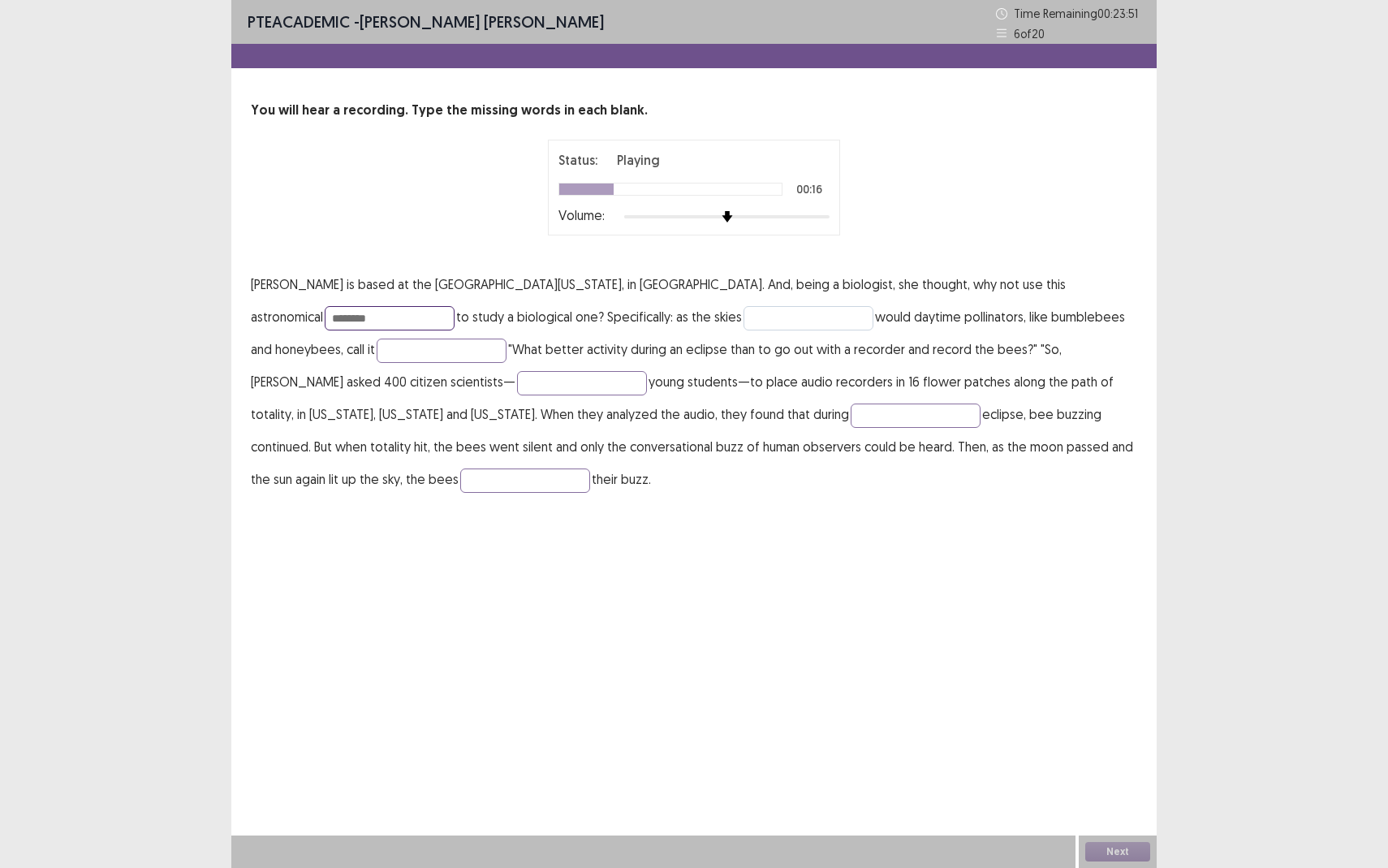
type input "********"
click at [743, 324] on input "text" at bounding box center [808, 318] width 129 height 24
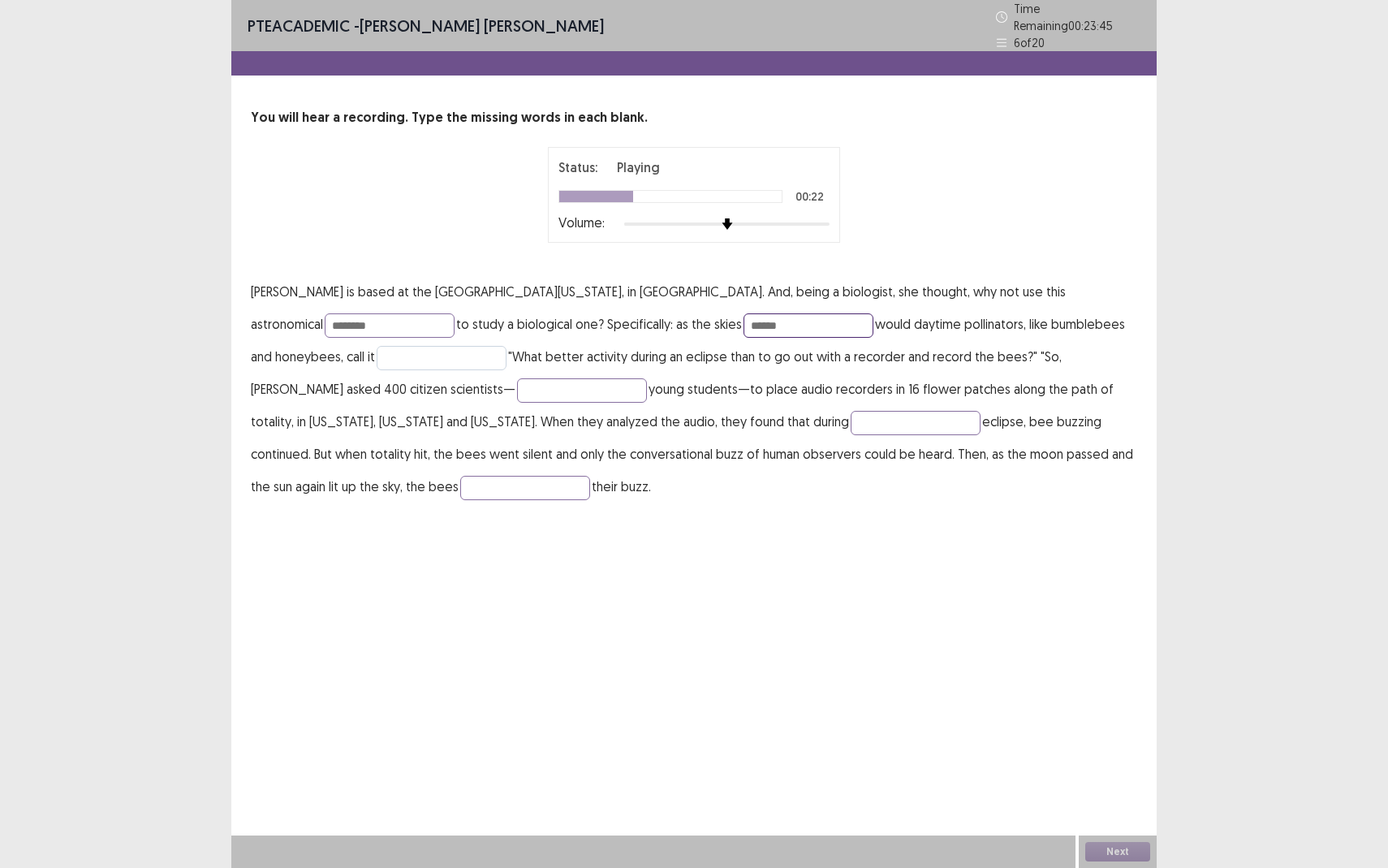
type input "******"
click at [376, 349] on input "text" at bounding box center [441, 358] width 129 height 24
type input "***"
click at [517, 387] on input "text" at bounding box center [582, 390] width 129 height 24
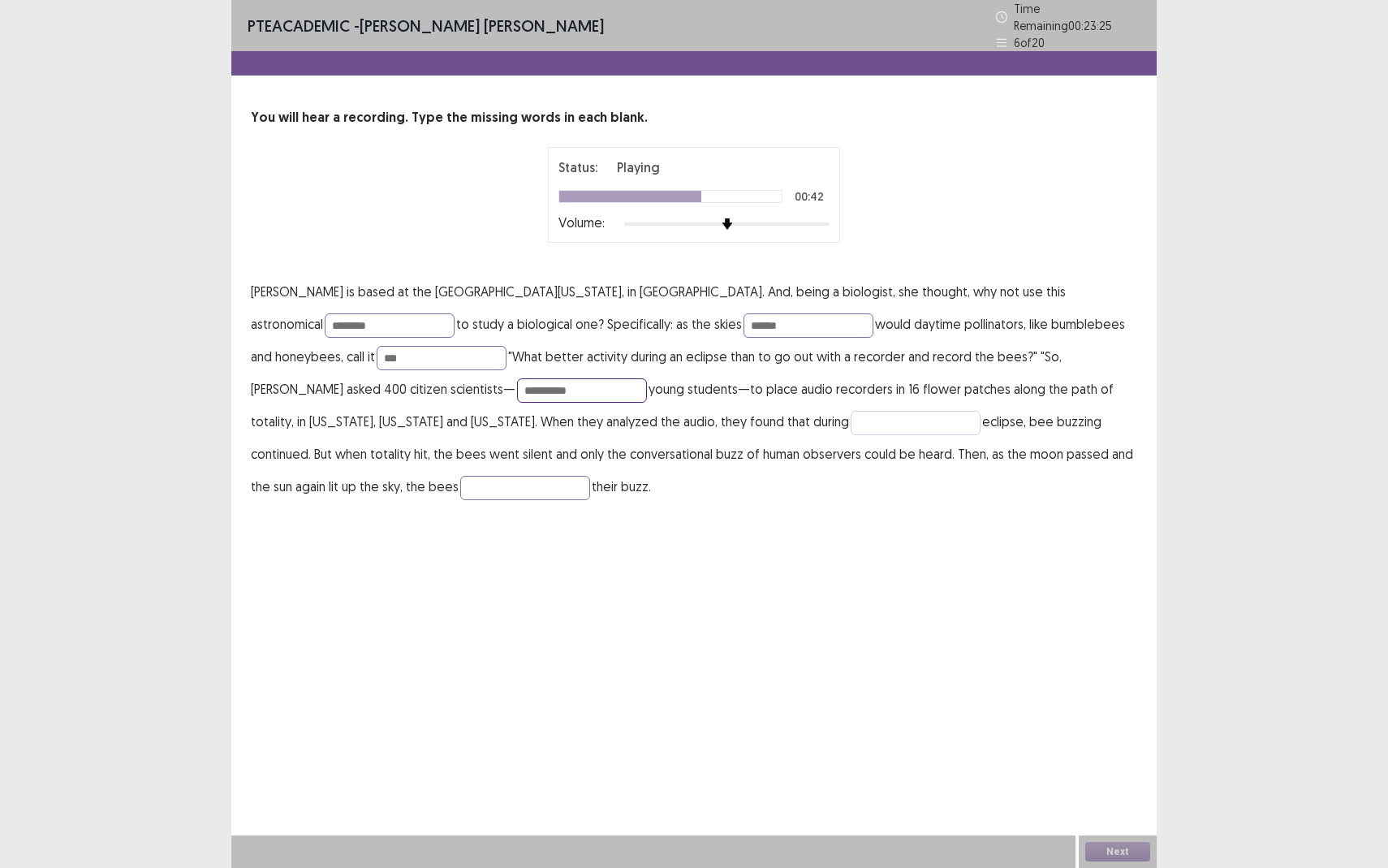
type input "**********"
click at [851, 423] on input "text" at bounding box center [915, 422] width 129 height 24
click at [517, 384] on input "**********" at bounding box center [582, 390] width 129 height 24
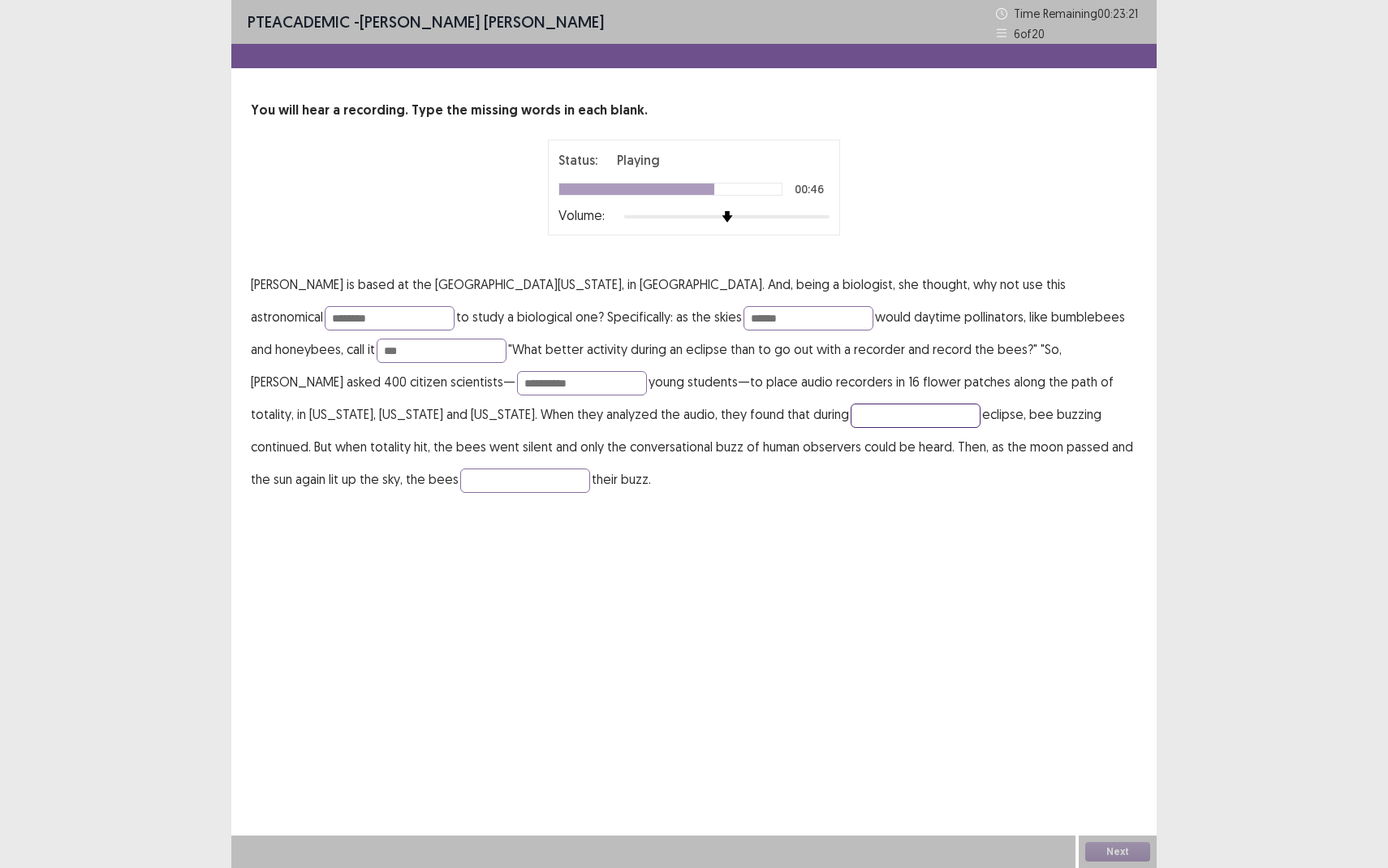
click at [851, 422] on input "text" at bounding box center [915, 415] width 129 height 24
type input "********"
click at [590, 469] on input "text" at bounding box center [525, 481] width 129 height 24
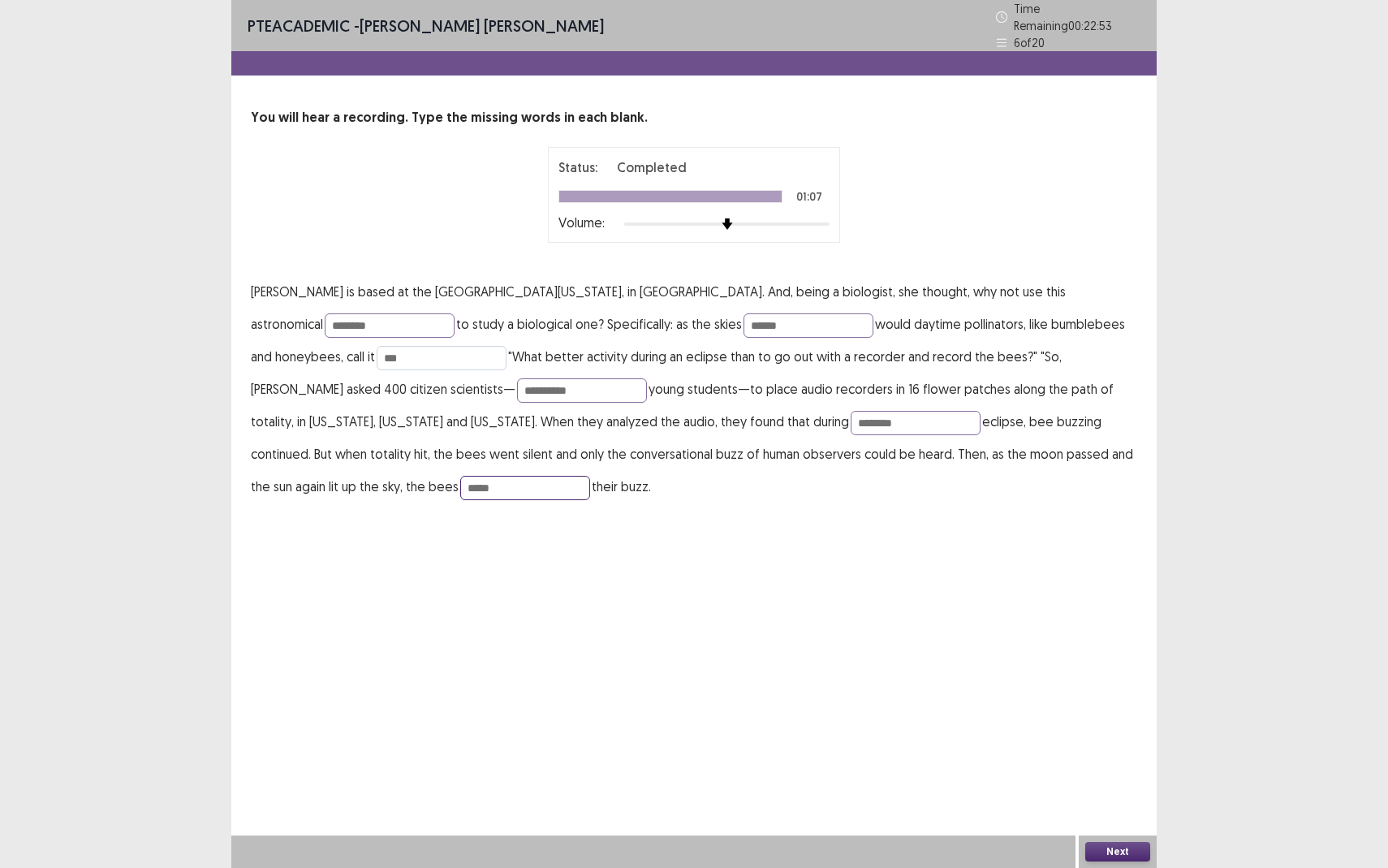
type input "*****"
click at [376, 360] on input "***" at bounding box center [441, 358] width 129 height 24
type input "*"
type input "********"
click at [517, 383] on input "**********" at bounding box center [582, 390] width 129 height 24
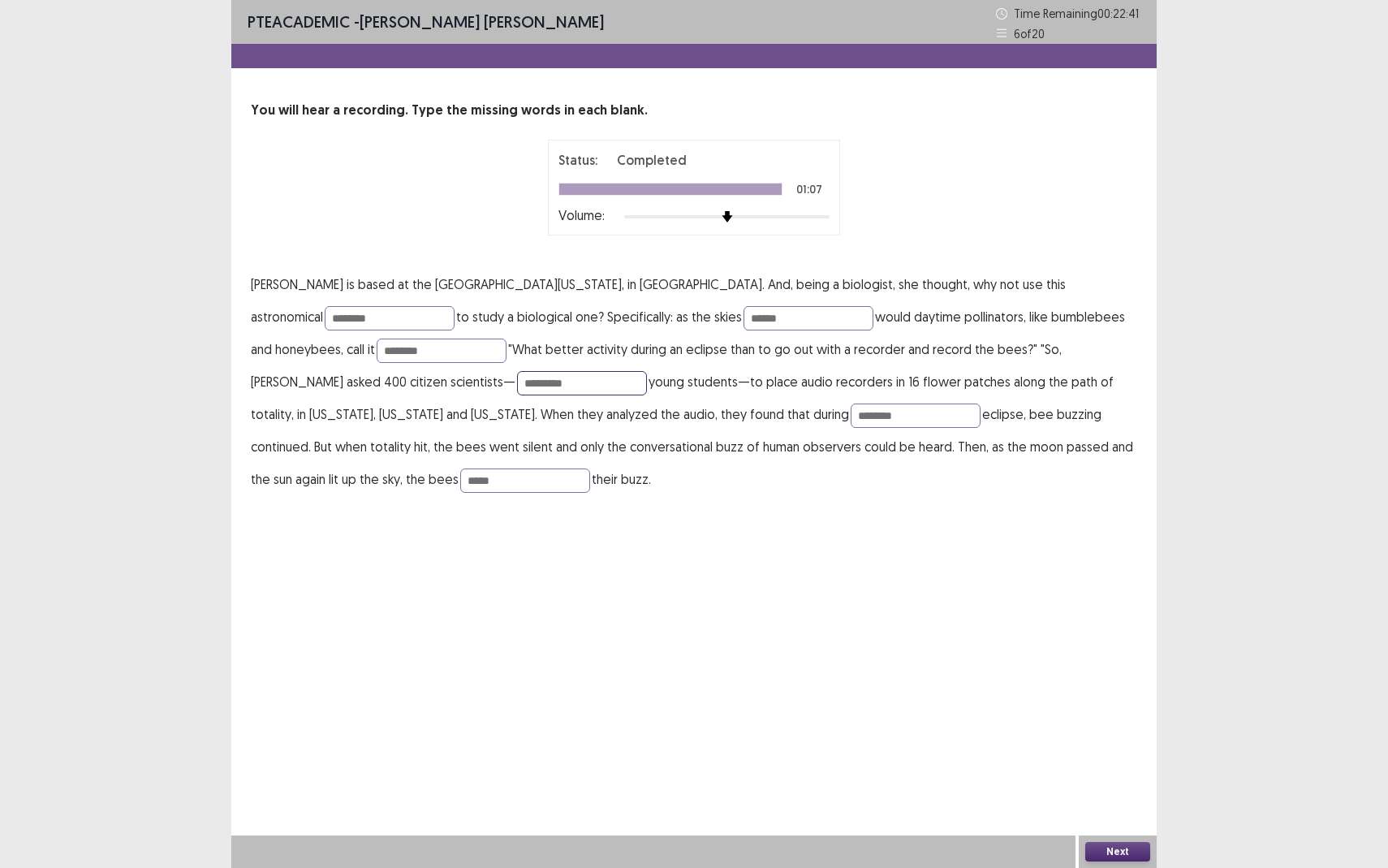
type input "*********"
click at [1132, 795] on button "Next" at bounding box center [1118, 851] width 65 height 19
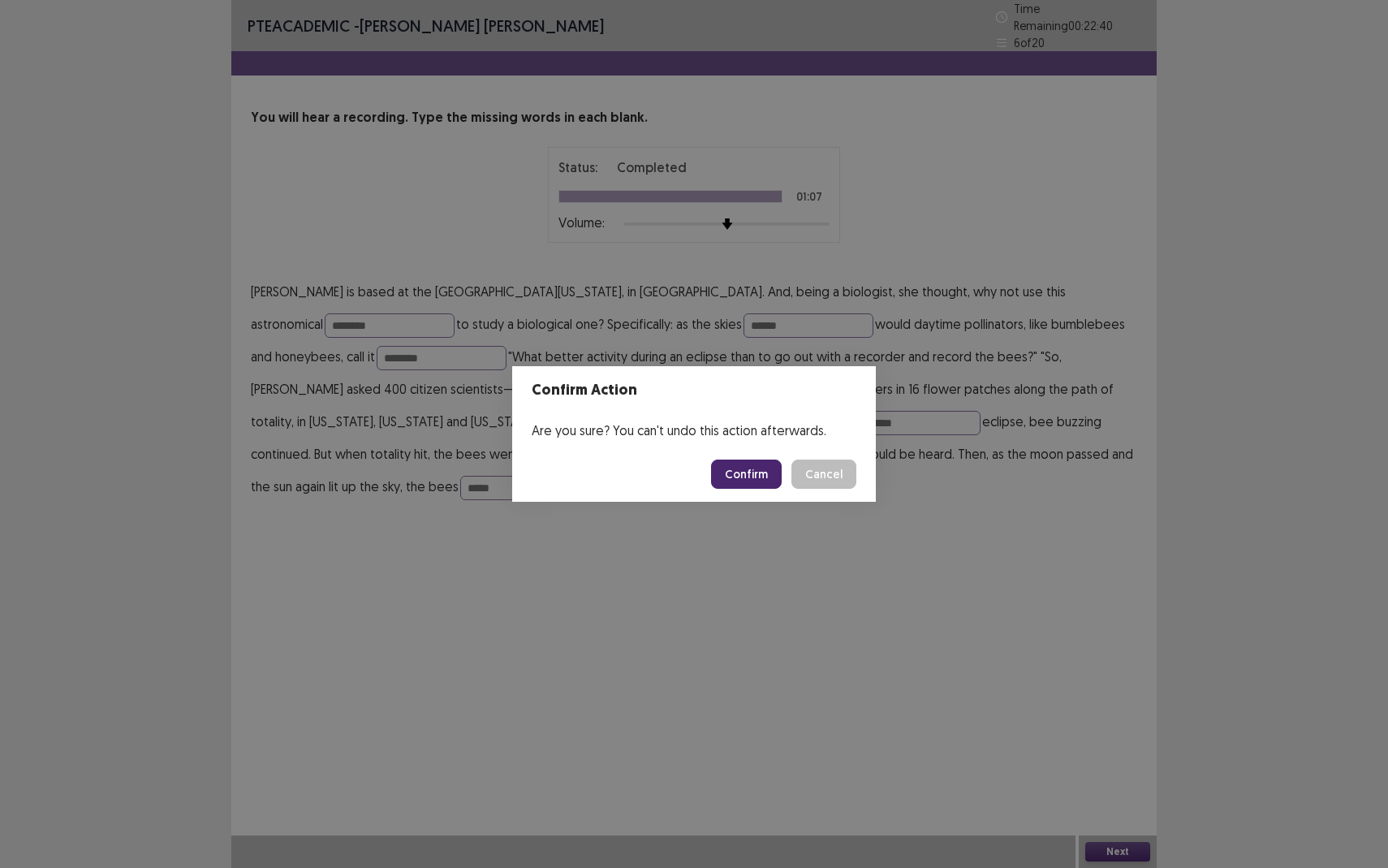
click at [740, 477] on button "Confirm" at bounding box center [746, 474] width 70 height 30
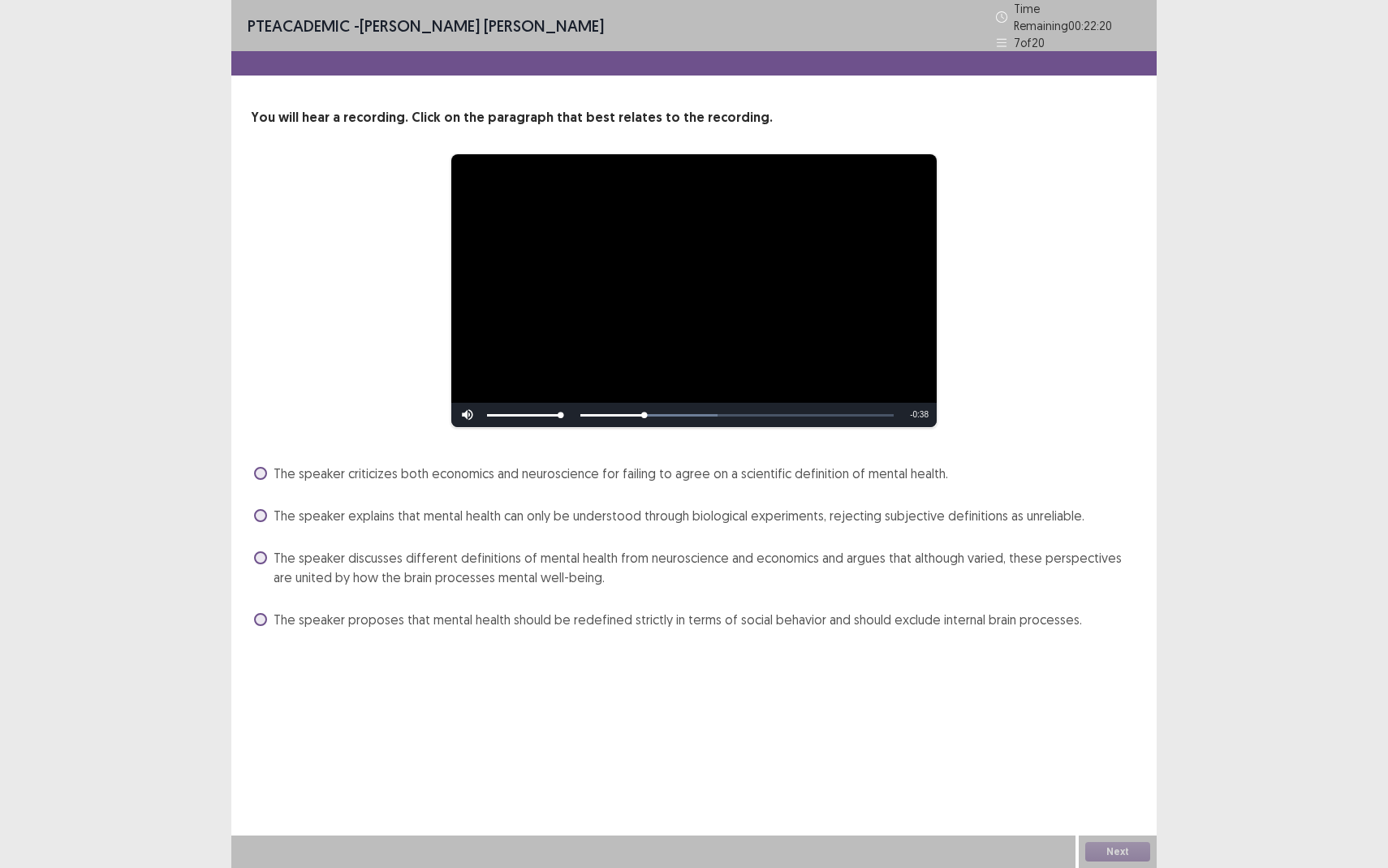
click at [256, 518] on label "The speaker explains that mental health can only be understood through biologic…" at bounding box center [669, 515] width 830 height 19
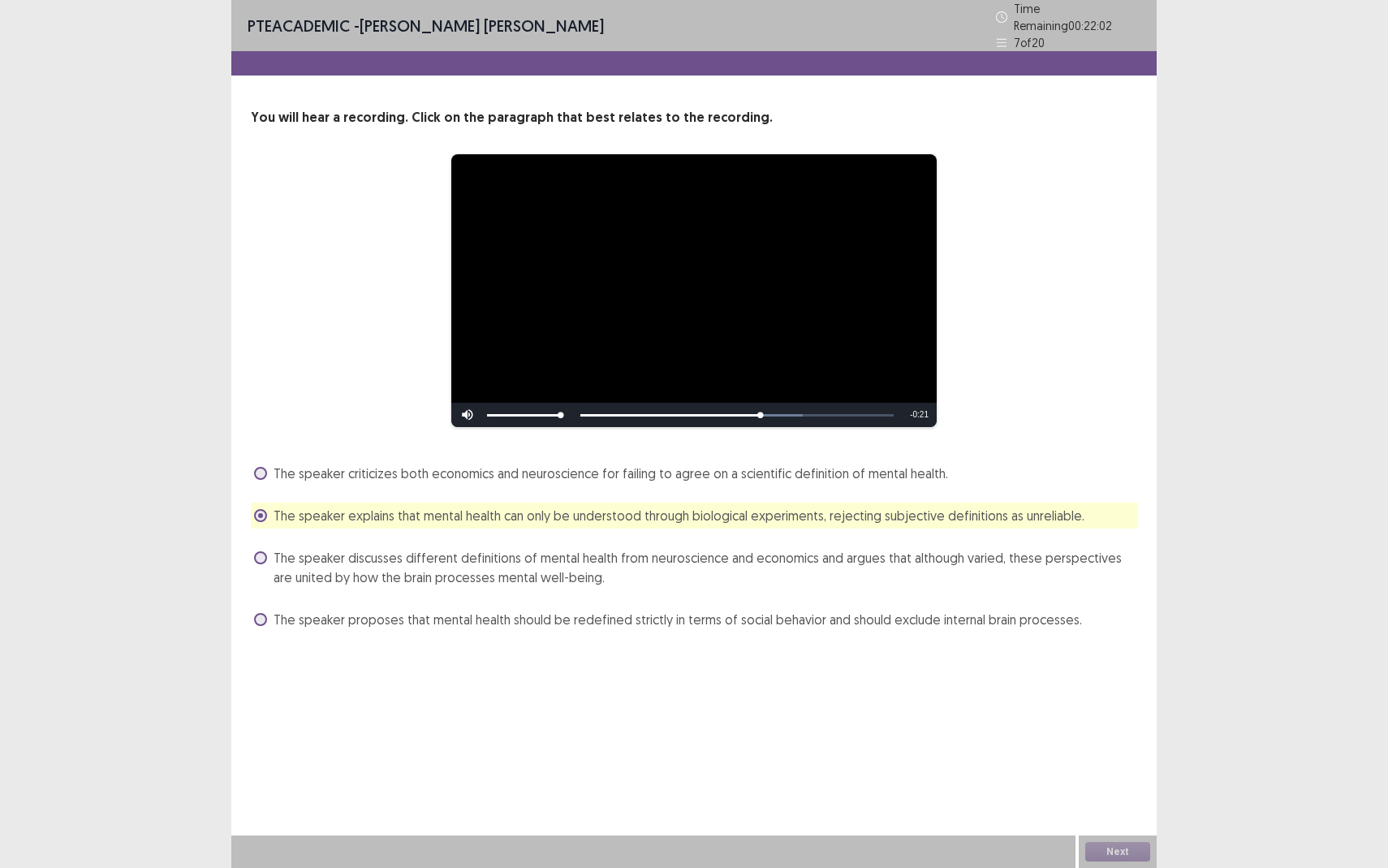
click at [325, 563] on span "The speaker discusses different definitions of mental health from neuroscience …" at bounding box center [706, 568] width 864 height 39
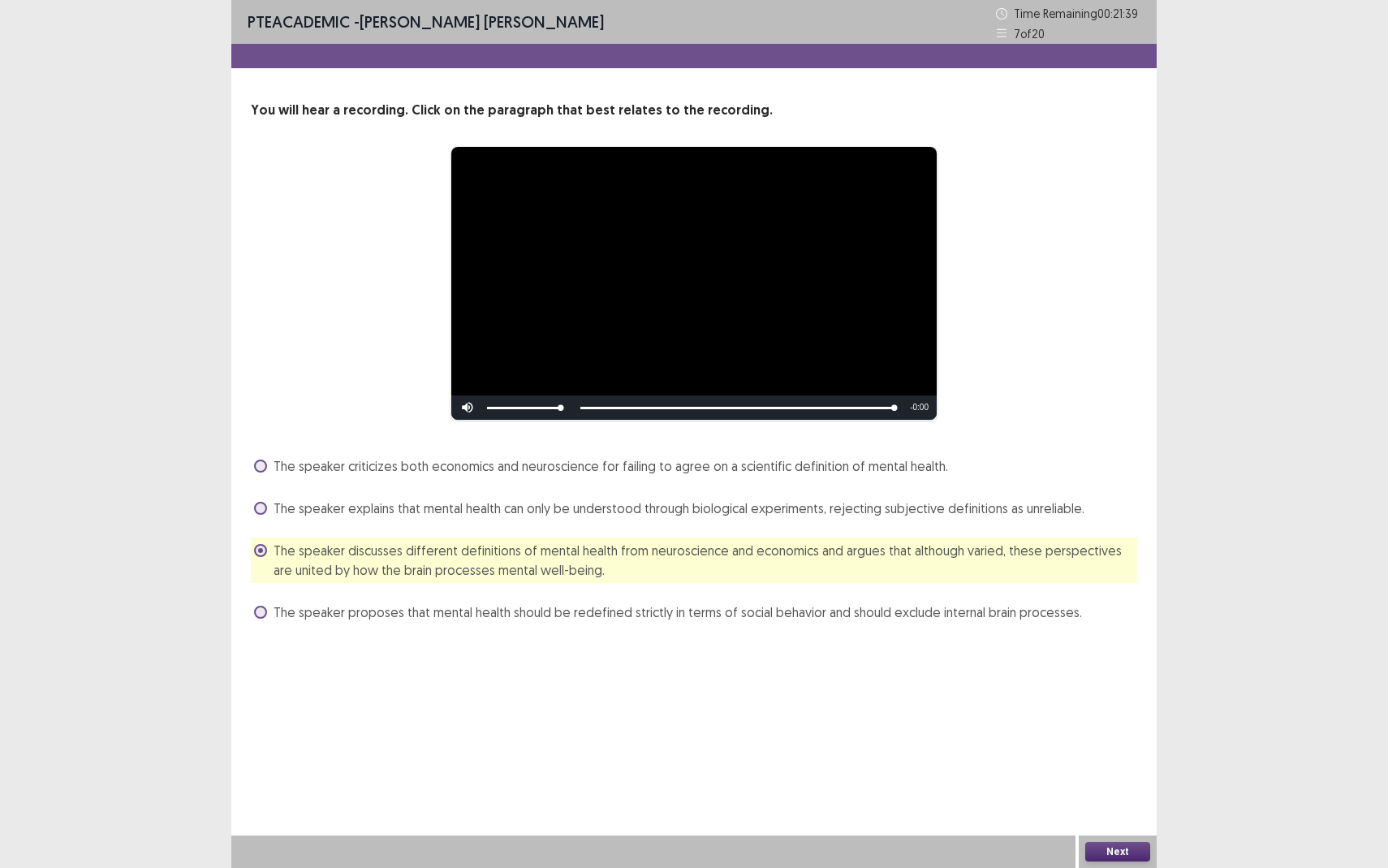
click at [604, 618] on span "The speaker proposes that mental health should be redefined strictly in terms o…" at bounding box center [678, 612] width 809 height 19
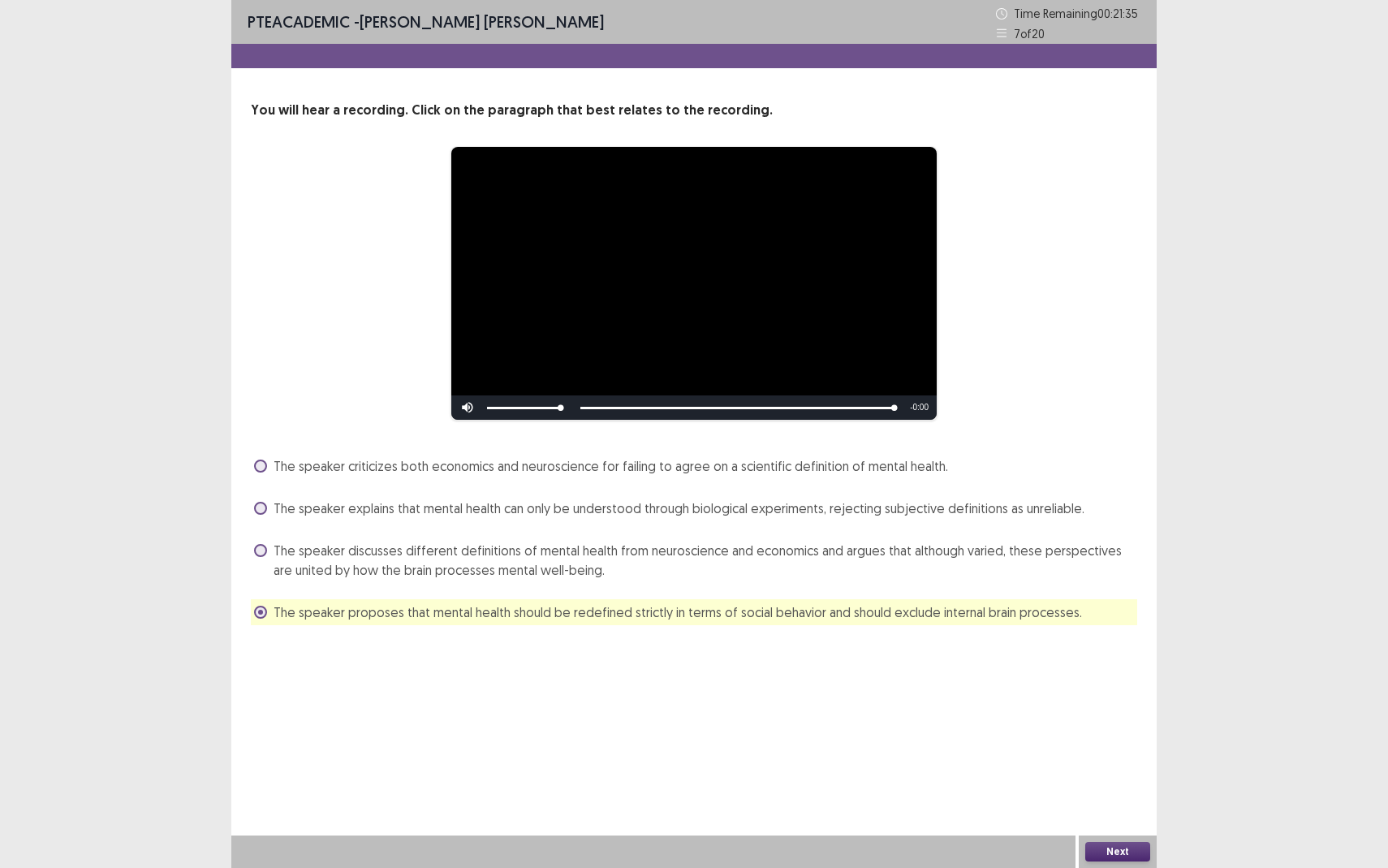
click at [1109, 795] on button "Next" at bounding box center [1118, 851] width 65 height 19
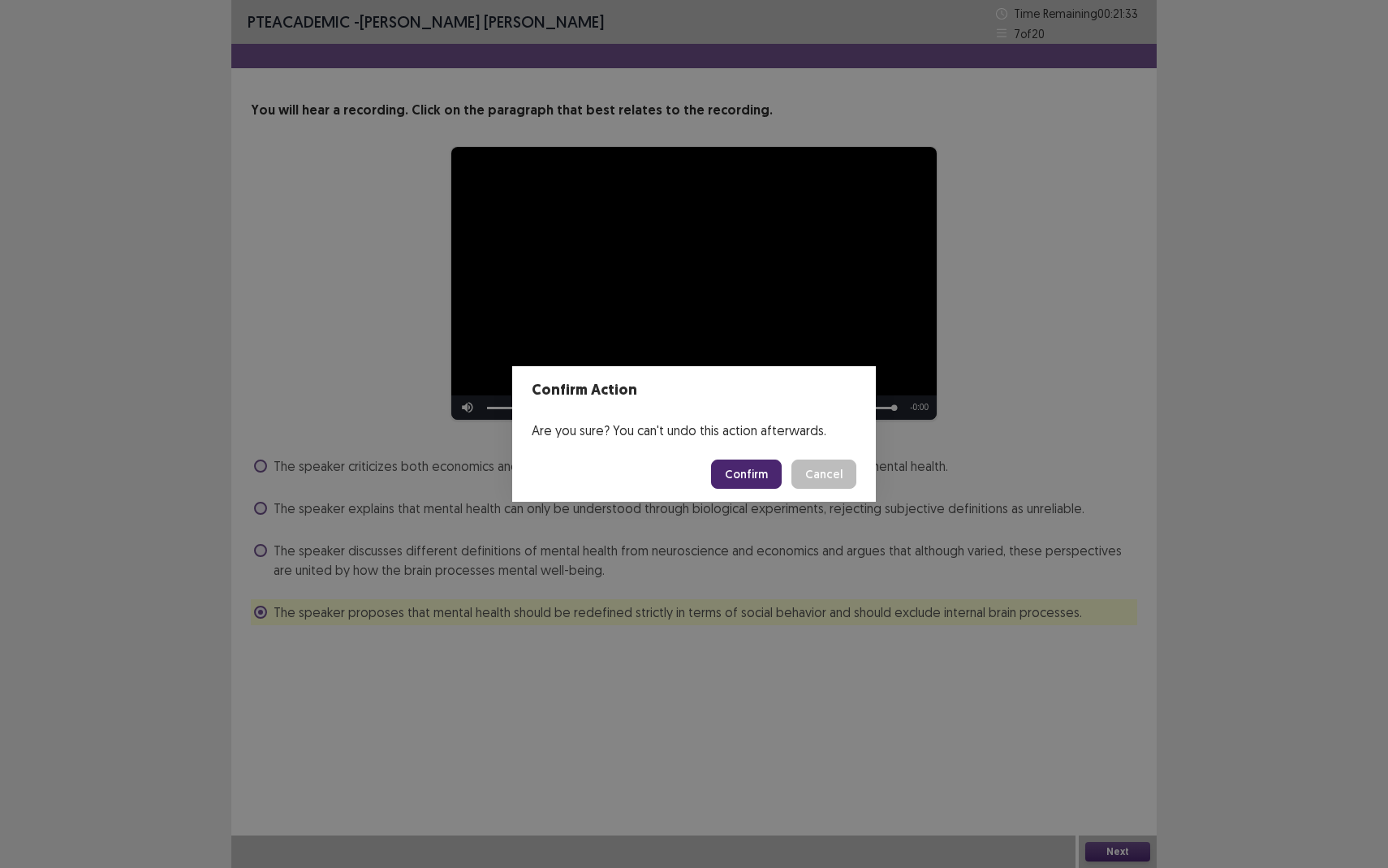
click at [753, 470] on button "Confirm" at bounding box center [746, 474] width 70 height 30
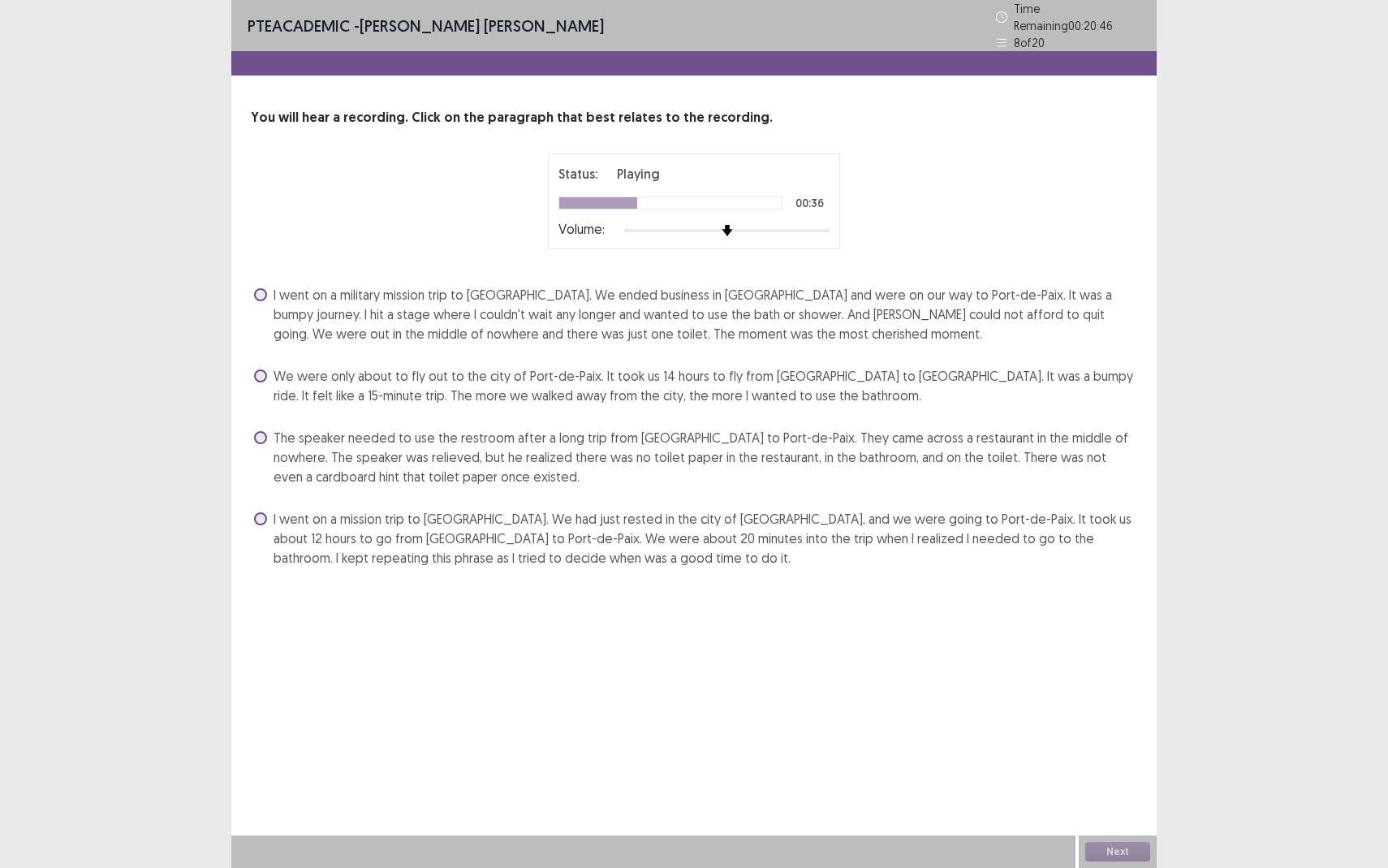
click at [290, 378] on span "We were only about to fly out to the city of Port-de-Paix. It took us 14 hours …" at bounding box center [706, 385] width 864 height 39
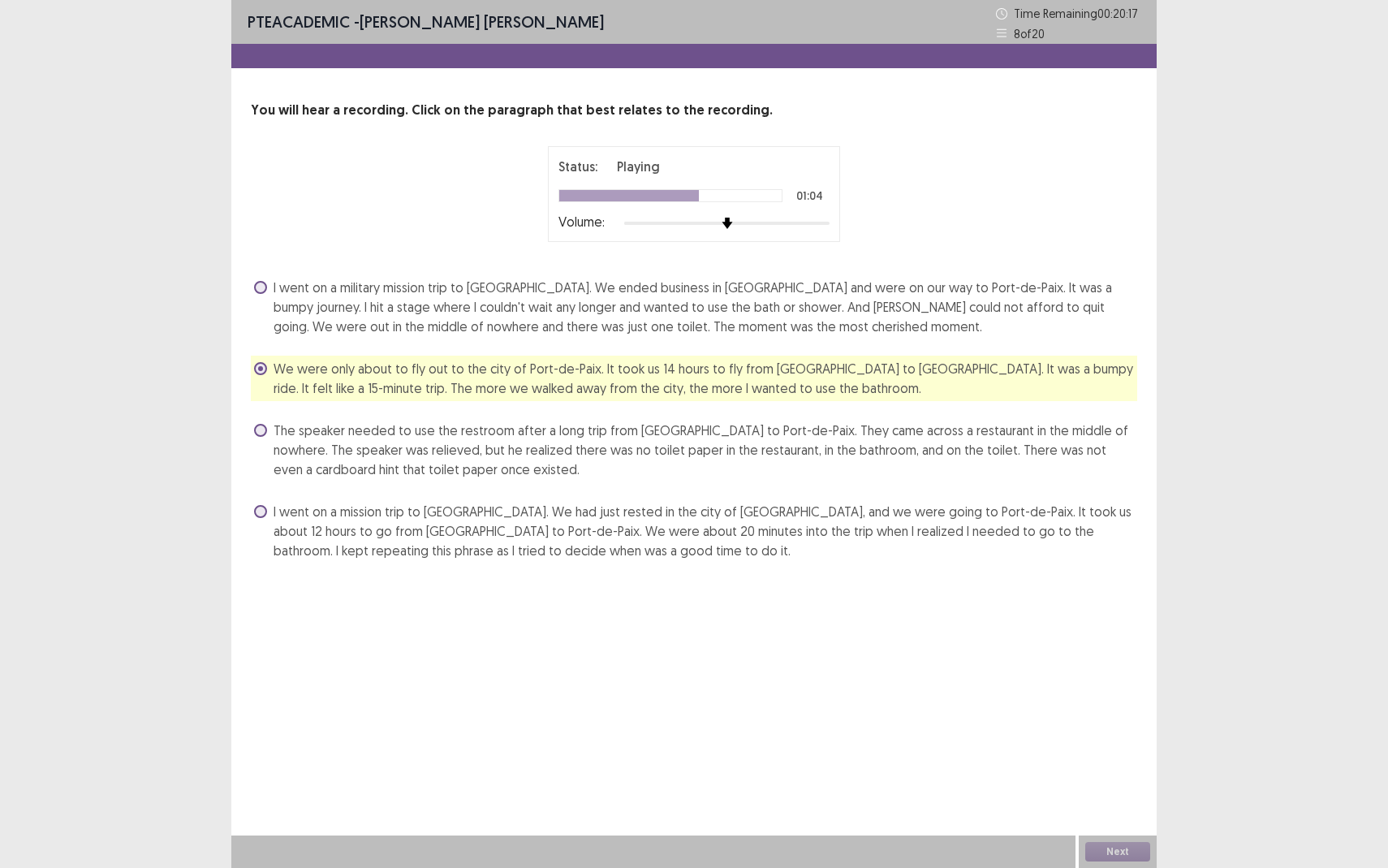
click at [552, 535] on span "I went on a mission trip to Haiti. We had just rested in the city of Port-au-Pr…" at bounding box center [706, 531] width 864 height 58
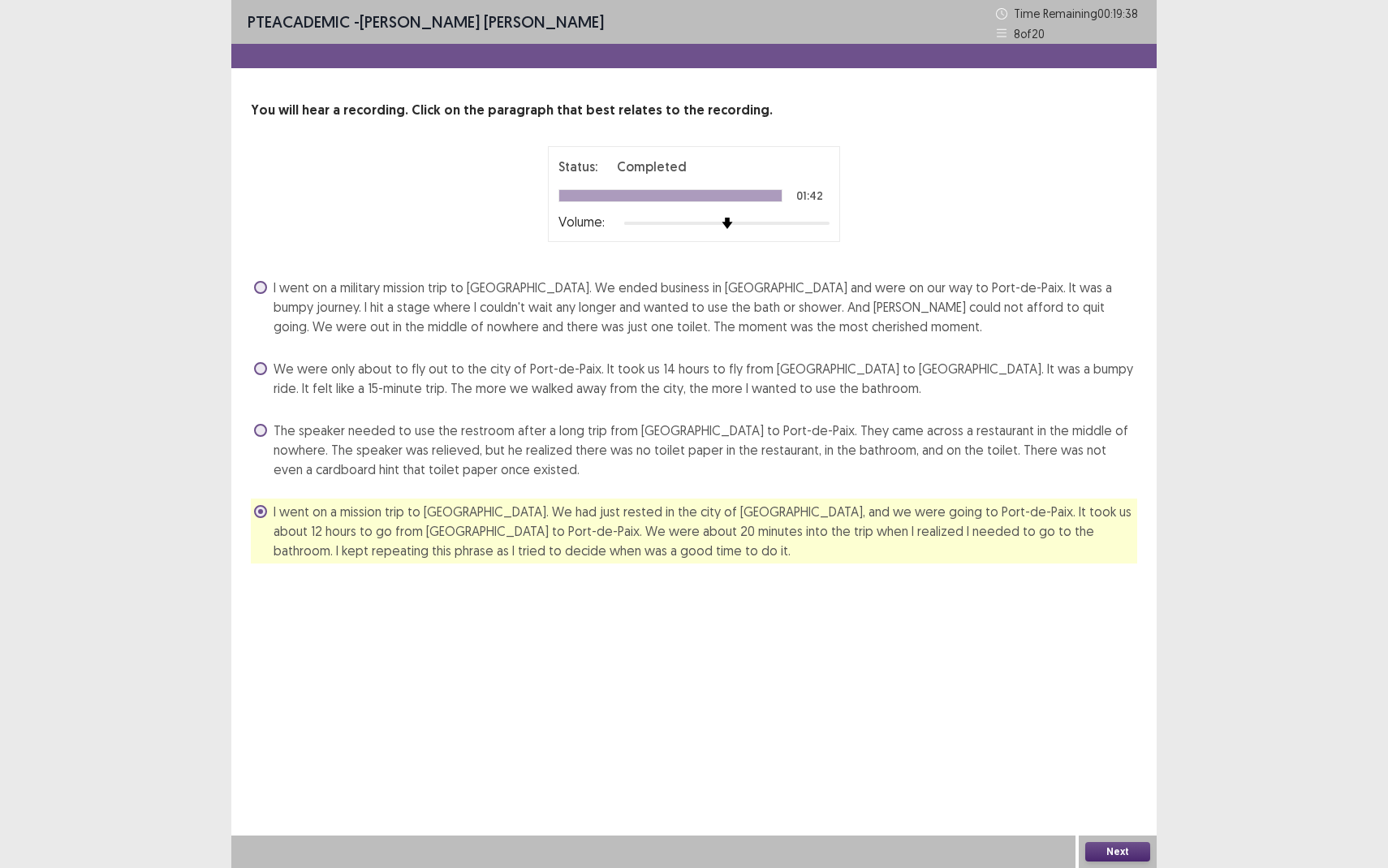
click at [1123, 795] on button "Next" at bounding box center [1118, 851] width 65 height 19
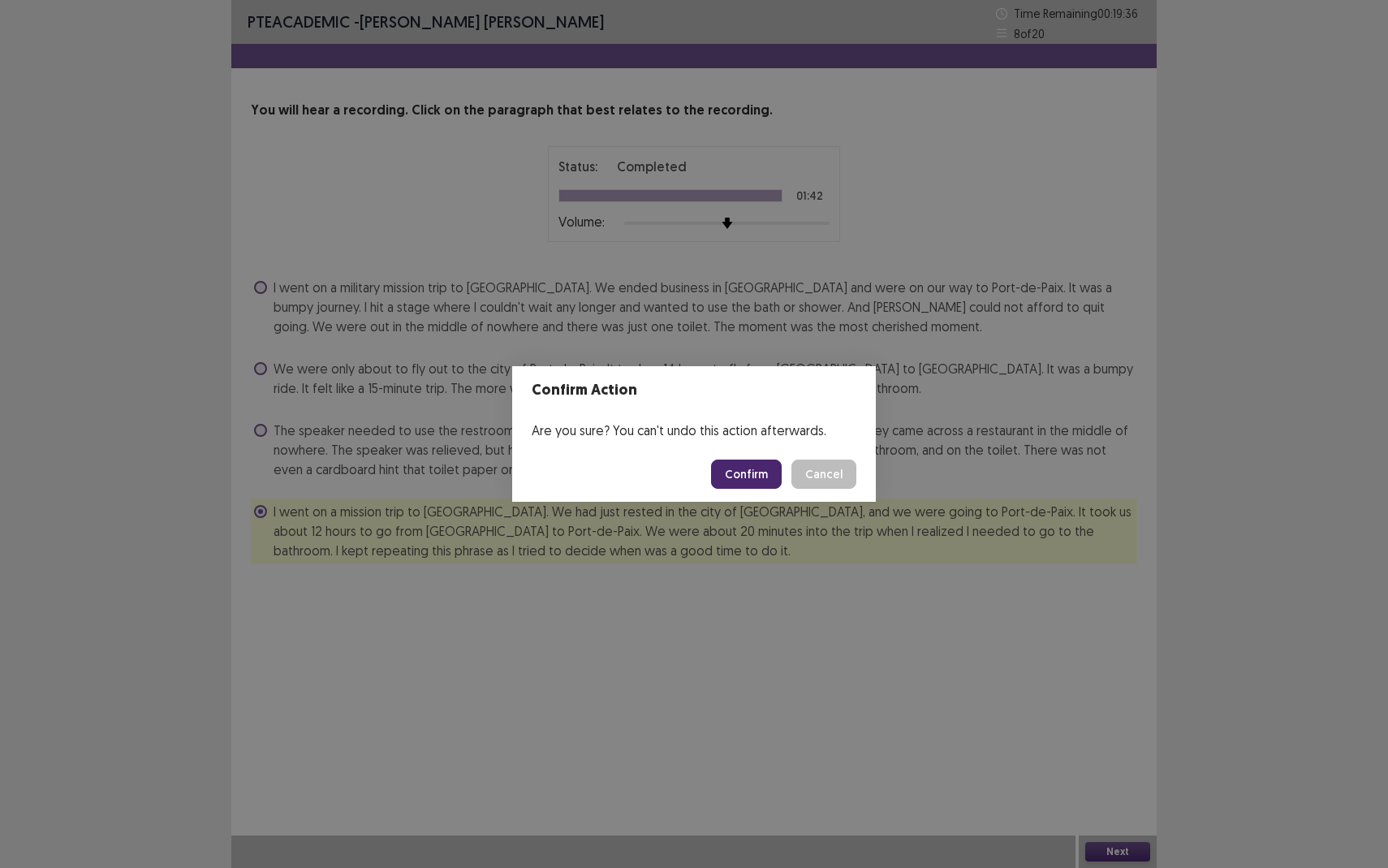
click at [749, 471] on button "Confirm" at bounding box center [746, 474] width 70 height 30
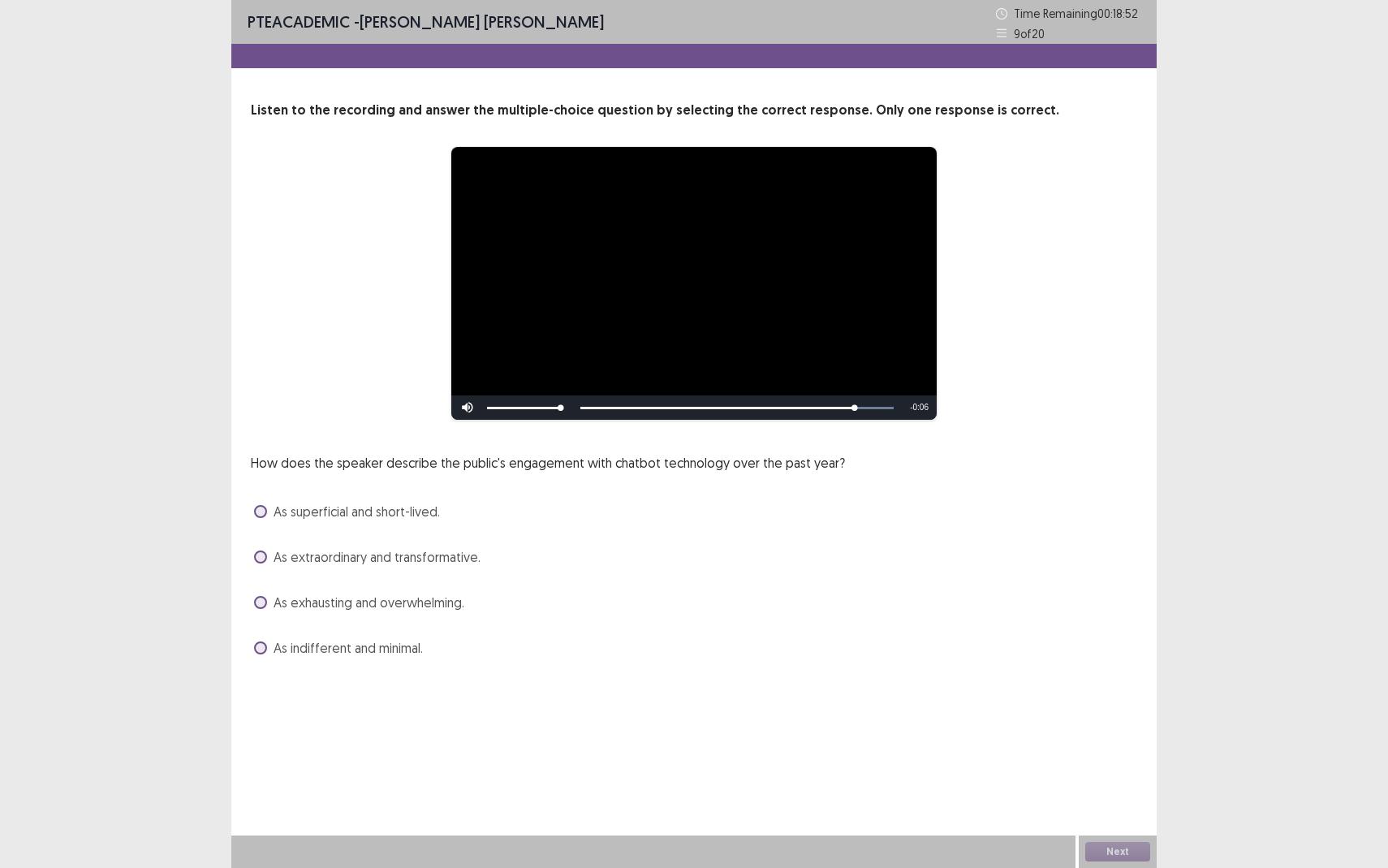
click at [279, 609] on span "As exhausting and overwhelming." at bounding box center [369, 602] width 190 height 19
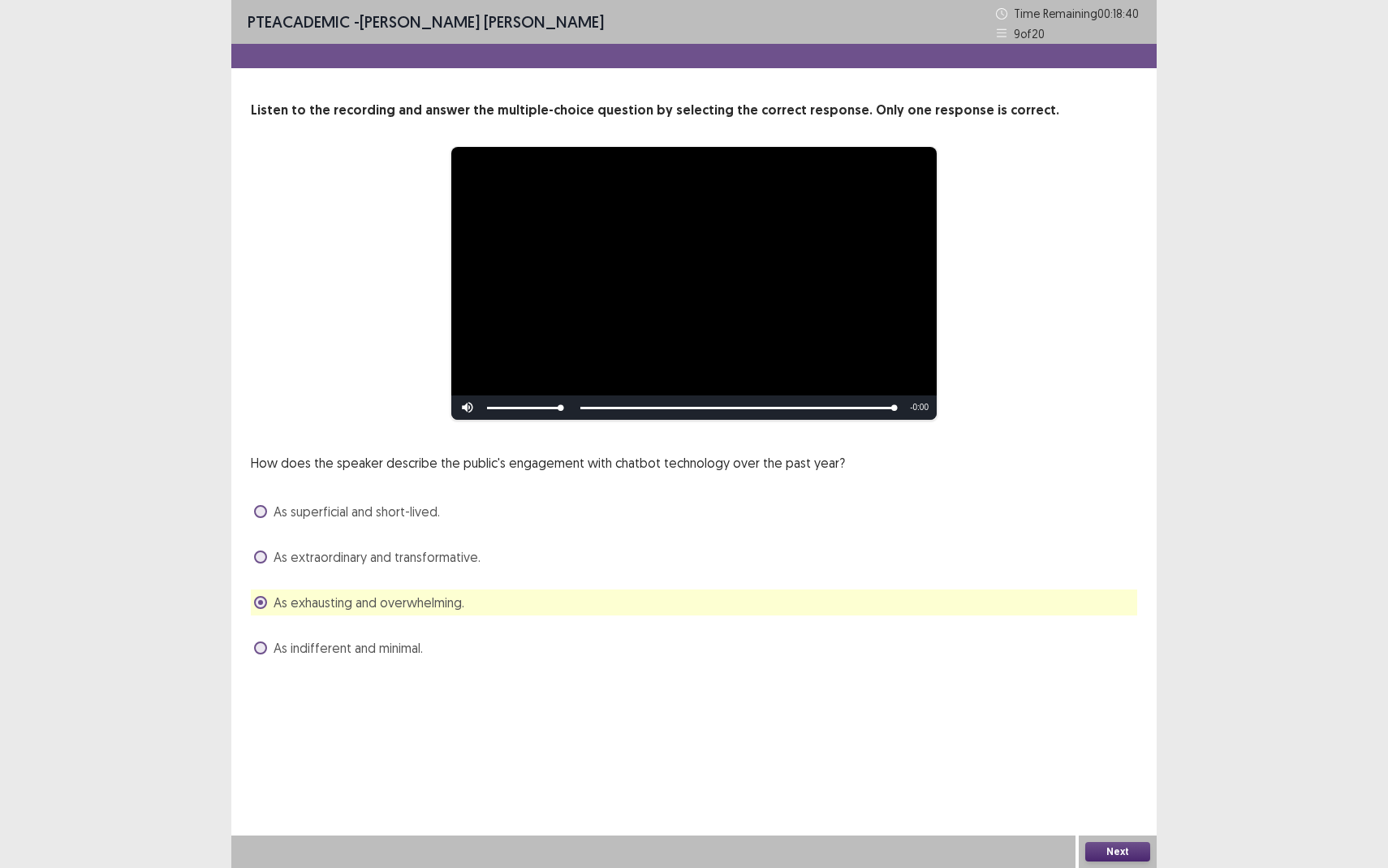
click at [1122, 795] on button "Next" at bounding box center [1118, 851] width 65 height 19
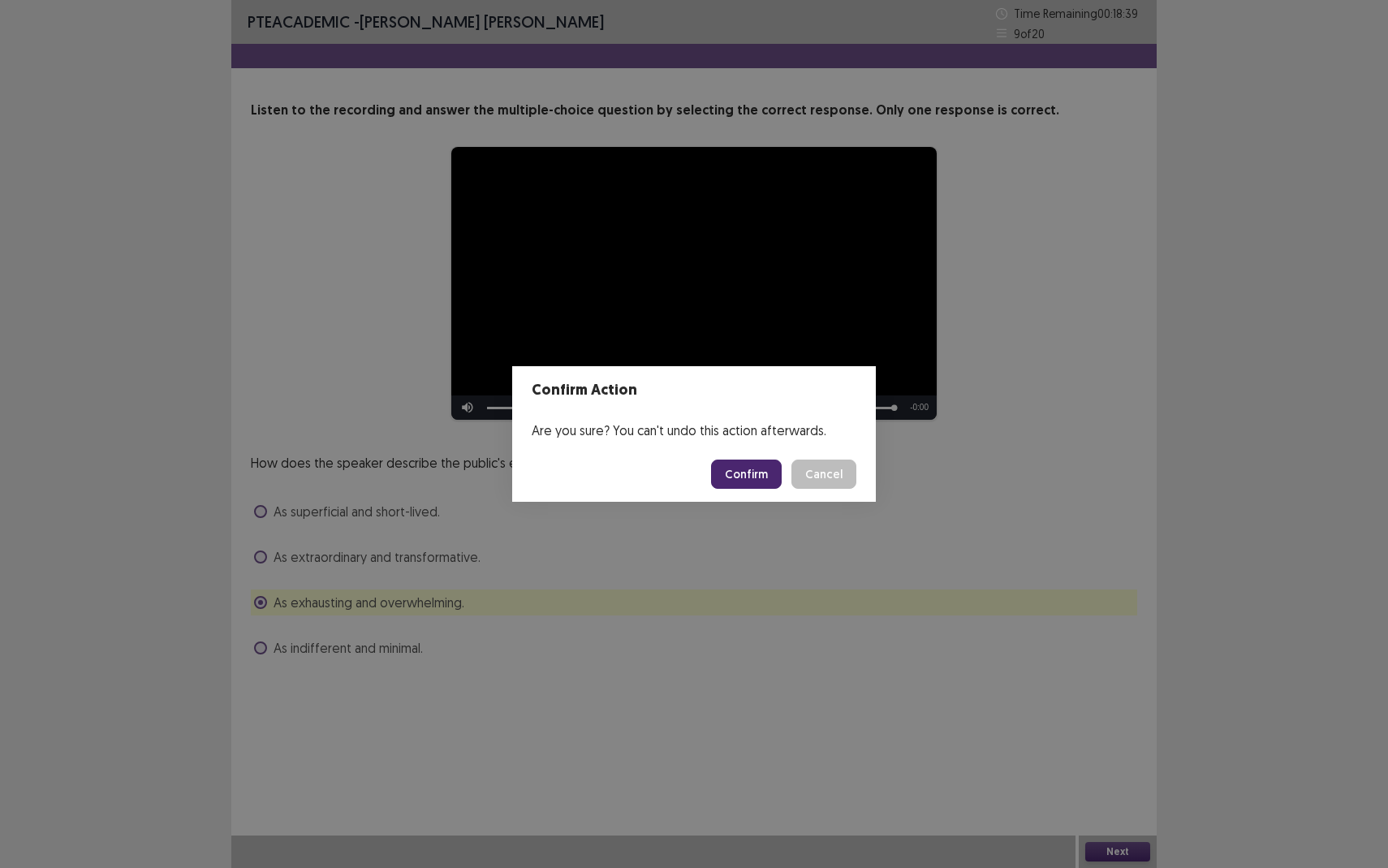
click at [748, 486] on button "Confirm" at bounding box center [746, 474] width 70 height 30
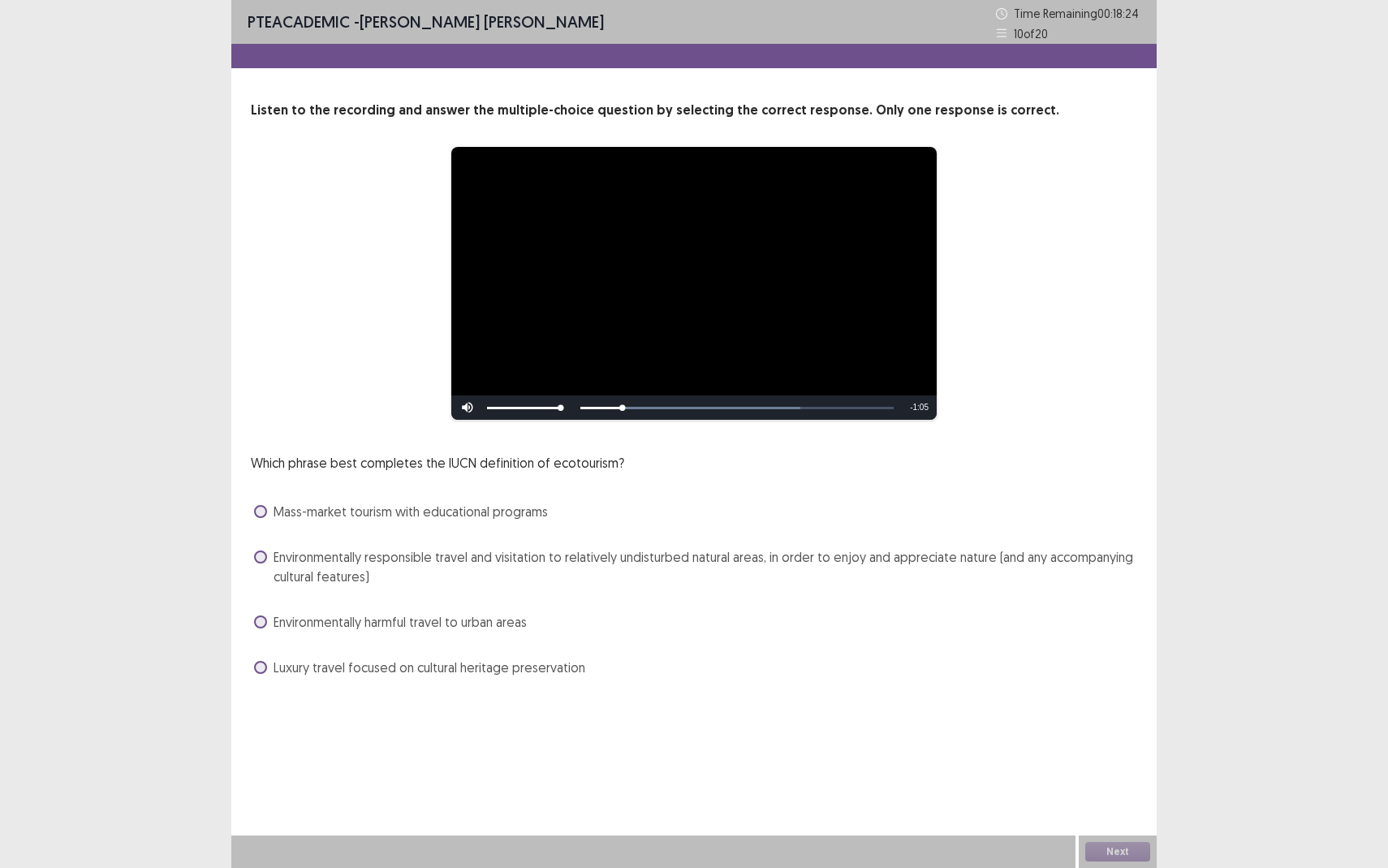
click at [266, 555] on span at bounding box center [261, 556] width 13 height 13
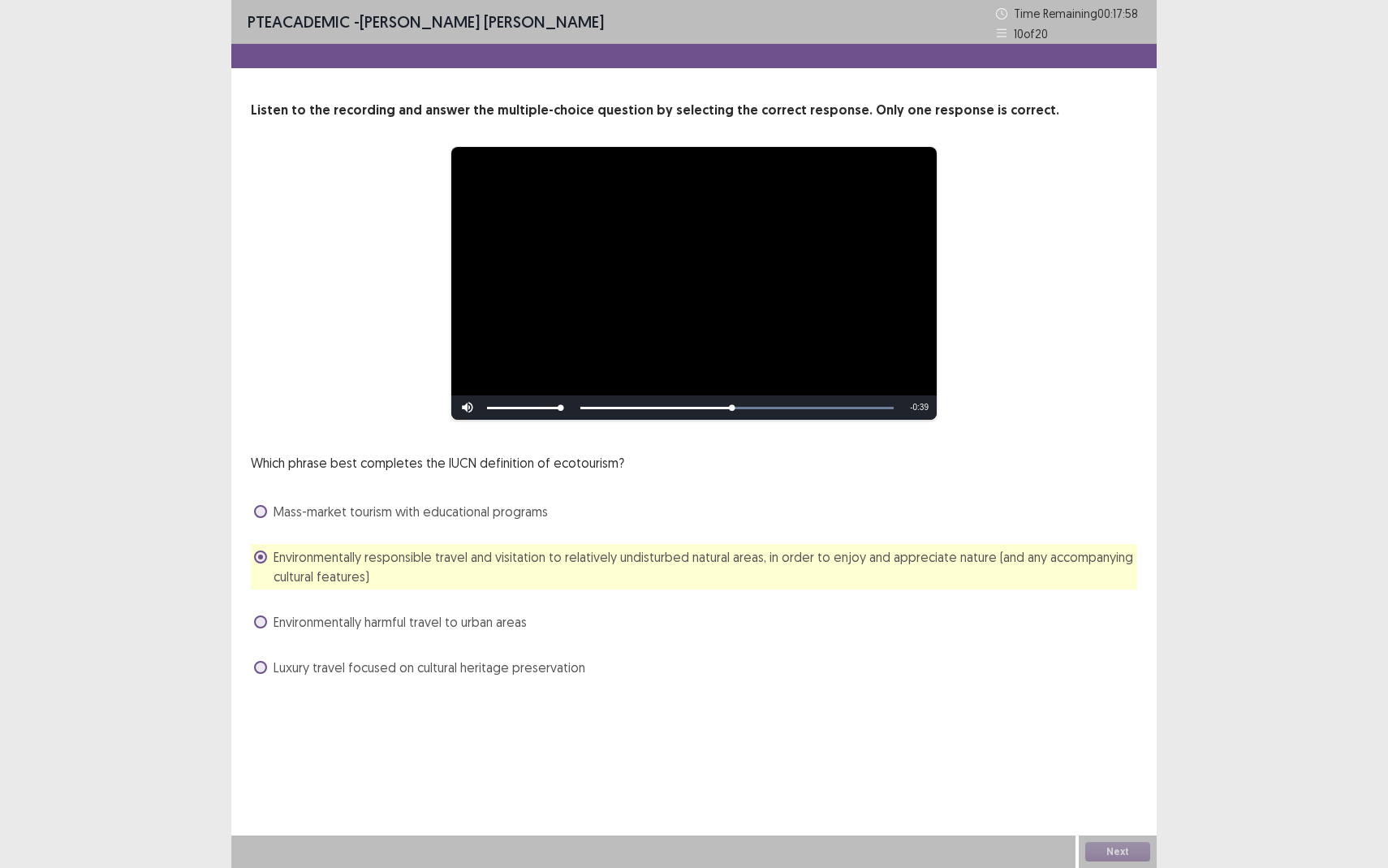
click at [1056, 741] on div "**********" at bounding box center [694, 434] width 926 height 868
click at [1109, 795] on button "Next" at bounding box center [1118, 851] width 65 height 19
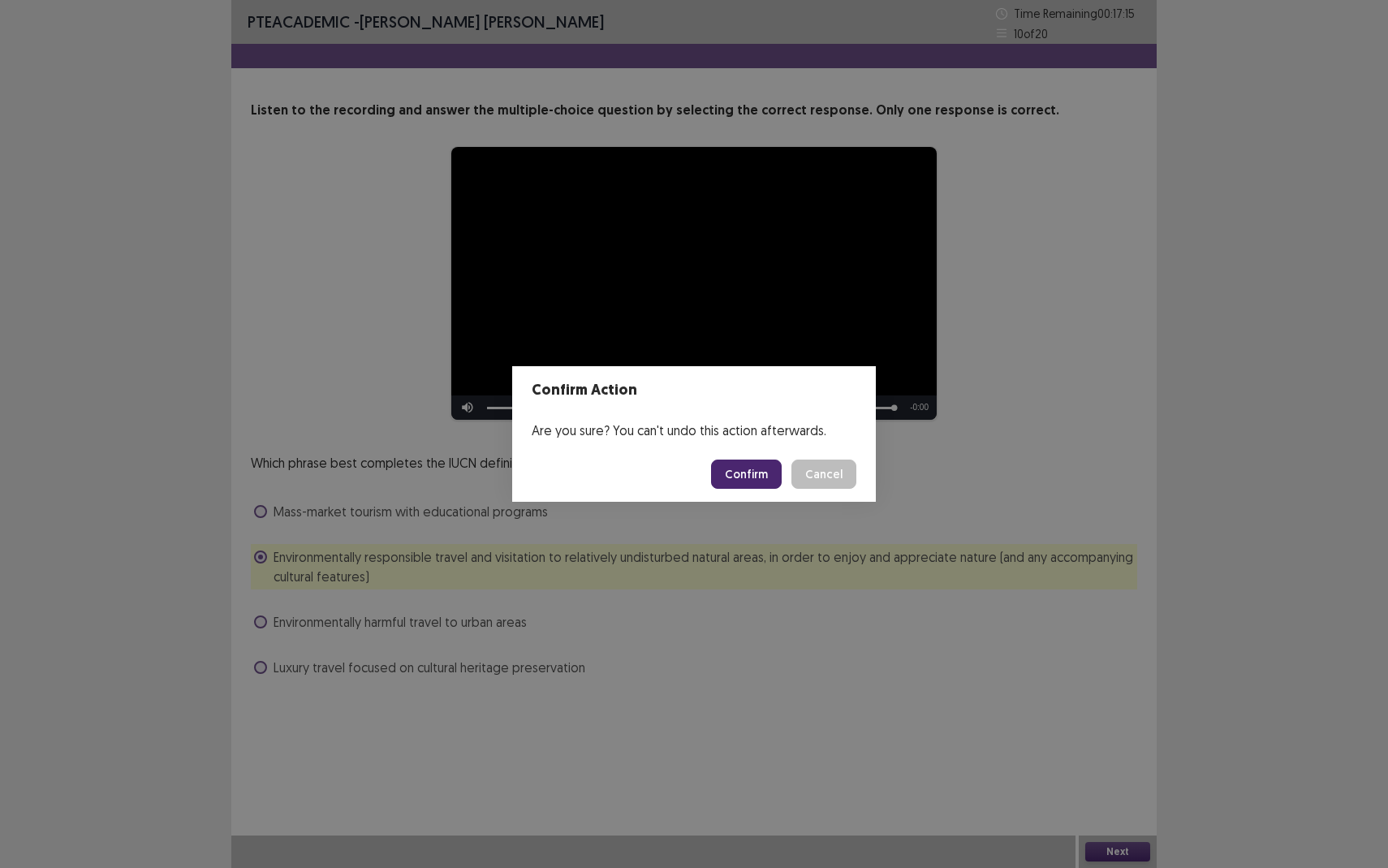
click at [743, 468] on button "Confirm" at bounding box center [746, 474] width 70 height 30
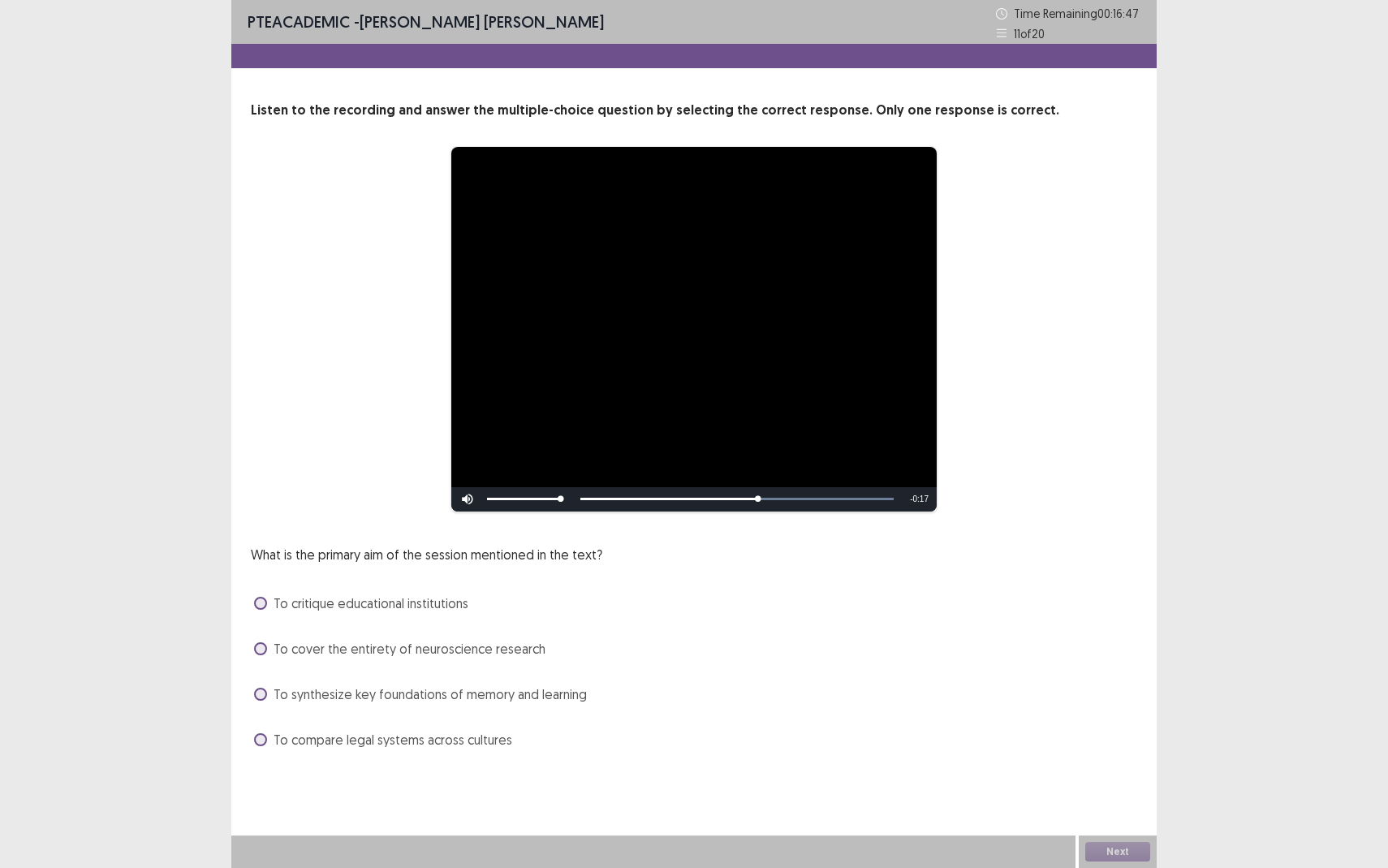
click at [265, 648] on span at bounding box center [261, 649] width 13 height 13
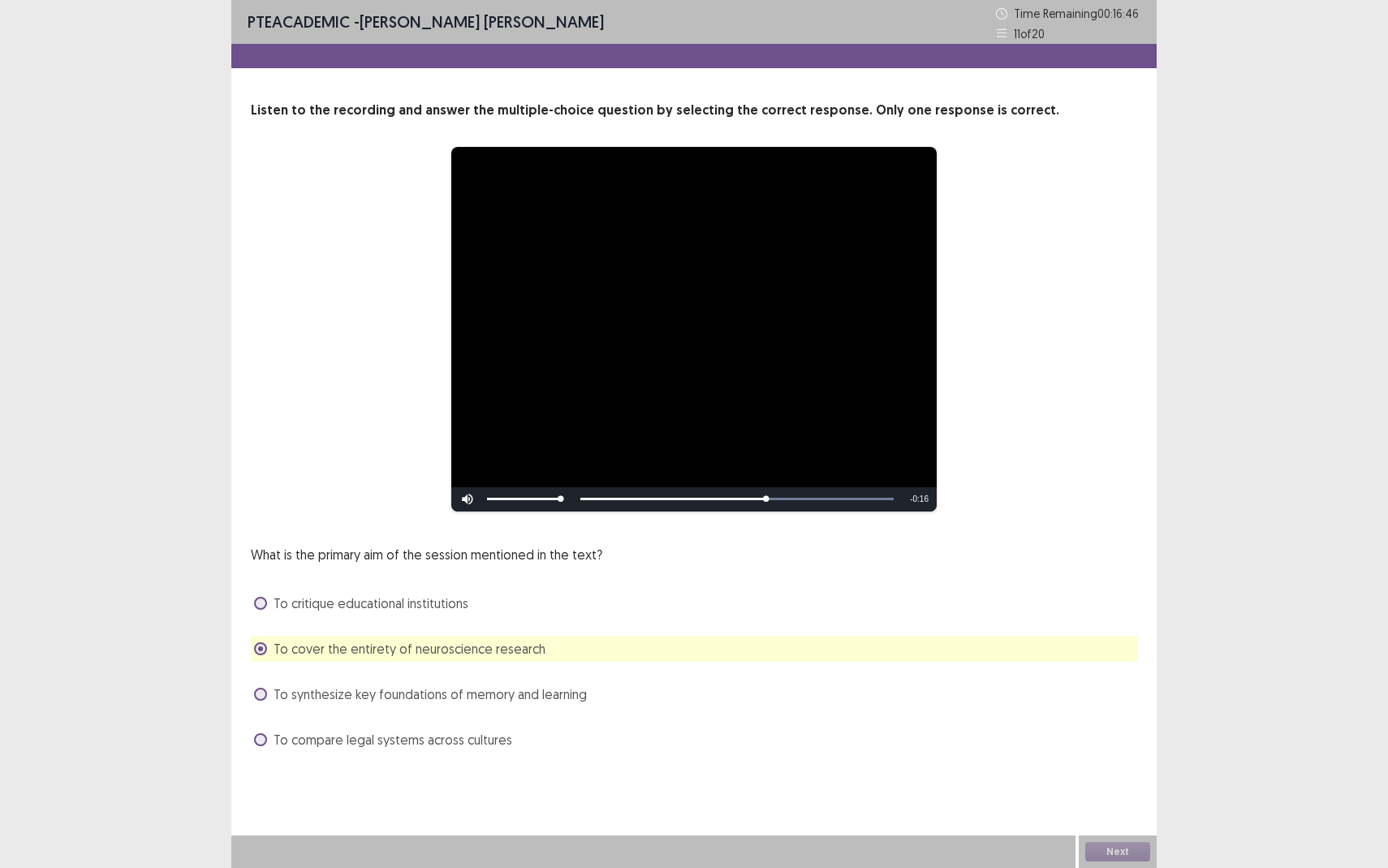
click at [762, 795] on div "**********" at bounding box center [694, 434] width 926 height 868
click at [1112, 795] on button "Next" at bounding box center [1118, 851] width 65 height 19
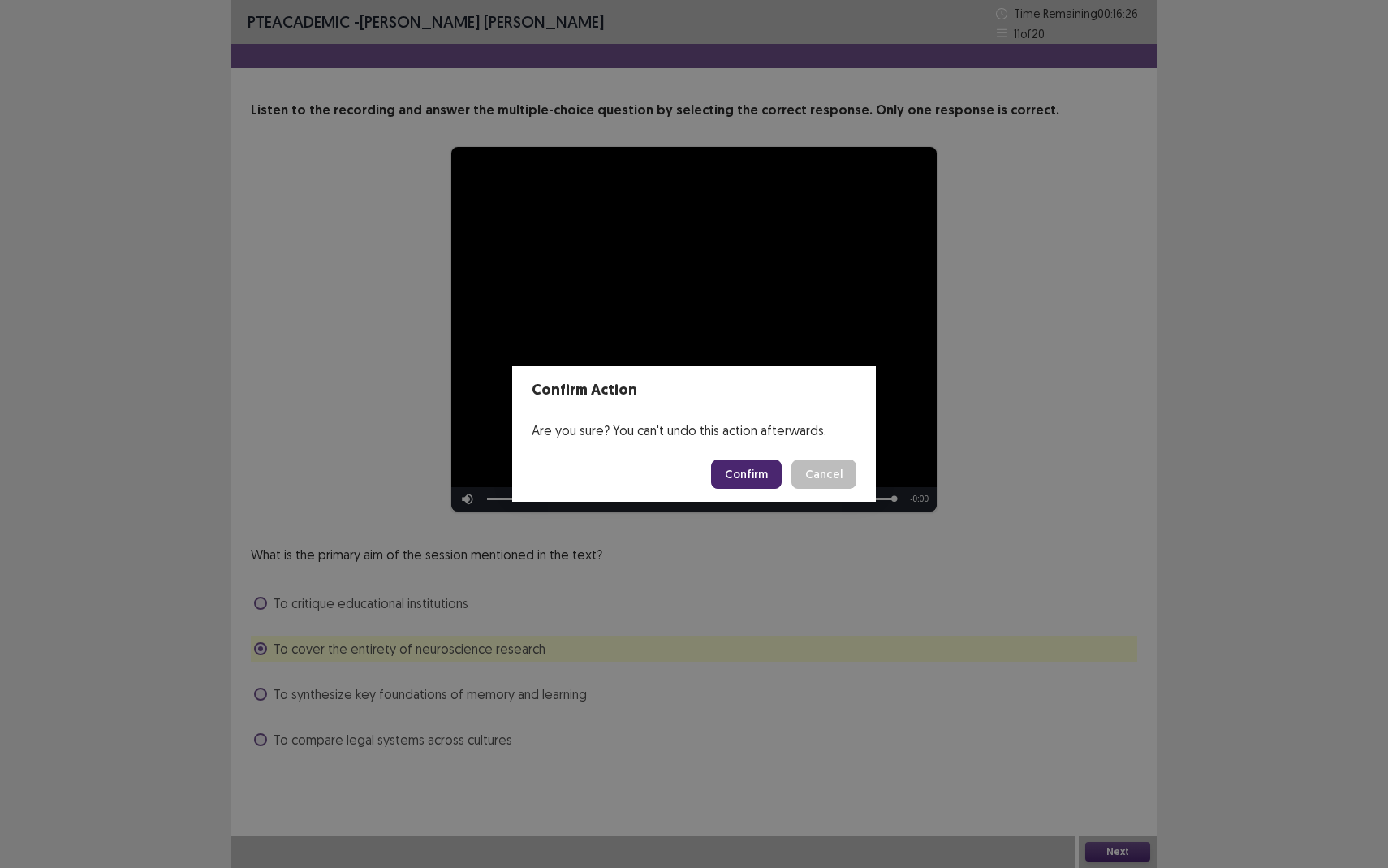
click at [737, 474] on button "Confirm" at bounding box center [746, 474] width 70 height 30
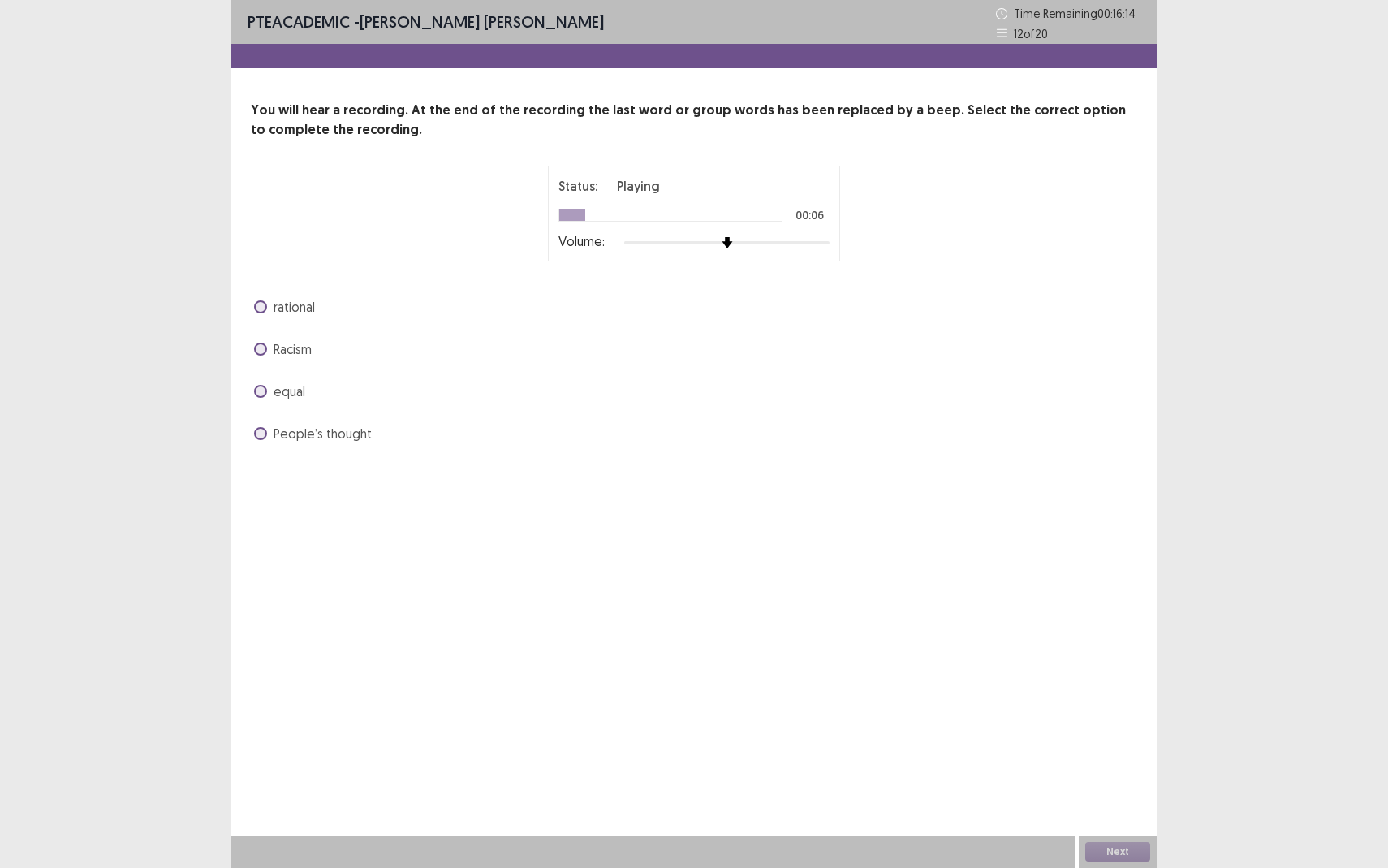
click at [258, 395] on span at bounding box center [261, 391] width 13 height 13
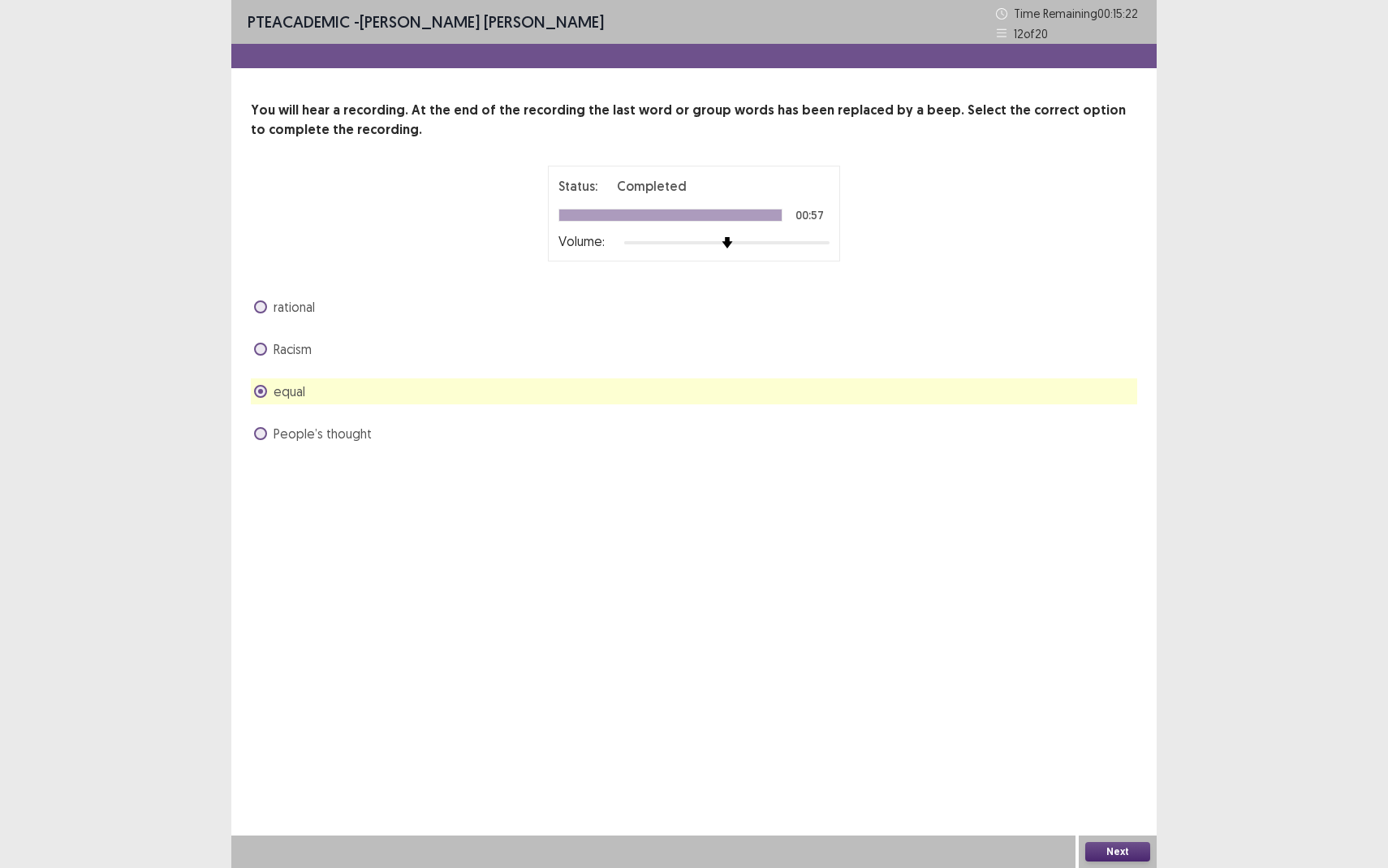
click at [1129, 795] on button "Next" at bounding box center [1118, 851] width 65 height 19
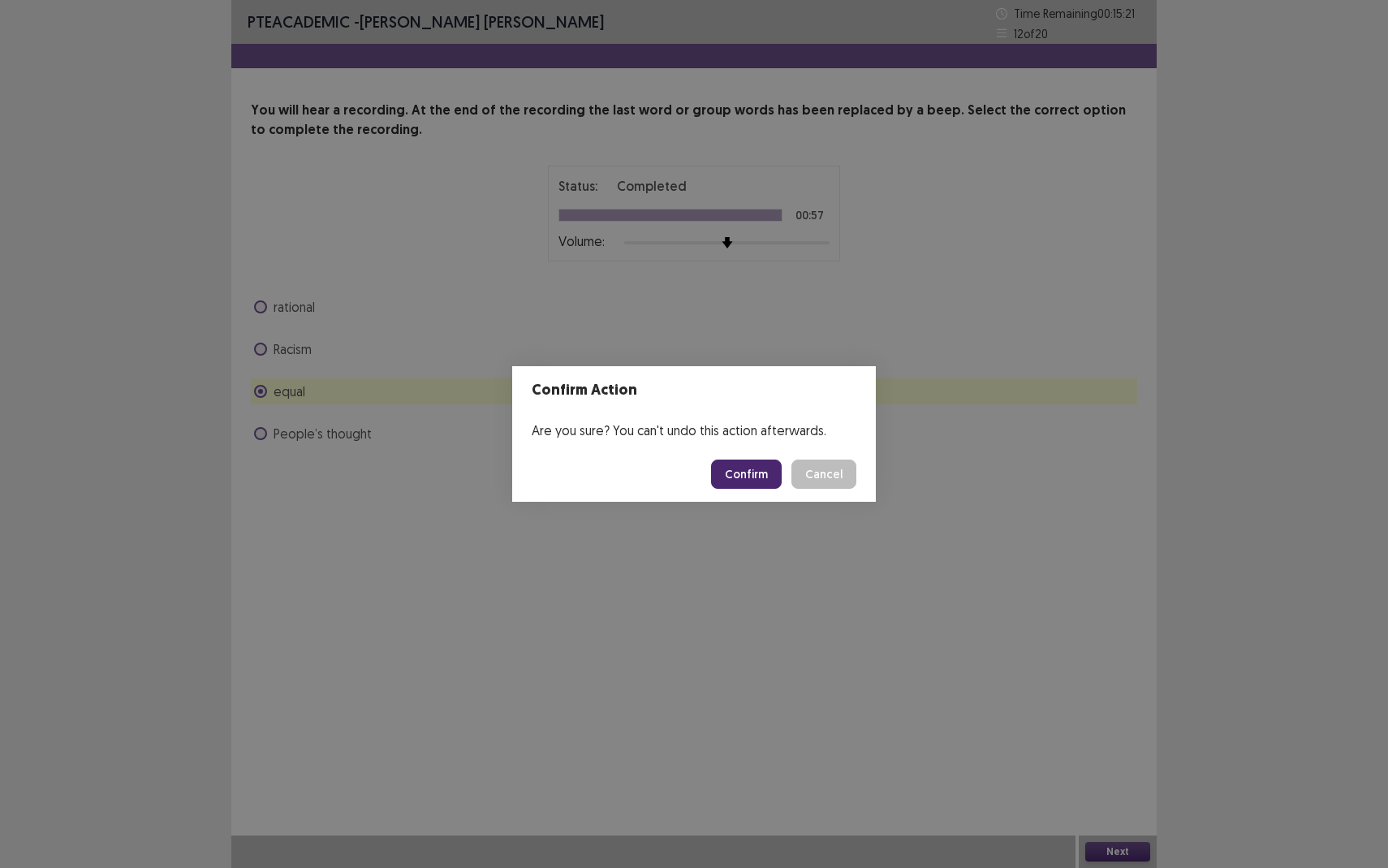
click at [731, 473] on button "Confirm" at bounding box center [746, 474] width 70 height 30
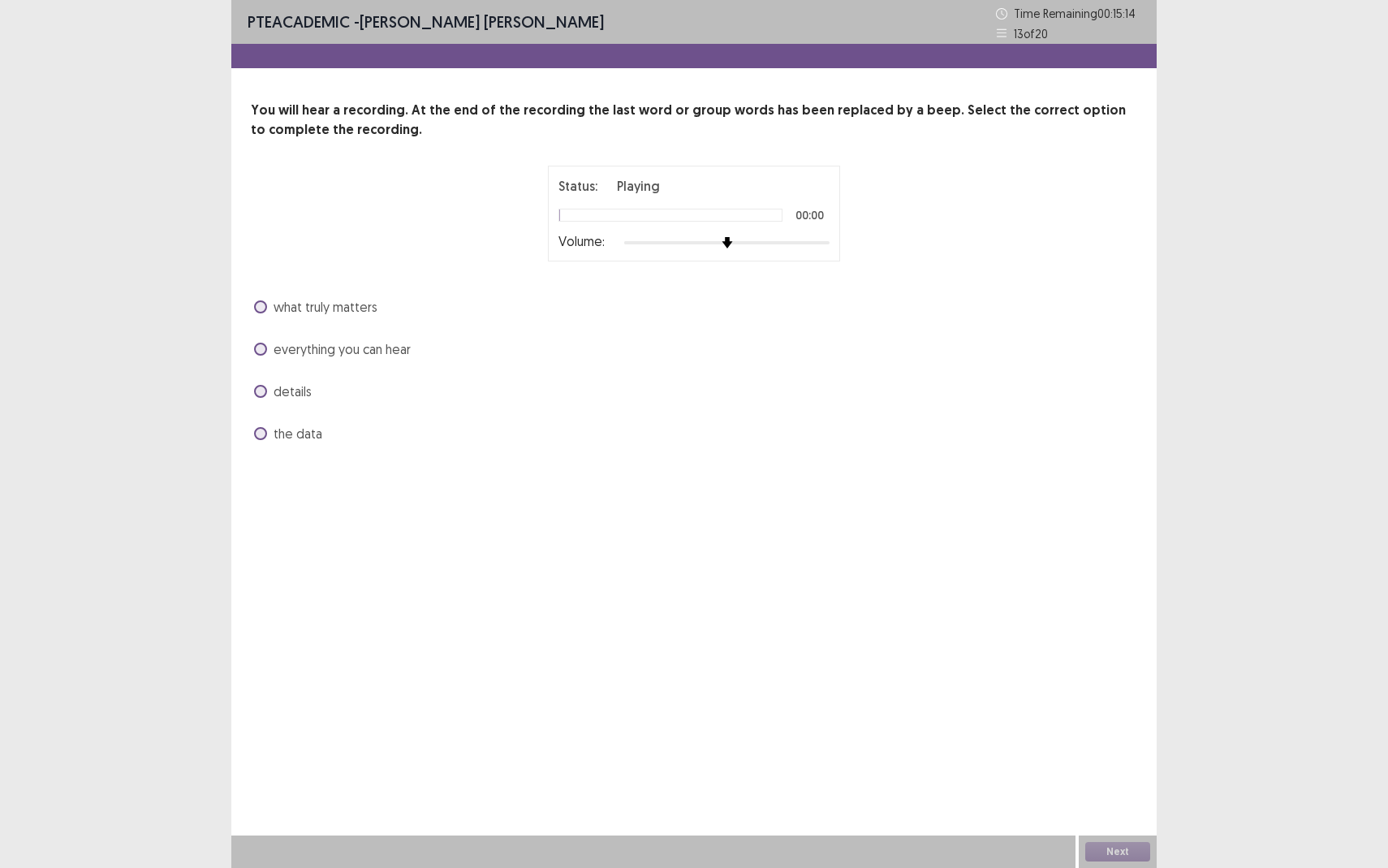
click at [263, 436] on span at bounding box center [261, 434] width 13 height 13
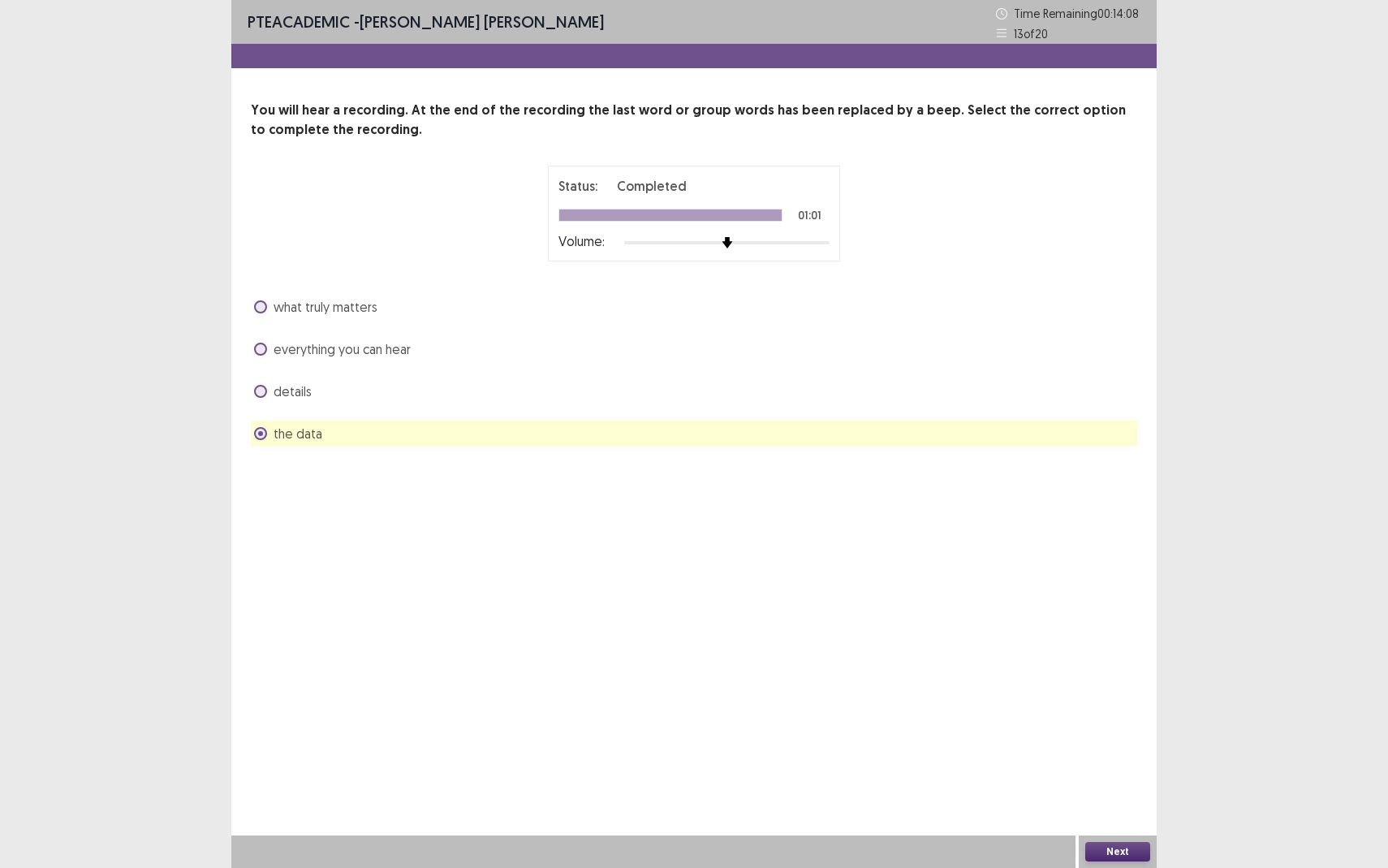
click at [1119, 795] on button "Next" at bounding box center [1118, 851] width 65 height 19
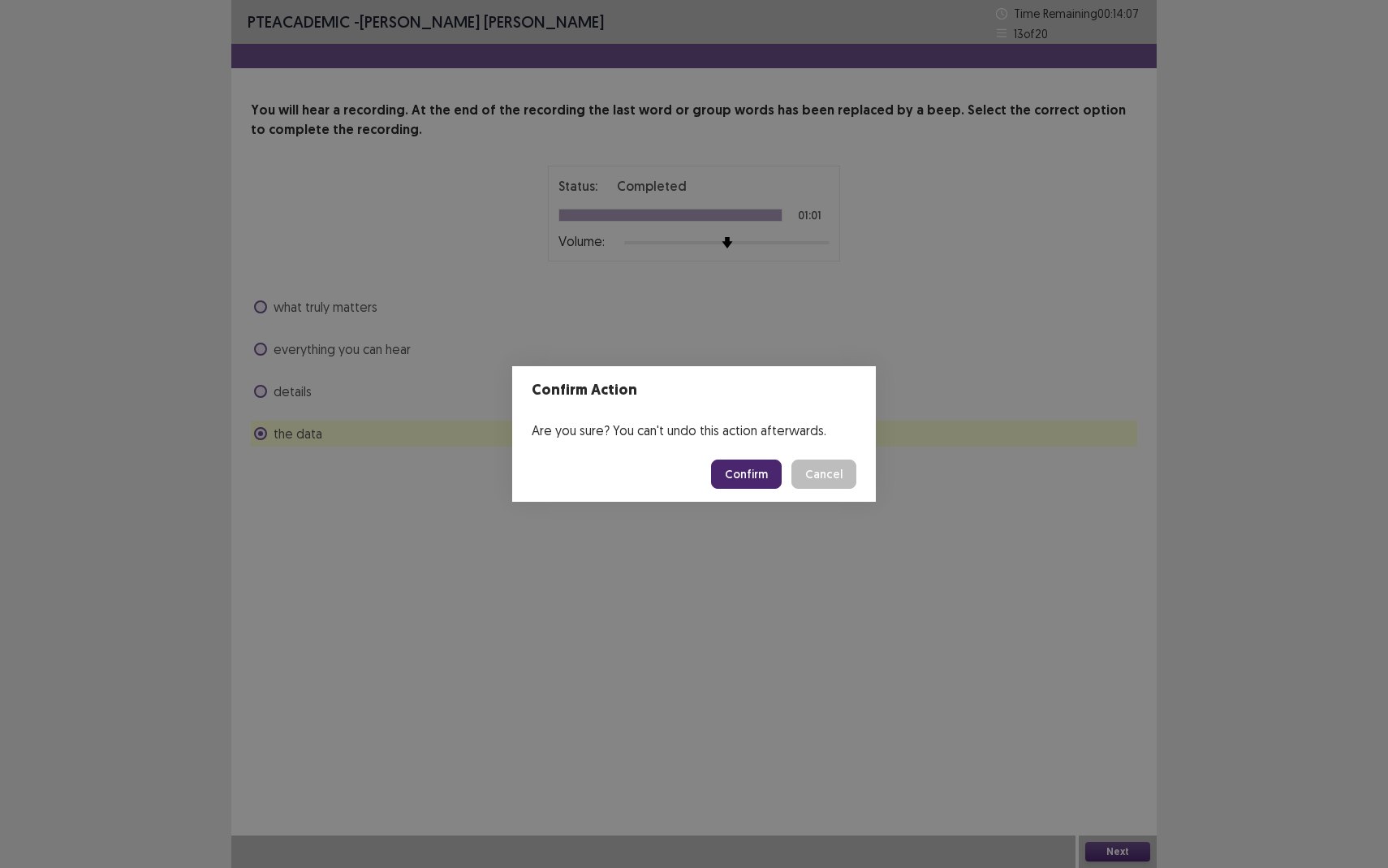
click at [738, 483] on button "Confirm" at bounding box center [746, 474] width 70 height 30
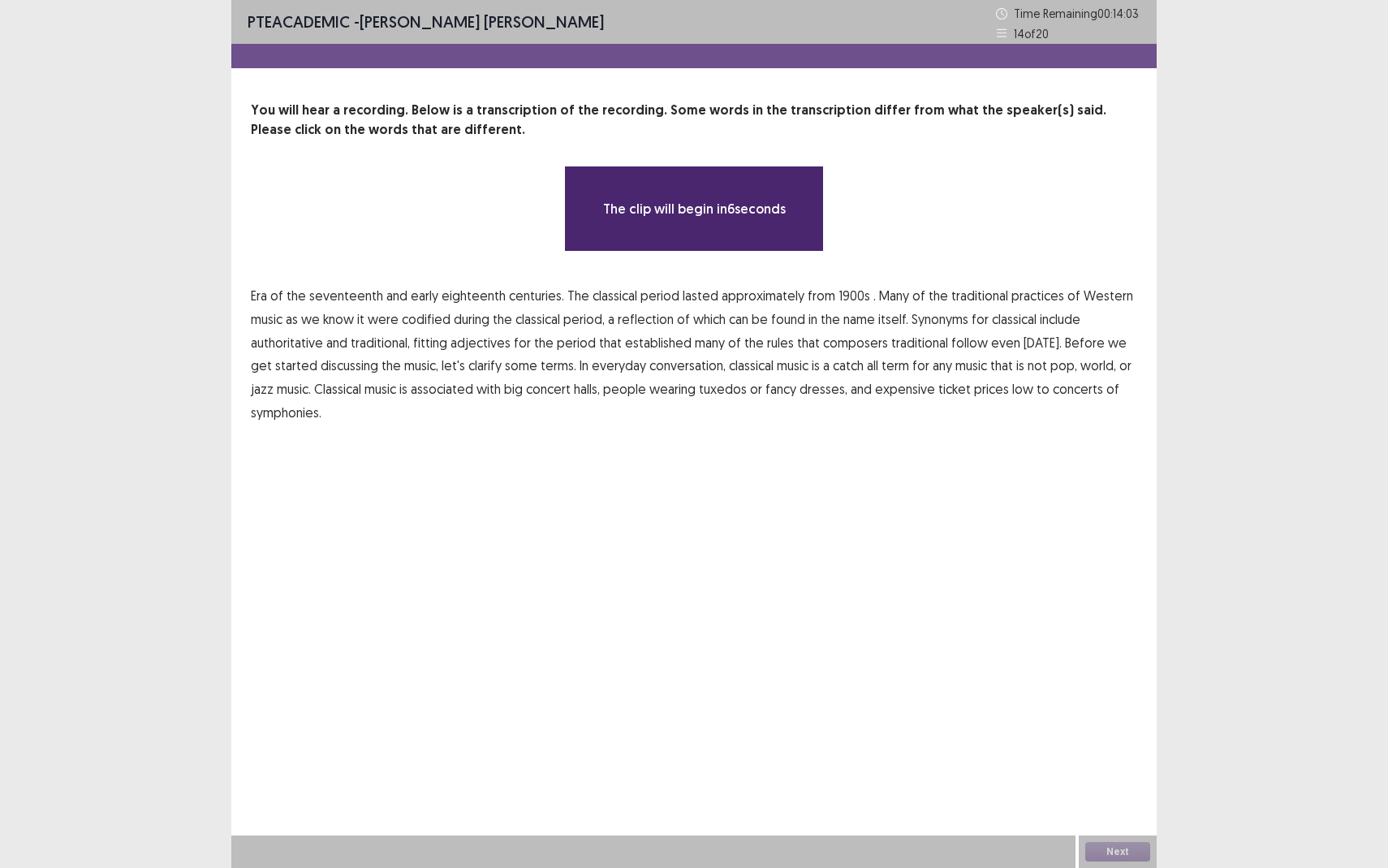
click at [841, 296] on span "1900s" at bounding box center [854, 295] width 31 height 19
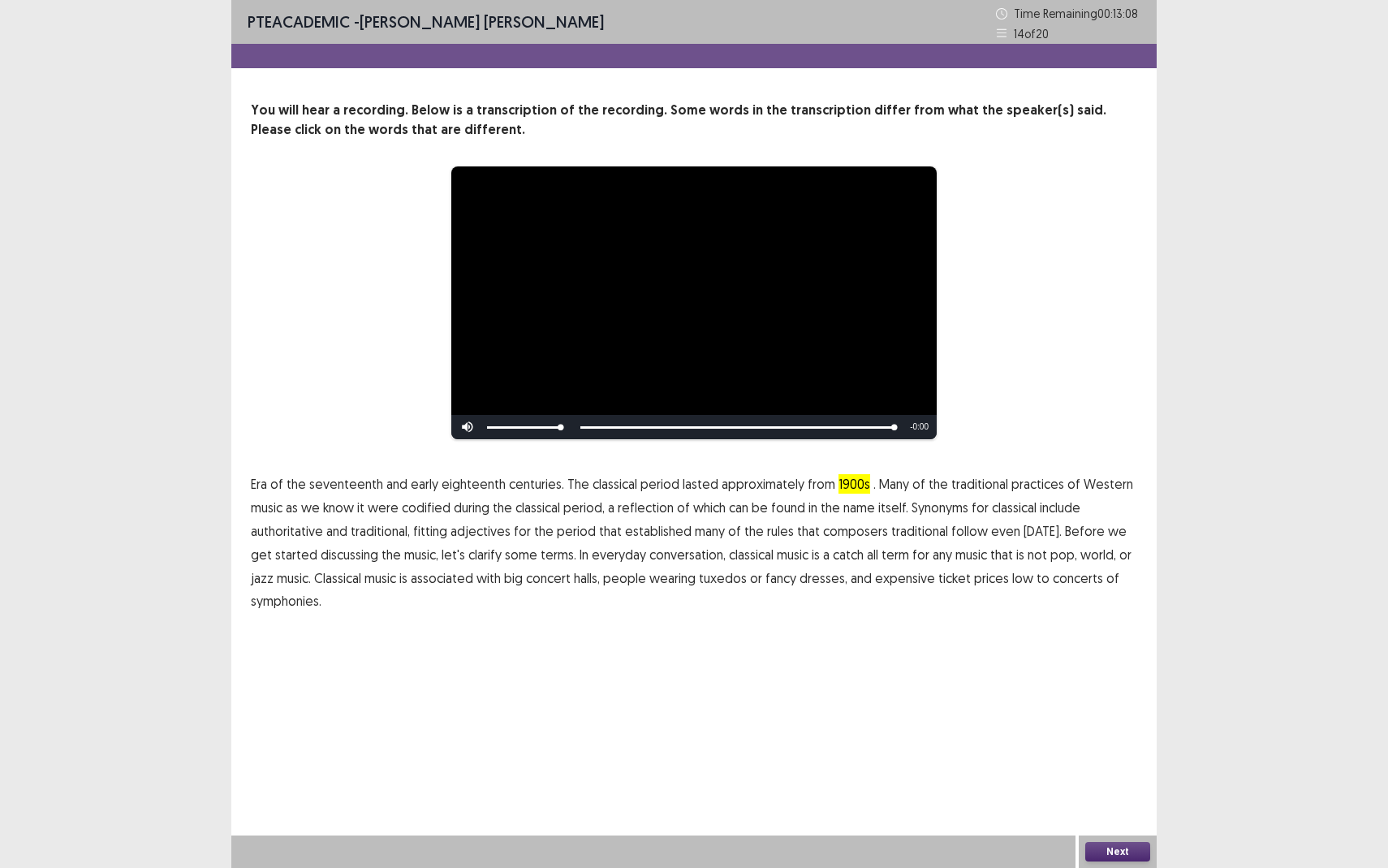
click at [989, 481] on span "traditional" at bounding box center [979, 483] width 56 height 19
click at [1119, 795] on button "Next" at bounding box center [1118, 851] width 65 height 19
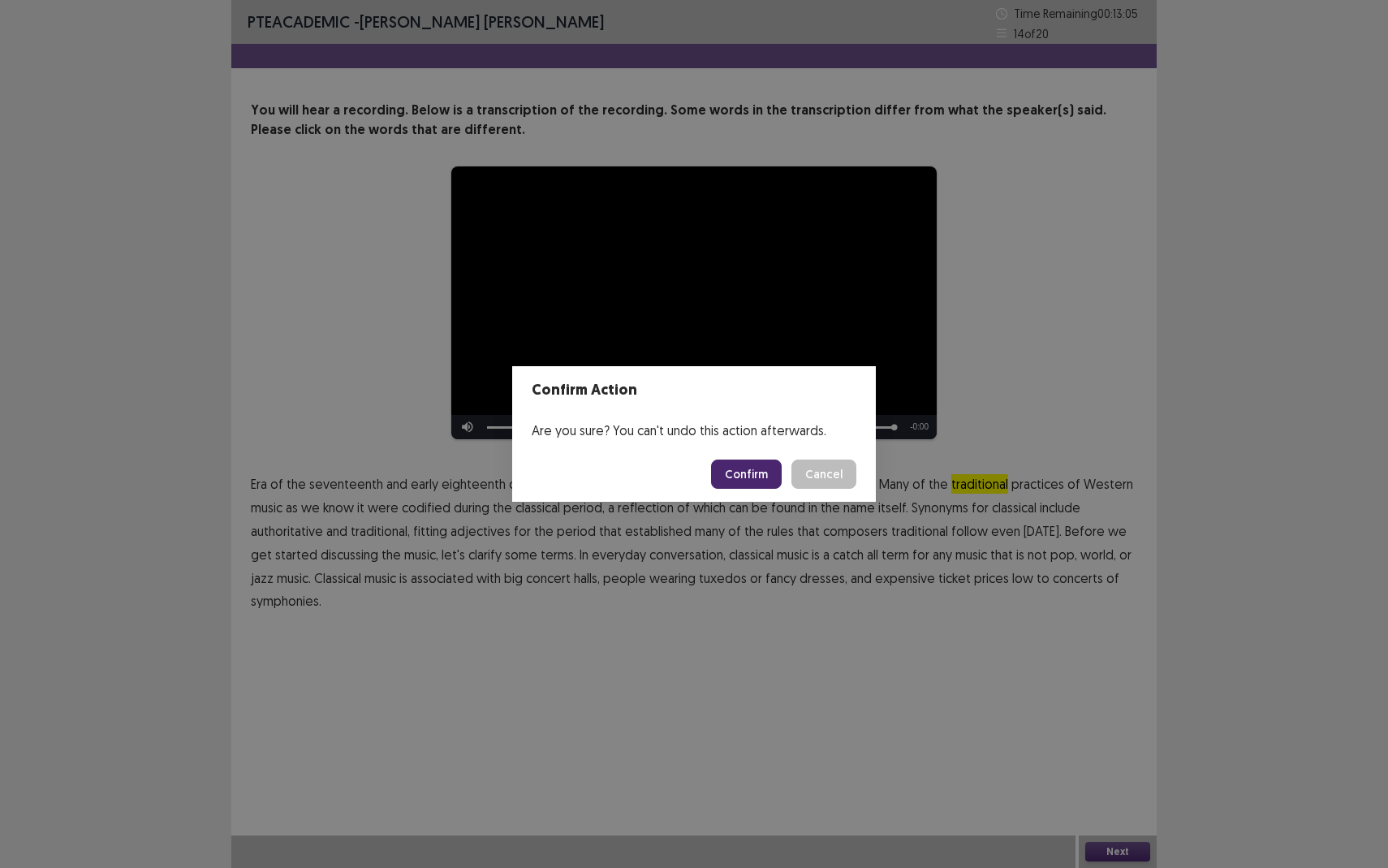
click at [763, 471] on button "Confirm" at bounding box center [746, 474] width 70 height 30
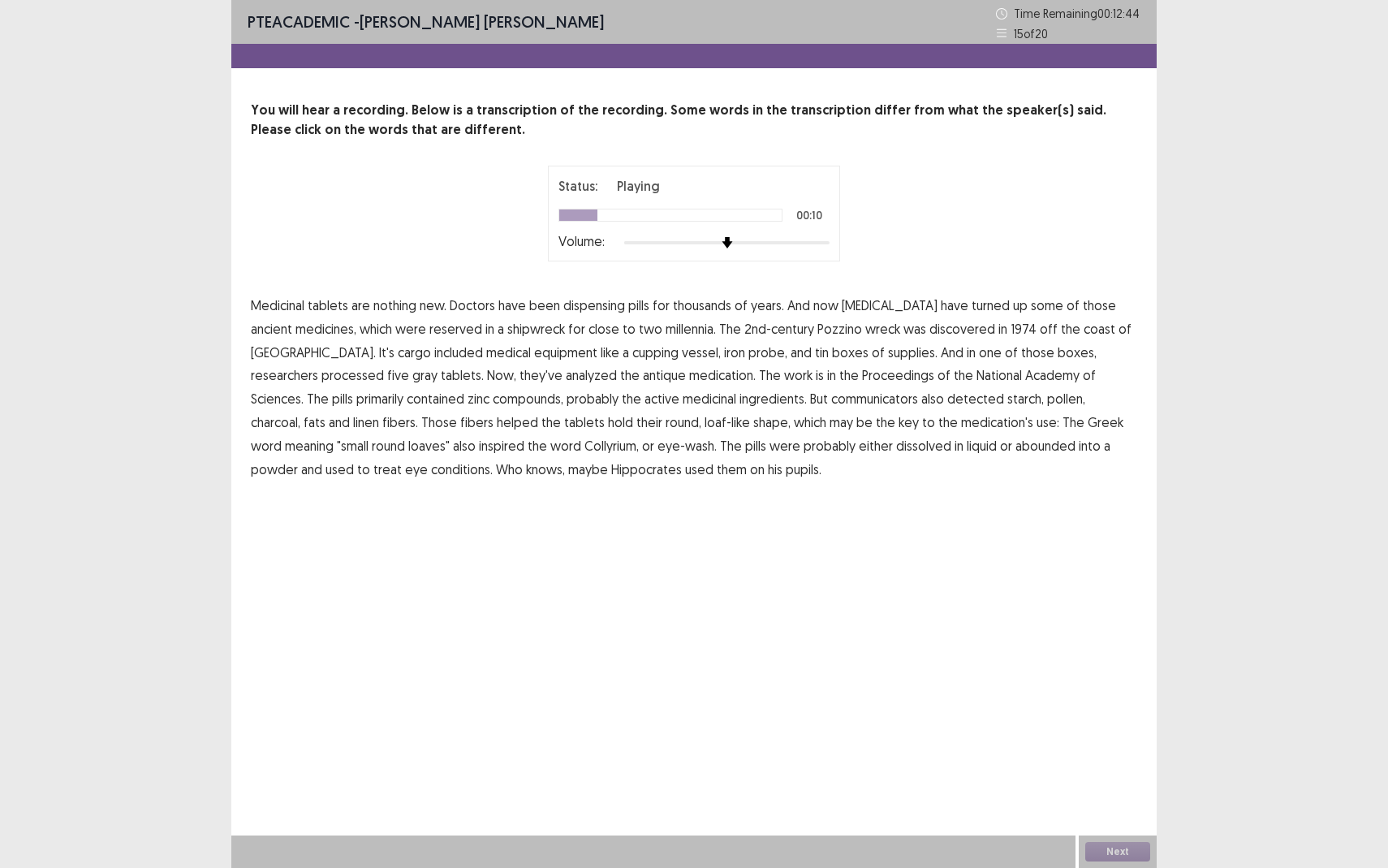
click at [292, 319] on span "ancient" at bounding box center [271, 328] width 42 height 19
click at [1112, 795] on button "Next" at bounding box center [1118, 851] width 65 height 19
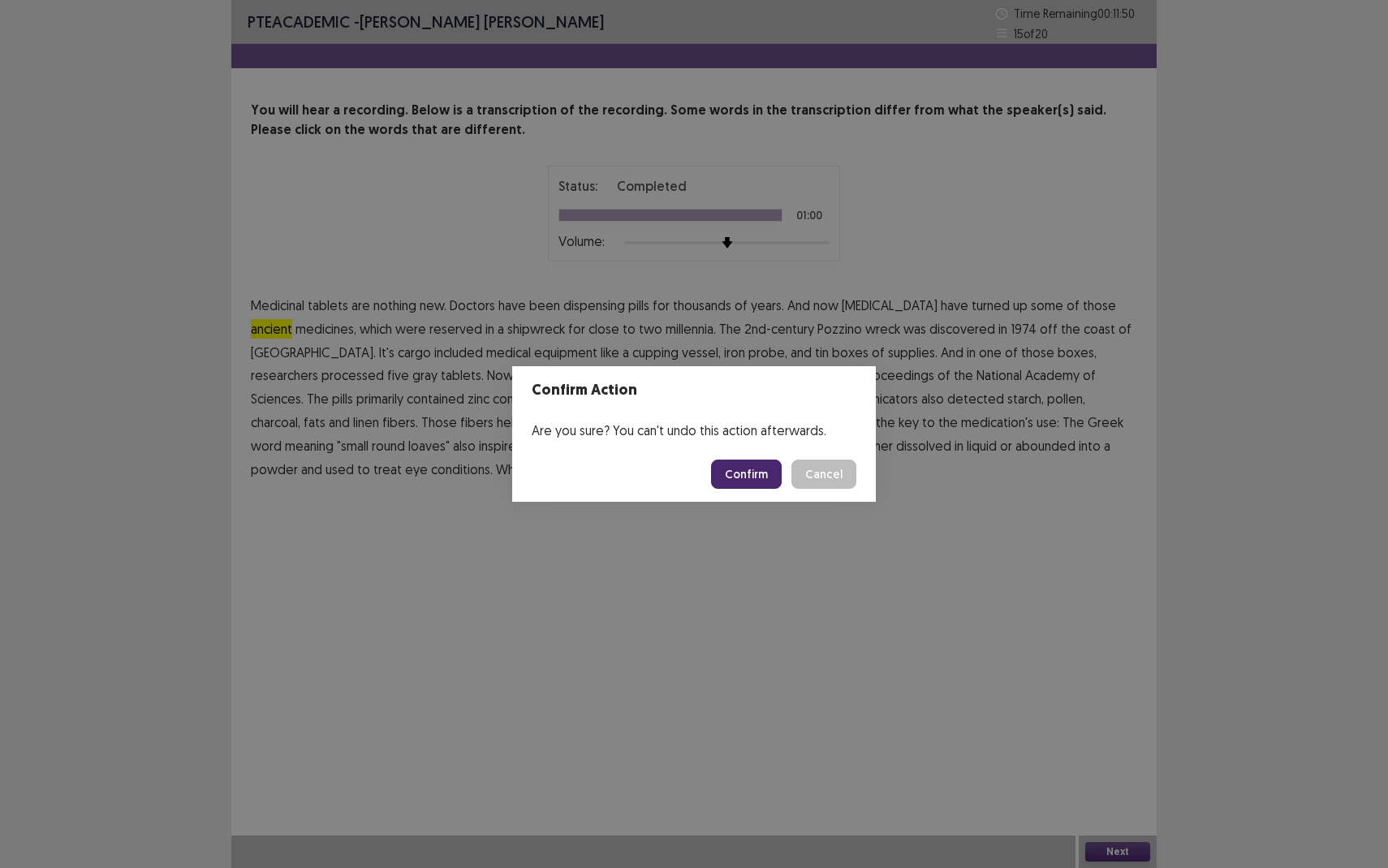
click at [749, 484] on button "Confirm" at bounding box center [746, 474] width 70 height 30
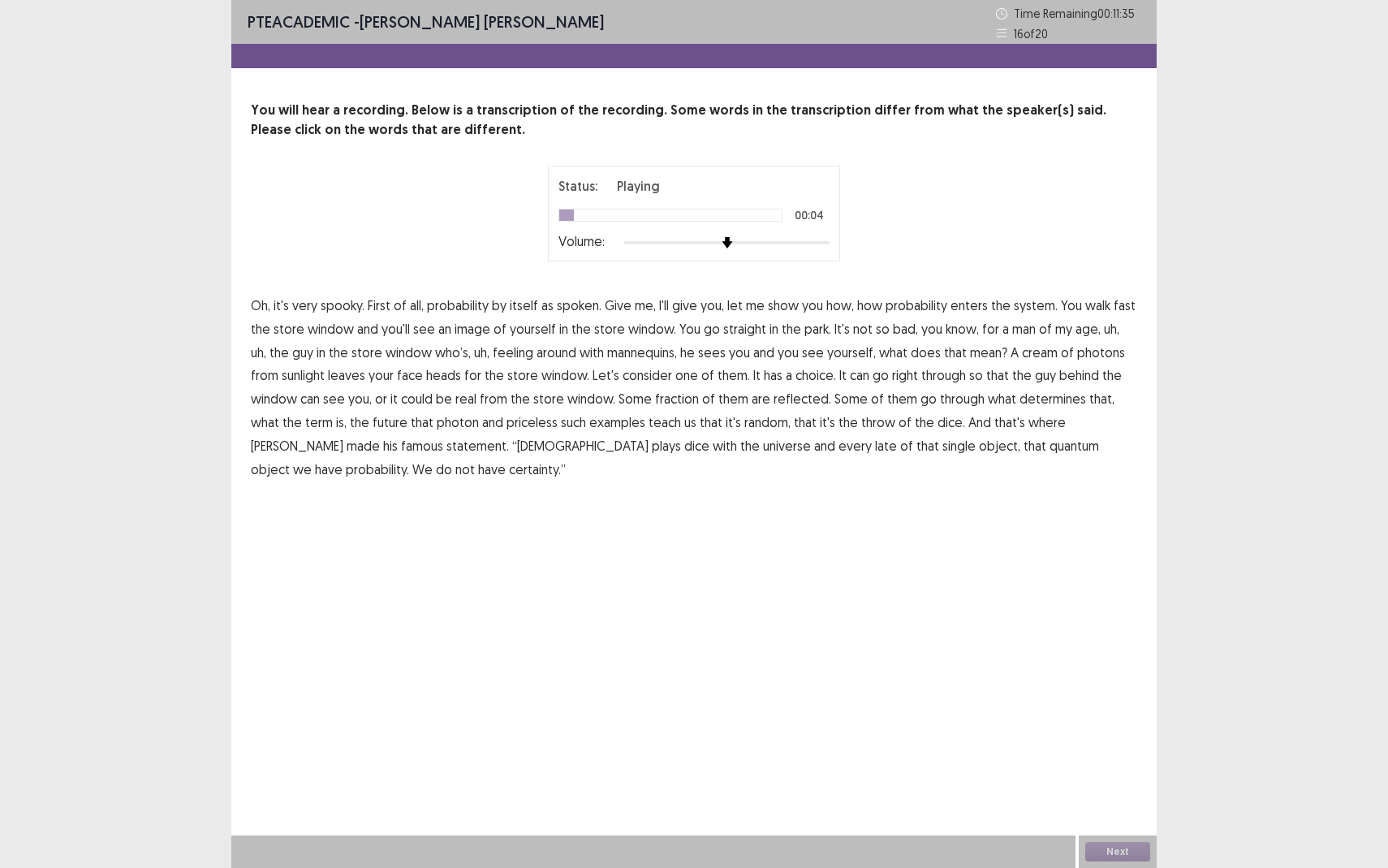
click at [522, 309] on span "itself" at bounding box center [523, 305] width 29 height 19
click at [528, 307] on span "itself" at bounding box center [523, 305] width 29 height 19
click at [1111, 795] on button "Next" at bounding box center [1118, 851] width 65 height 19
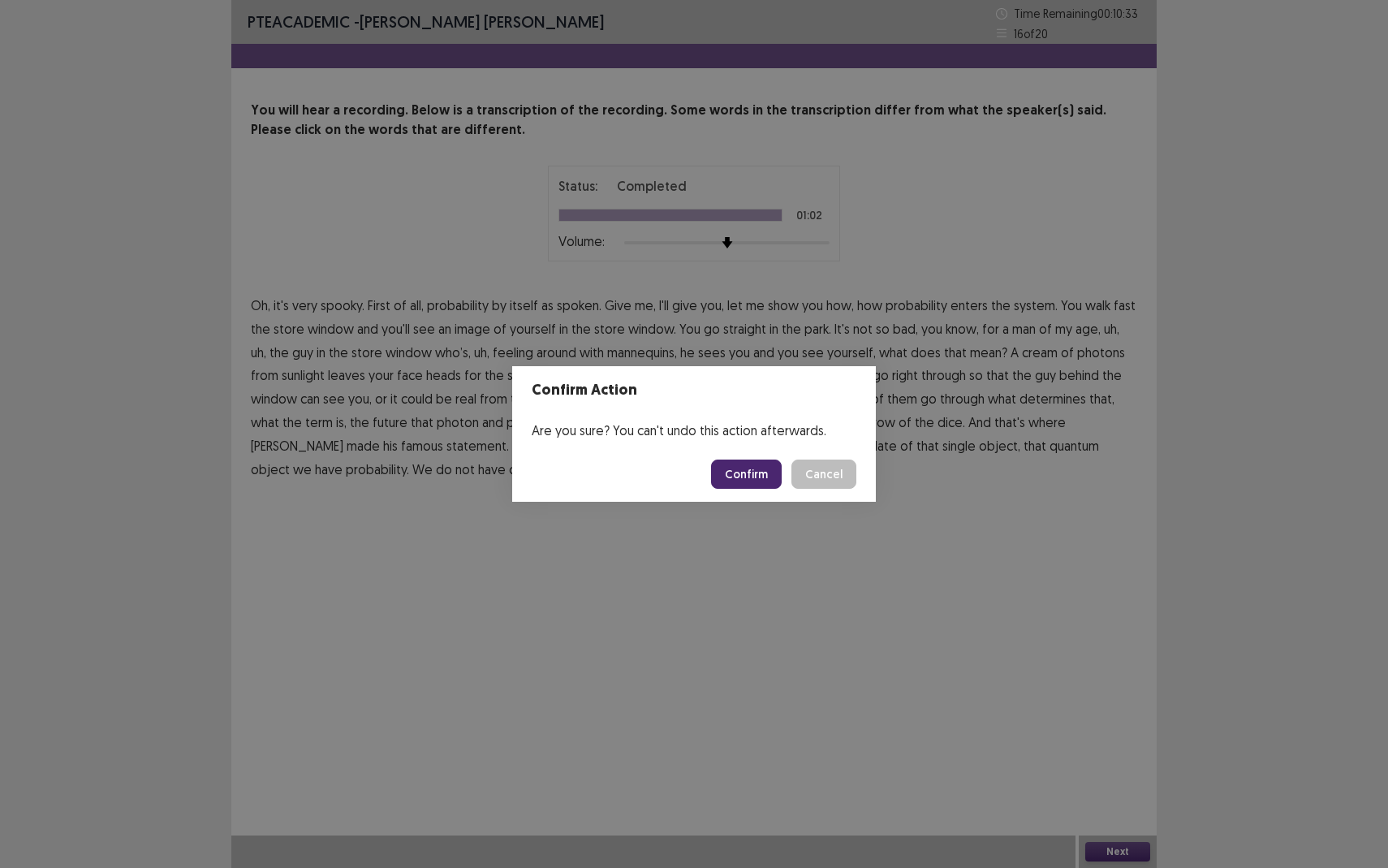
click at [762, 471] on button "Confirm" at bounding box center [746, 474] width 70 height 30
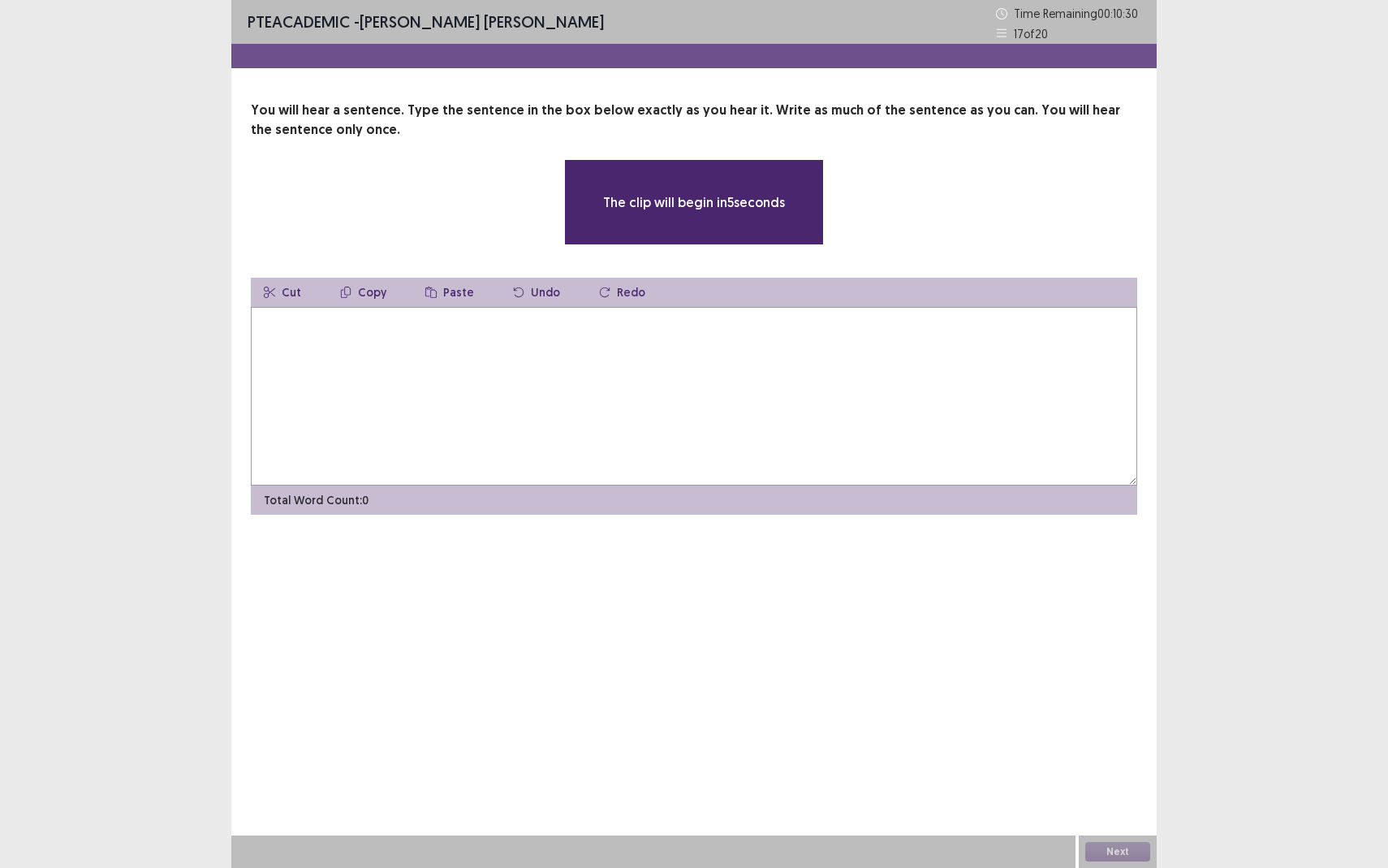
click at [443, 334] on textarea at bounding box center [694, 396] width 887 height 178
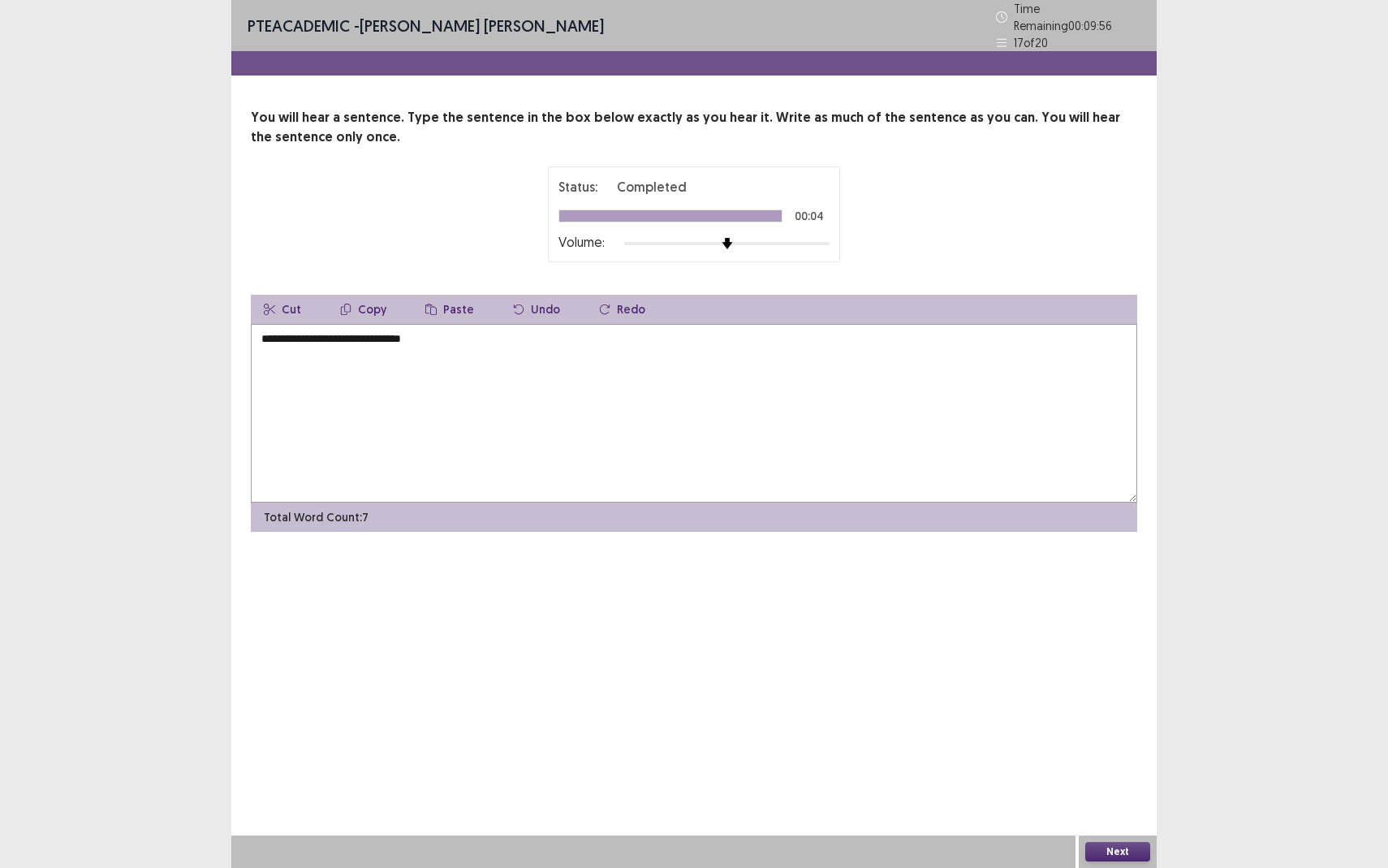
type textarea "**********"
click at [1116, 795] on button "Next" at bounding box center [1118, 851] width 65 height 19
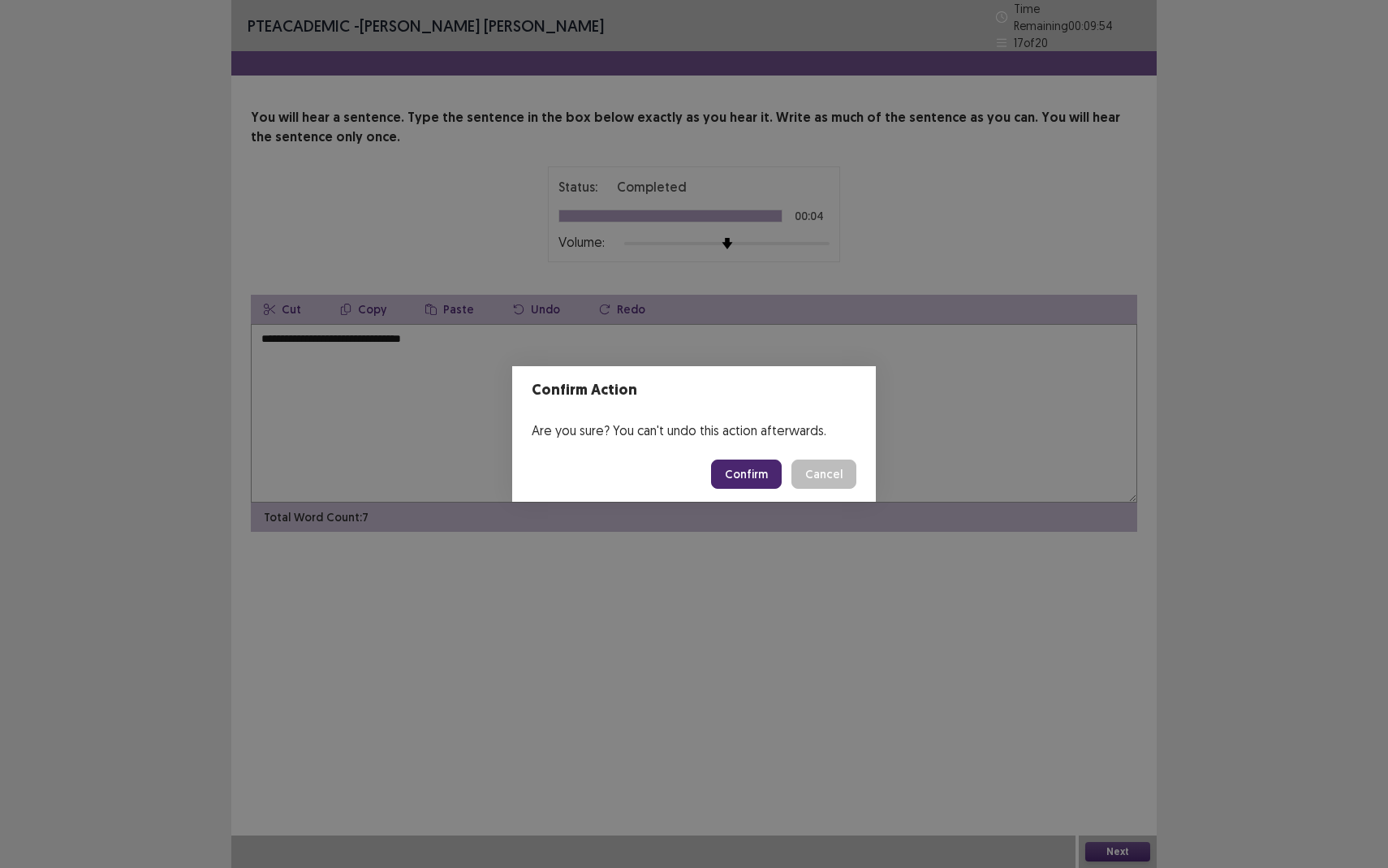
click at [750, 477] on button "Confirm" at bounding box center [746, 474] width 70 height 30
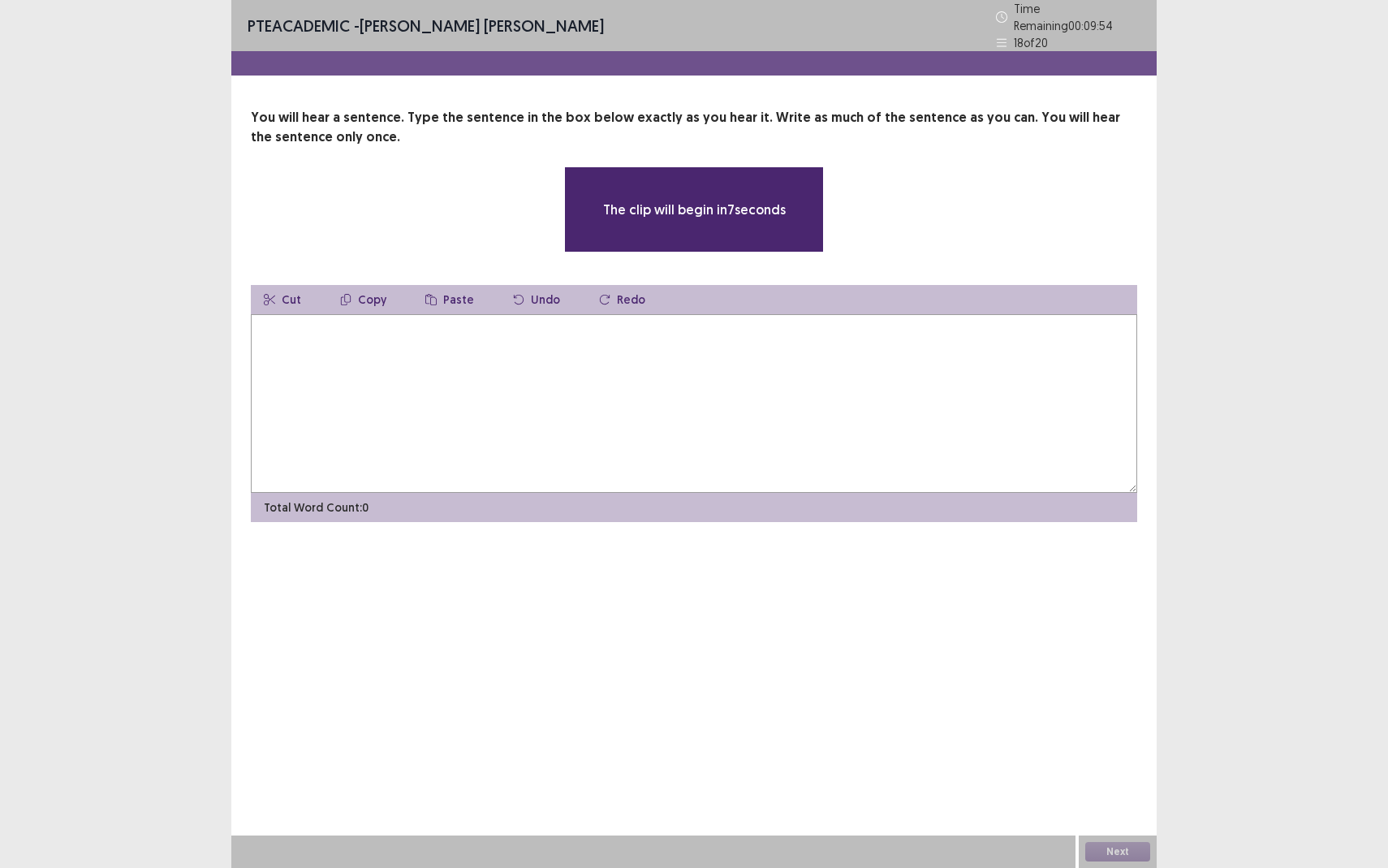
click at [319, 354] on textarea at bounding box center [694, 403] width 887 height 178
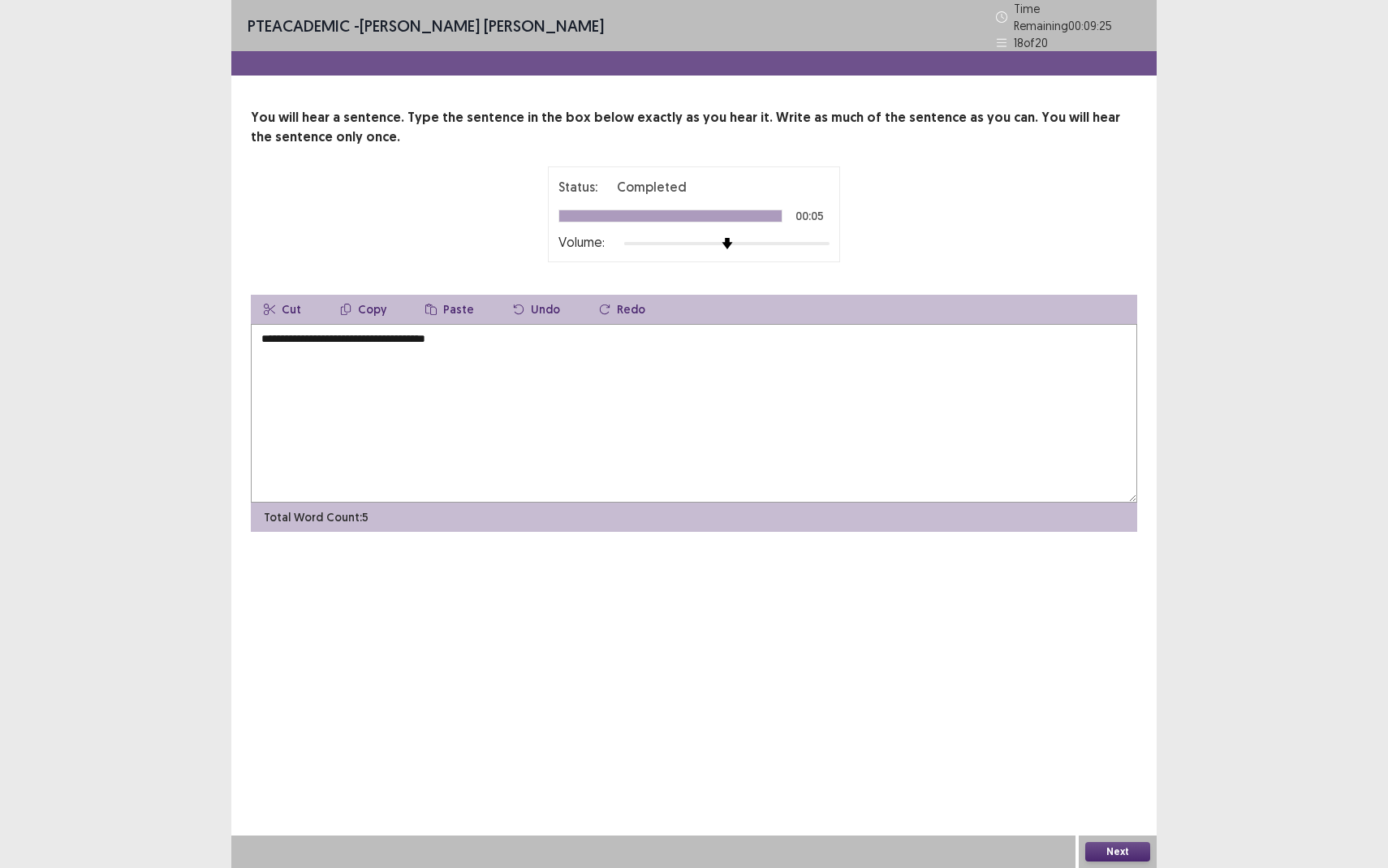
type textarea "**********"
click at [1093, 795] on button "Next" at bounding box center [1118, 851] width 65 height 19
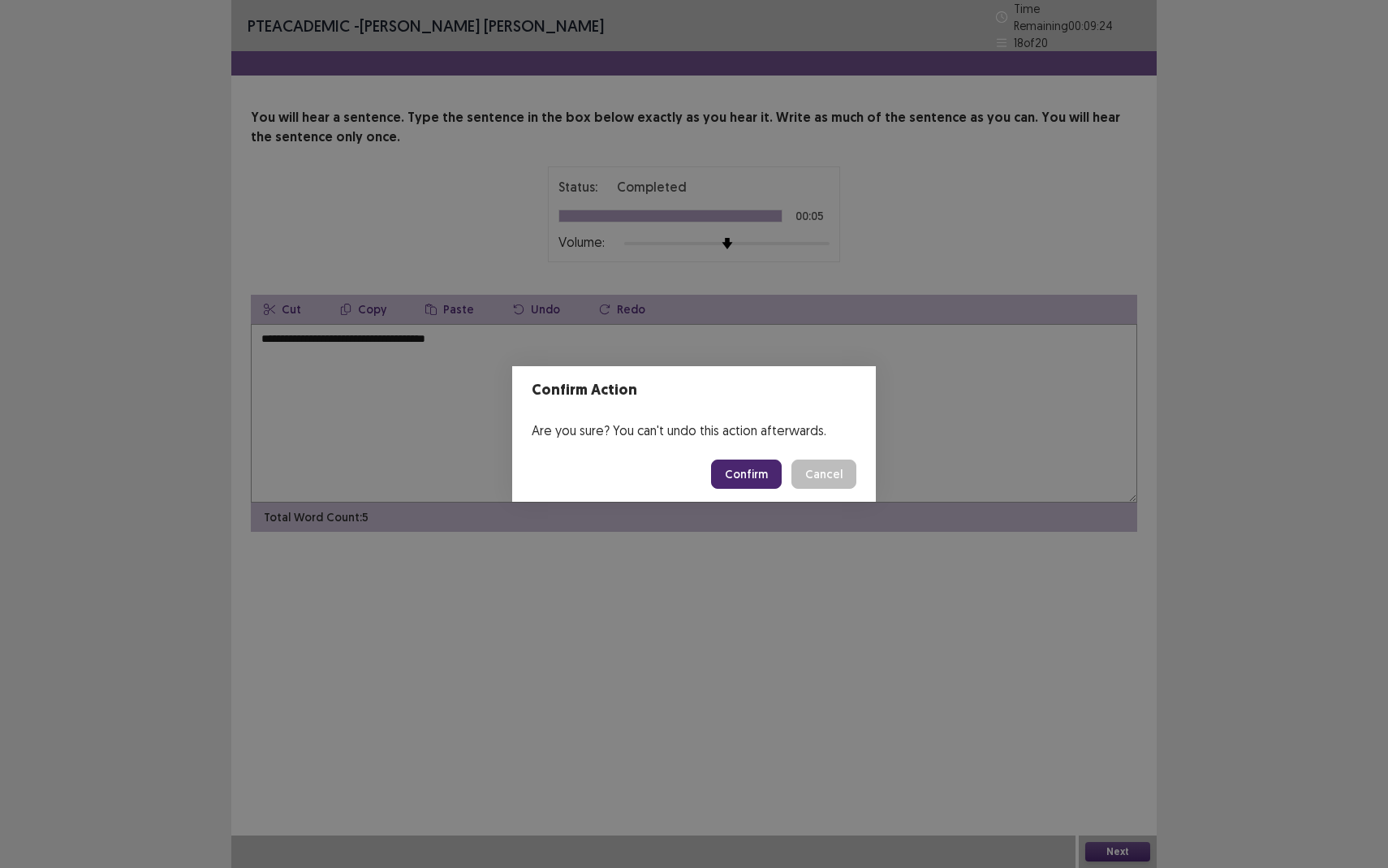
click at [751, 478] on button "Confirm" at bounding box center [746, 474] width 70 height 30
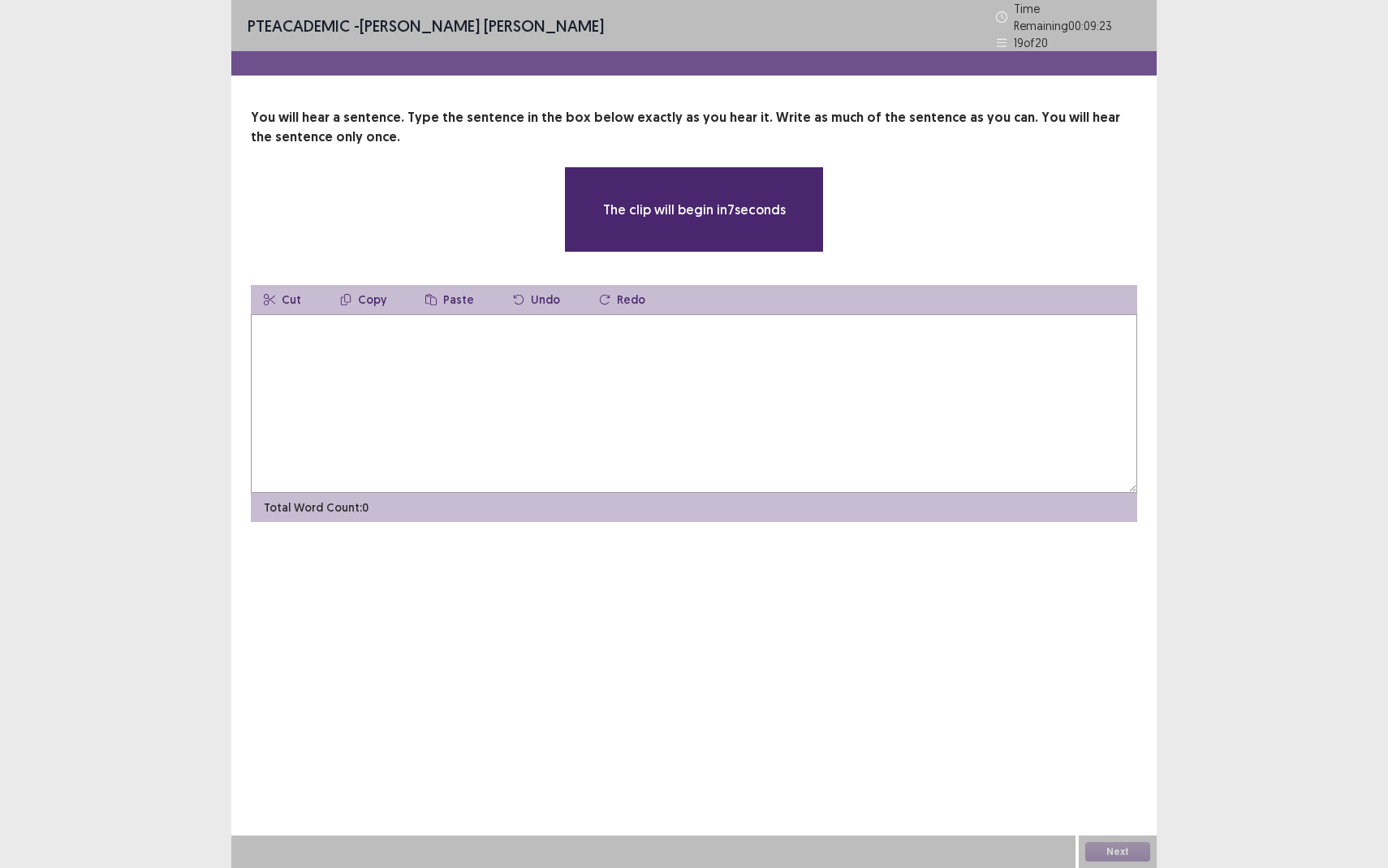
click at [420, 355] on textarea at bounding box center [694, 403] width 887 height 178
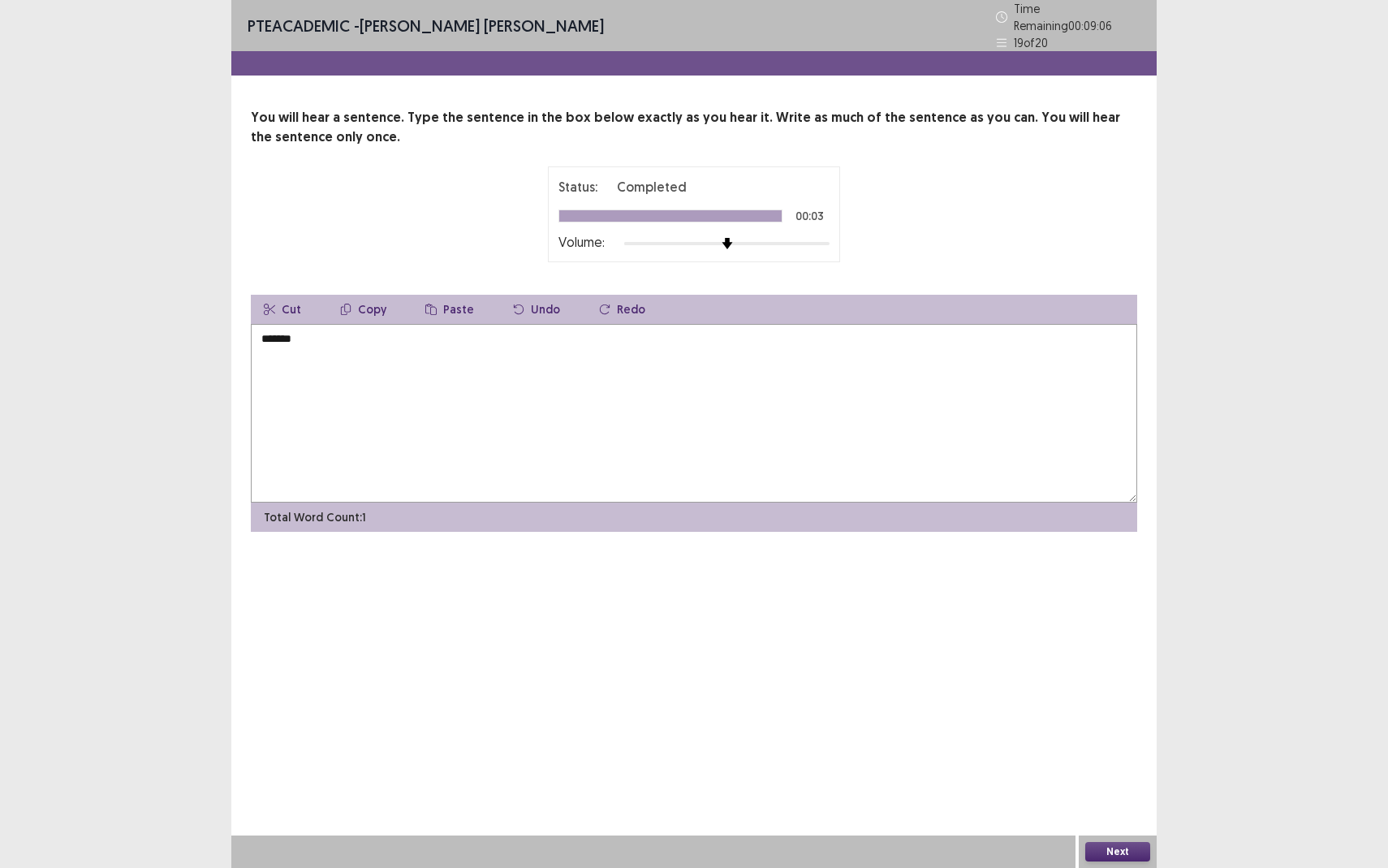
drag, startPoint x: 305, startPoint y: 332, endPoint x: 248, endPoint y: 332, distance: 57.0
click at [248, 332] on div "You will hear a sentence. Type the sentence in the box below exactly as you hea…" at bounding box center [694, 320] width 926 height 423
drag, startPoint x: 357, startPoint y: 332, endPoint x: 240, endPoint y: 331, distance: 117.0
click at [240, 331] on div "**********" at bounding box center [694, 320] width 926 height 423
click at [403, 333] on textarea "**********" at bounding box center [694, 412] width 887 height 178
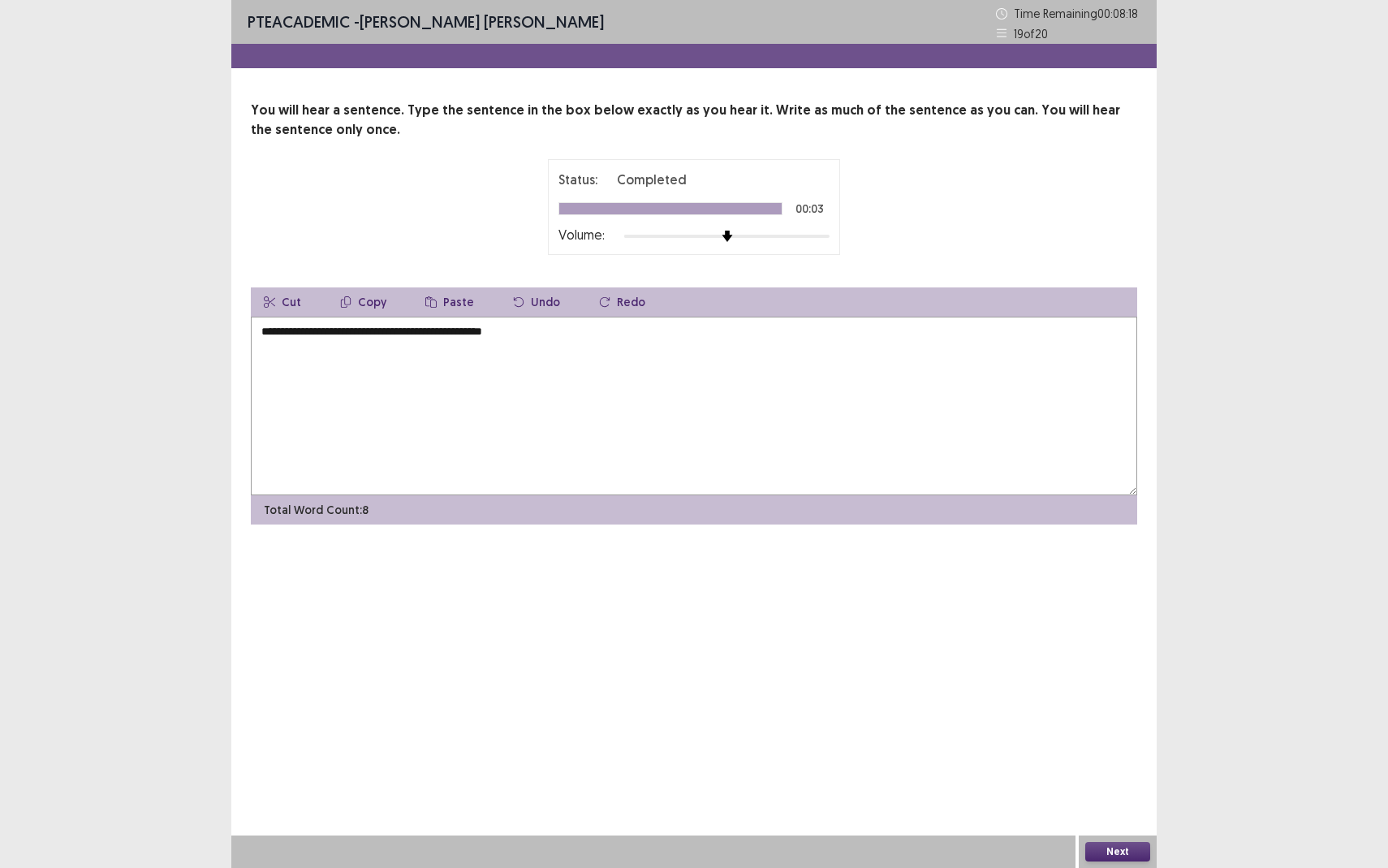
type textarea "**********"
click at [1128, 795] on button "Next" at bounding box center [1118, 851] width 65 height 19
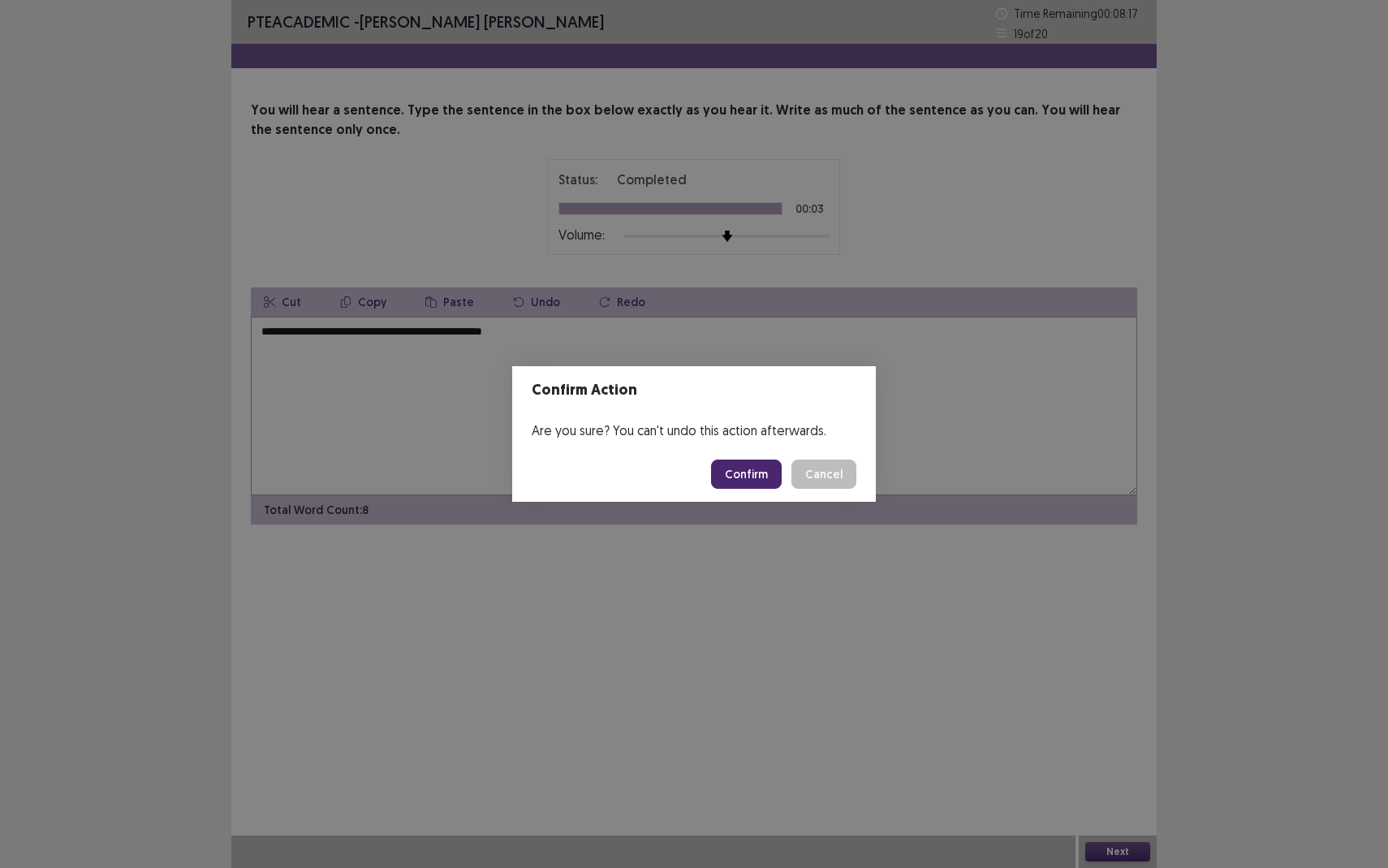
click at [756, 475] on button "Confirm" at bounding box center [746, 474] width 70 height 30
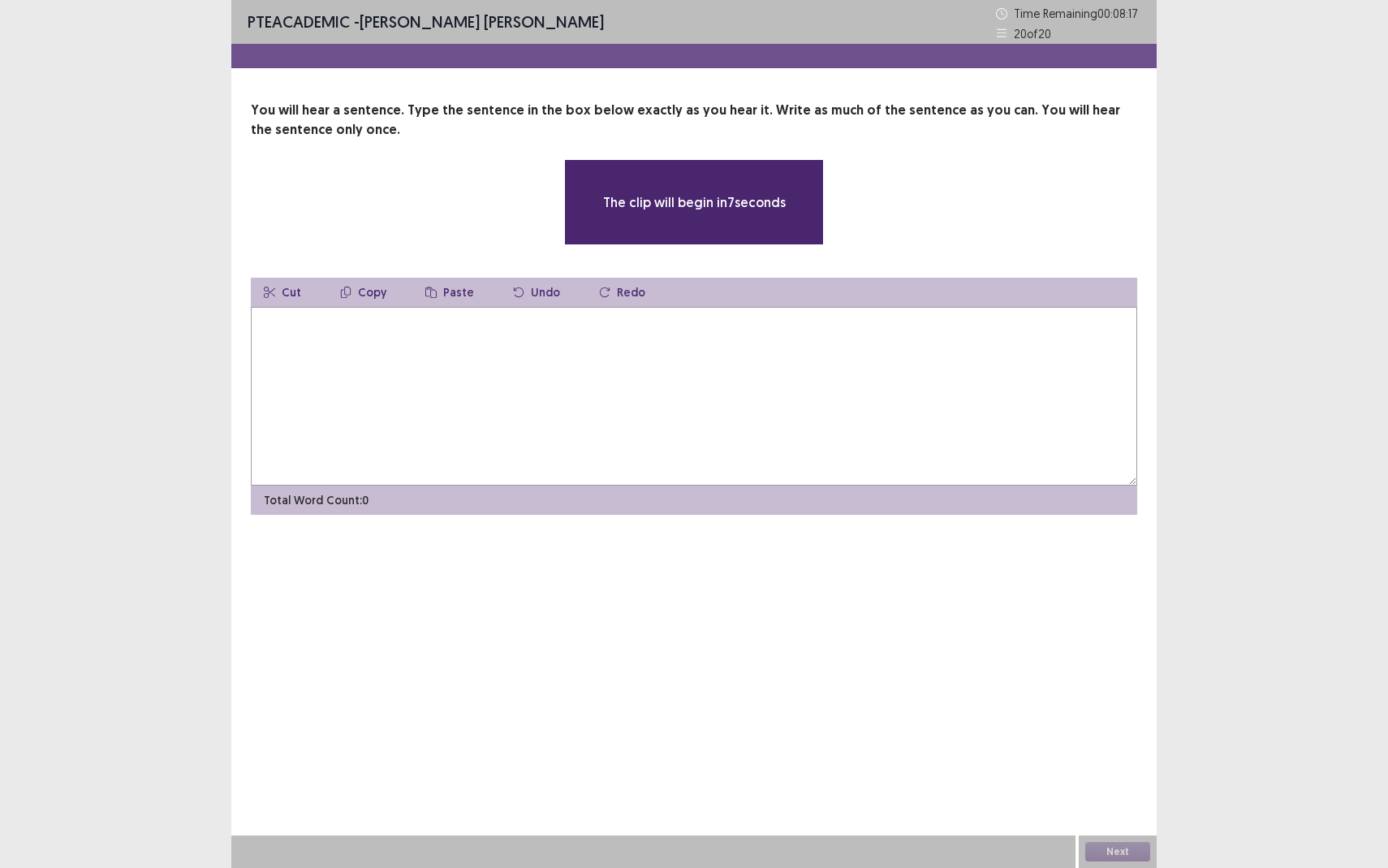
click at [289, 366] on textarea at bounding box center [694, 396] width 887 height 178
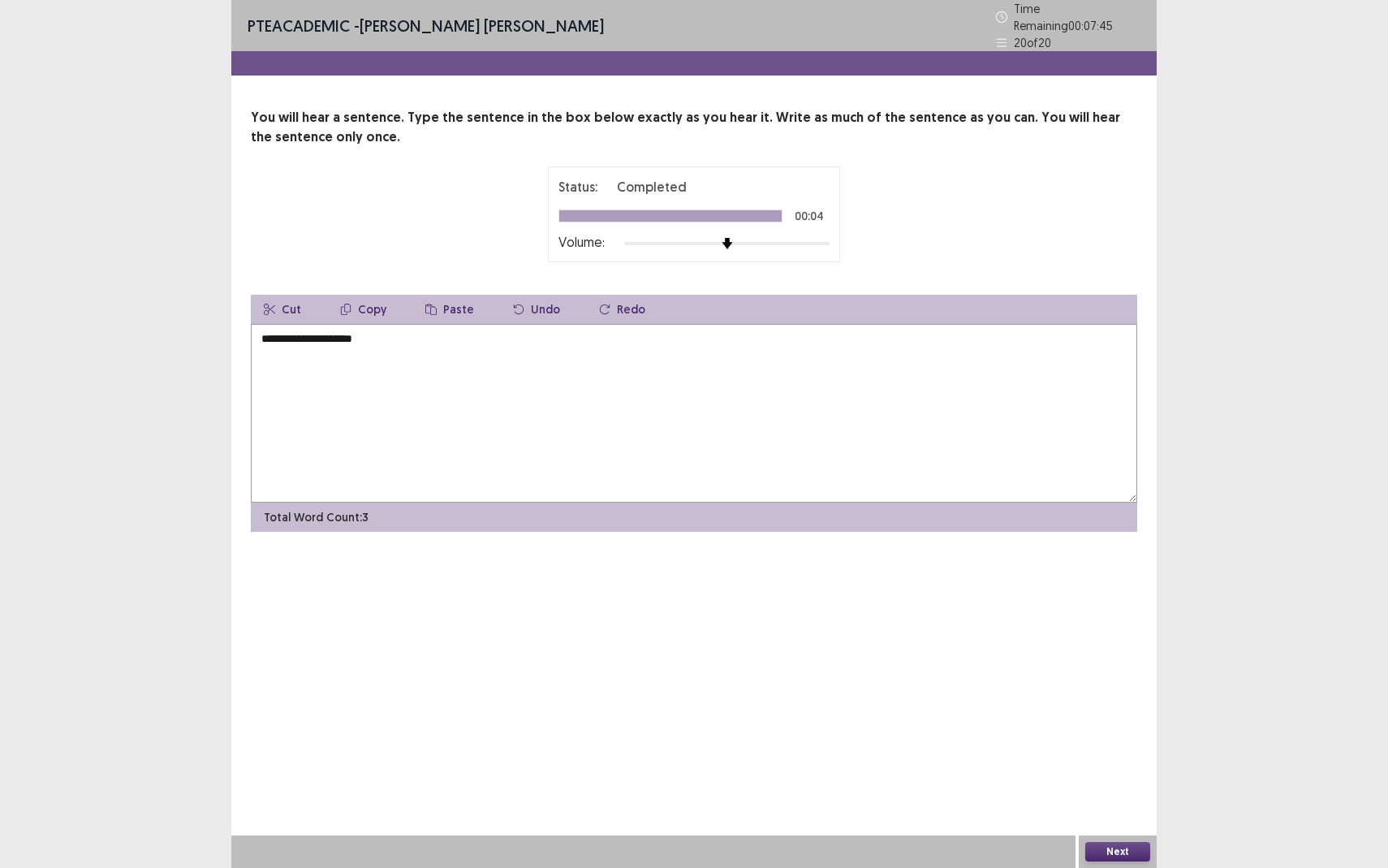
type textarea "**********"
click at [1087, 795] on button "Next" at bounding box center [1118, 851] width 65 height 19
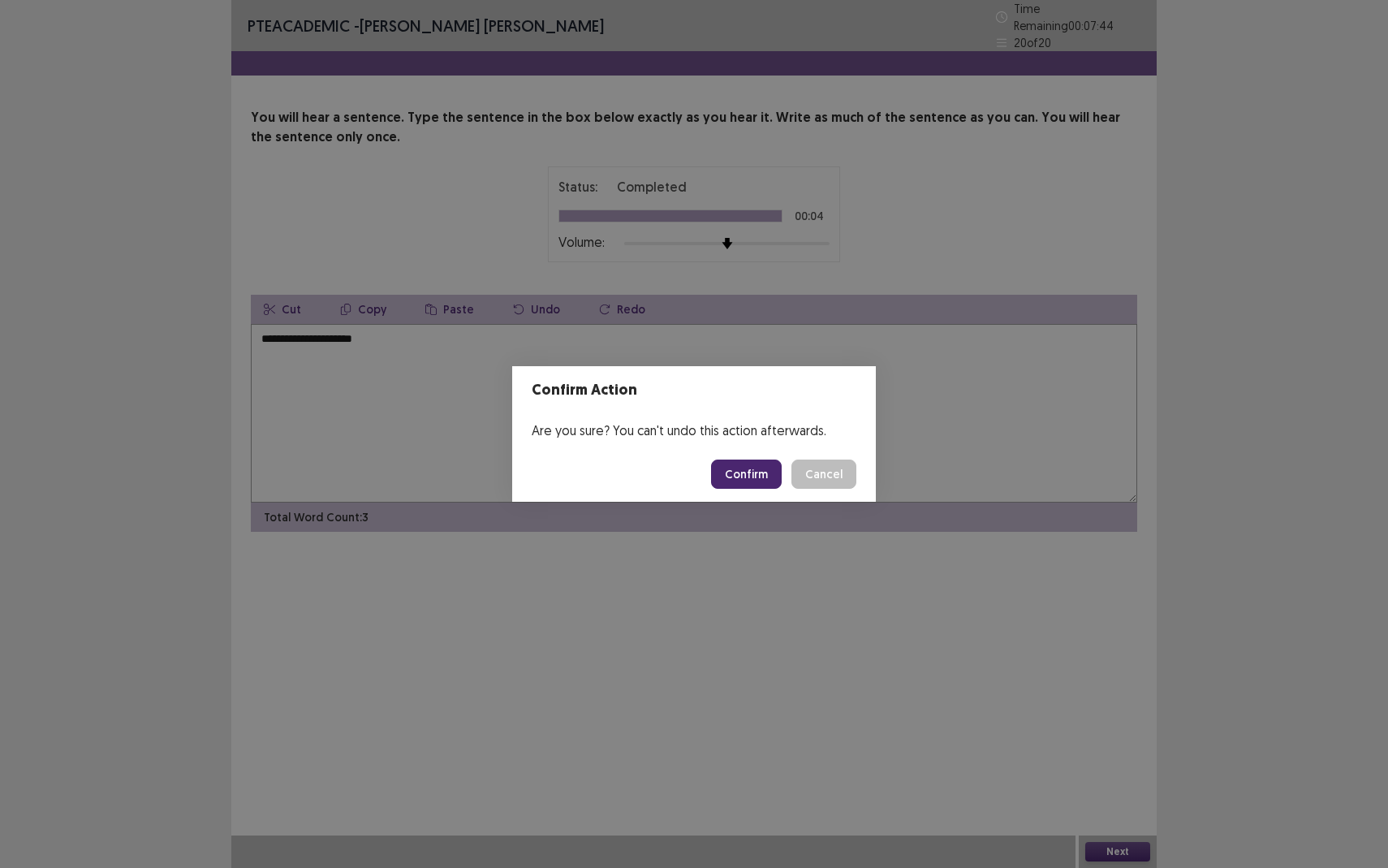
click at [753, 474] on button "Confirm" at bounding box center [746, 474] width 70 height 30
